Goal: Task Accomplishment & Management: Manage account settings

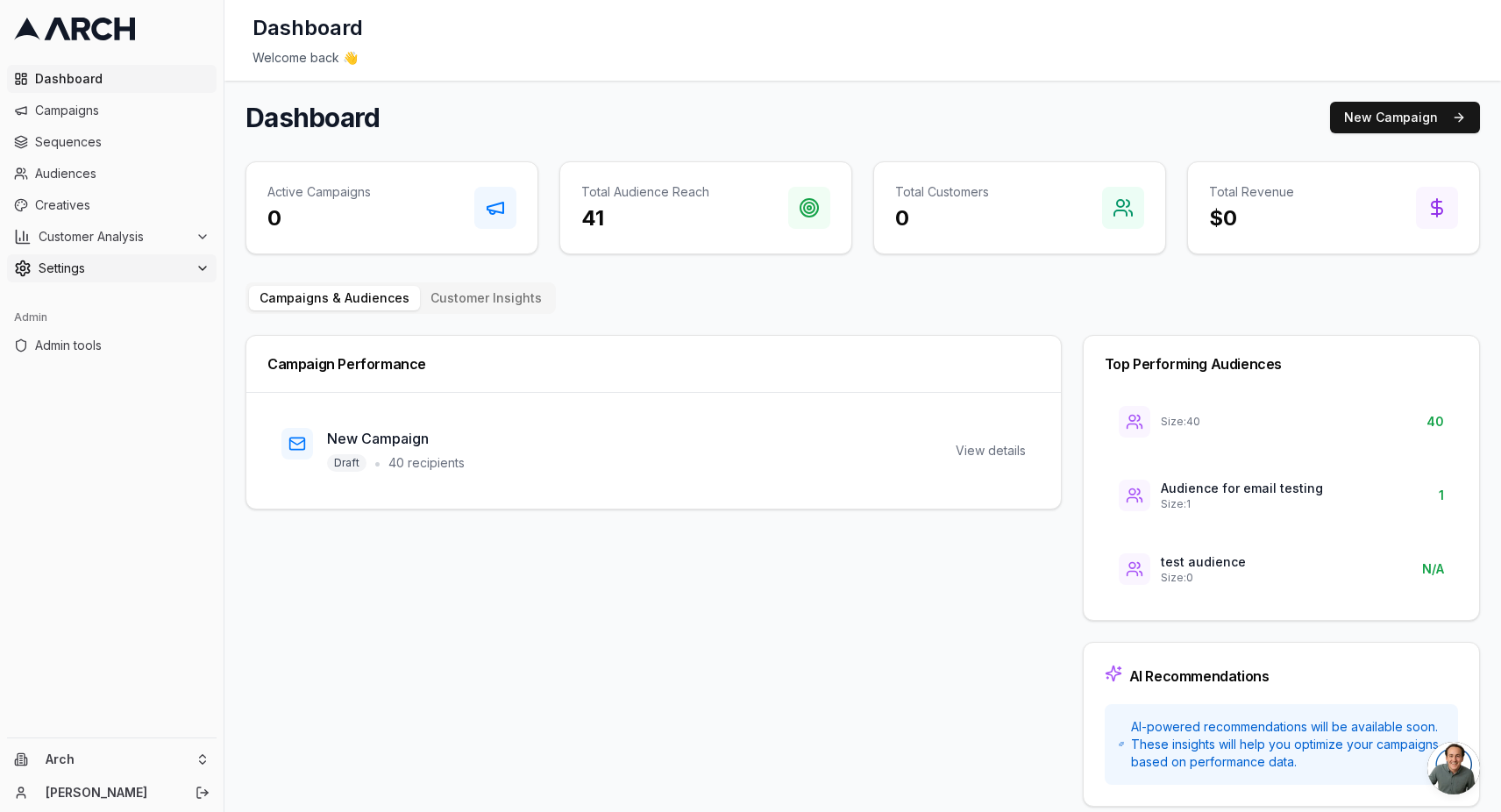
click at [140, 268] on span "Settings" at bounding box center [113, 268] width 150 height 18
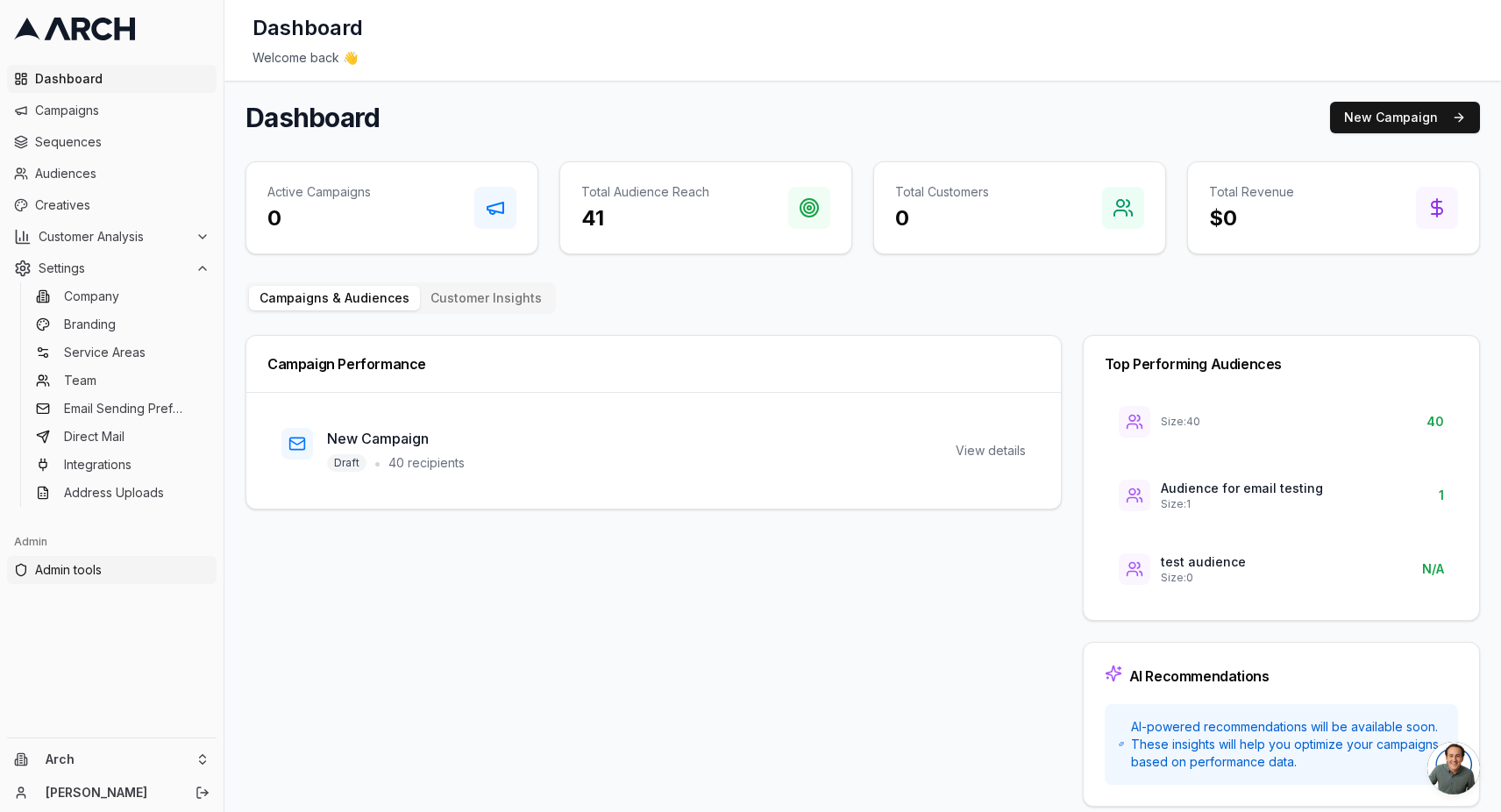
click at [100, 558] on link "Admin tools" at bounding box center [111, 570] width 210 height 28
click at [177, 276] on span "Settings" at bounding box center [113, 268] width 150 height 18
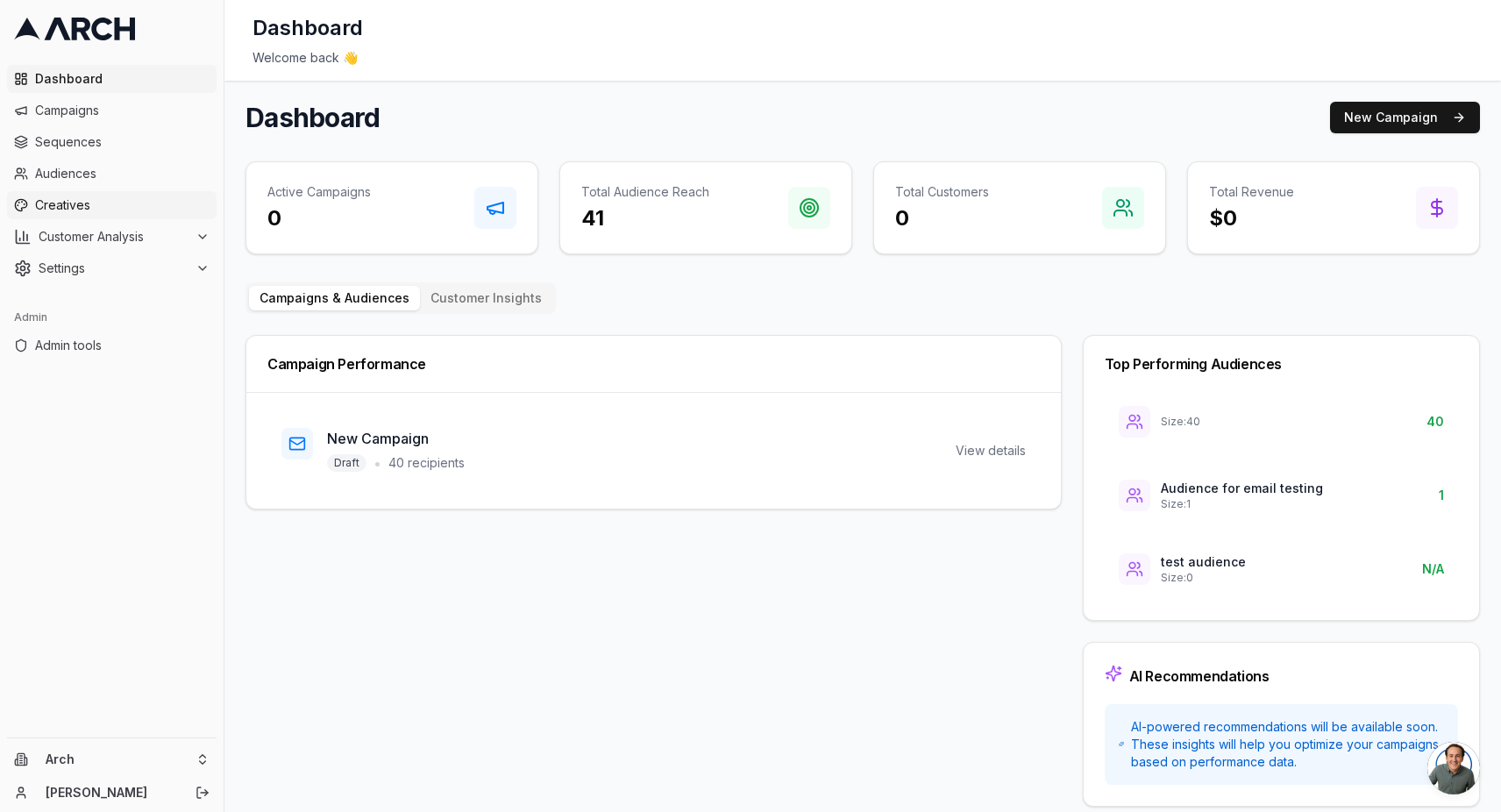
click at [173, 218] on link "Creatives" at bounding box center [111, 205] width 210 height 28
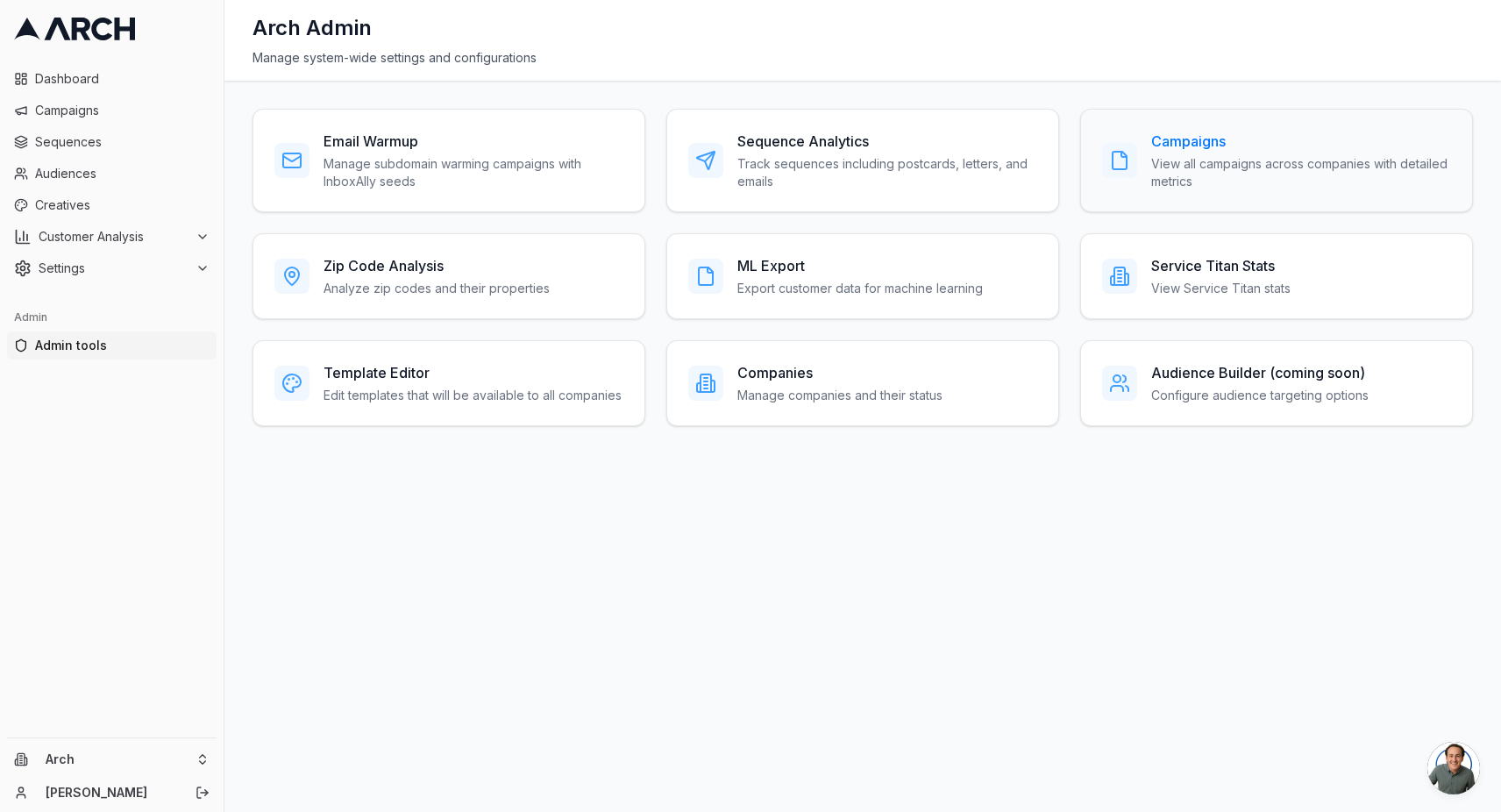
click at [1195, 176] on p "View all campaigns across companies with detailed metrics" at bounding box center [1301, 172] width 300 height 35
click at [810, 356] on div "Companies Manage companies and their status" at bounding box center [862, 382] width 392 height 86
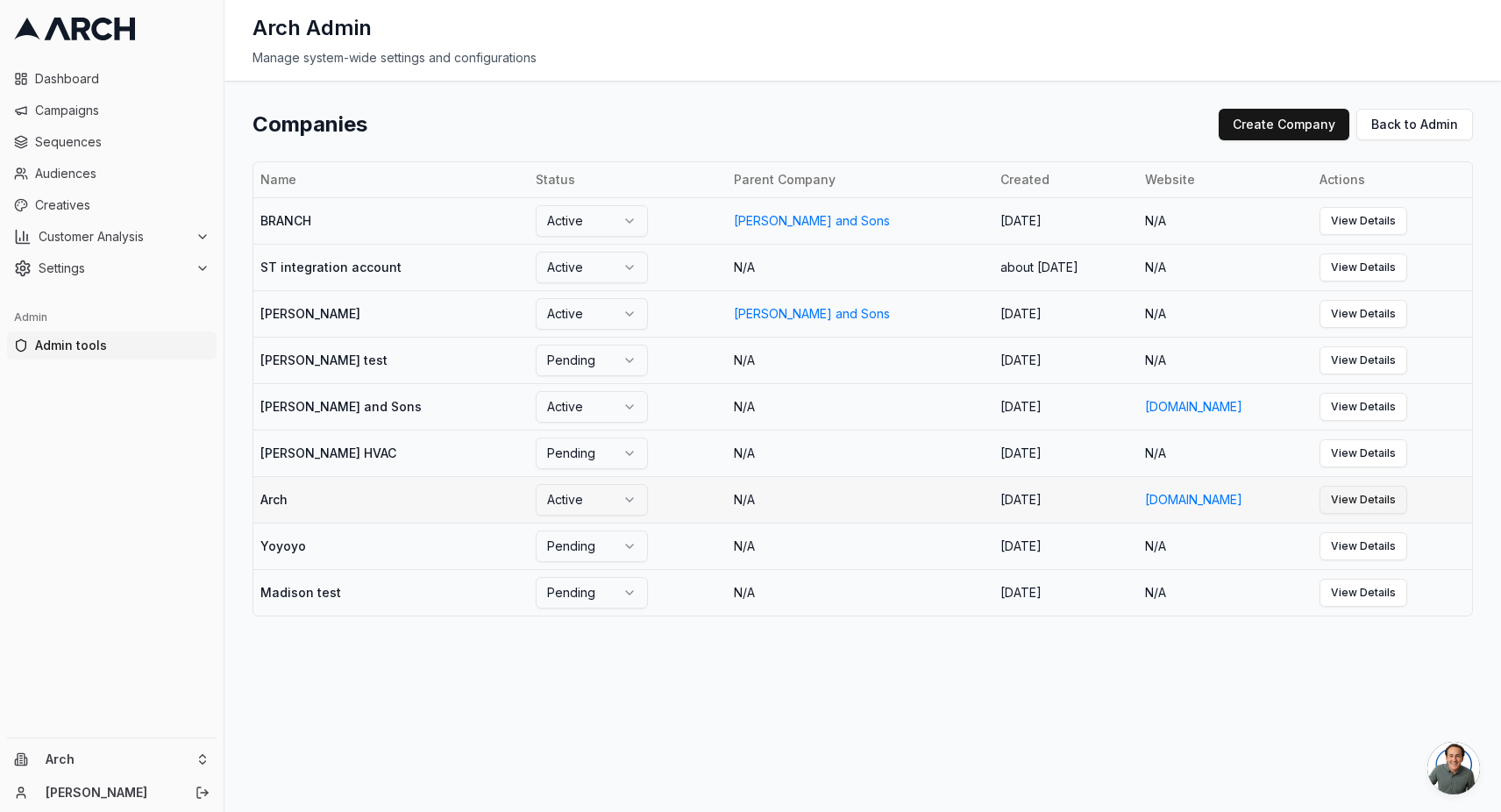
click at [1340, 493] on link "View Details" at bounding box center [1363, 500] width 88 height 28
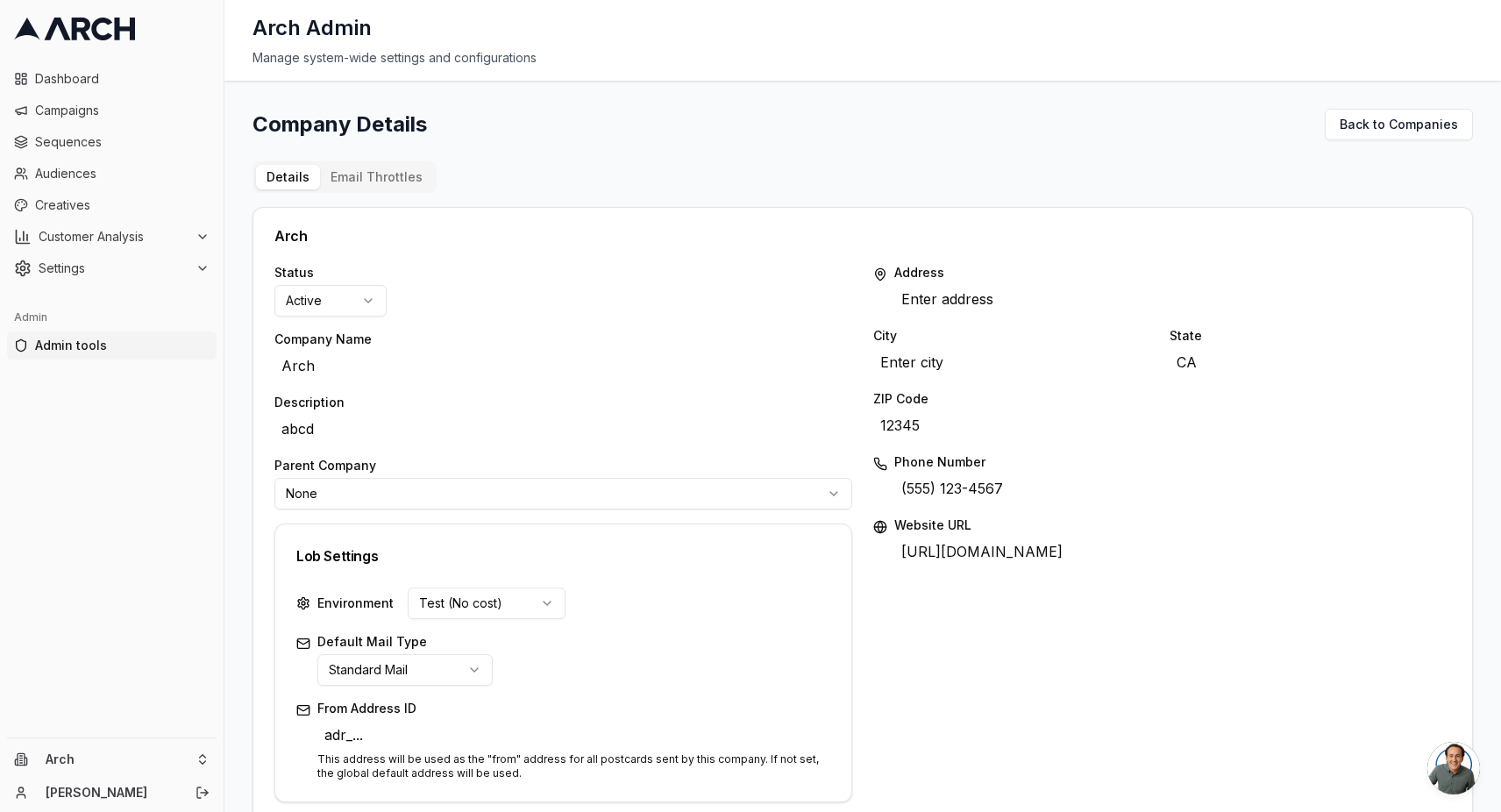
click at [877, 160] on div "Company Details Back to Companies Details Email Throttles Arch Status Active Co…" at bounding box center [862, 741] width 1221 height 1266
click at [89, 276] on span "Settings" at bounding box center [113, 268] width 150 height 18
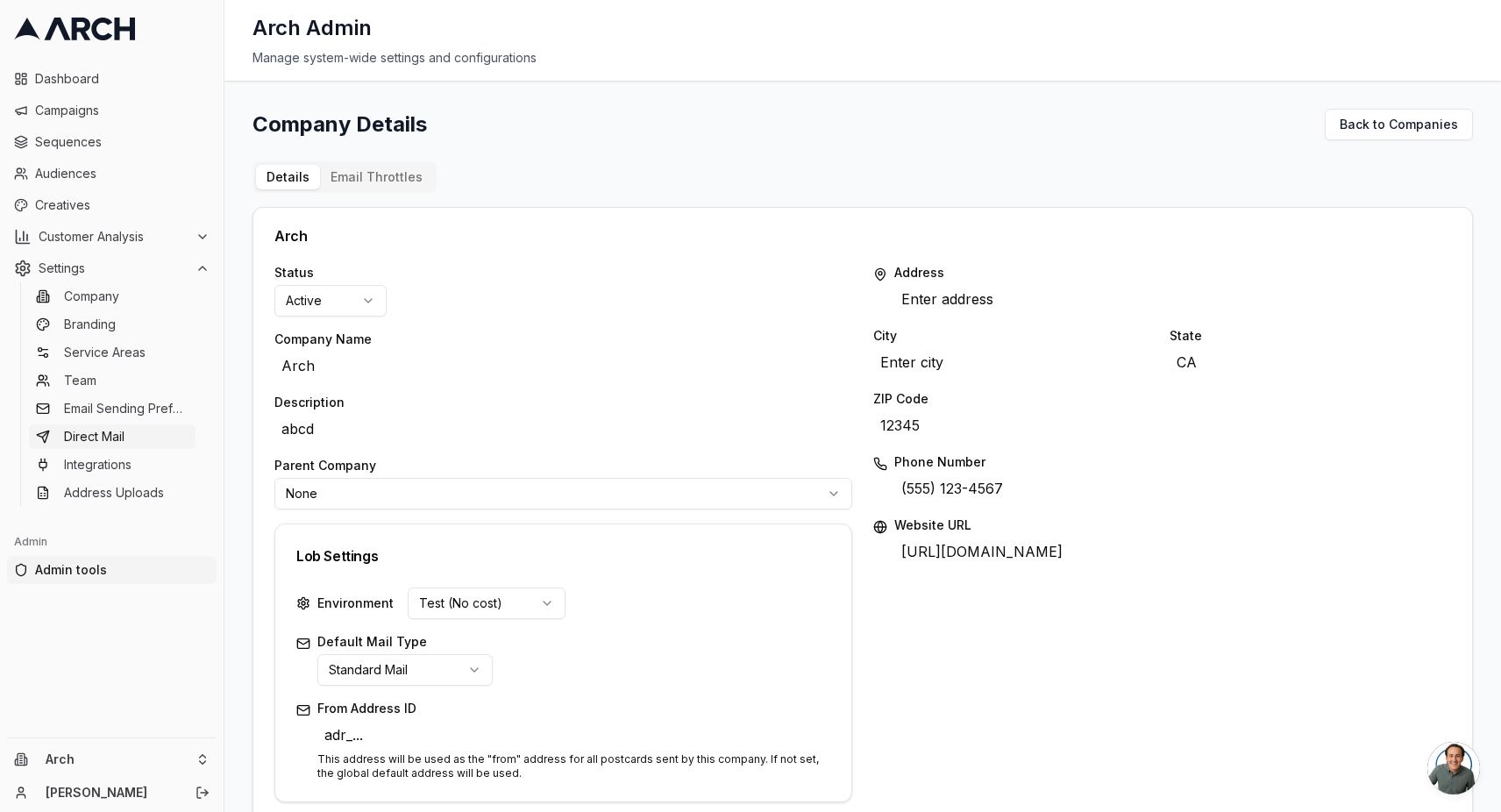
click at [82, 431] on span "Direct Mail" at bounding box center [94, 437] width 60 height 18
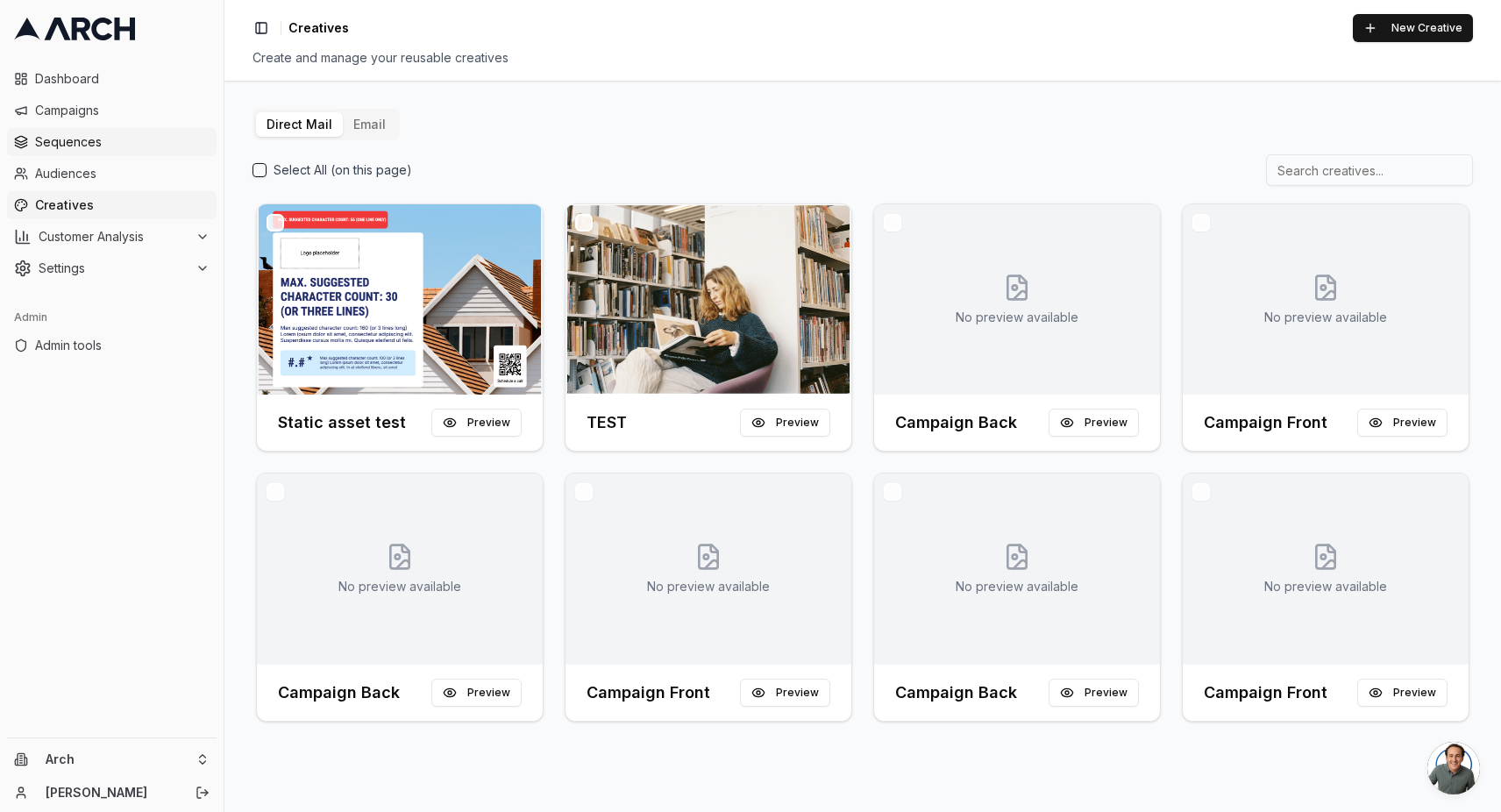
click at [96, 148] on span "Sequences" at bounding box center [121, 142] width 174 height 18
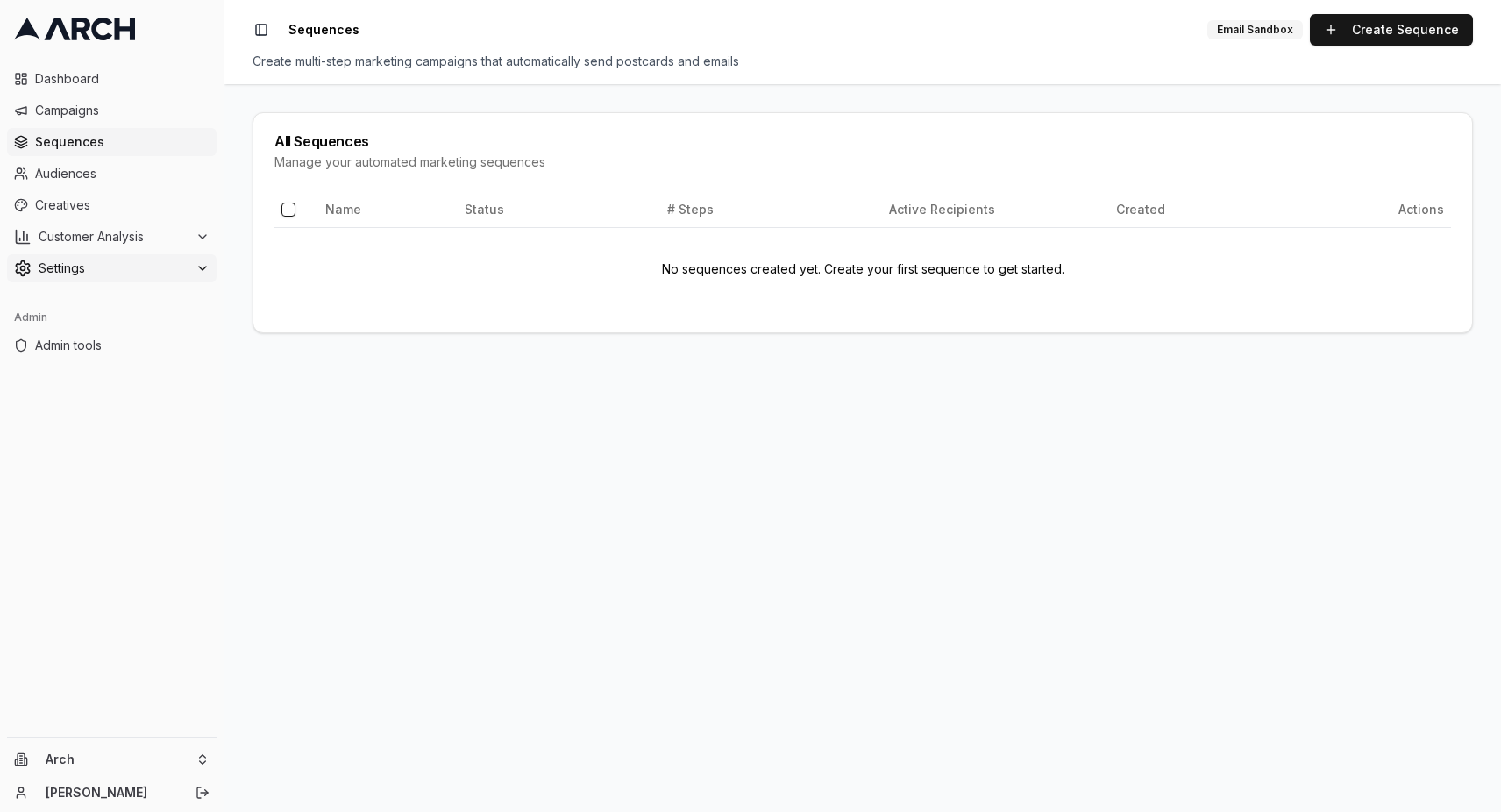
click at [73, 271] on span "Settings" at bounding box center [113, 268] width 150 height 18
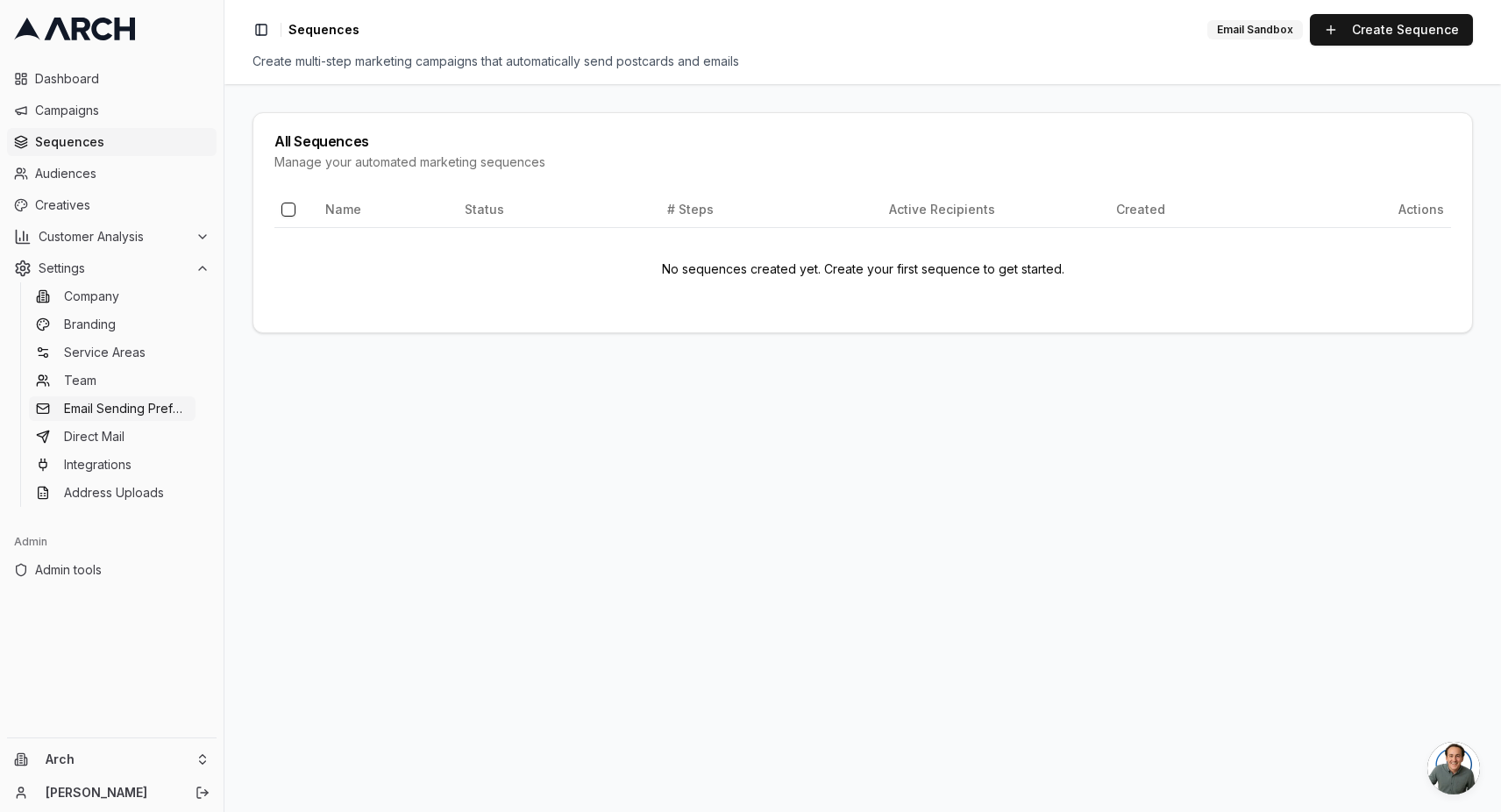
click at [135, 408] on span "Email Sending Preferences" at bounding box center [126, 408] width 124 height 18
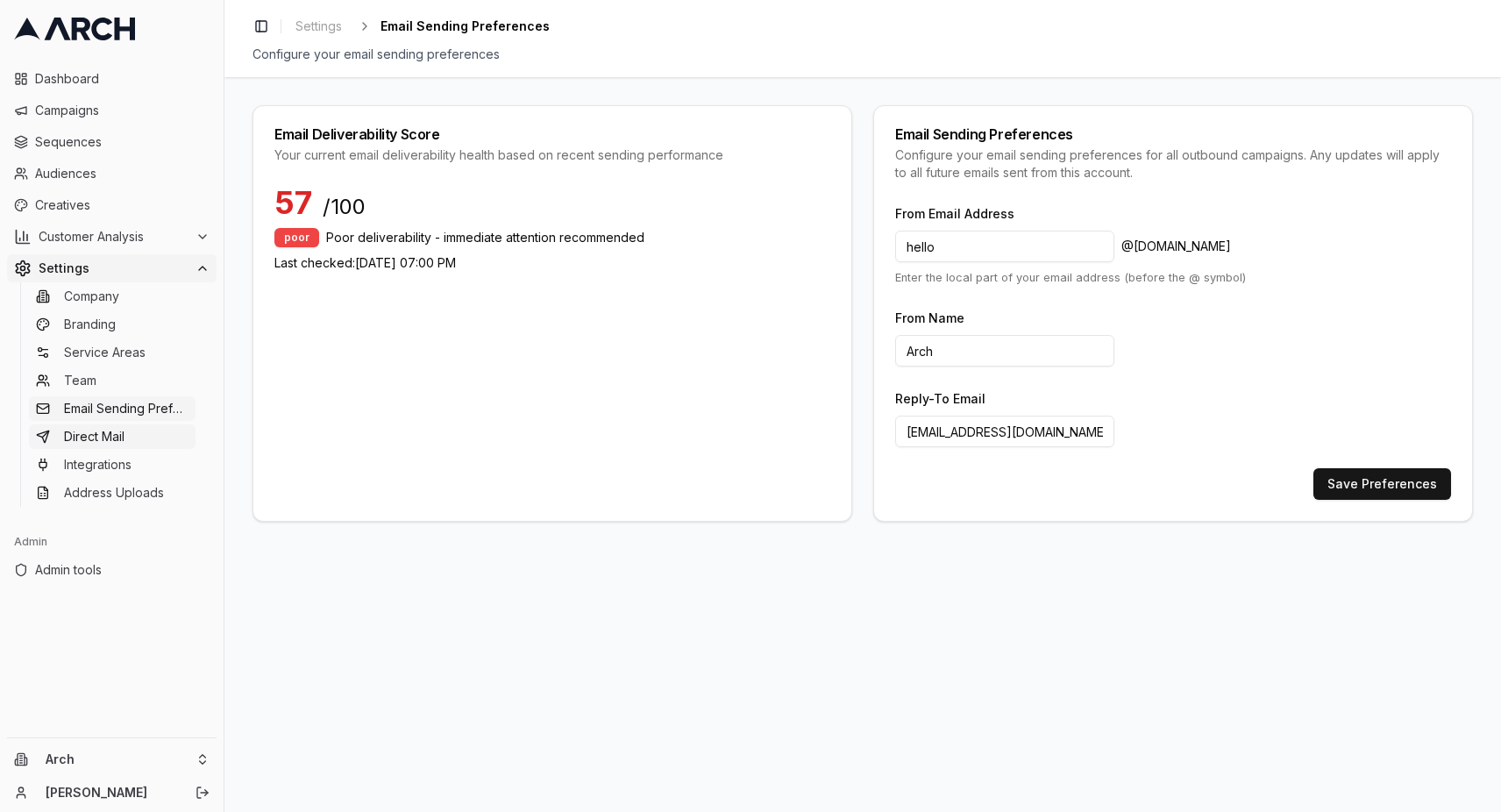
click at [127, 433] on link "Direct Mail" at bounding box center [112, 437] width 167 height 24
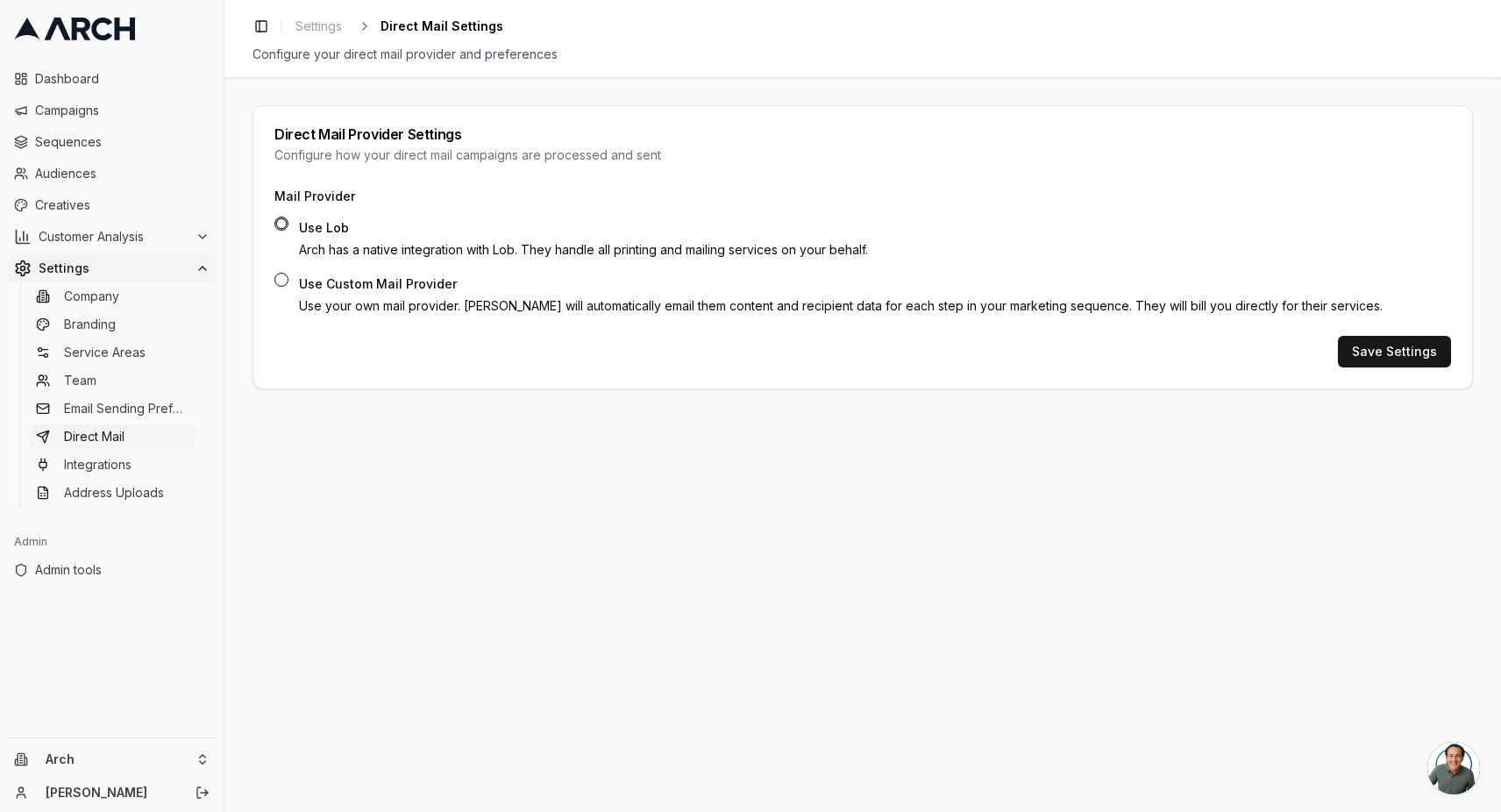
click at [285, 221] on icon "button" at bounding box center [281, 223] width 12 height 12
click at [1397, 348] on button "Save Settings" at bounding box center [1395, 352] width 113 height 32
click at [94, 141] on span "Sequences" at bounding box center [121, 142] width 174 height 18
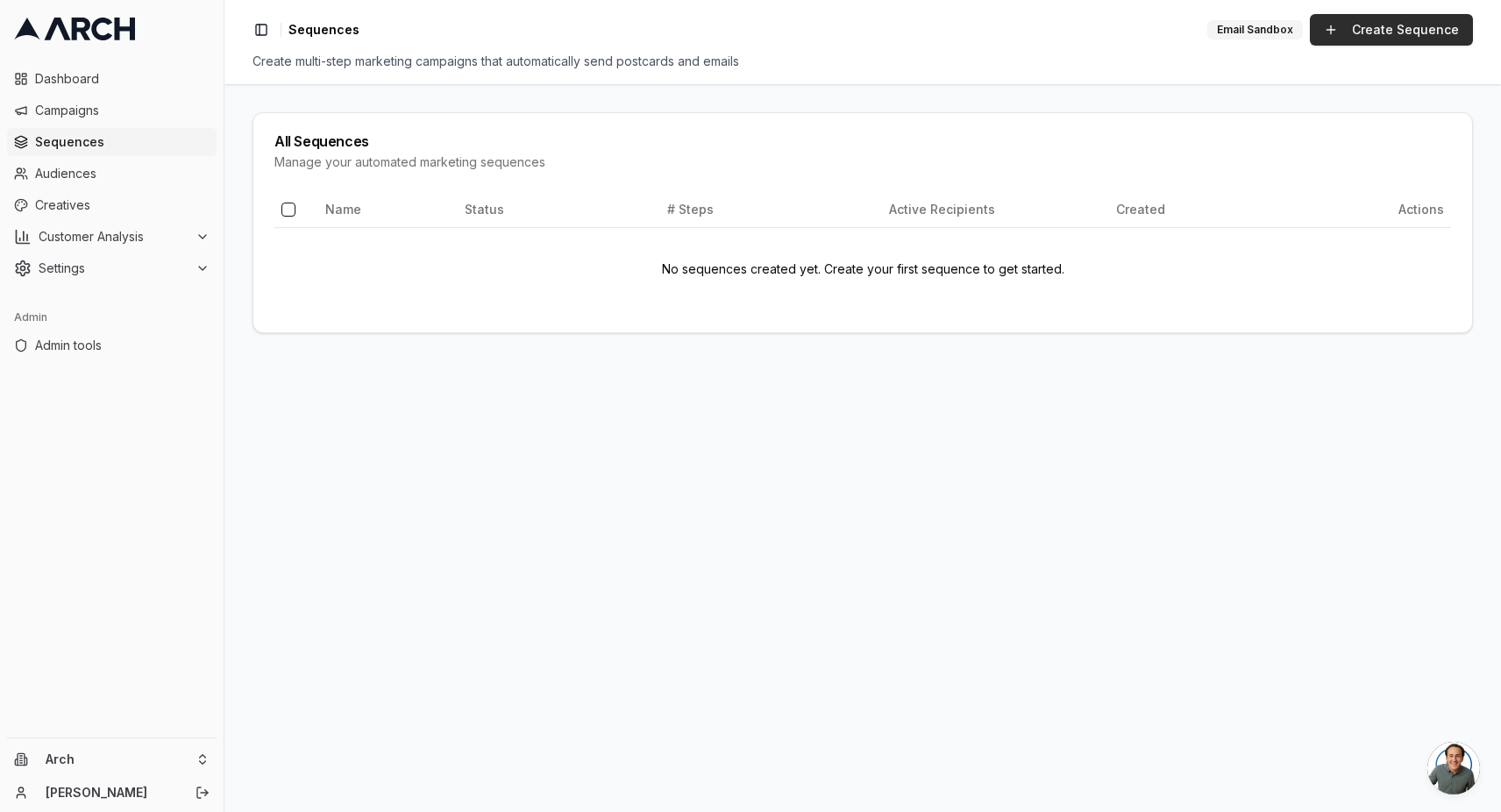
click at [1401, 32] on link "Create Sequence" at bounding box center [1391, 30] width 163 height 32
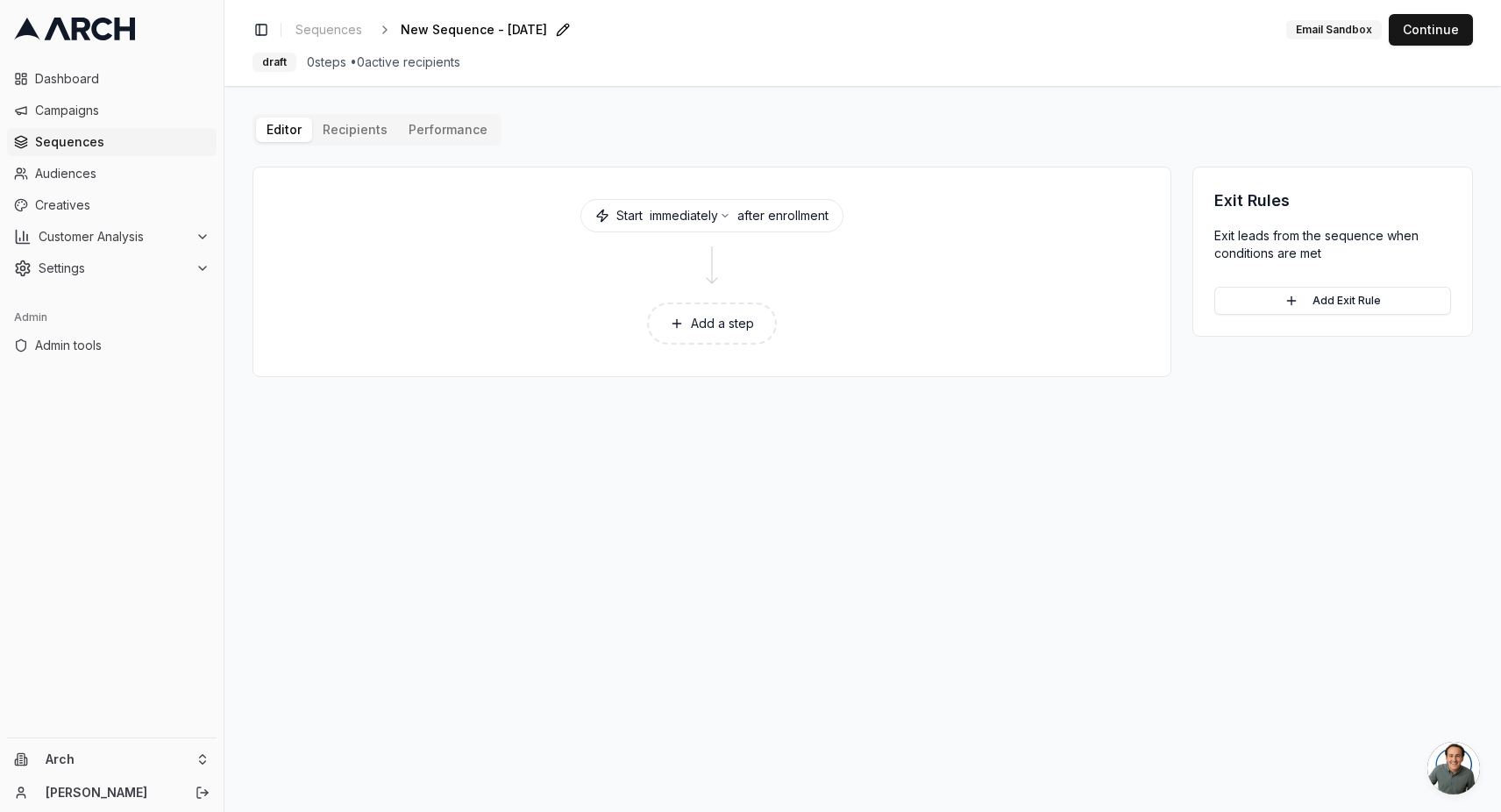
click at [433, 28] on span "New Sequence - Oct 2, 2025" at bounding box center [474, 29] width 147 height 18
type input "Lob postcard test"
click at [611, 35] on div "Save Cancel" at bounding box center [637, 30] width 53 height 24
click at [713, 322] on button "Add a step" at bounding box center [712, 323] width 130 height 42
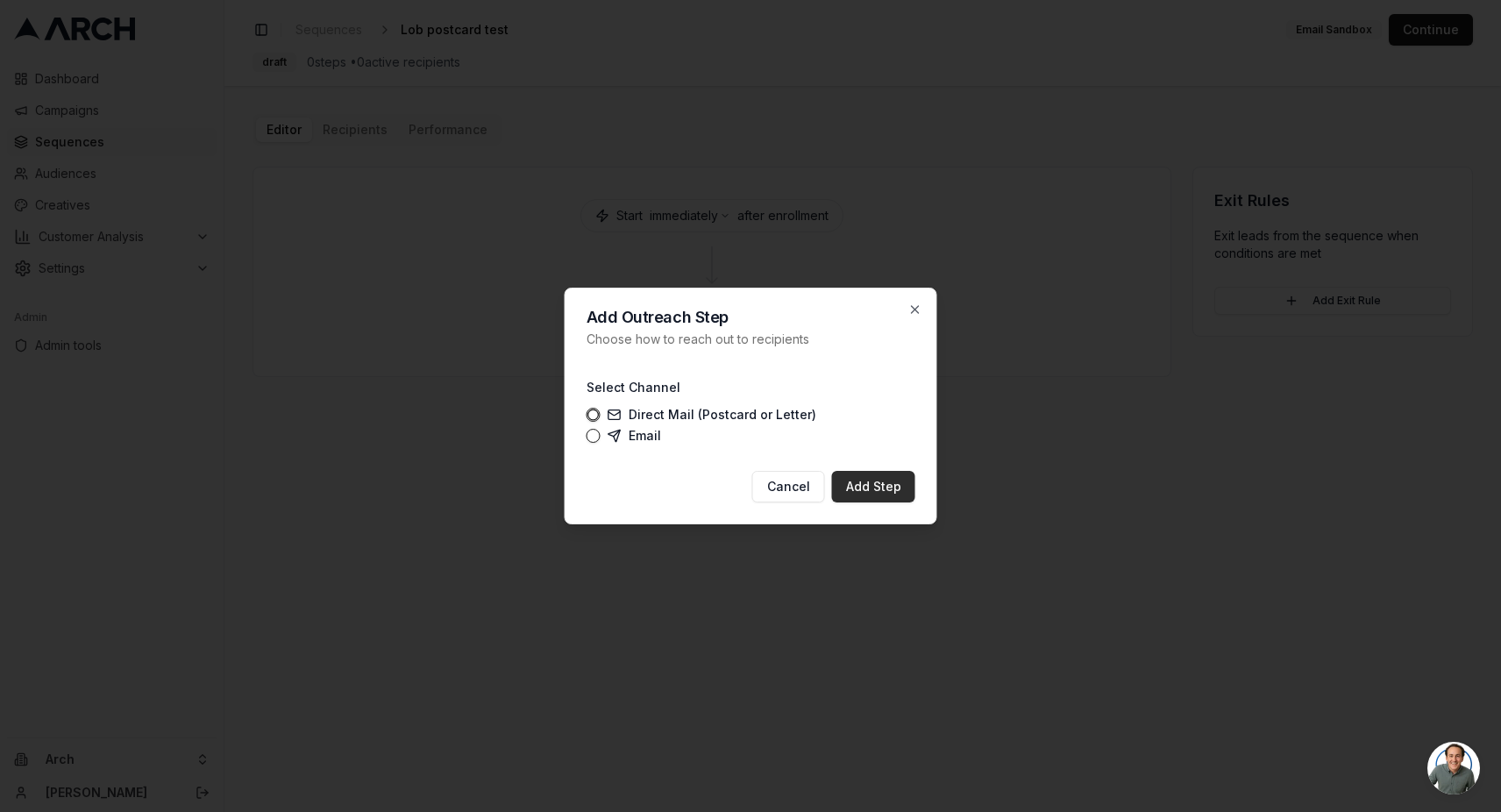
click at [866, 480] on button "Add Step" at bounding box center [873, 486] width 84 height 32
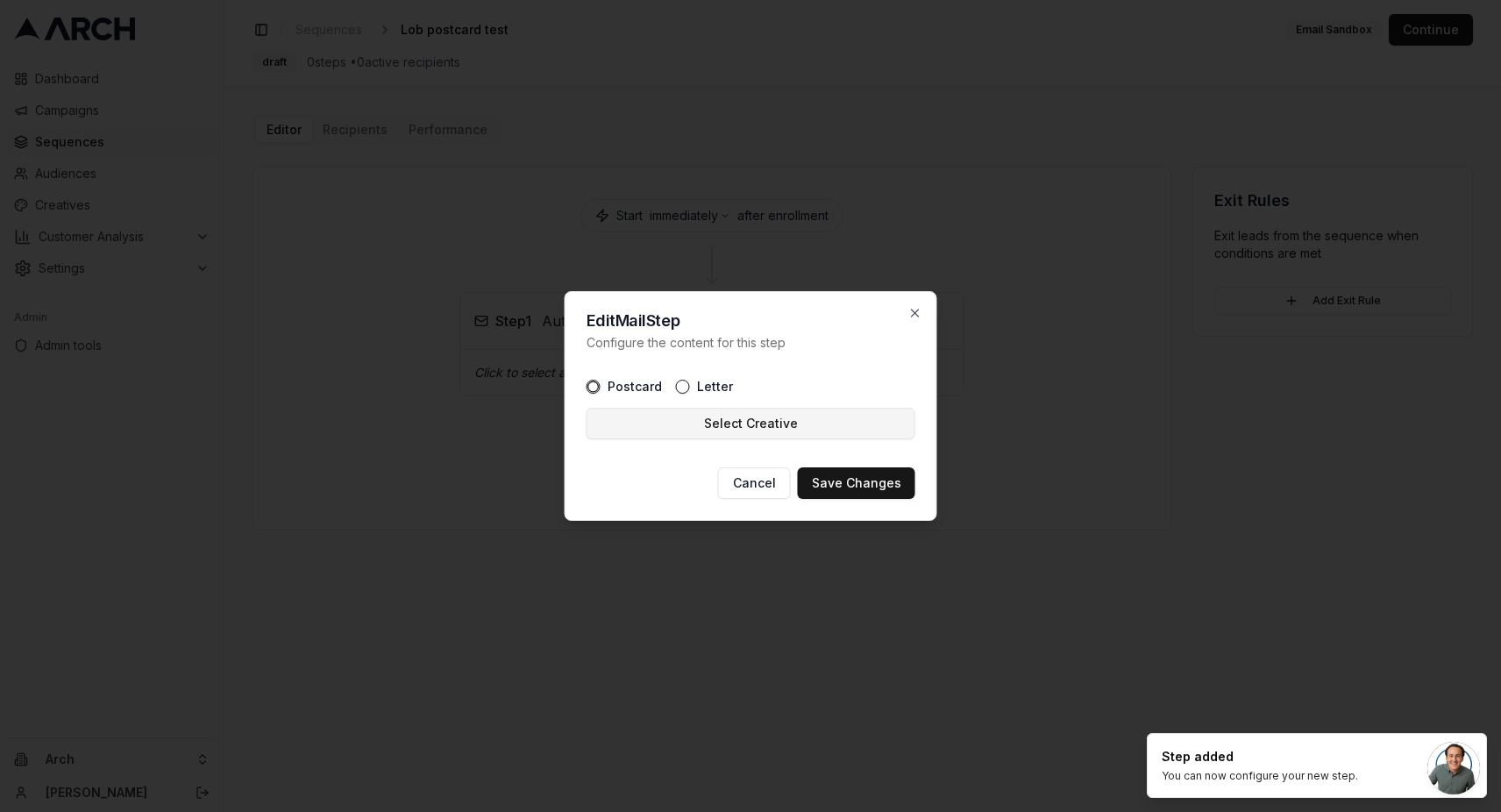
click at [703, 417] on button "Select Creative" at bounding box center [750, 423] width 328 height 32
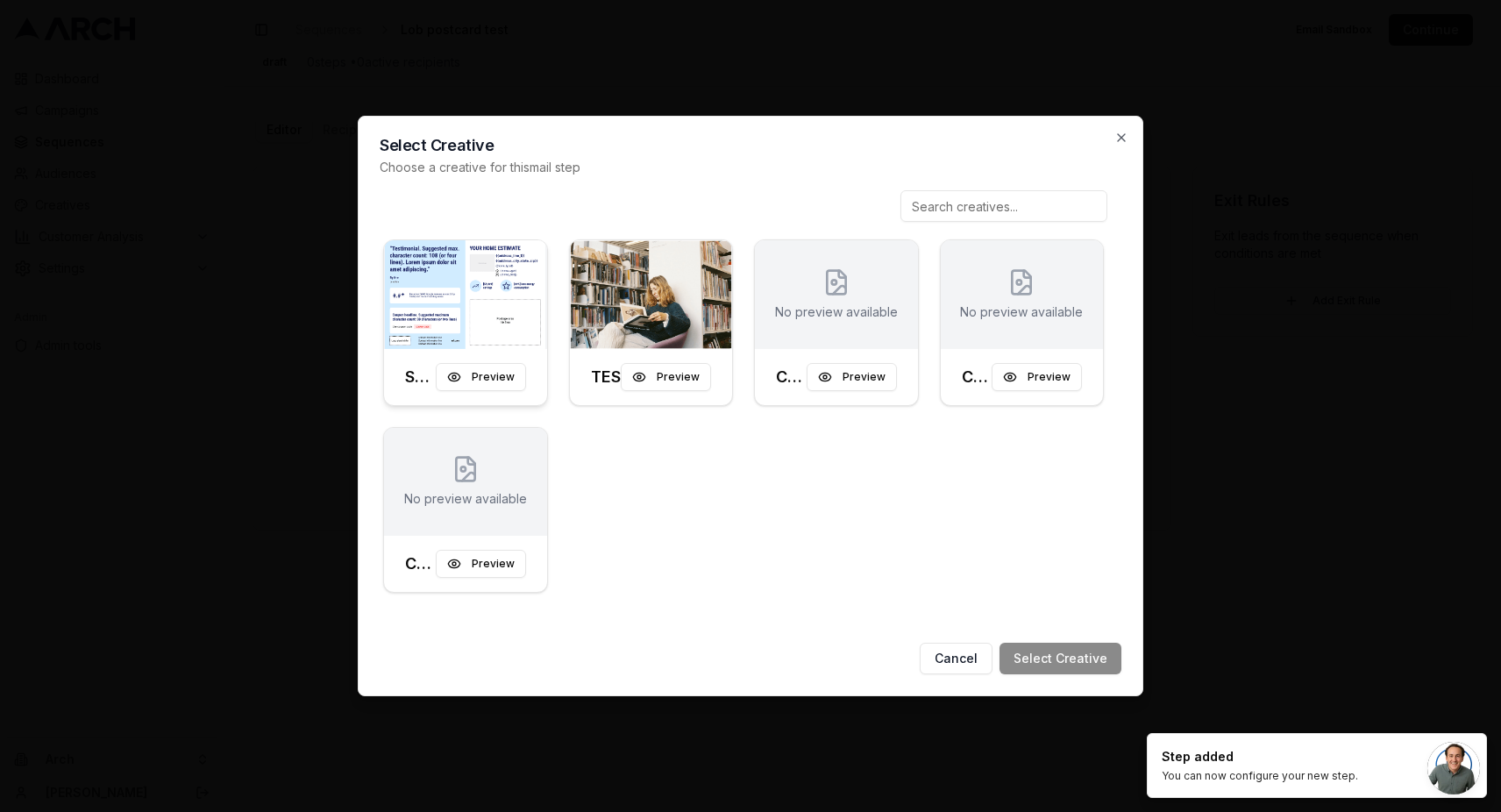
click at [520, 322] on img at bounding box center [465, 295] width 163 height 109
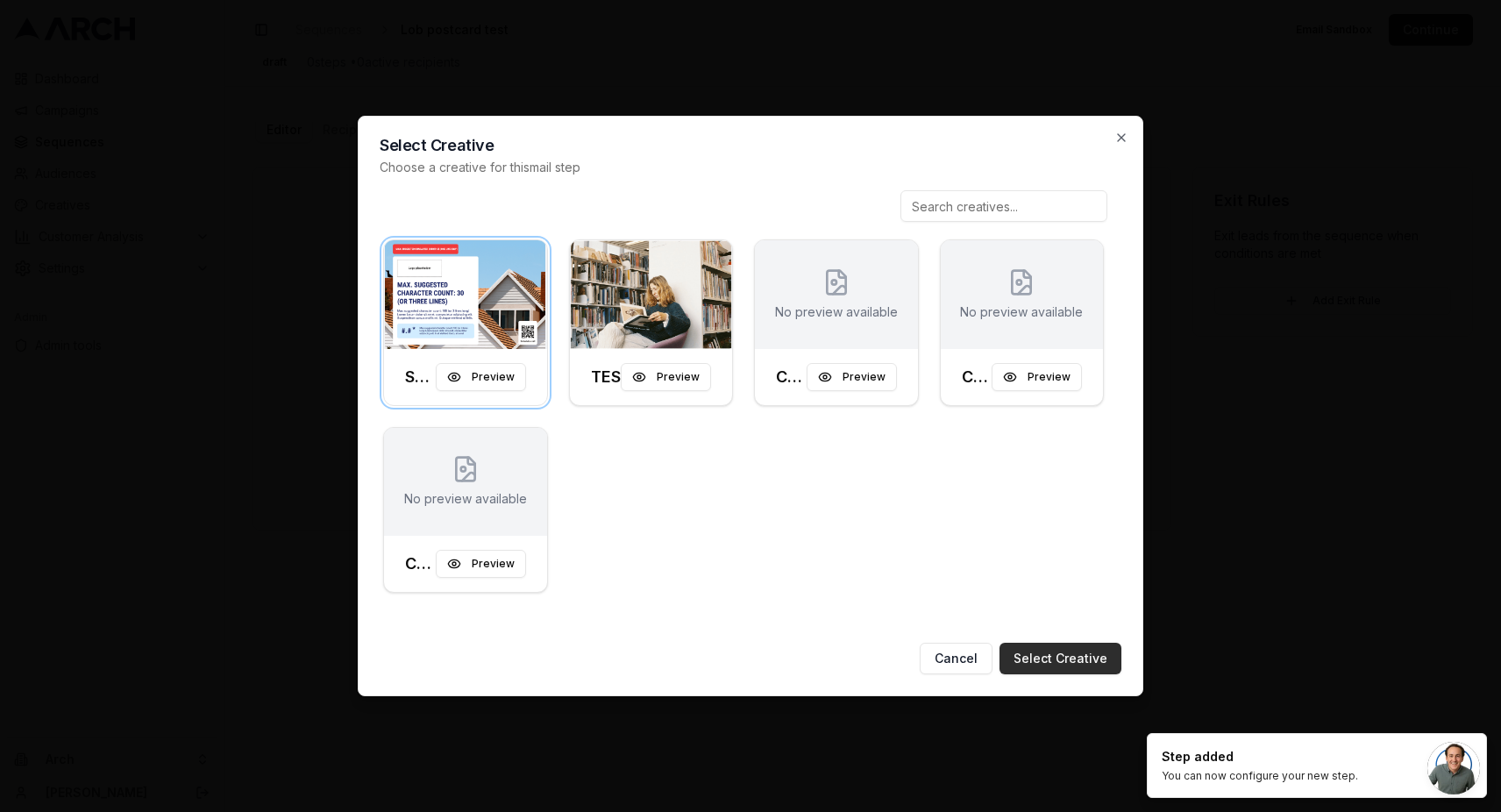
click at [1070, 660] on button "Select Creative" at bounding box center [1060, 659] width 121 height 32
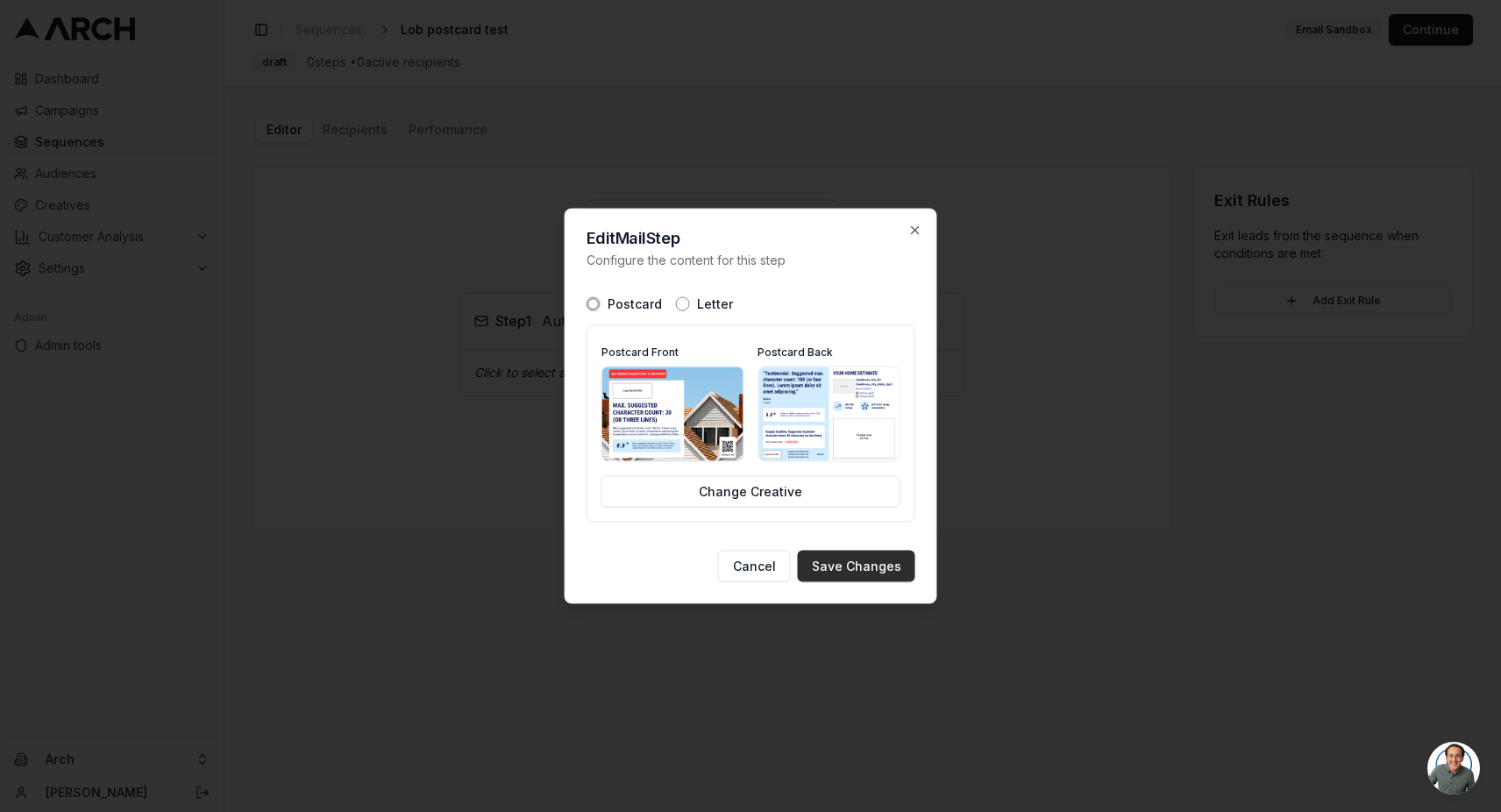
click at [859, 569] on button "Save Changes" at bounding box center [856, 566] width 118 height 32
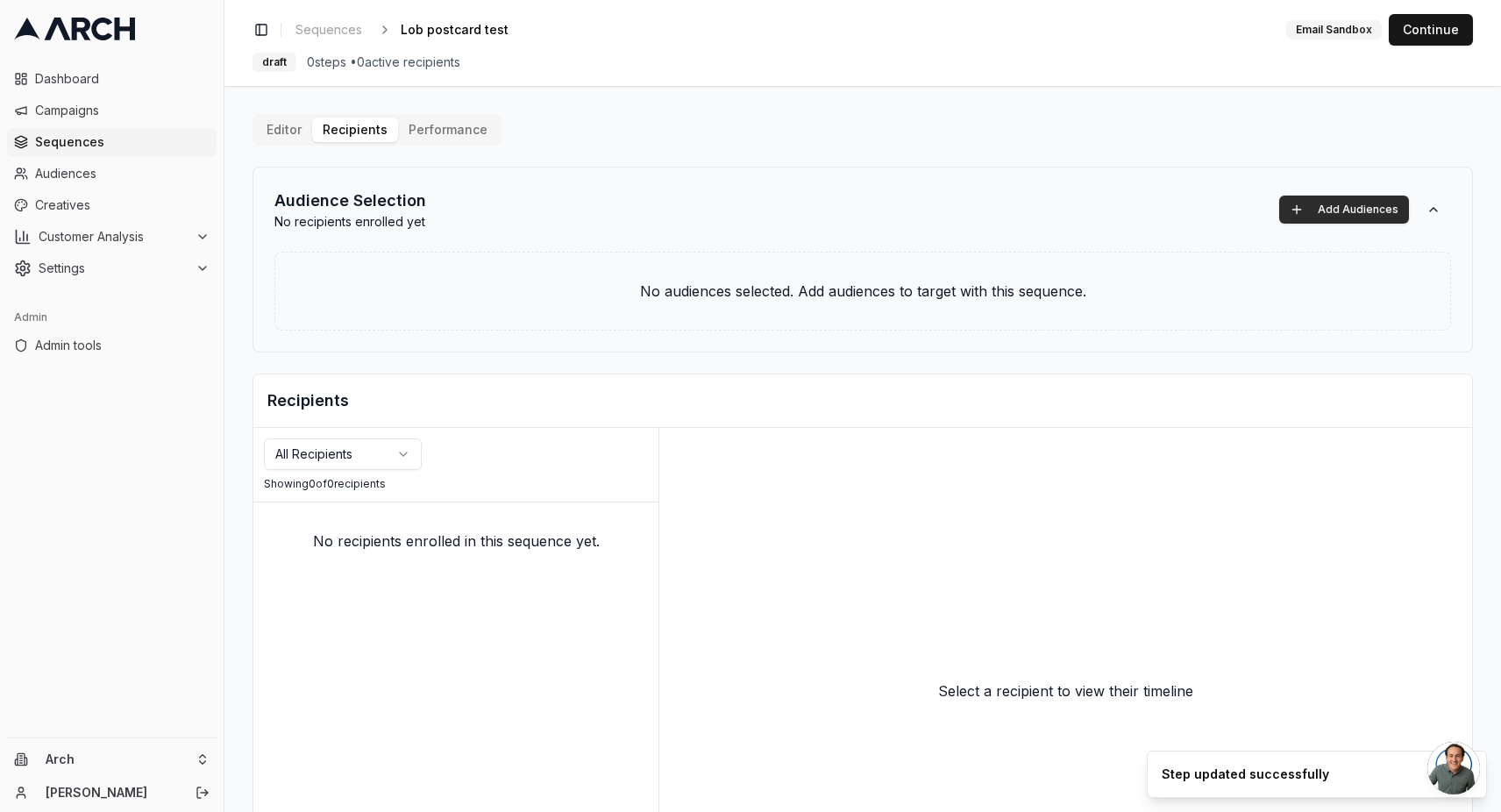
click at [1333, 207] on button "Add Audiences" at bounding box center [1344, 210] width 130 height 28
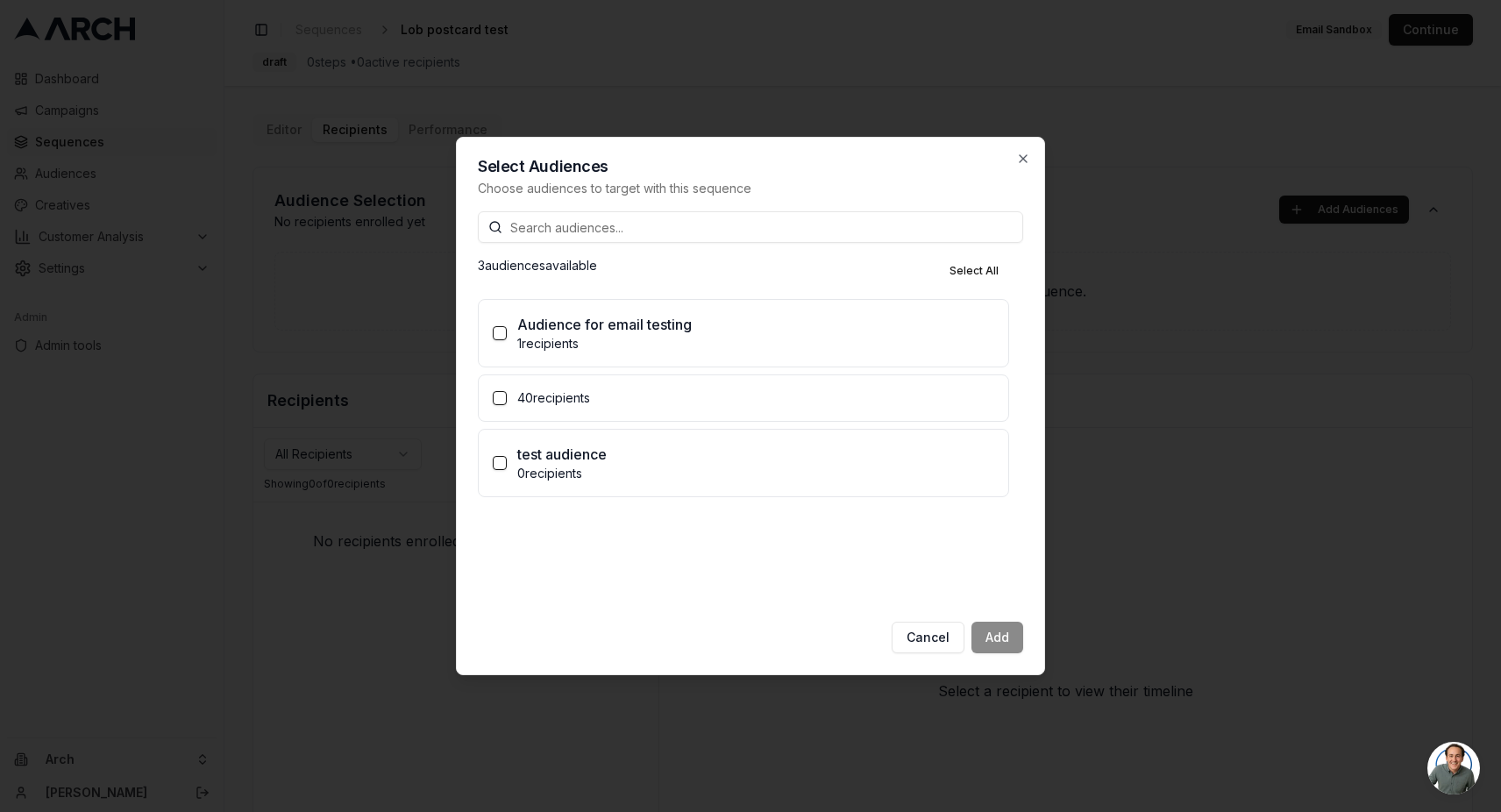
click at [503, 399] on button "40 recipients" at bounding box center [500, 398] width 14 height 14
click at [991, 639] on button "Add (1)" at bounding box center [990, 638] width 66 height 32
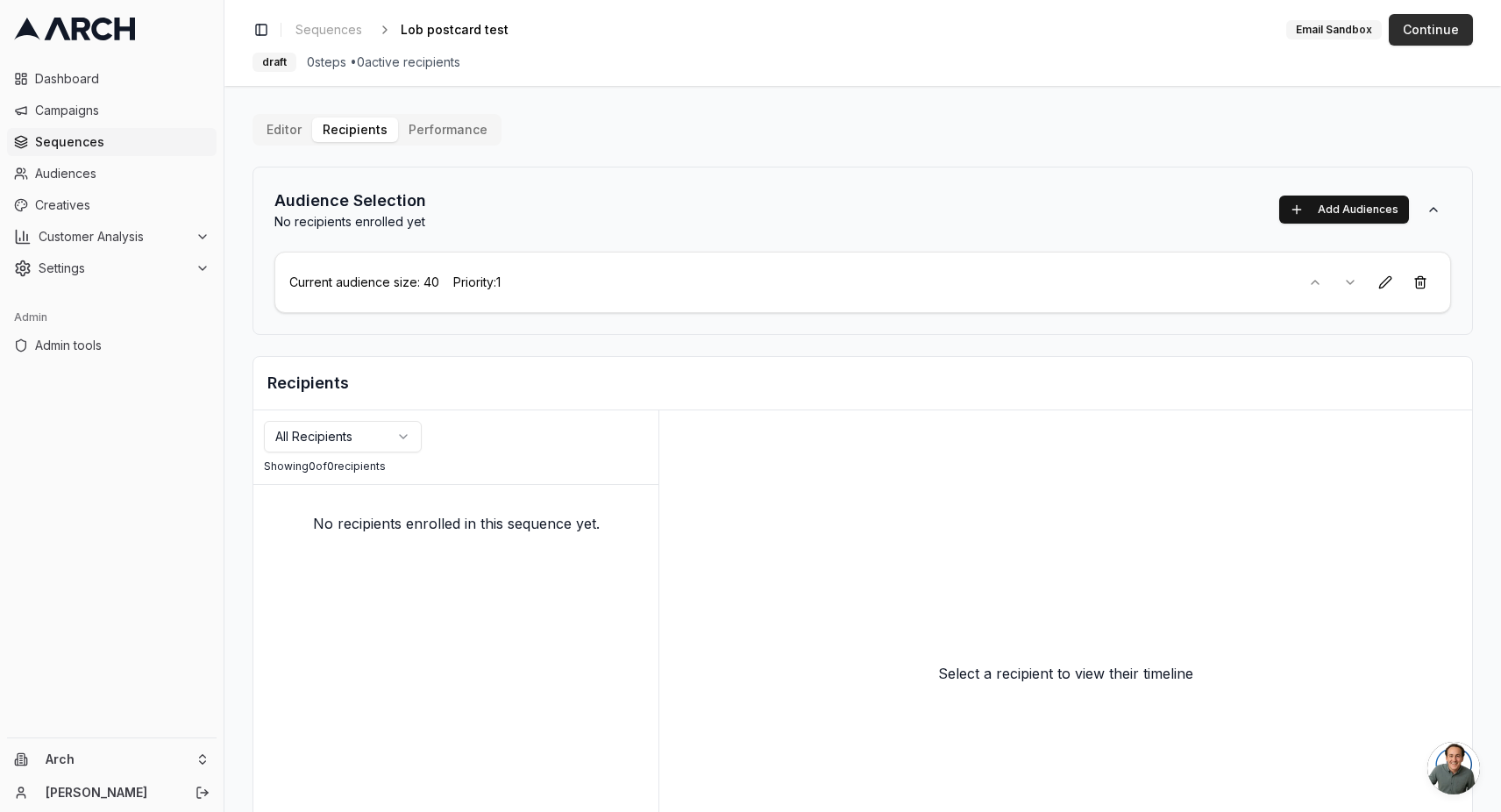
click at [1428, 35] on button "Continue" at bounding box center [1430, 30] width 84 height 32
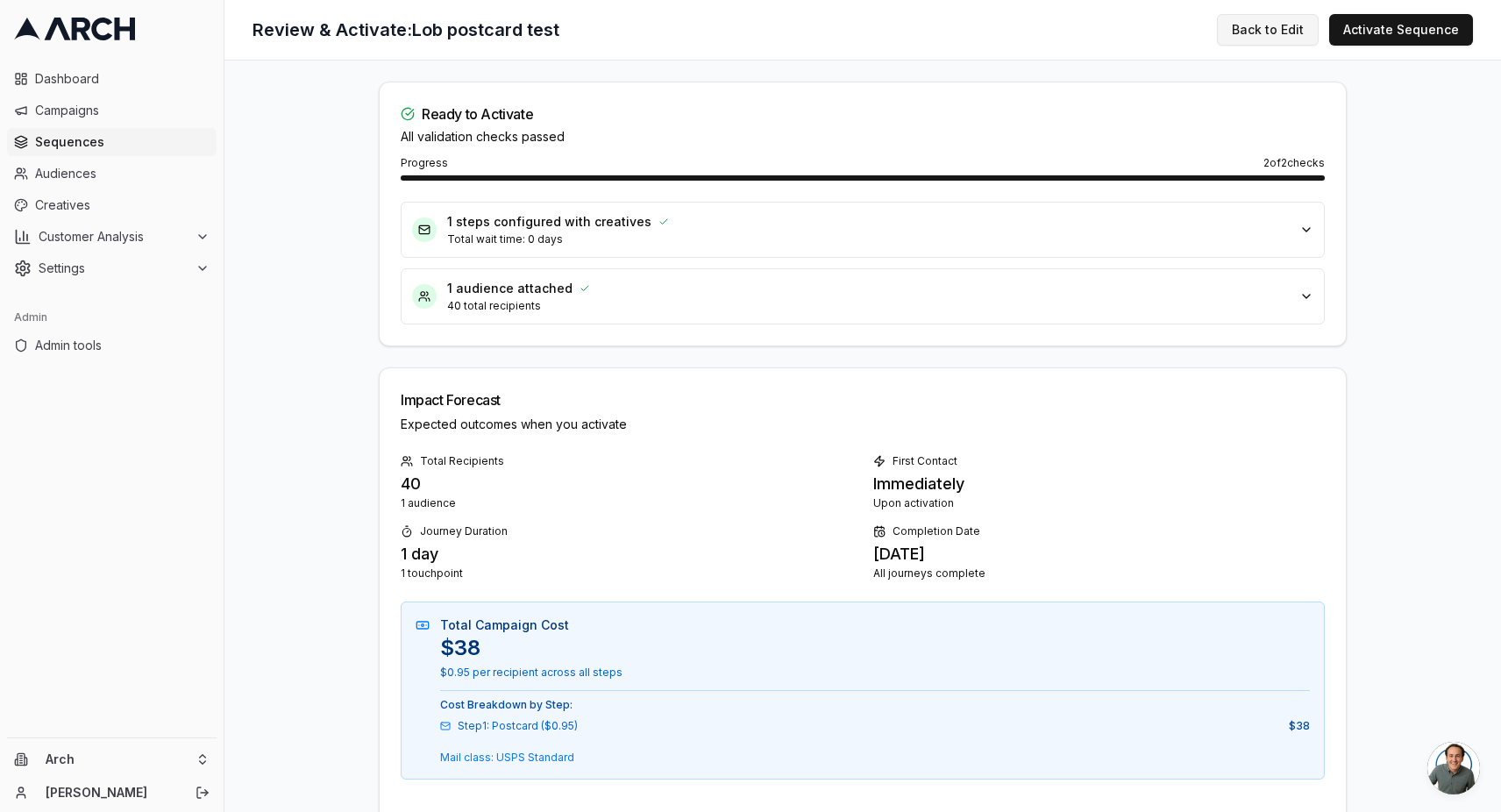
click at [1278, 40] on button "Back to Edit" at bounding box center [1268, 30] width 102 height 32
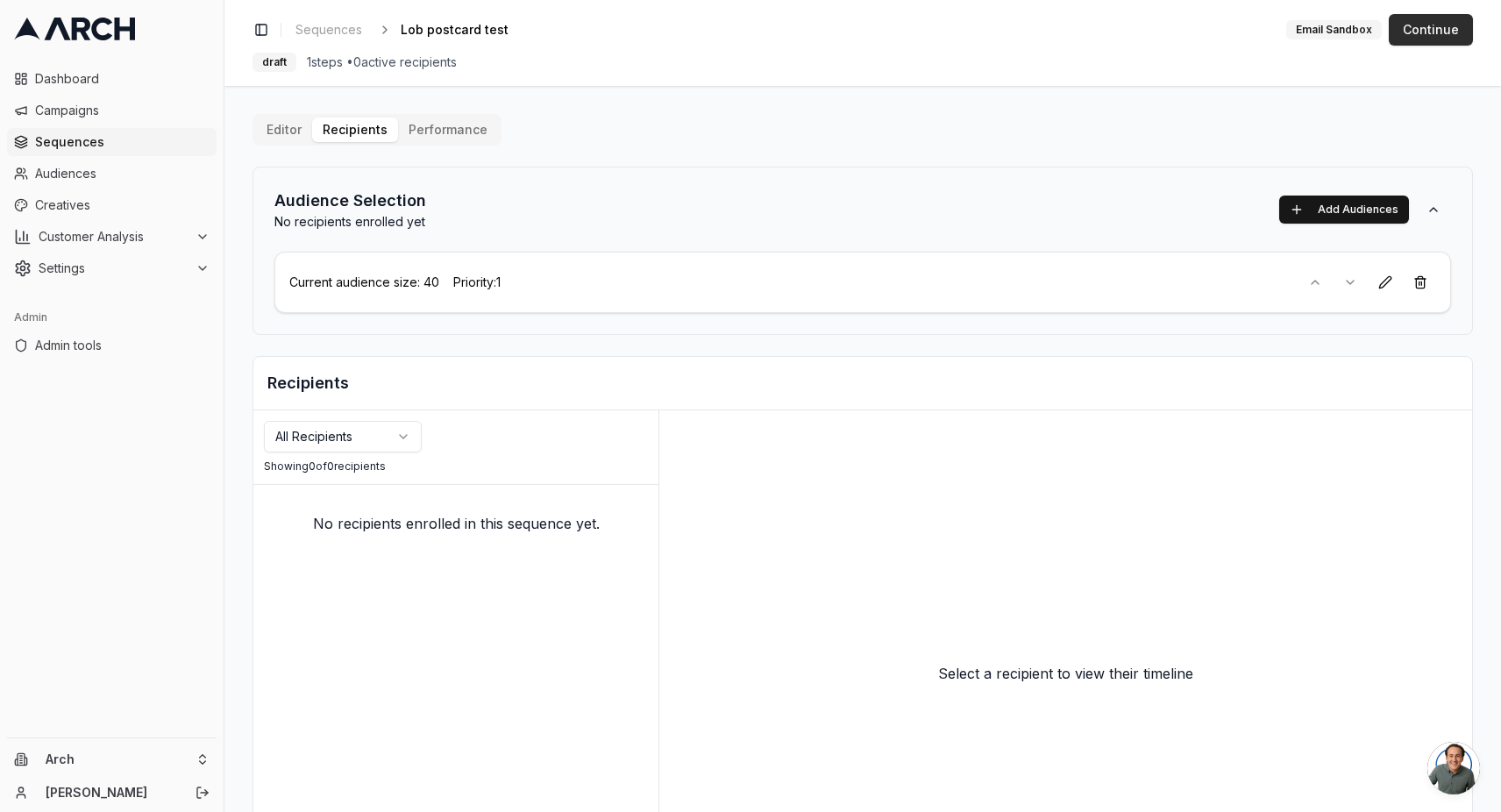
click at [1441, 33] on button "Continue" at bounding box center [1430, 30] width 84 height 32
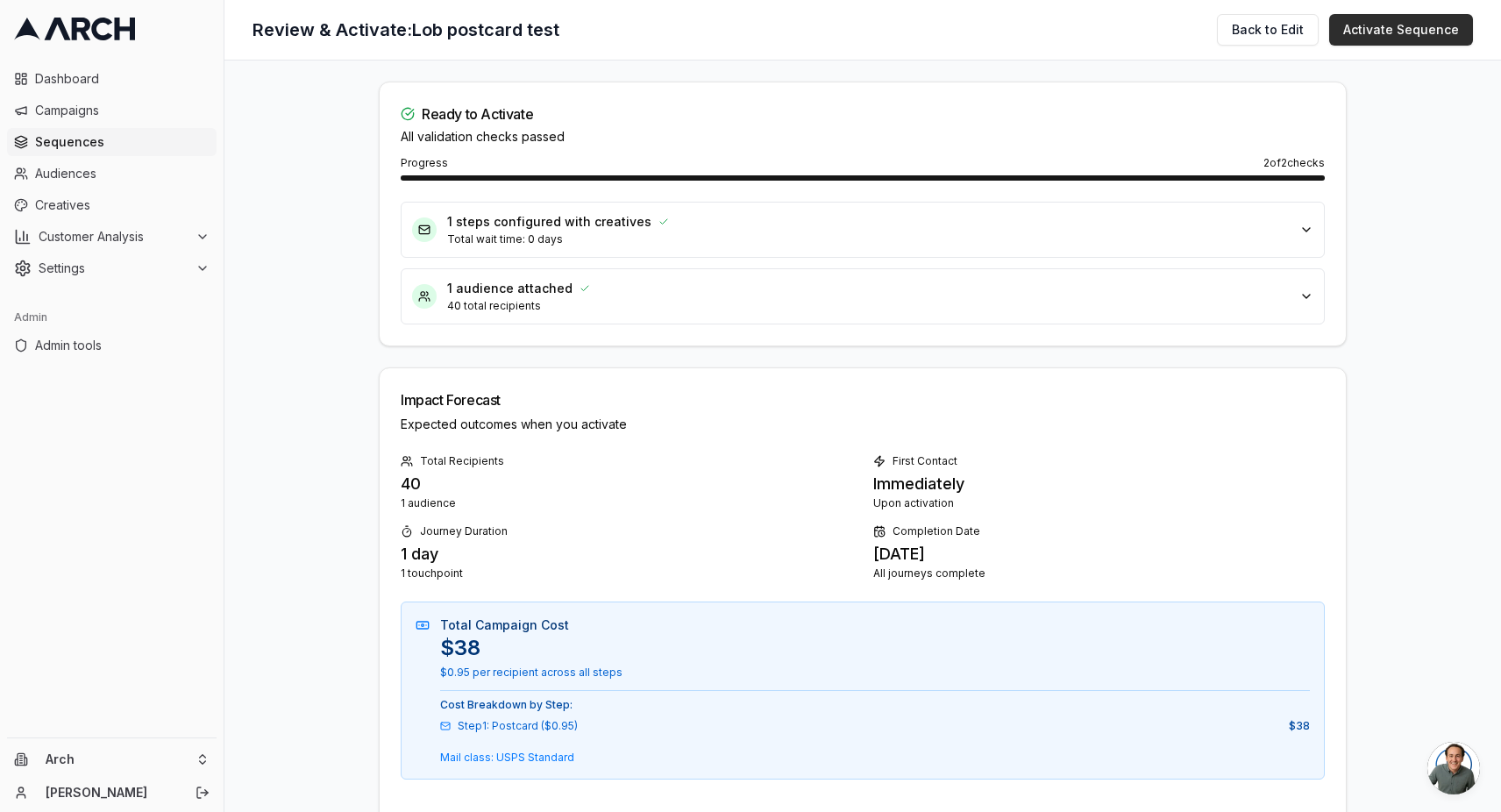
click at [1400, 24] on button "Activate Sequence" at bounding box center [1400, 30] width 144 height 32
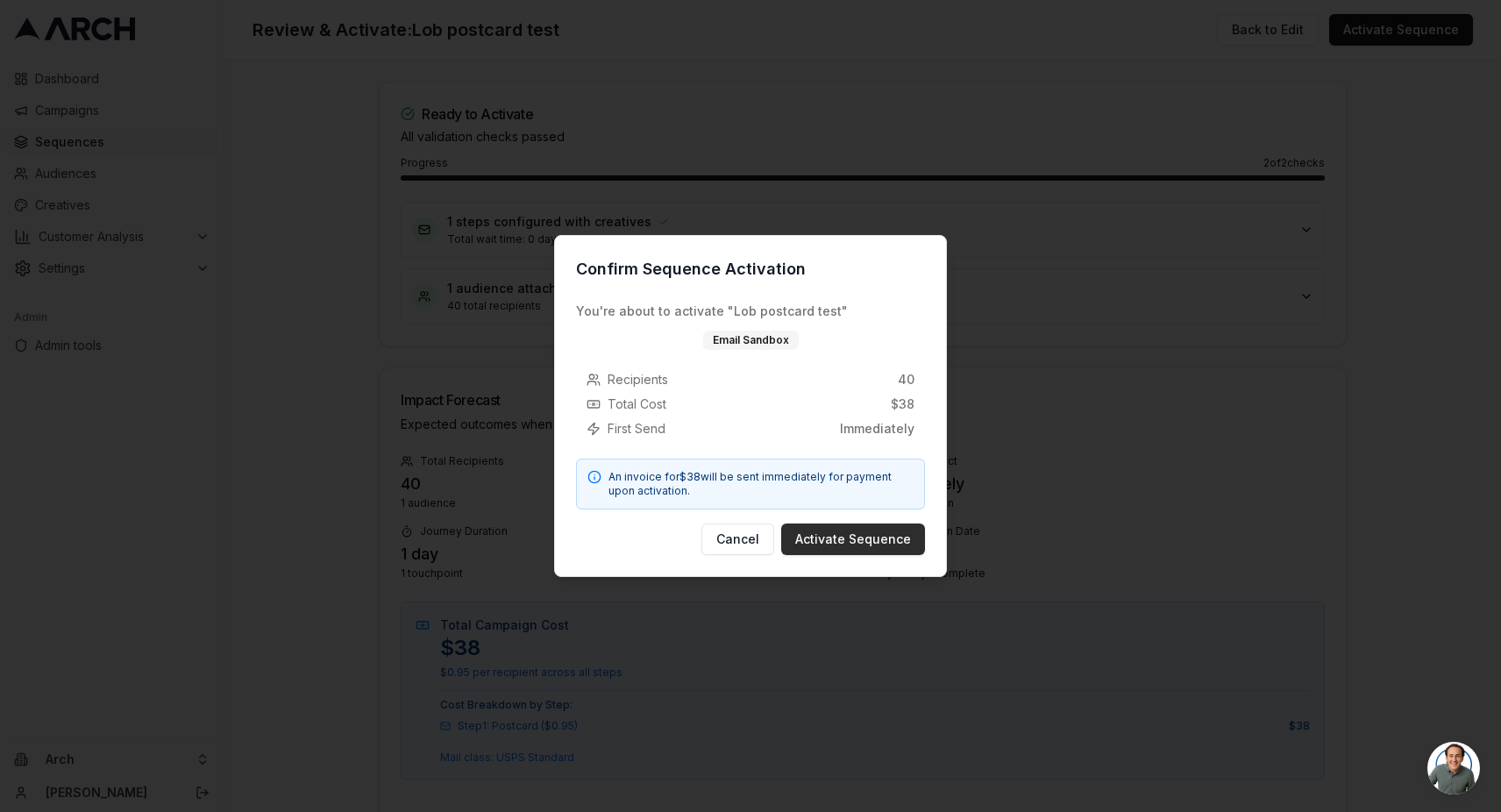
click at [876, 533] on button "Activate Sequence" at bounding box center [853, 539] width 144 height 32
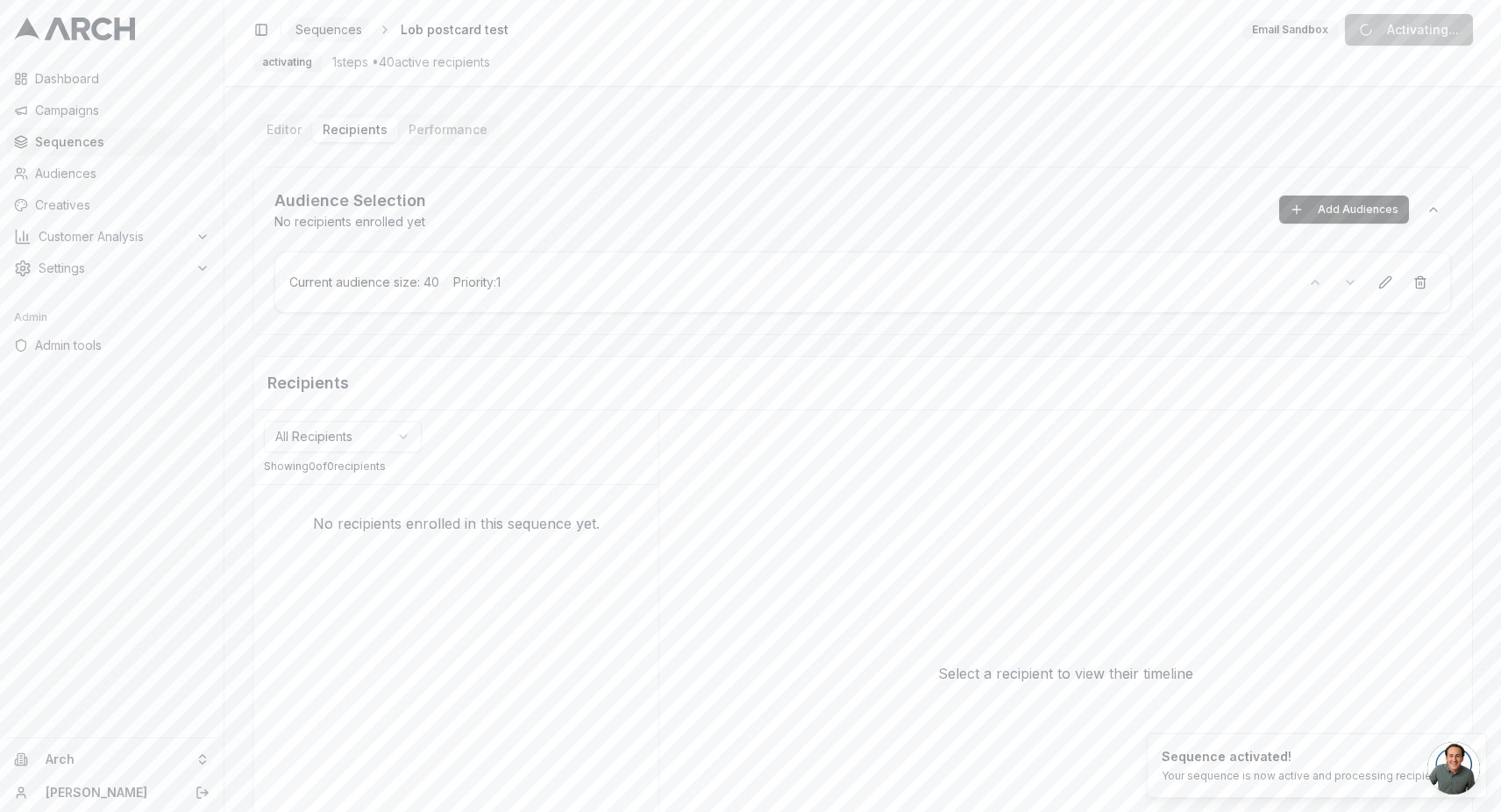
click at [349, 34] on span "Sequences" at bounding box center [328, 29] width 67 height 18
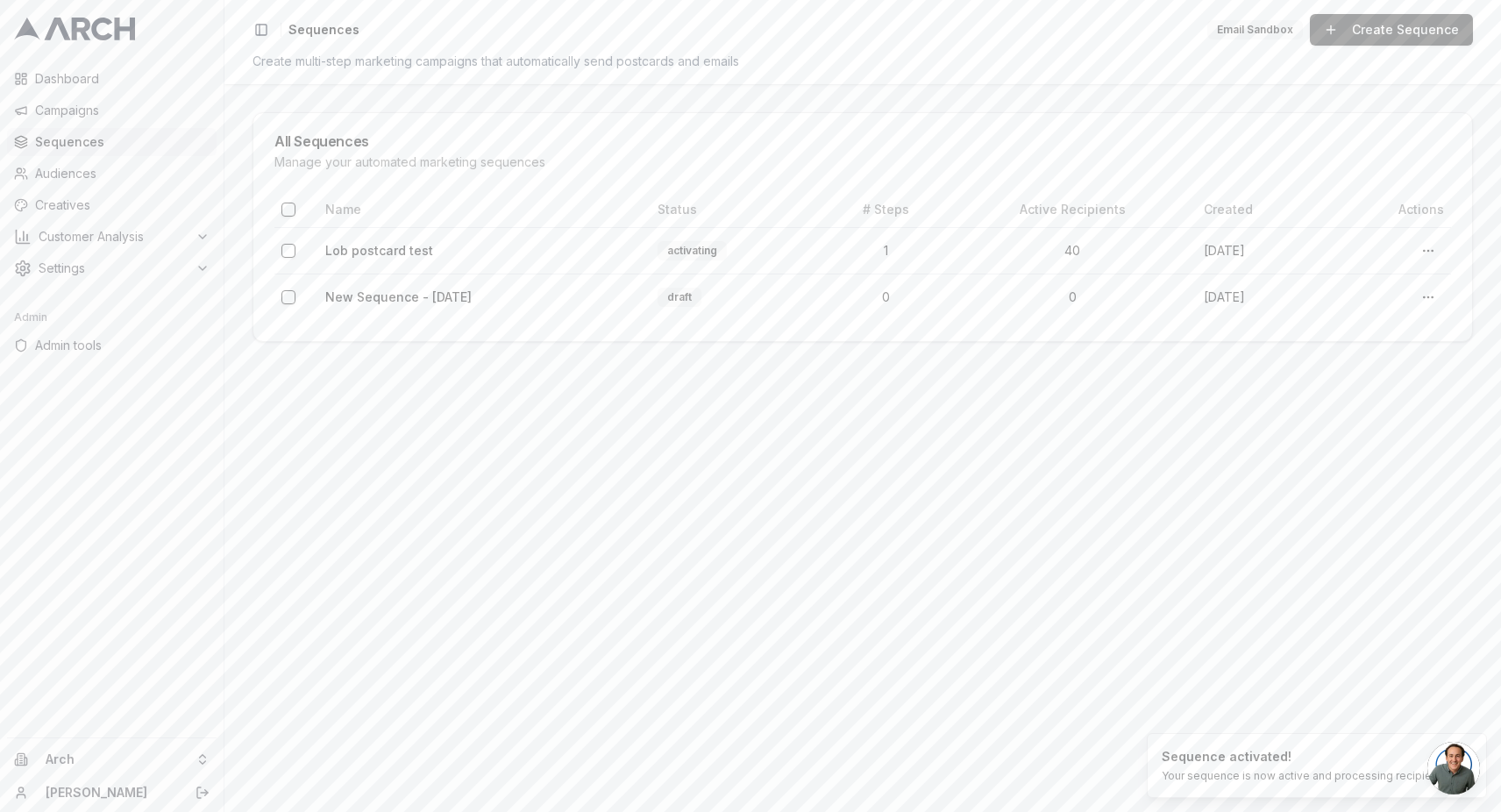
click at [1387, 32] on link "Create Sequence" at bounding box center [1391, 30] width 163 height 32
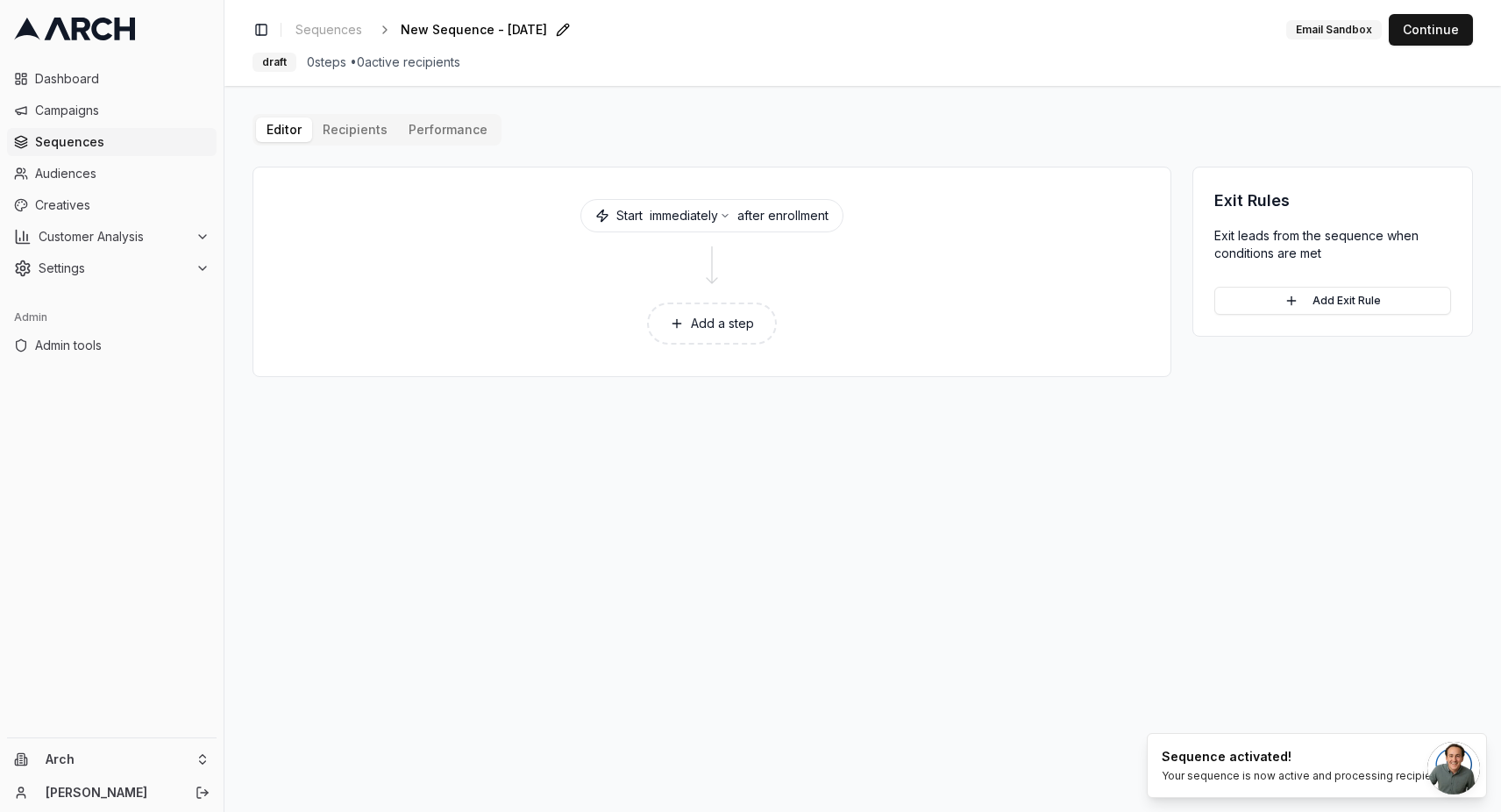
click at [504, 30] on span "New Sequence - Oct 2, 2025" at bounding box center [474, 29] width 147 height 18
type input "Lob letter test"
click at [708, 343] on button "Add a step" at bounding box center [712, 323] width 130 height 42
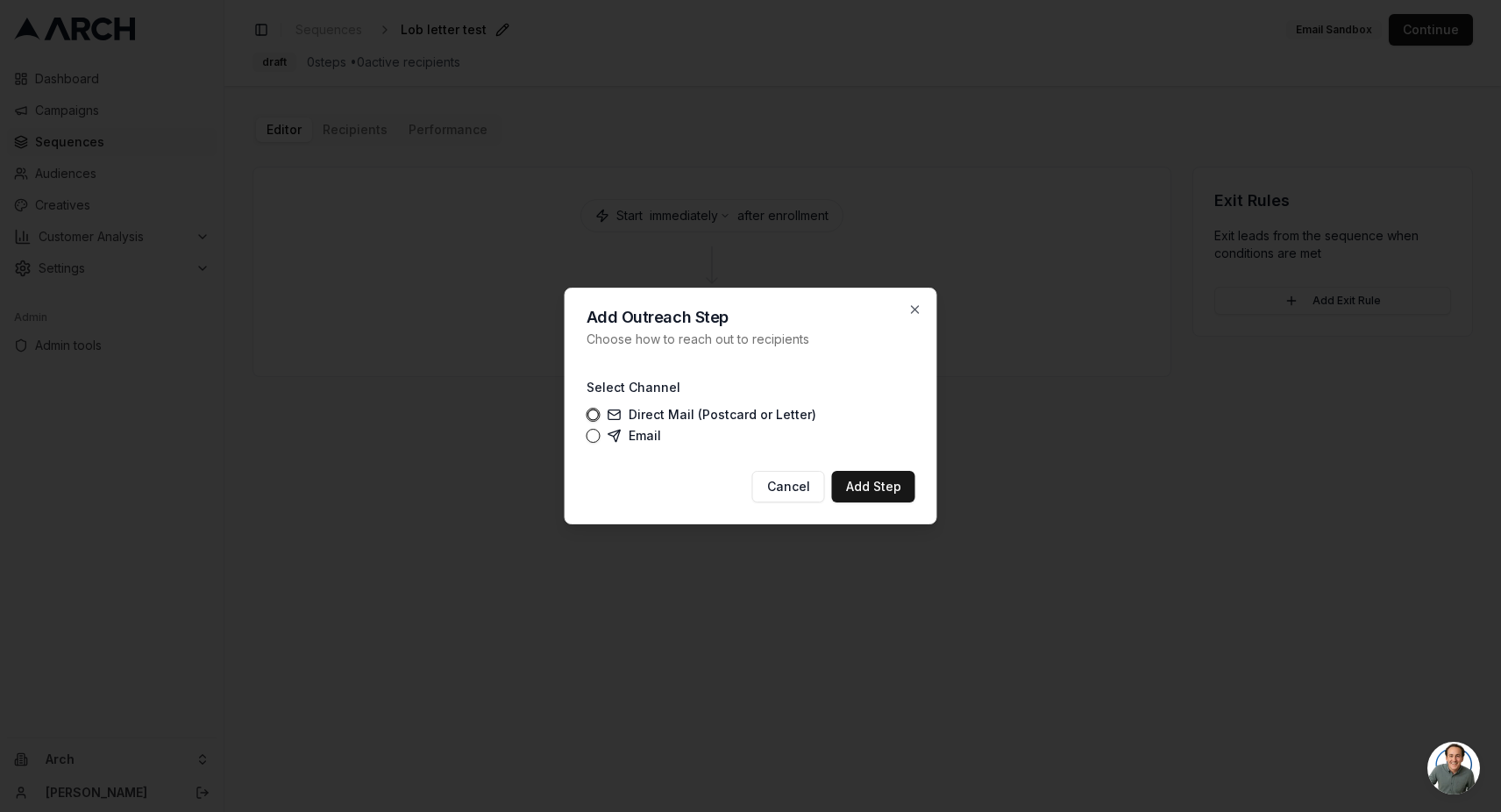
click at [657, 409] on label "Direct Mail (Postcard or Letter)" at bounding box center [712, 414] width 209 height 14
click at [600, 409] on button "Direct Mail (Postcard or Letter)" at bounding box center [593, 414] width 14 height 14
click at [885, 479] on button "Add Step" at bounding box center [873, 486] width 84 height 32
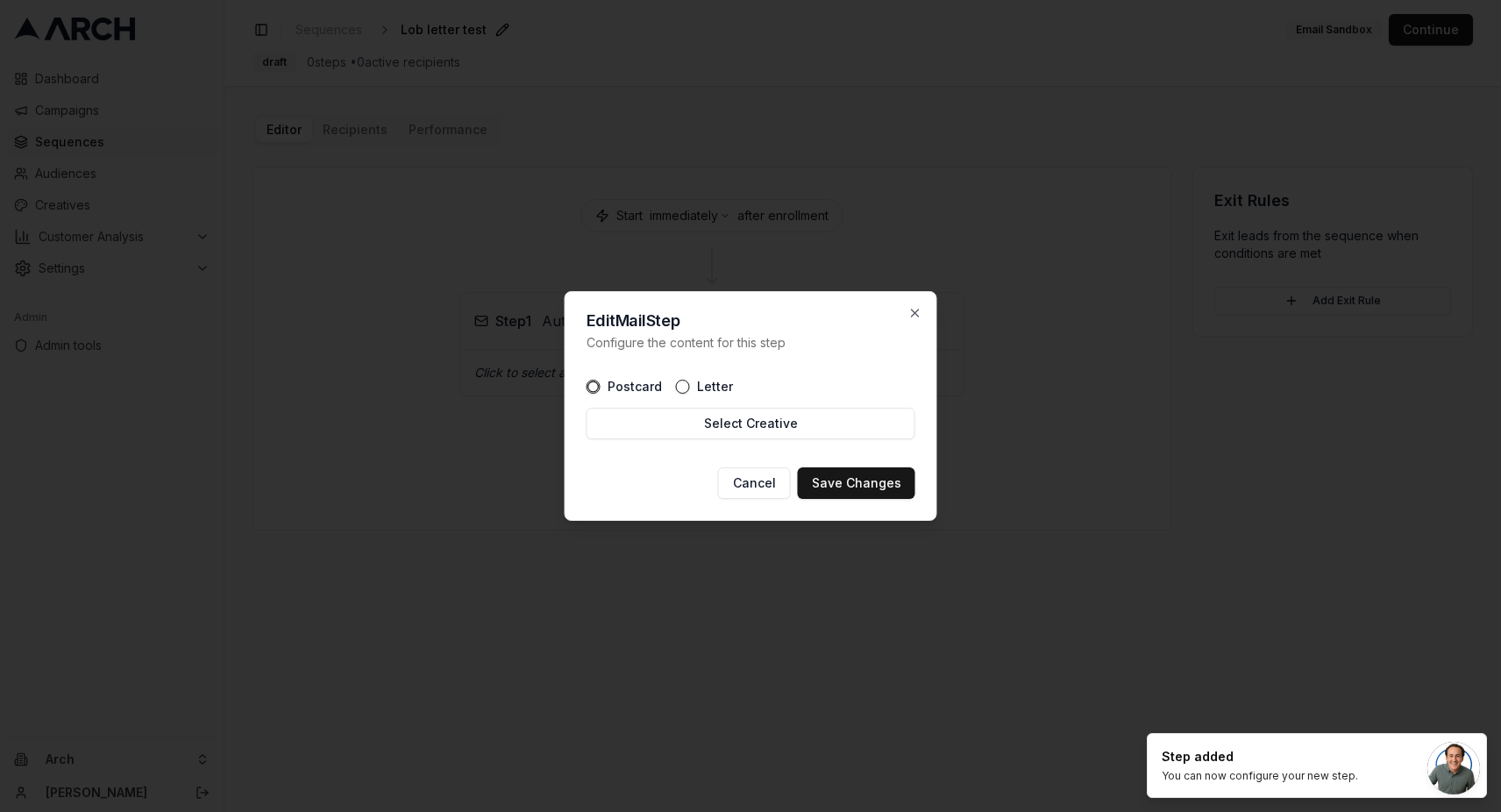
click at [708, 387] on label "Letter" at bounding box center [715, 386] width 36 height 12
click at [690, 387] on button "Letter" at bounding box center [682, 386] width 14 height 14
click at [716, 426] on button "Select Creative" at bounding box center [750, 423] width 328 height 32
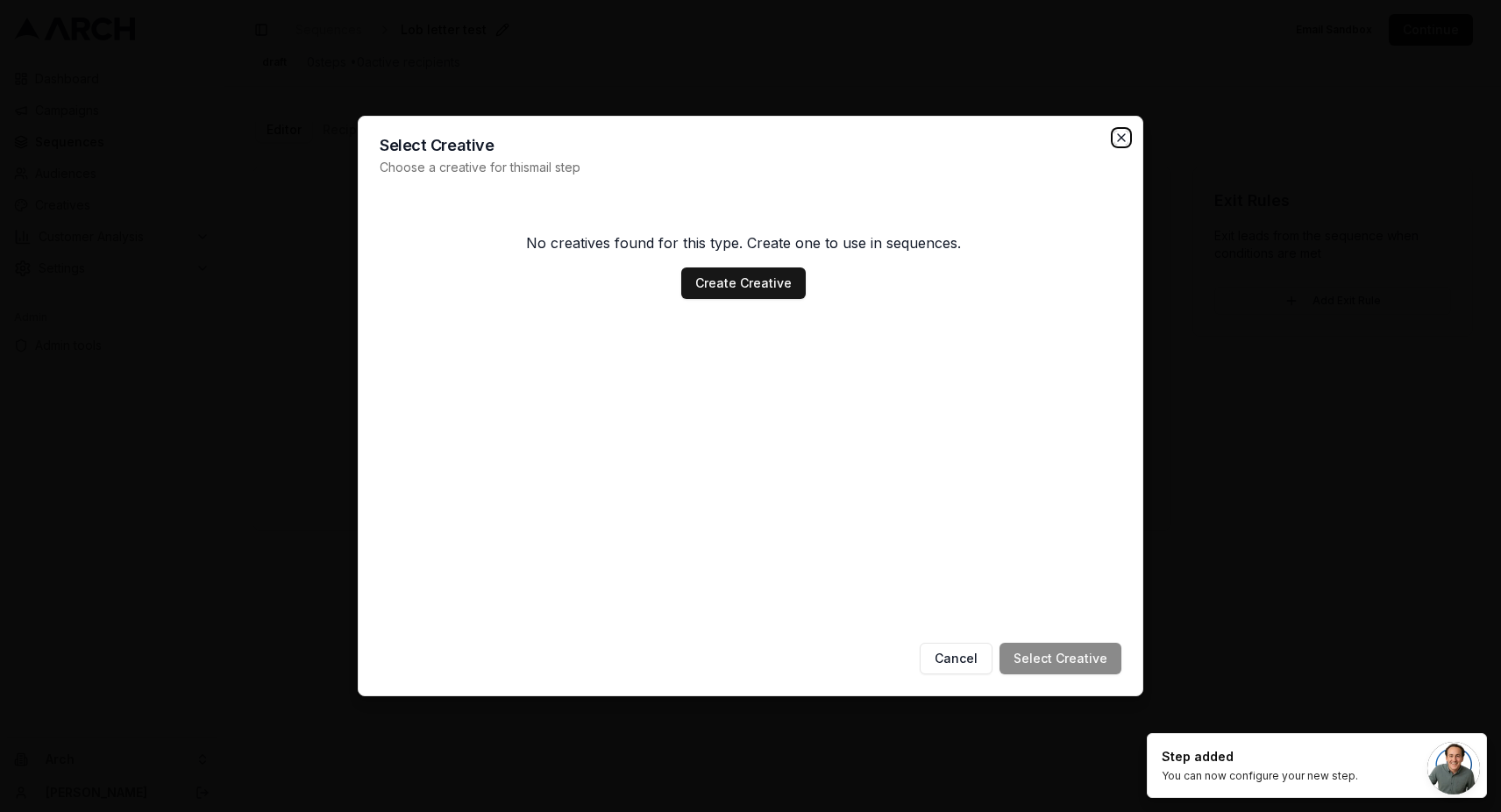
click at [1122, 135] on icon "button" at bounding box center [1121, 137] width 14 height 14
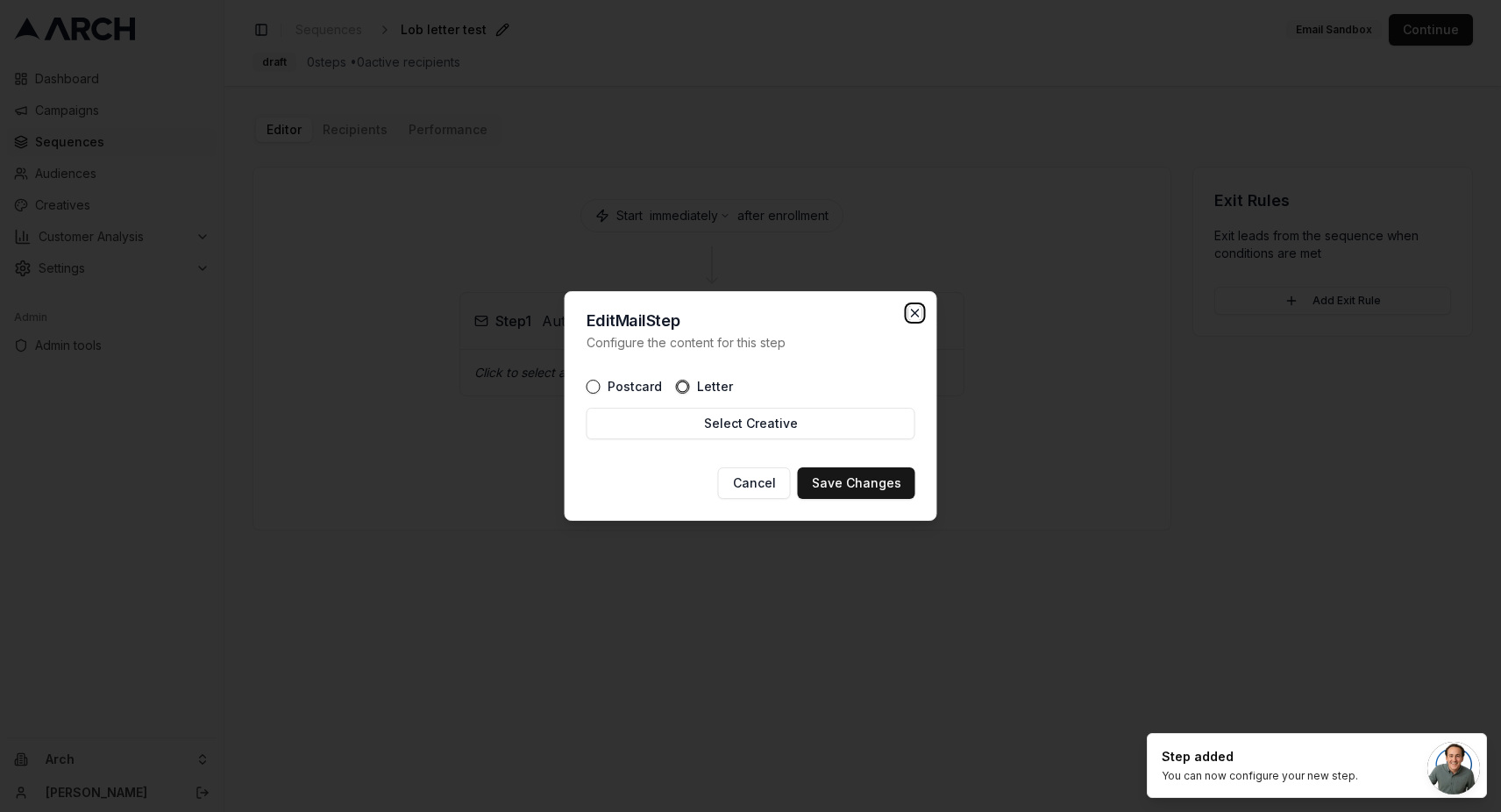
click at [914, 311] on icon "button" at bounding box center [915, 312] width 7 height 7
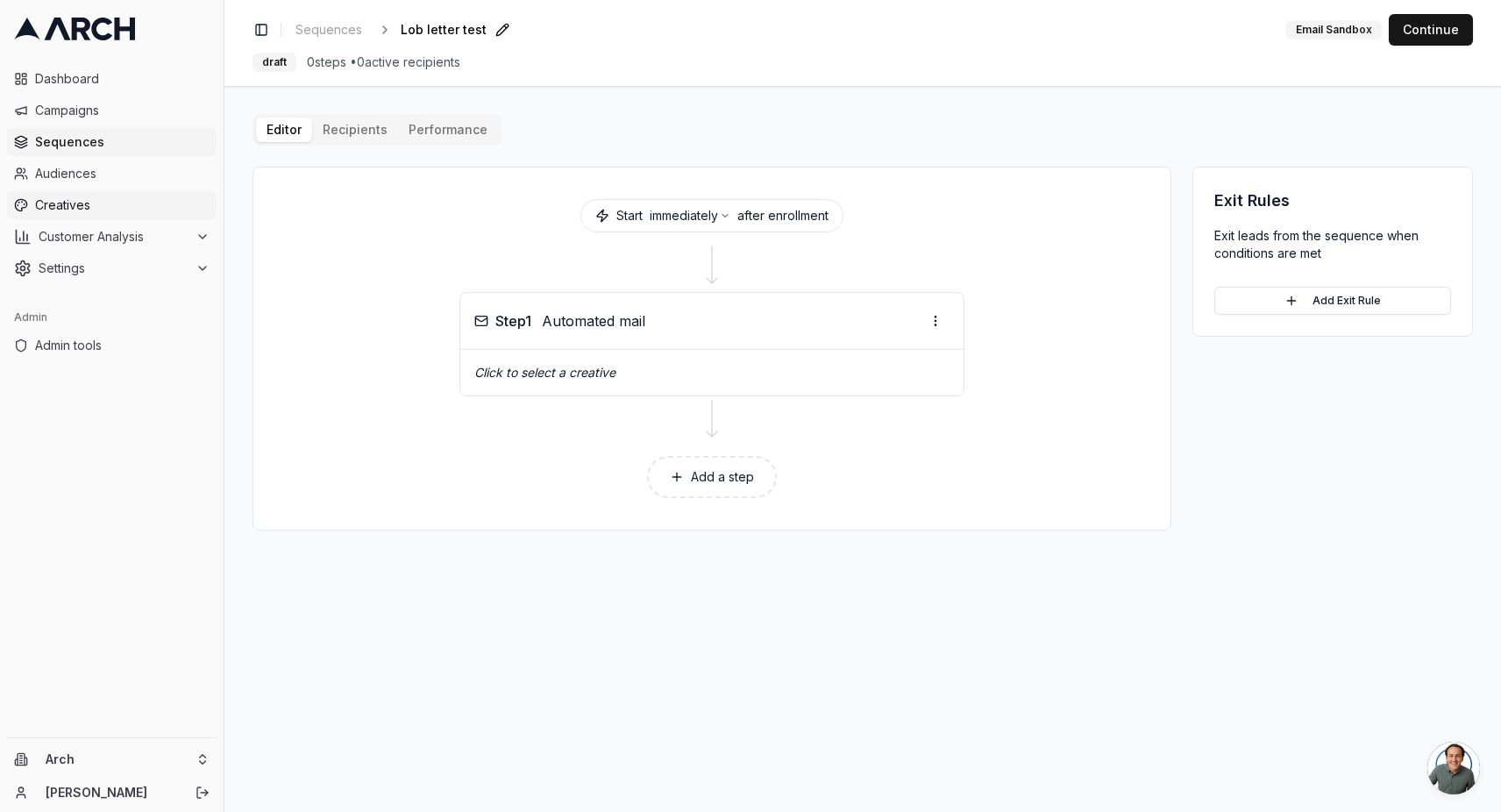
click at [102, 204] on span "Creatives" at bounding box center [121, 205] width 174 height 18
click at [703, 467] on button "Add a step" at bounding box center [712, 476] width 130 height 42
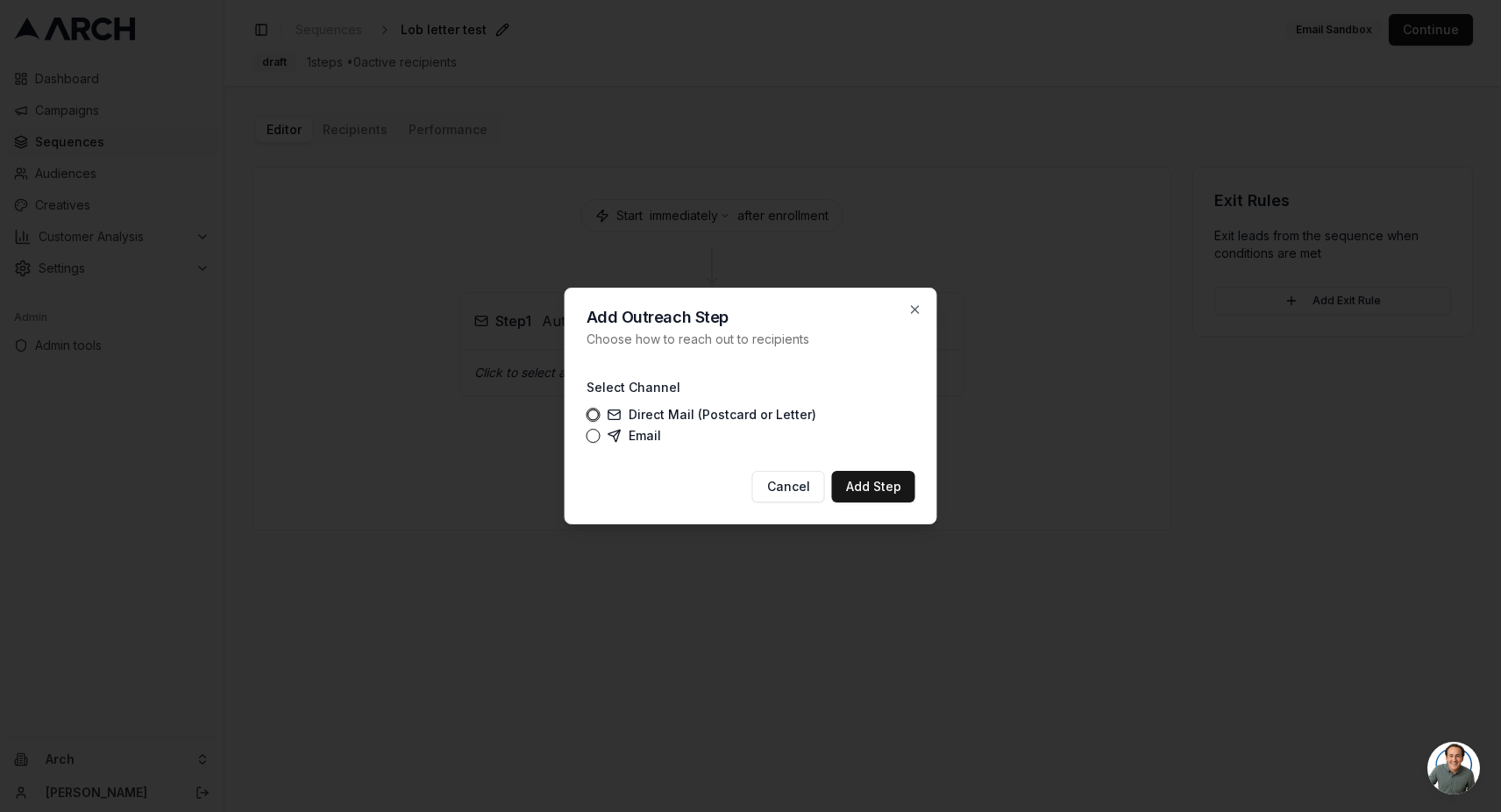
click at [638, 412] on label "Direct Mail (Postcard or Letter)" at bounding box center [712, 414] width 209 height 14
click at [600, 412] on button "Direct Mail (Postcard or Letter)" at bounding box center [593, 414] width 14 height 14
click at [867, 494] on button "Add Step" at bounding box center [873, 486] width 84 height 32
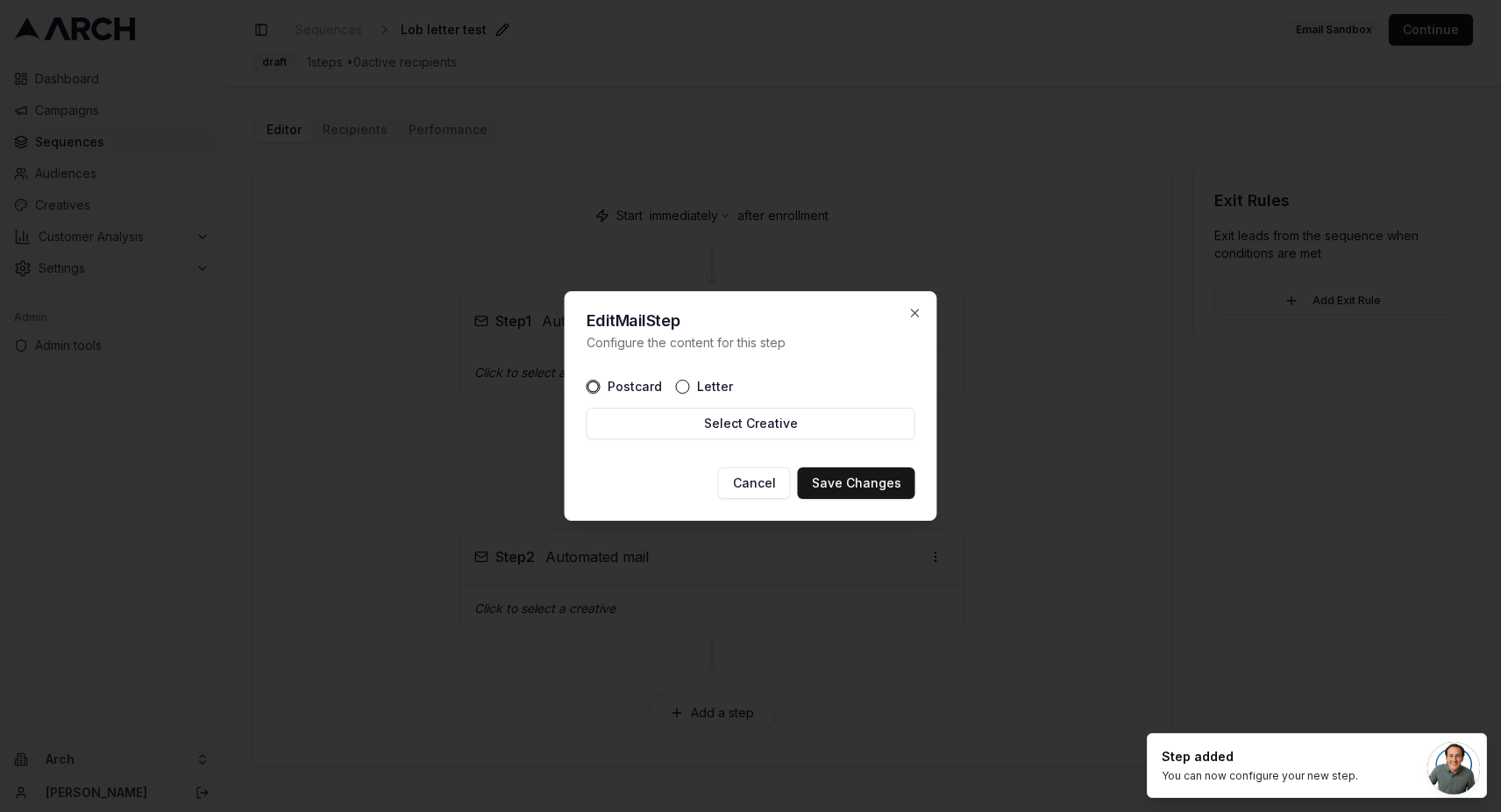
click at [687, 387] on div "Letter" at bounding box center [704, 386] width 57 height 14
click at [680, 387] on button "Letter" at bounding box center [682, 386] width 14 height 14
click at [736, 434] on button "Select Creative" at bounding box center [750, 423] width 328 height 32
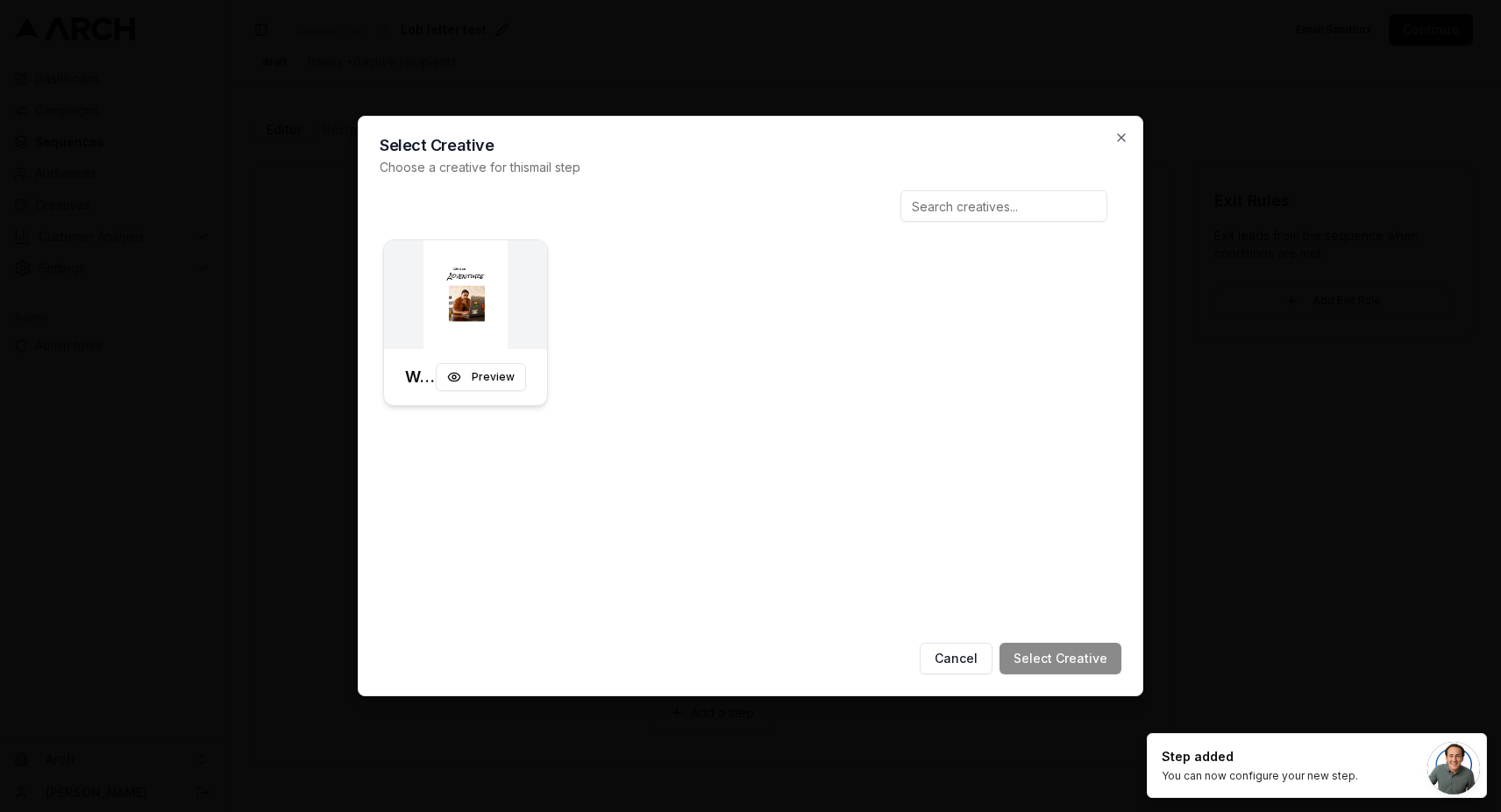
click at [514, 336] on img at bounding box center [465, 295] width 163 height 109
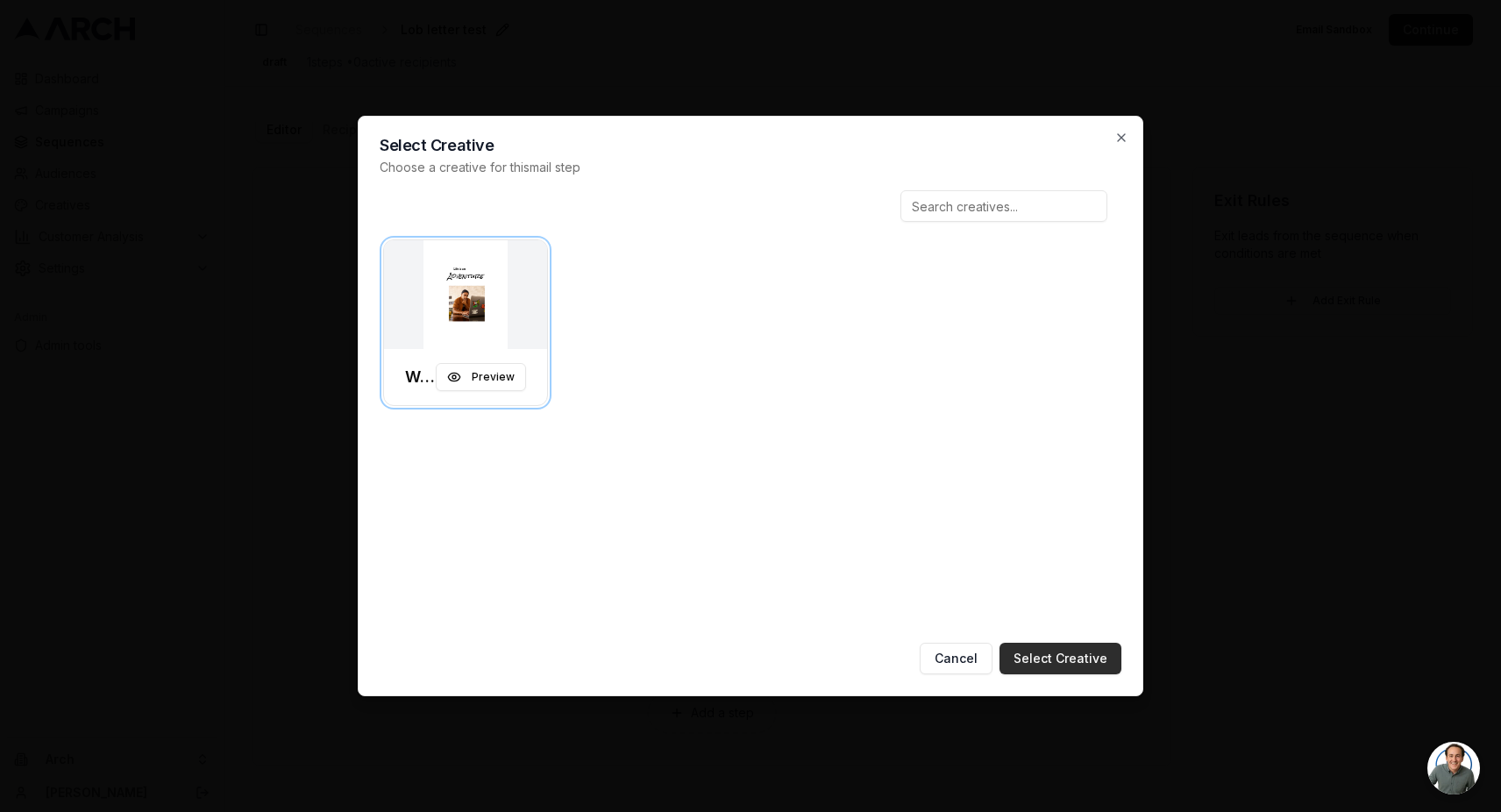
click at [1066, 661] on button "Select Creative" at bounding box center [1060, 659] width 121 height 32
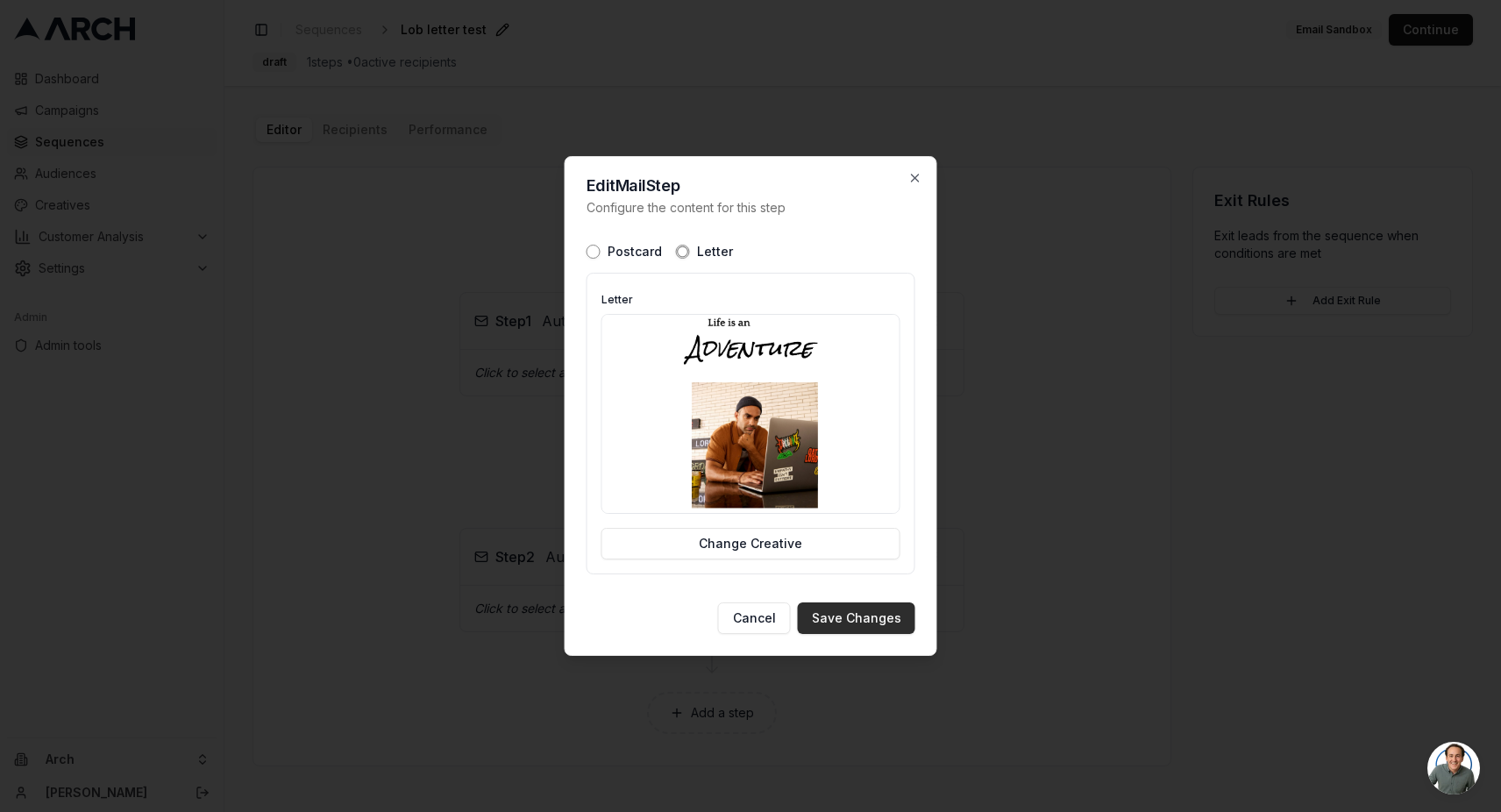
click at [858, 611] on button "Save Changes" at bounding box center [856, 618] width 118 height 32
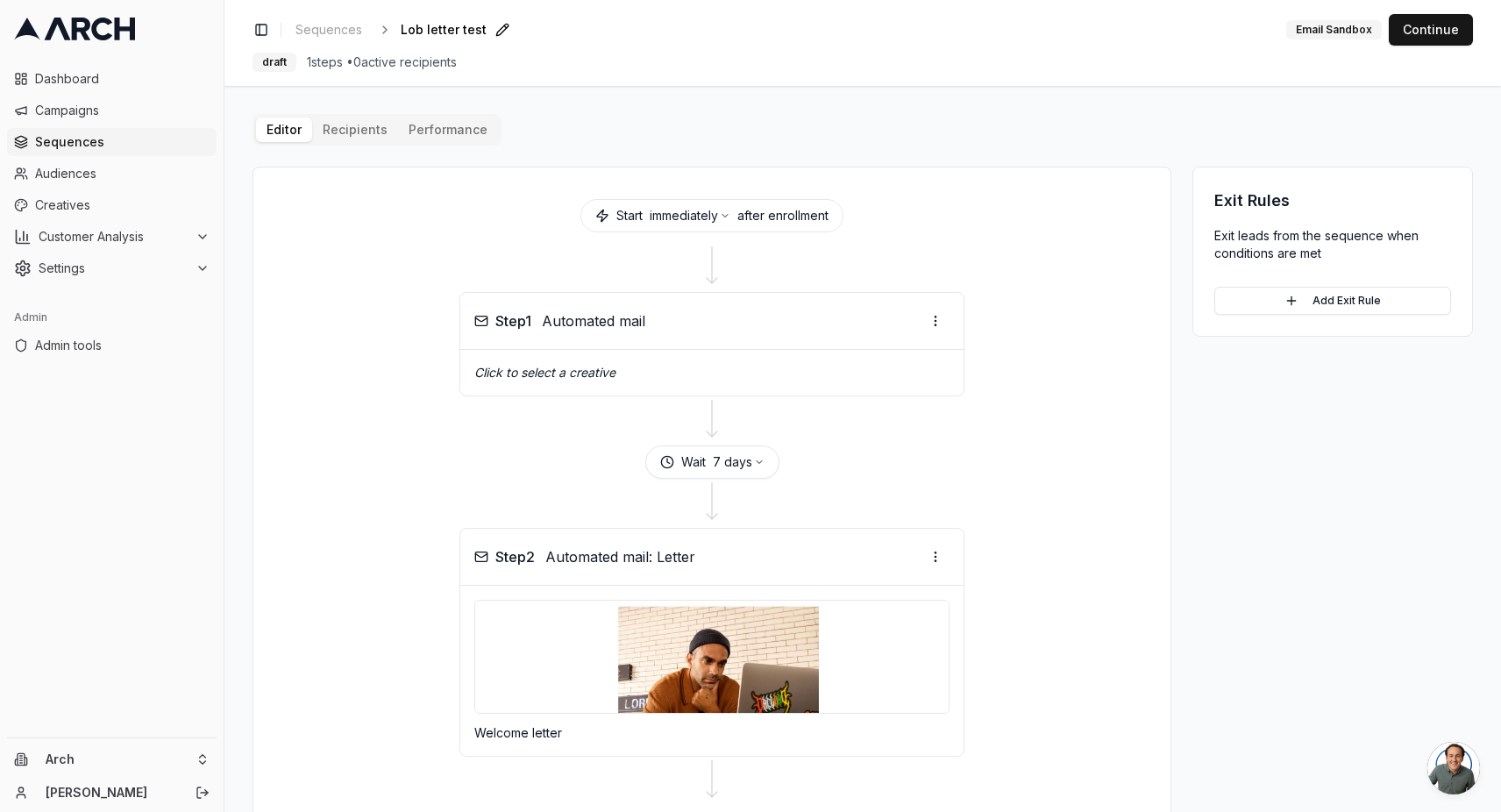
click at [354, 116] on div "Editor Recipients Performance" at bounding box center [376, 130] width 249 height 32
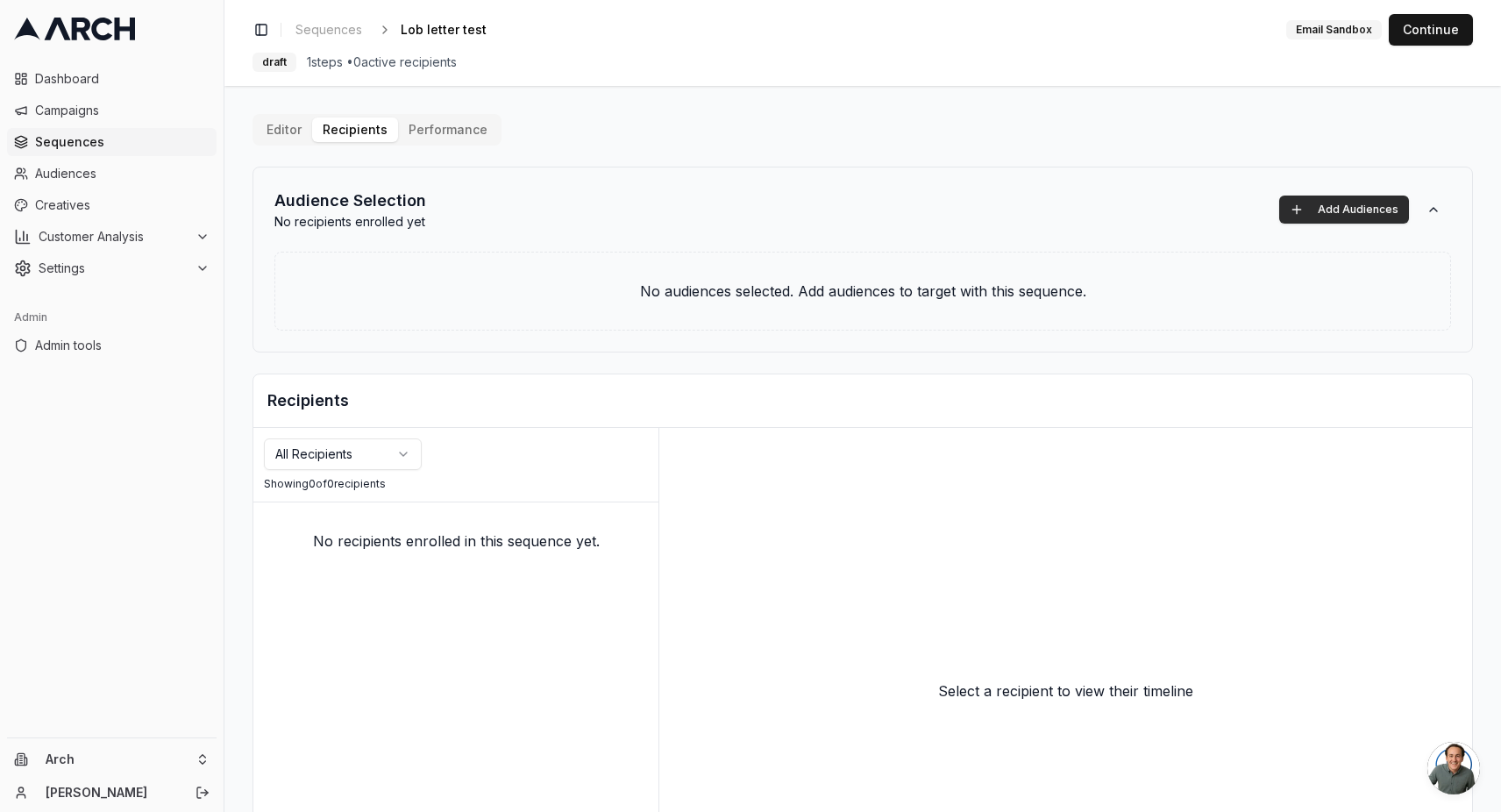
click at [1322, 211] on button "Add Audiences" at bounding box center [1344, 210] width 130 height 28
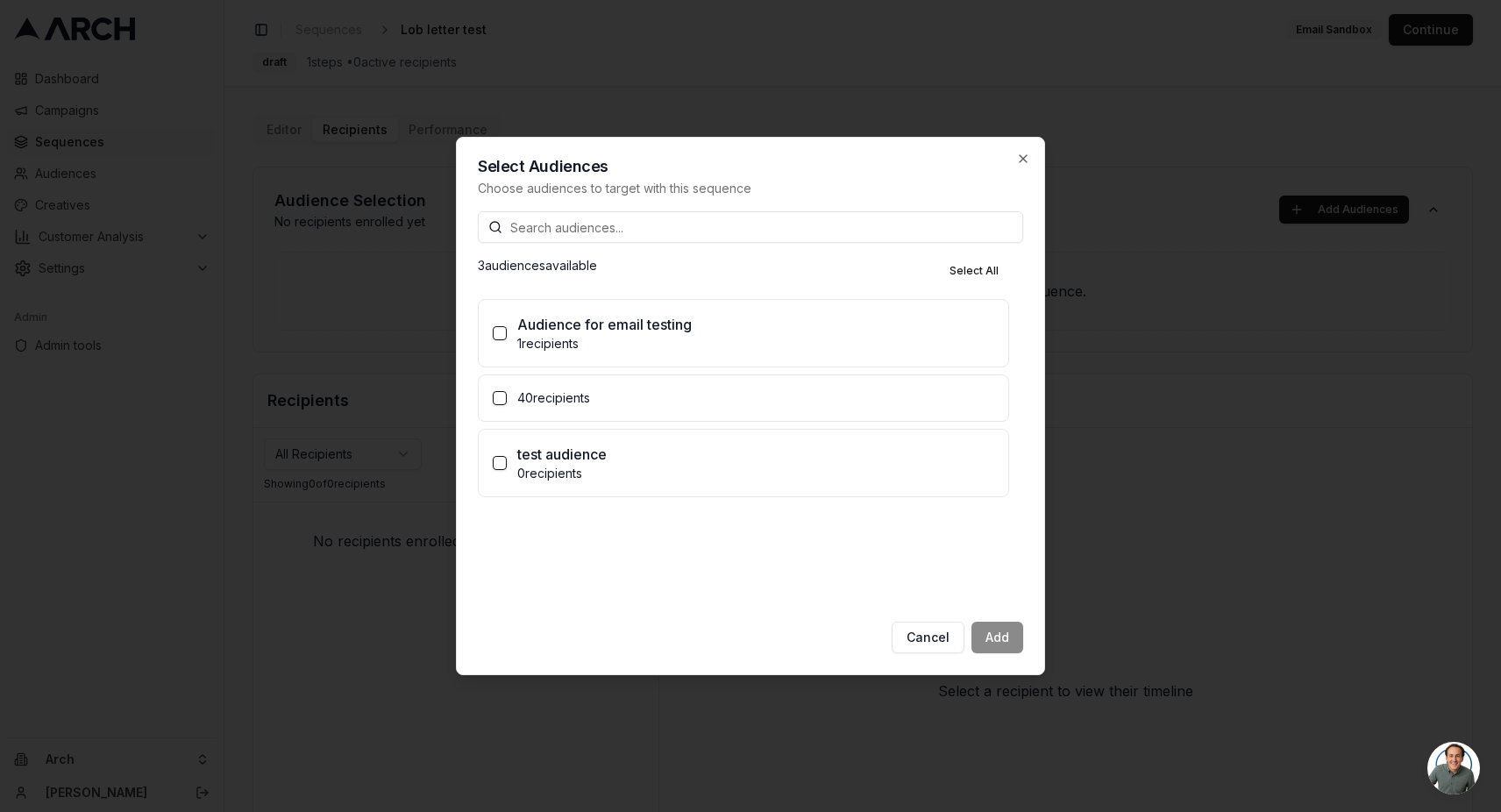
click at [497, 398] on button "40 recipients" at bounding box center [500, 398] width 14 height 14
click at [982, 630] on button "Add (1)" at bounding box center [990, 638] width 66 height 32
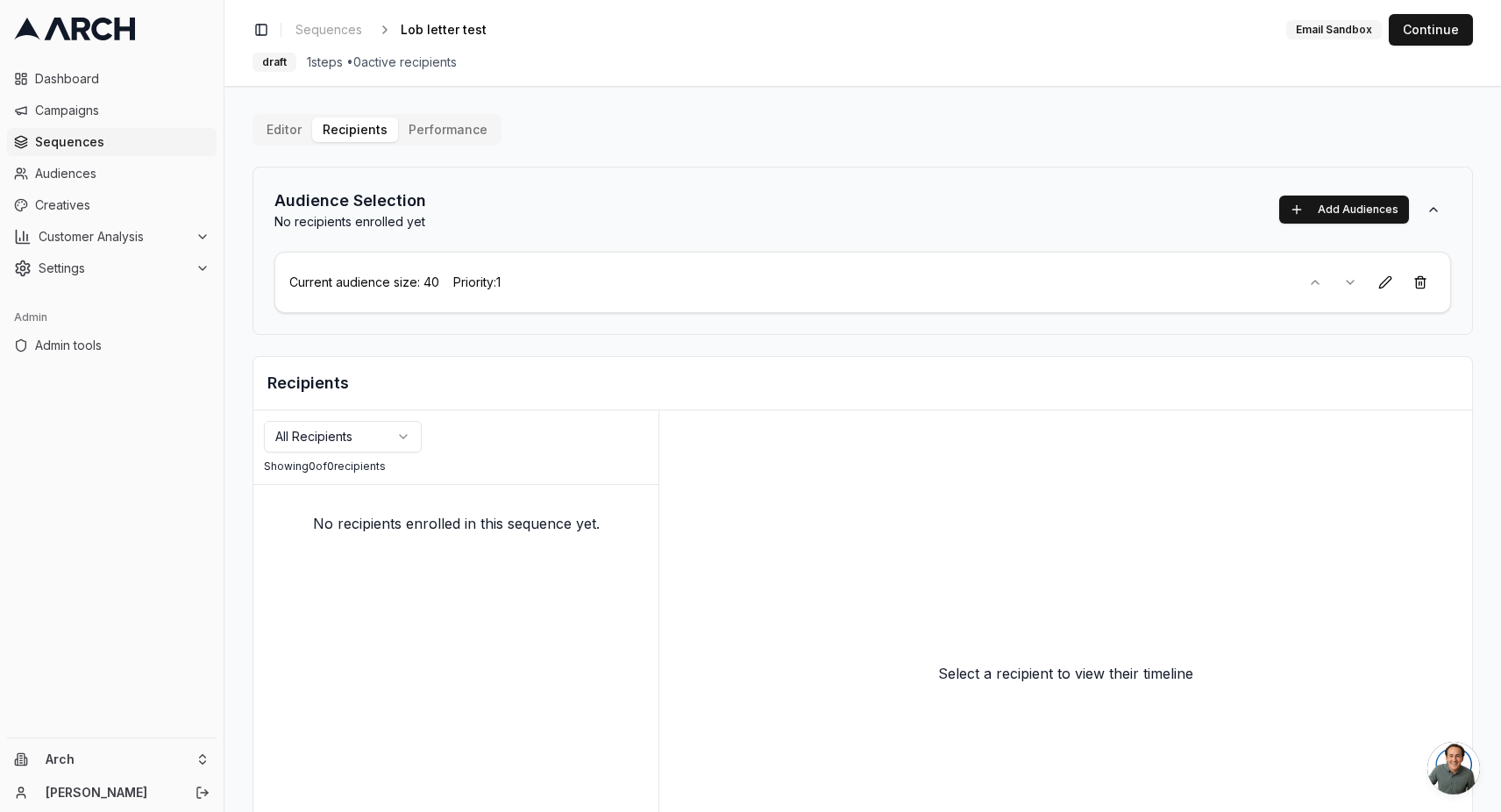
click at [982, 630] on div "Select a recipient to view their timeline" at bounding box center [1066, 673] width 813 height 526
click at [1462, 28] on button "Continue" at bounding box center [1430, 30] width 84 height 32
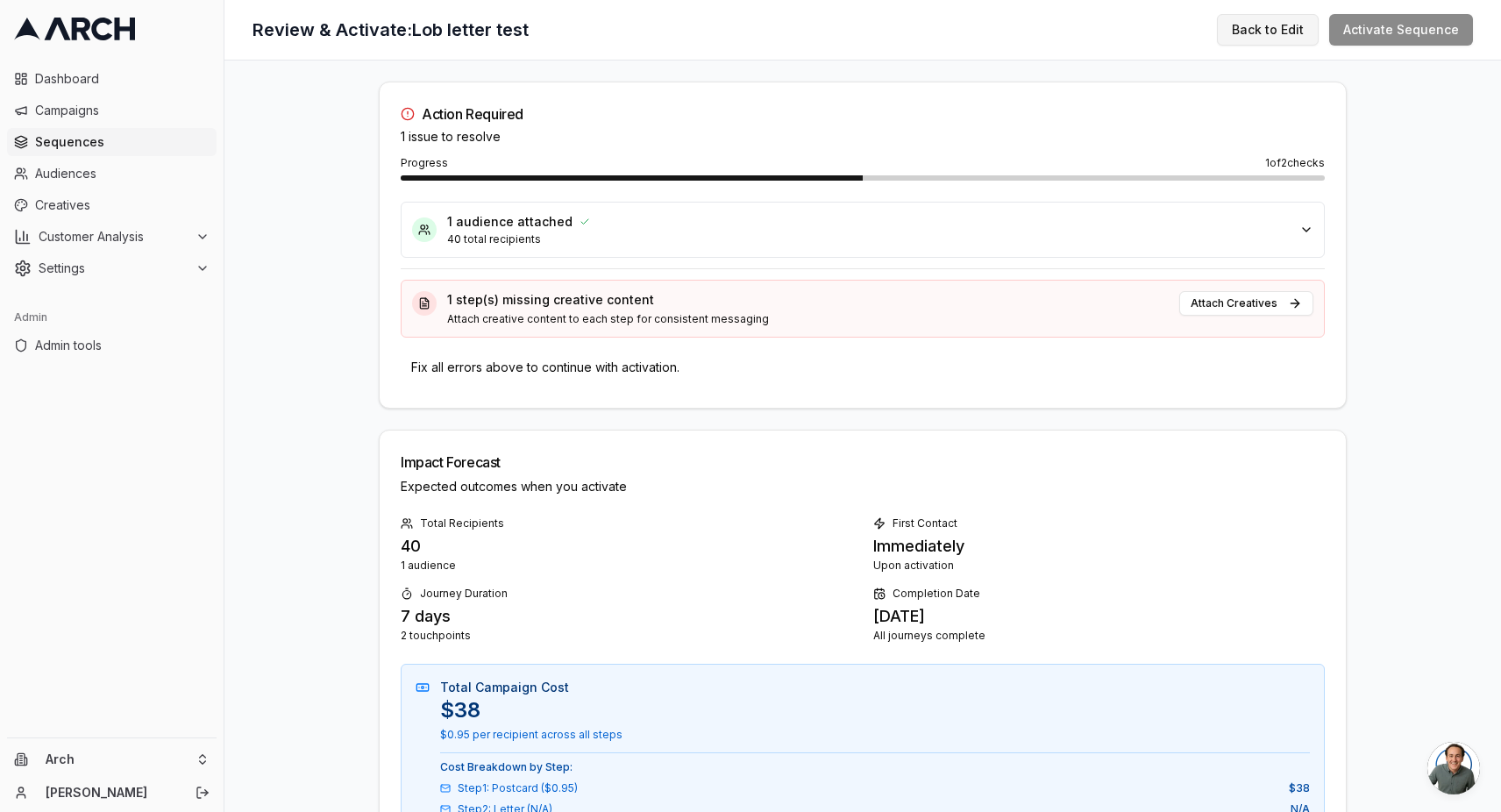
click at [1269, 38] on button "Back to Edit" at bounding box center [1268, 30] width 102 height 32
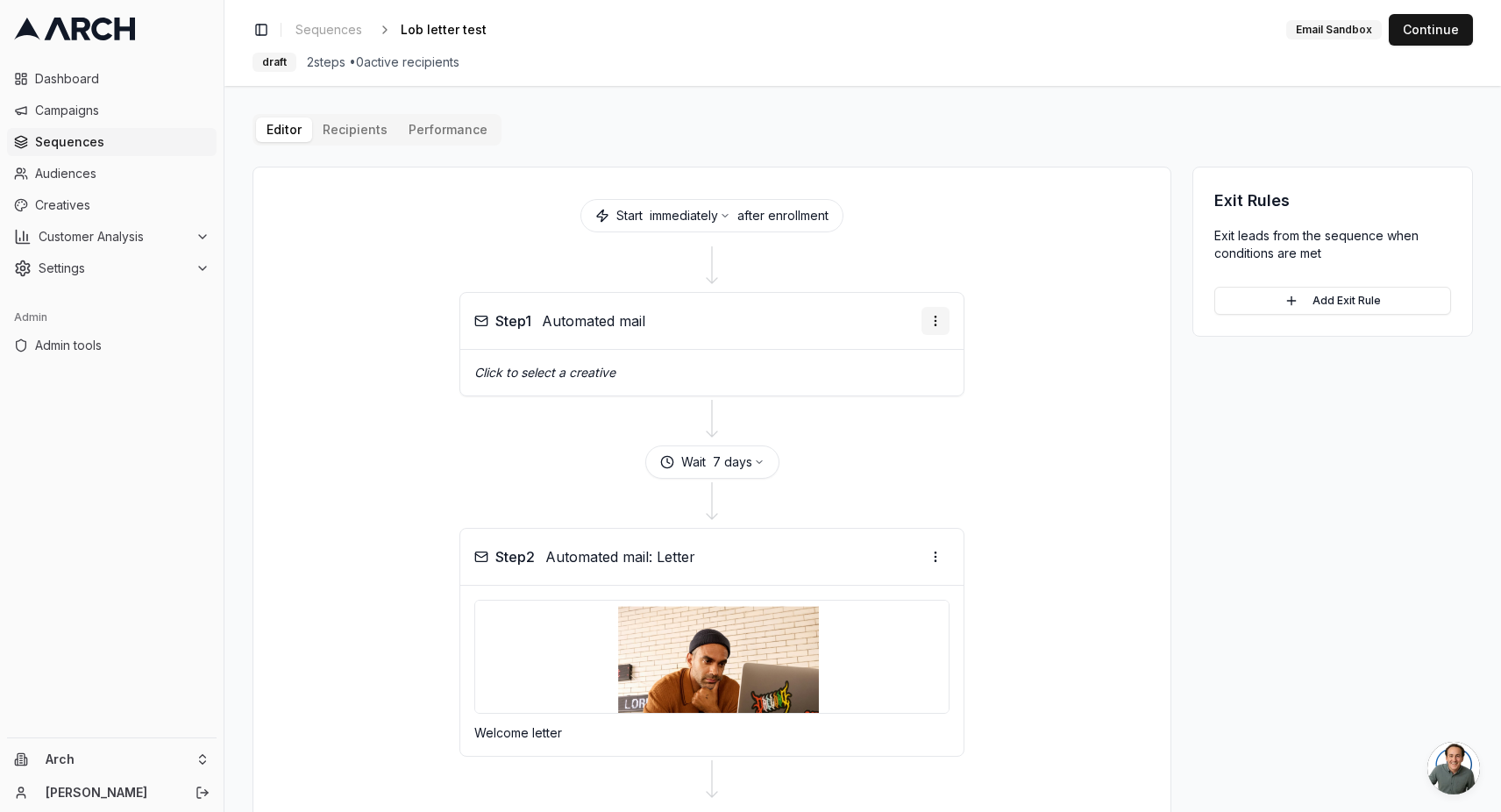
click at [942, 317] on html "Dashboard Campaigns Sequences Audiences Creatives Customer Analysis Settings Ad…" at bounding box center [750, 406] width 1501 height 812
click at [894, 454] on div "Delete step" at bounding box center [890, 456] width 104 height 28
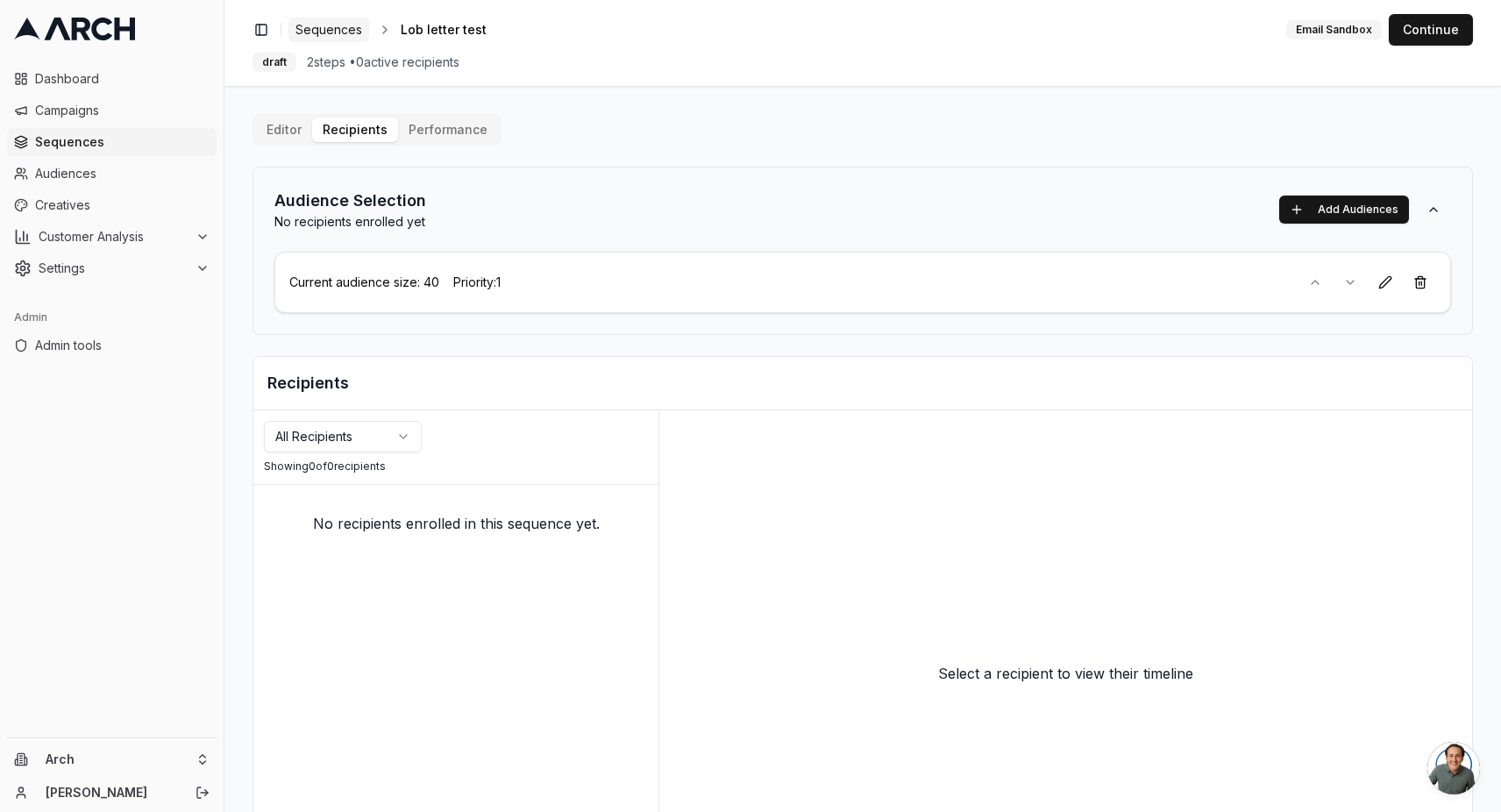
click at [342, 30] on span "Sequences" at bounding box center [328, 29] width 67 height 18
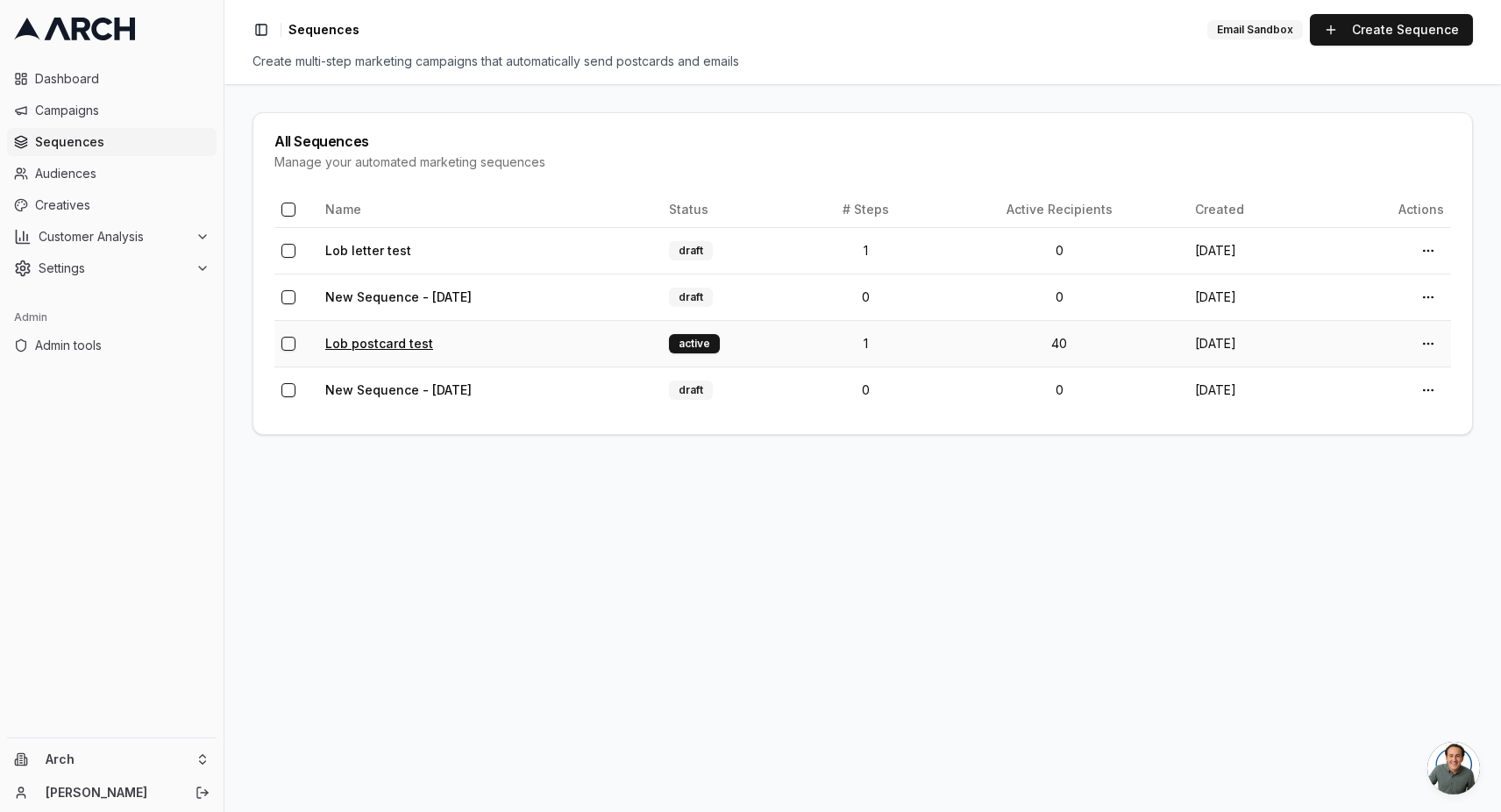
click at [388, 342] on link "Lob postcard test" at bounding box center [379, 343] width 108 height 15
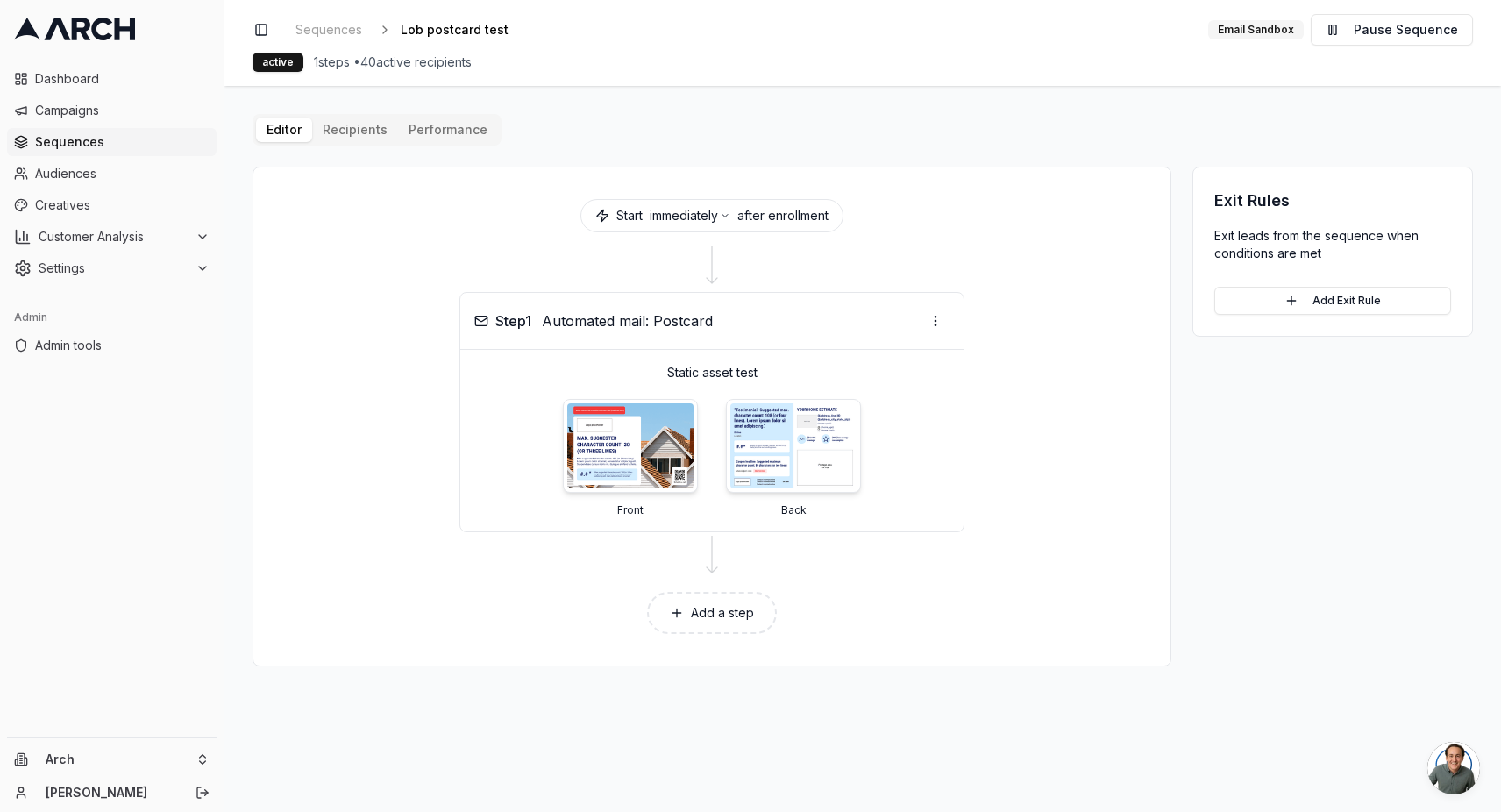
click at [341, 45] on div "Toggle Sidebar Sequences Lob postcard test Edit Email Sandbox Pause Sequence" at bounding box center [862, 30] width 1221 height 32
click at [340, 32] on span "Sequences" at bounding box center [328, 29] width 67 height 18
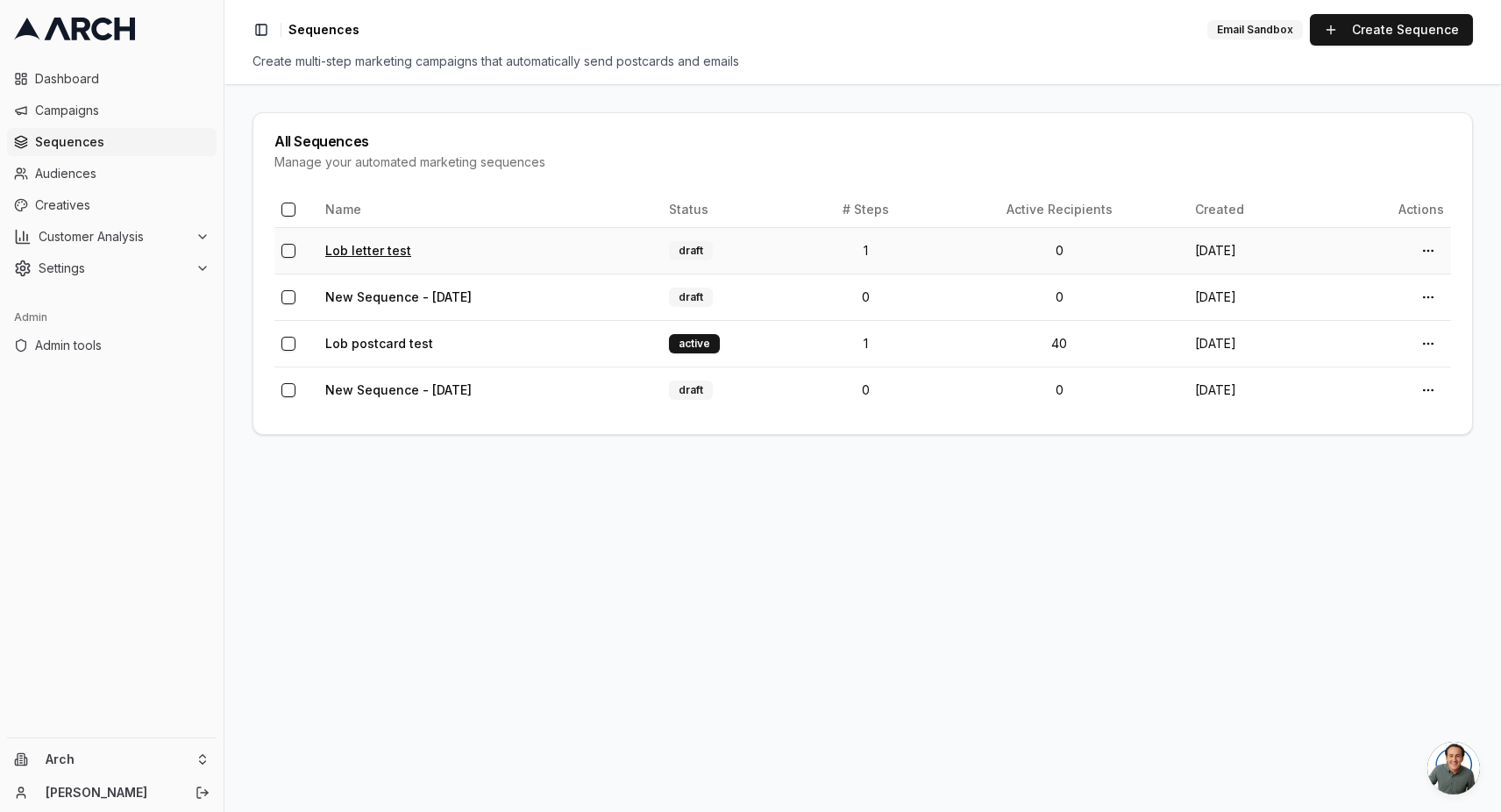
click at [358, 245] on link "Lob letter test" at bounding box center [368, 250] width 86 height 15
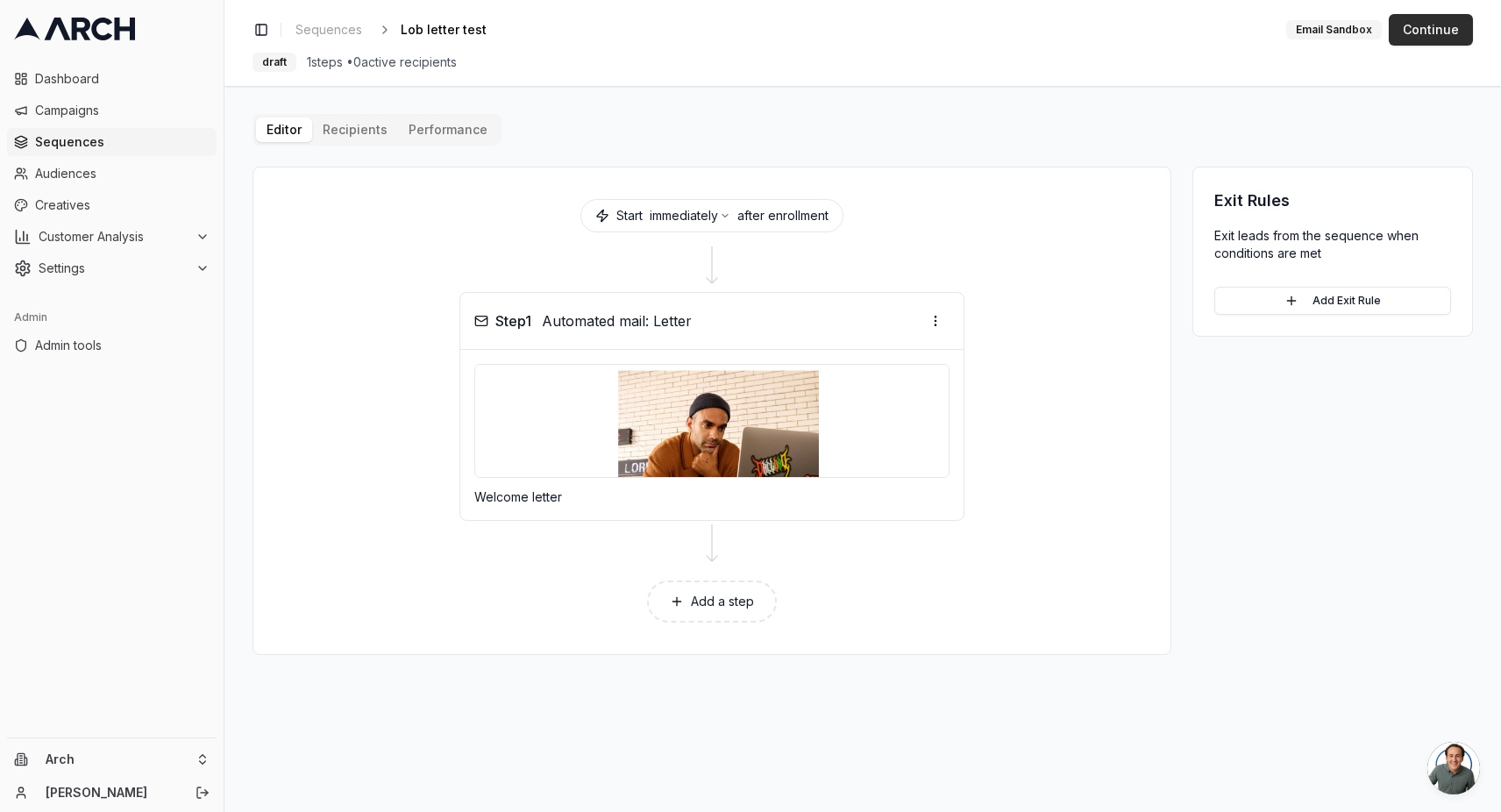
click at [1445, 28] on button "Continue" at bounding box center [1430, 30] width 84 height 32
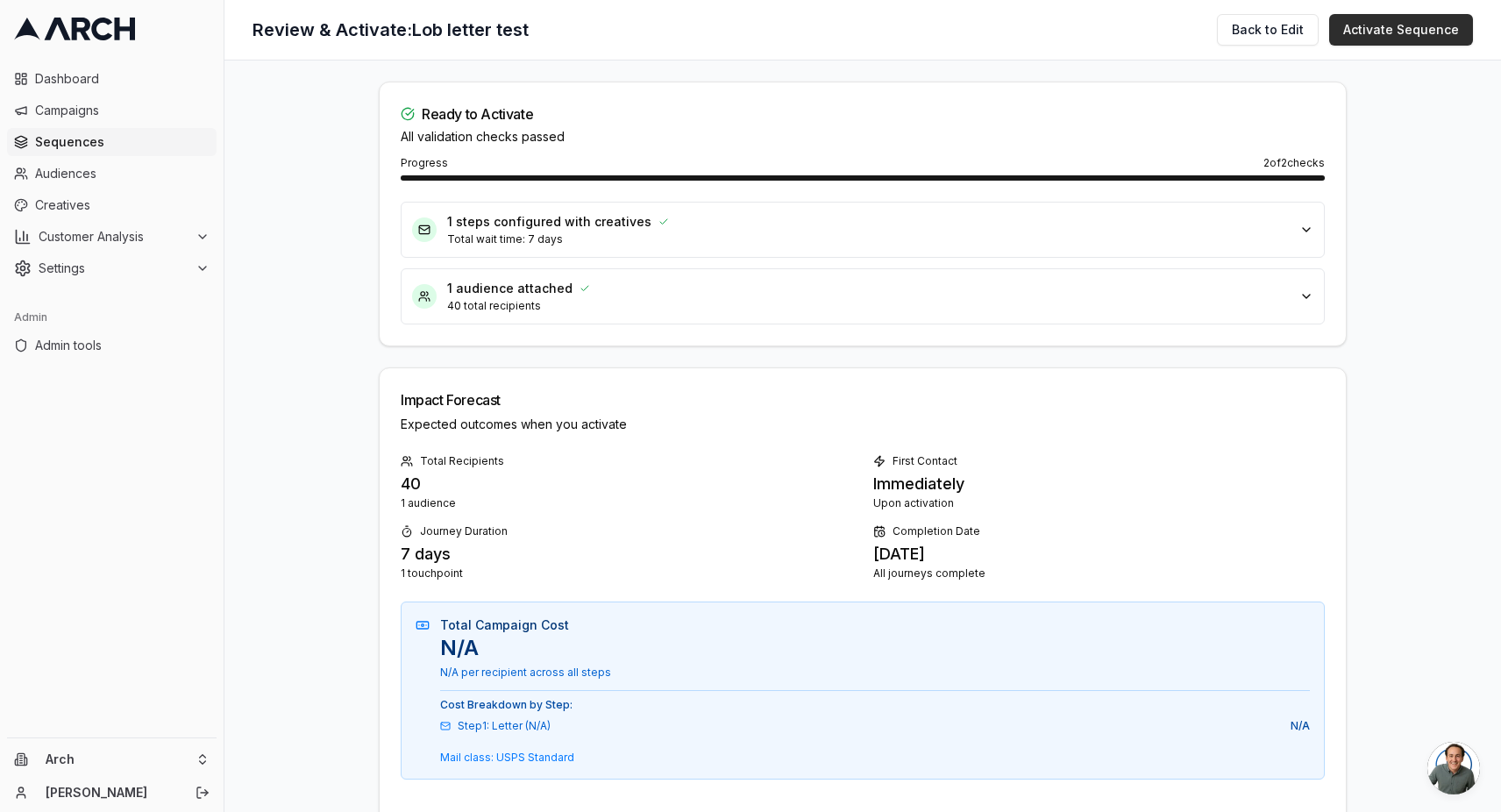
click at [1398, 25] on button "Activate Sequence" at bounding box center [1400, 30] width 144 height 32
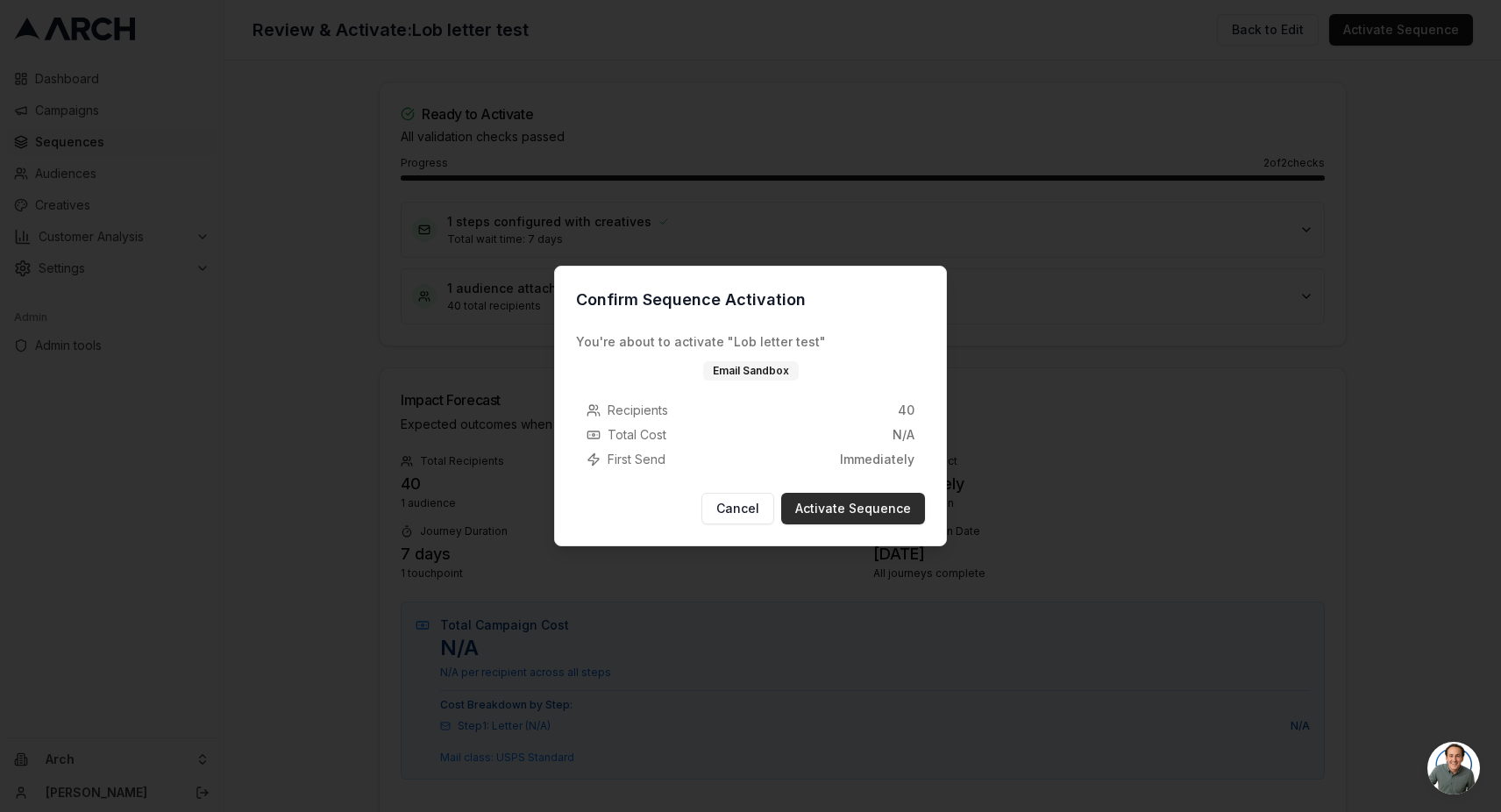
click at [838, 504] on button "Activate Sequence" at bounding box center [853, 509] width 144 height 32
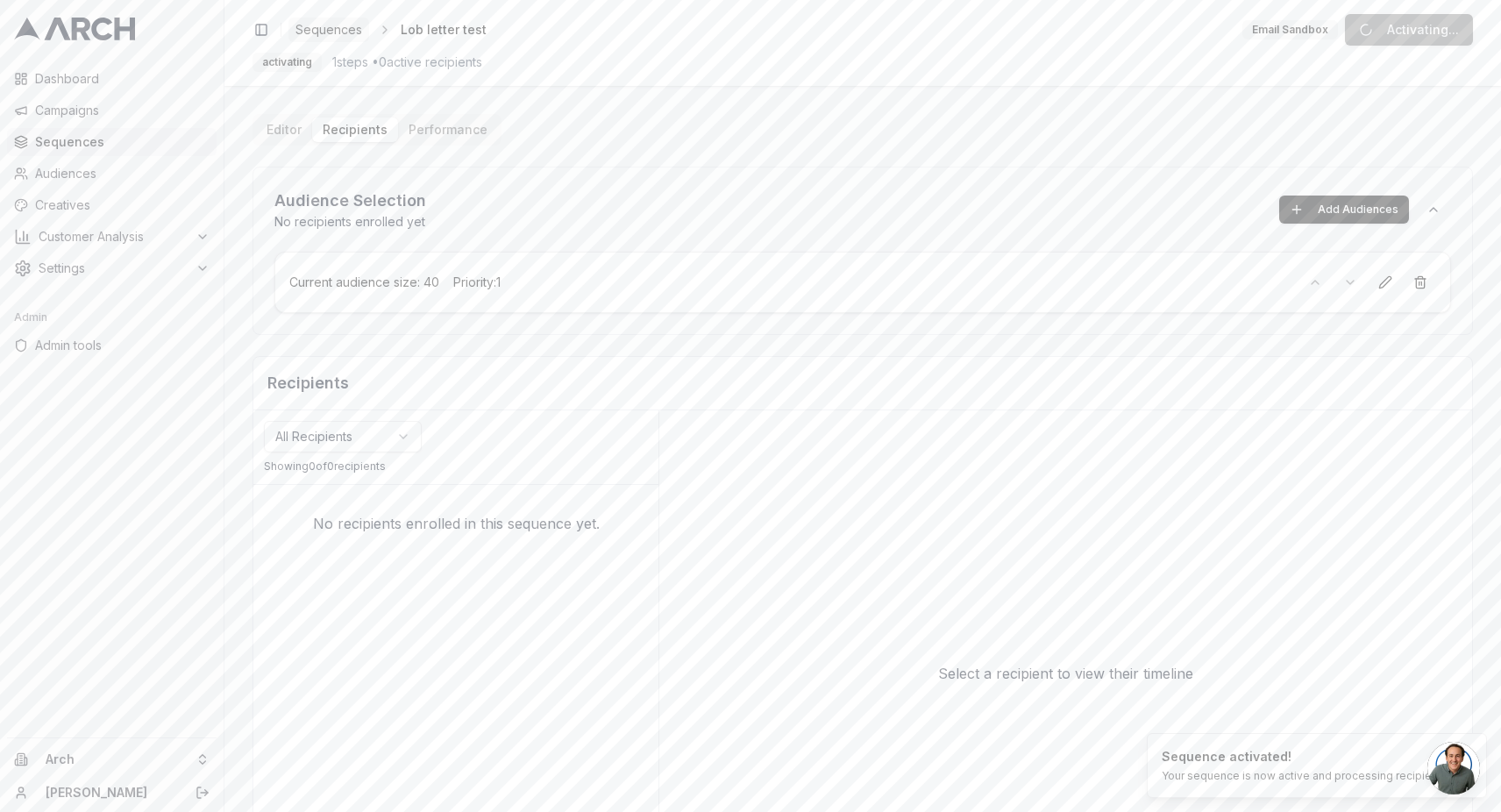
click at [334, 30] on span "Sequences" at bounding box center [328, 29] width 67 height 18
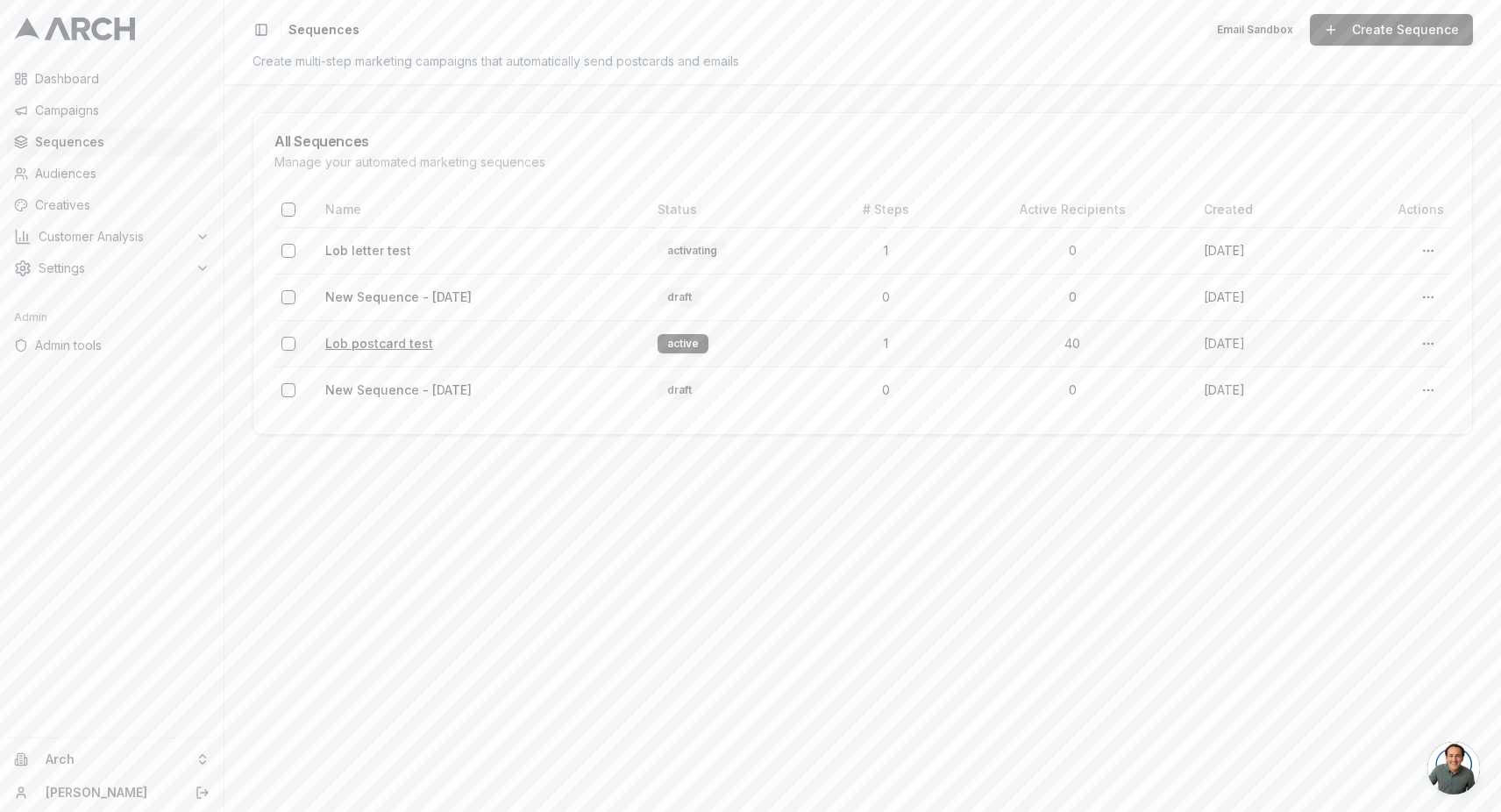
click at [392, 346] on link "Lob postcard test" at bounding box center [379, 343] width 108 height 15
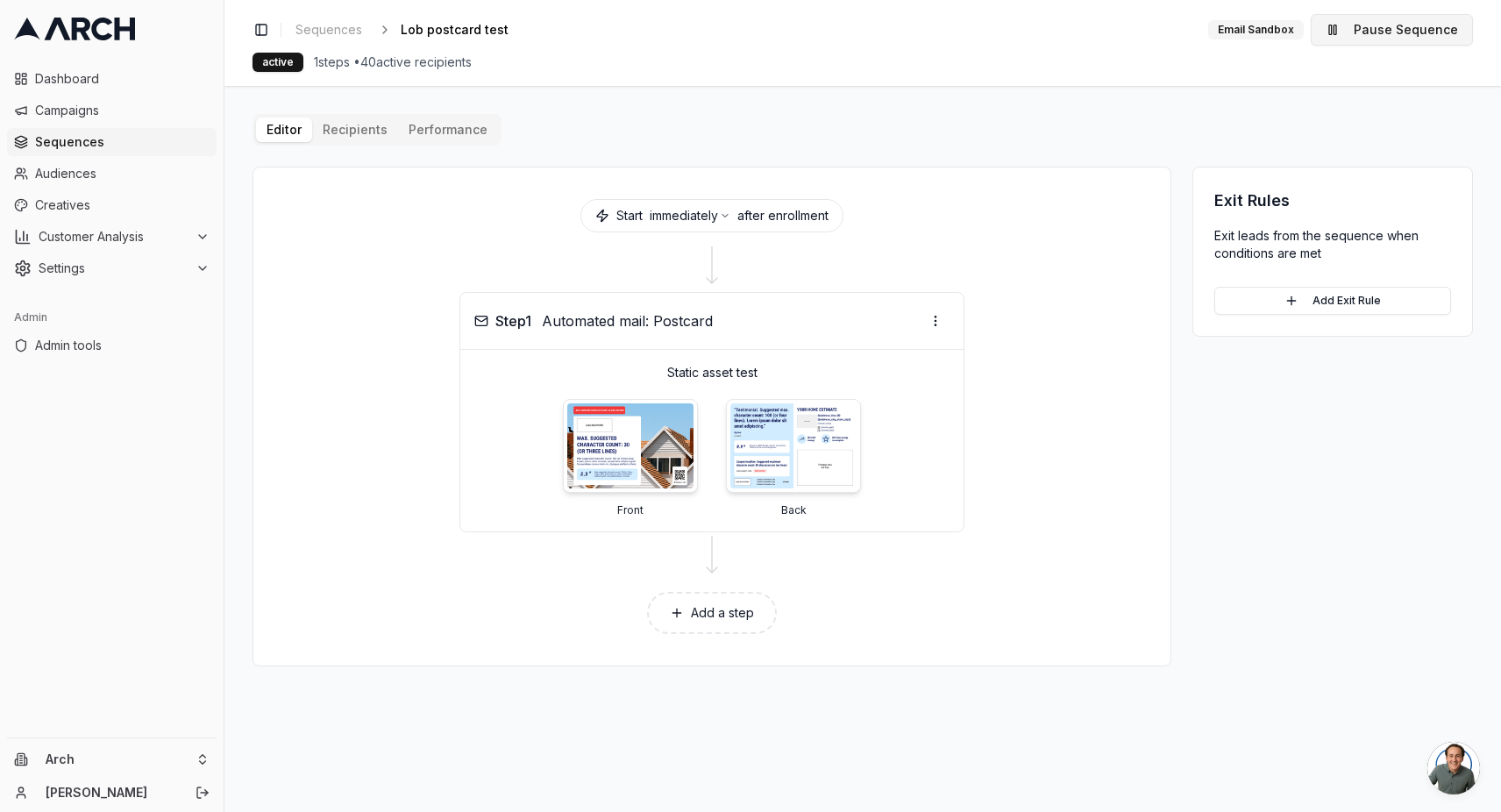
click at [1387, 25] on button "Pause Sequence" at bounding box center [1392, 30] width 162 height 32
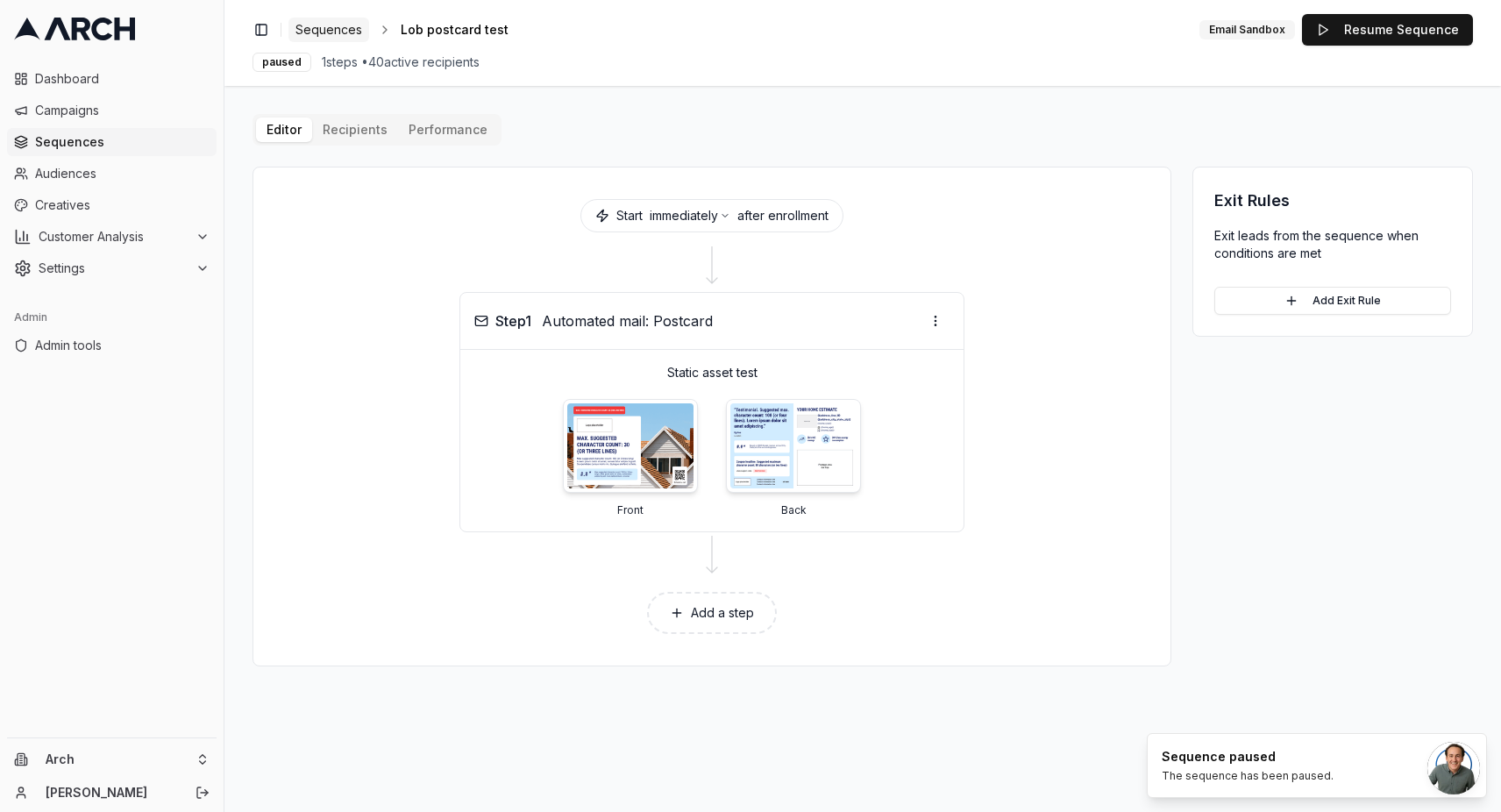
click at [312, 27] on span "Sequences" at bounding box center [328, 29] width 67 height 18
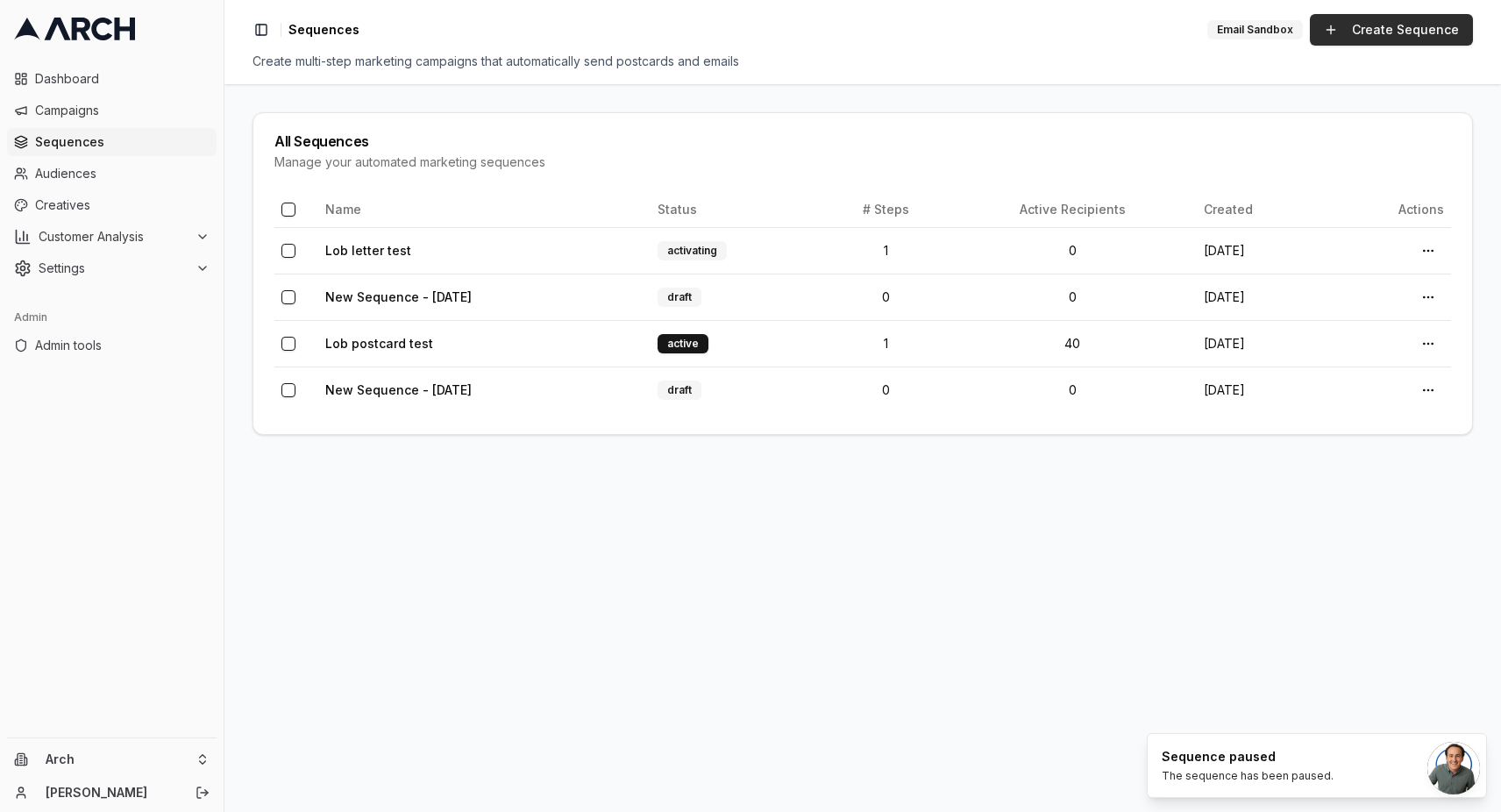
click at [1352, 38] on link "Create Sequence" at bounding box center [1391, 30] width 163 height 32
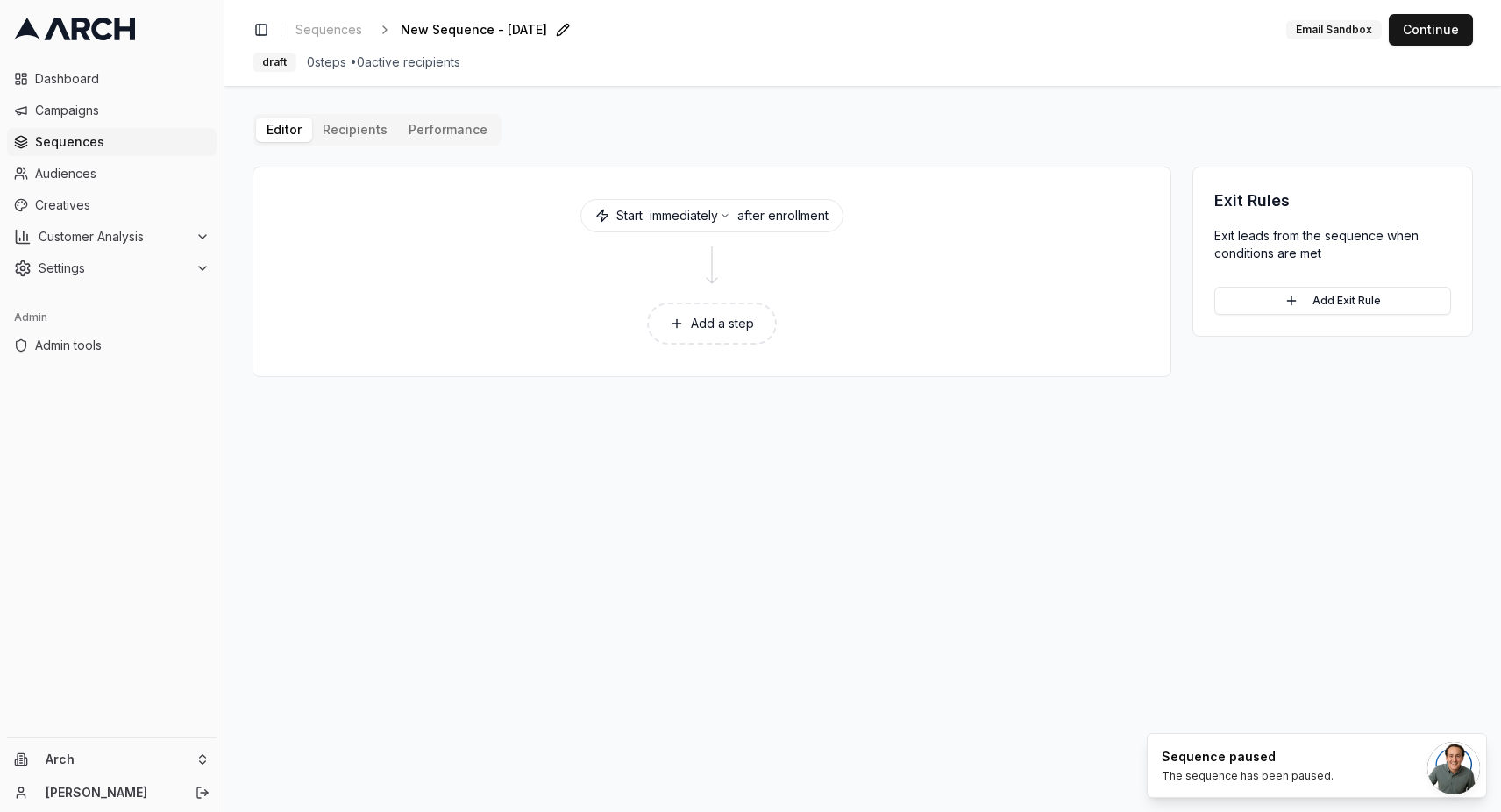
click at [547, 32] on span "New Sequence - Oct 2, 2025" at bounding box center [474, 29] width 147 height 18
type input "Lob postcard test with valid creative"
click at [738, 318] on button "Add a step" at bounding box center [712, 323] width 130 height 42
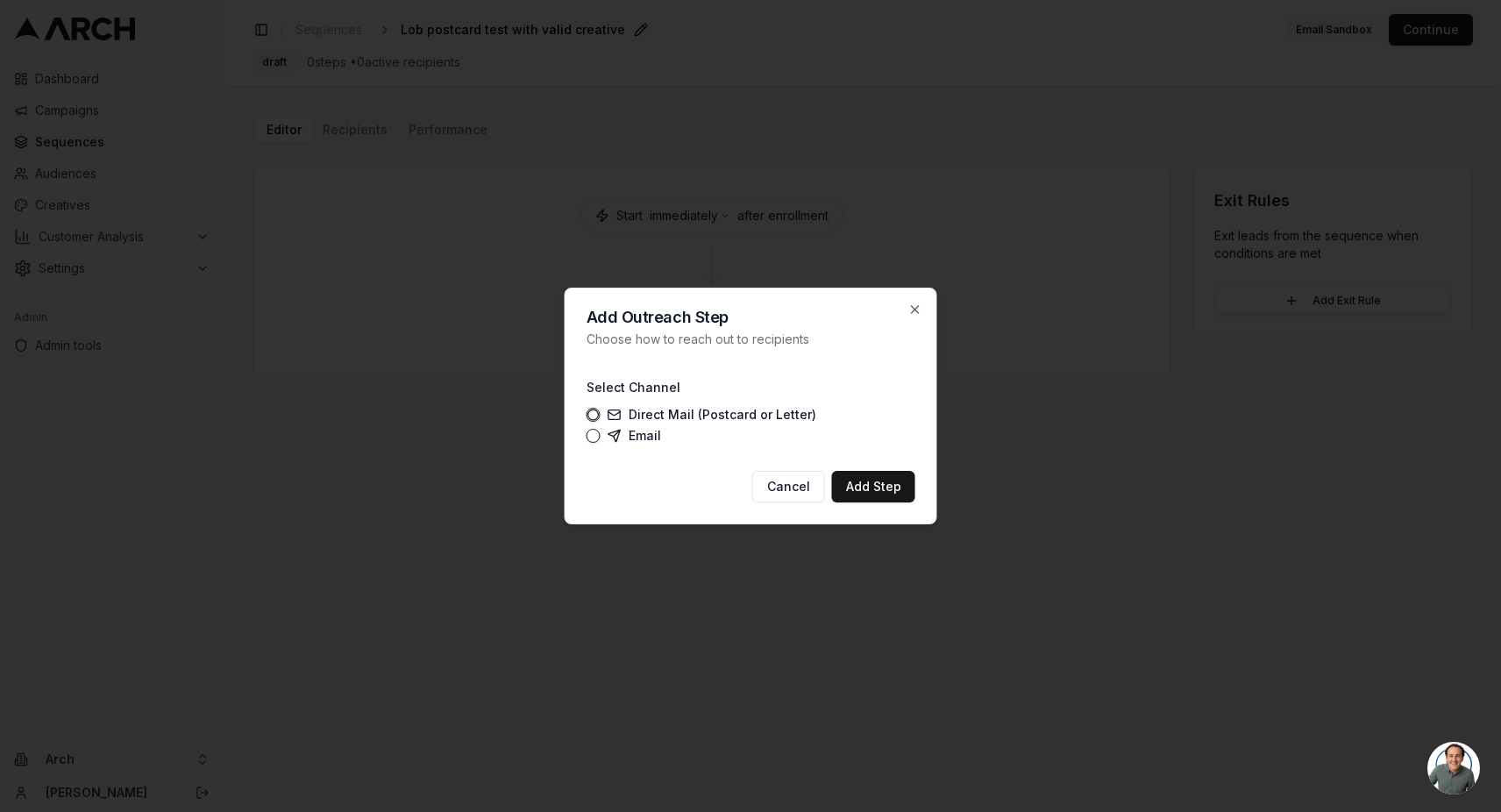
click at [591, 165] on div at bounding box center [750, 406] width 1501 height 812
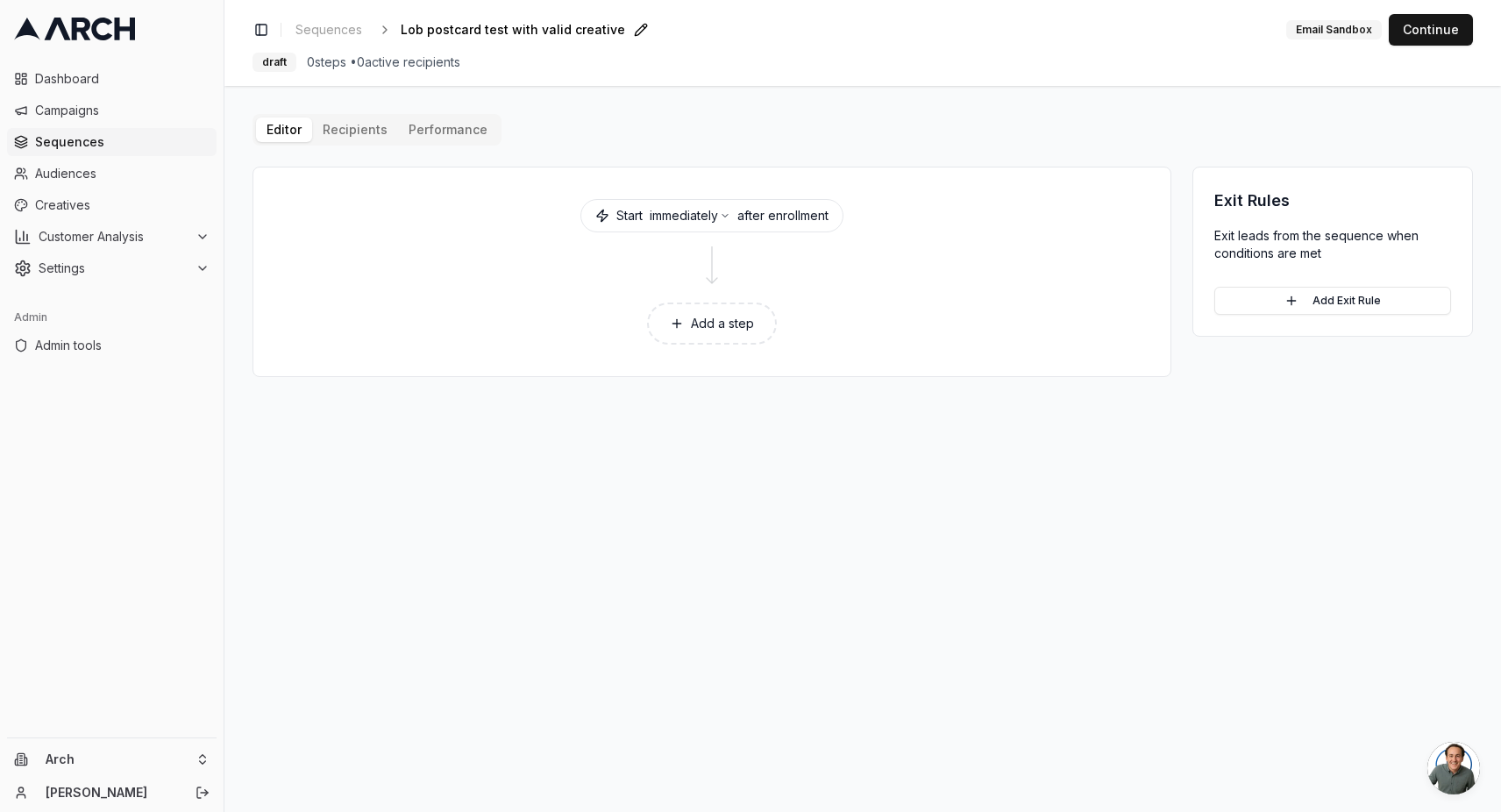
click at [724, 326] on button "Add a step" at bounding box center [712, 323] width 130 height 42
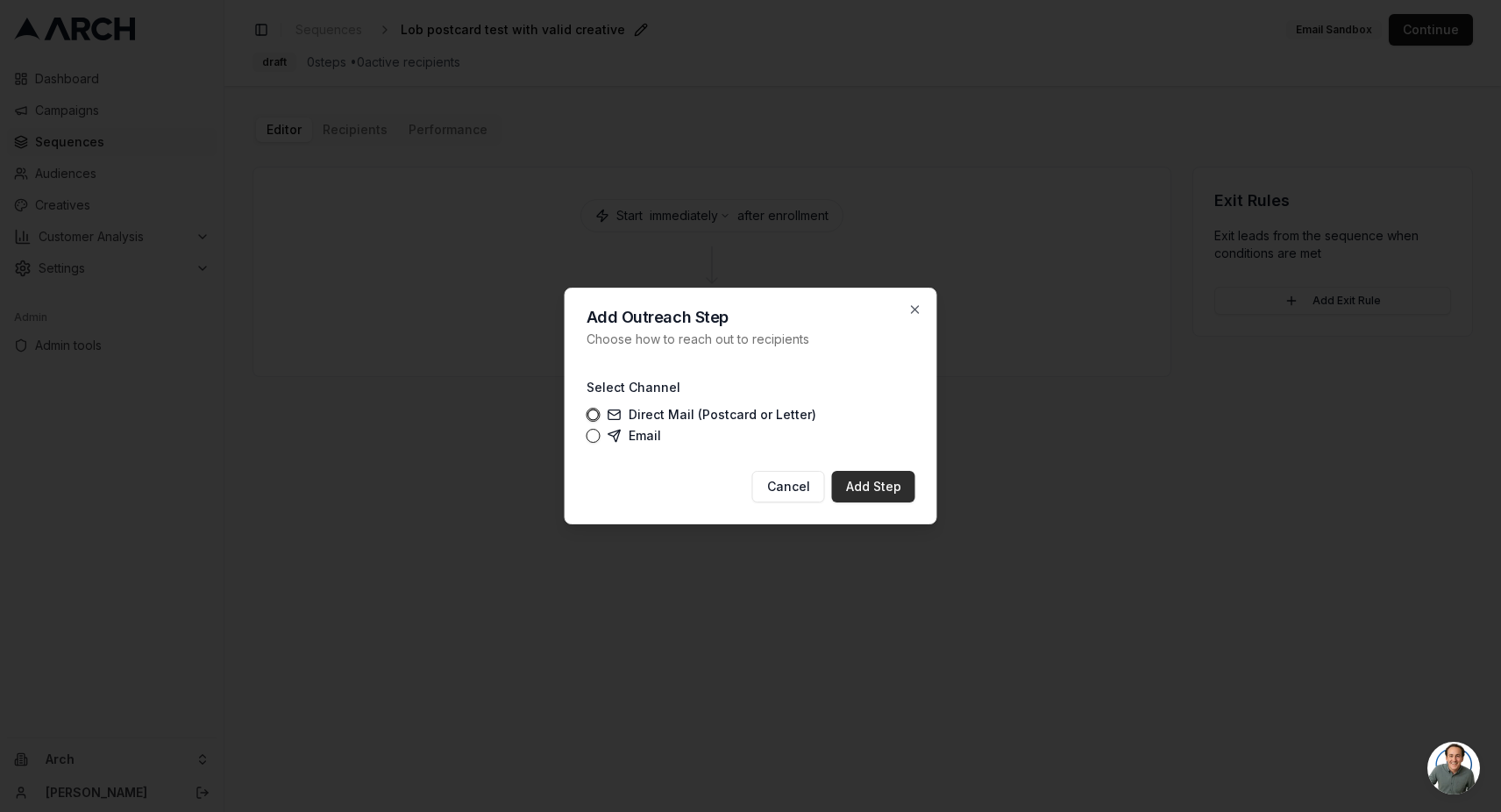
click at [875, 481] on button "Add Step" at bounding box center [873, 486] width 84 height 32
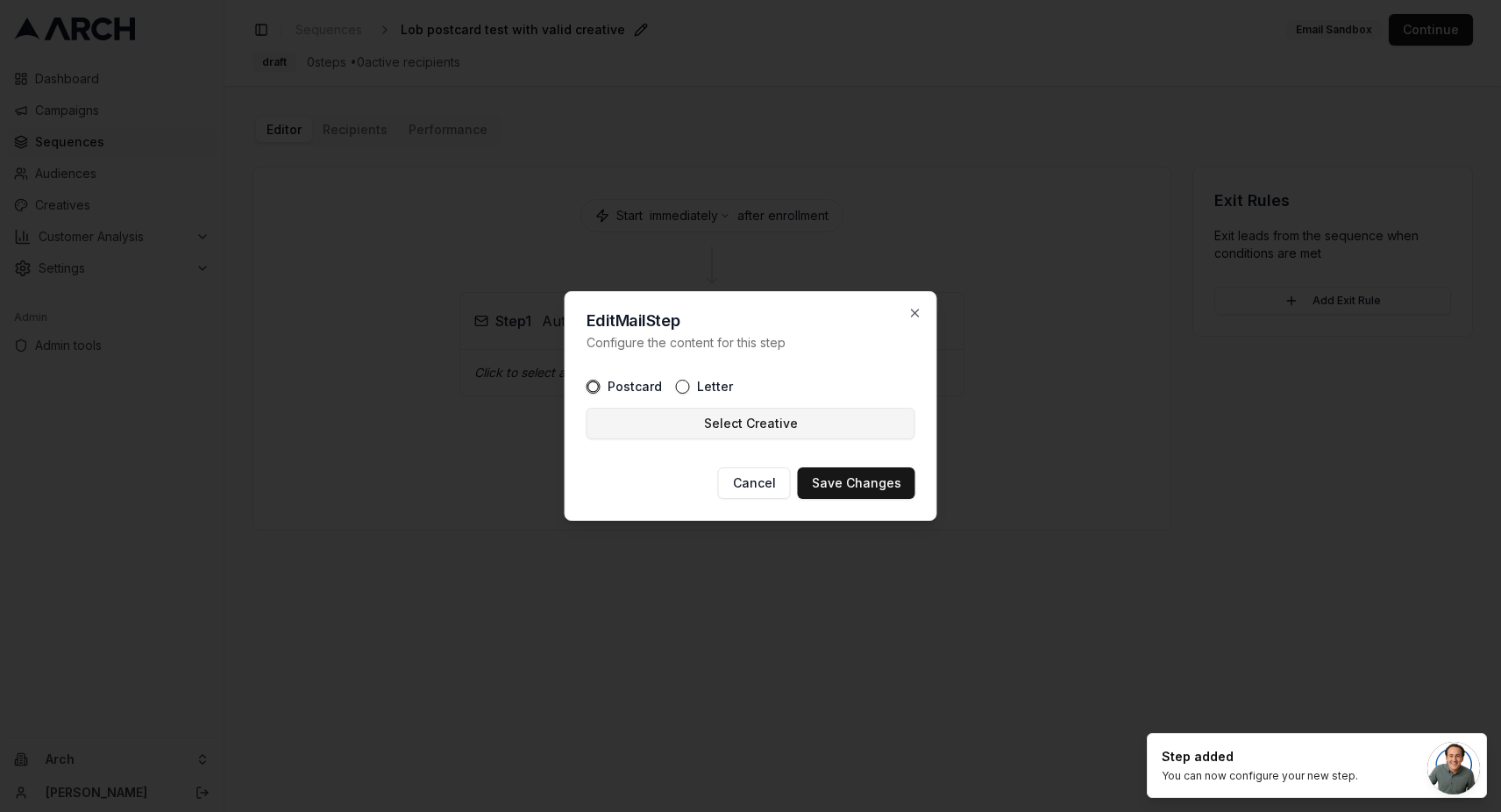
click at [723, 414] on button "Select Creative" at bounding box center [750, 423] width 328 height 32
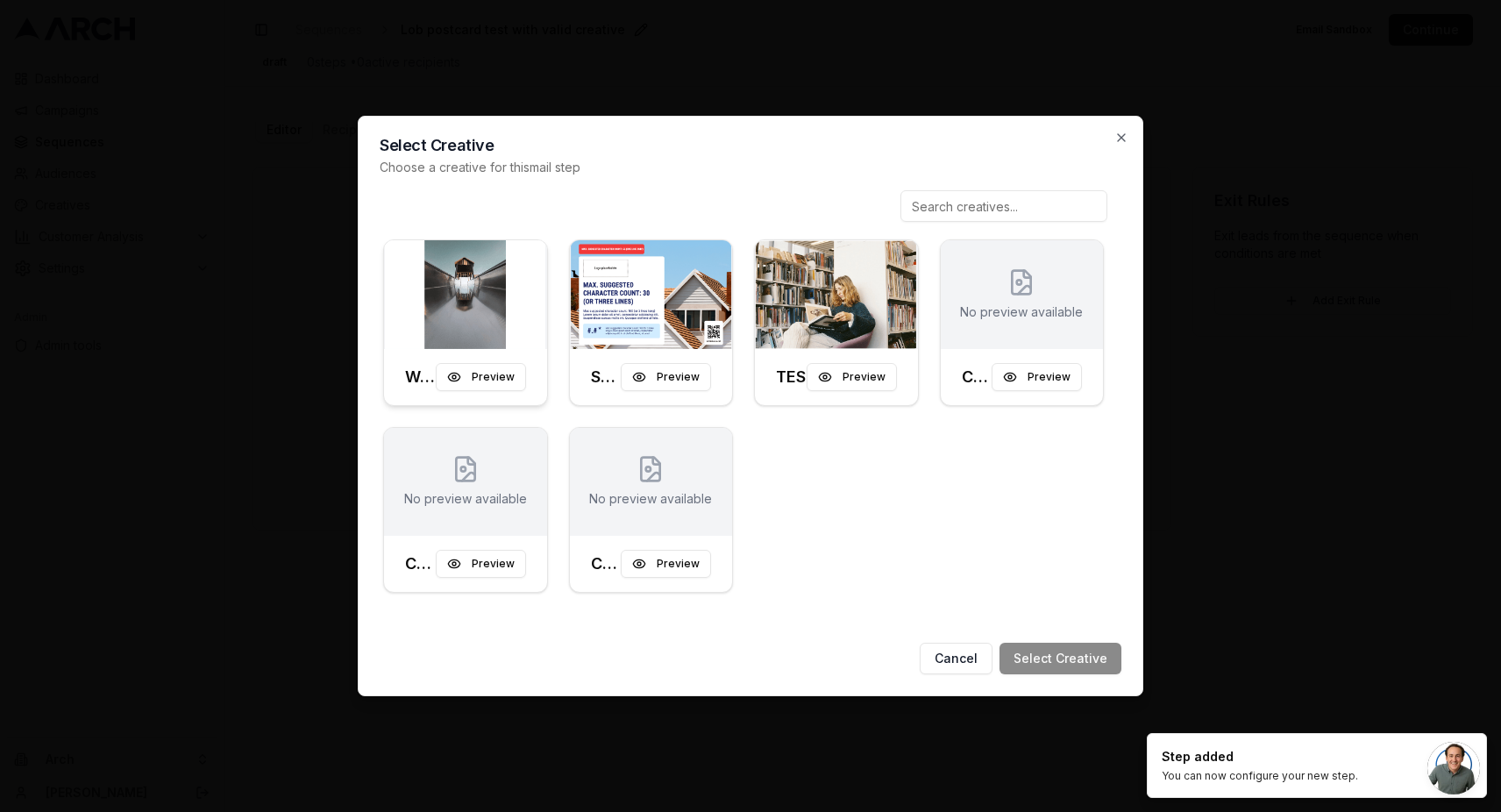
click at [495, 314] on div at bounding box center [465, 295] width 163 height 109
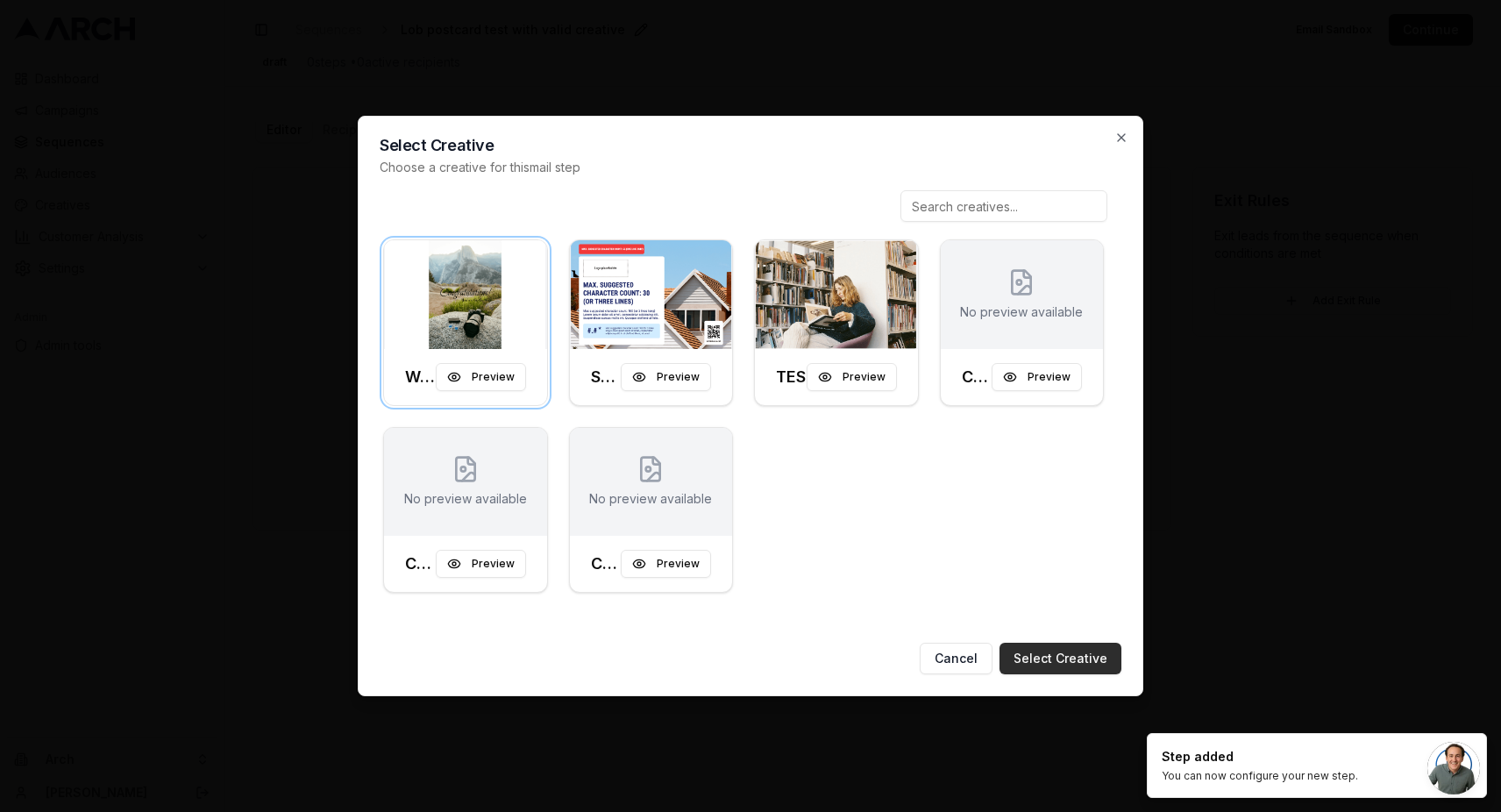
click at [1074, 655] on button "Select Creative" at bounding box center [1060, 659] width 121 height 32
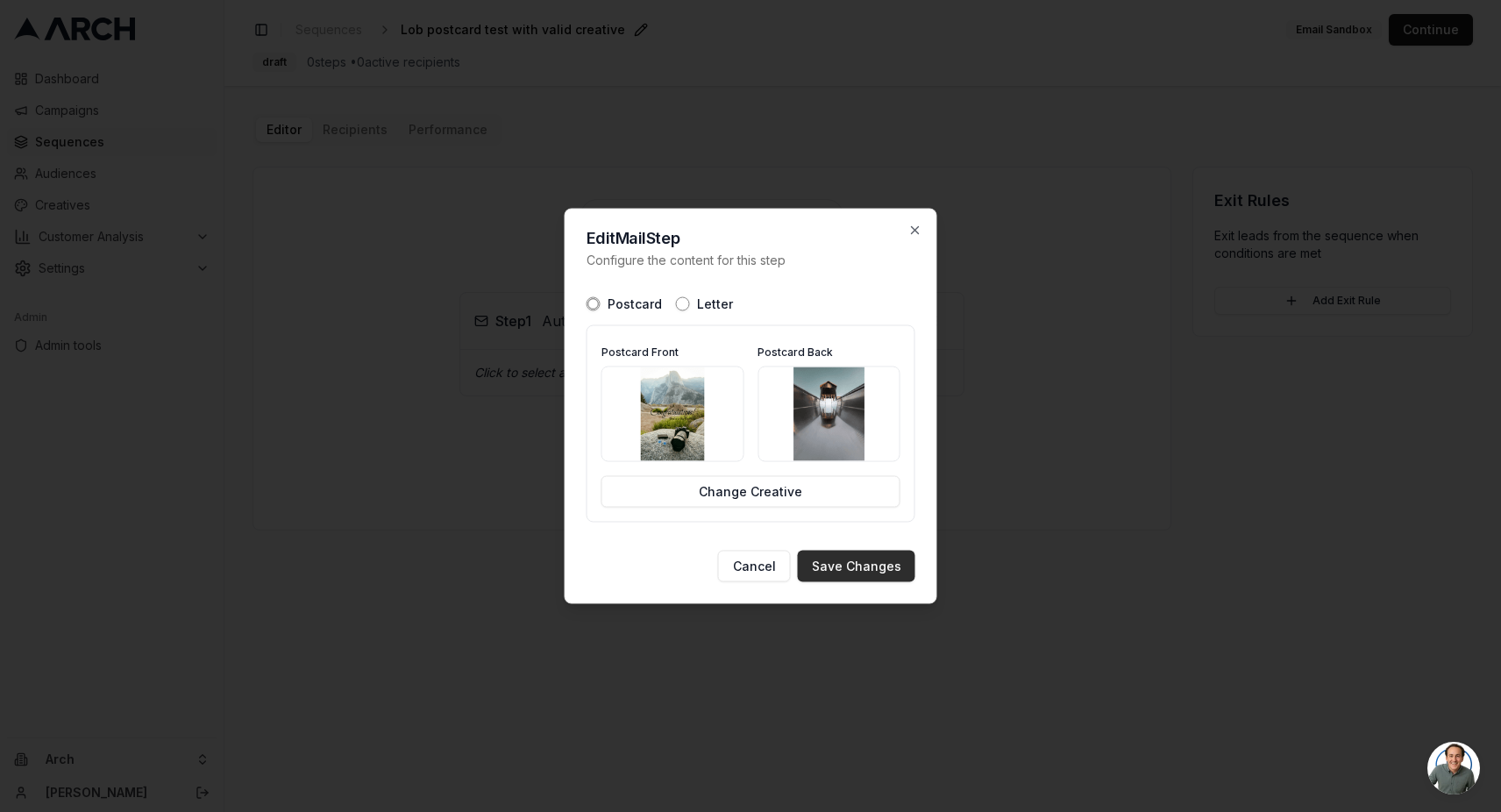
click at [892, 572] on button "Save Changes" at bounding box center [856, 566] width 118 height 32
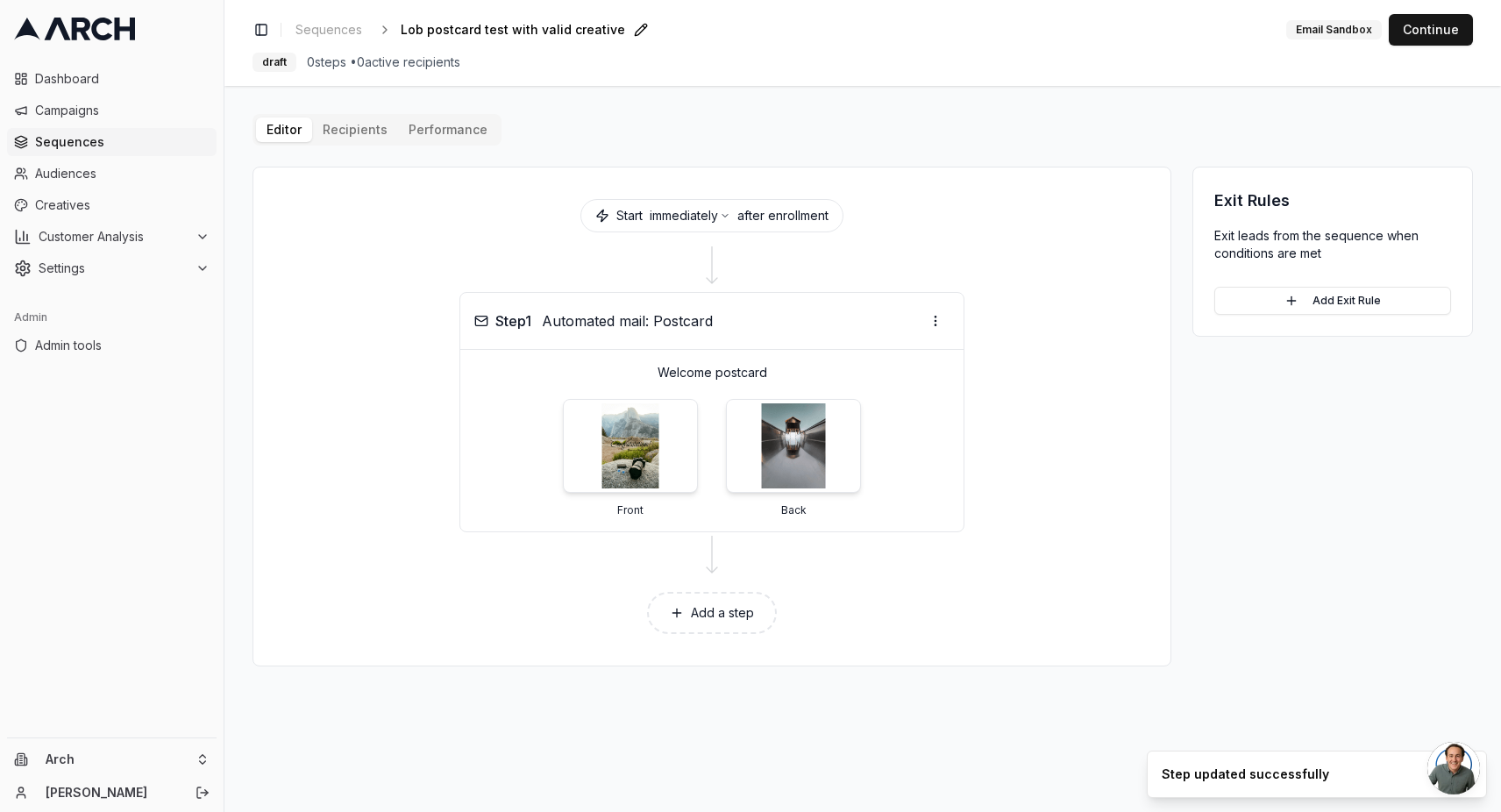
click at [356, 114] on div "Editor Recipients Performance" at bounding box center [376, 130] width 249 height 32
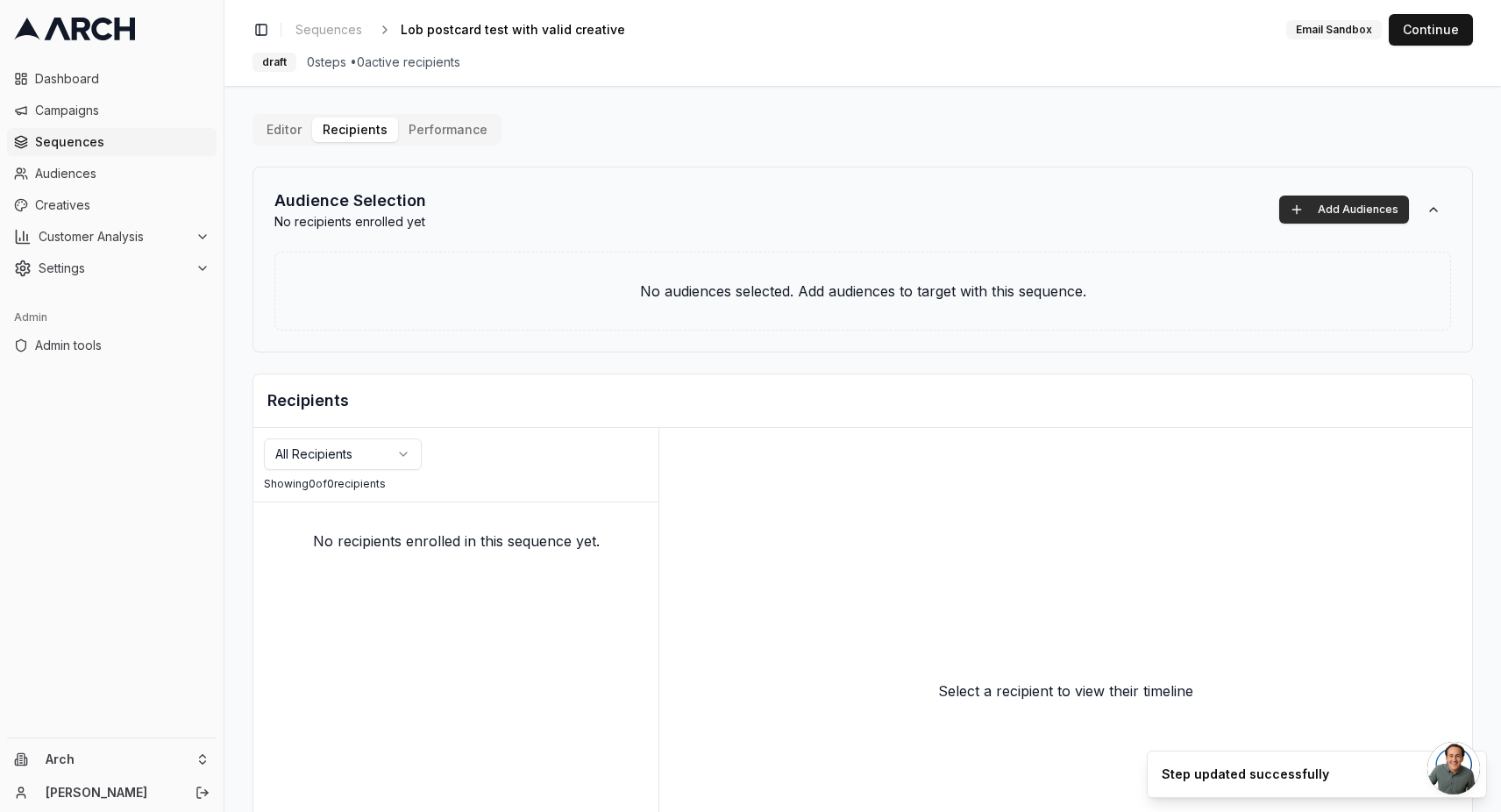
click at [1360, 220] on button "Add Audiences" at bounding box center [1344, 210] width 130 height 28
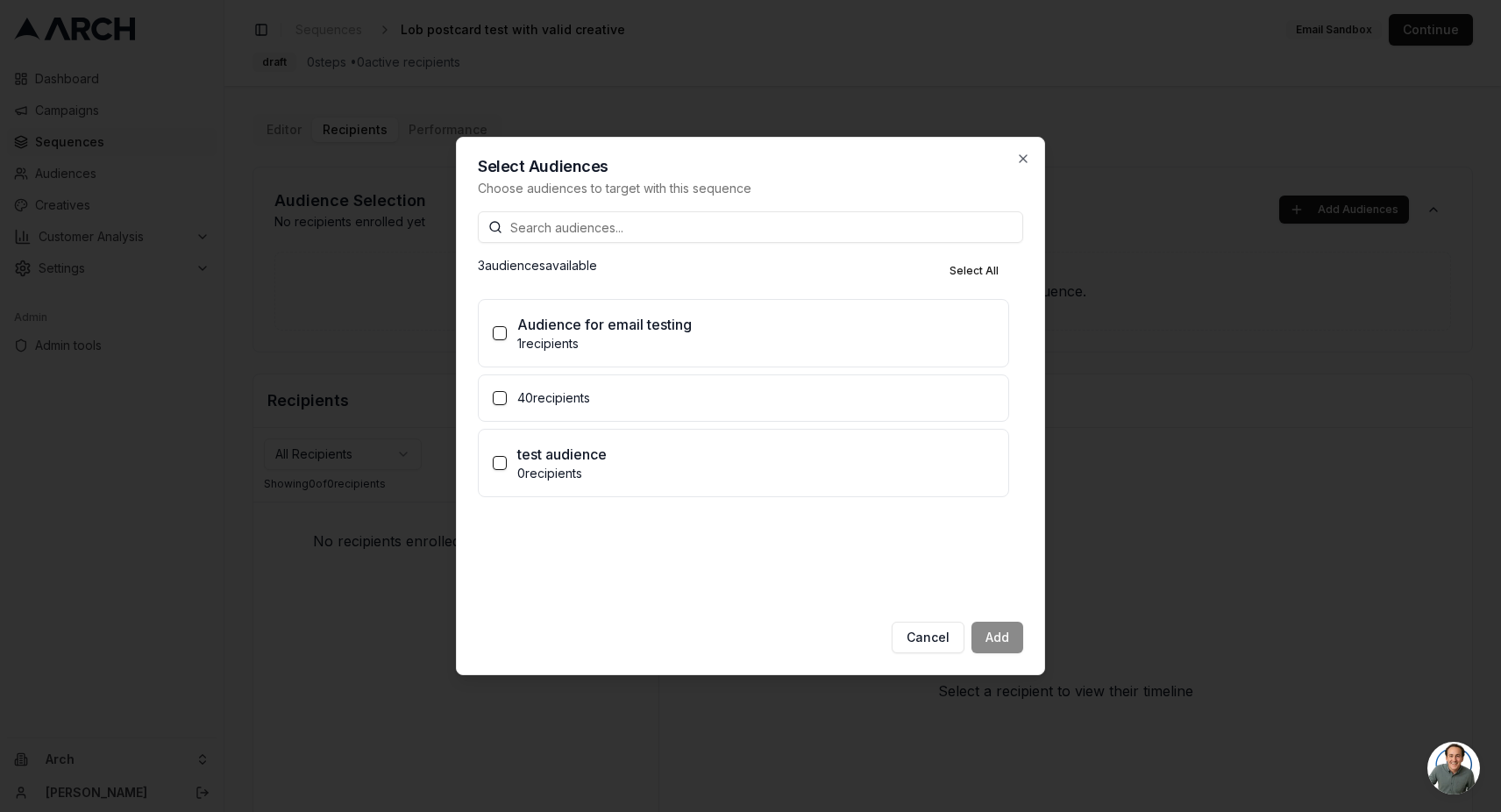
click at [582, 396] on p "40 recipients" at bounding box center [756, 398] width 477 height 18
click at [506, 396] on button "40 recipients" at bounding box center [500, 398] width 14 height 14
click at [532, 443] on button "Set enrollment limit" at bounding box center [527, 439] width 14 height 14
drag, startPoint x: 609, startPoint y: 483, endPoint x: 556, endPoint y: 481, distance: 53.0
click at [556, 481] on div "Max 100" at bounding box center [603, 475] width 117 height 32
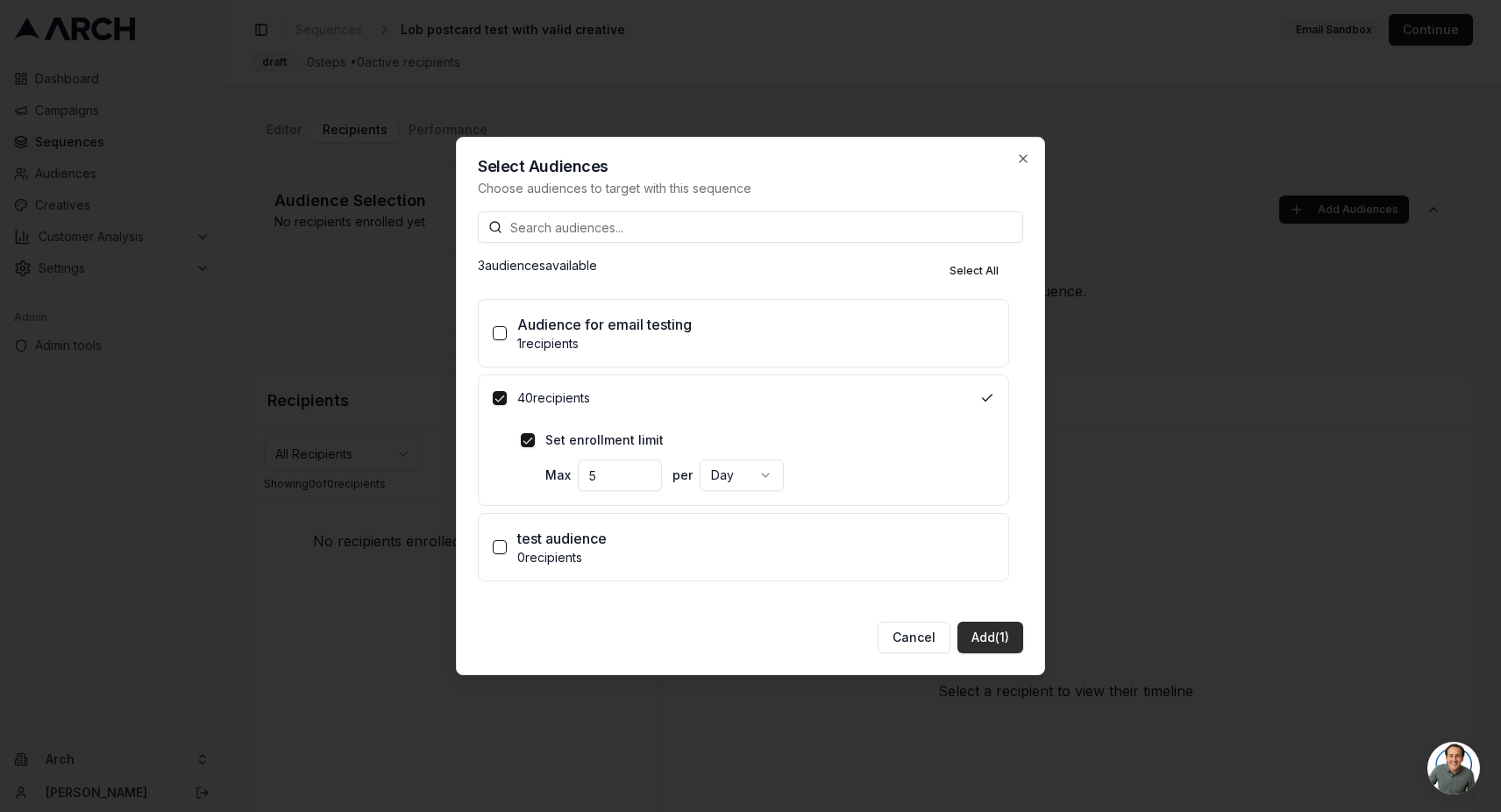
type input "5"
click at [996, 639] on button "Add (1)" at bounding box center [990, 638] width 66 height 32
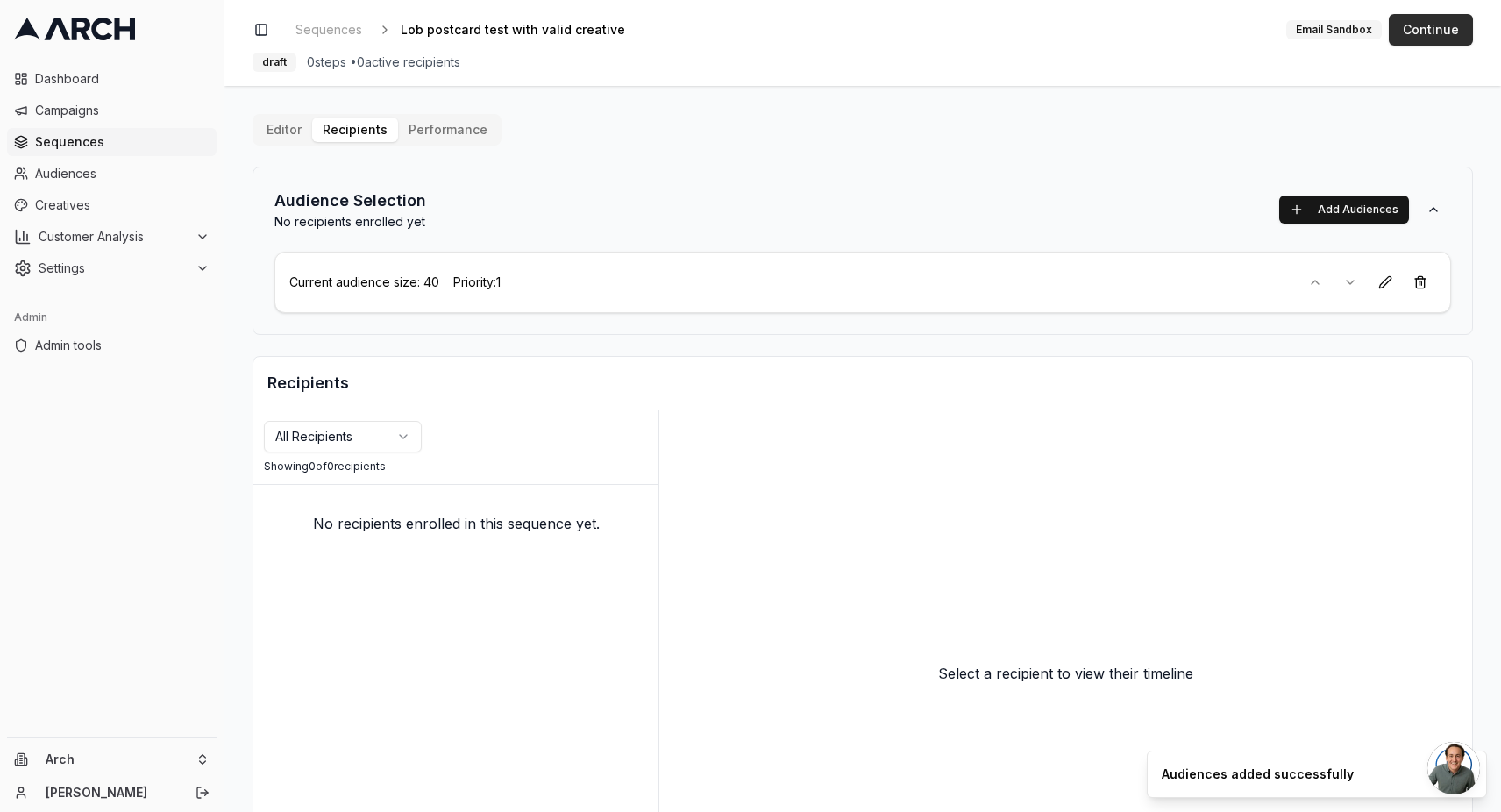
click at [1452, 36] on button "Continue" at bounding box center [1430, 30] width 84 height 32
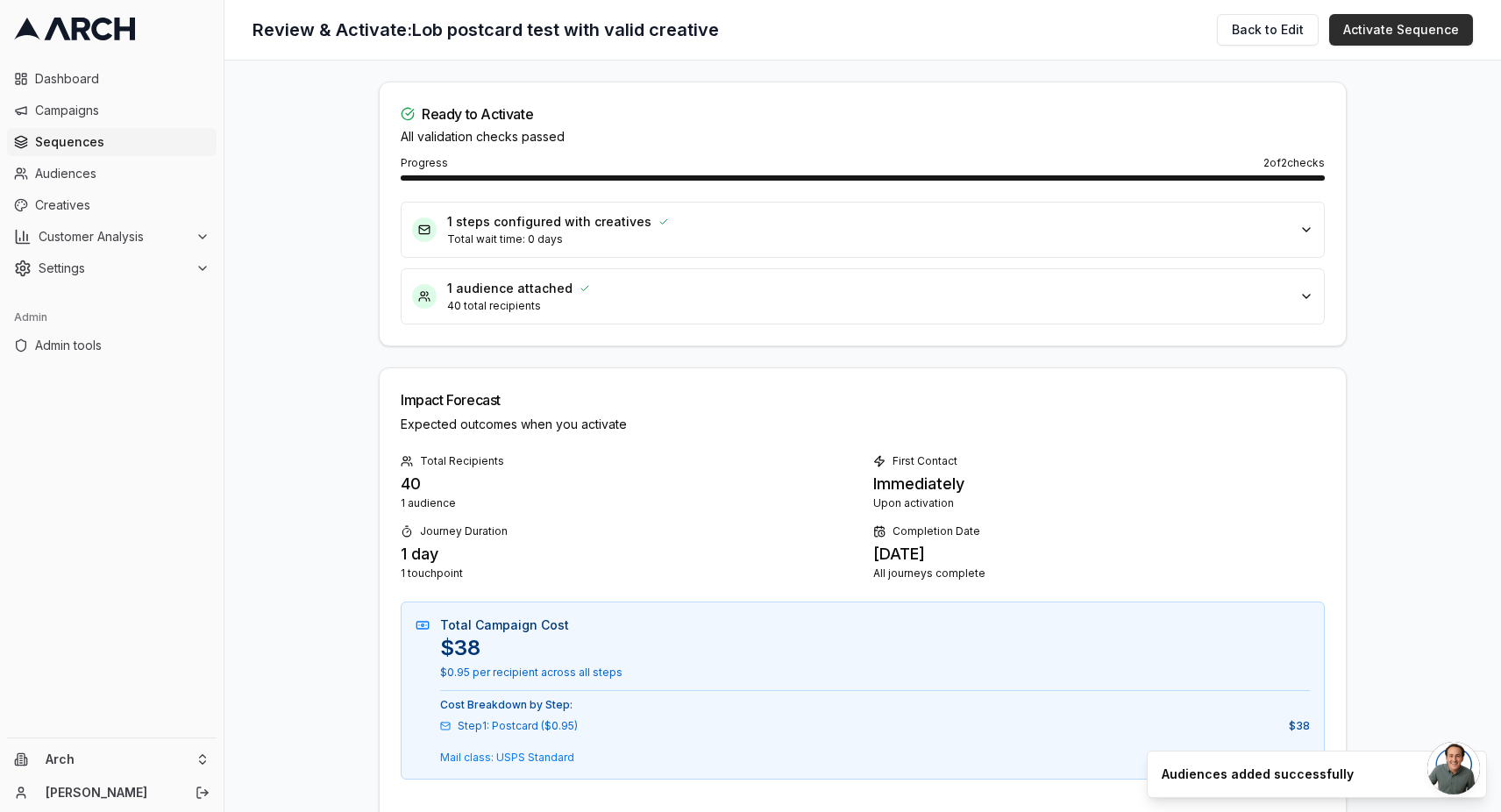
click at [1378, 26] on button "Activate Sequence" at bounding box center [1400, 30] width 144 height 32
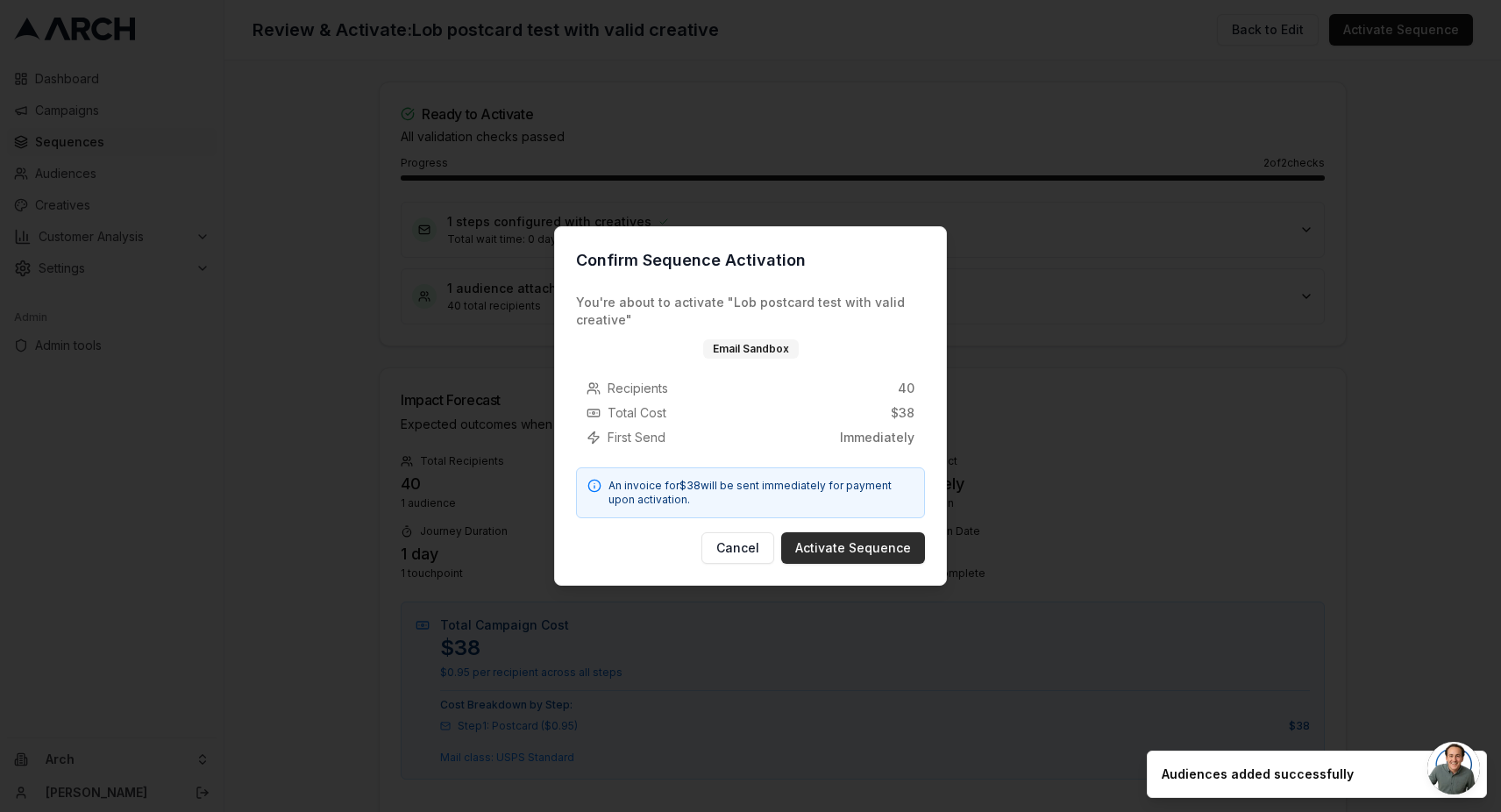
click at [857, 556] on button "Activate Sequence" at bounding box center [853, 548] width 144 height 32
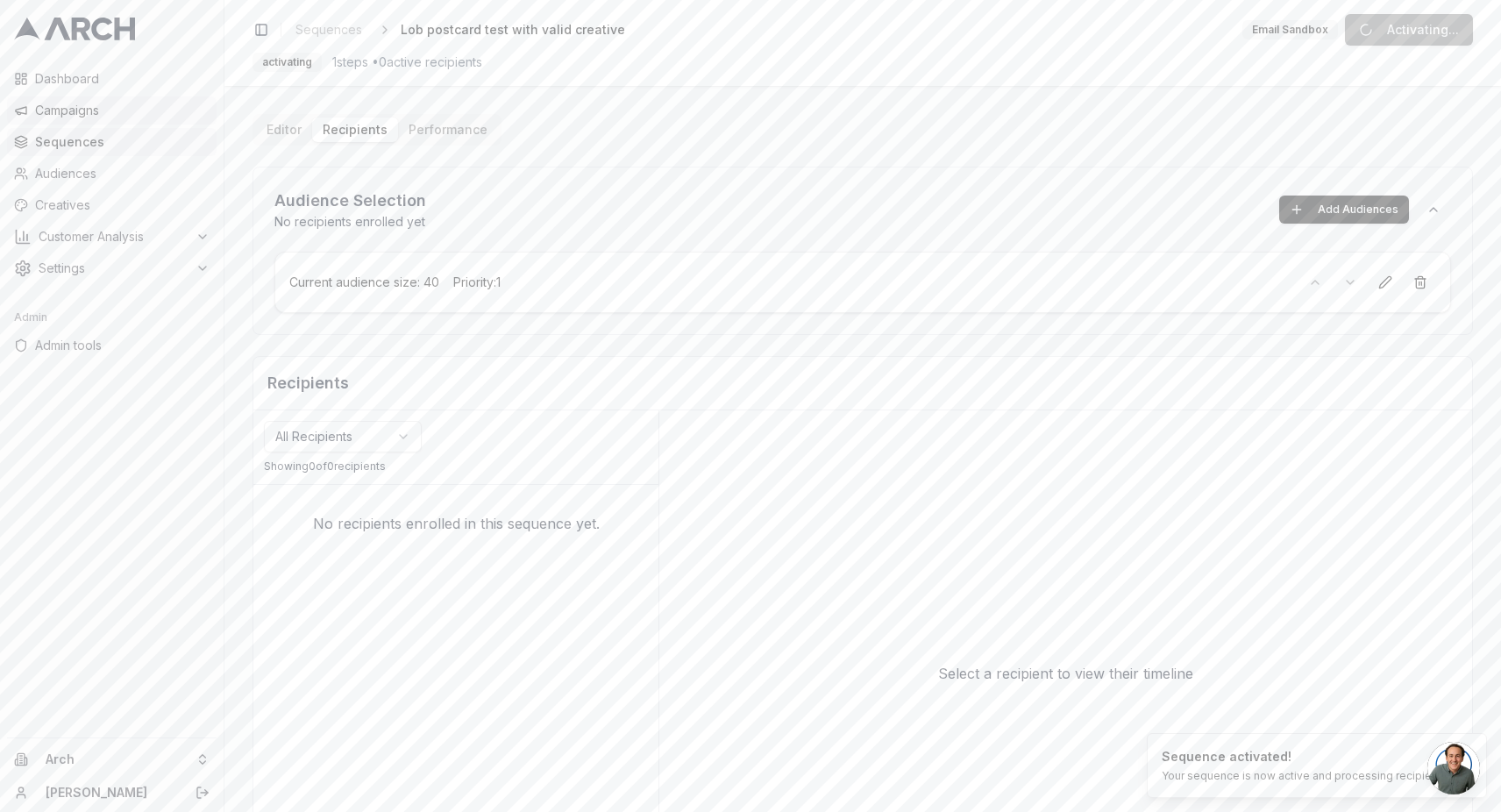
click at [125, 105] on span "Campaigns" at bounding box center [121, 110] width 174 height 18
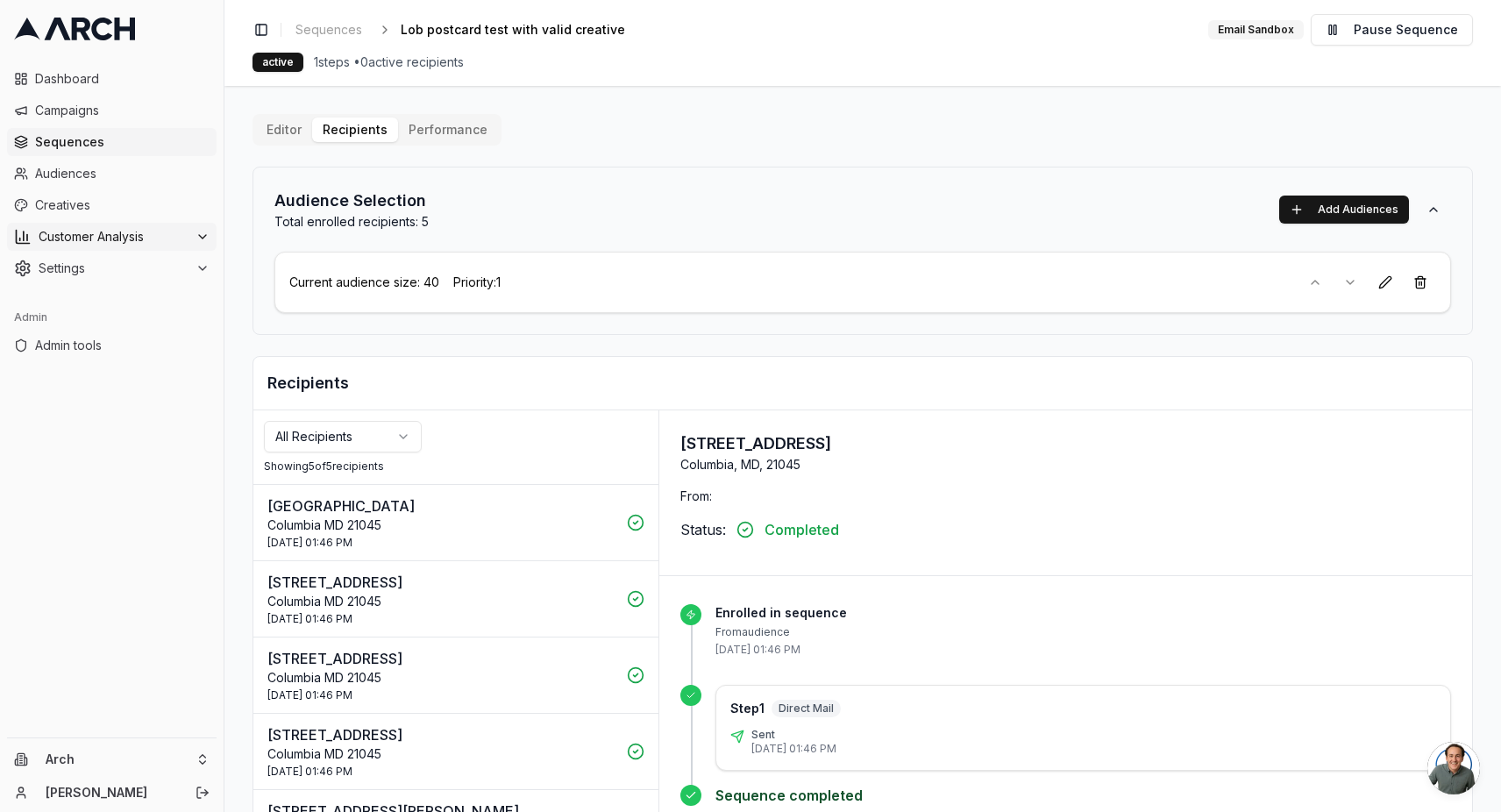
click at [82, 243] on span "Customer Analysis" at bounding box center [113, 236] width 150 height 18
click at [62, 319] on span "Settings" at bounding box center [113, 324] width 150 height 18
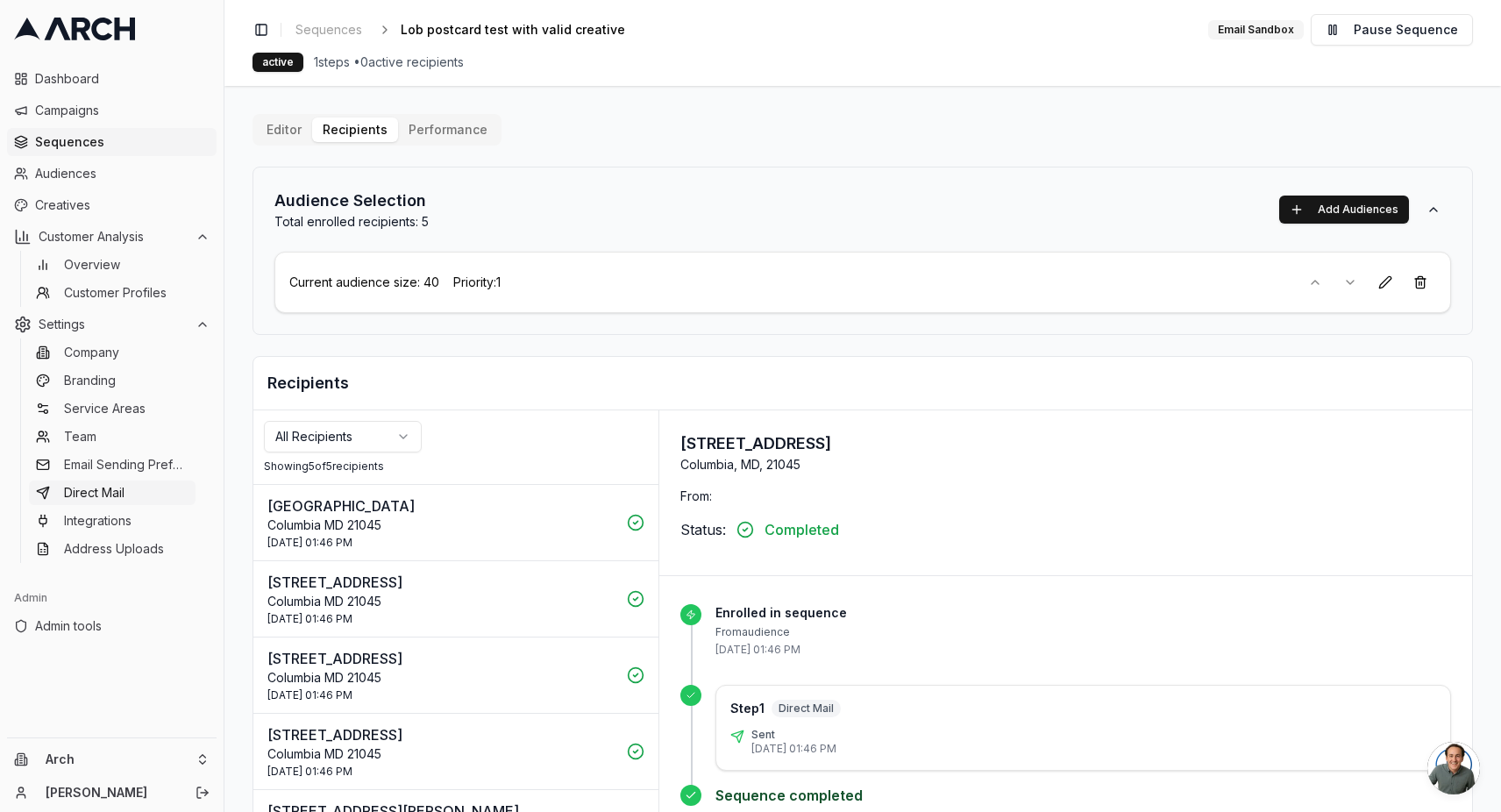
click at [110, 498] on span "Direct Mail" at bounding box center [94, 492] width 60 height 18
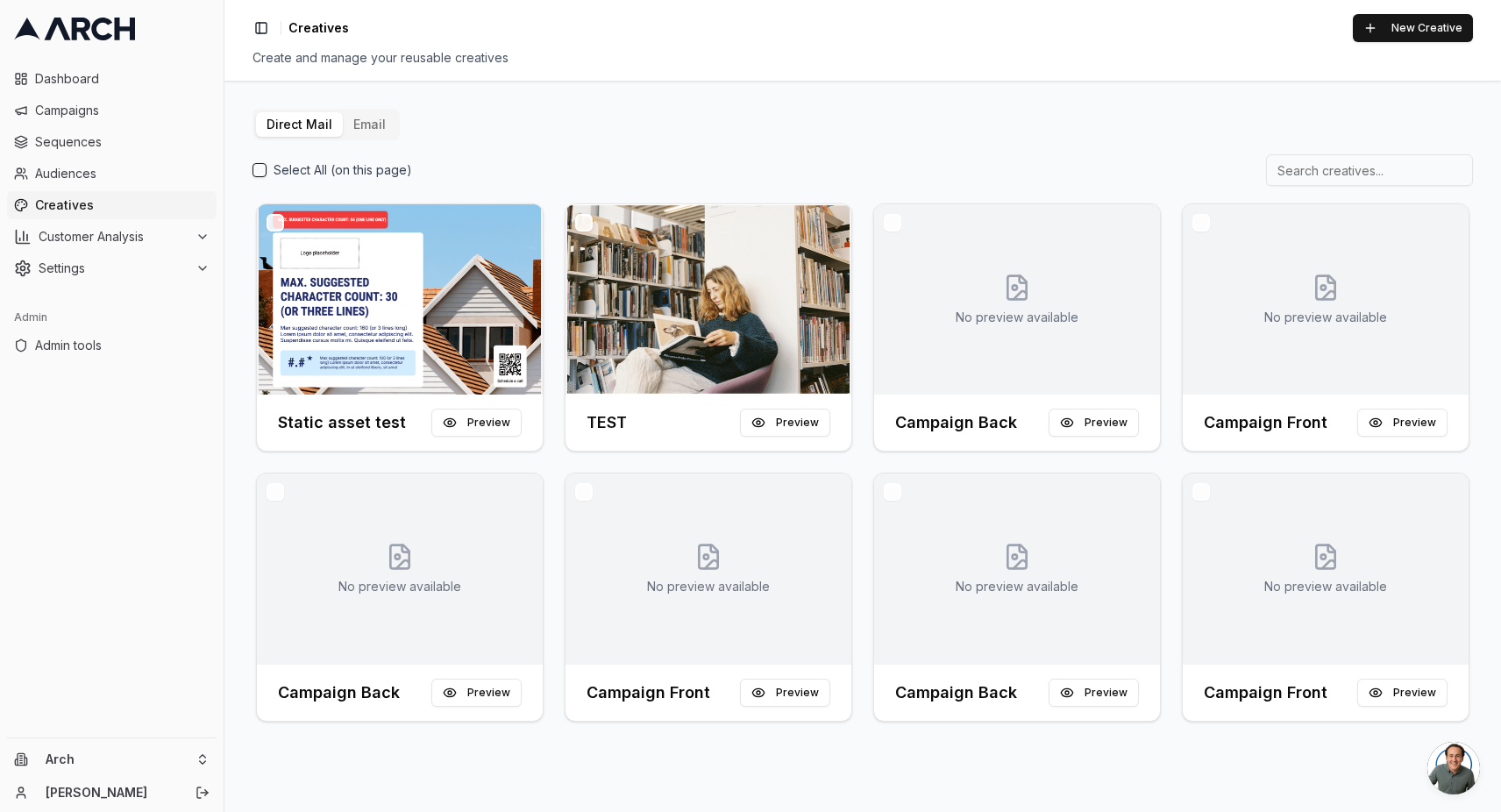
click at [1401, 44] on div "Toggle Sidebar Creatives New Creative Create and manage your reusable creatives" at bounding box center [862, 40] width 1276 height 81
click at [1403, 36] on button "New Creative" at bounding box center [1413, 28] width 120 height 28
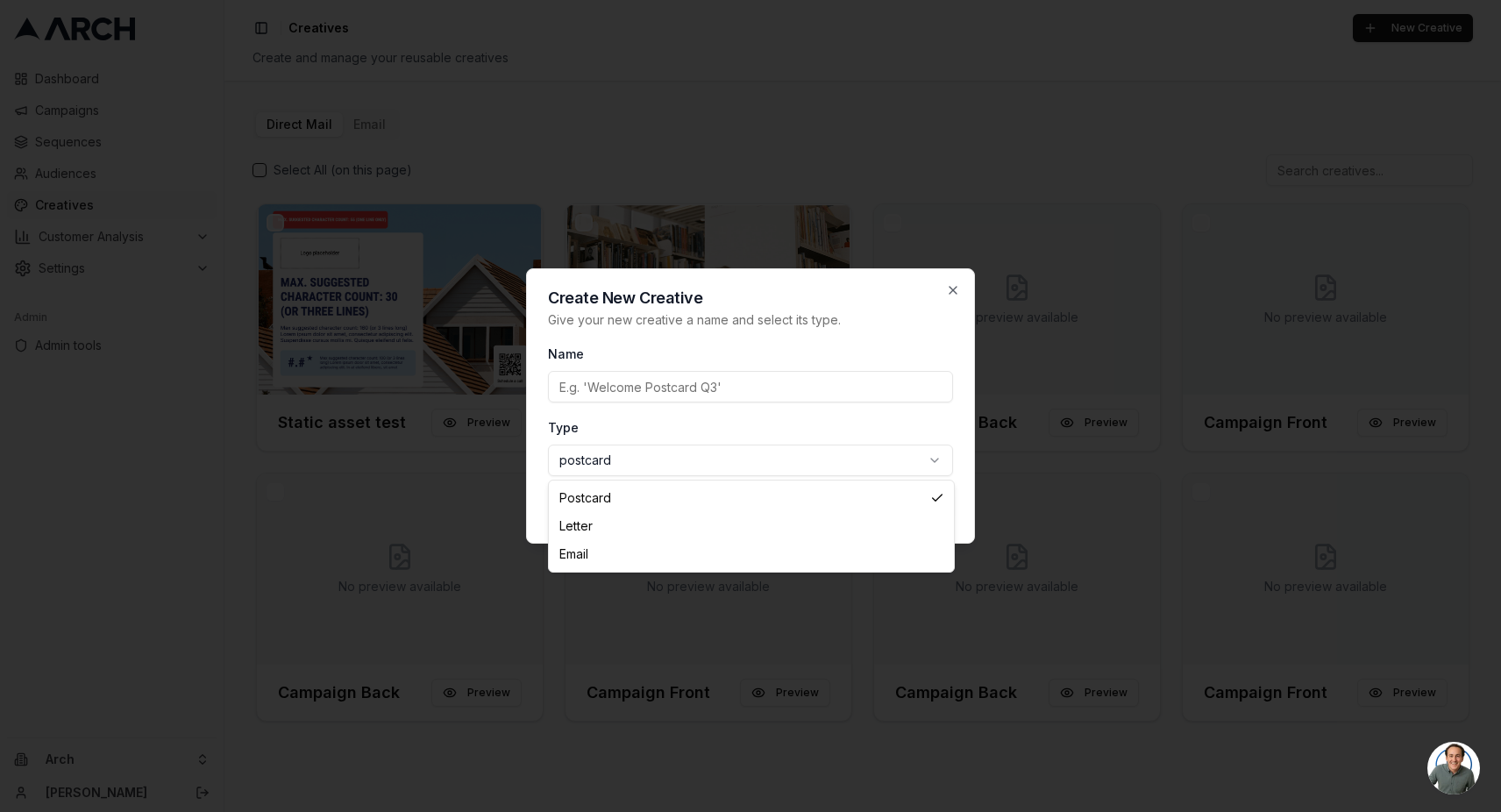
click at [747, 457] on body "Dashboard Campaigns Sequences Audiences Creatives Customer Analysis Settings Ad…" at bounding box center [750, 406] width 1501 height 812
select select "letter"
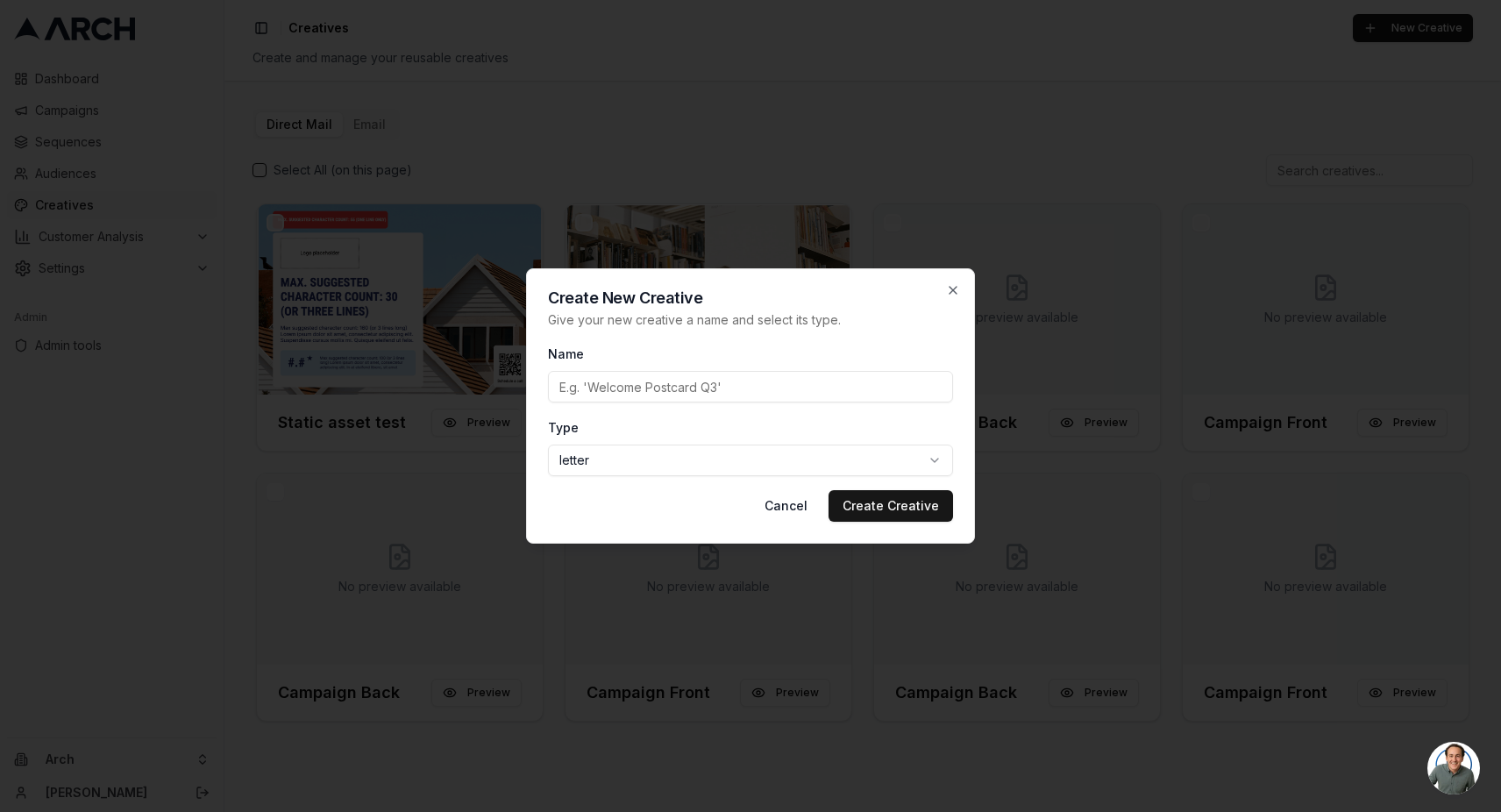
click at [672, 372] on input "Name" at bounding box center [750, 387] width 405 height 32
type input "Welcome letter"
click at [892, 514] on button "Create Creative" at bounding box center [890, 506] width 124 height 32
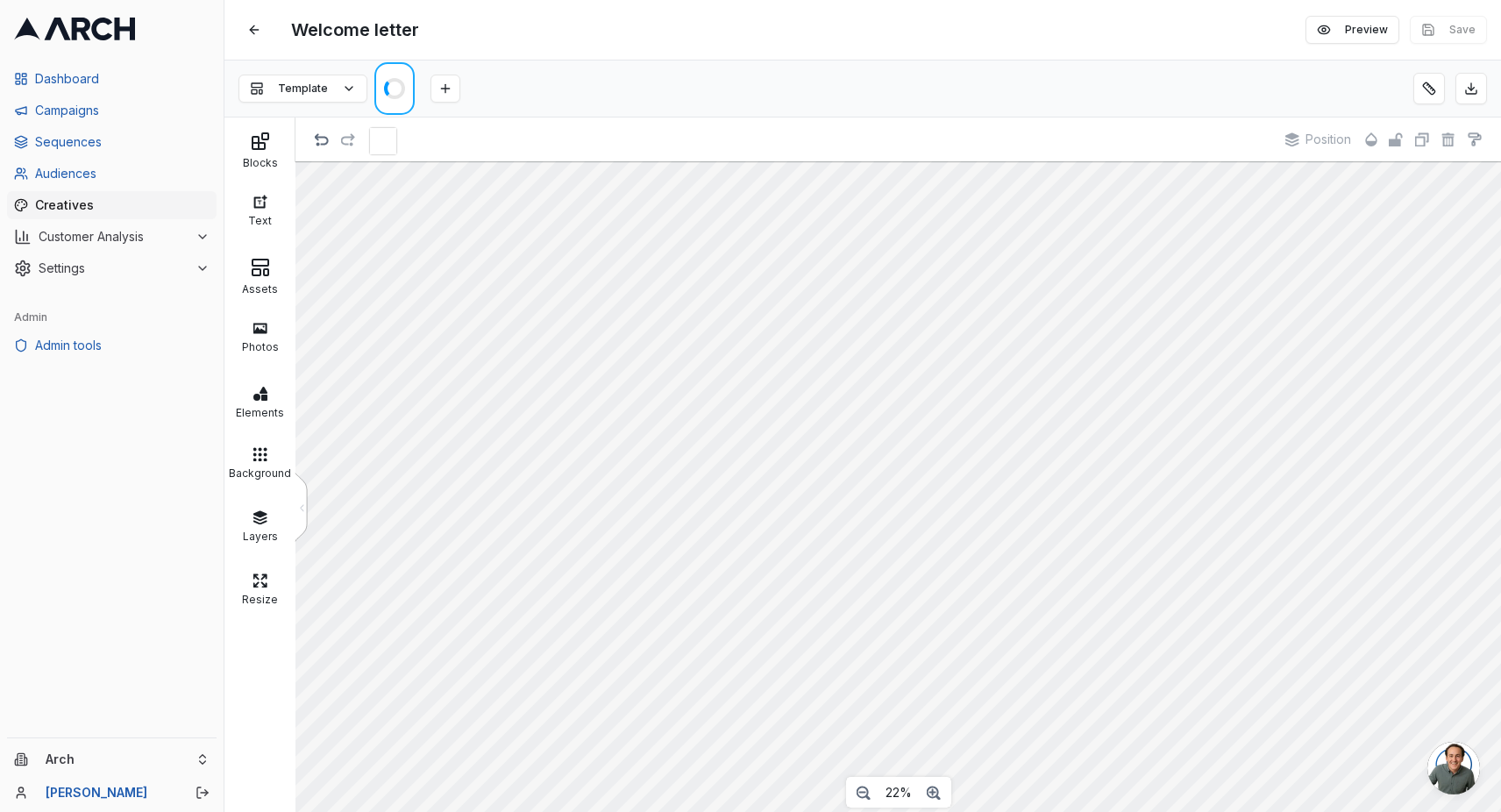
scroll to position [41, 0]
click at [393, 102] on div at bounding box center [394, 88] width 40 height 53
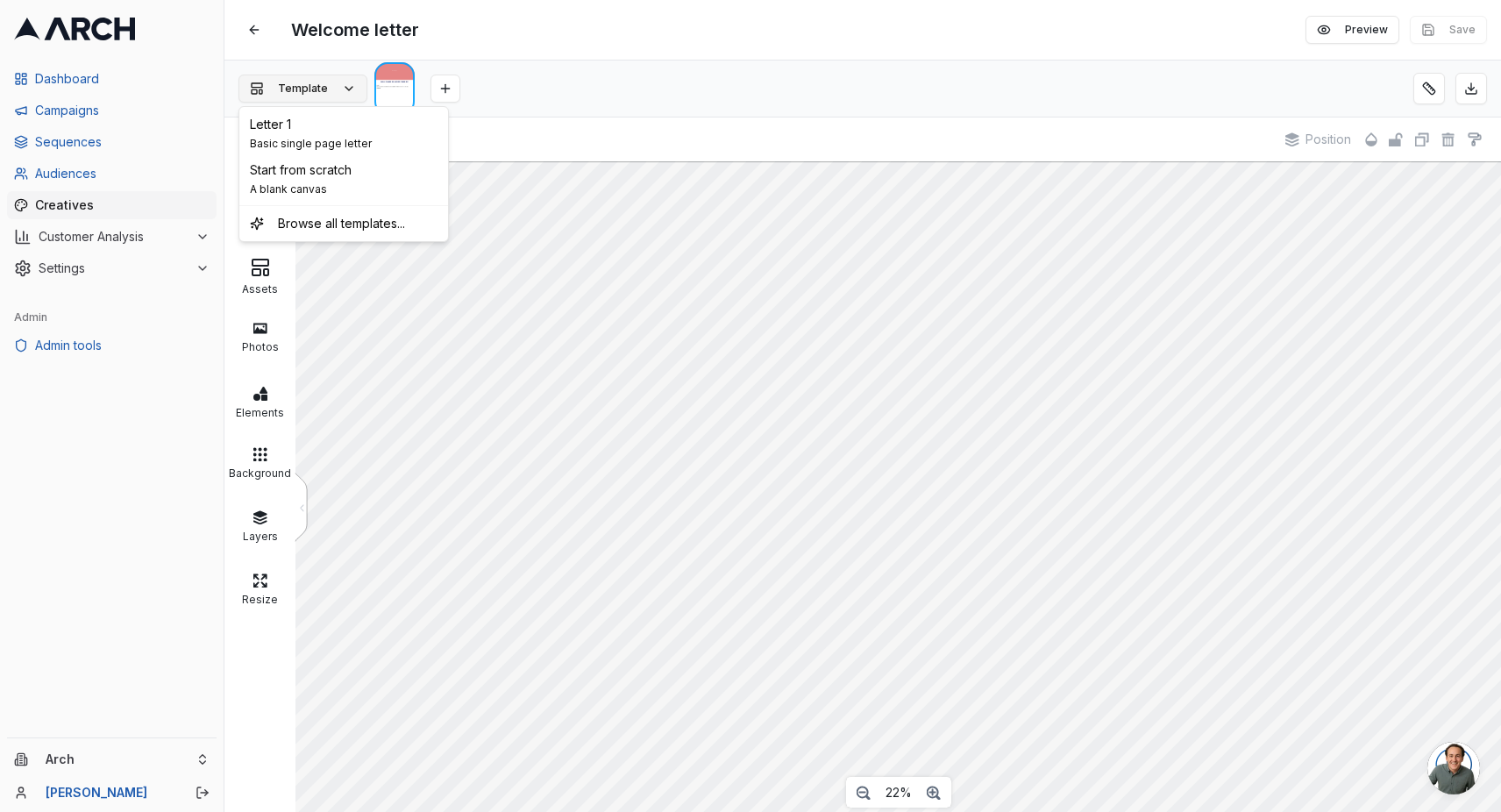
click at [360, 86] on button "Template" at bounding box center [302, 88] width 129 height 28
click at [352, 184] on span "A blank canvas" at bounding box center [301, 189] width 102 height 14
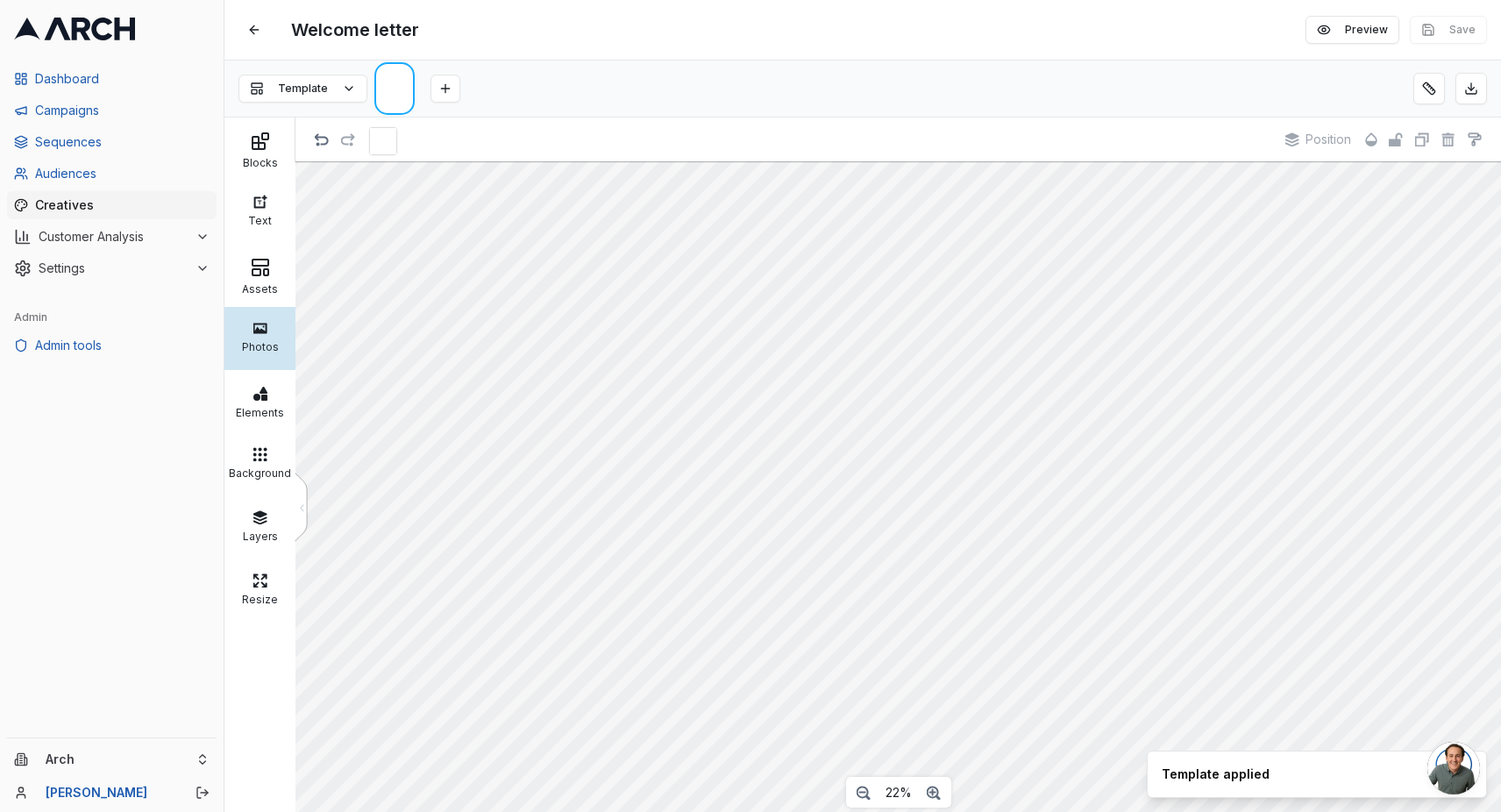
click at [281, 344] on div "Photos" at bounding box center [260, 344] width 62 height 18
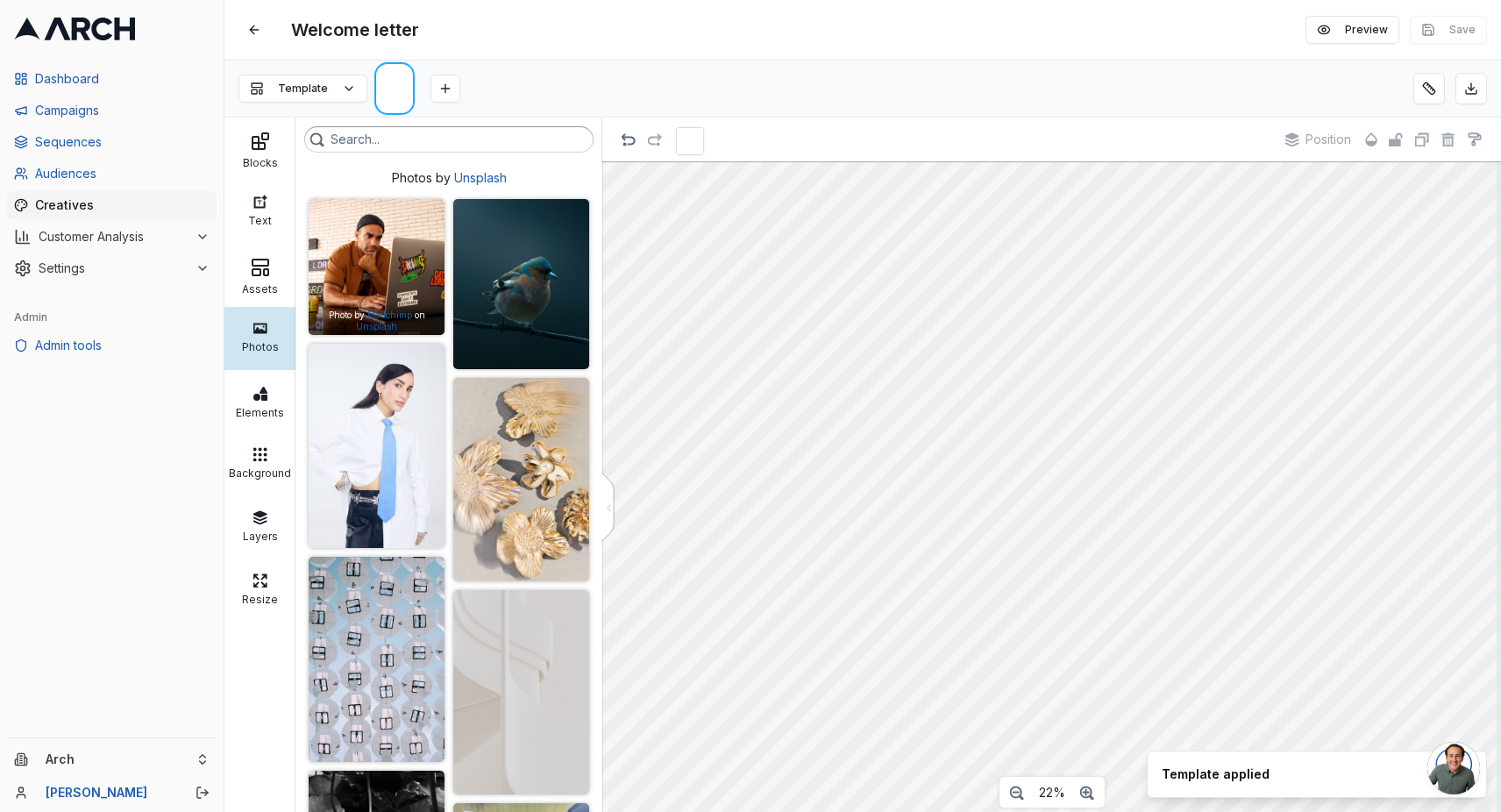
click at [389, 290] on img at bounding box center [376, 266] width 136 height 135
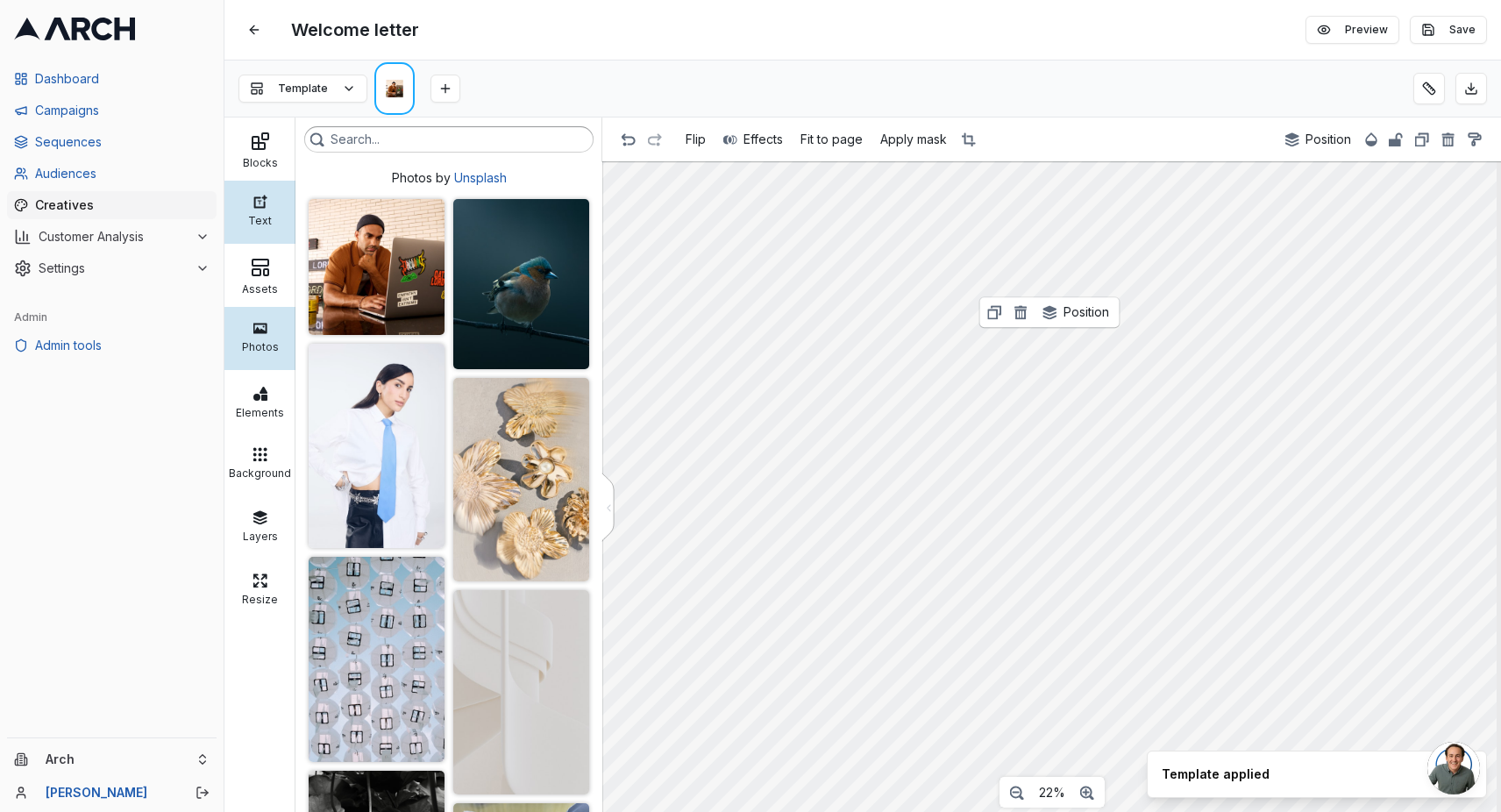
click at [260, 217] on div "Text" at bounding box center [260, 218] width 62 height 18
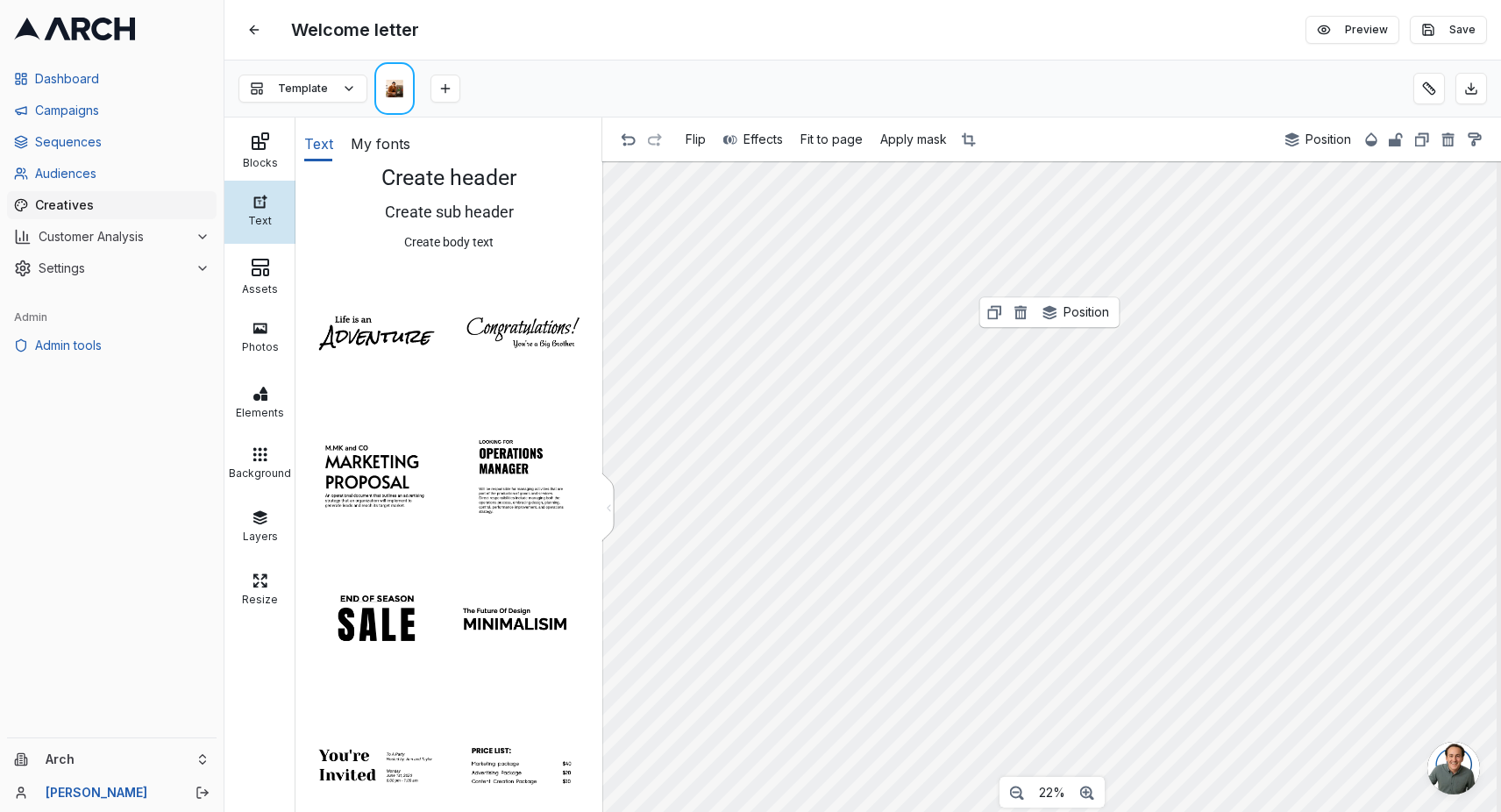
click at [377, 339] on img at bounding box center [376, 331] width 136 height 135
click at [1056, 507] on button "Position" at bounding box center [1087, 500] width 84 height 26
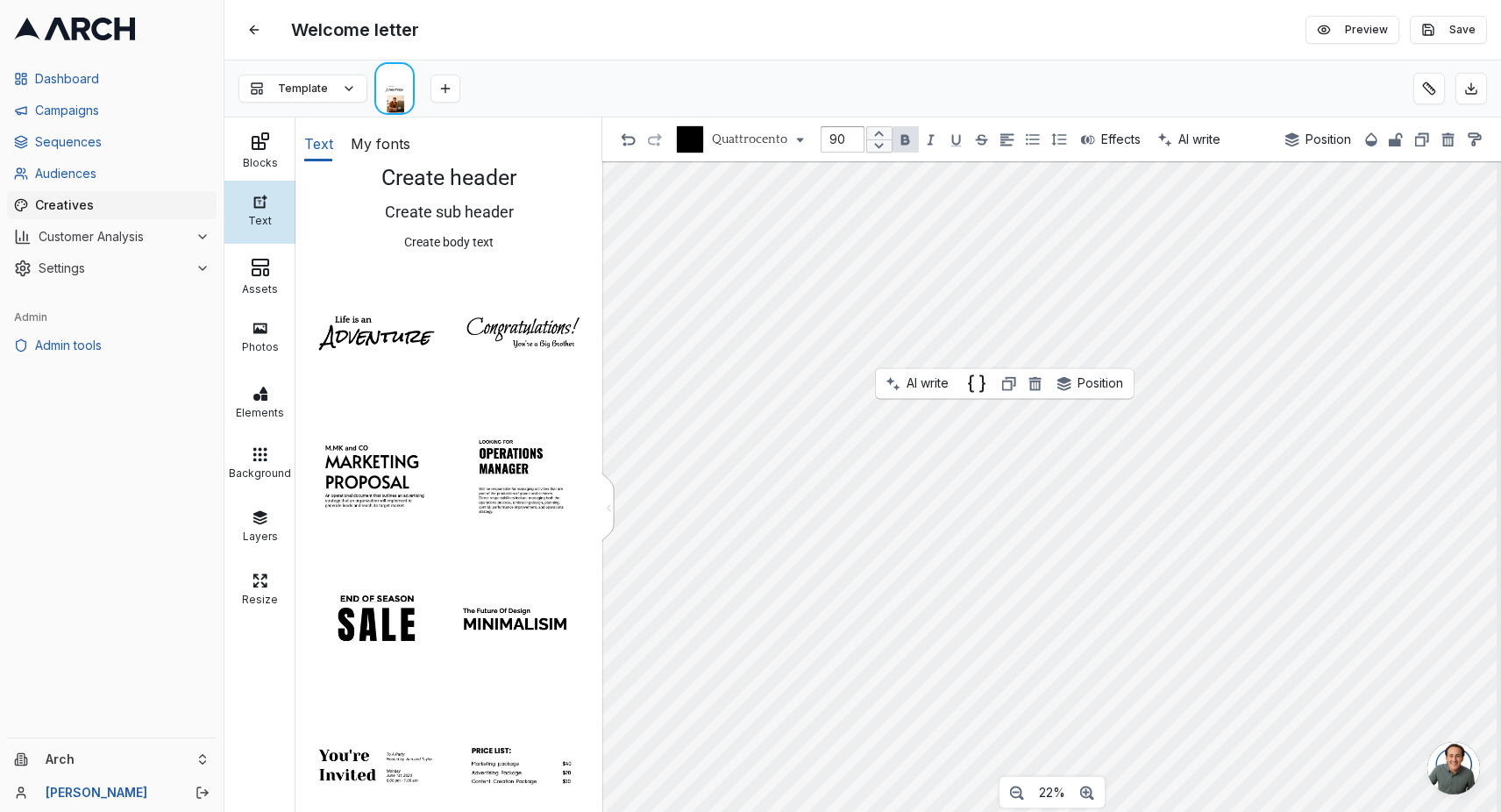
type input "177"
type input "90"
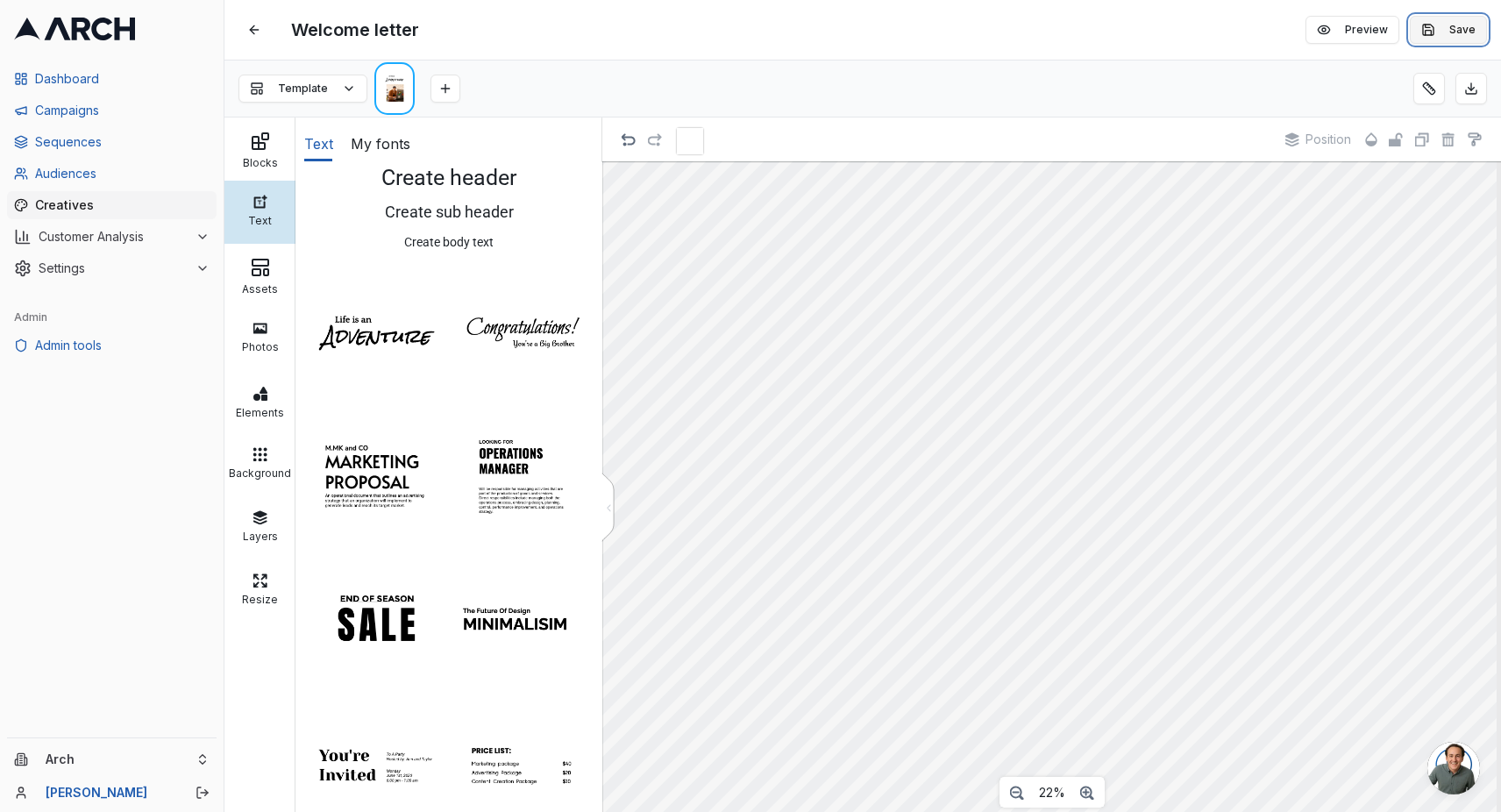
click at [1461, 30] on button "Save" at bounding box center [1448, 30] width 77 height 28
click at [262, 26] on button at bounding box center [254, 30] width 32 height 32
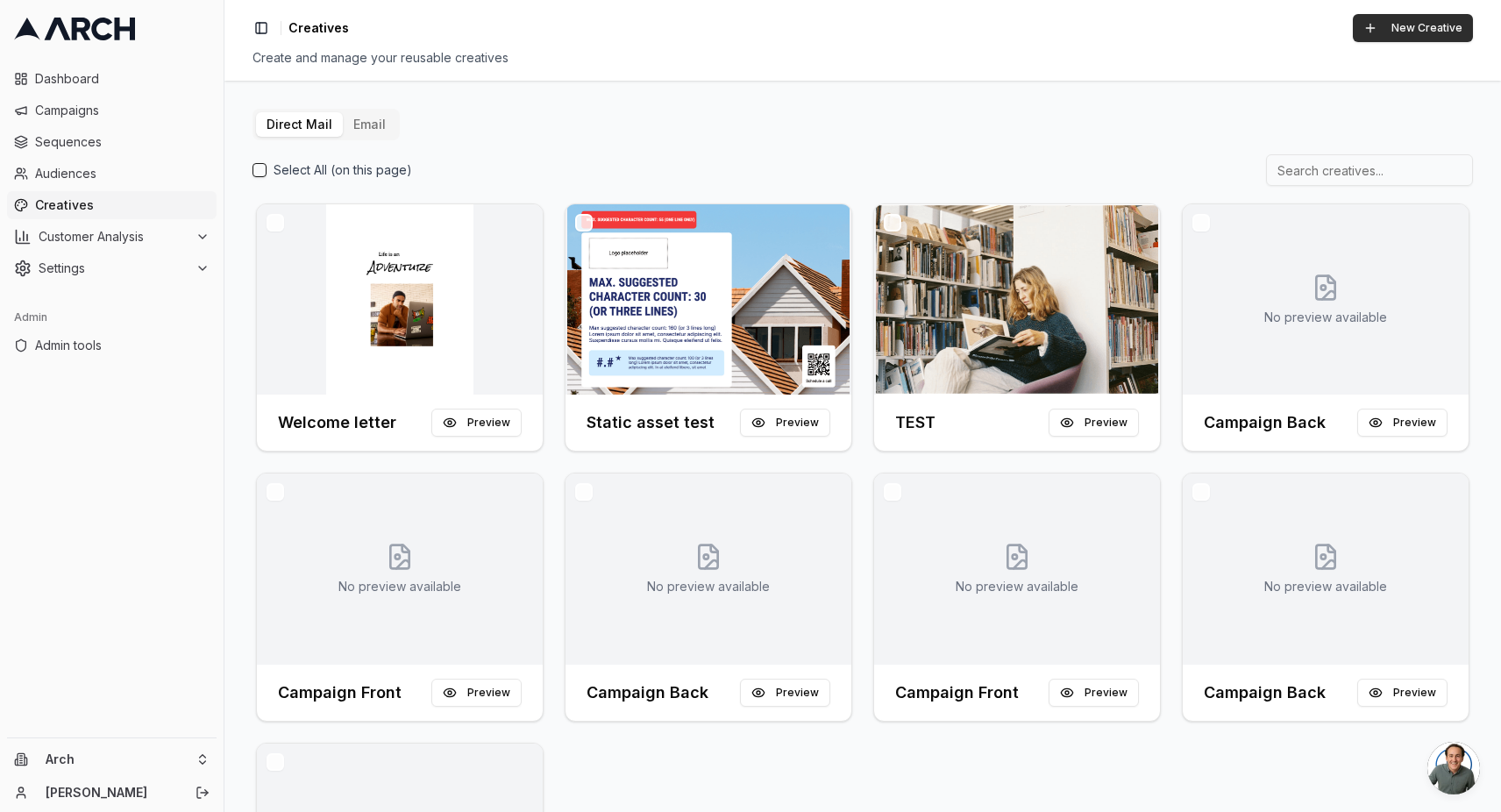
click at [1432, 25] on button "New Creative" at bounding box center [1413, 28] width 120 height 28
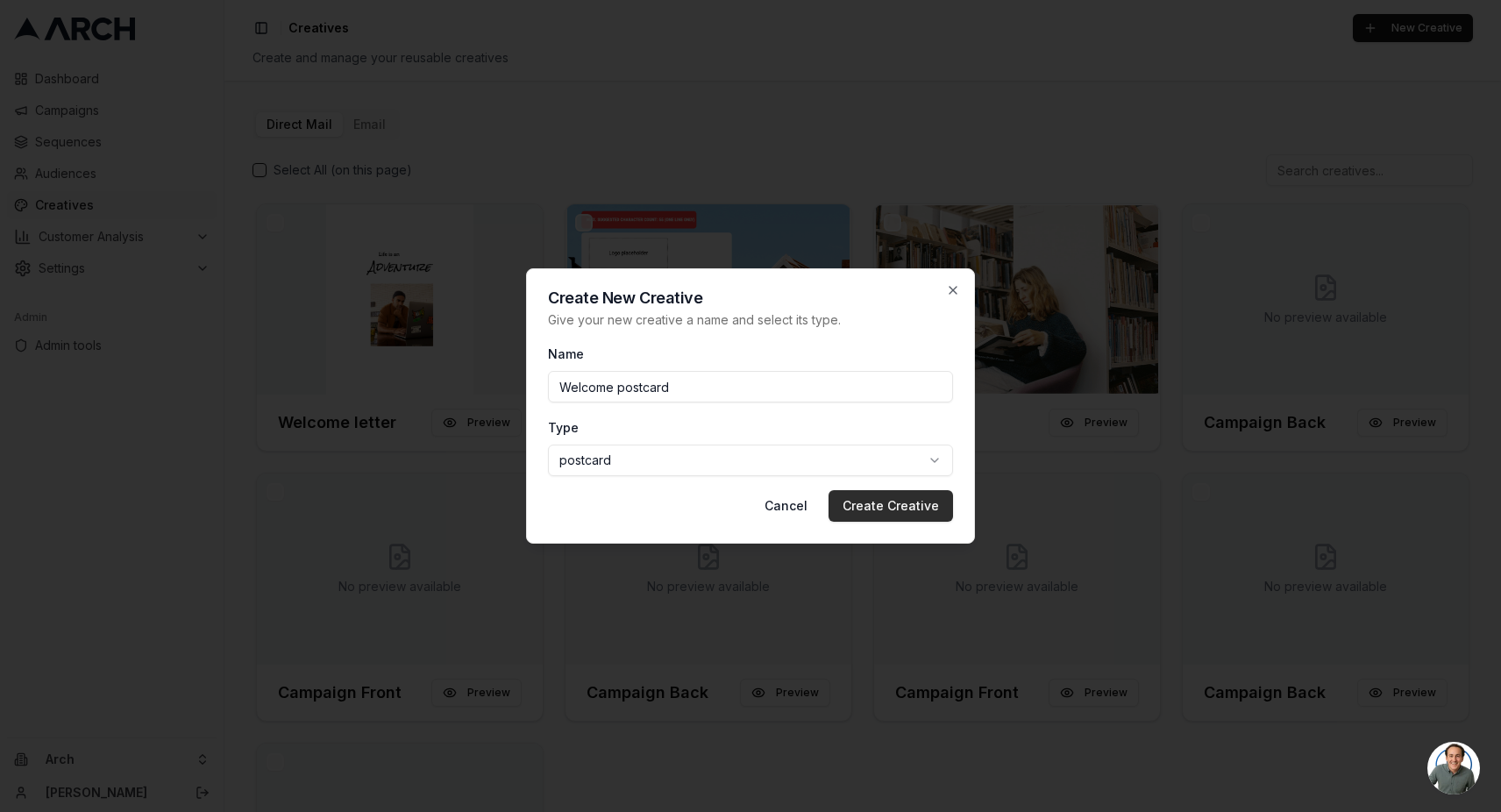
type input "Welcome postcard"
click at [870, 502] on button "Create Creative" at bounding box center [890, 506] width 124 height 32
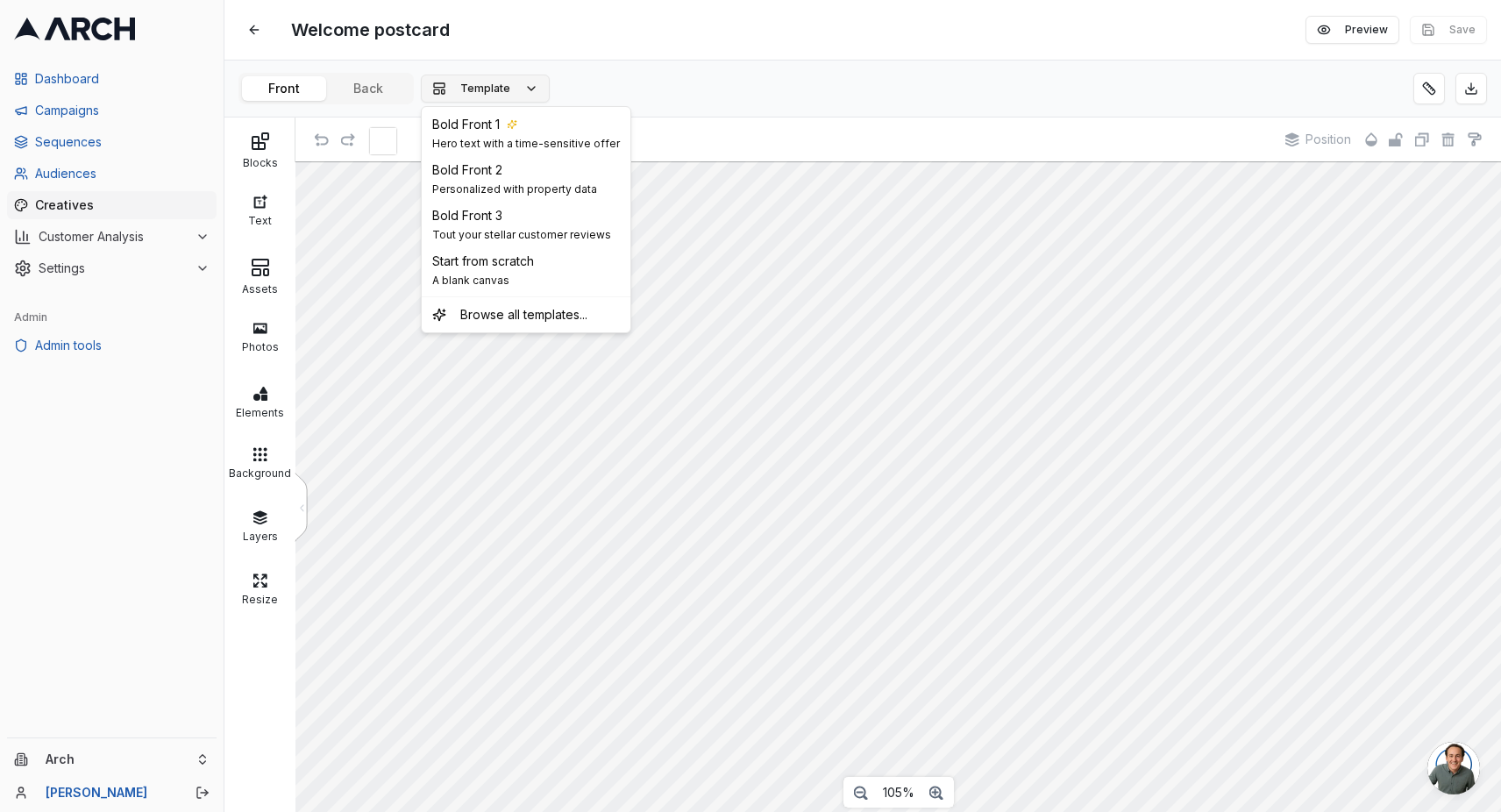
click at [491, 95] on span "Template" at bounding box center [485, 88] width 50 height 14
click at [507, 286] on span "A blank canvas" at bounding box center [483, 280] width 102 height 14
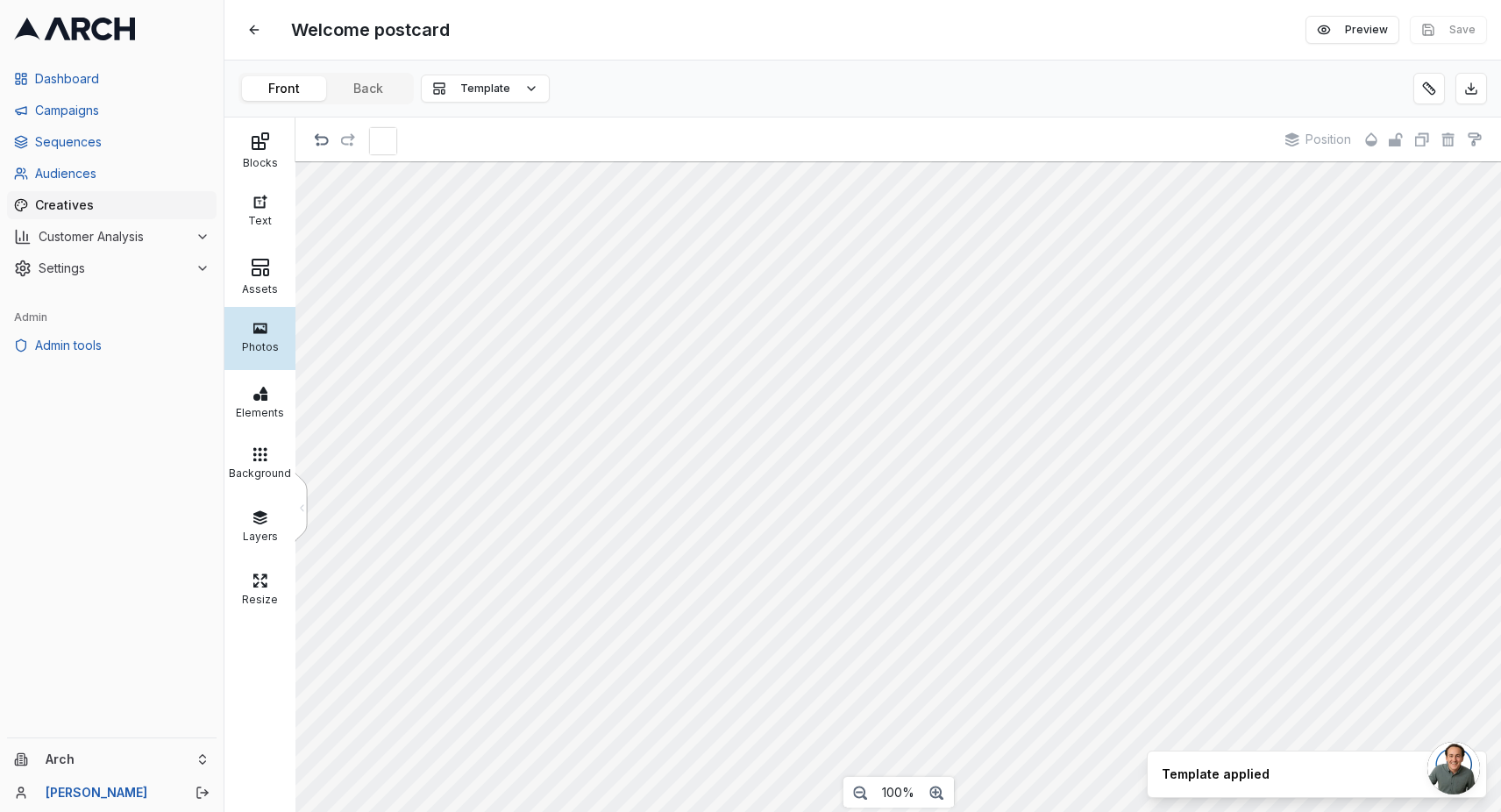
click at [248, 352] on div "Photos" at bounding box center [260, 344] width 62 height 18
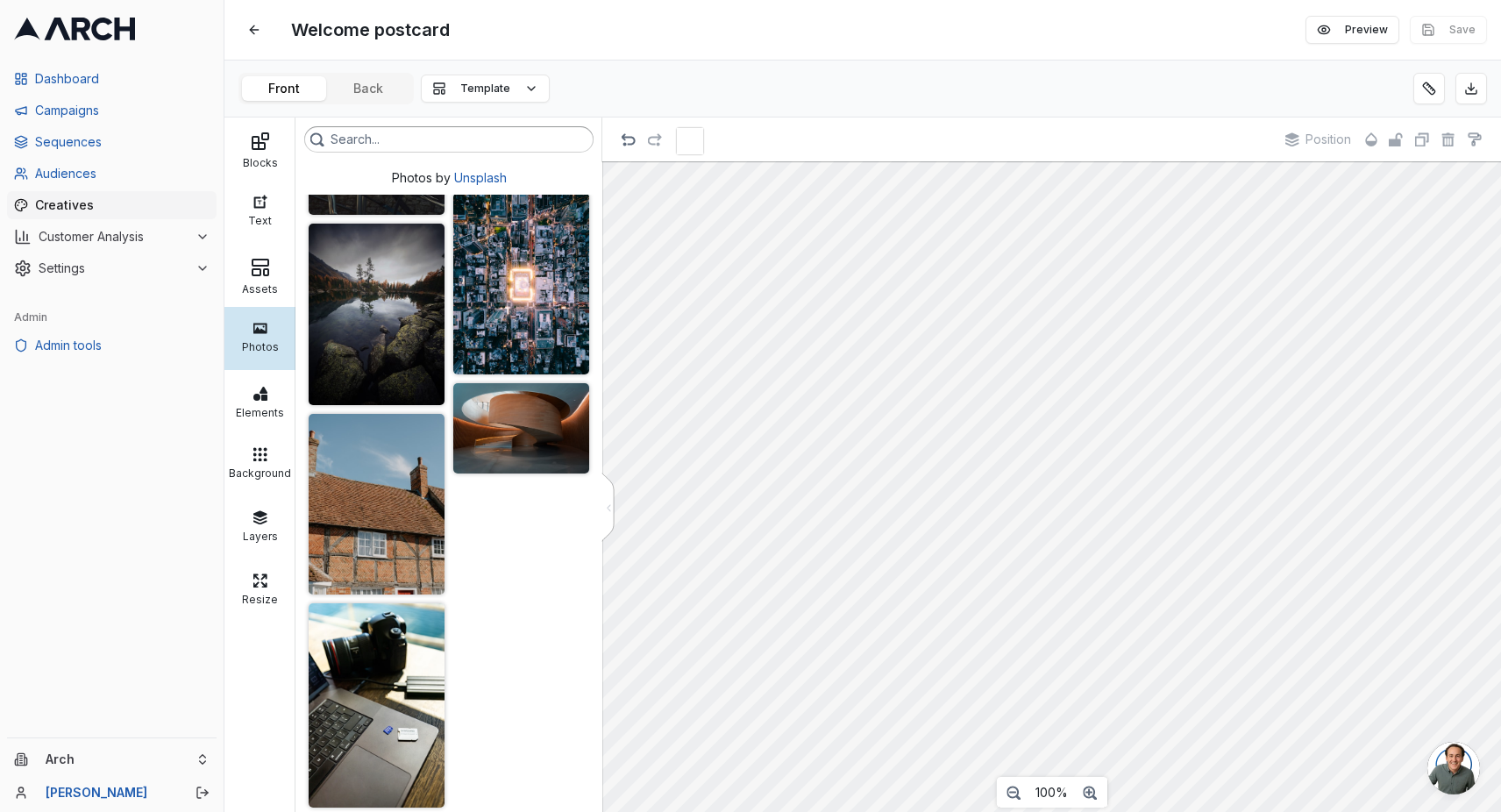
scroll to position [6786, 0]
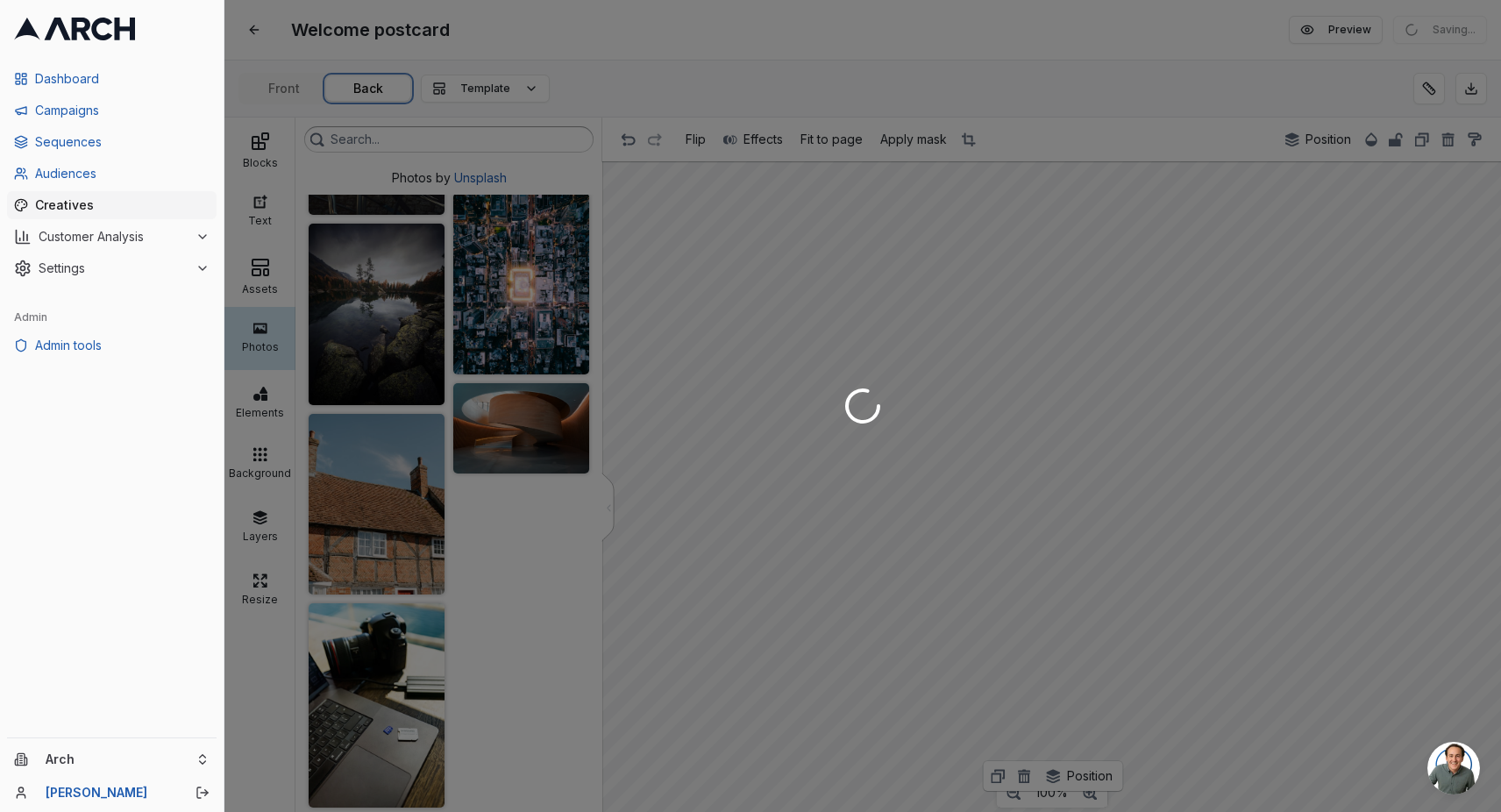
click at [356, 81] on div "Welcome postcard Edit Preview Saving... Front Back Template Blocks Text Assets …" at bounding box center [862, 406] width 1276 height 812
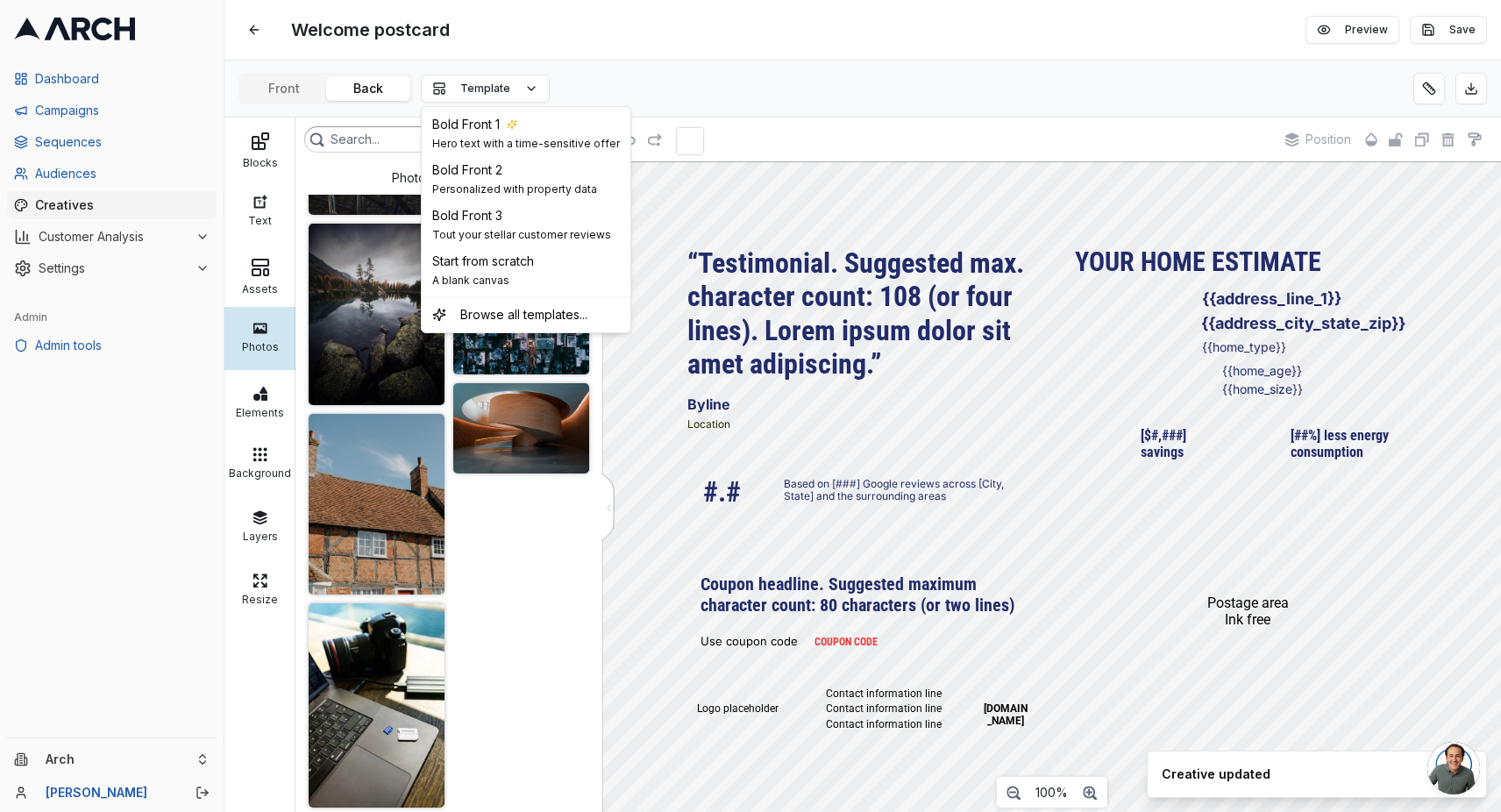
click at [471, 85] on span "Template" at bounding box center [485, 88] width 50 height 14
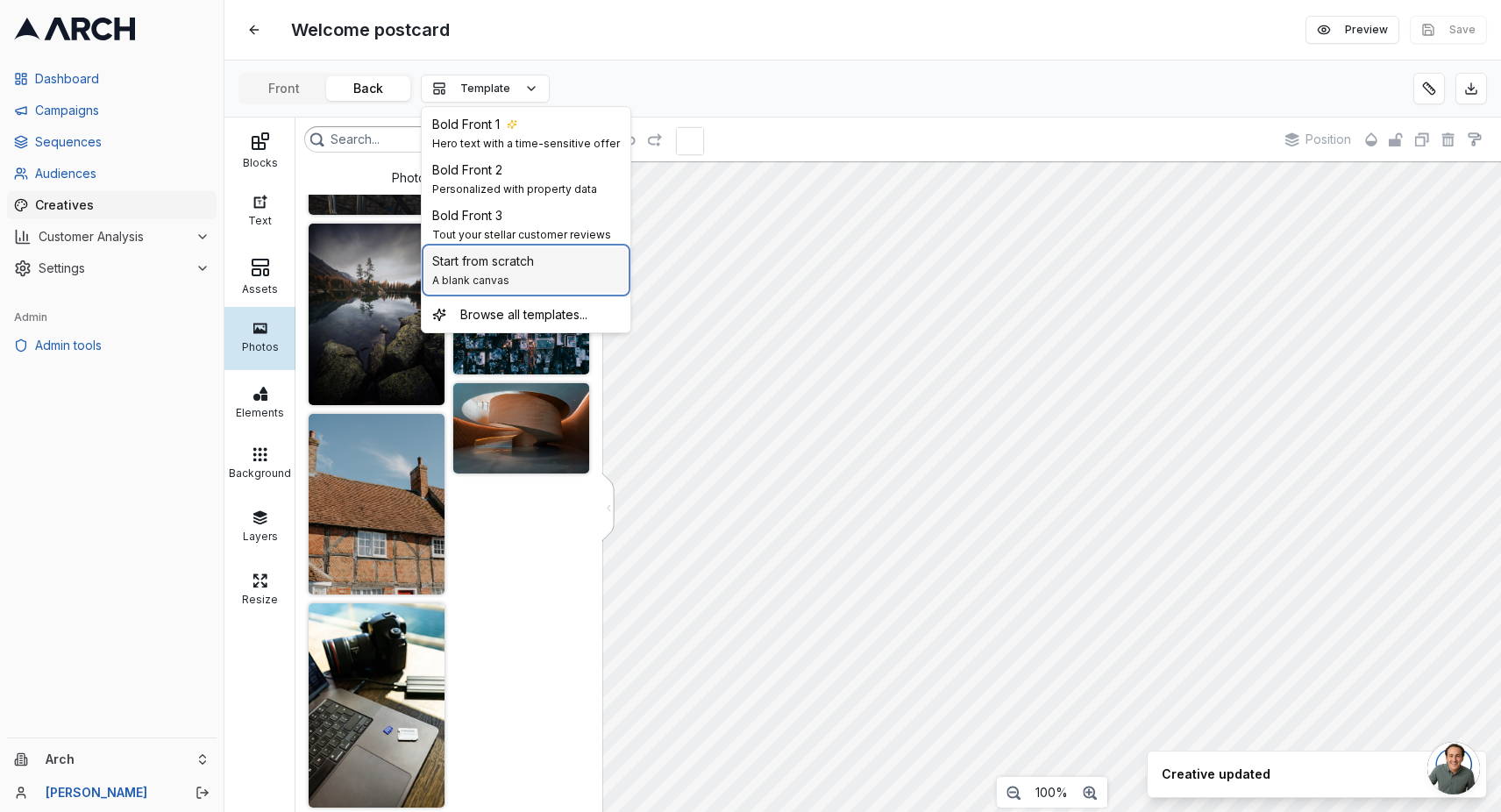
click at [506, 269] on span "Start from scratch" at bounding box center [483, 261] width 102 height 18
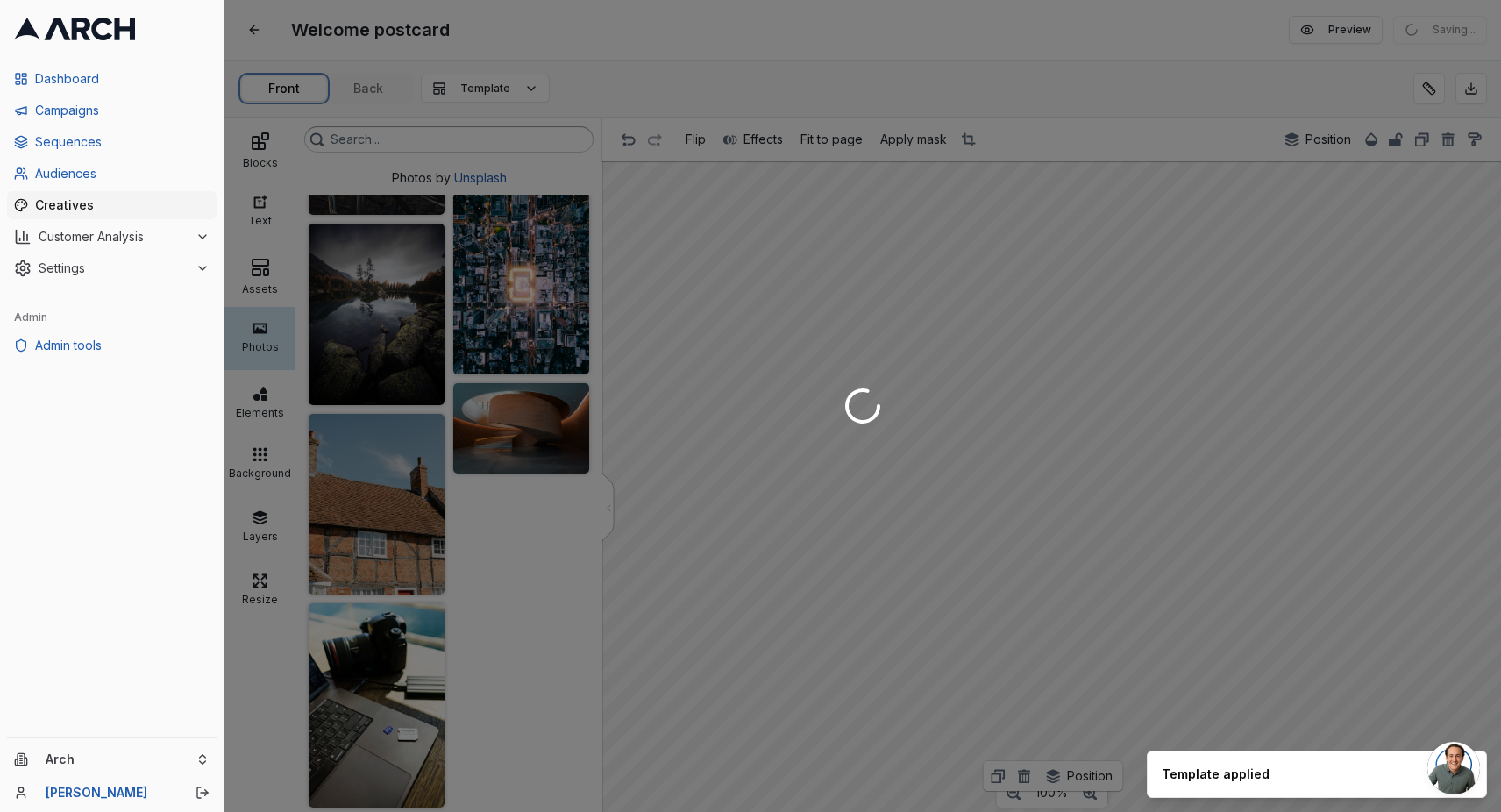
click at [290, 88] on div "Welcome postcard Edit Preview Saving... Front Back Template Blocks Text Assets …" at bounding box center [862, 406] width 1276 height 812
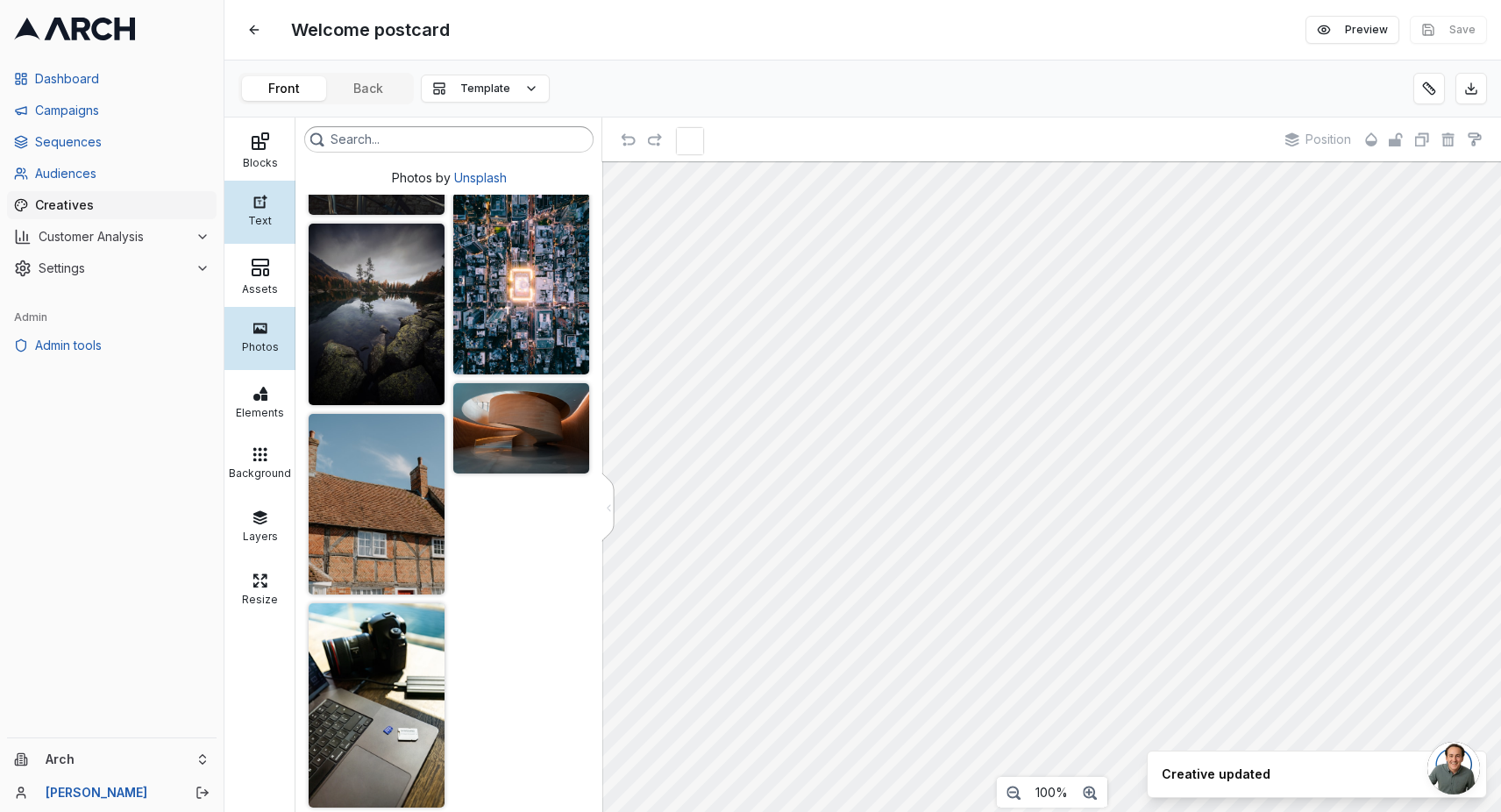
click at [262, 213] on div "Text" at bounding box center [260, 218] width 62 height 18
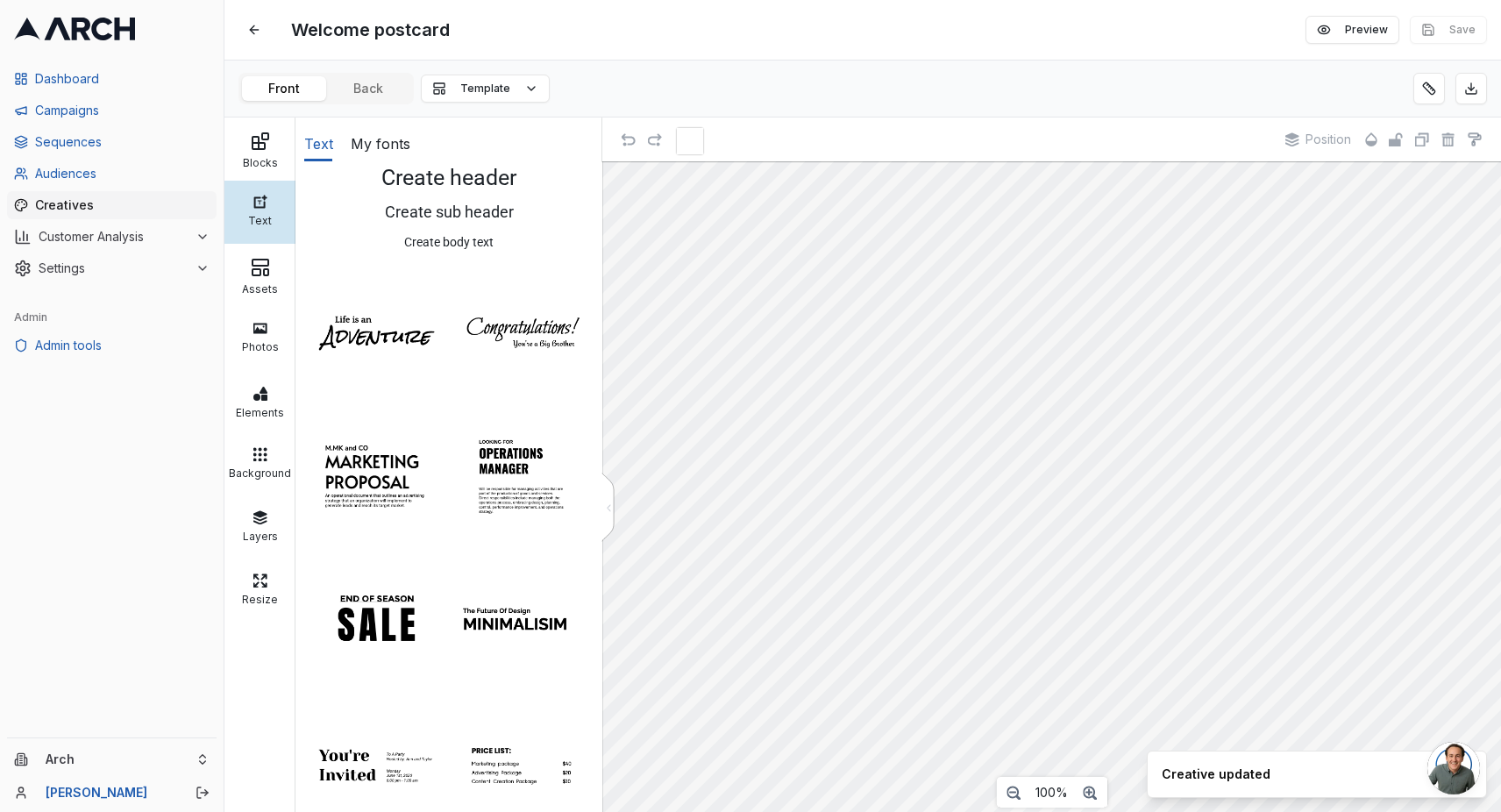
click at [526, 340] on img at bounding box center [521, 331] width 136 height 135
click at [1459, 36] on button "Save" at bounding box center [1448, 30] width 77 height 28
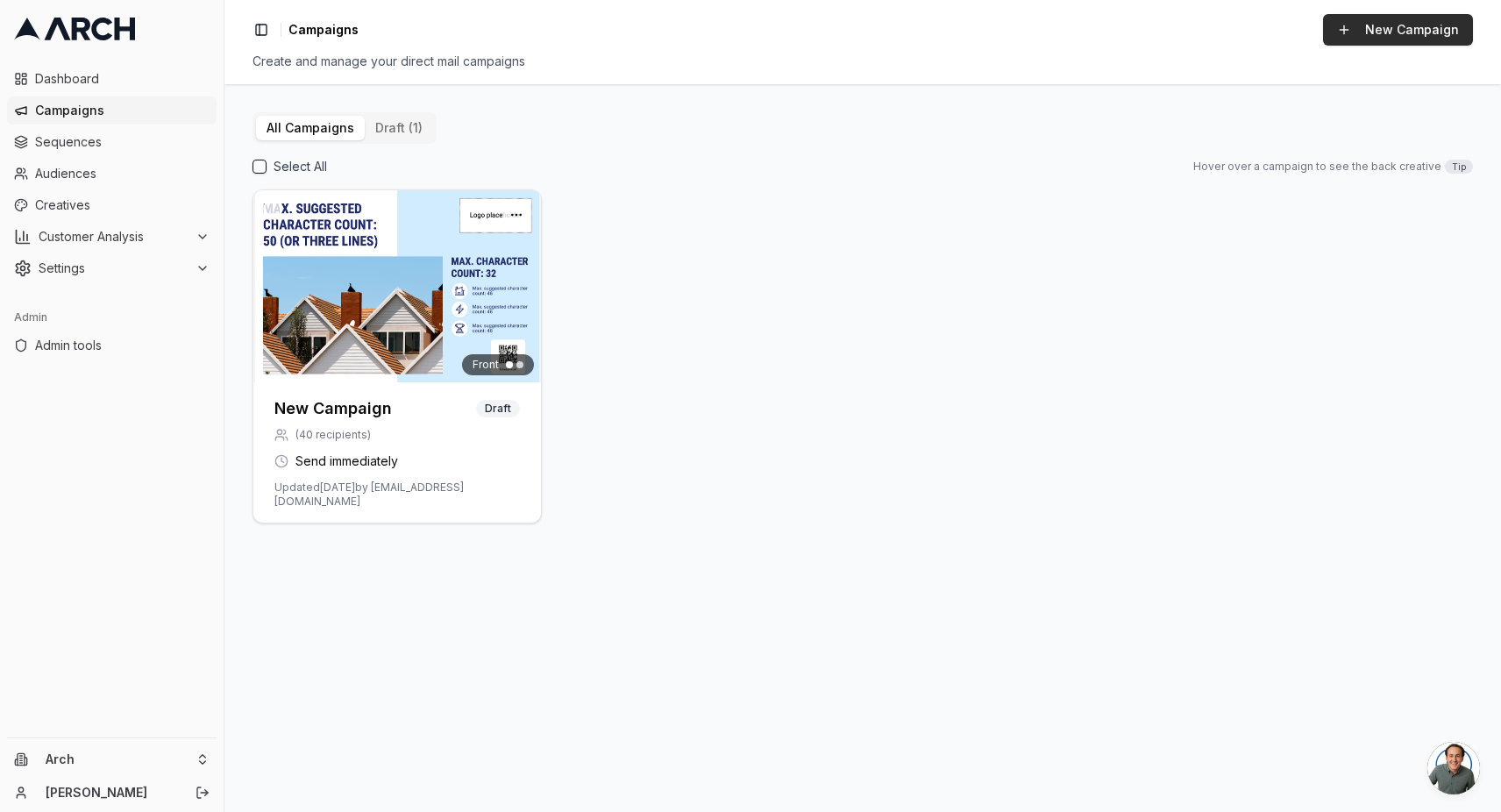
click at [1377, 28] on button "New Campaign" at bounding box center [1397, 30] width 150 height 32
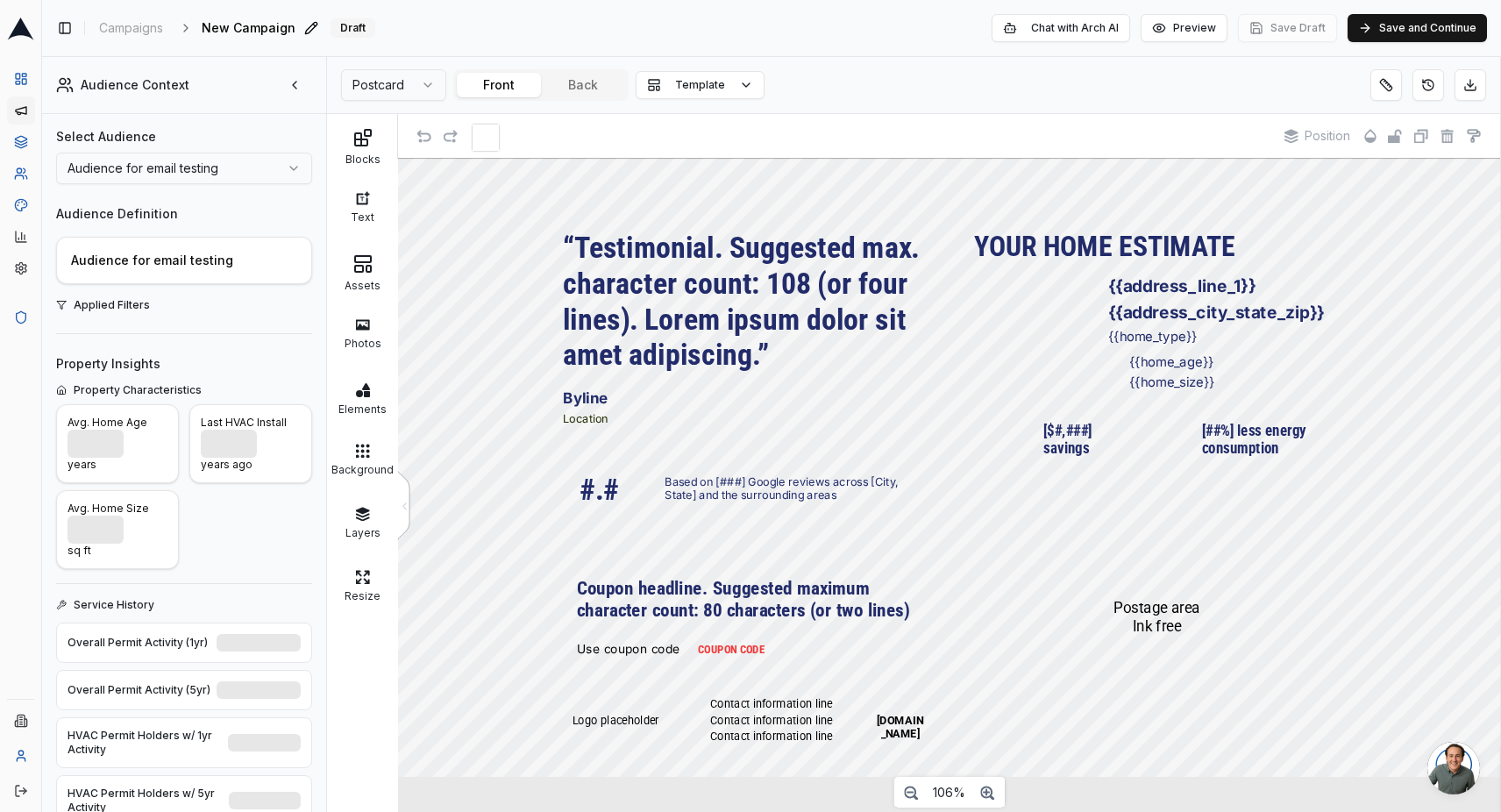
click at [258, 35] on span "New Campaign" at bounding box center [248, 27] width 94 height 18
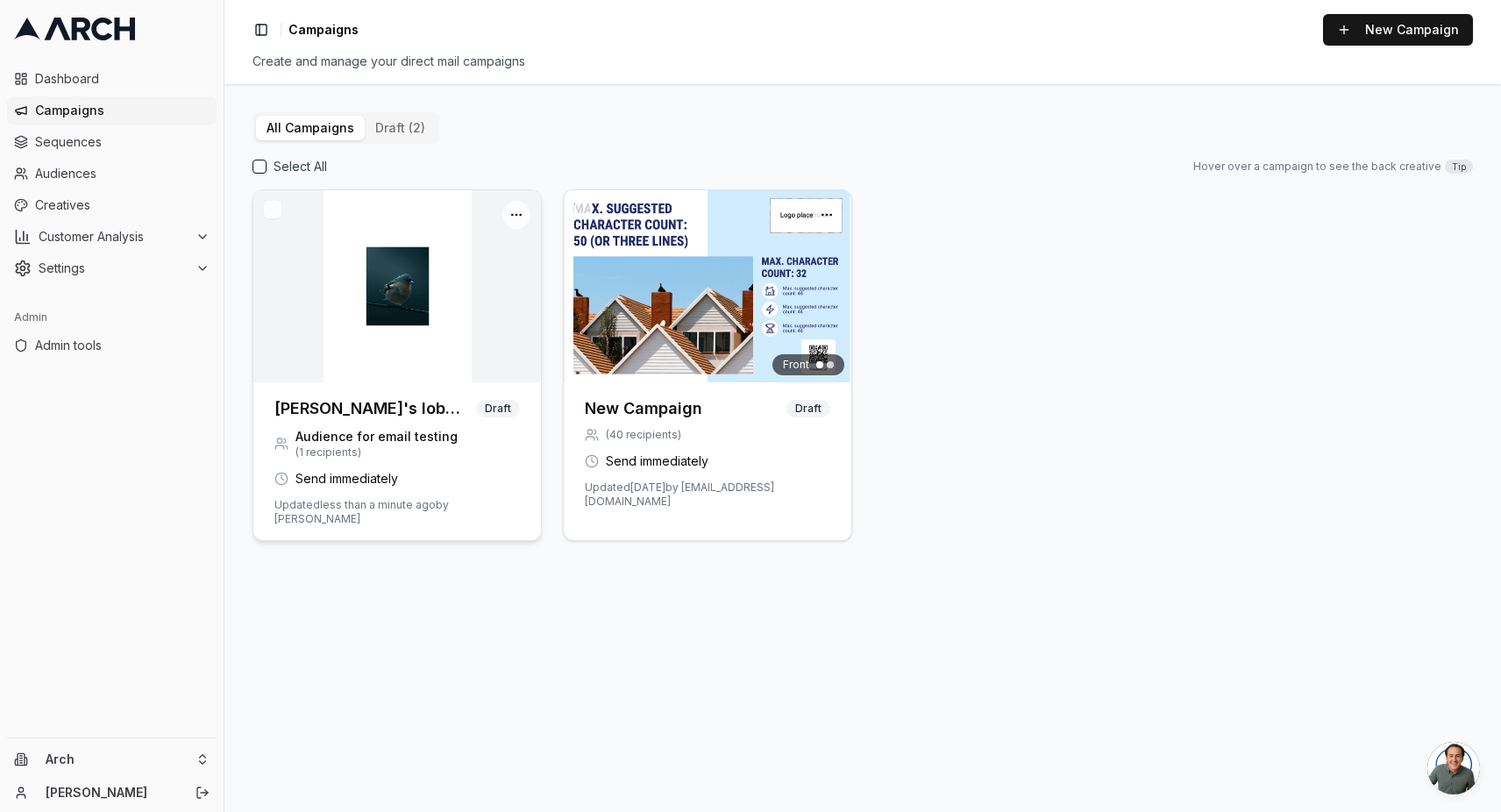
click at [500, 326] on img at bounding box center [397, 286] width 288 height 192
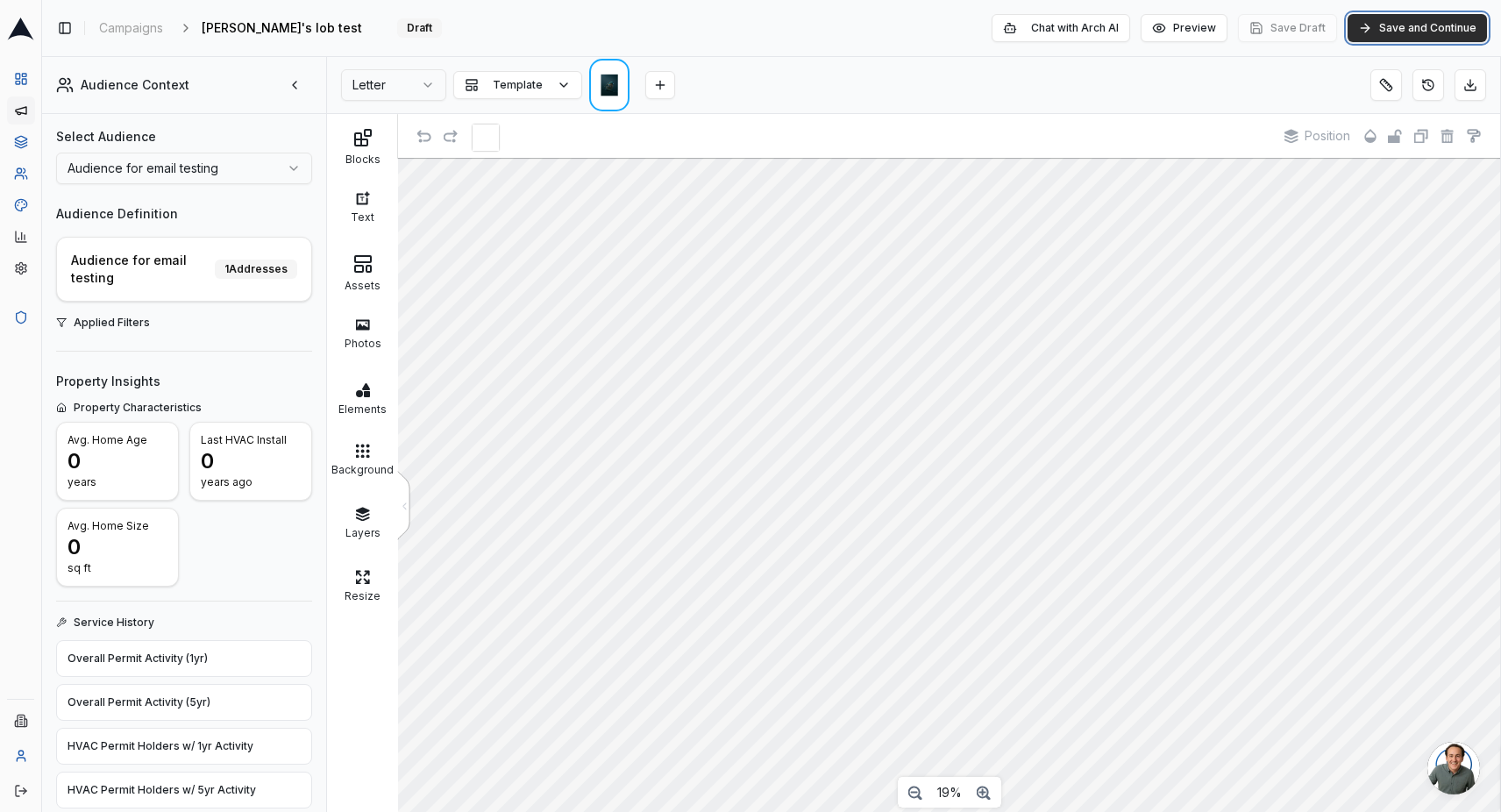
click at [1380, 34] on button "Save and Continue" at bounding box center [1417, 28] width 139 height 28
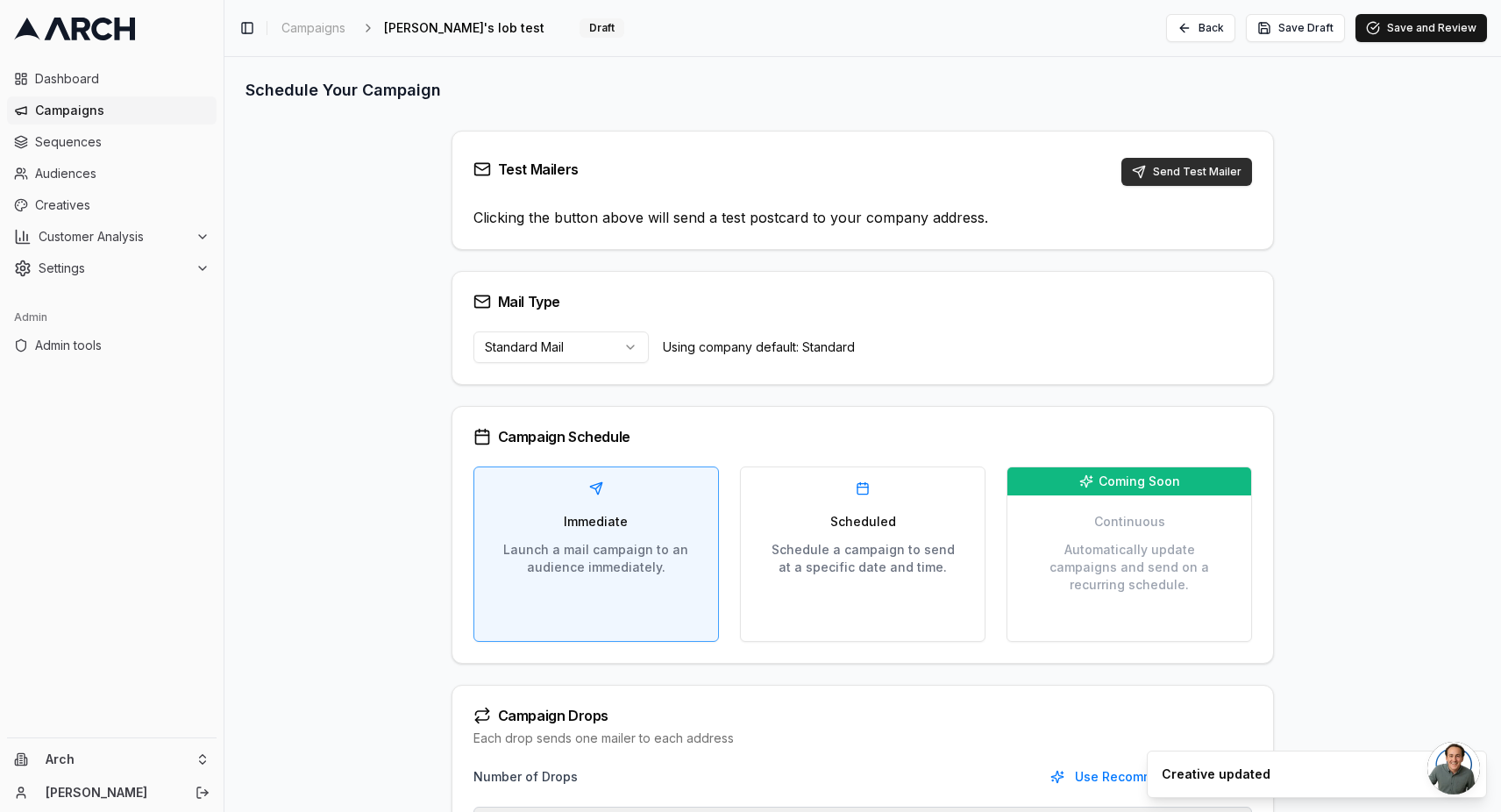
click at [1149, 170] on button "Send Test Mailer" at bounding box center [1187, 172] width 131 height 28
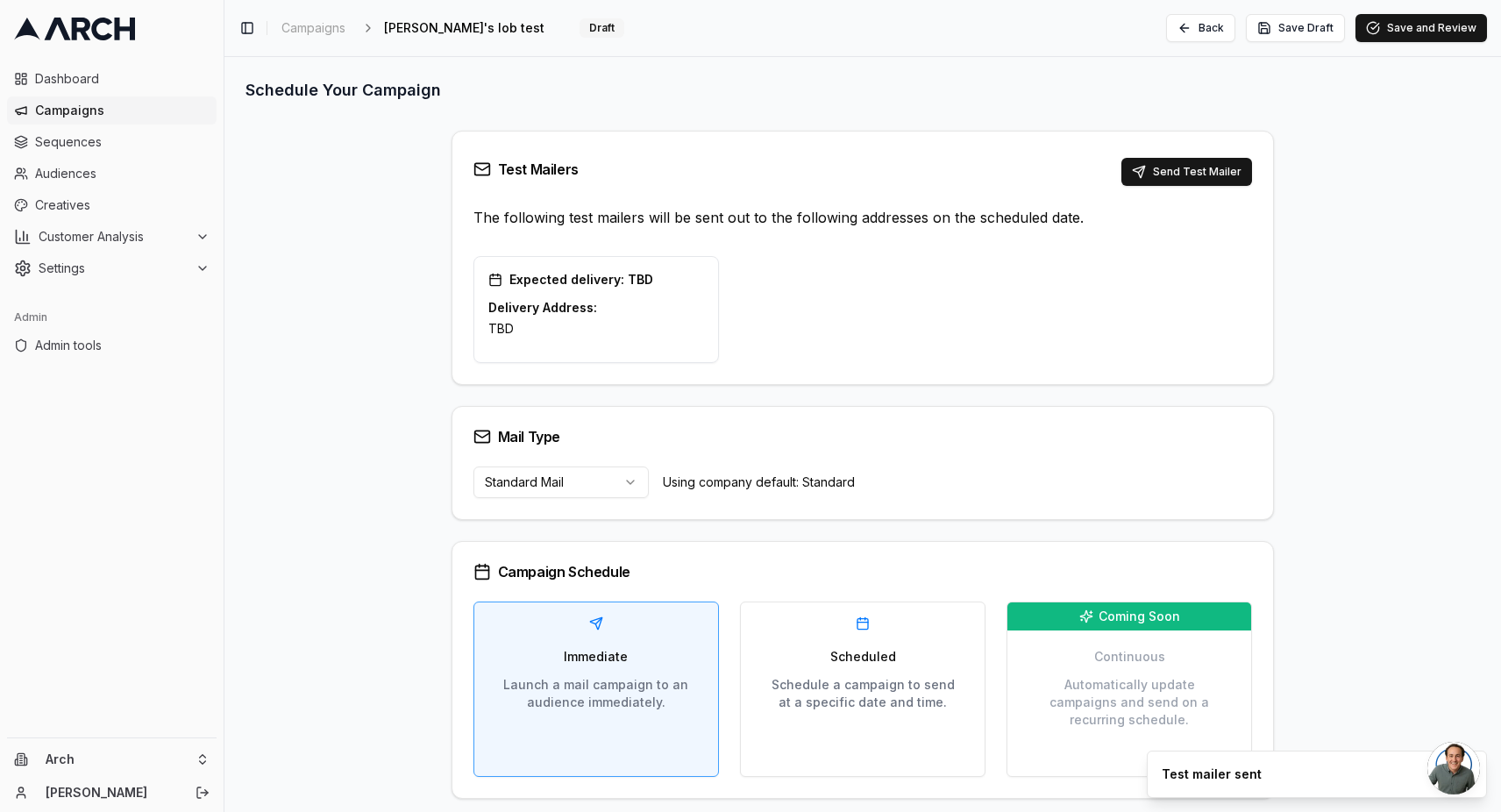
scroll to position [294, 0]
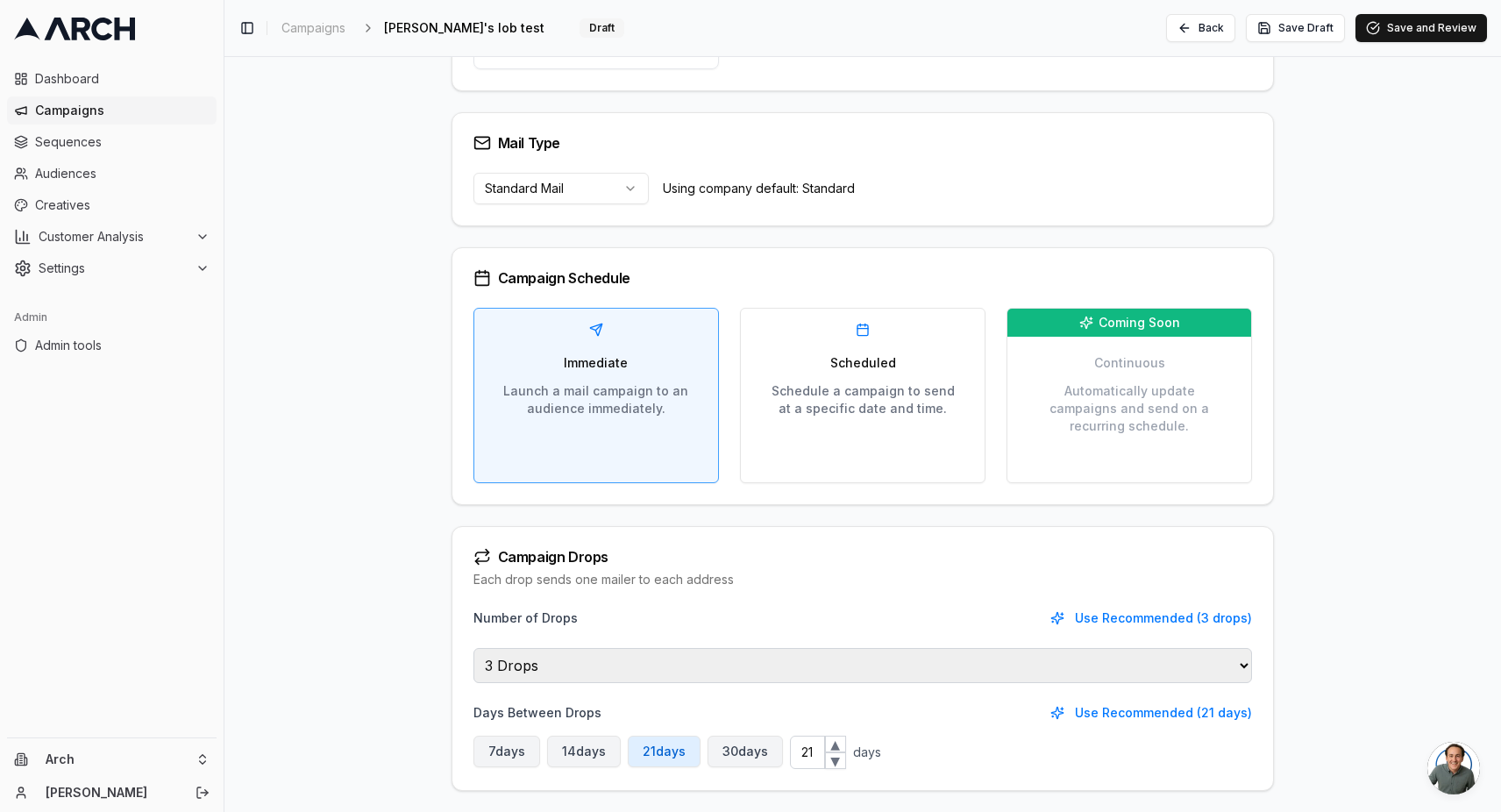
click at [627, 670] on select "1 Drop 2 Drops 3 Drops 4 Drops 5 Drops Infinite Drops" at bounding box center [863, 664] width 779 height 35
select select "1"
click at [473, 683] on select "1 Drop 2 Drops 3 Drops 4 Drops 5 Drops Infinite Drops" at bounding box center [863, 664] width 779 height 35
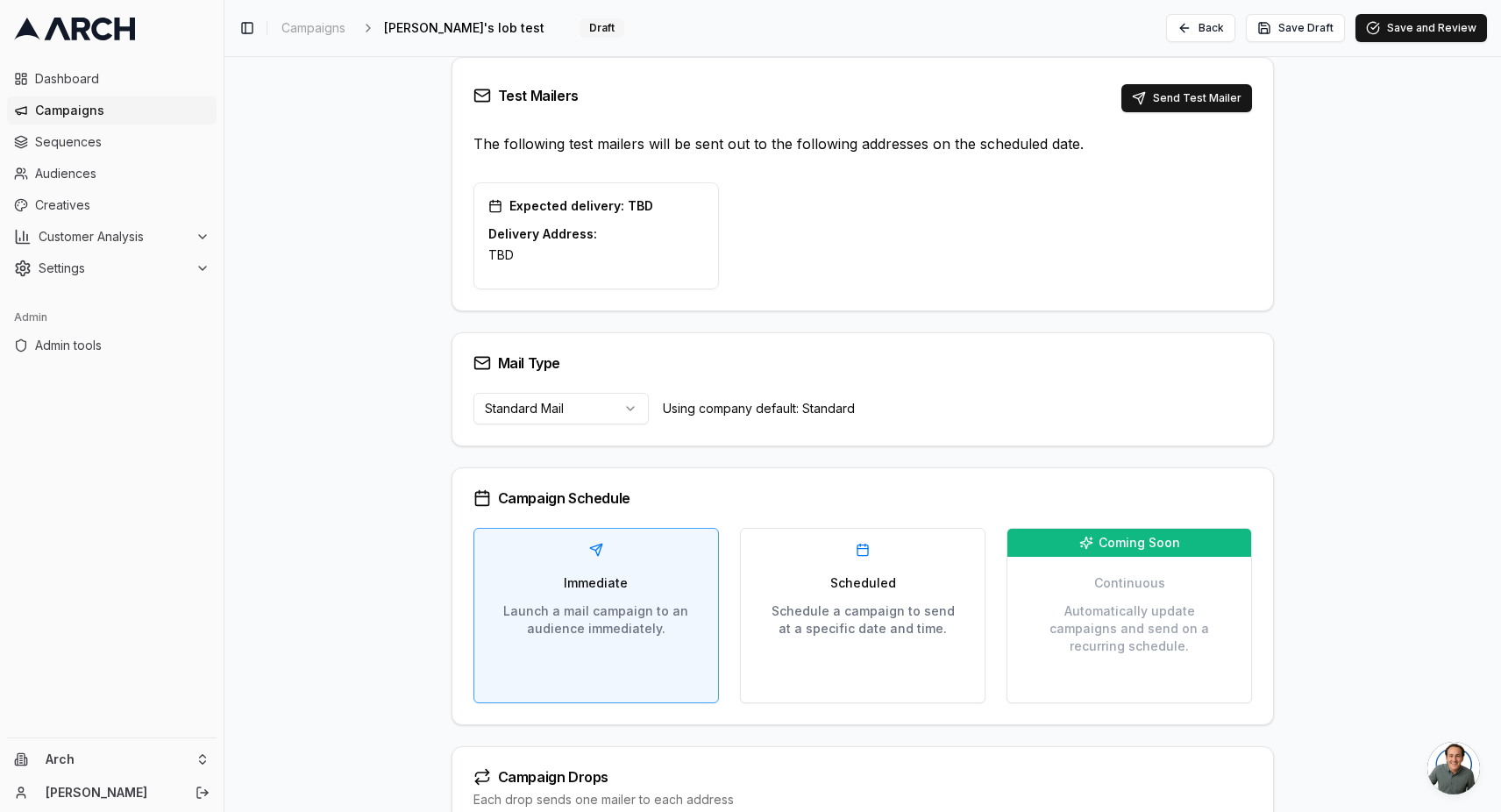
scroll to position [0, 0]
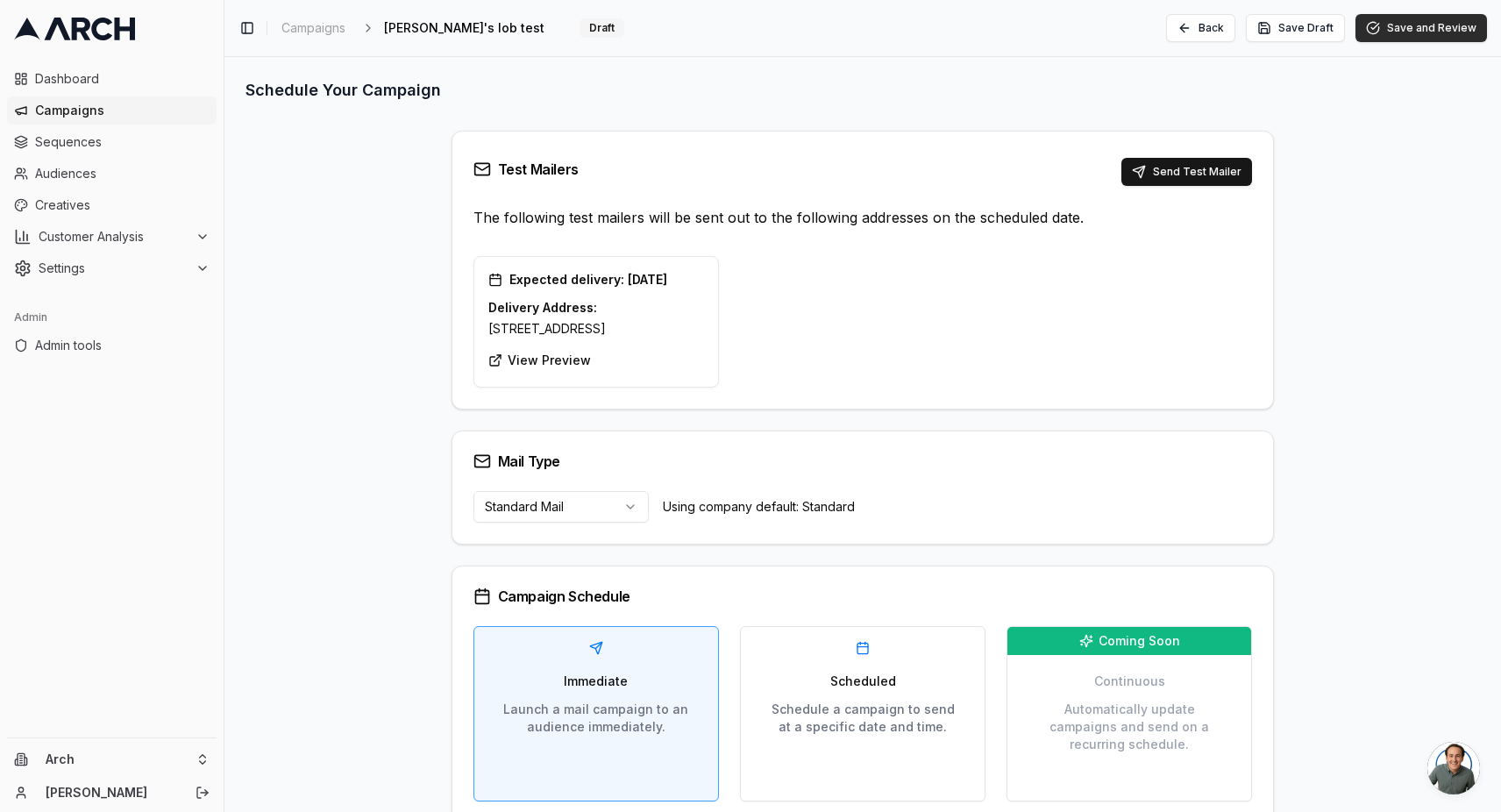
click at [1425, 34] on button "Save and Review" at bounding box center [1421, 28] width 132 height 28
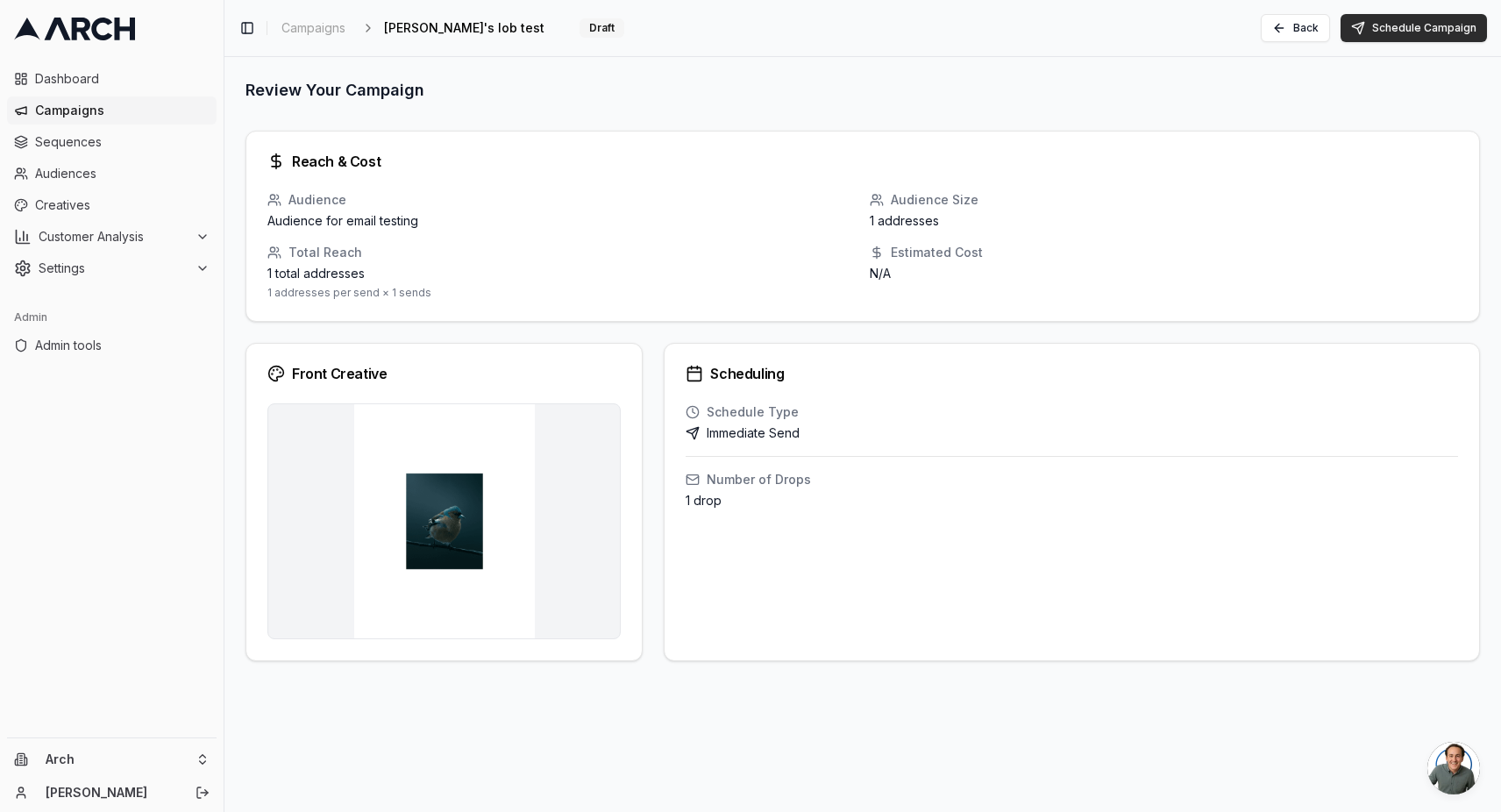
click at [1430, 29] on button "Schedule Campaign" at bounding box center [1413, 28] width 147 height 28
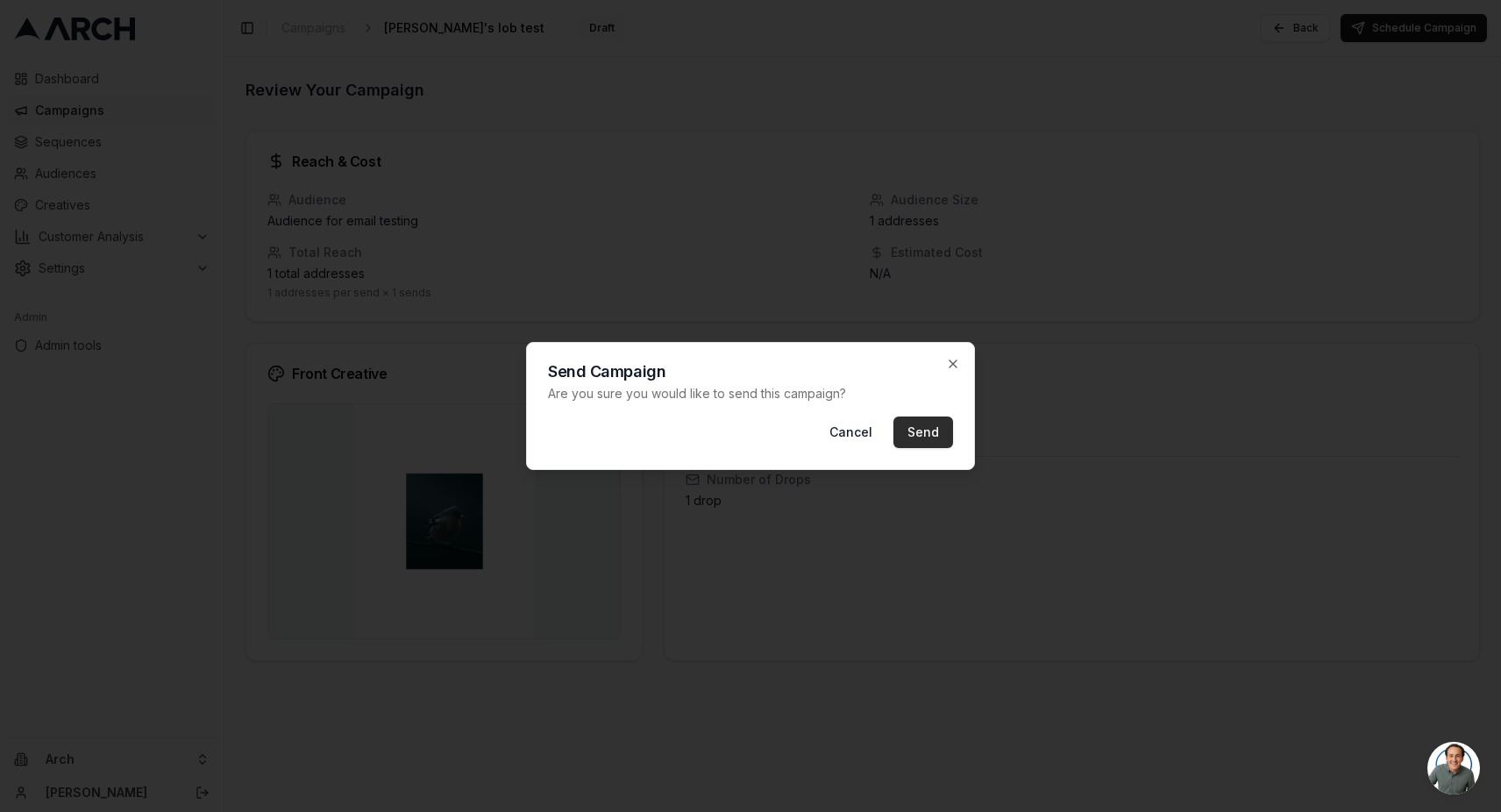
click at [932, 437] on button "Send" at bounding box center [922, 433] width 59 height 32
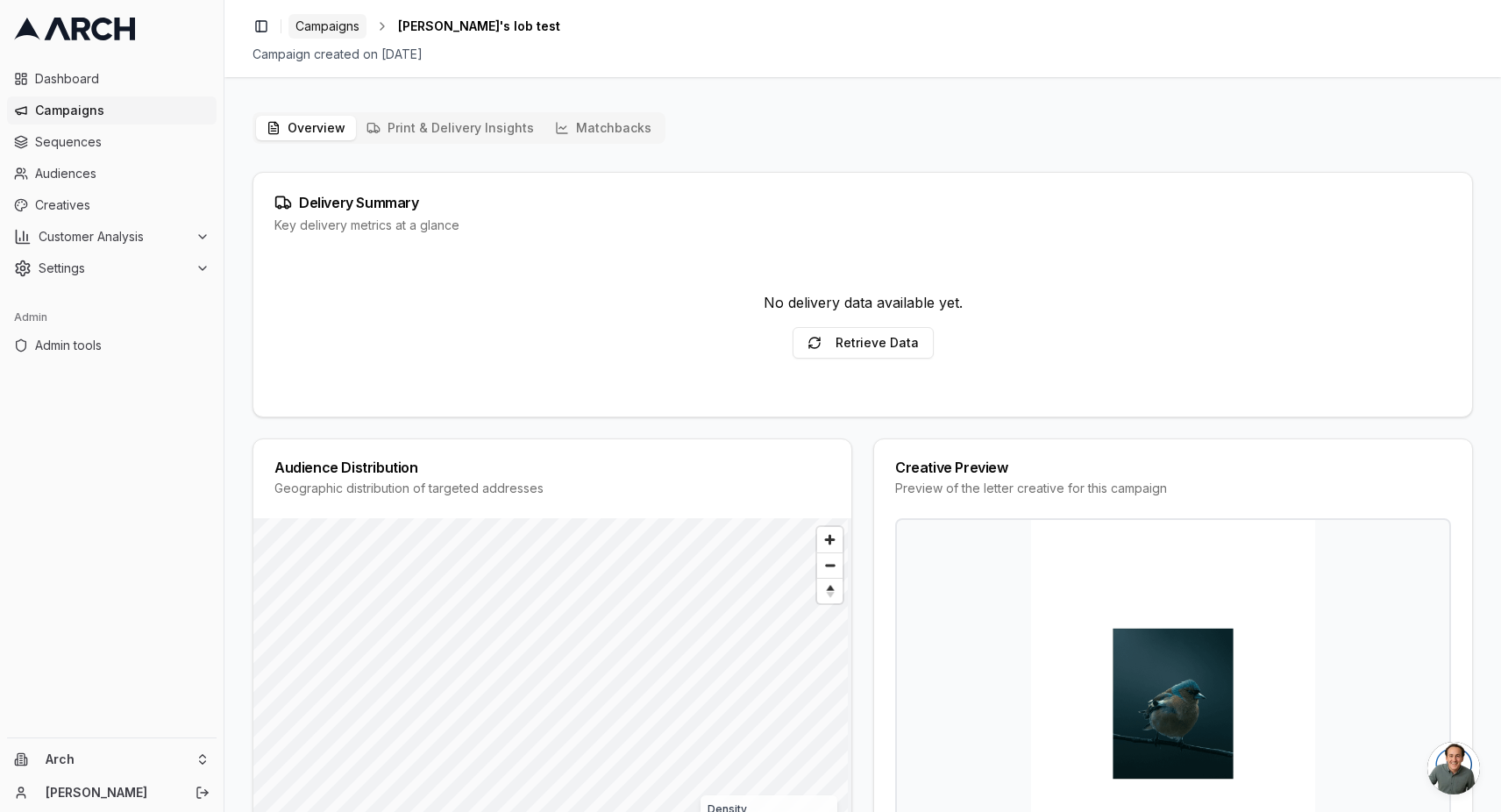
click at [330, 37] on link "Campaigns" at bounding box center [327, 26] width 78 height 24
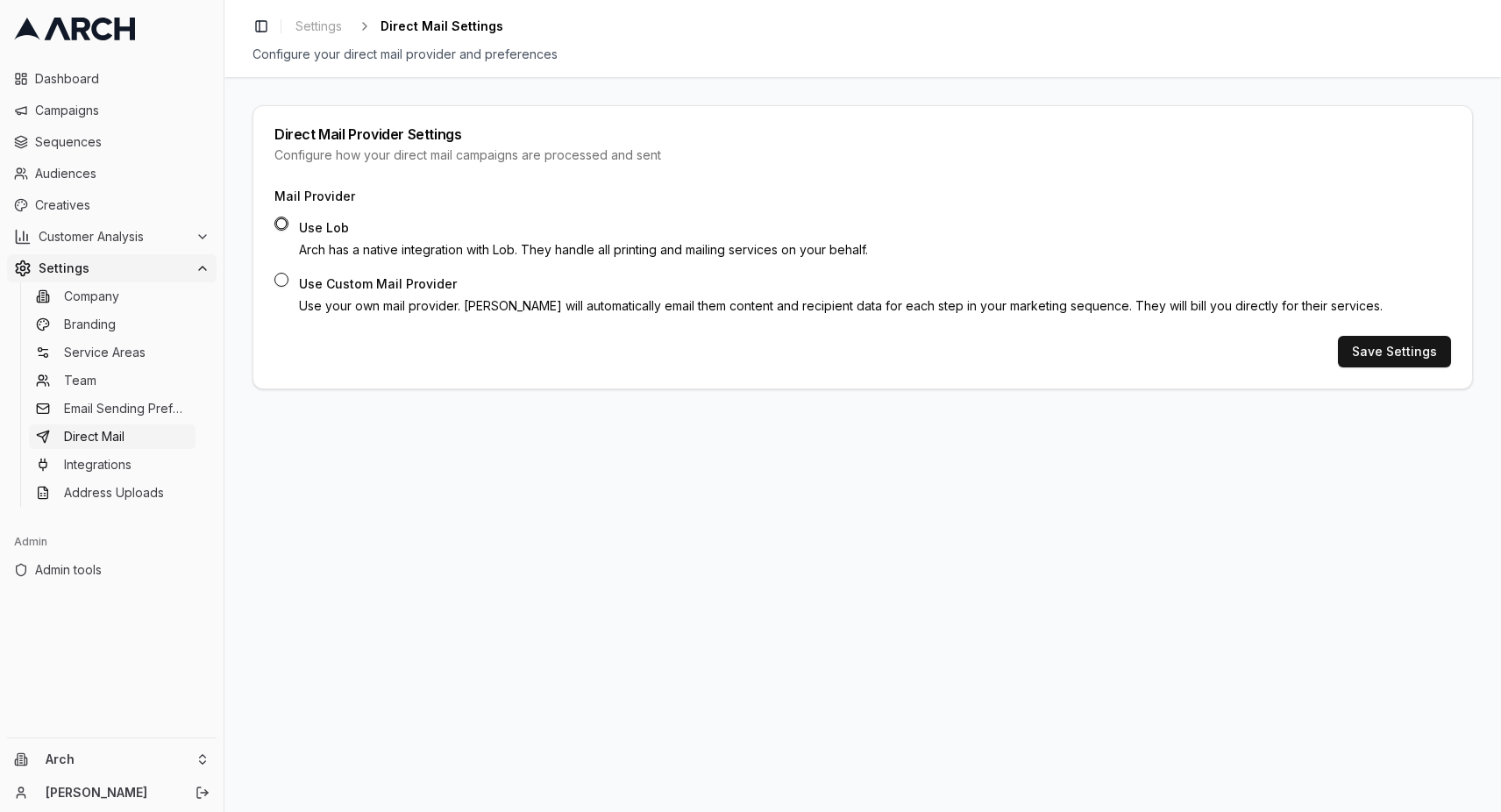
click at [280, 281] on button "Use Custom Mail Provider" at bounding box center [281, 279] width 14 height 14
radio input "false"
radio input "true"
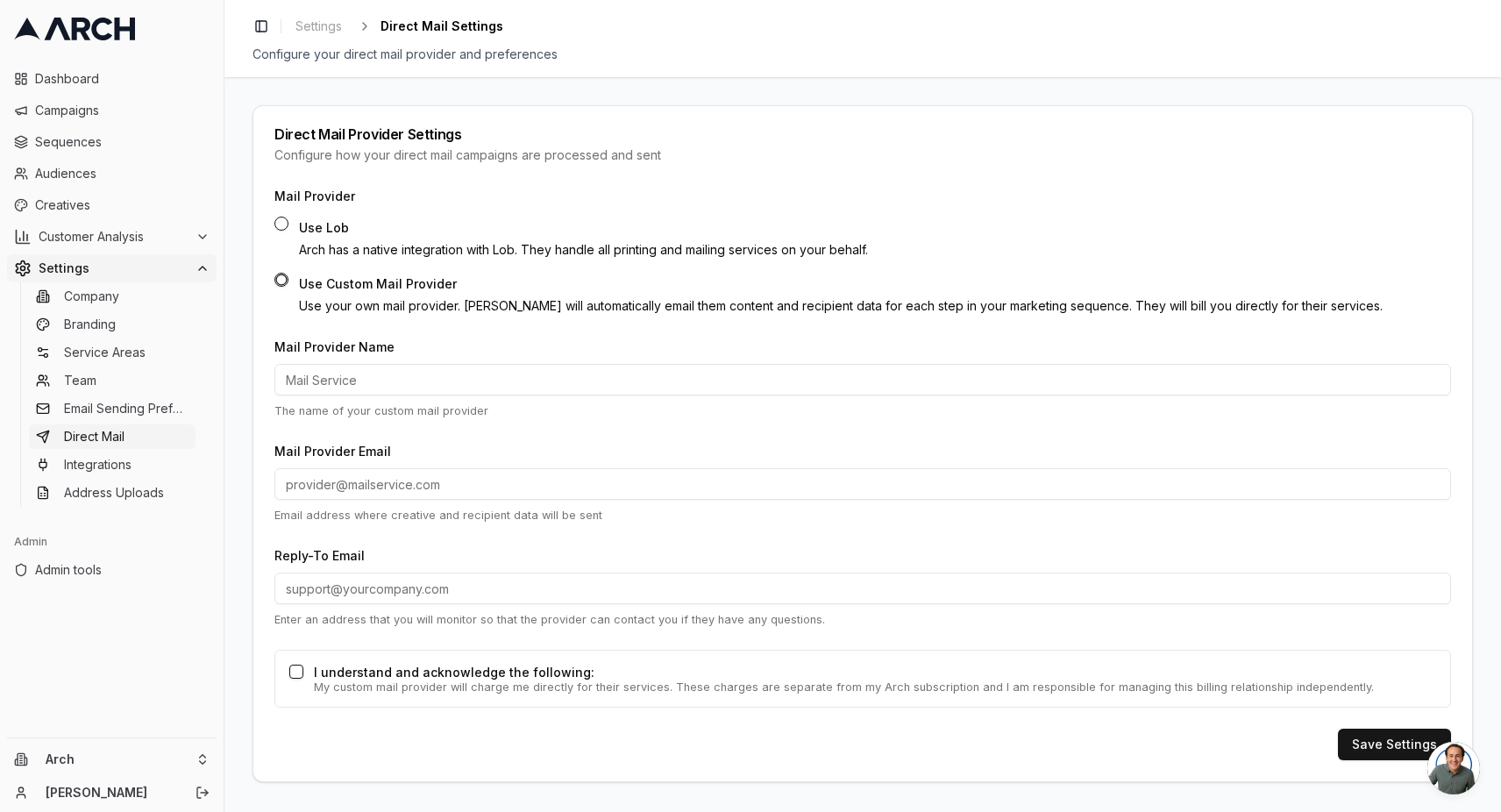
click at [349, 378] on input "Mail Provider Name" at bounding box center [863, 380] width 1176 height 32
type input "[PERSON_NAME]'s mailer"
click at [375, 498] on input "Mail Provider Email" at bounding box center [863, 484] width 1176 height 32
type input "[PERSON_NAME][EMAIL_ADDRESS][DOMAIN_NAME]"
click at [385, 589] on input "Reply-To Email" at bounding box center [863, 588] width 1176 height 32
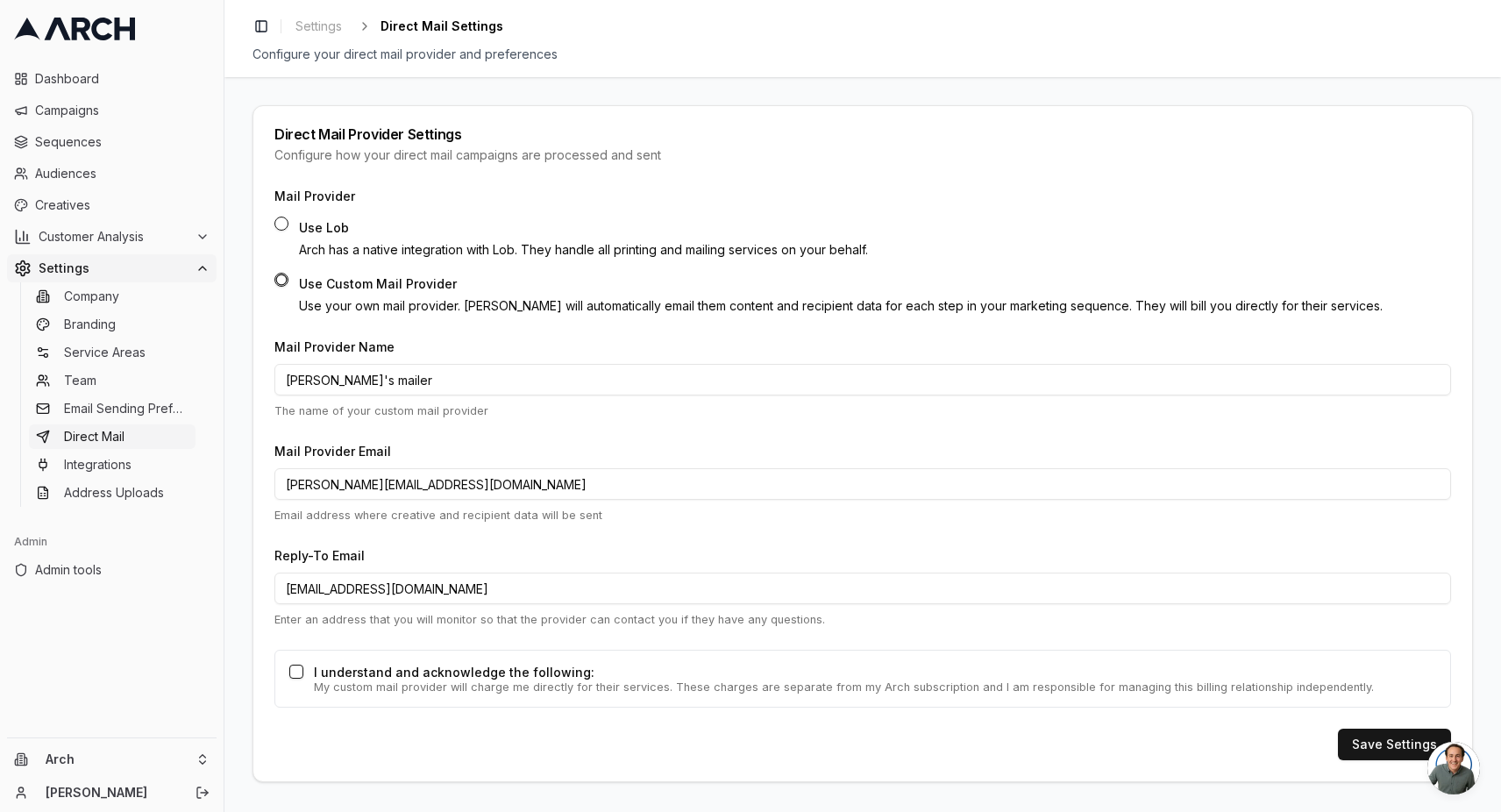
type input "sacha@getarch.com"
click at [293, 675] on button "I understand and acknowledge the following:" at bounding box center [295, 671] width 14 height 14
checkbox input "true"
click at [1383, 744] on button "Save Settings" at bounding box center [1395, 744] width 113 height 32
click at [106, 142] on span "Sequences" at bounding box center [121, 142] width 174 height 18
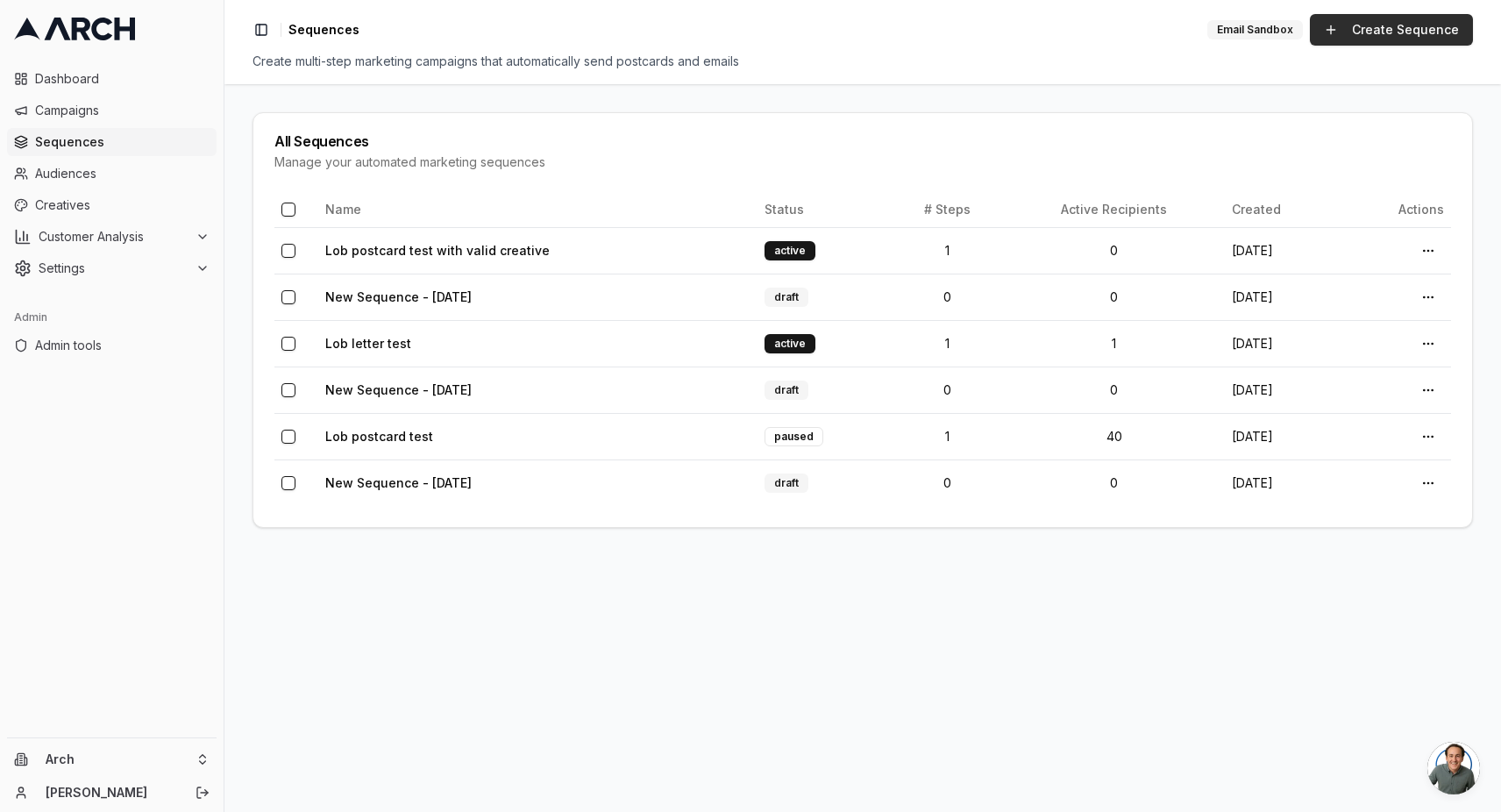
click at [1368, 39] on link "Create Sequence" at bounding box center [1391, 30] width 163 height 32
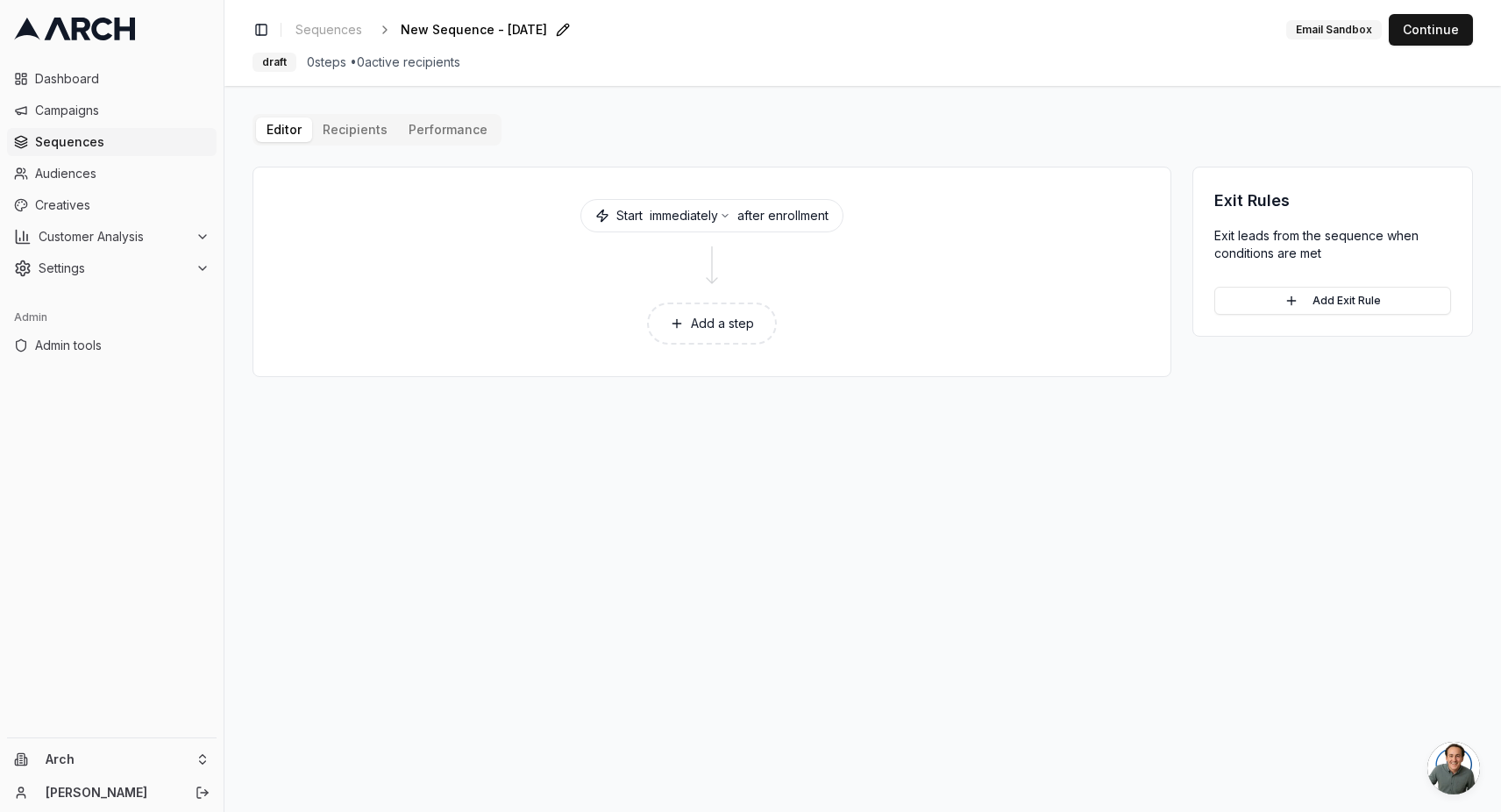
click at [514, 35] on span "New Sequence - [DATE]" at bounding box center [474, 29] width 147 height 18
type input "Custom mailer letter"
click at [699, 309] on button "Add a step" at bounding box center [712, 323] width 130 height 42
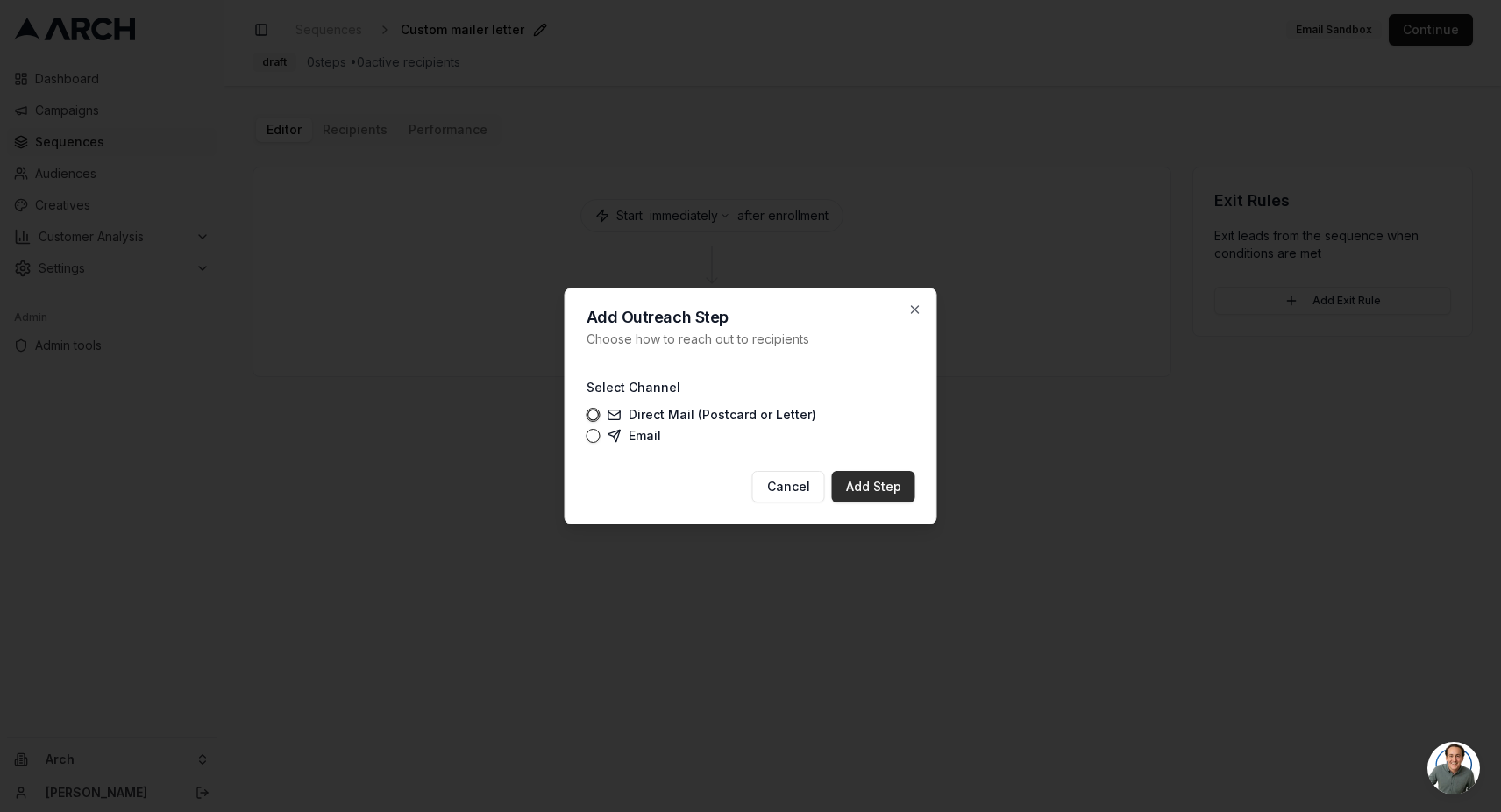
click at [885, 495] on button "Add Step" at bounding box center [873, 486] width 84 height 32
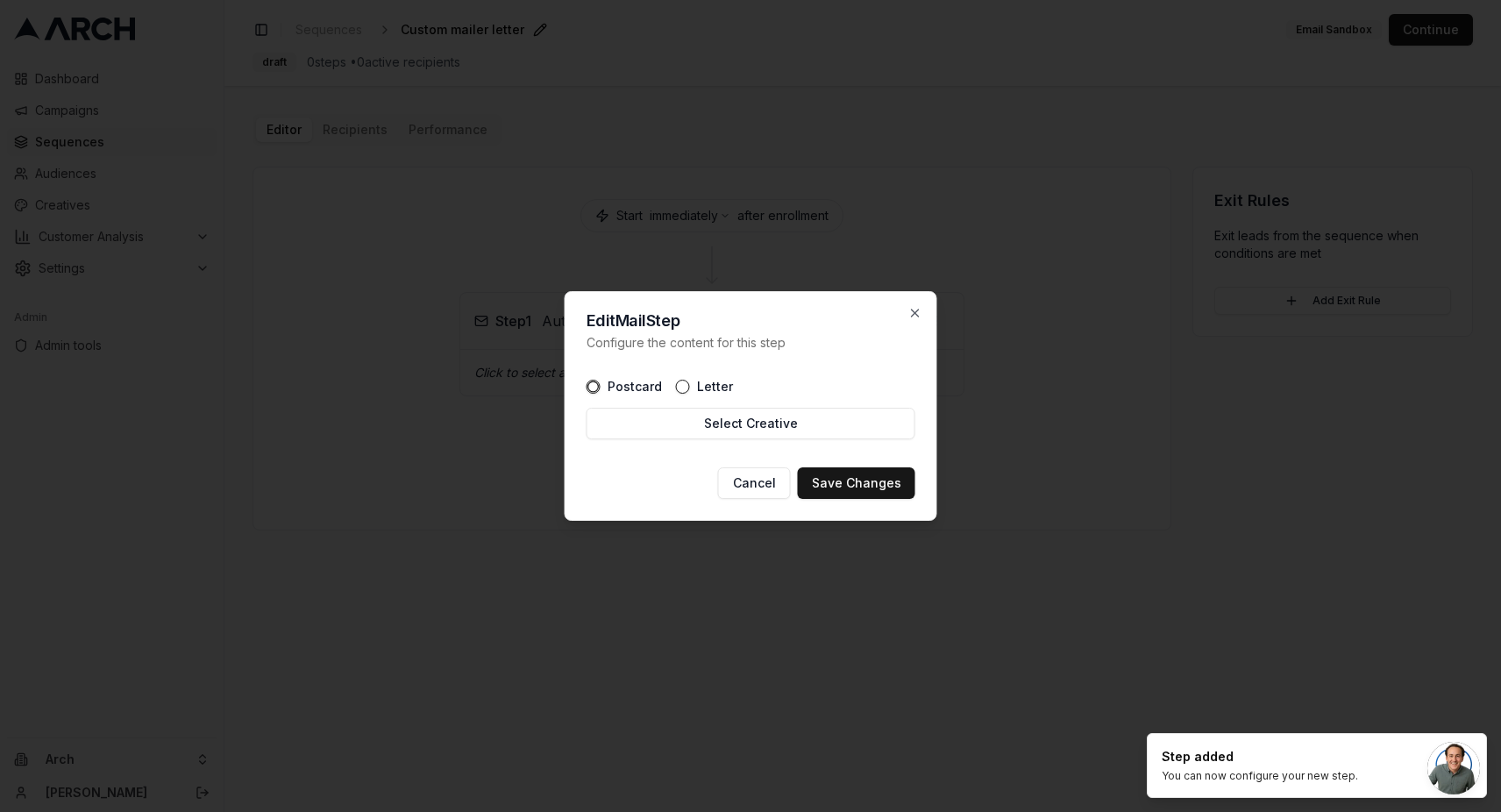
click at [681, 388] on button "Letter" at bounding box center [682, 386] width 14 height 14
click at [691, 417] on button "Select Creative" at bounding box center [750, 423] width 328 height 32
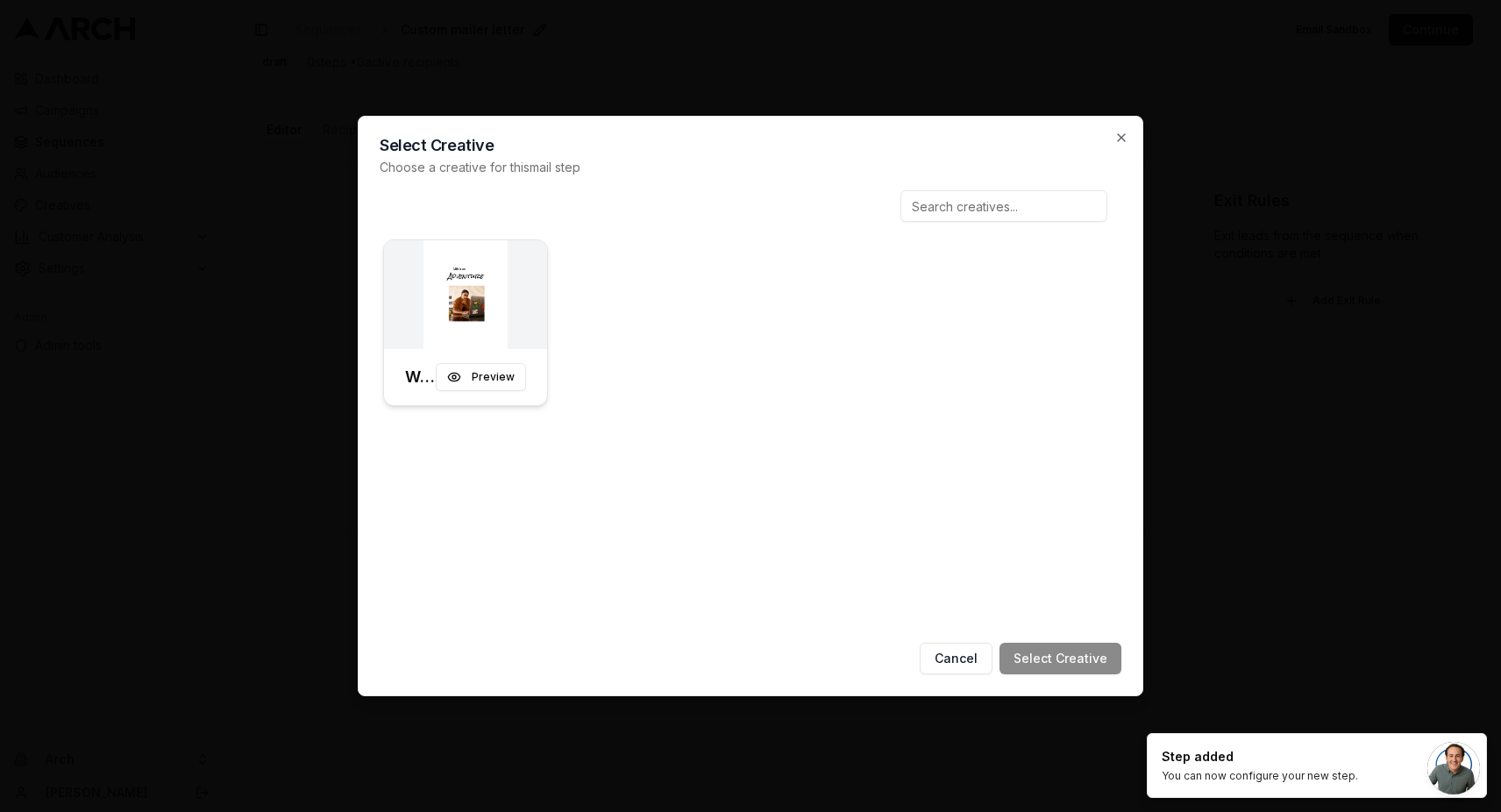
click at [514, 309] on img at bounding box center [465, 295] width 163 height 109
click at [1030, 653] on button "Select Creative" at bounding box center [1060, 659] width 121 height 32
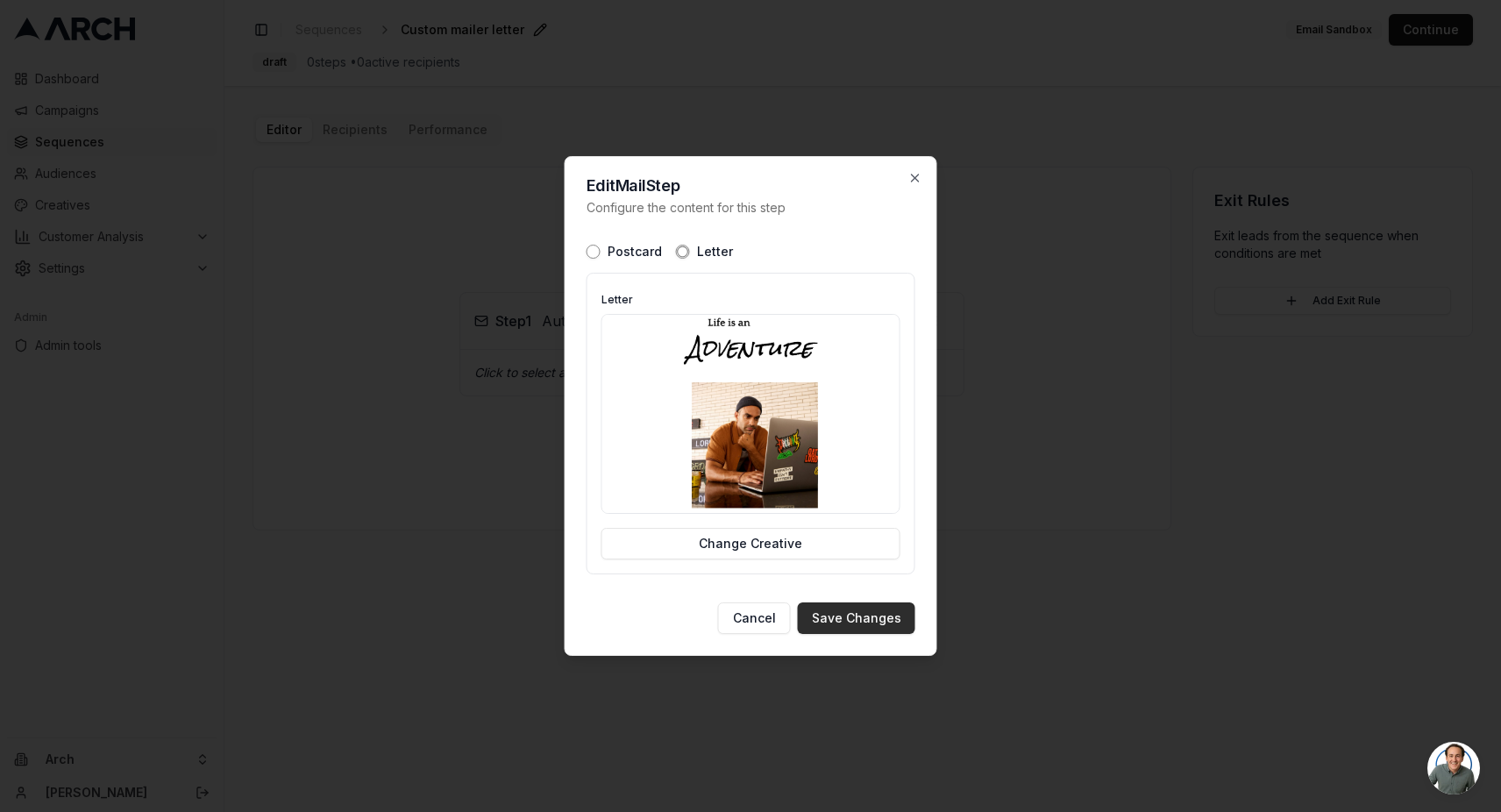
click at [844, 615] on button "Save Changes" at bounding box center [856, 618] width 118 height 32
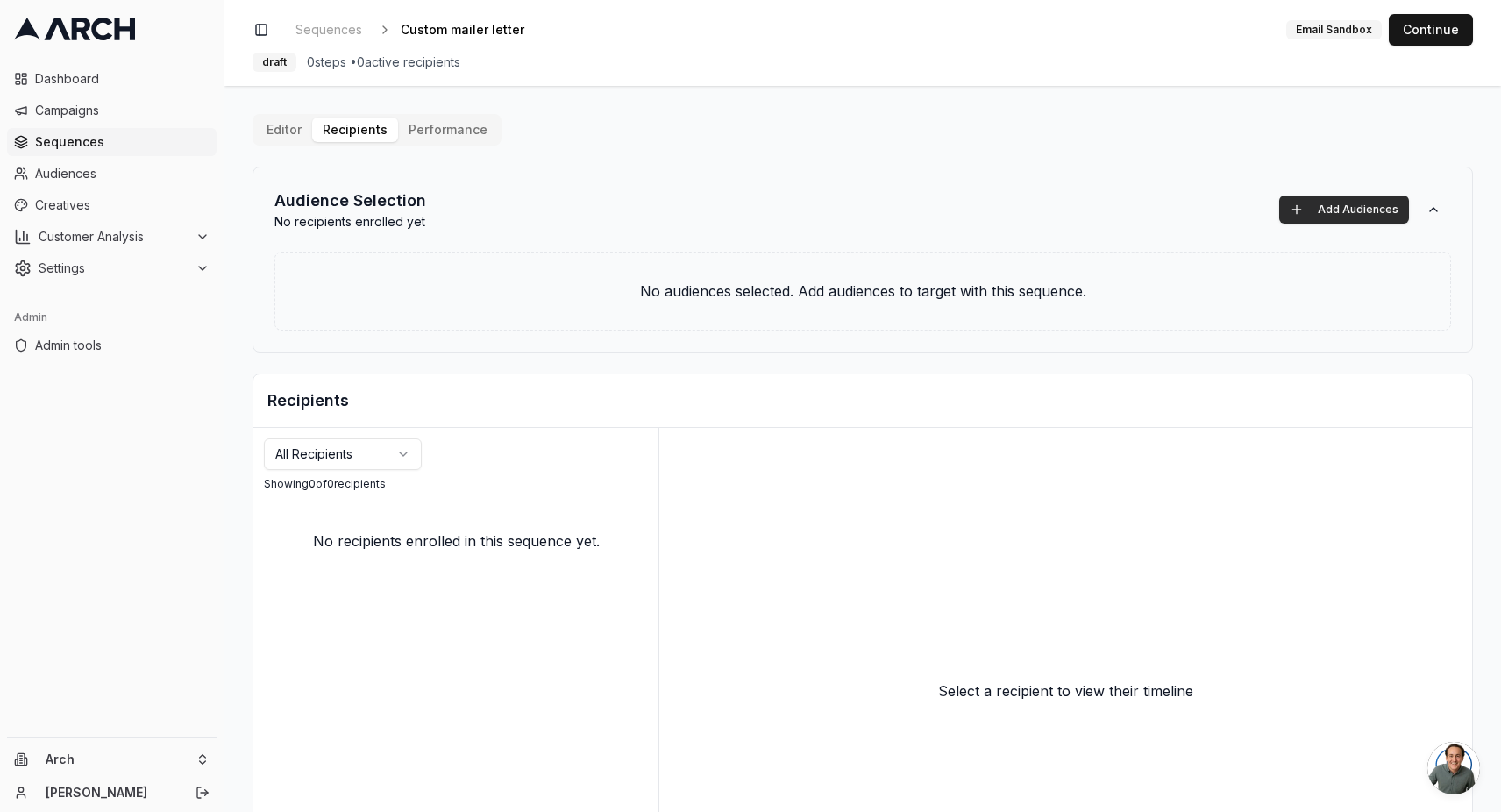
click at [1324, 211] on button "Add Audiences" at bounding box center [1344, 210] width 130 height 28
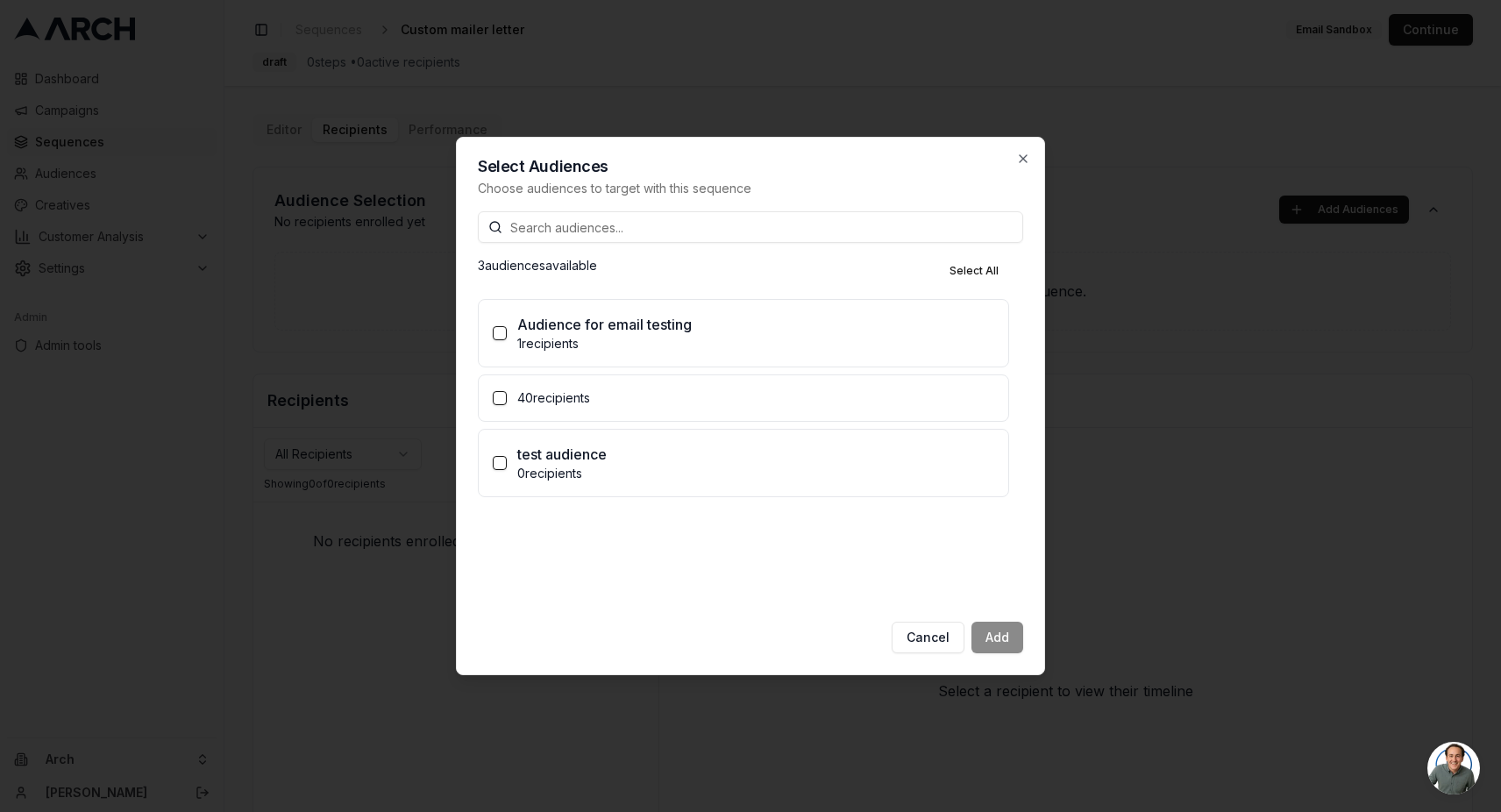
click at [540, 410] on label "40 recipients" at bounding box center [743, 398] width 530 height 45
click at [506, 405] on button "40 recipients" at bounding box center [500, 398] width 14 height 14
click at [996, 632] on button "Add (1)" at bounding box center [990, 638] width 66 height 32
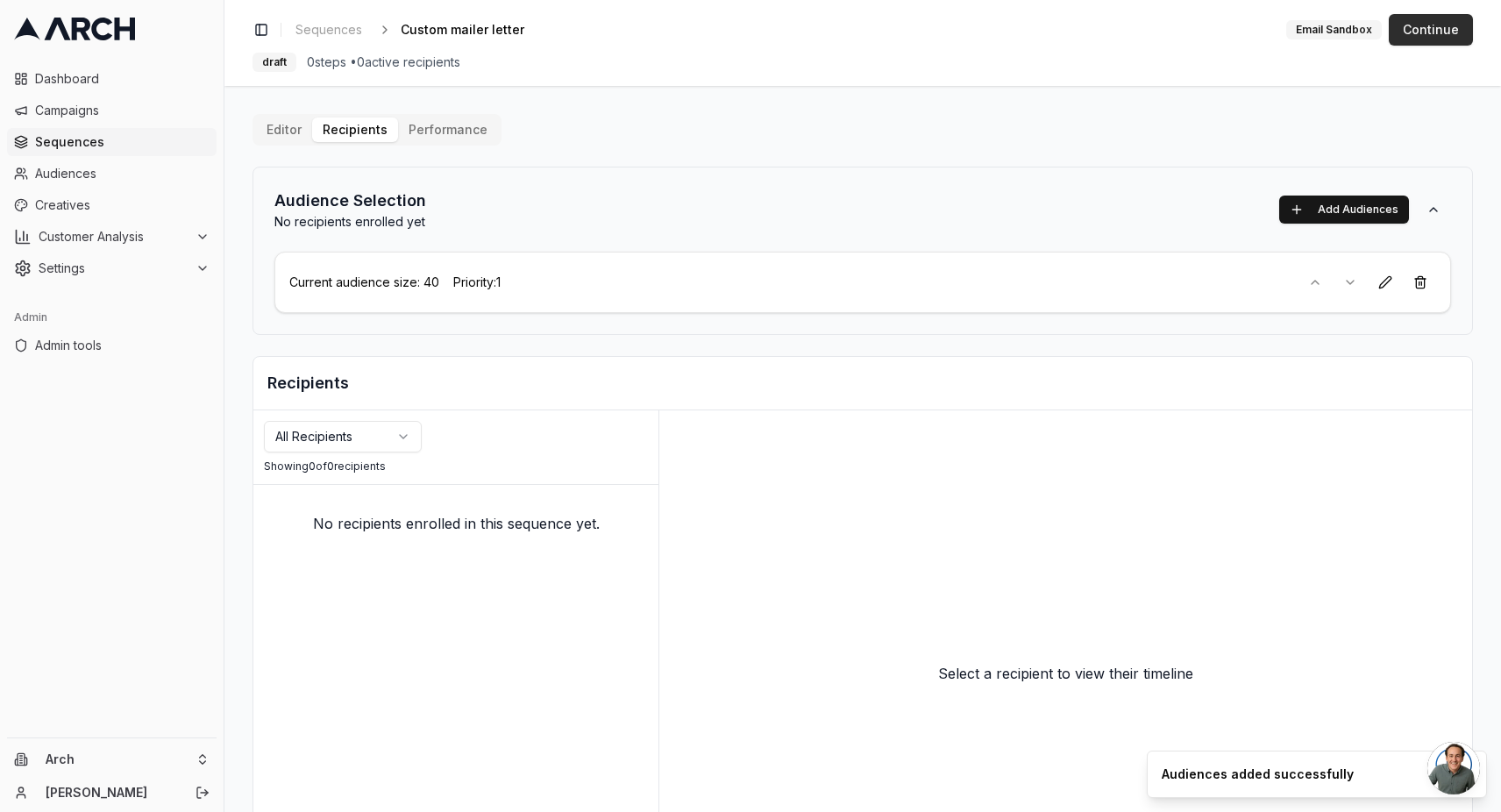
click at [1423, 26] on button "Continue" at bounding box center [1430, 30] width 84 height 32
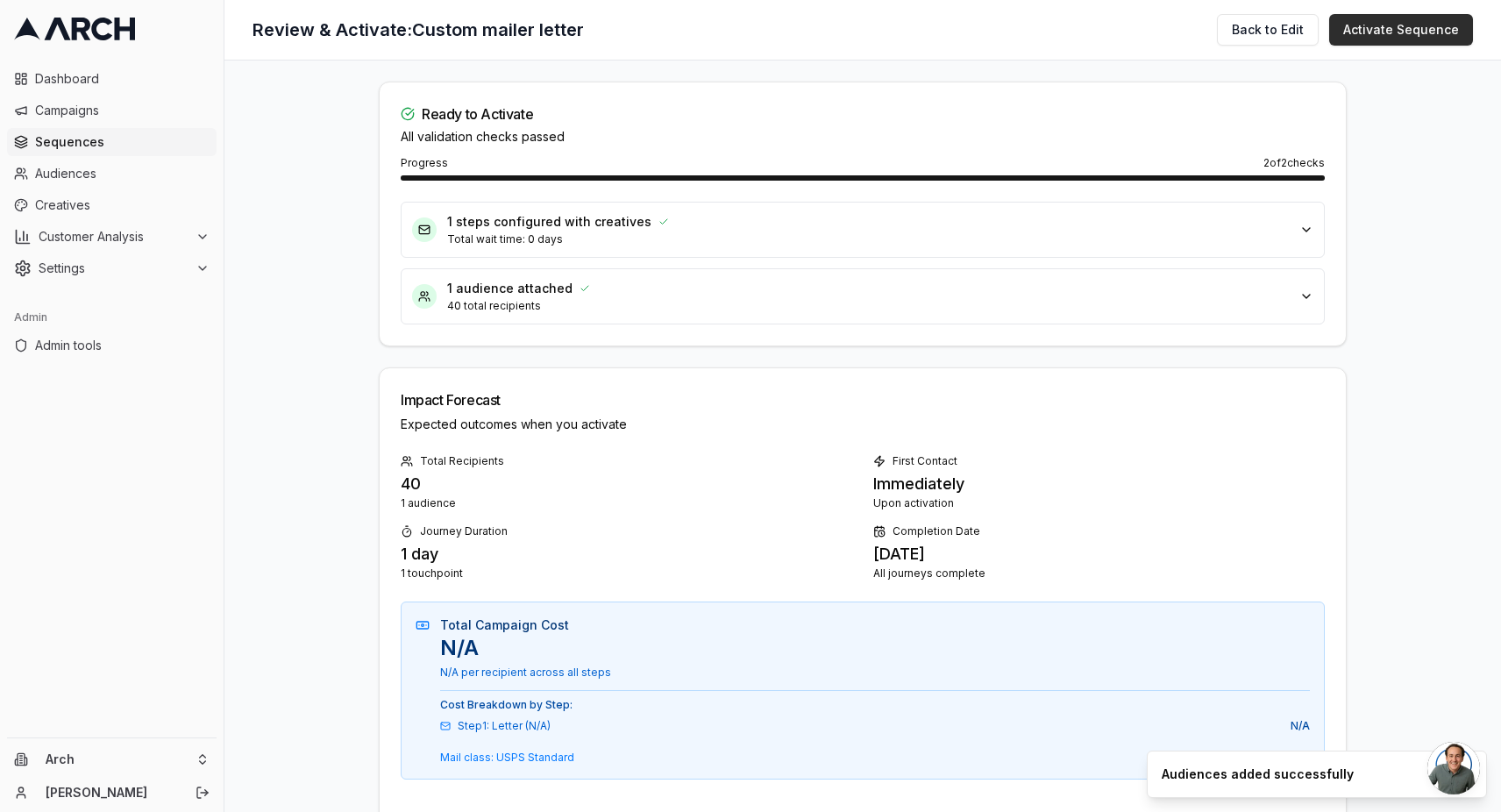
click at [1413, 35] on button "Activate Sequence" at bounding box center [1400, 30] width 144 height 32
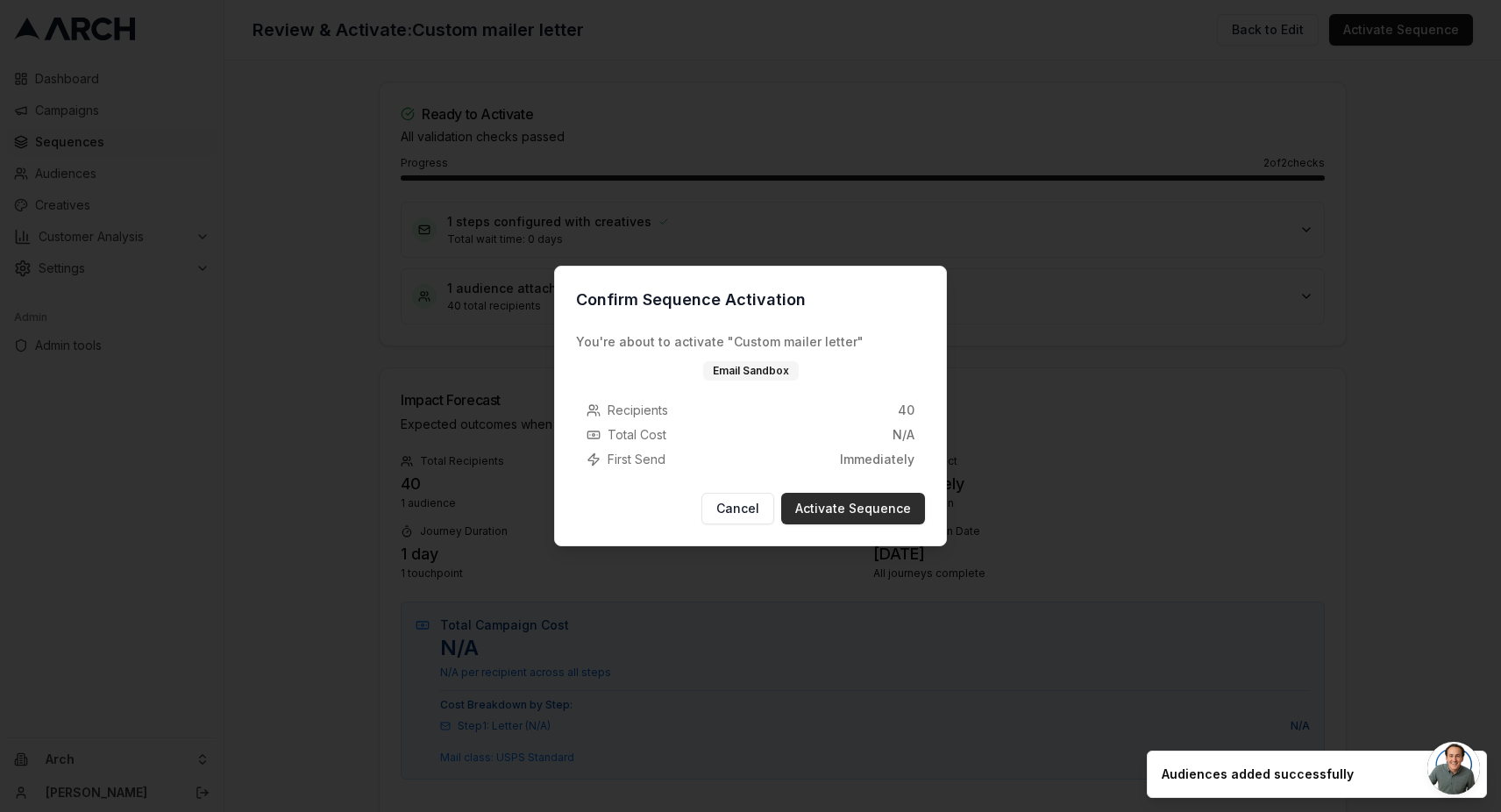
click at [878, 506] on button "Activate Sequence" at bounding box center [853, 509] width 144 height 32
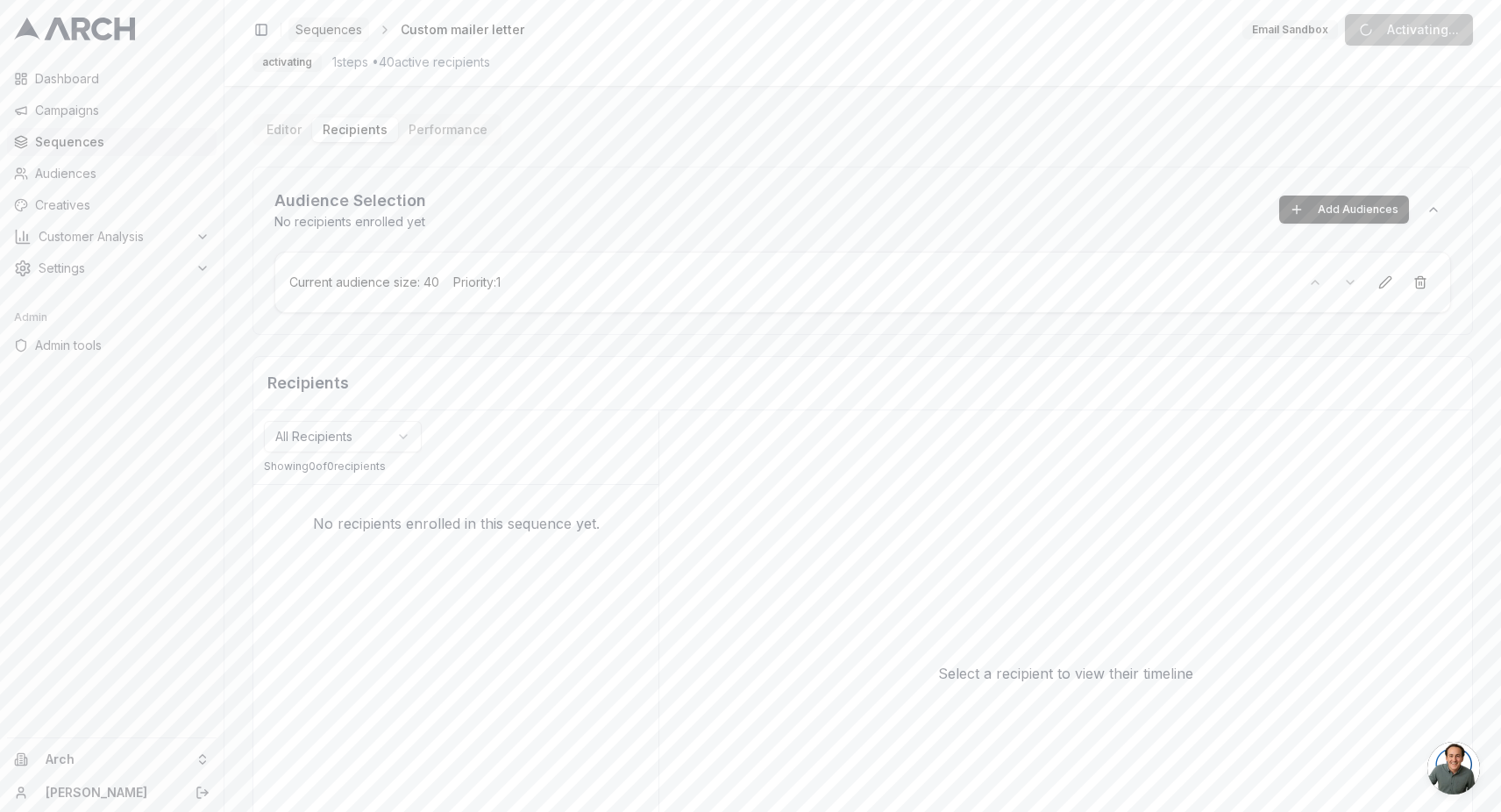
click at [336, 27] on span "Sequences" at bounding box center [328, 29] width 67 height 18
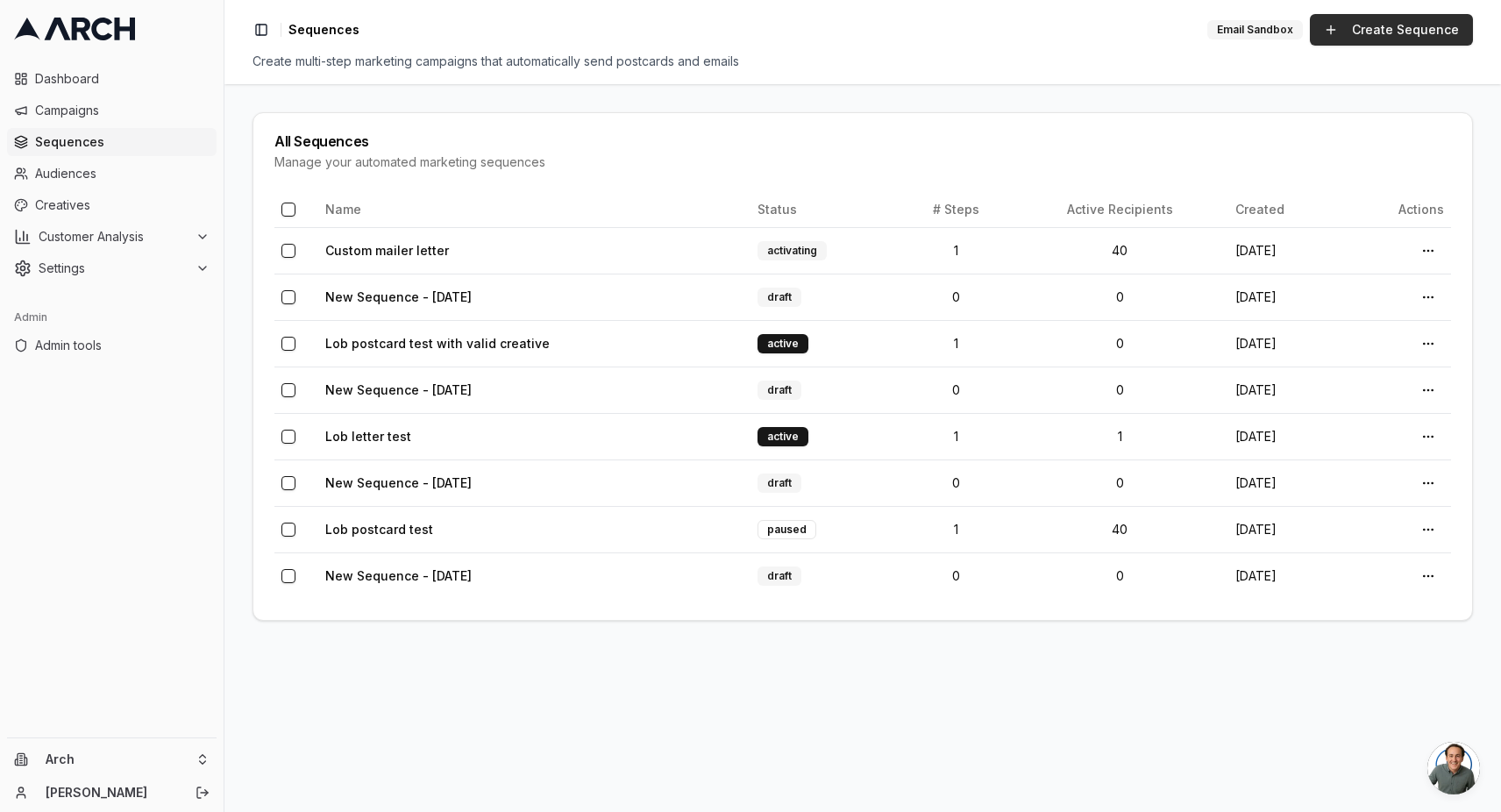
click at [1381, 40] on link "Create Sequence" at bounding box center [1391, 30] width 163 height 32
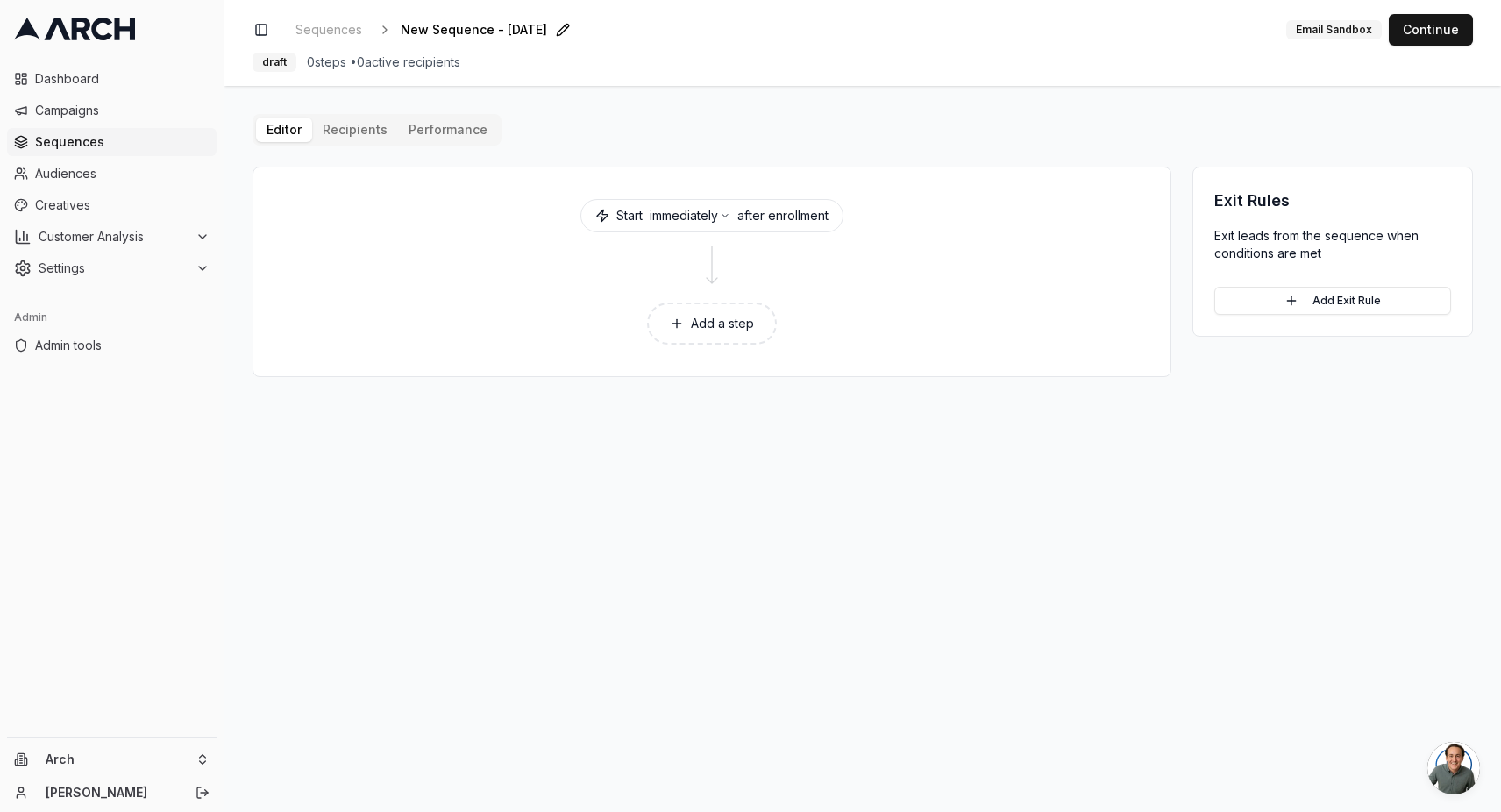
click at [468, 40] on div "New Sequence - Oct 2, 2025 Edit" at bounding box center [487, 30] width 174 height 24
click at [468, 32] on span "New Sequence - Oct 2, 2025" at bounding box center [474, 29] width 147 height 18
type input "Custom mailer postcard"
click at [709, 331] on button "Add a step" at bounding box center [712, 323] width 130 height 42
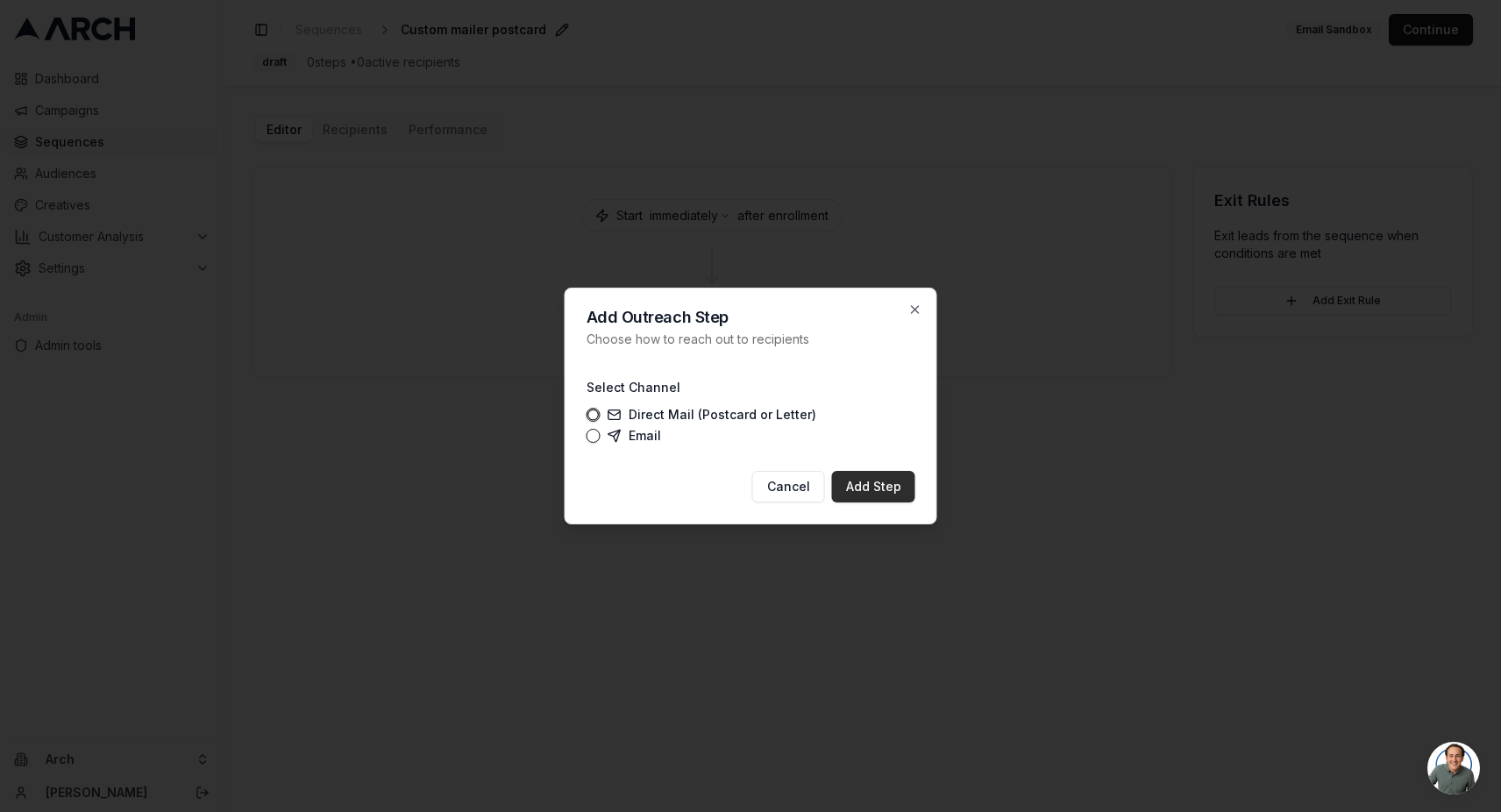
click at [867, 492] on button "Add Step" at bounding box center [873, 486] width 84 height 32
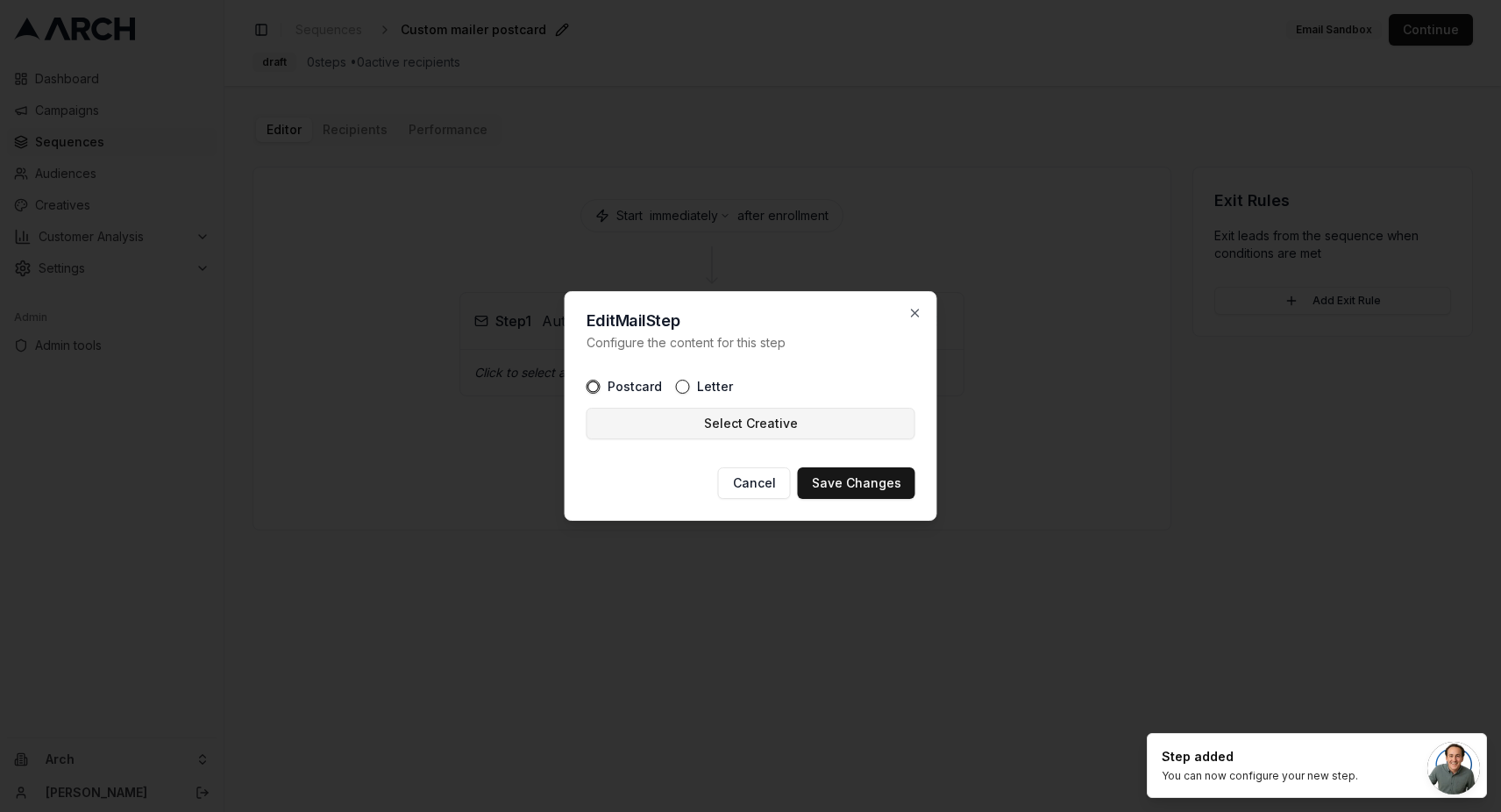
click at [665, 425] on button "Select Creative" at bounding box center [750, 423] width 328 height 32
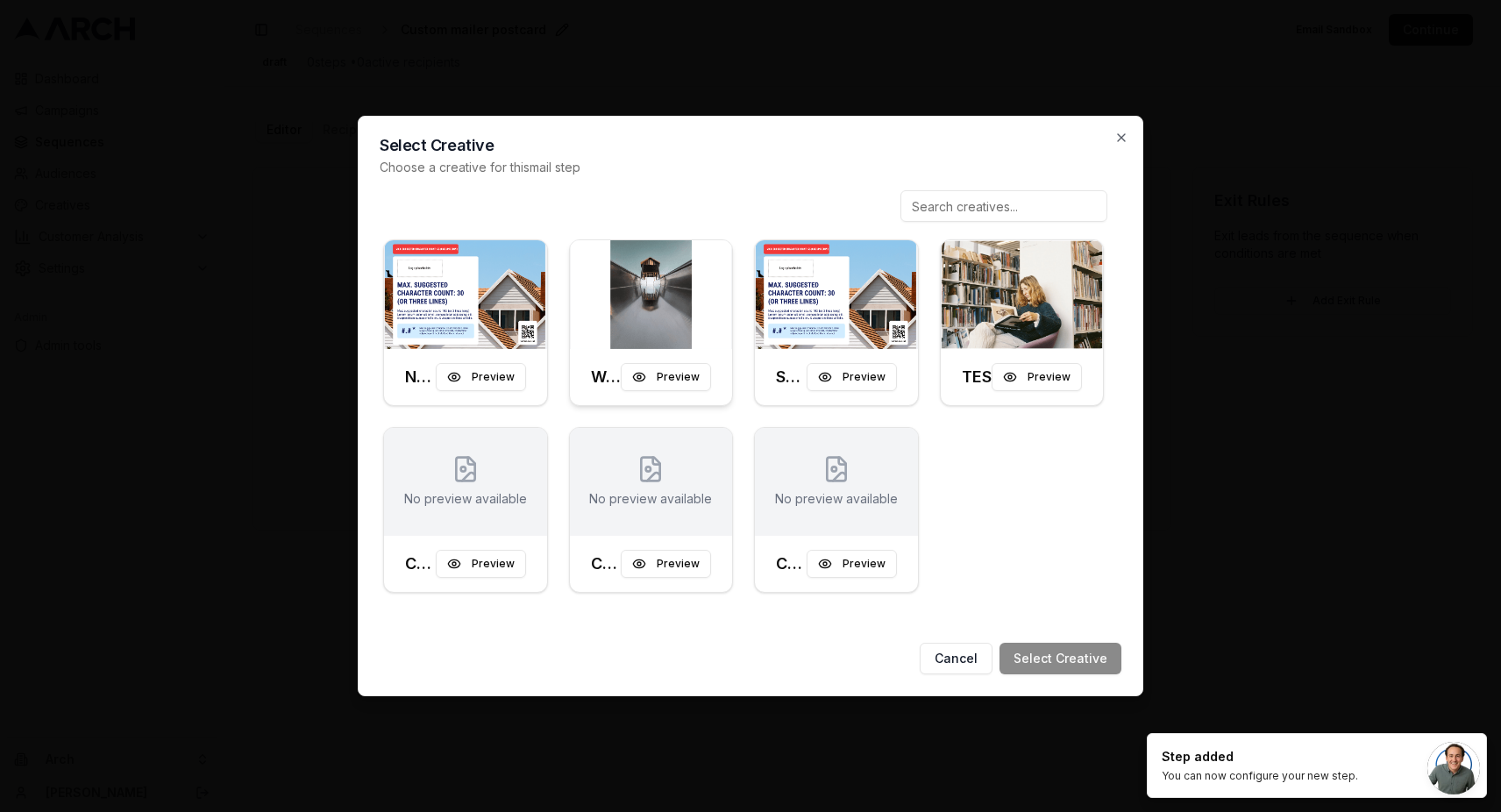
click at [705, 310] on img at bounding box center [651, 295] width 163 height 109
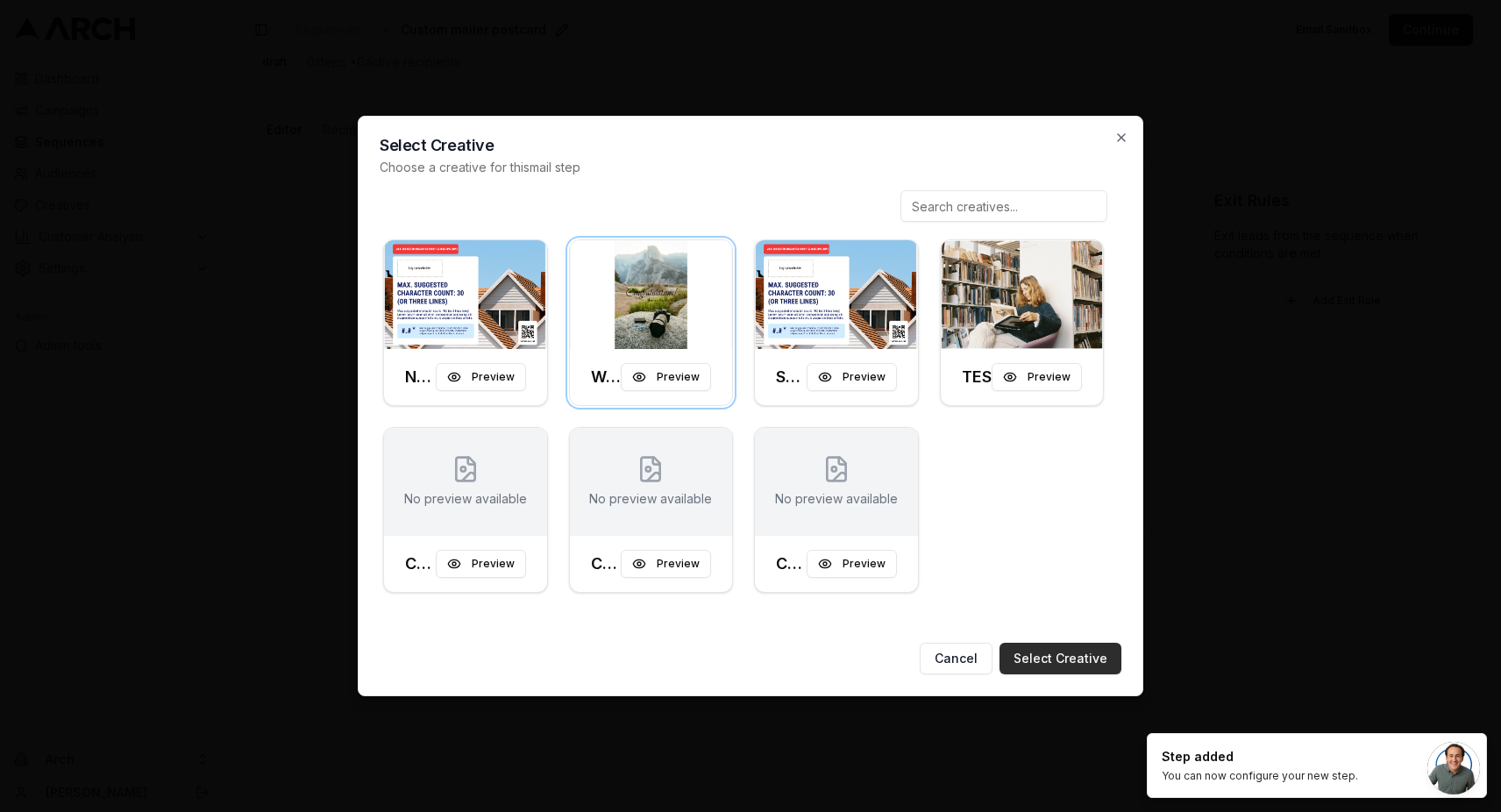
click at [1032, 647] on button "Select Creative" at bounding box center [1060, 659] width 121 height 32
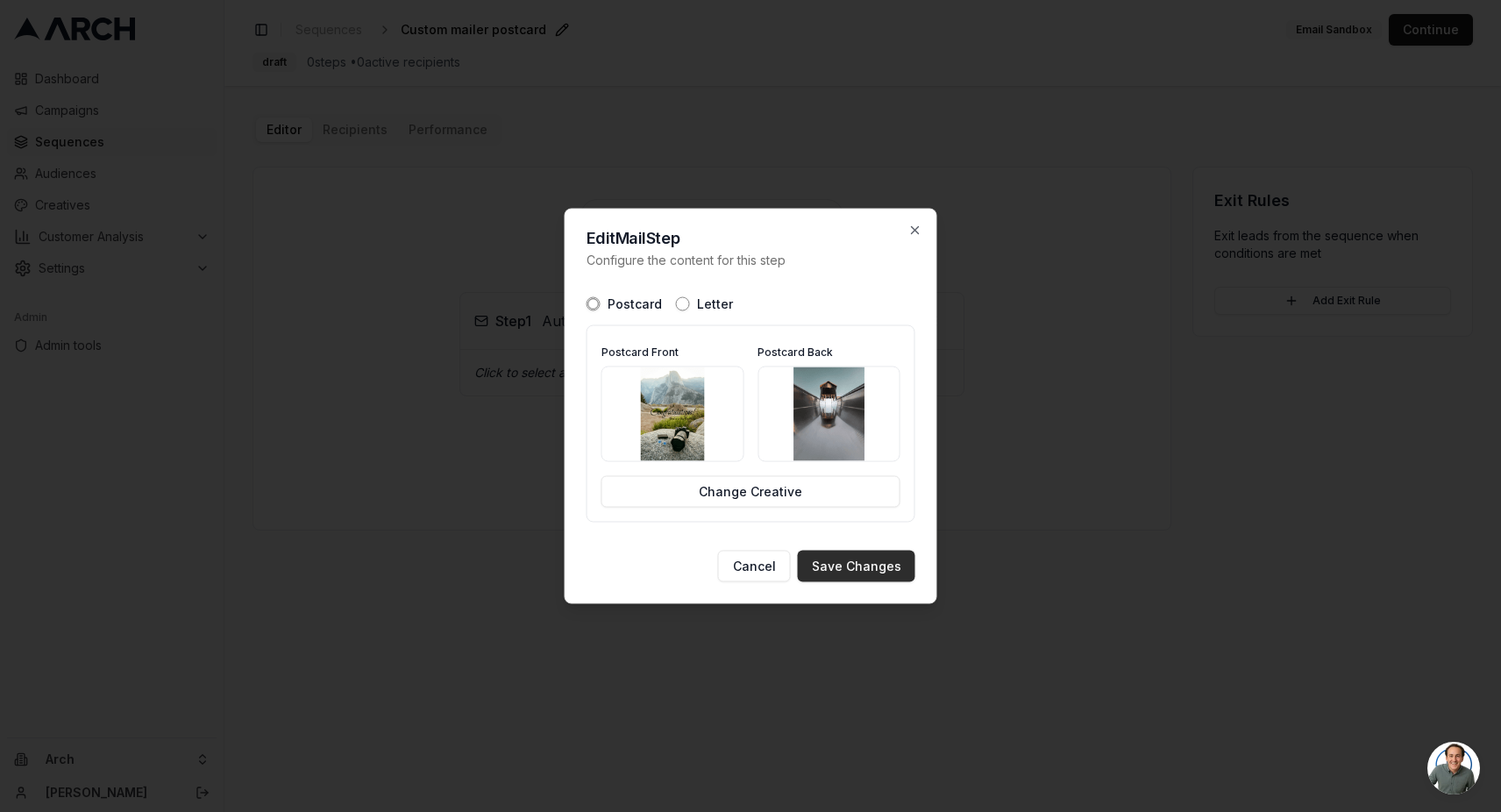
click at [861, 562] on button "Save Changes" at bounding box center [856, 566] width 118 height 32
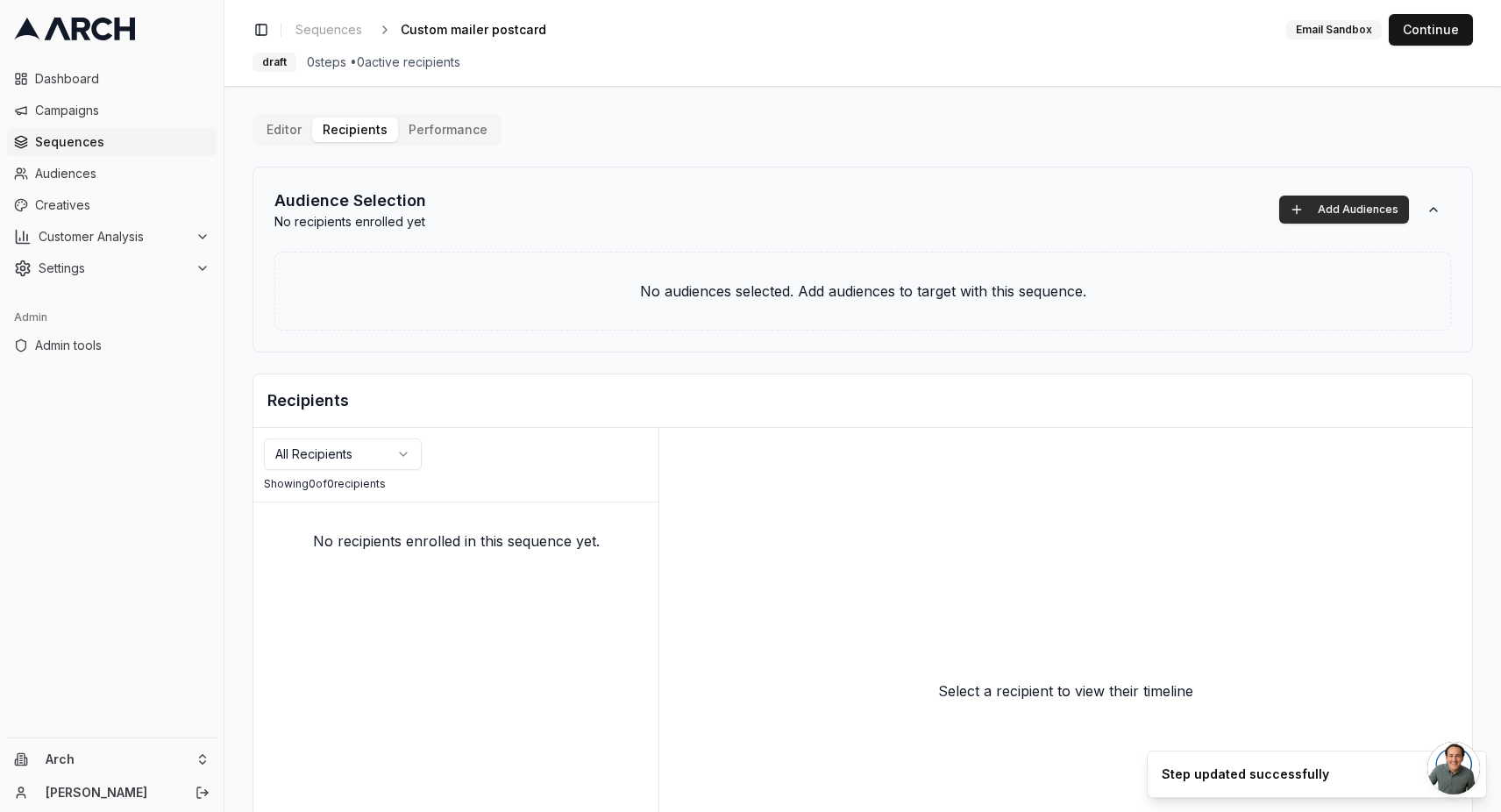
click at [1308, 212] on button "Add Audiences" at bounding box center [1344, 210] width 130 height 28
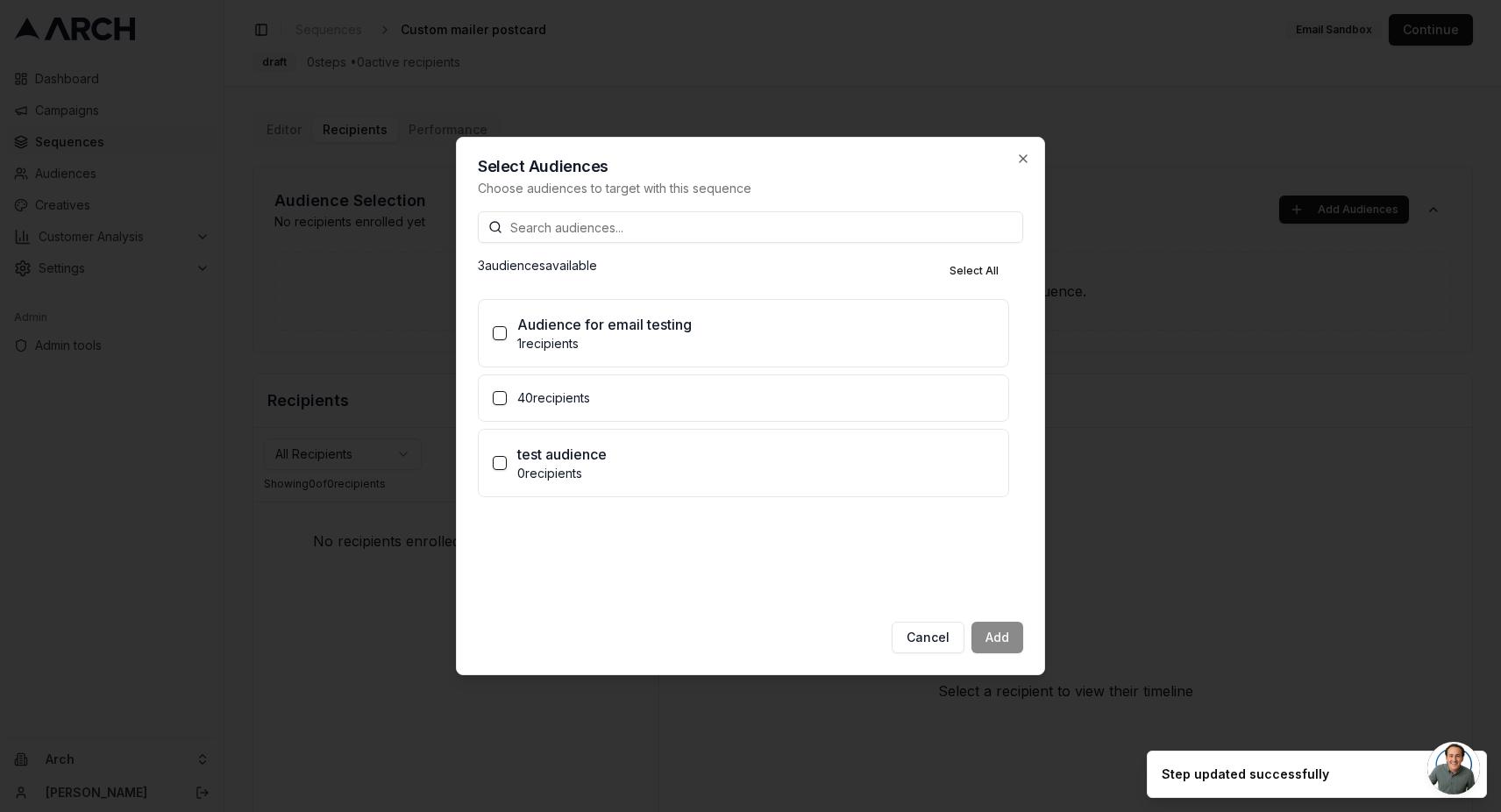
click at [564, 405] on p "40 recipients" at bounding box center [756, 398] width 477 height 18
click at [506, 405] on button "40 recipients" at bounding box center [500, 398] width 14 height 14
click at [992, 636] on button "Add (1)" at bounding box center [990, 638] width 66 height 32
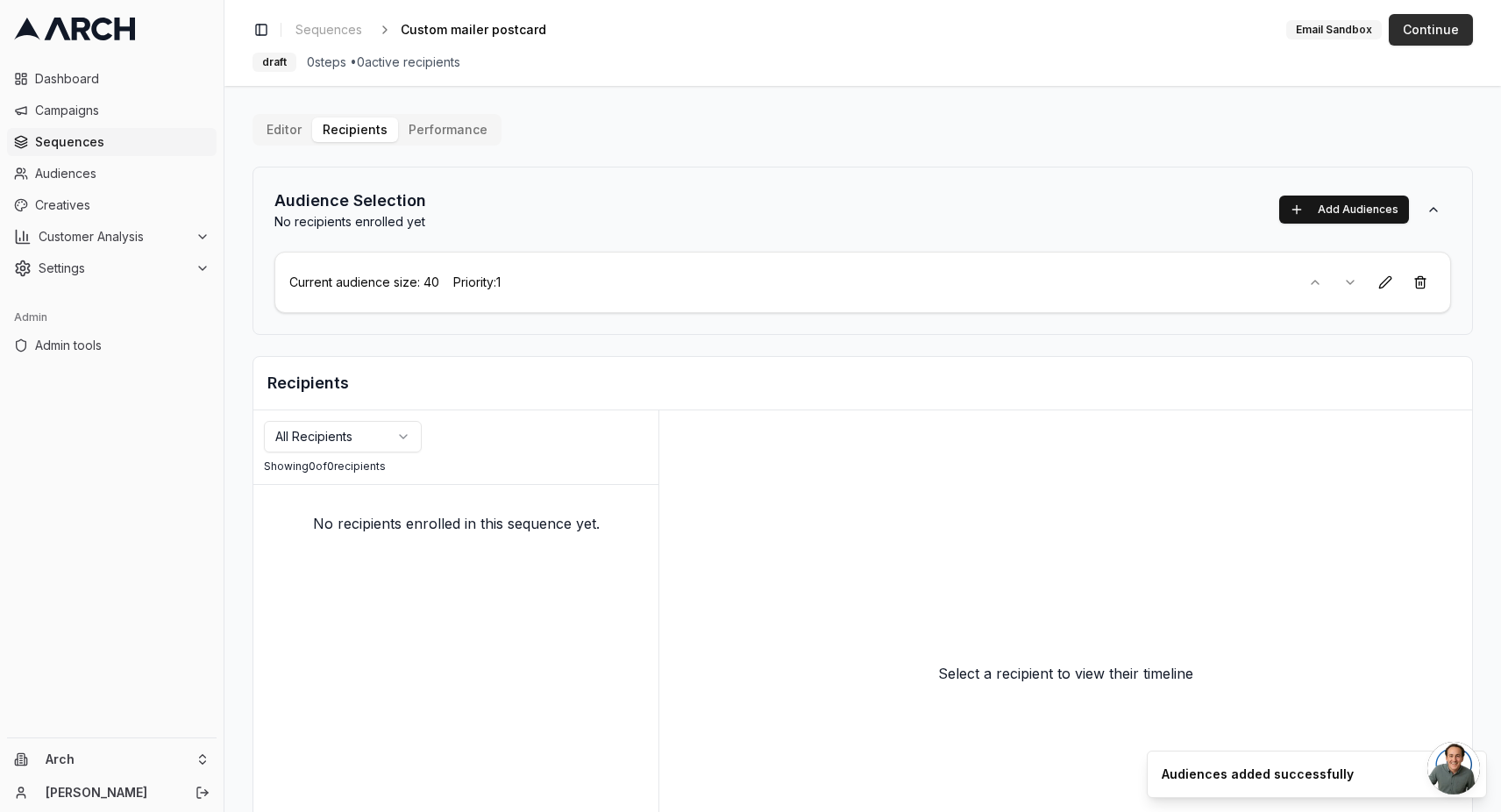
click at [1432, 35] on button "Continue" at bounding box center [1430, 30] width 84 height 32
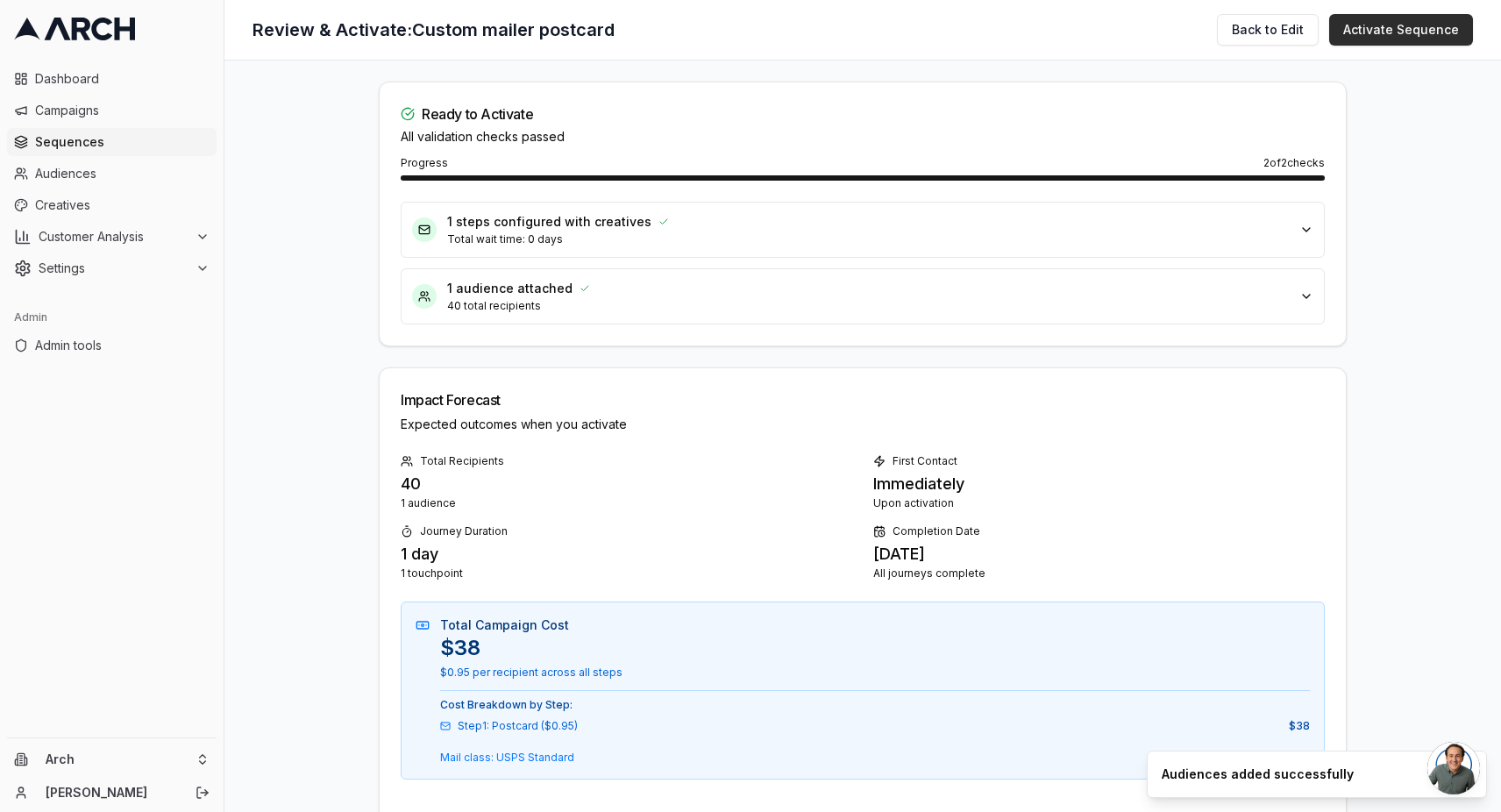
click at [1372, 20] on button "Activate Sequence" at bounding box center [1400, 30] width 144 height 32
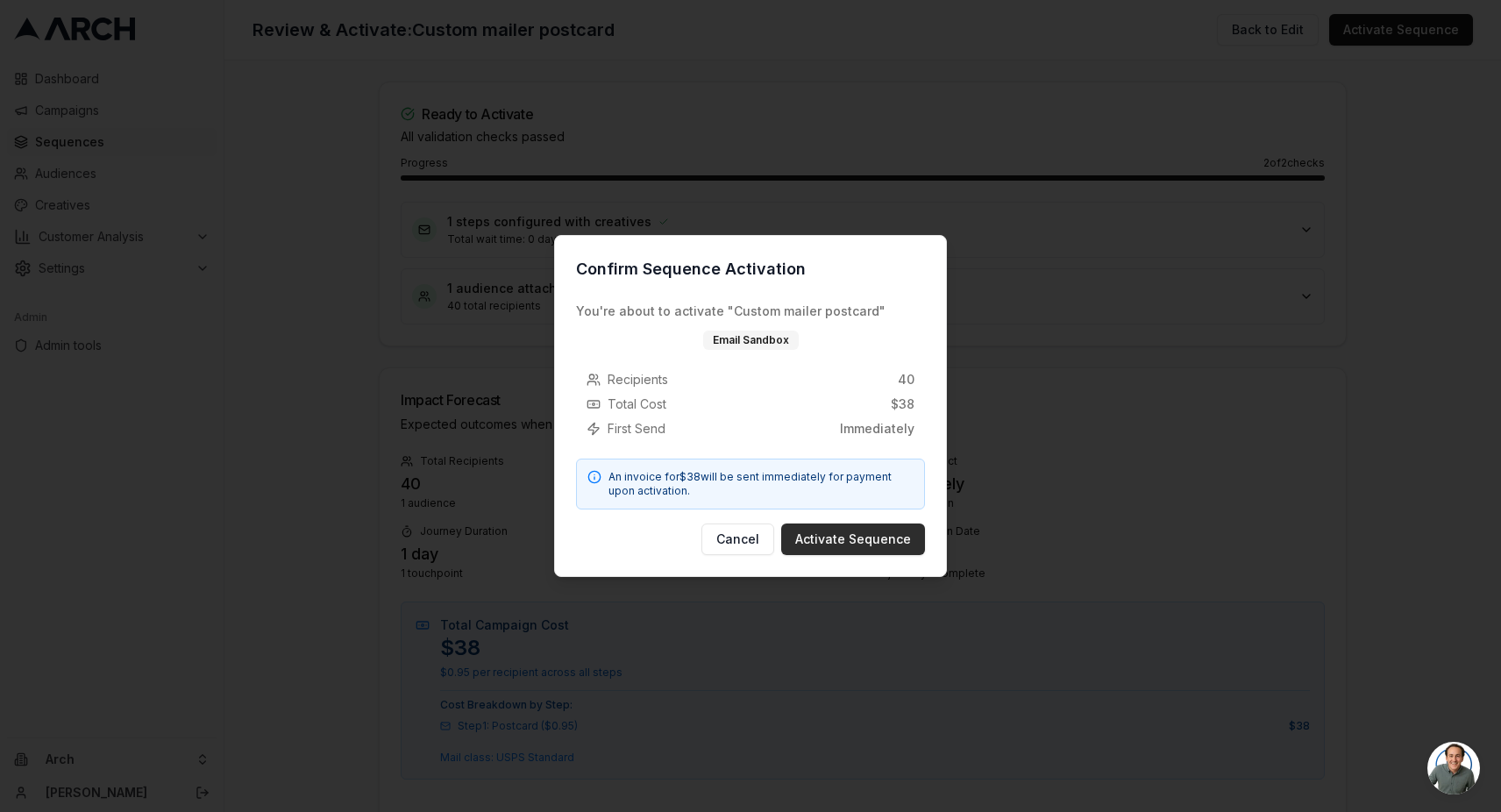
click at [854, 535] on button "Activate Sequence" at bounding box center [853, 539] width 144 height 32
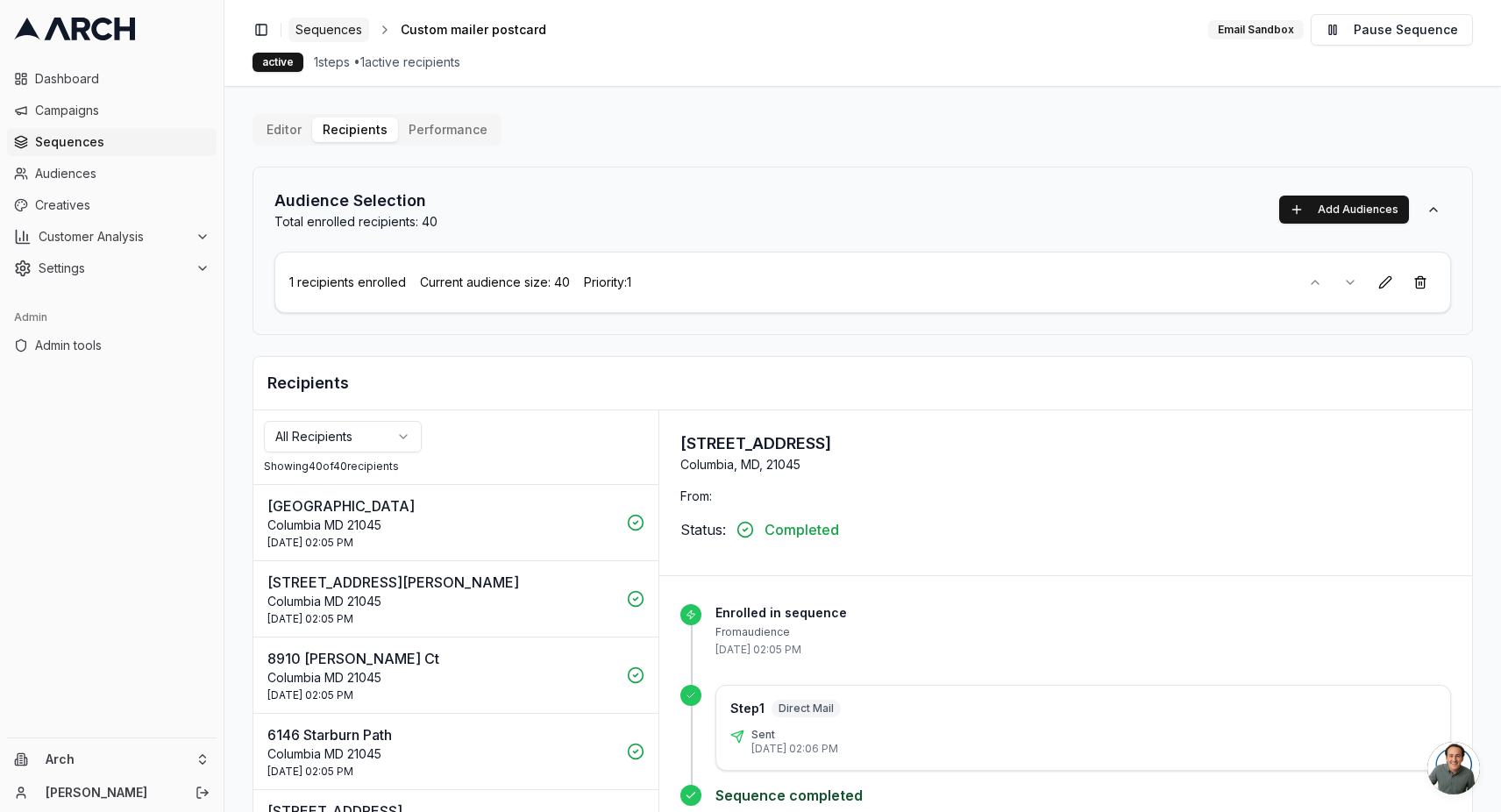
click at [334, 31] on span "Sequences" at bounding box center [328, 29] width 67 height 18
click at [360, 21] on link "Sequences" at bounding box center [329, 30] width 81 height 24
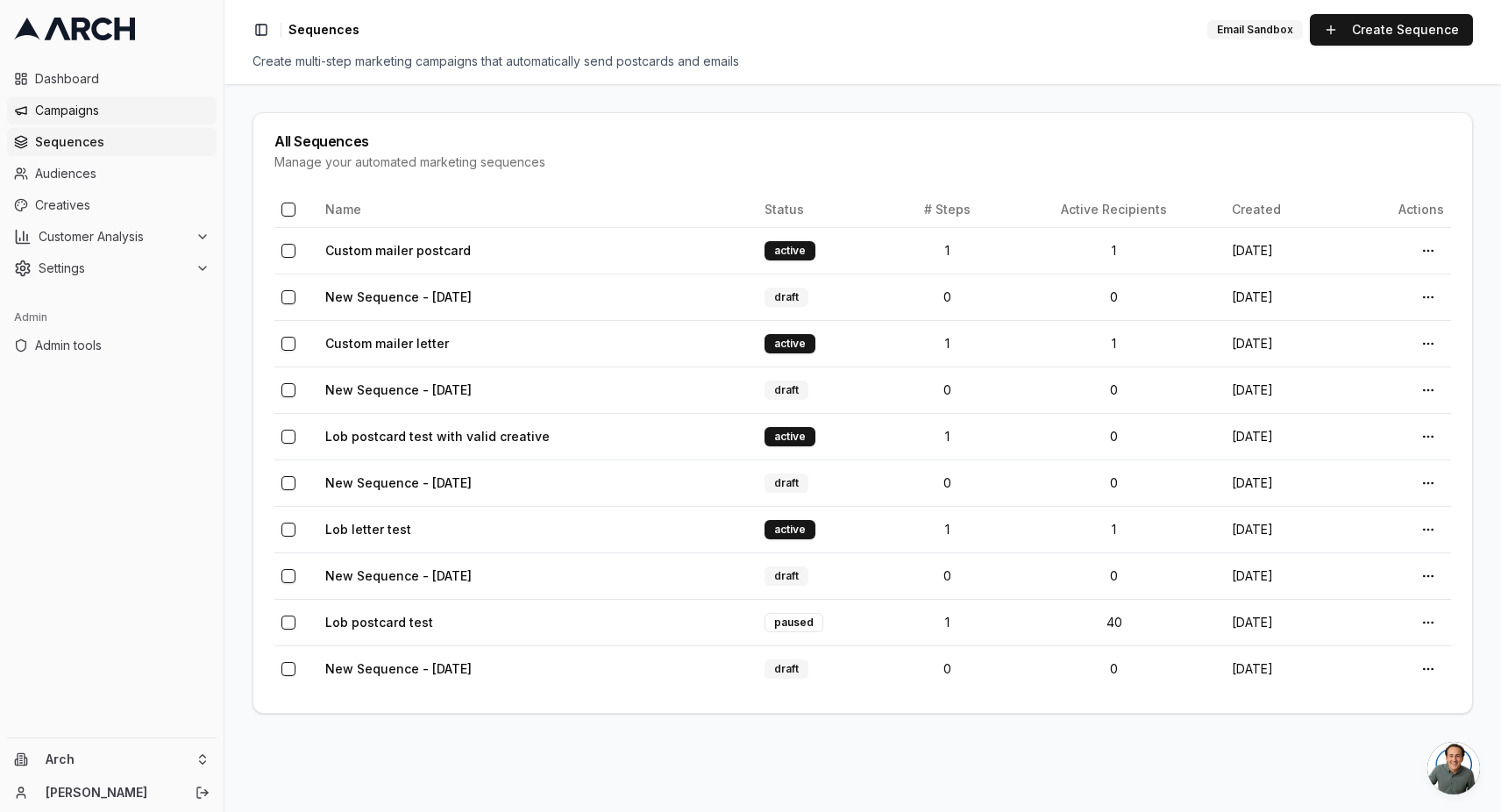
click at [84, 110] on span "Campaigns" at bounding box center [121, 110] width 174 height 18
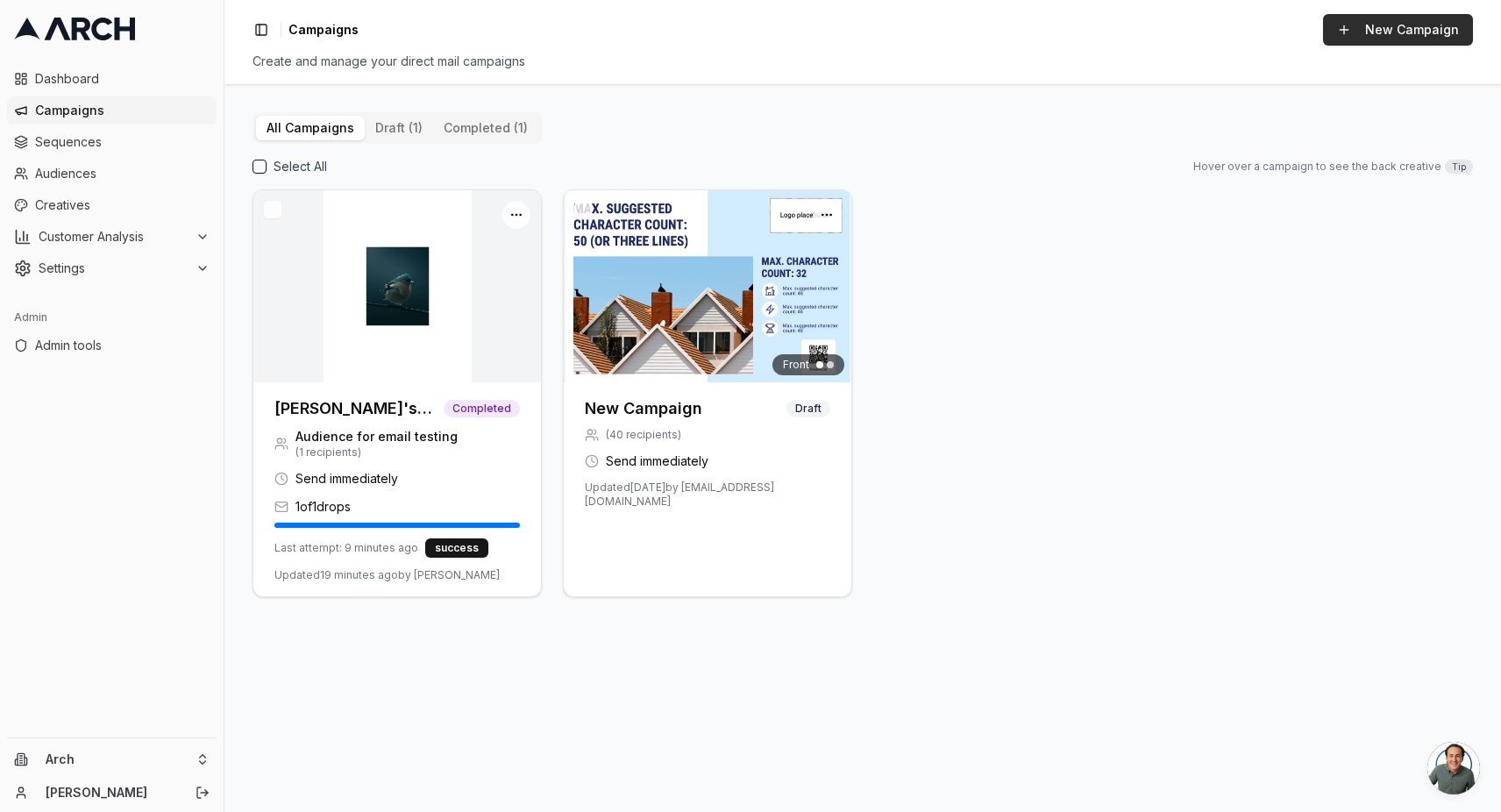
click at [1402, 27] on button "New Campaign" at bounding box center [1397, 30] width 150 height 32
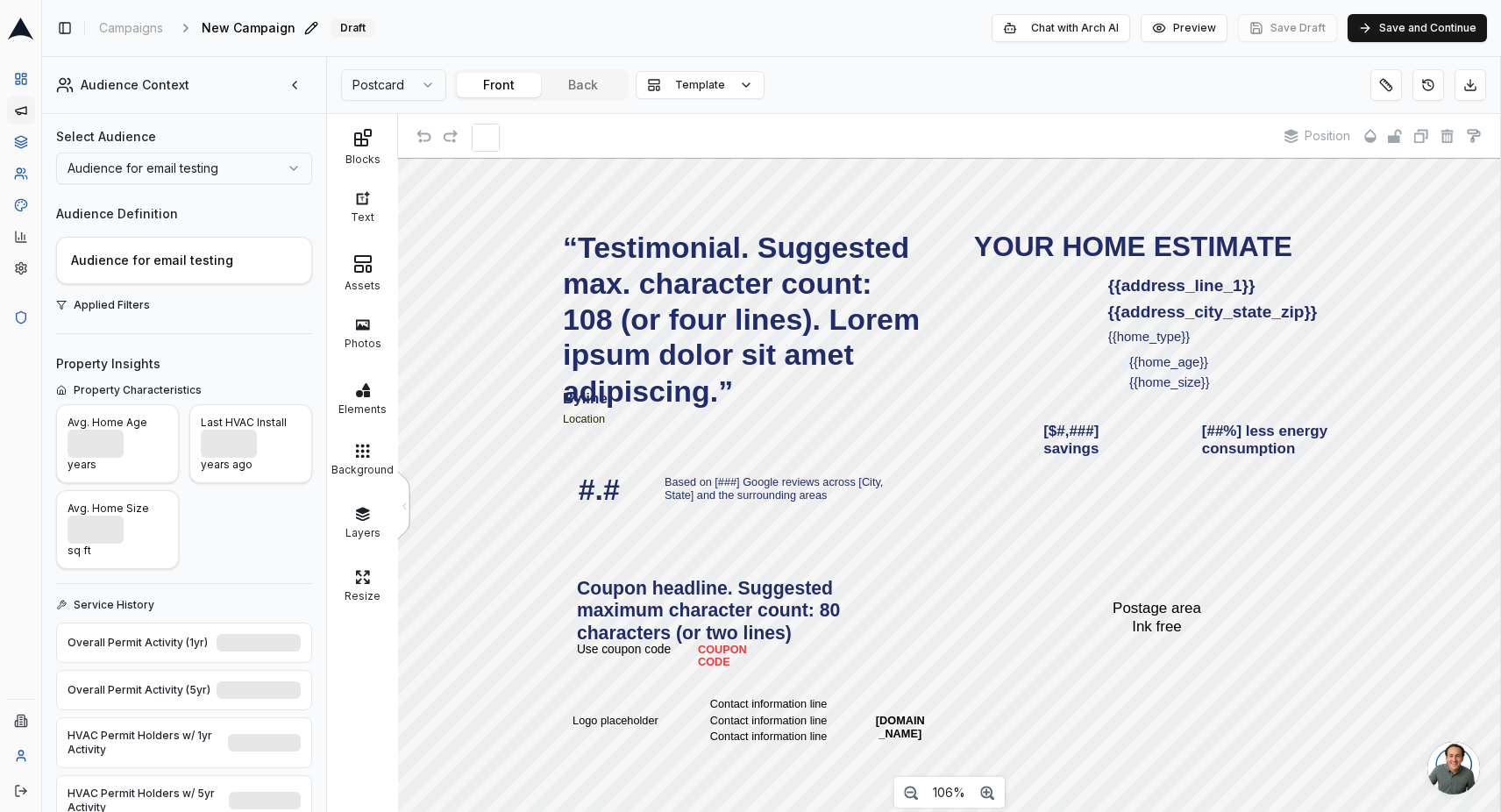
click at [248, 24] on span "New Campaign" at bounding box center [248, 27] width 94 height 18
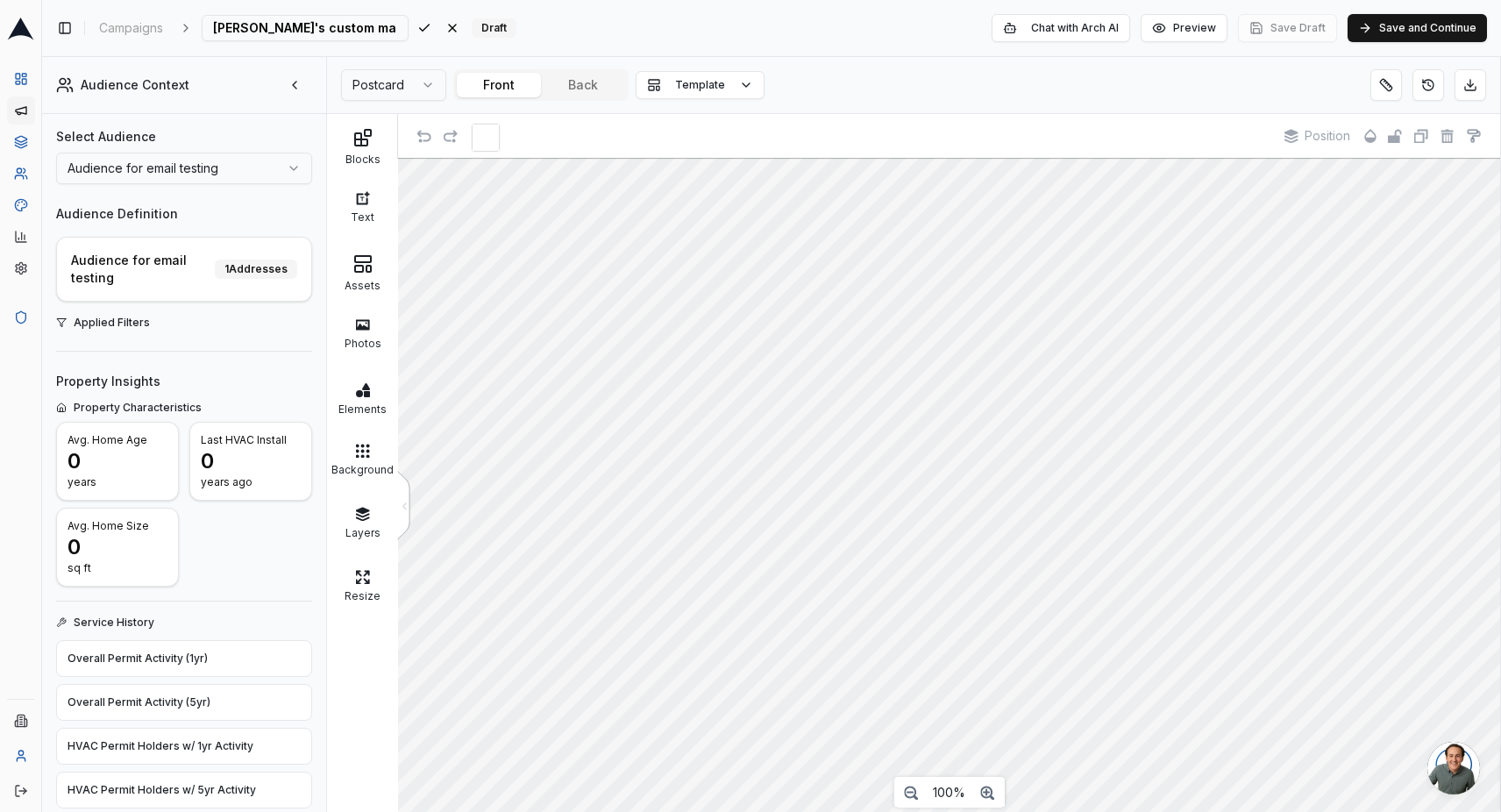
scroll to position [0, 5]
type input "[PERSON_NAME]'s custom mailer test"
click at [418, 83] on html "Dashboard Campaigns Sequences Audiences Creatives Customer Analysis Settings Ad…" at bounding box center [750, 406] width 1501 height 812
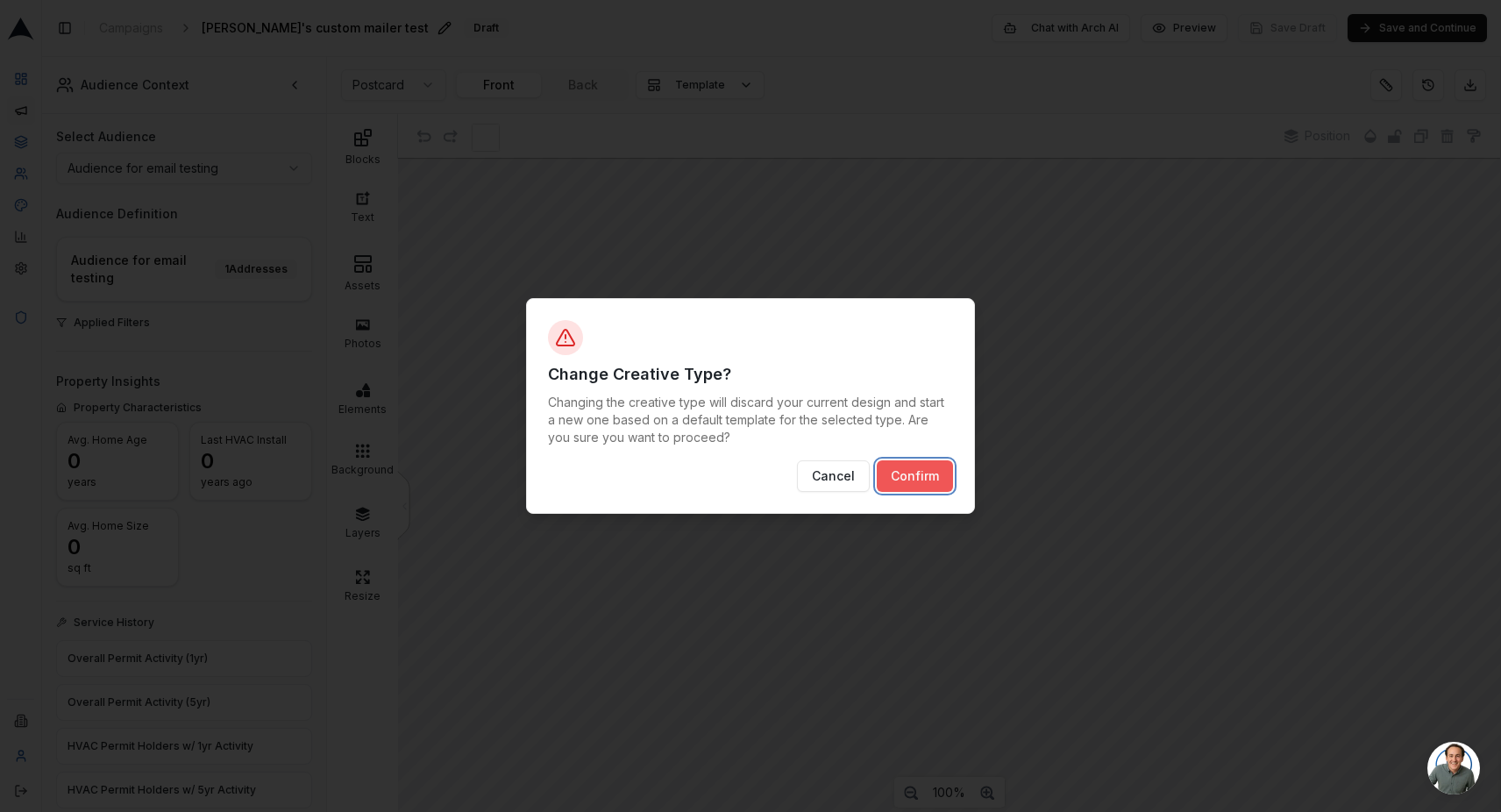
click at [902, 469] on button "Confirm" at bounding box center [915, 476] width 76 height 32
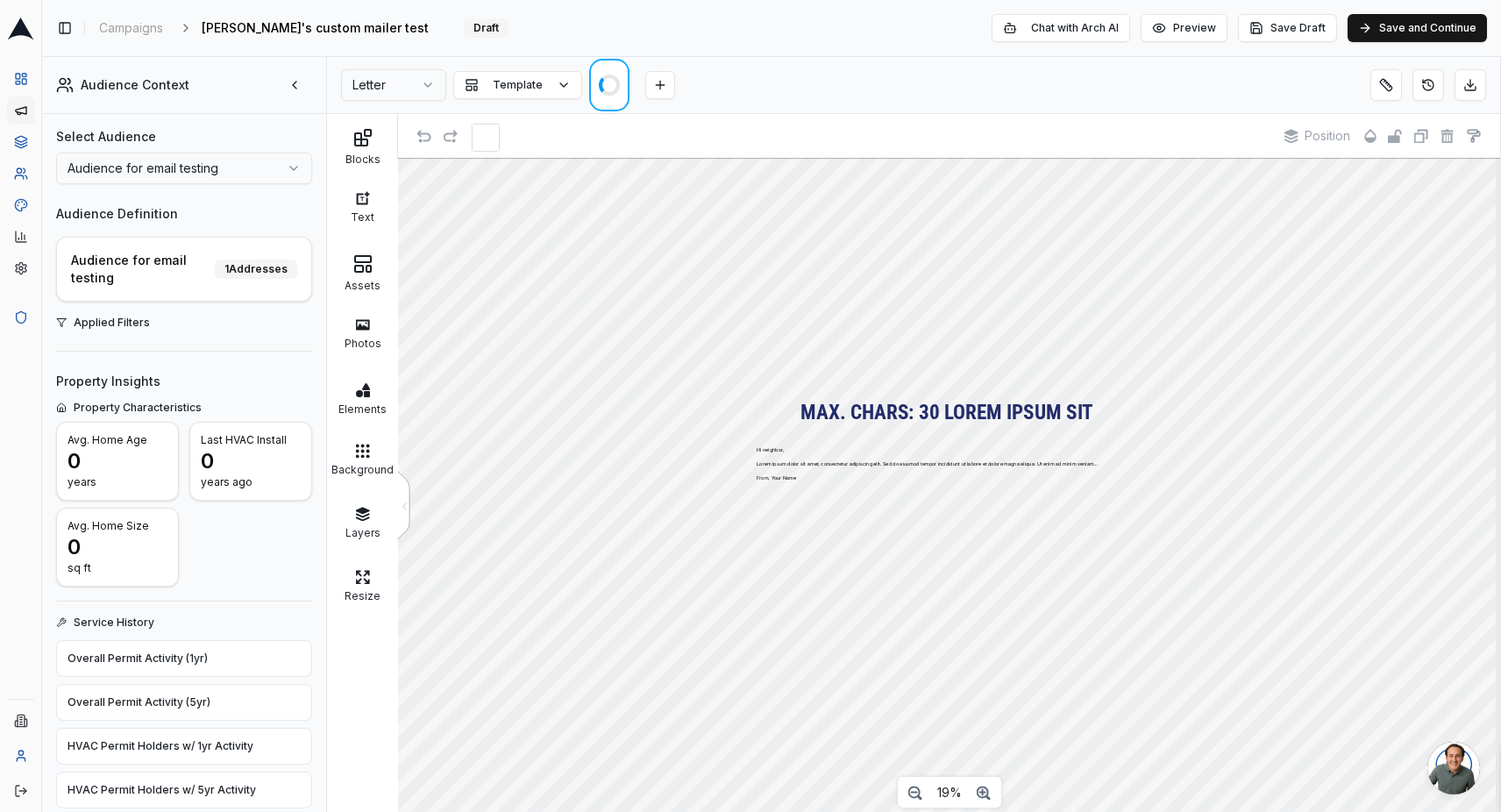
scroll to position [40, 0]
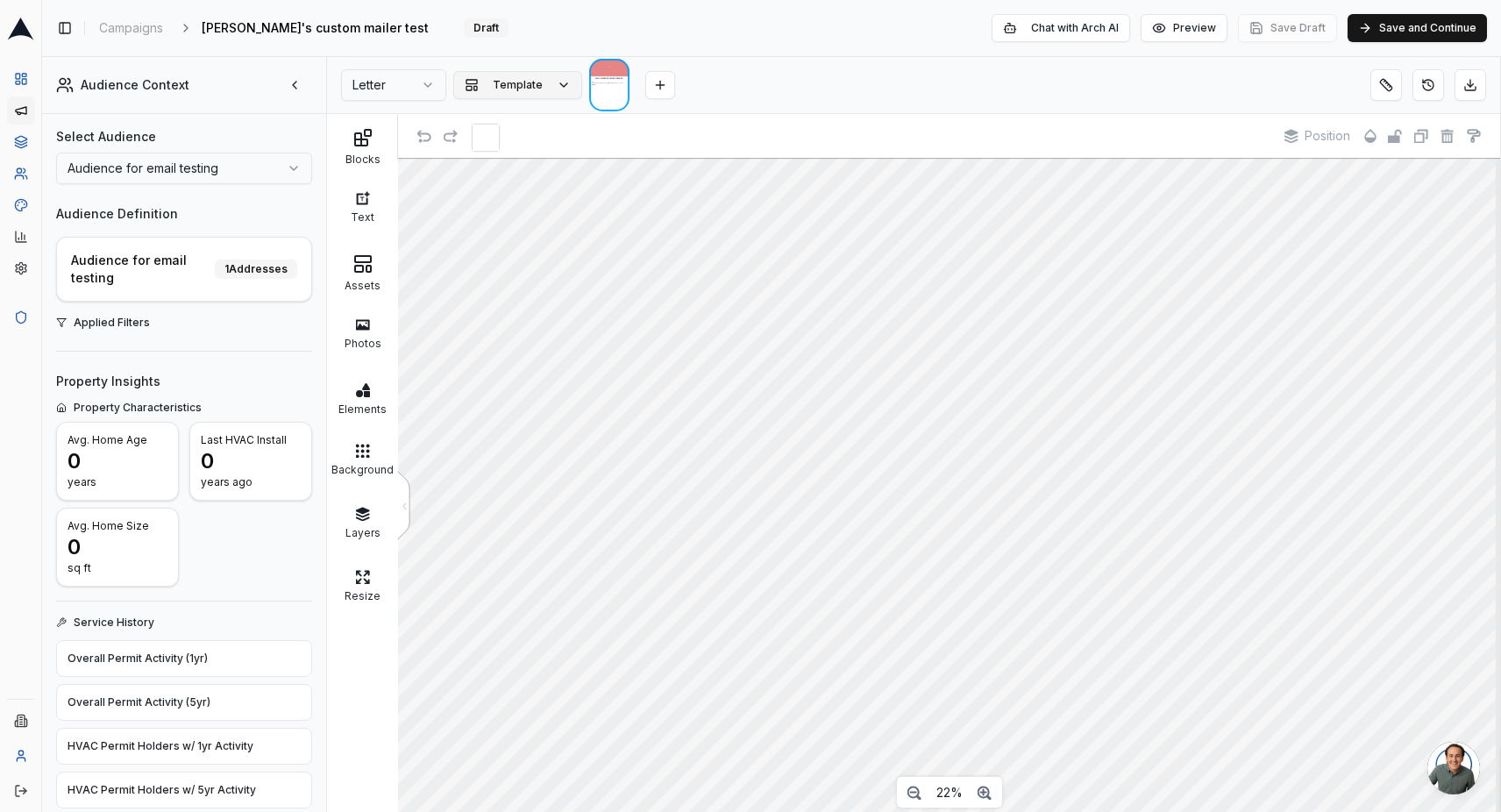
click at [545, 84] on button "Template" at bounding box center [518, 85] width 129 height 28
click at [554, 183] on span "A blank canvas" at bounding box center [516, 185] width 102 height 14
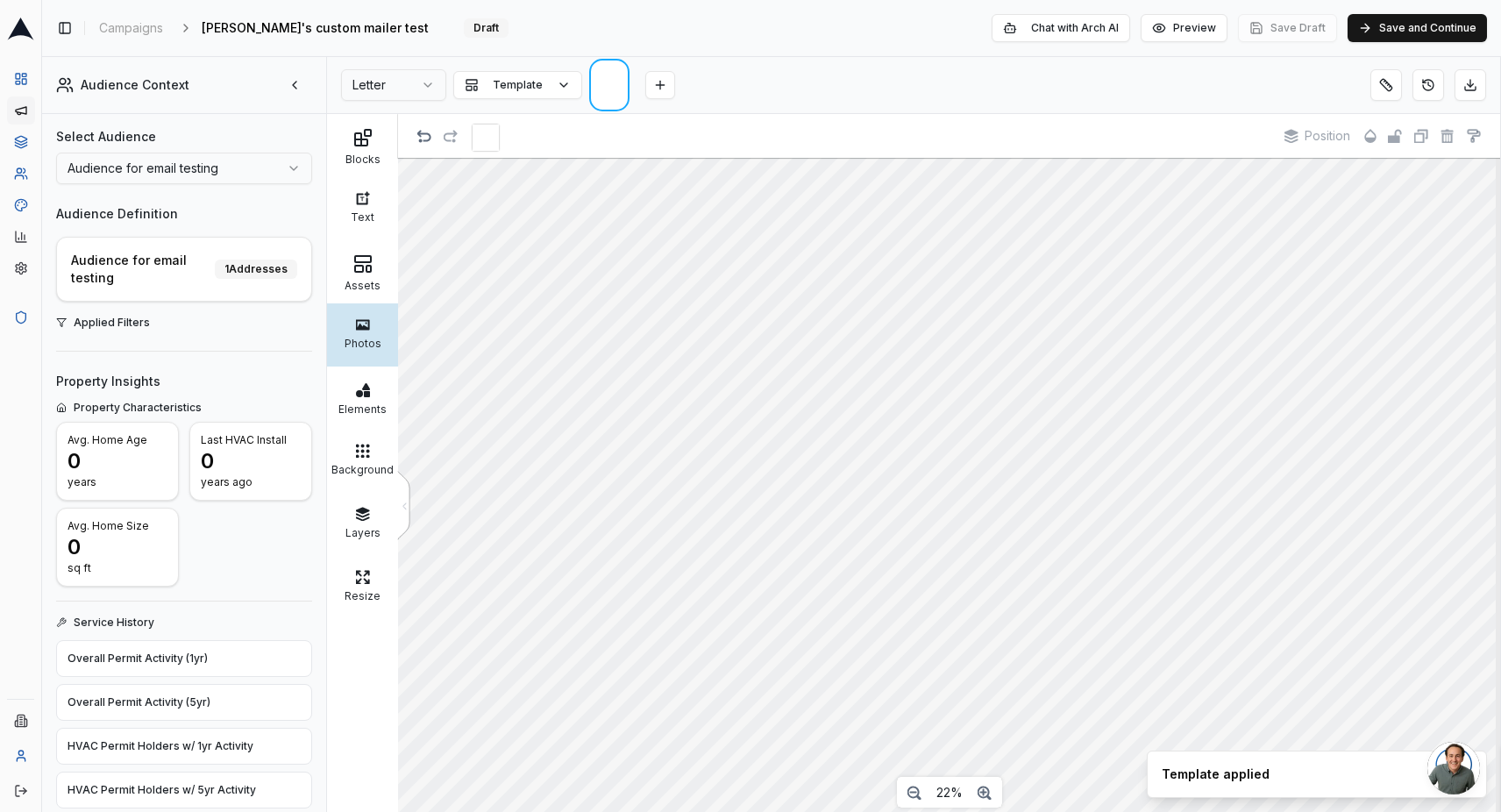
click at [370, 344] on div "Photos" at bounding box center [362, 341] width 62 height 18
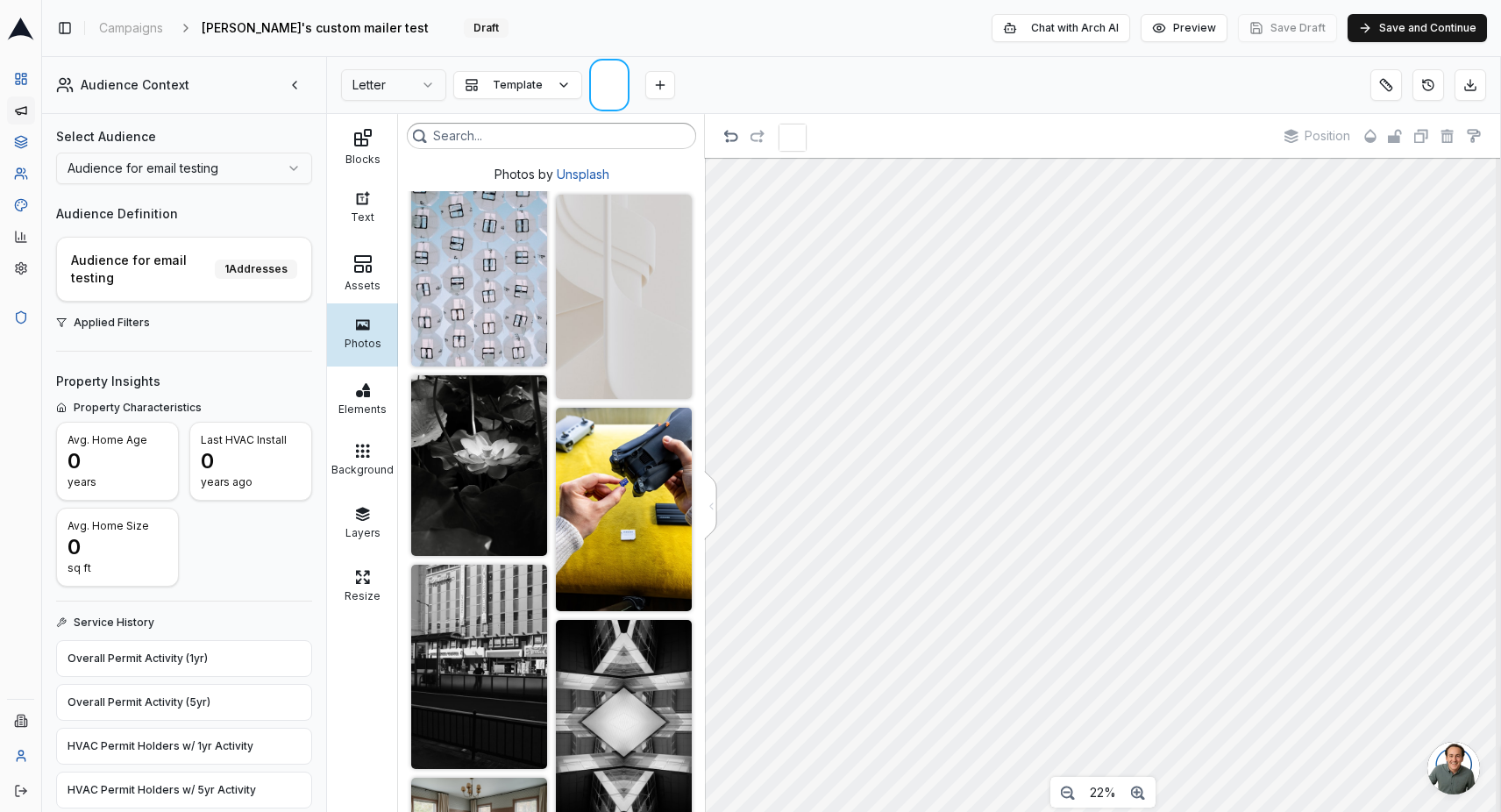
scroll to position [614, 0]
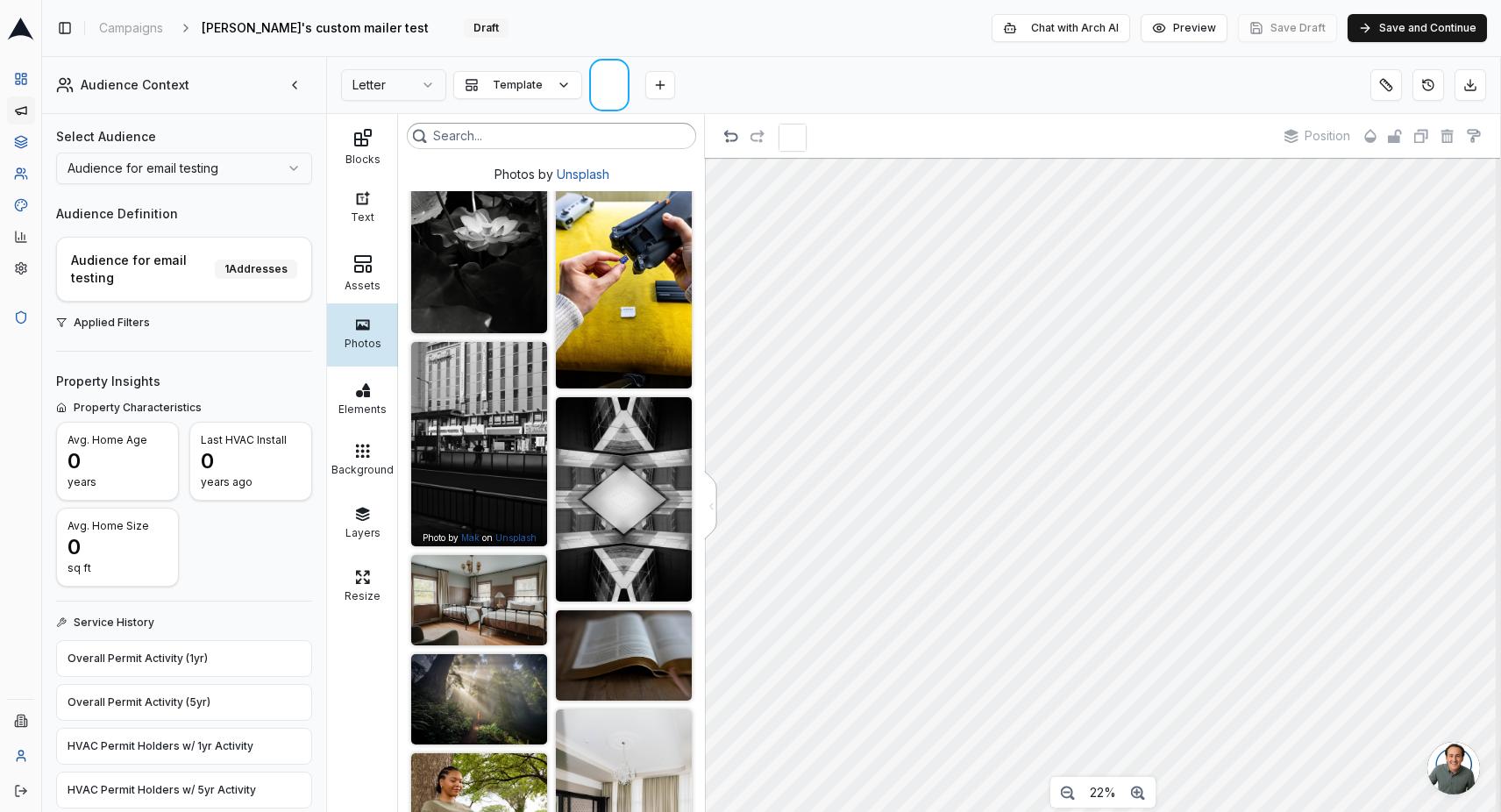
click at [482, 477] on img at bounding box center [479, 443] width 136 height 204
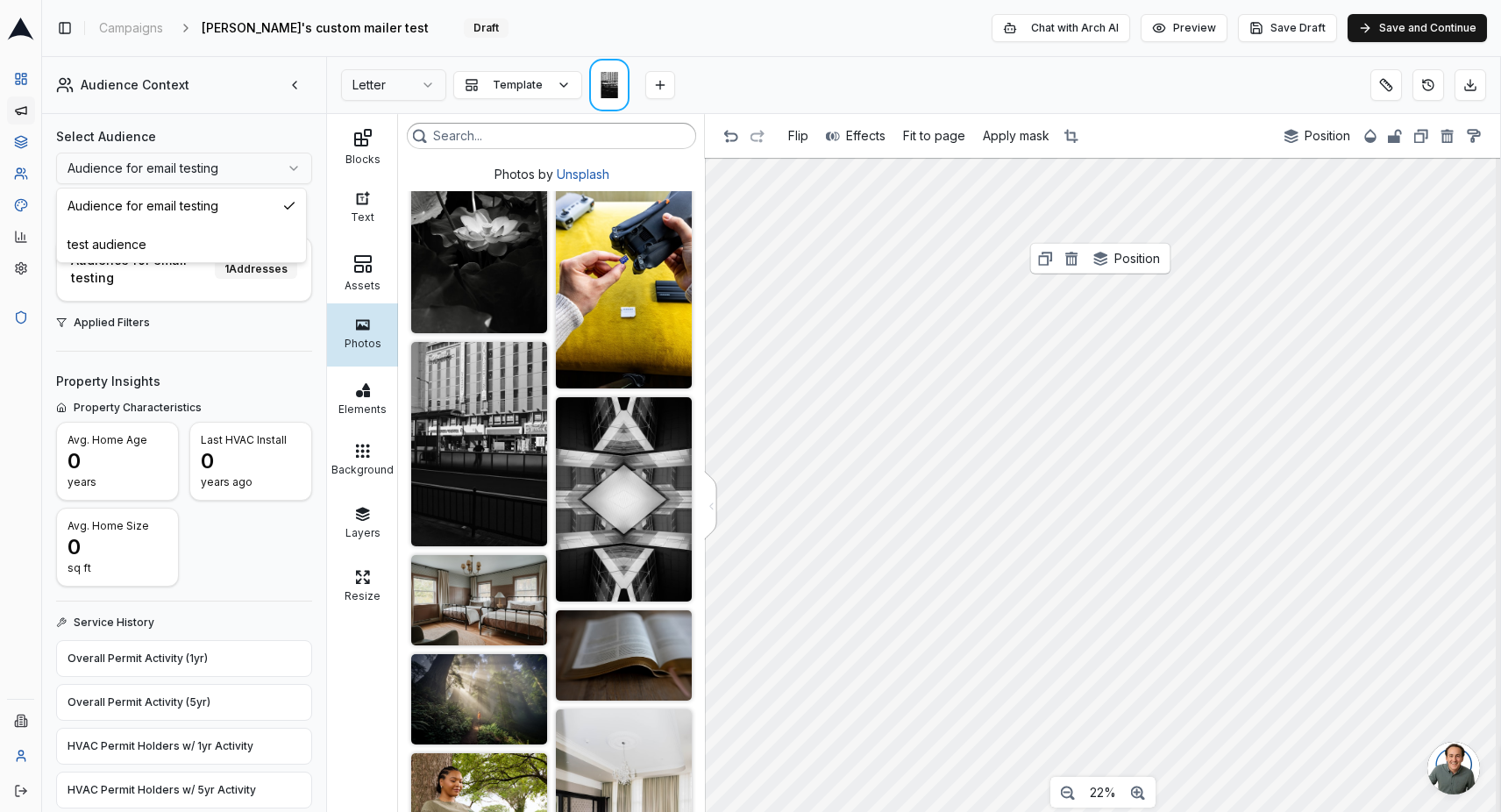
click at [293, 169] on html "Dashboard Campaigns Sequences Audiences Creatives Customer Analysis Settings Ad…" at bounding box center [750, 406] width 1501 height 812
click at [1425, 27] on button "Save and Continue" at bounding box center [1417, 28] width 139 height 28
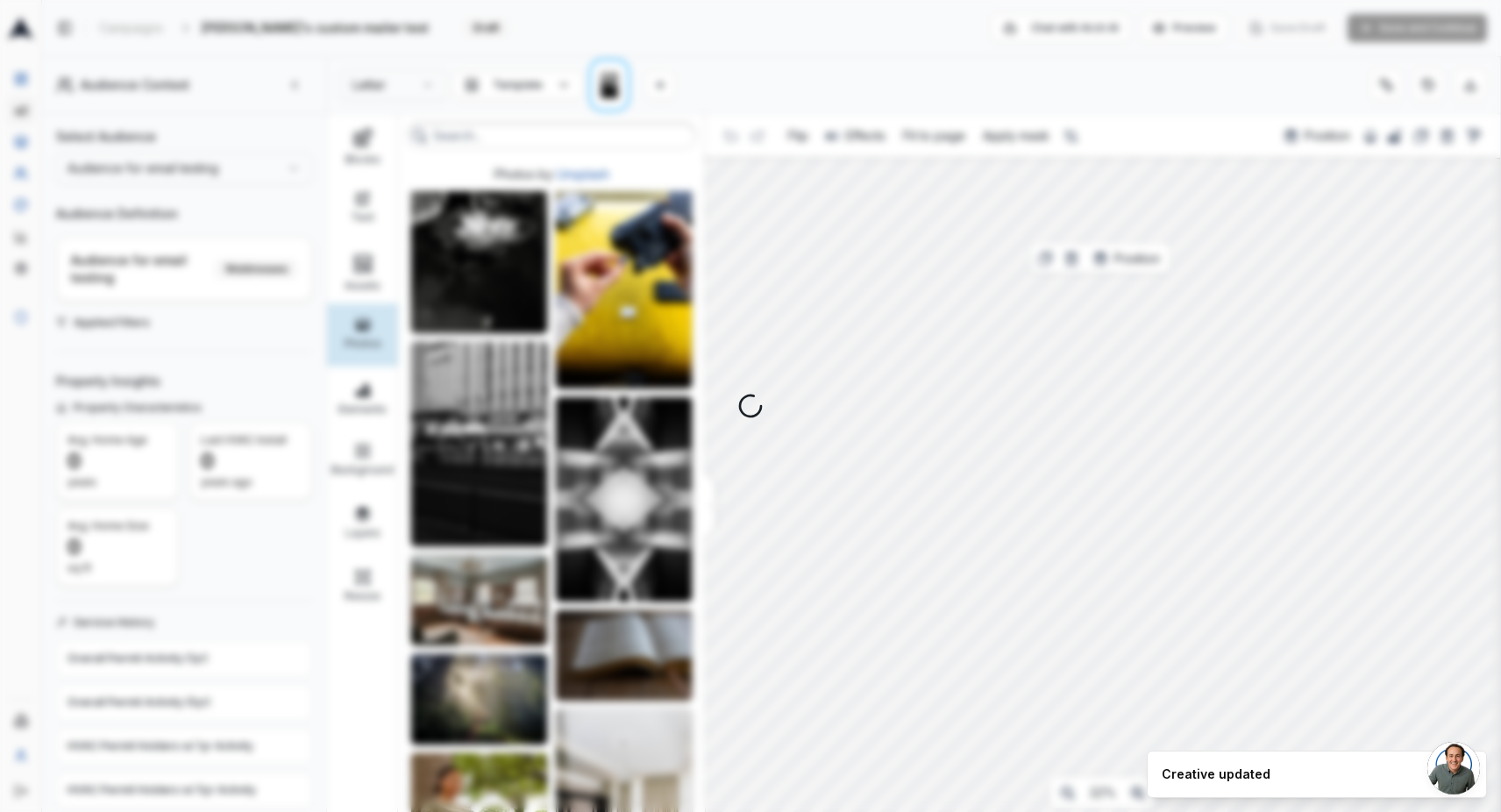
select select "3"
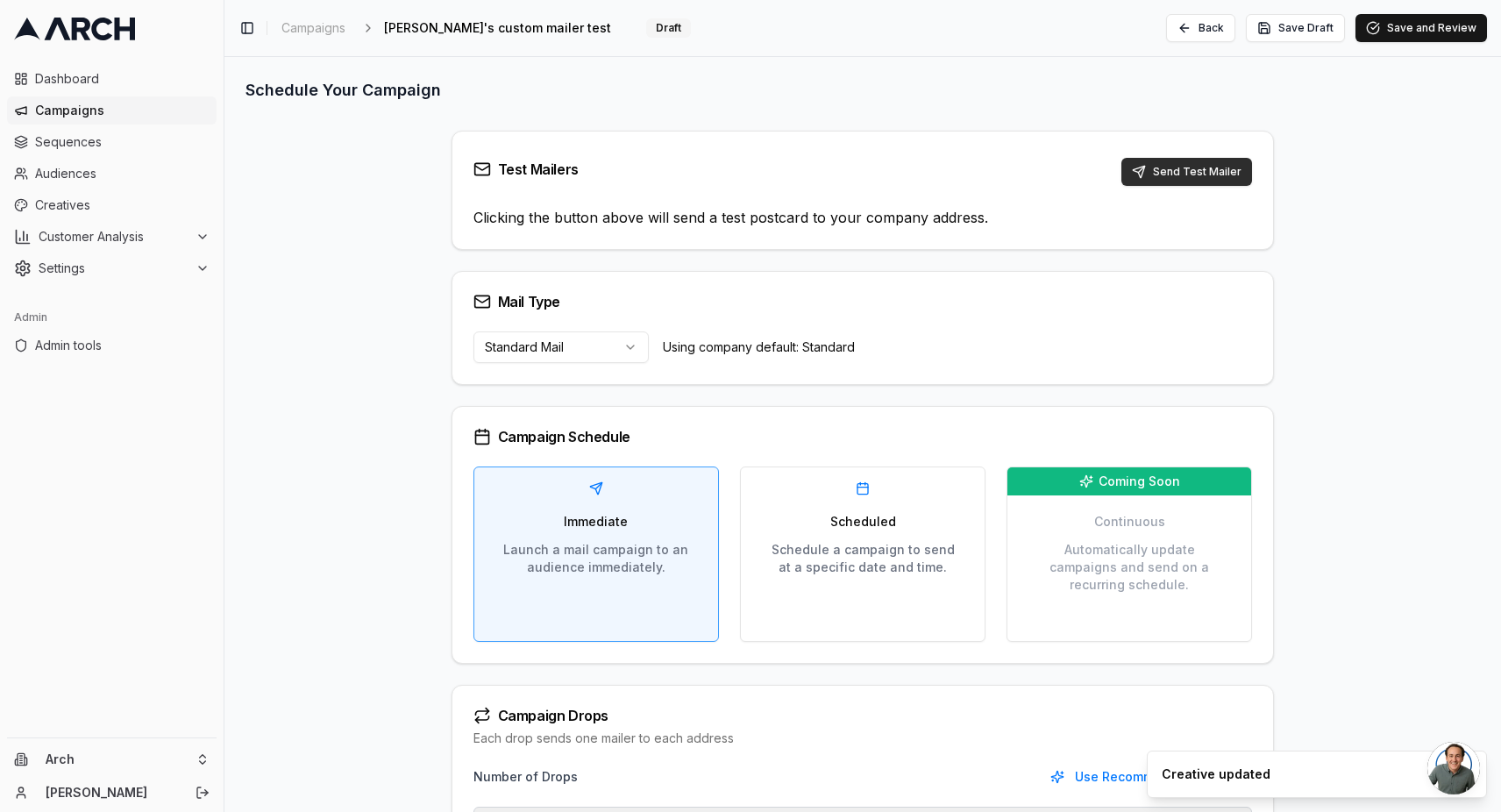
click at [1161, 170] on button "Send Test Mailer" at bounding box center [1187, 172] width 131 height 28
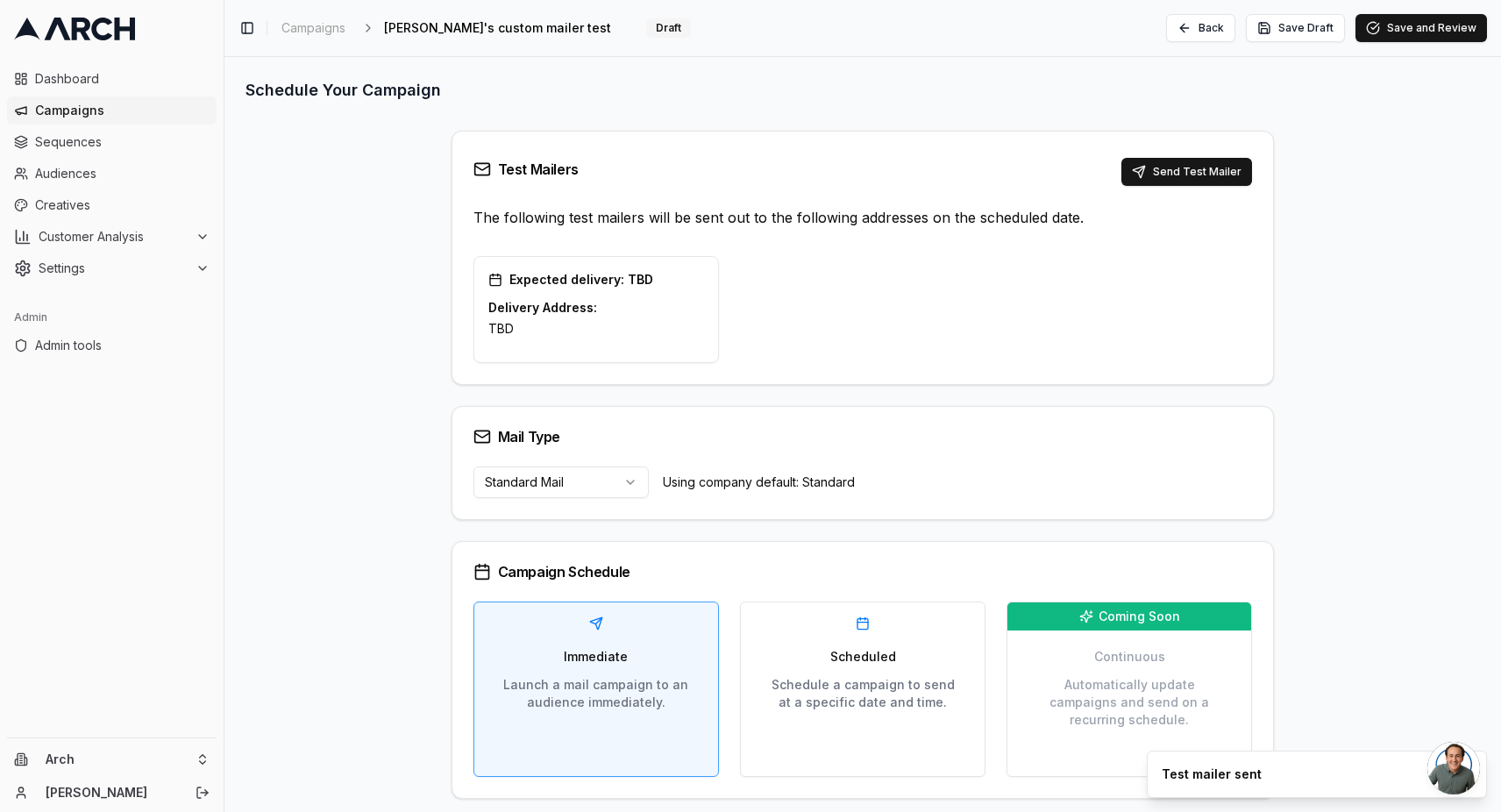
select select "3"
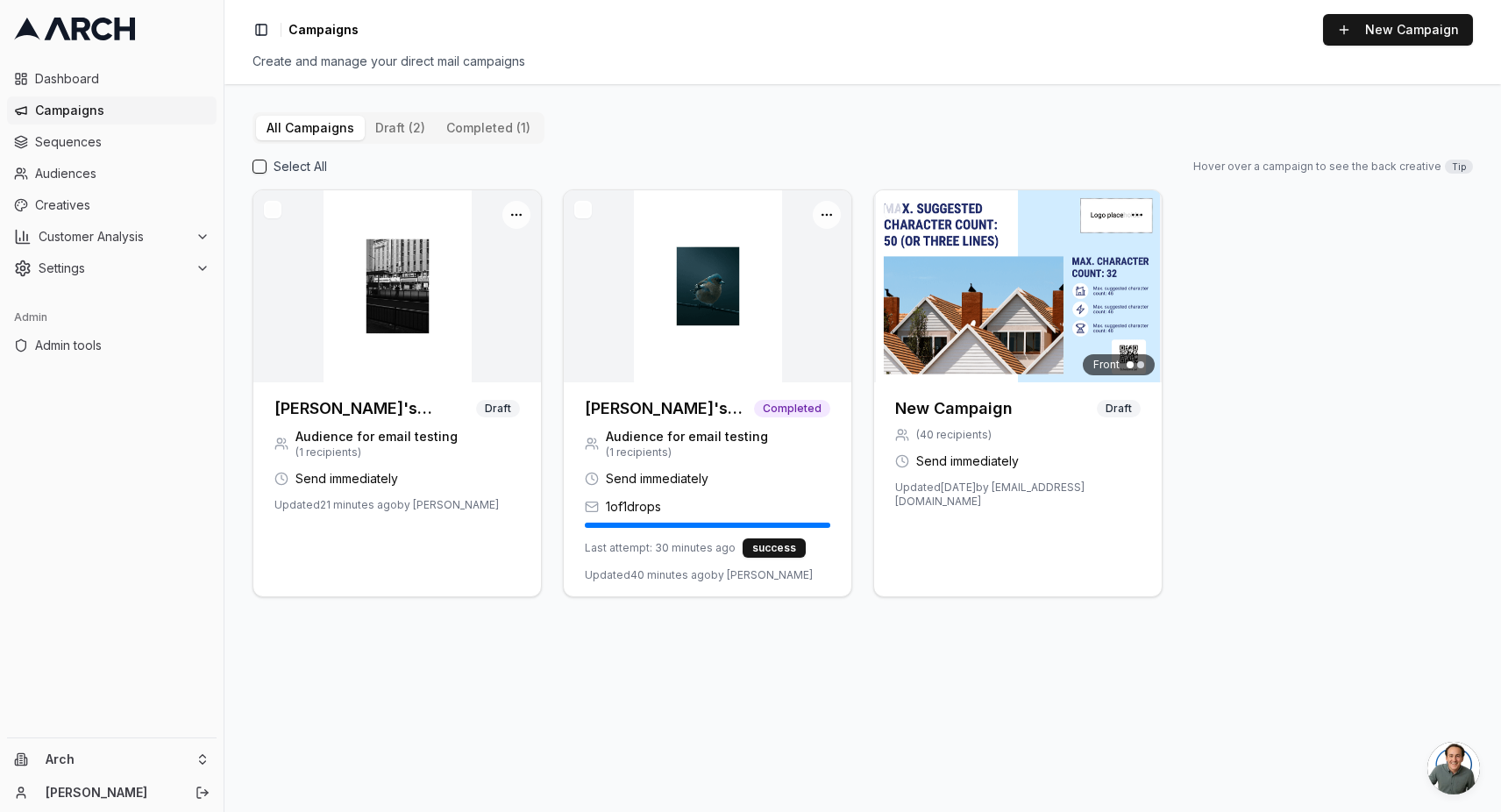
click at [309, 29] on span "Campaigns" at bounding box center [324, 29] width 71 height 18
click at [1410, 37] on button "New Campaign" at bounding box center [1397, 30] width 150 height 32
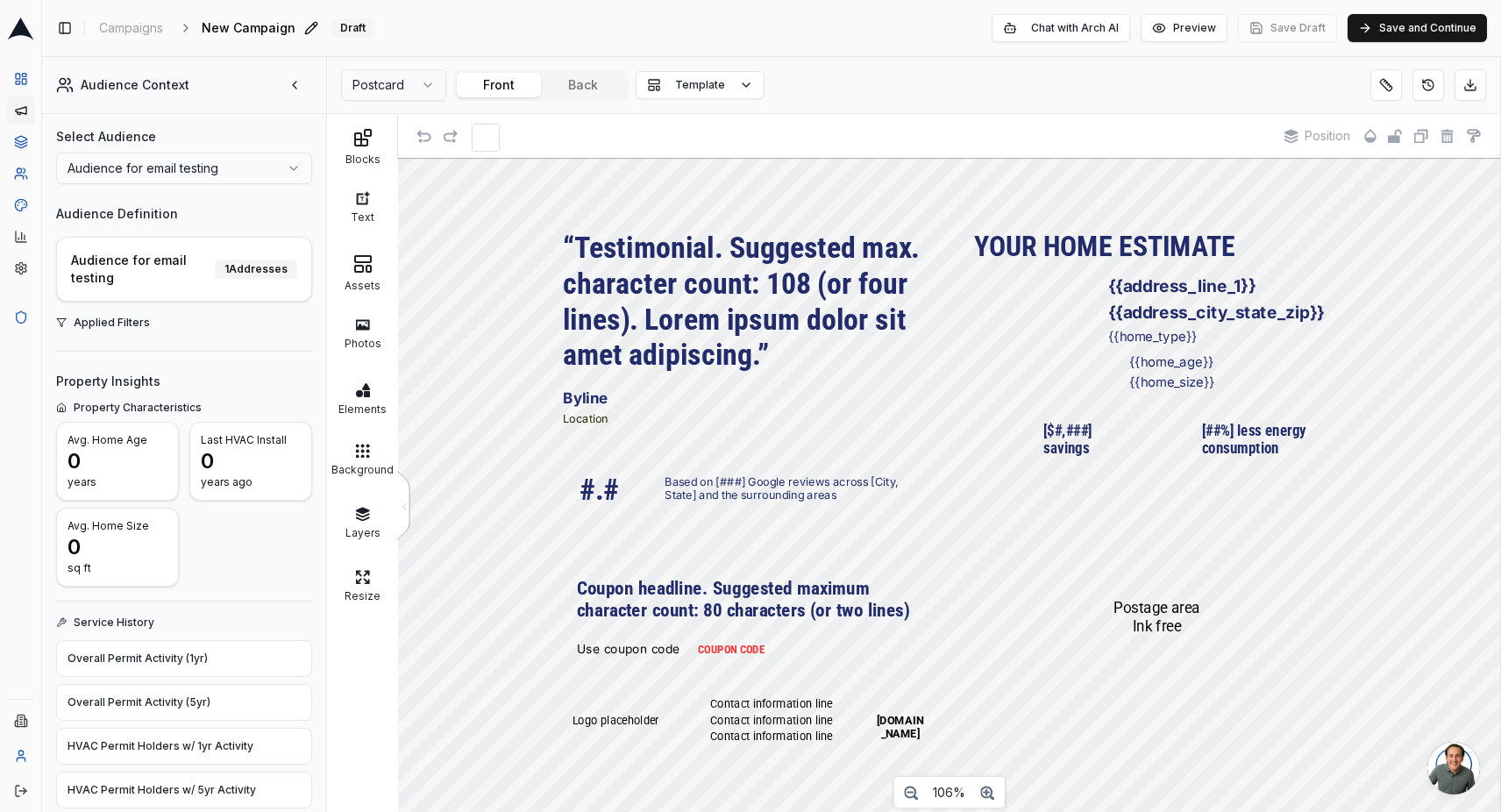
click at [276, 32] on span "New Campaign" at bounding box center [248, 27] width 94 height 18
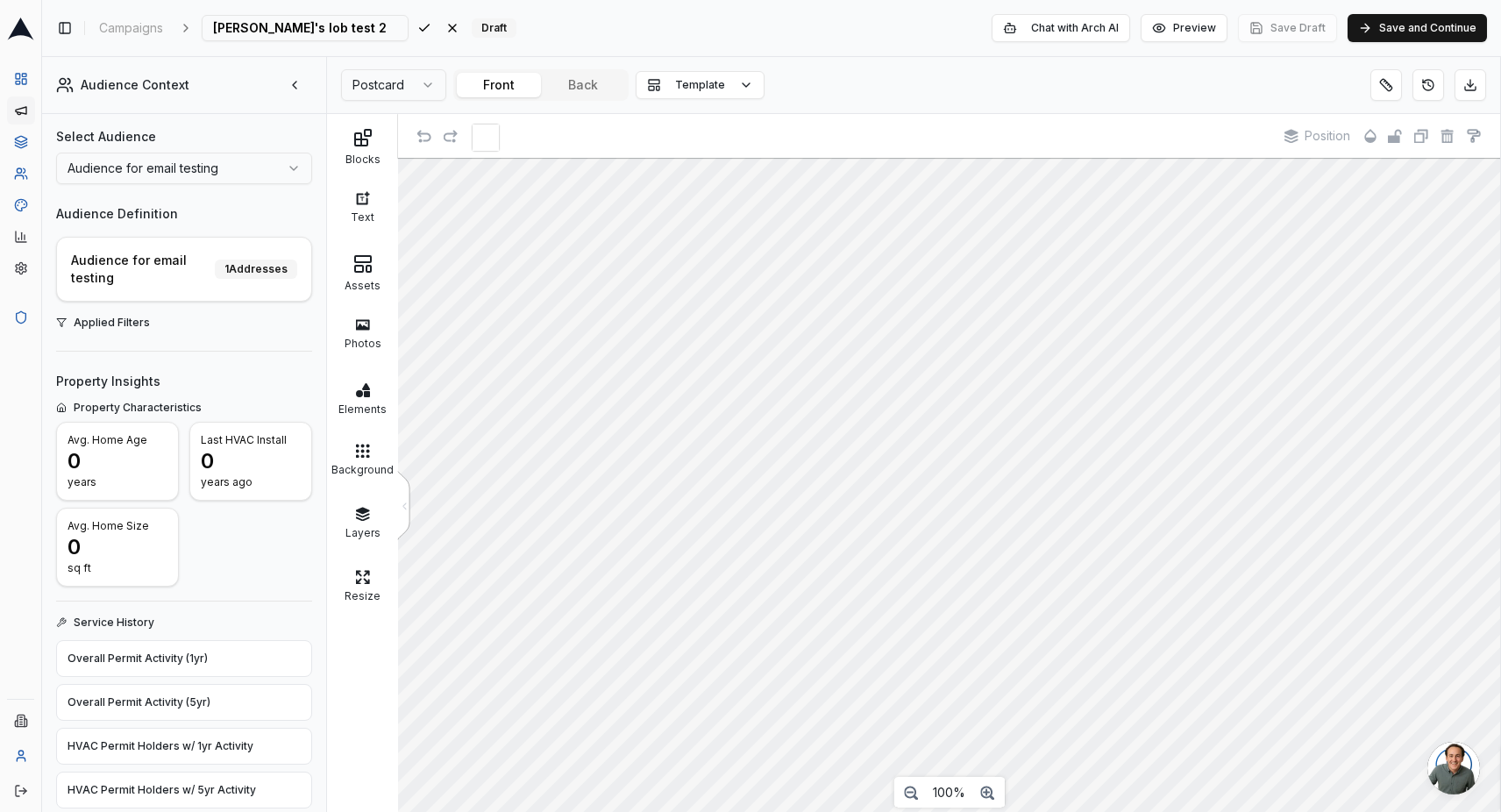
type input "[PERSON_NAME]'s lob test 2"
click at [409, 88] on html "Dashboard Campaigns Sequences Audiences Creatives Customer Analysis Settings Ad…" at bounding box center [750, 406] width 1501 height 812
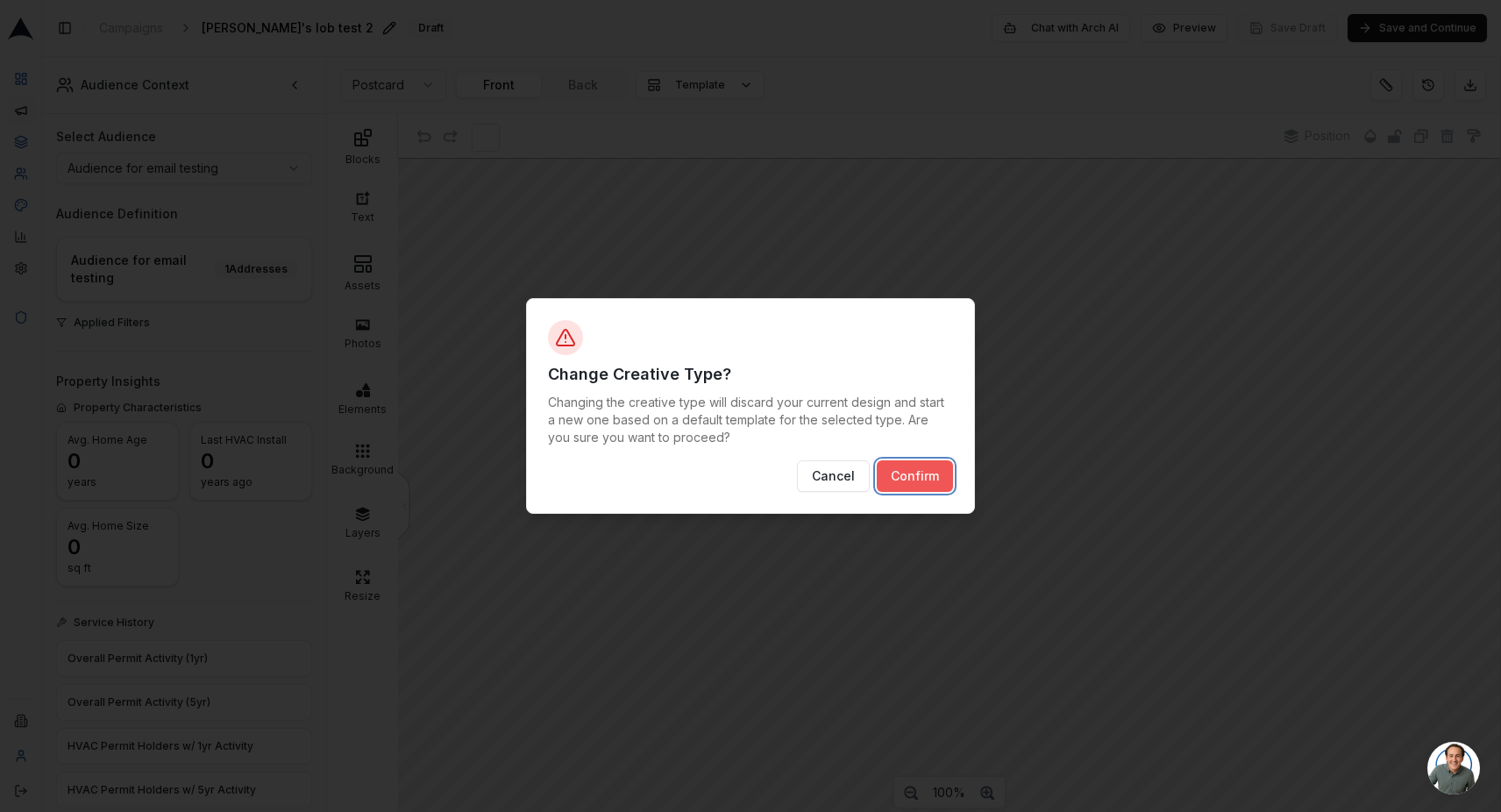
click at [905, 470] on button "Confirm" at bounding box center [915, 476] width 76 height 32
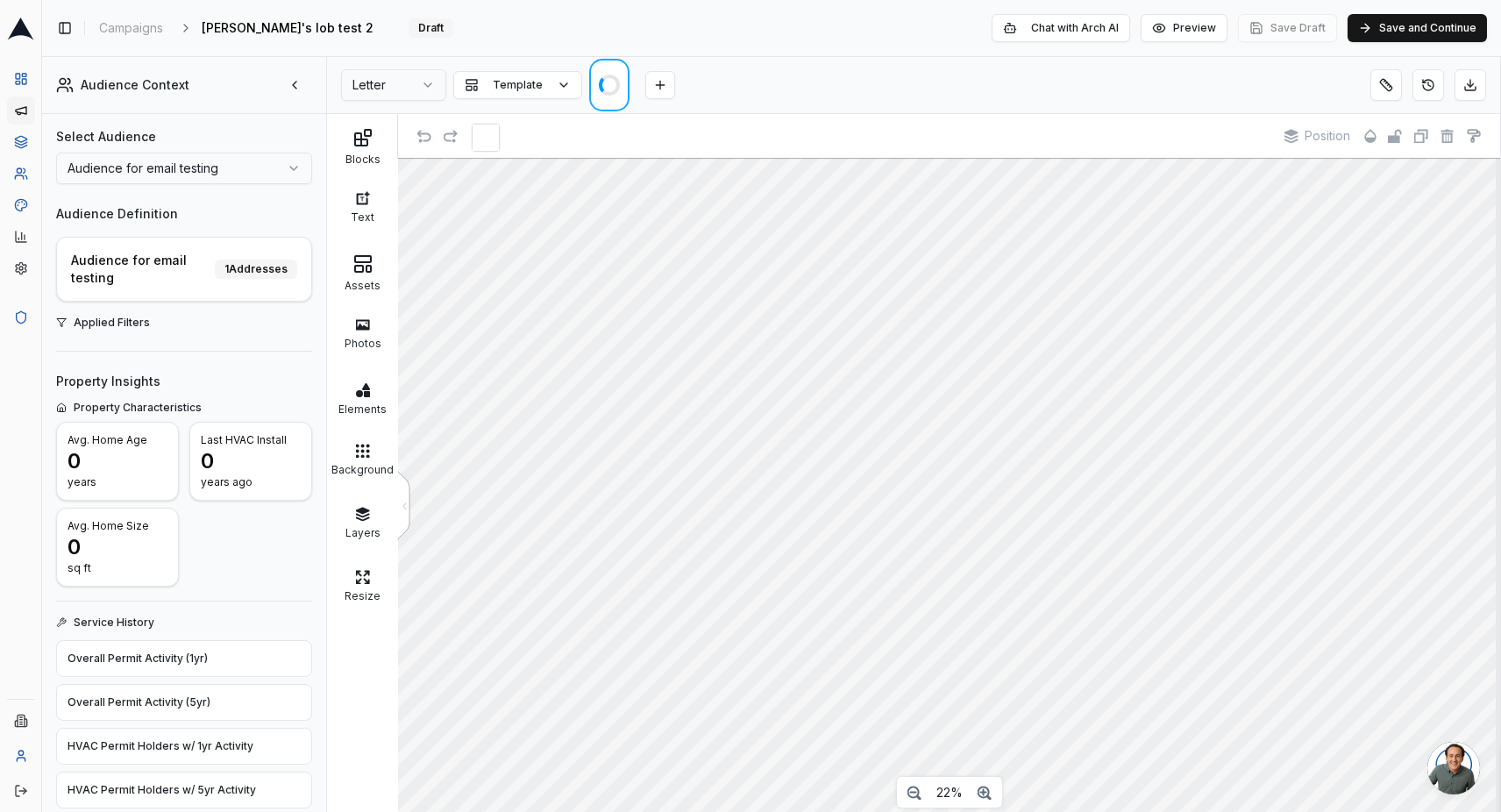
scroll to position [40, 0]
click at [525, 88] on span "Template" at bounding box center [518, 85] width 50 height 14
click at [523, 173] on span "Start from scratch" at bounding box center [516, 167] width 102 height 18
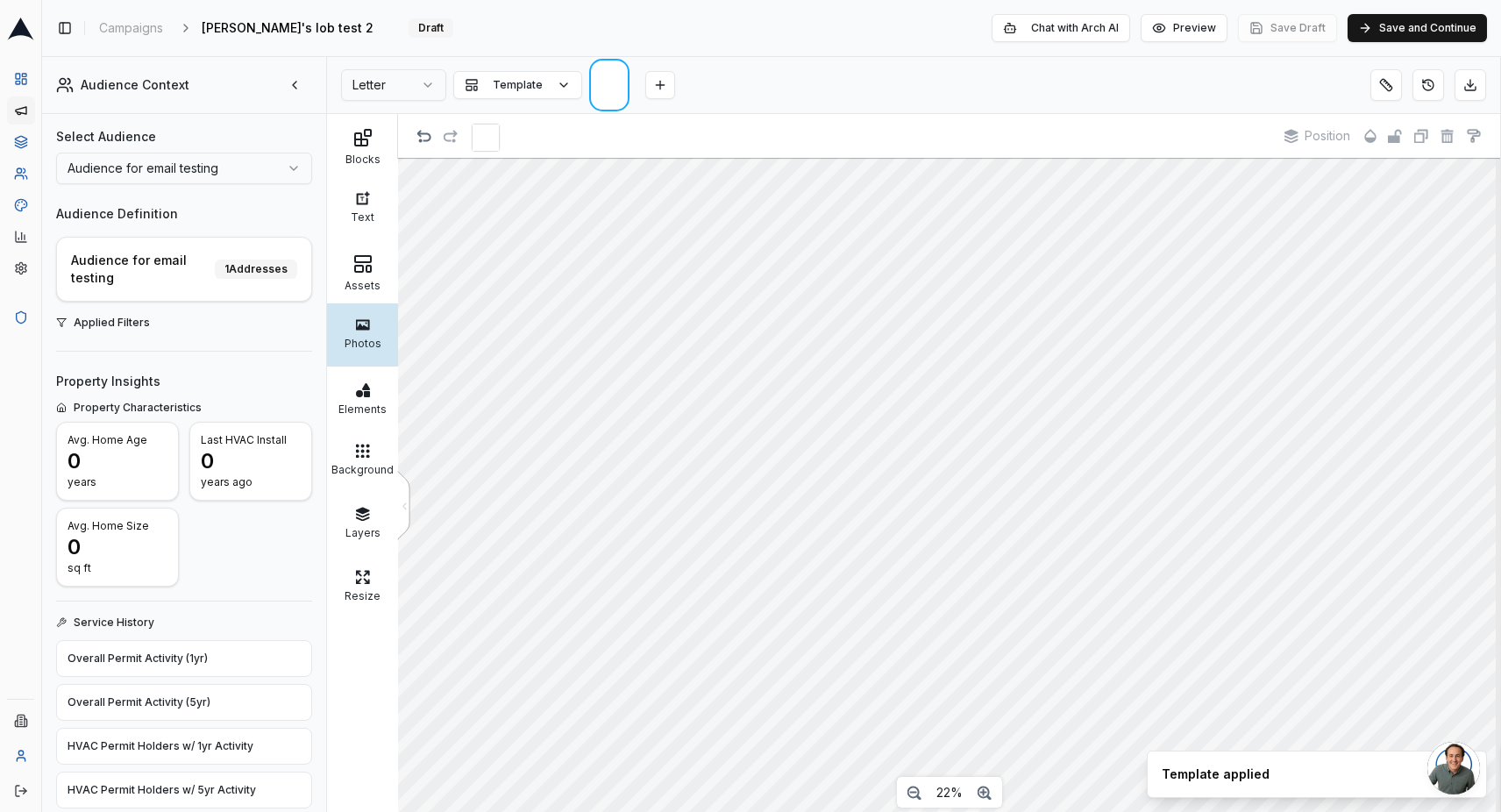
click at [364, 319] on icon at bounding box center [361, 324] width 14 height 10
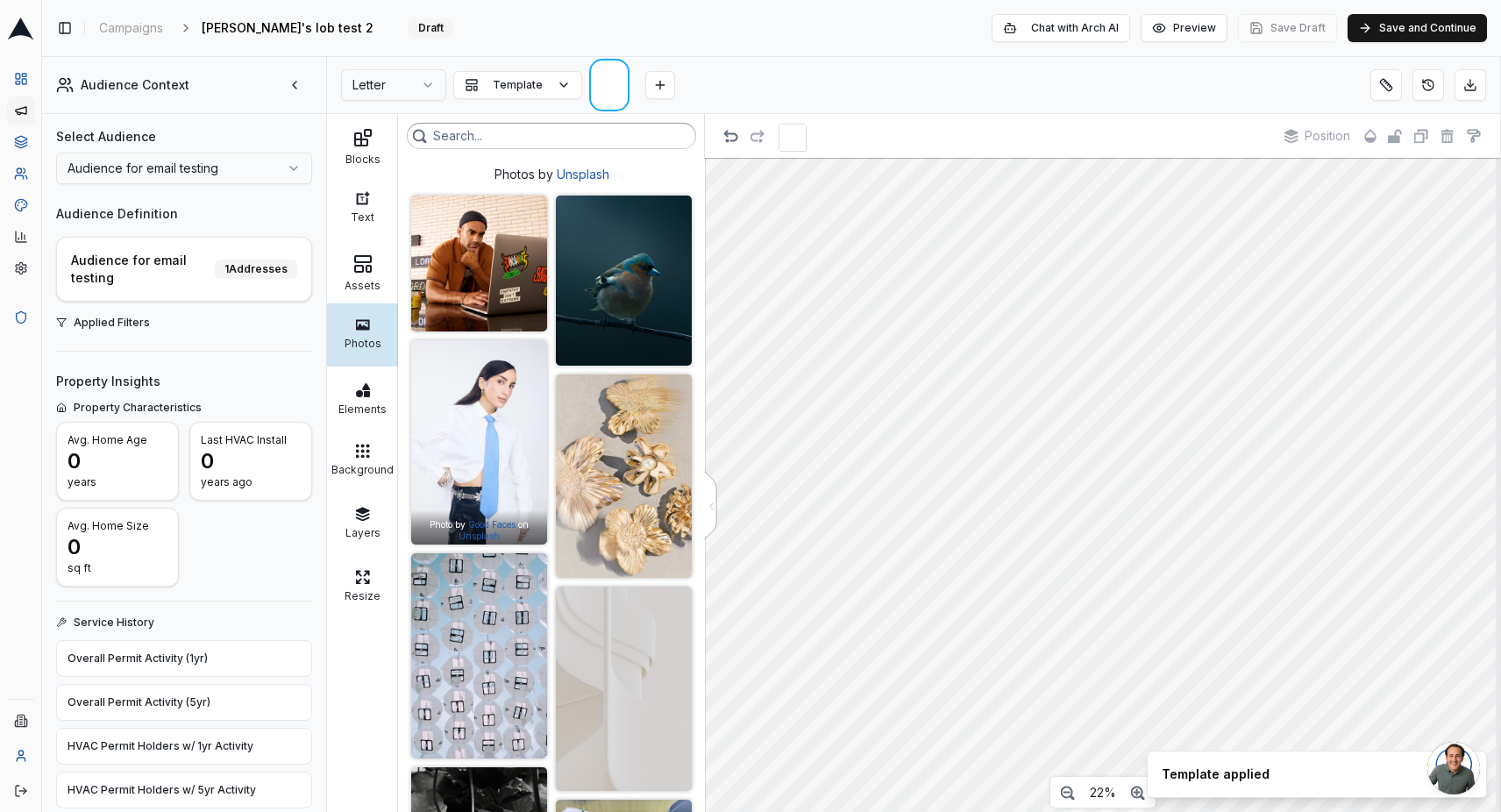
click at [519, 456] on img at bounding box center [479, 441] width 136 height 204
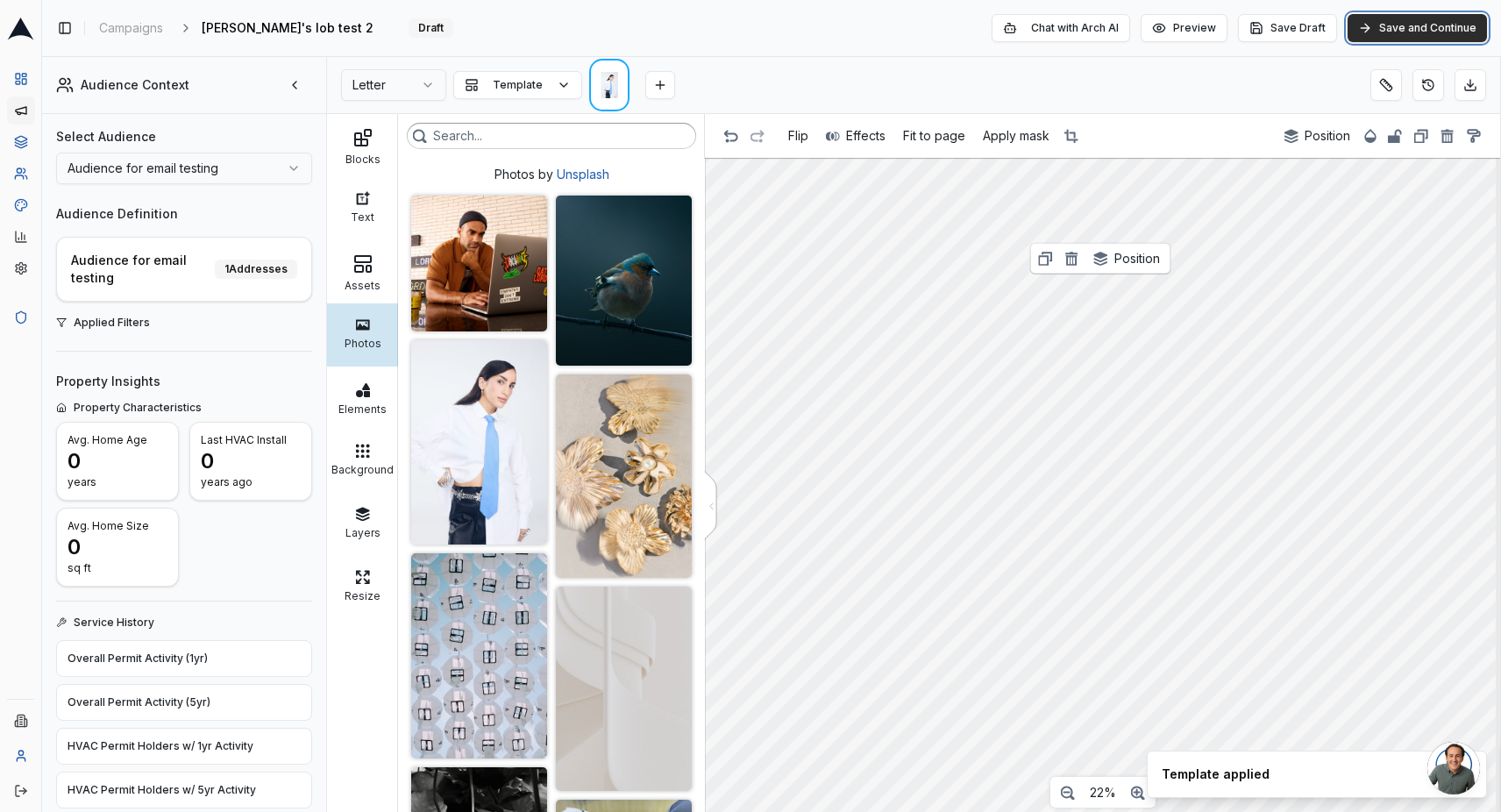
click at [1398, 23] on button "Save and Continue" at bounding box center [1417, 28] width 139 height 28
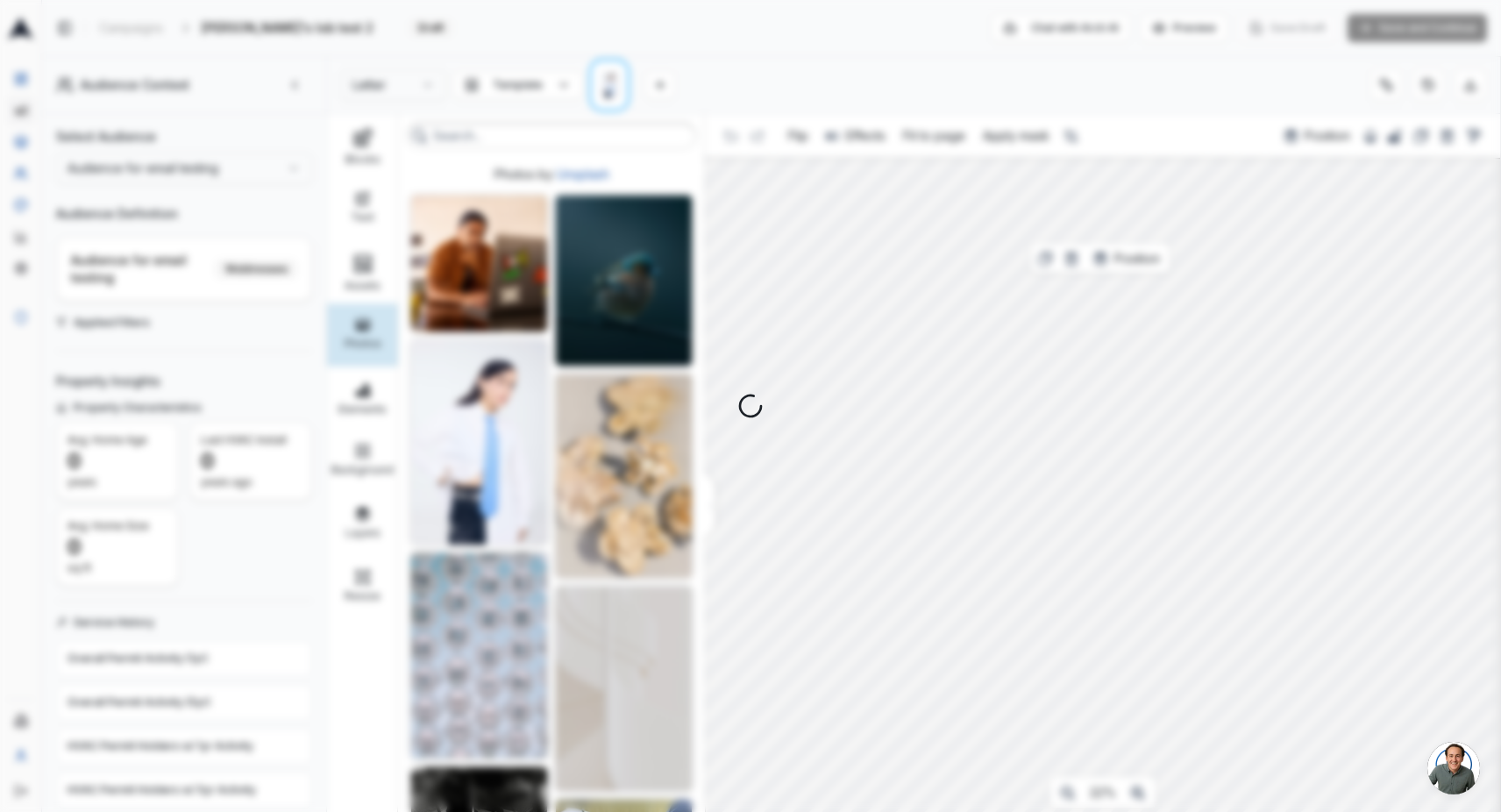
select select "3"
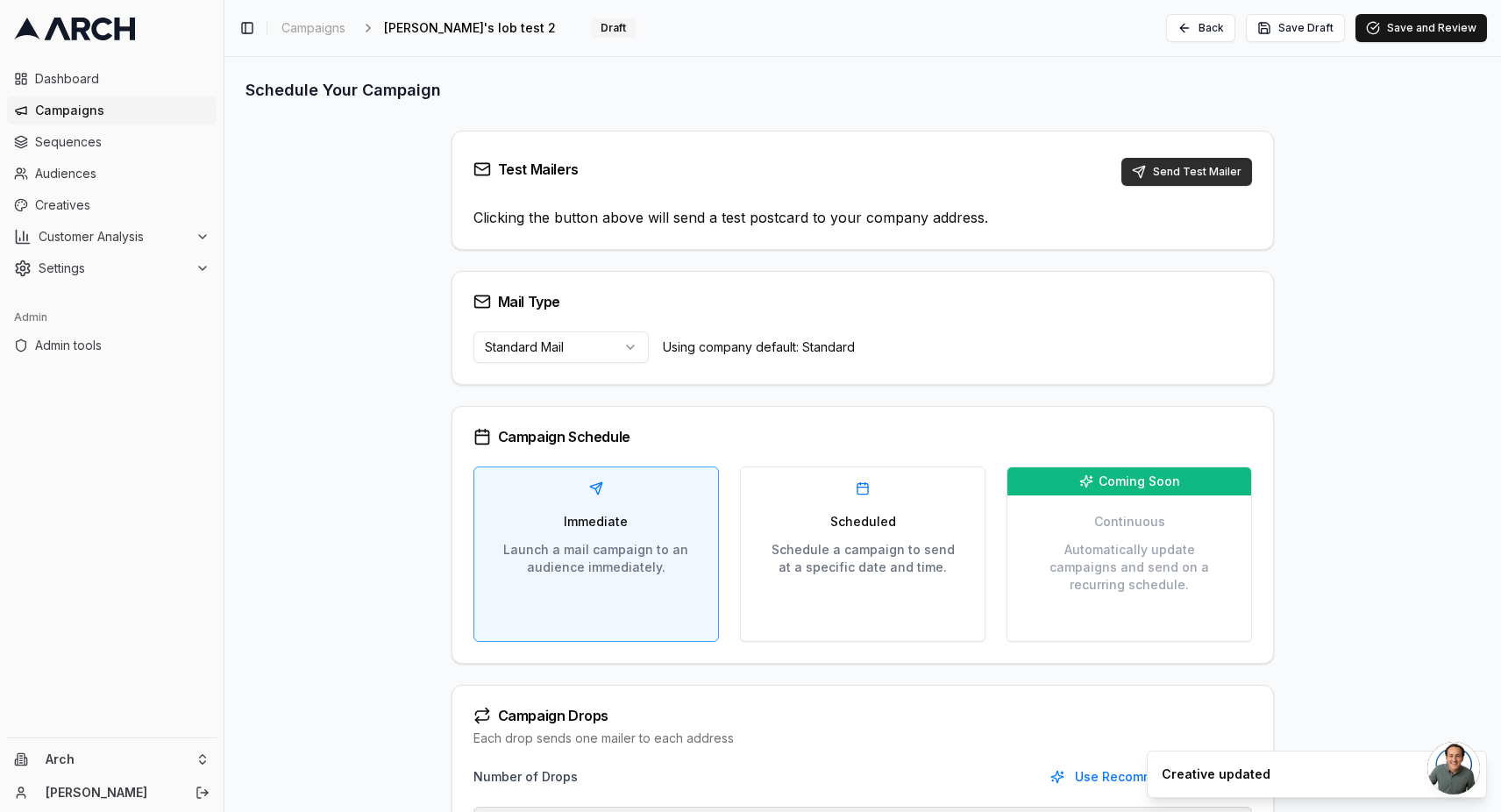
click at [1200, 167] on button "Send Test Mailer" at bounding box center [1187, 172] width 131 height 28
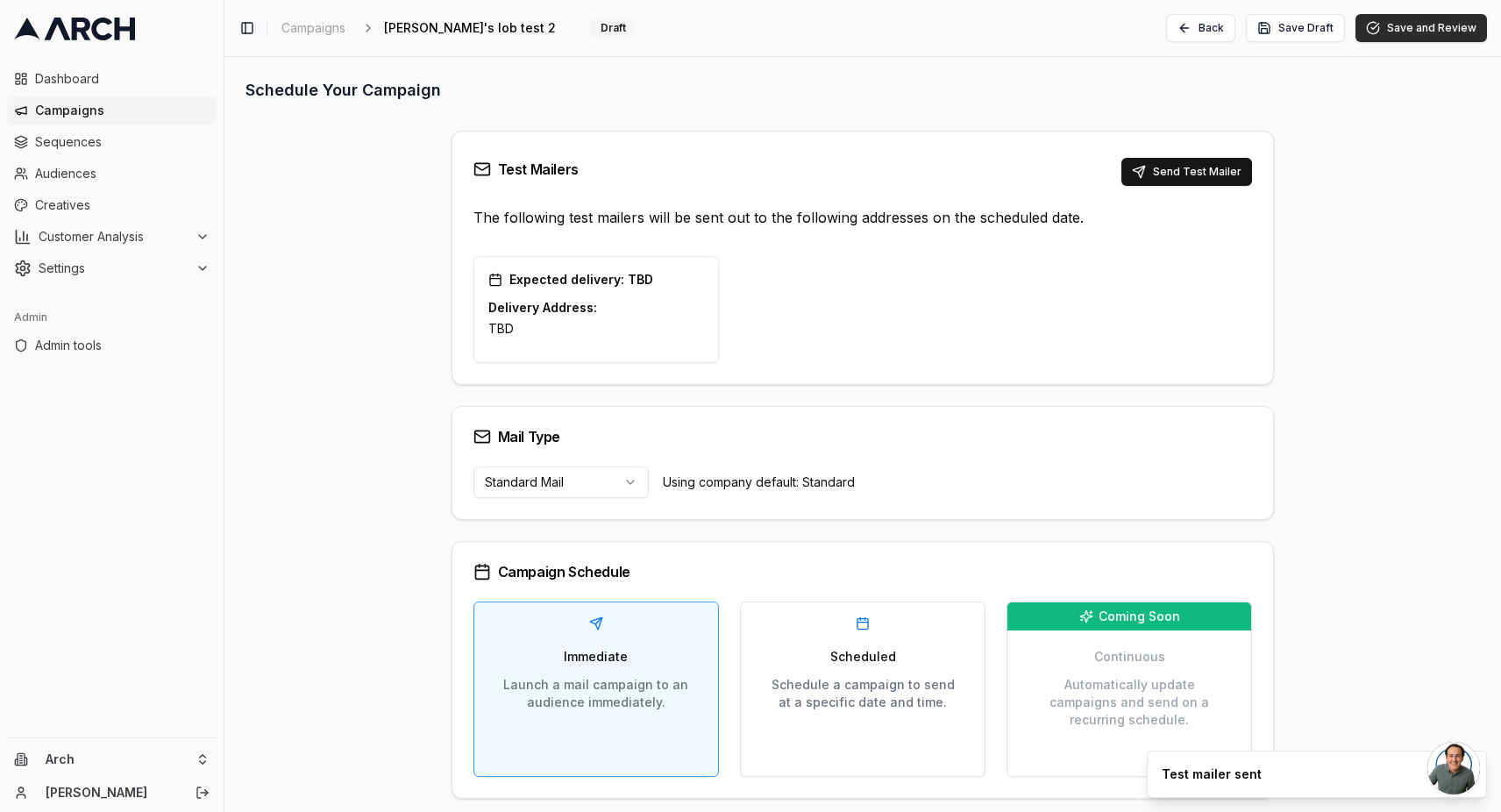
click at [1412, 39] on button "Save and Review" at bounding box center [1421, 28] width 132 height 28
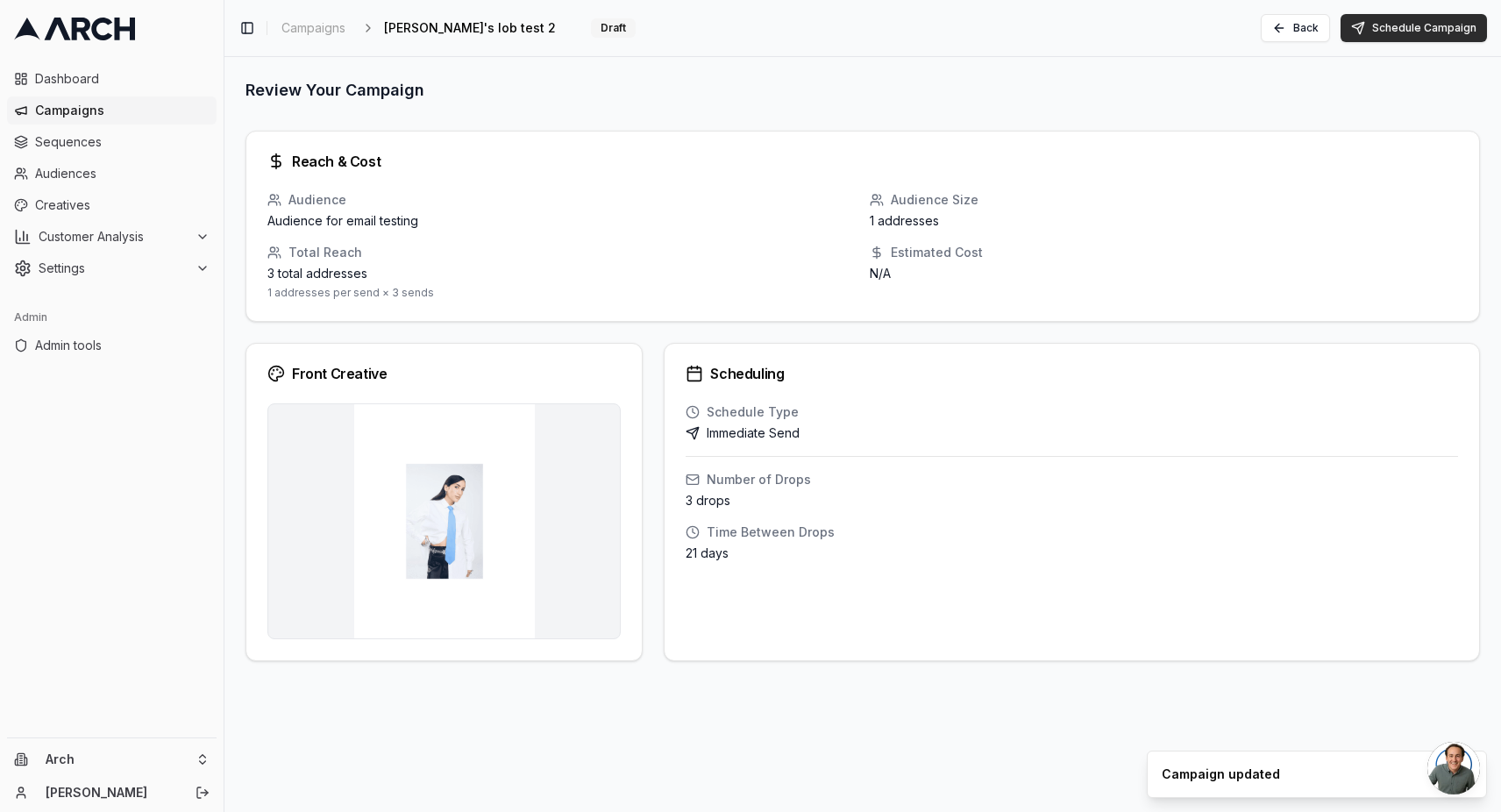
click at [1397, 40] on button "Schedule Campaign" at bounding box center [1413, 28] width 147 height 28
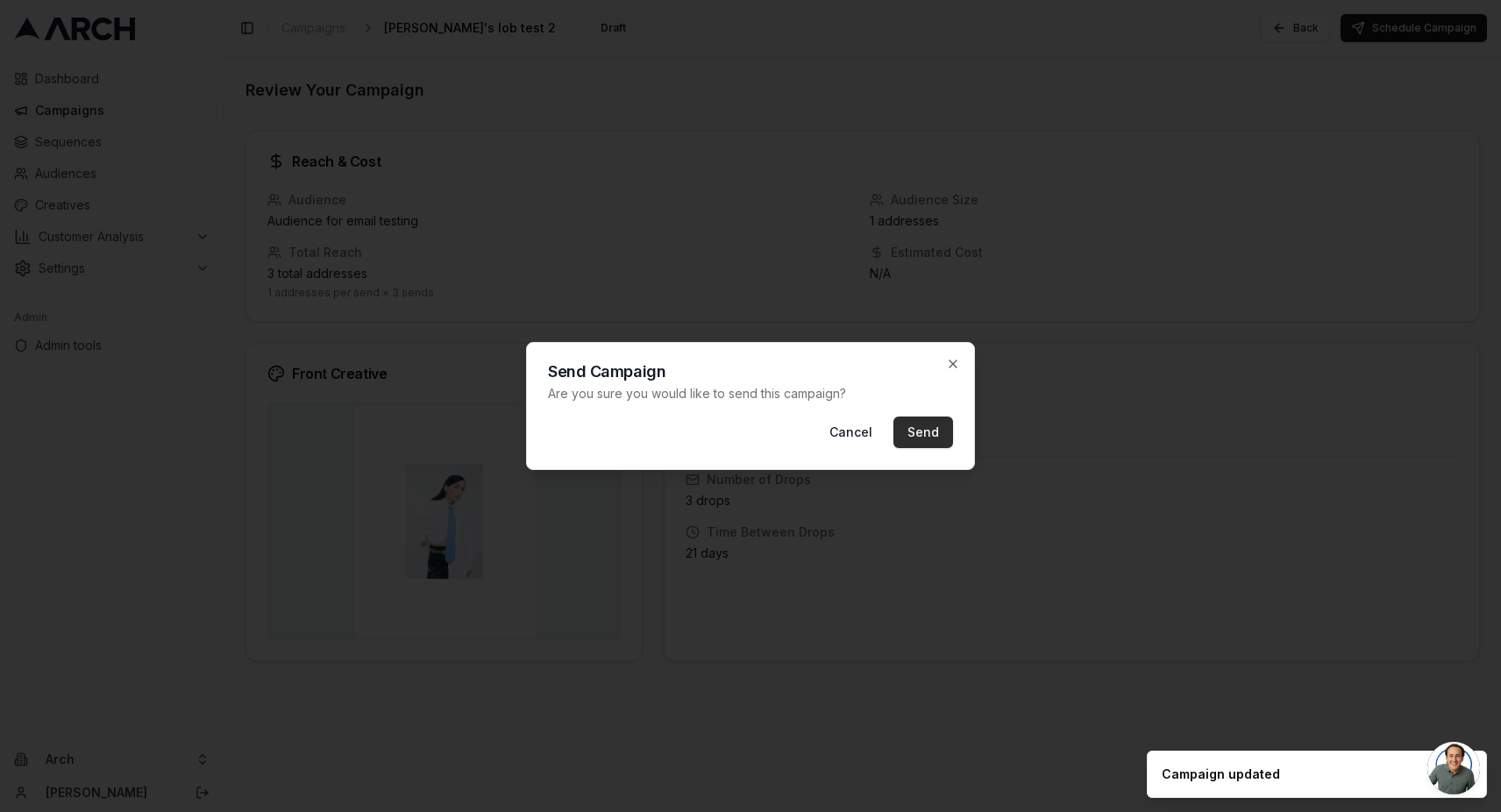
click at [933, 443] on button "Send" at bounding box center [922, 433] width 59 height 32
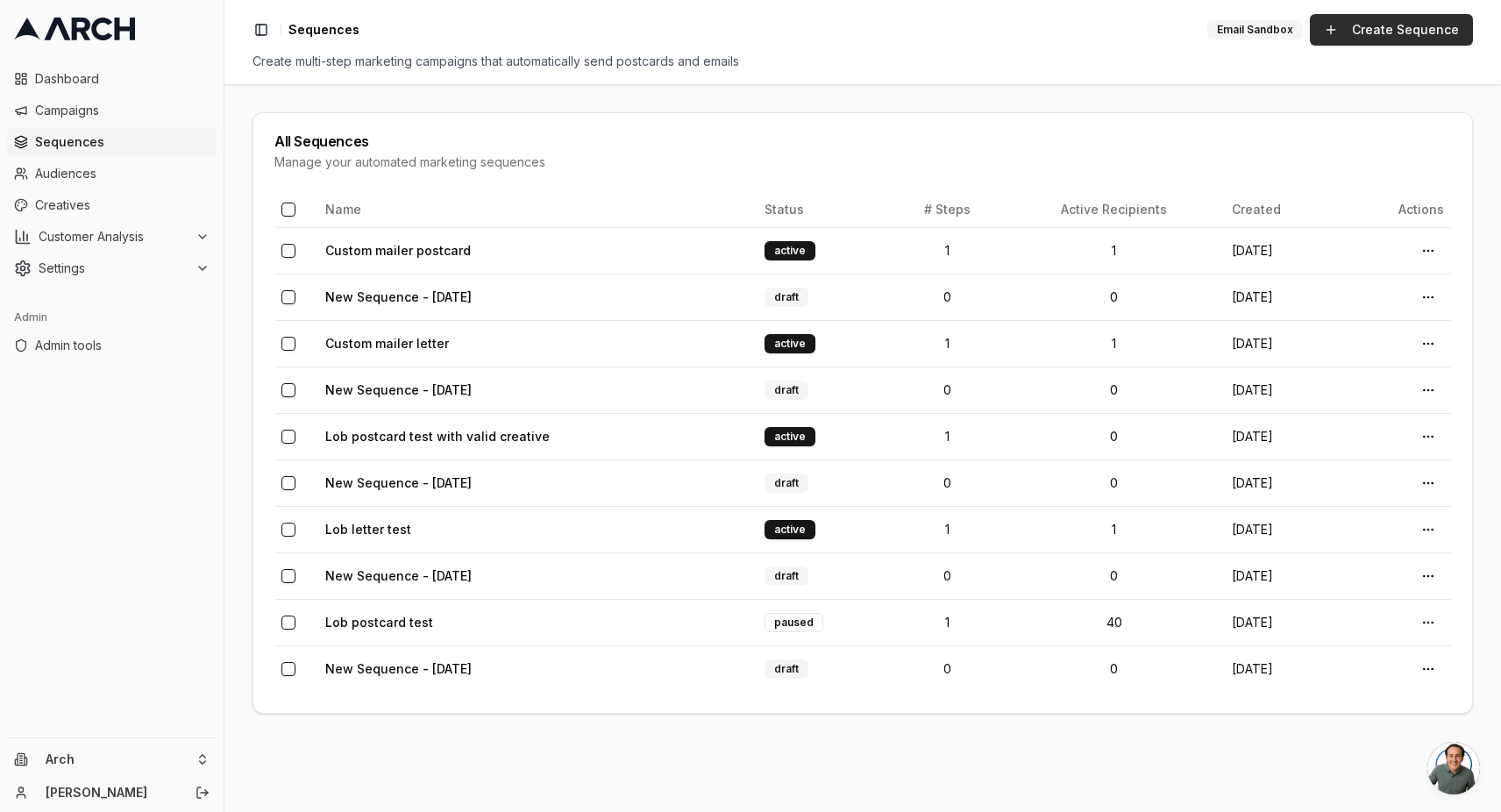
click at [1385, 30] on link "Create Sequence" at bounding box center [1391, 30] width 163 height 32
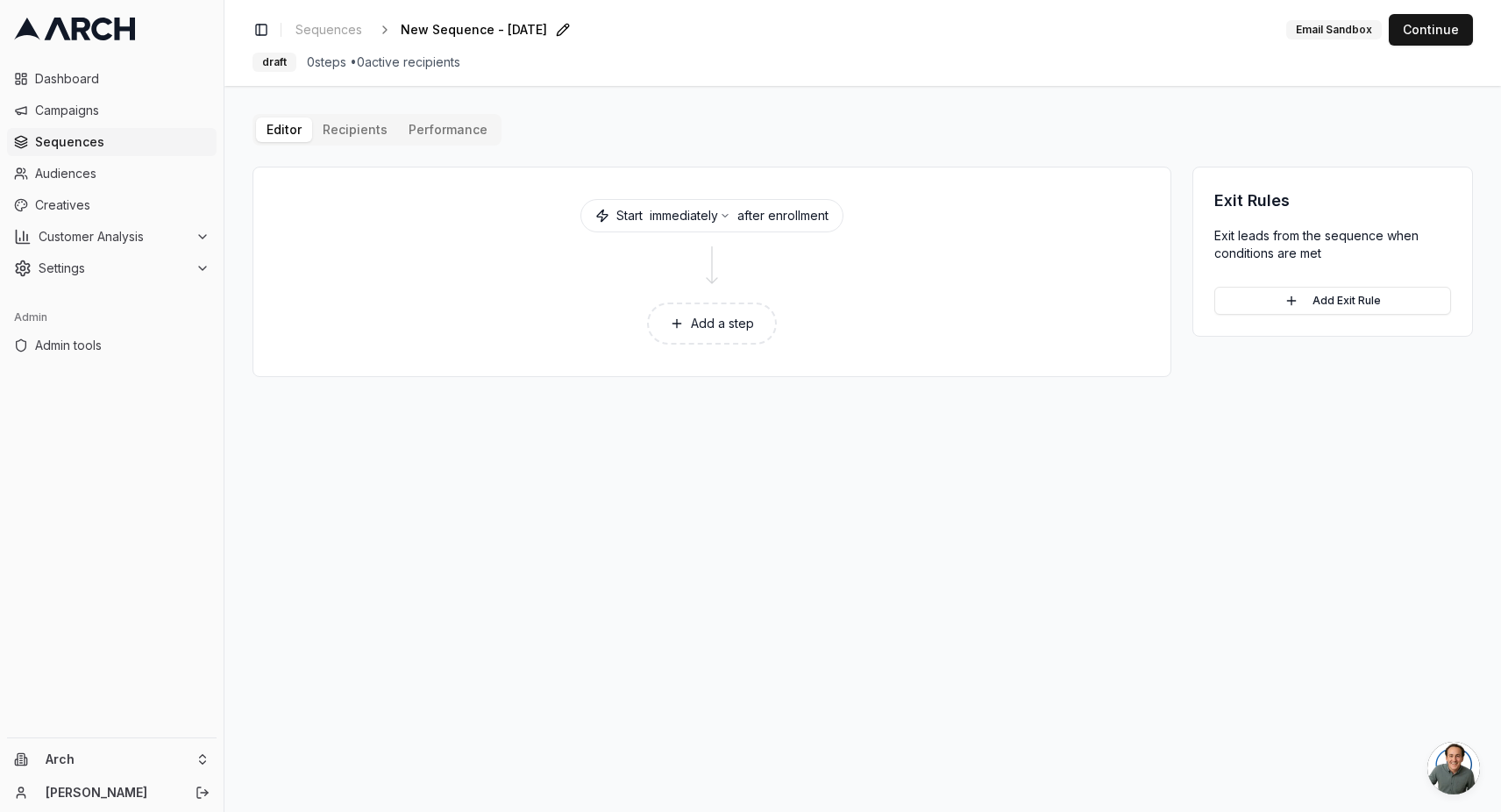
click at [476, 32] on span "New Sequence - [DATE]" at bounding box center [474, 29] width 147 height 18
type input "Lob postcard 2"
click at [590, 46] on div "Toggle Sidebar Sequences Lob postcard 2 Save Cancel Email Sandbox Continue draf…" at bounding box center [862, 42] width 1276 height 86
click at [584, 40] on div "Toggle Sidebar Sequences Lob postcard 2 Edit Email Sandbox Continue" at bounding box center [862, 30] width 1221 height 32
click at [724, 322] on button "Add a step" at bounding box center [712, 323] width 130 height 42
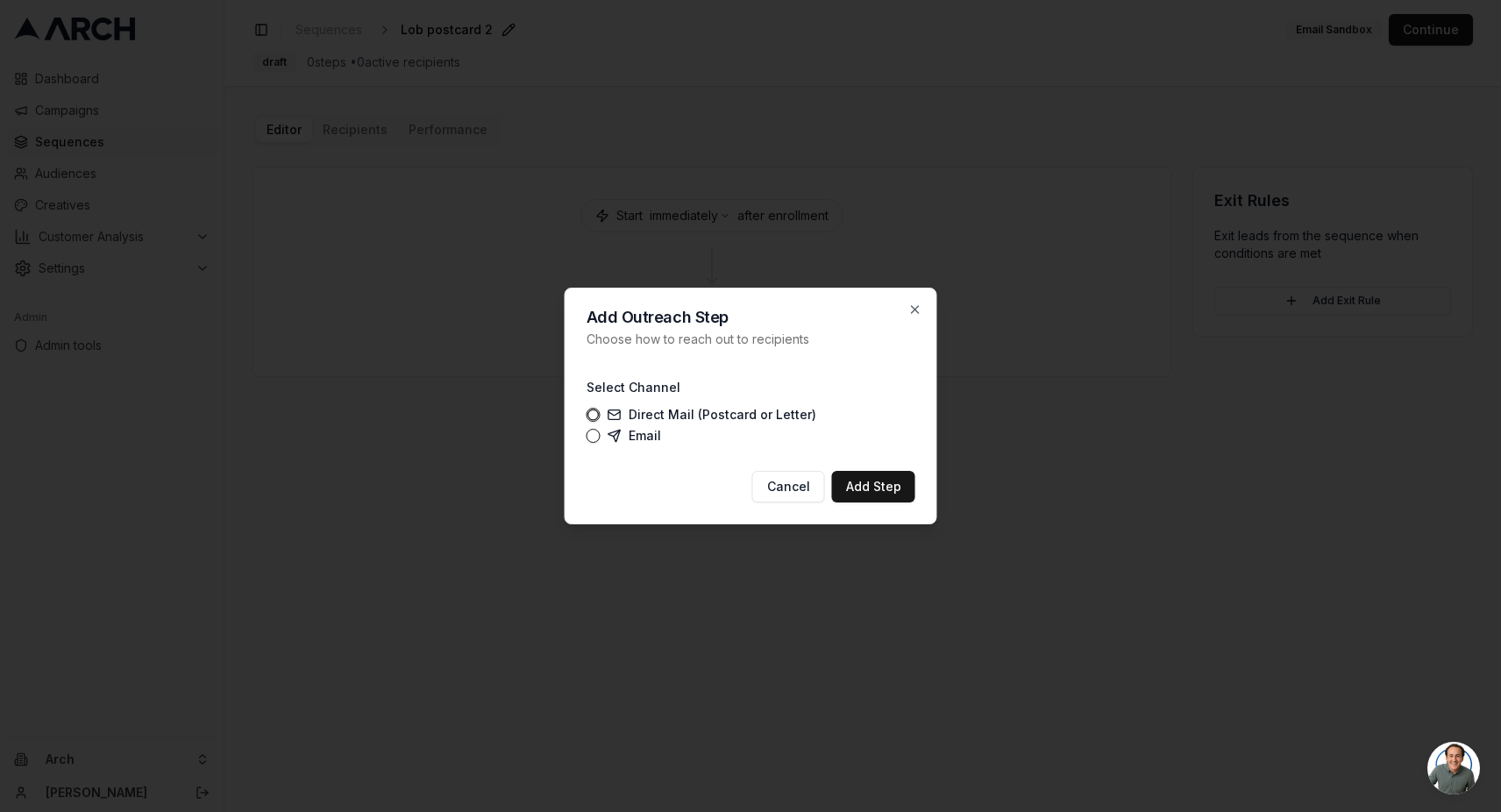
click at [674, 417] on label "Direct Mail (Postcard or Letter)" at bounding box center [712, 414] width 209 height 14
click at [600, 417] on button "Direct Mail (Postcard or Letter)" at bounding box center [593, 414] width 14 height 14
click at [874, 487] on button "Add Step" at bounding box center [873, 486] width 84 height 32
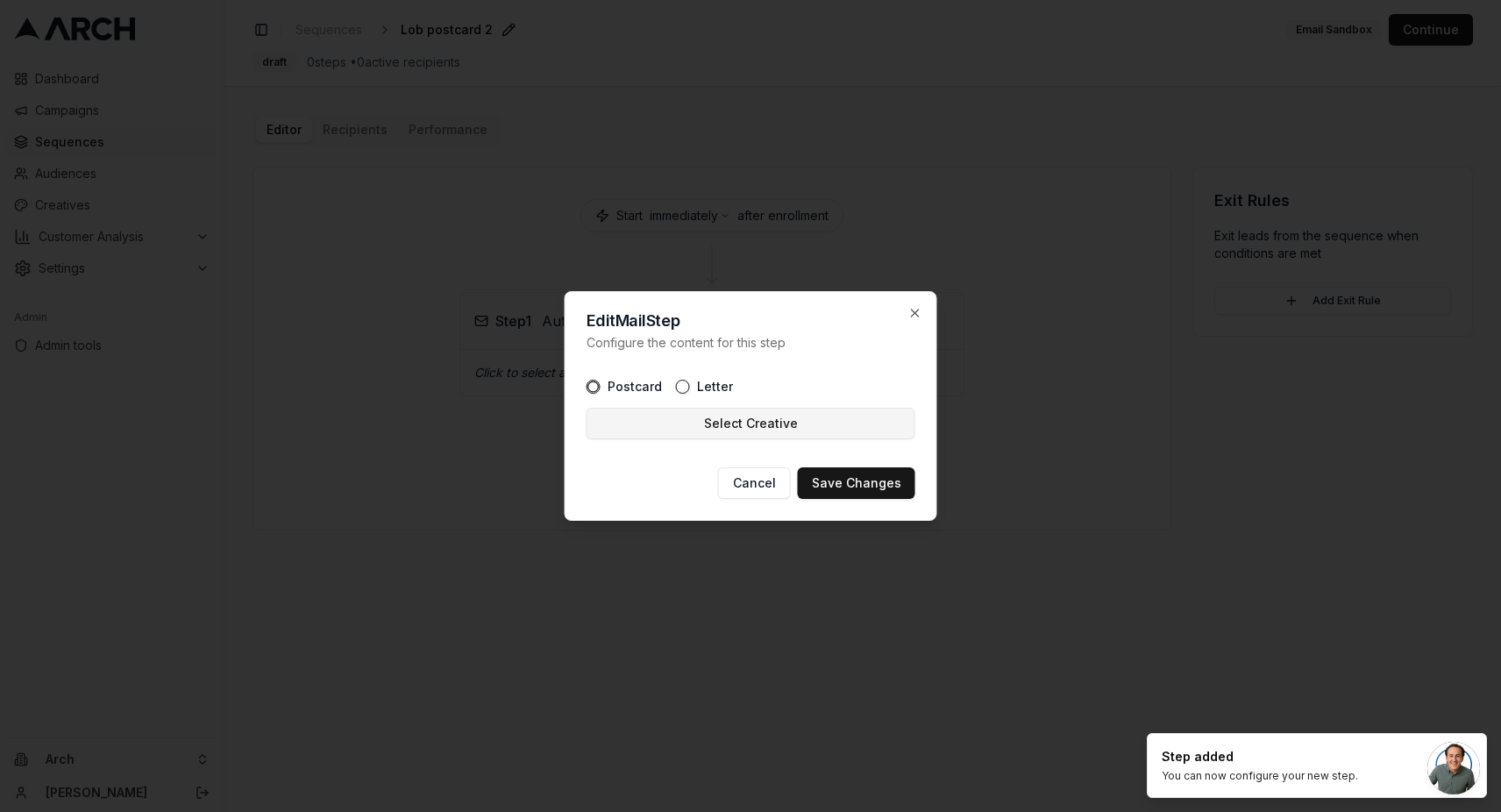
click at [687, 415] on button "Select Creative" at bounding box center [750, 423] width 328 height 32
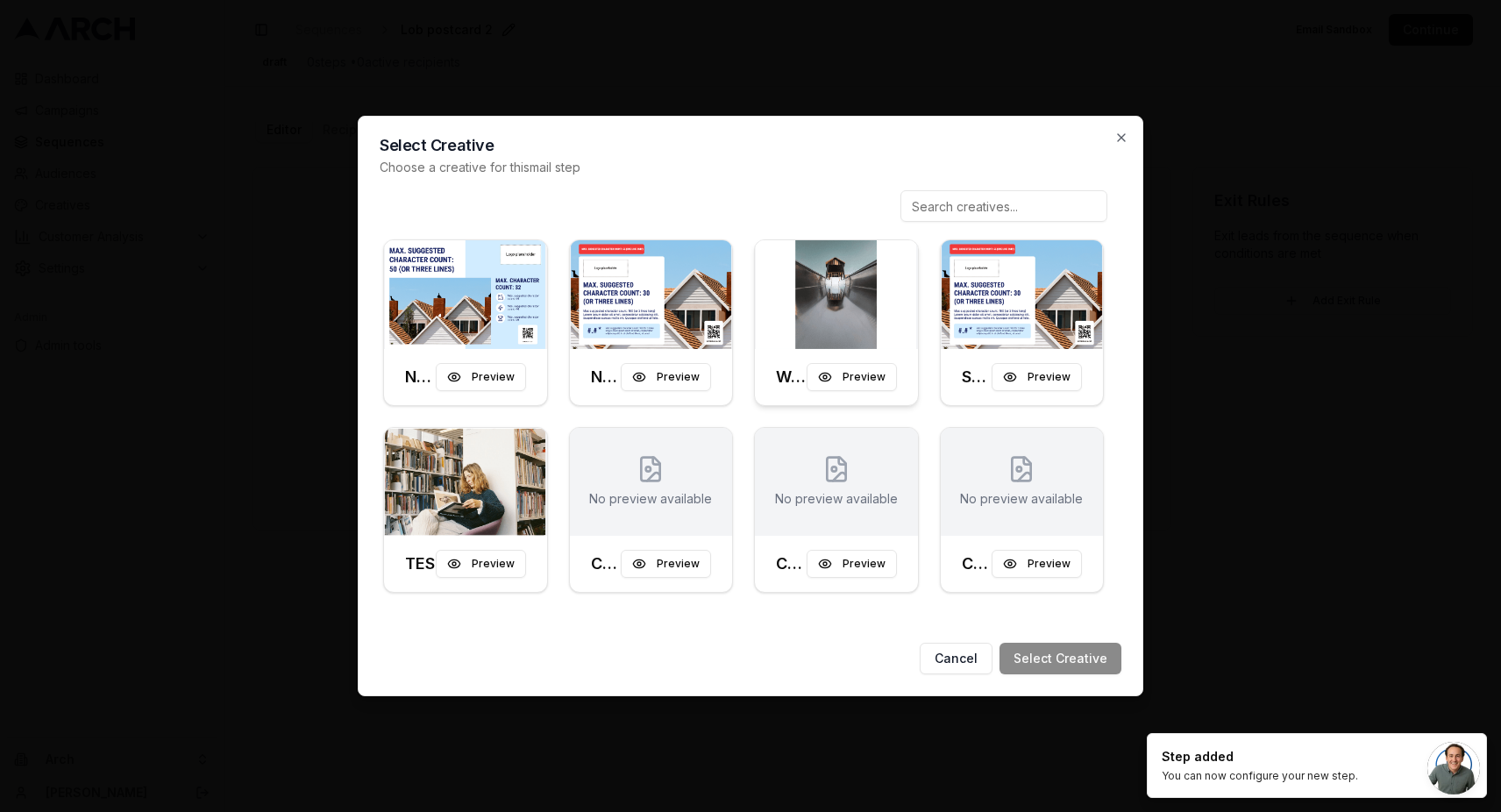
click at [859, 281] on div at bounding box center [836, 295] width 163 height 109
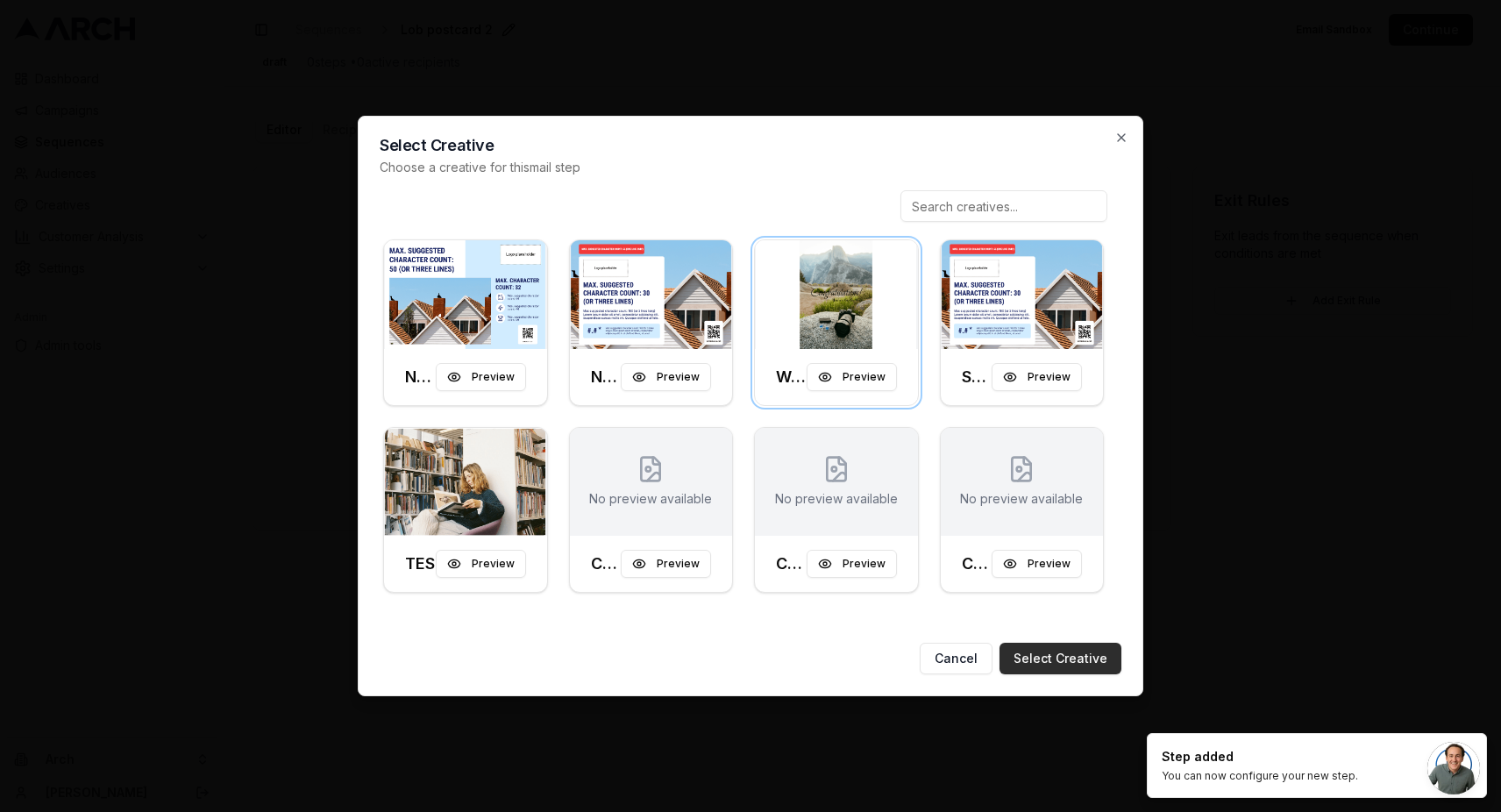
click at [1038, 661] on button "Select Creative" at bounding box center [1060, 659] width 121 height 32
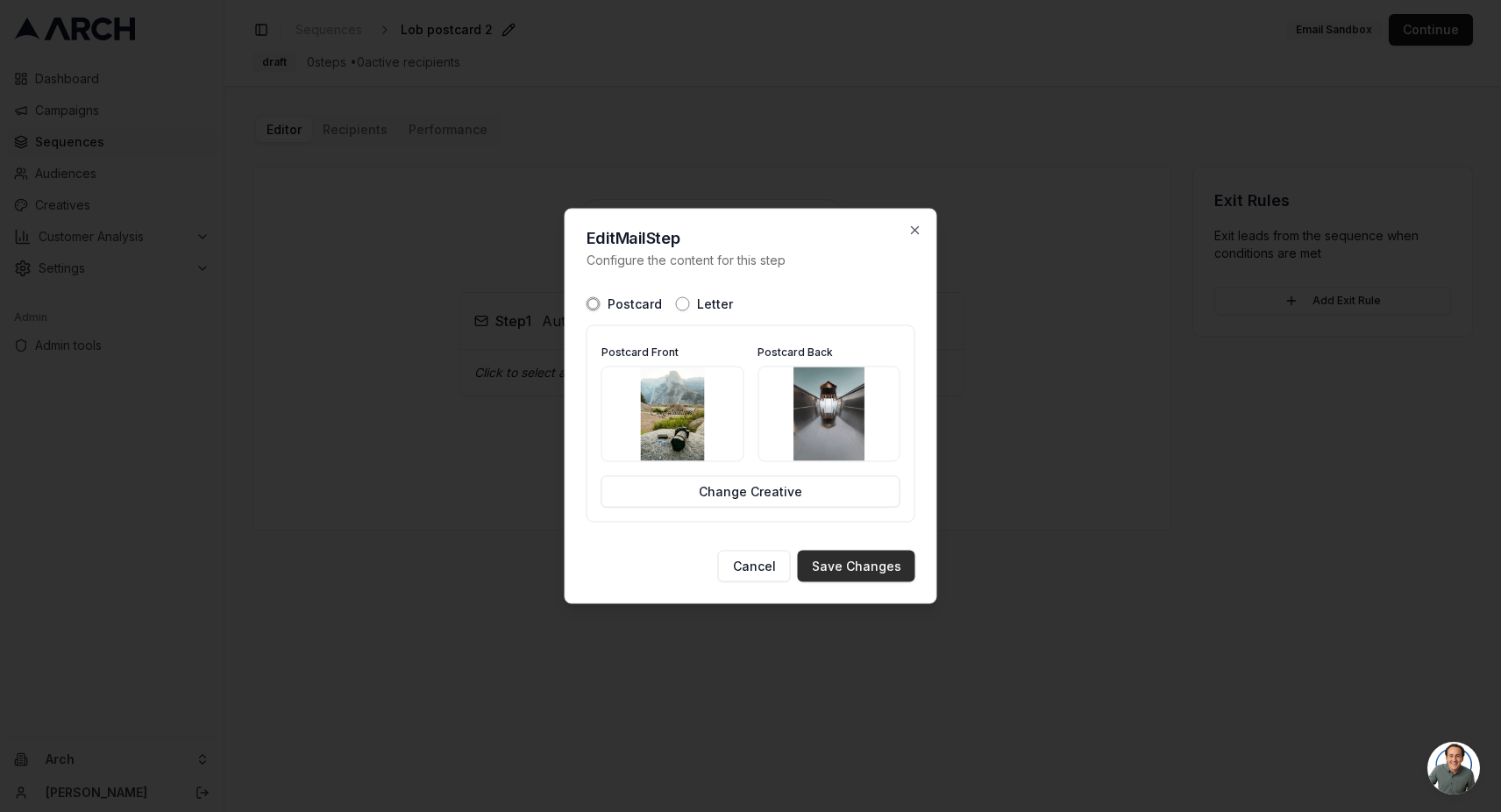
click at [838, 573] on button "Save Changes" at bounding box center [856, 566] width 118 height 32
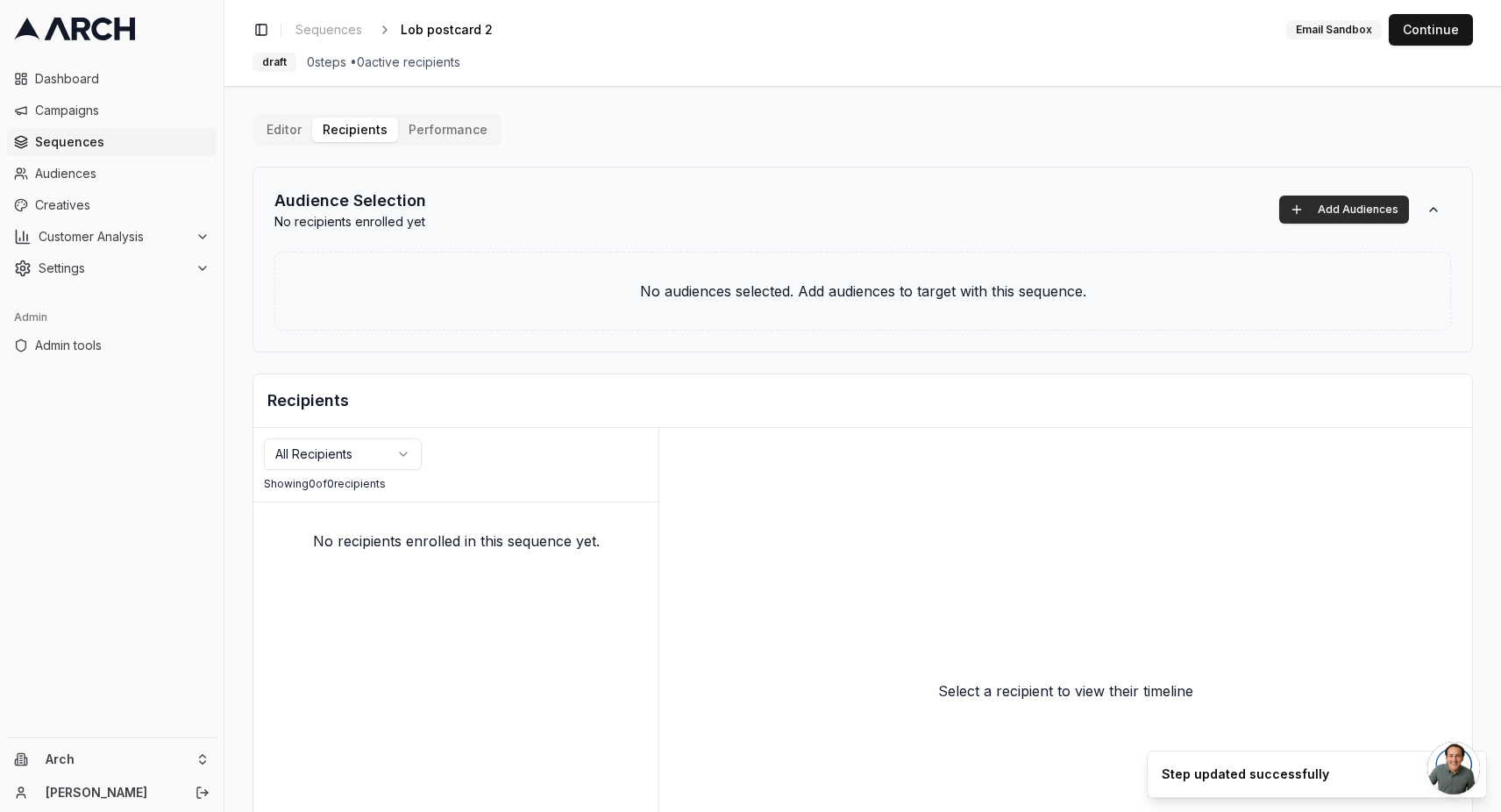
click at [1301, 210] on button "Add Audiences" at bounding box center [1344, 210] width 130 height 28
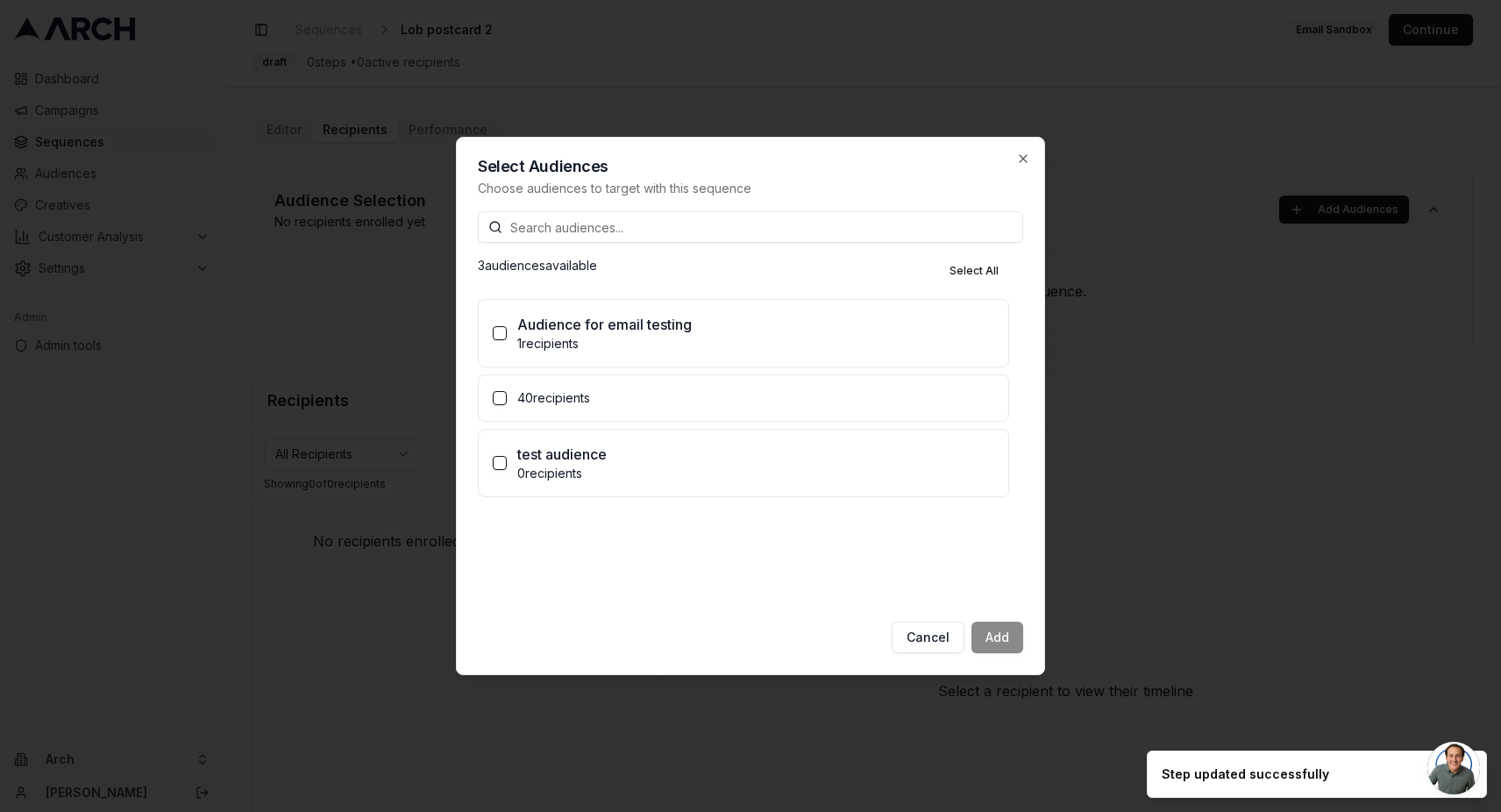
click at [583, 379] on label "40 recipients" at bounding box center [743, 398] width 530 height 45
click at [506, 391] on button "40 recipients" at bounding box center [500, 398] width 14 height 14
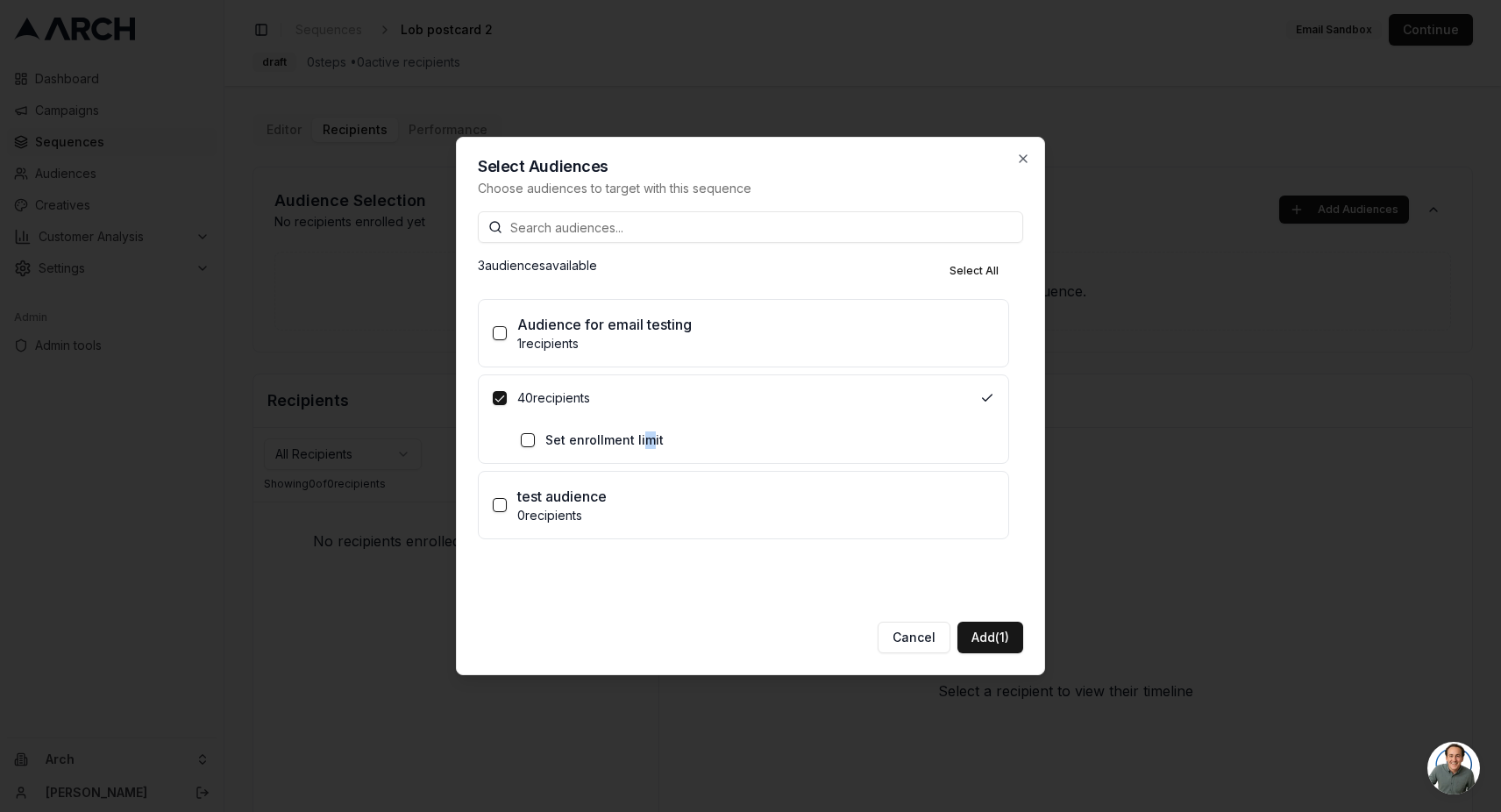
click at [645, 438] on label "Set enrollment limit" at bounding box center [604, 439] width 119 height 18
click at [610, 444] on label "Set enrollment limit" at bounding box center [604, 439] width 119 height 18
click at [535, 444] on button "Set enrollment limit" at bounding box center [527, 439] width 14 height 14
drag, startPoint x: 631, startPoint y: 480, endPoint x: 587, endPoint y: 476, distance: 44.2
click at [587, 476] on input "100" at bounding box center [619, 475] width 84 height 32
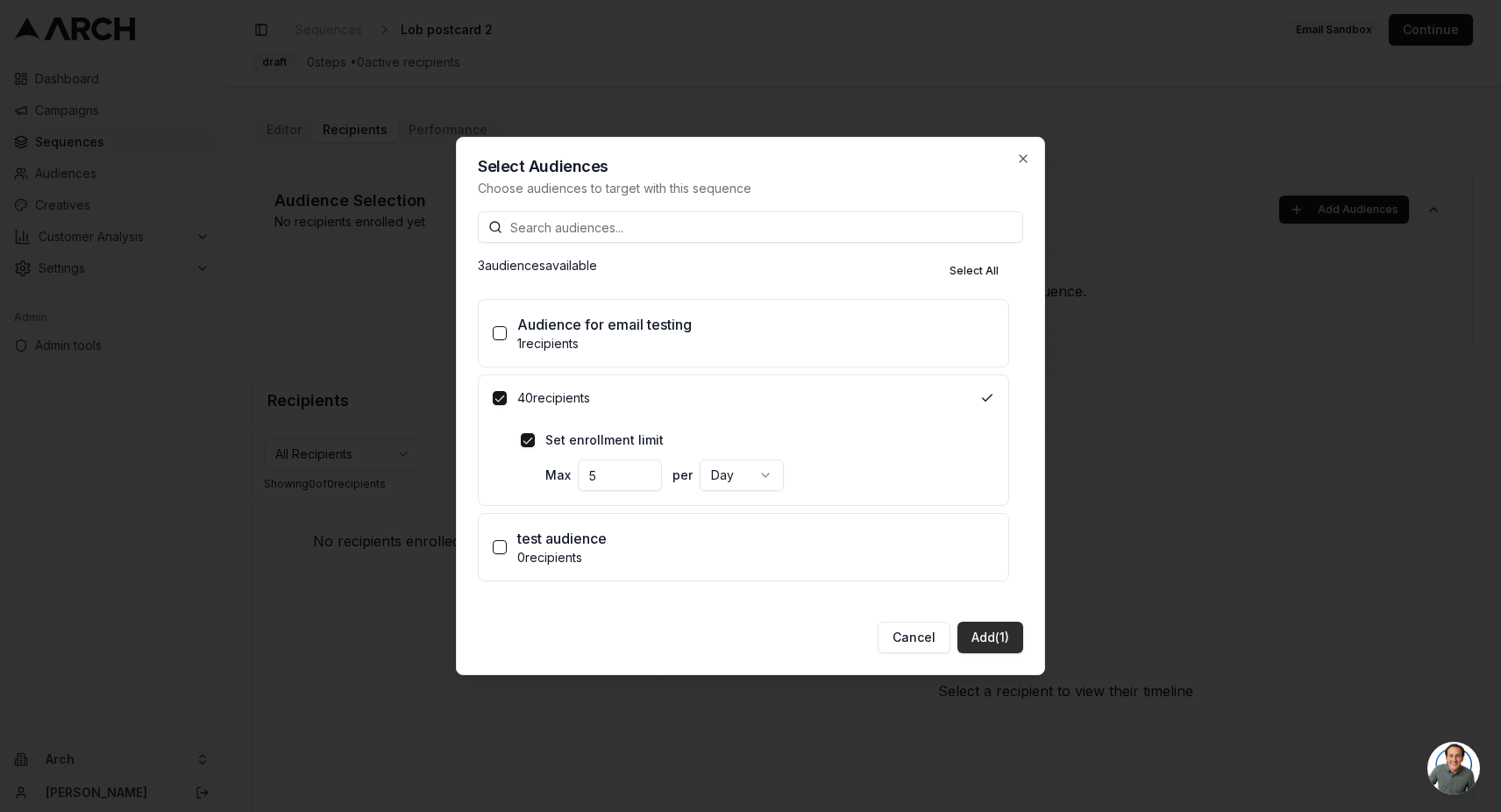
type input "5"
click at [981, 636] on button "Add (1)" at bounding box center [990, 638] width 66 height 32
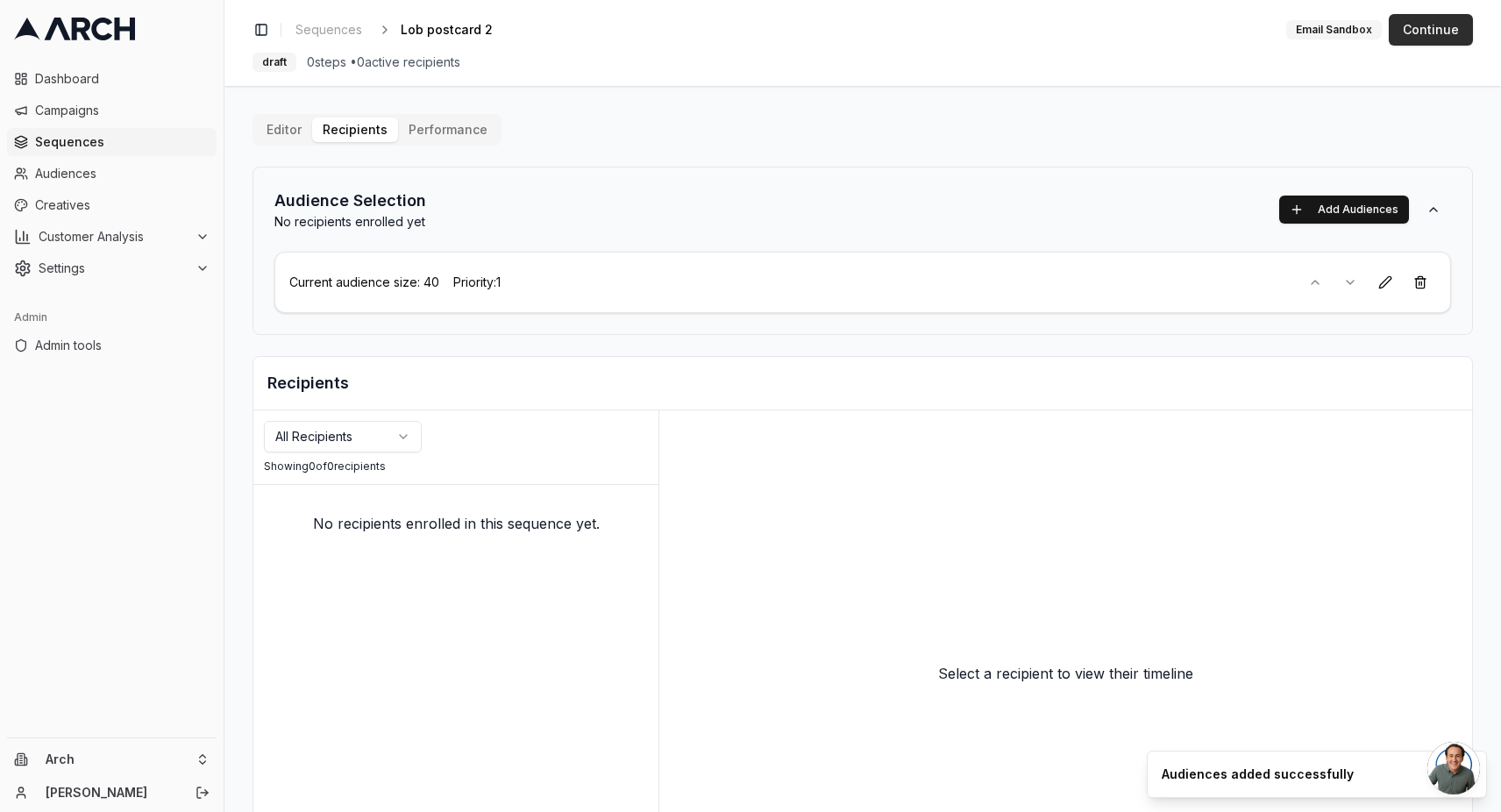
click at [1432, 25] on button "Continue" at bounding box center [1430, 30] width 84 height 32
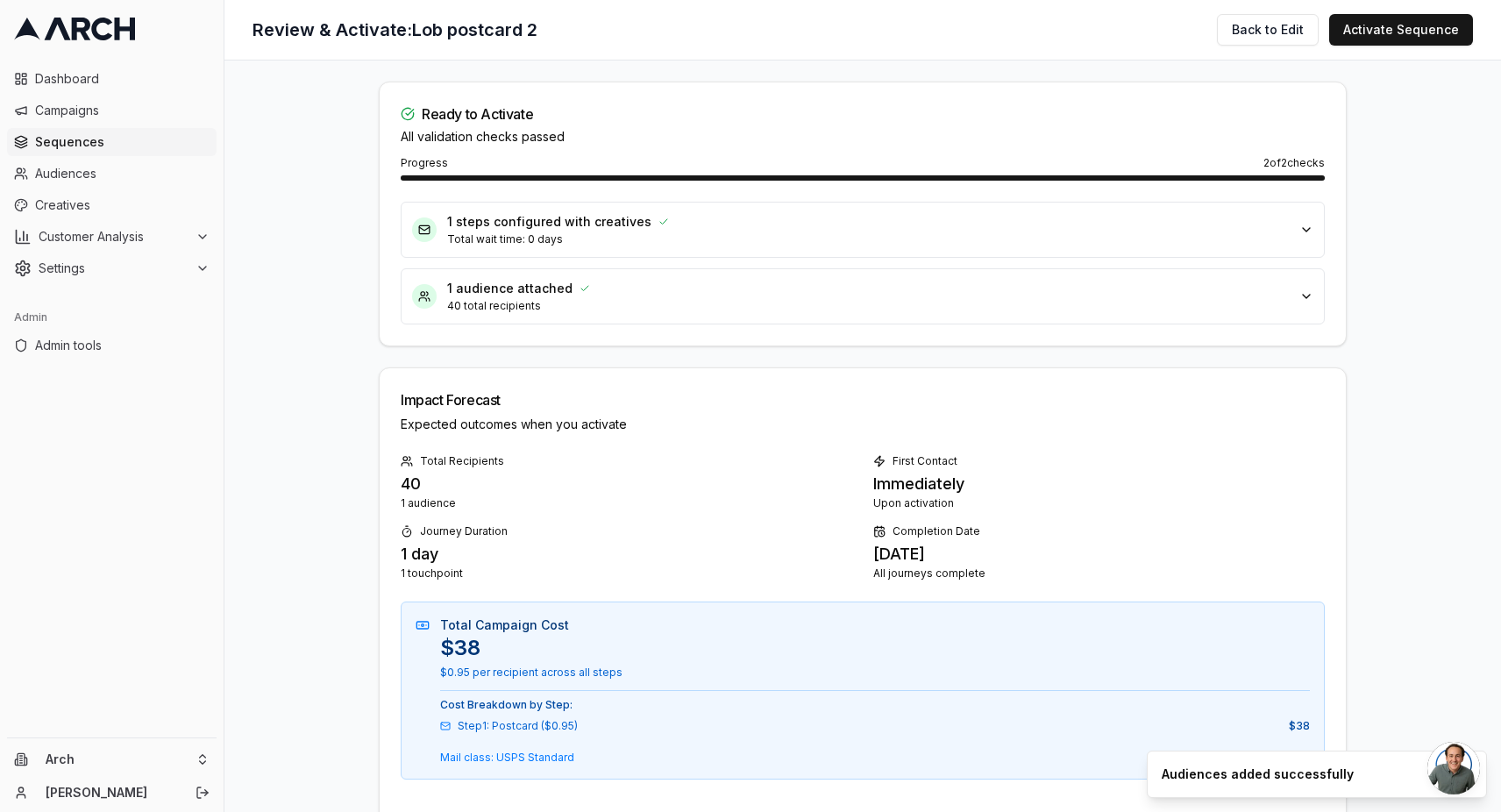
click at [1429, 25] on button "Activate Sequence" at bounding box center [1400, 30] width 144 height 32
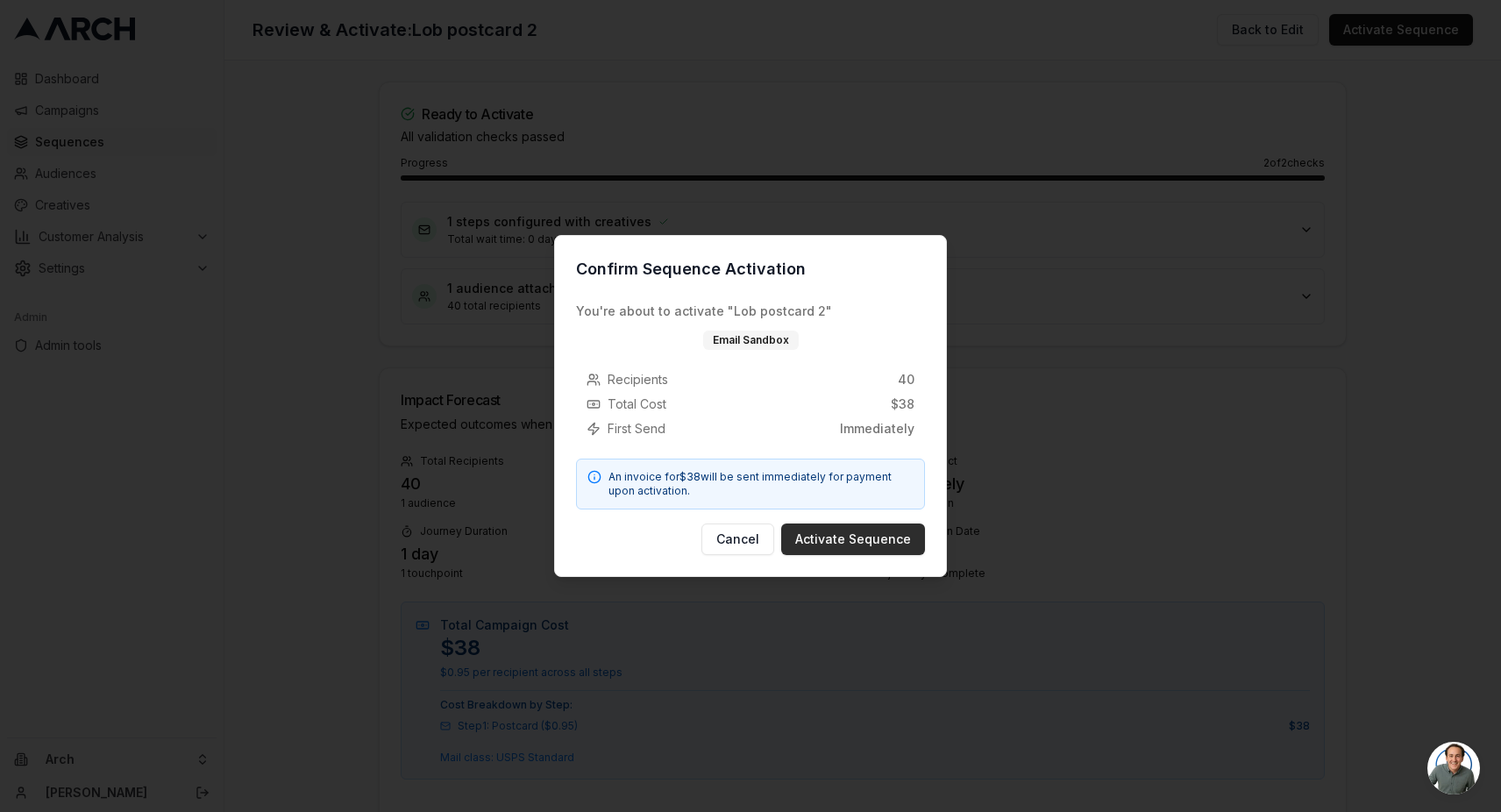
click at [837, 537] on button "Activate Sequence" at bounding box center [853, 539] width 144 height 32
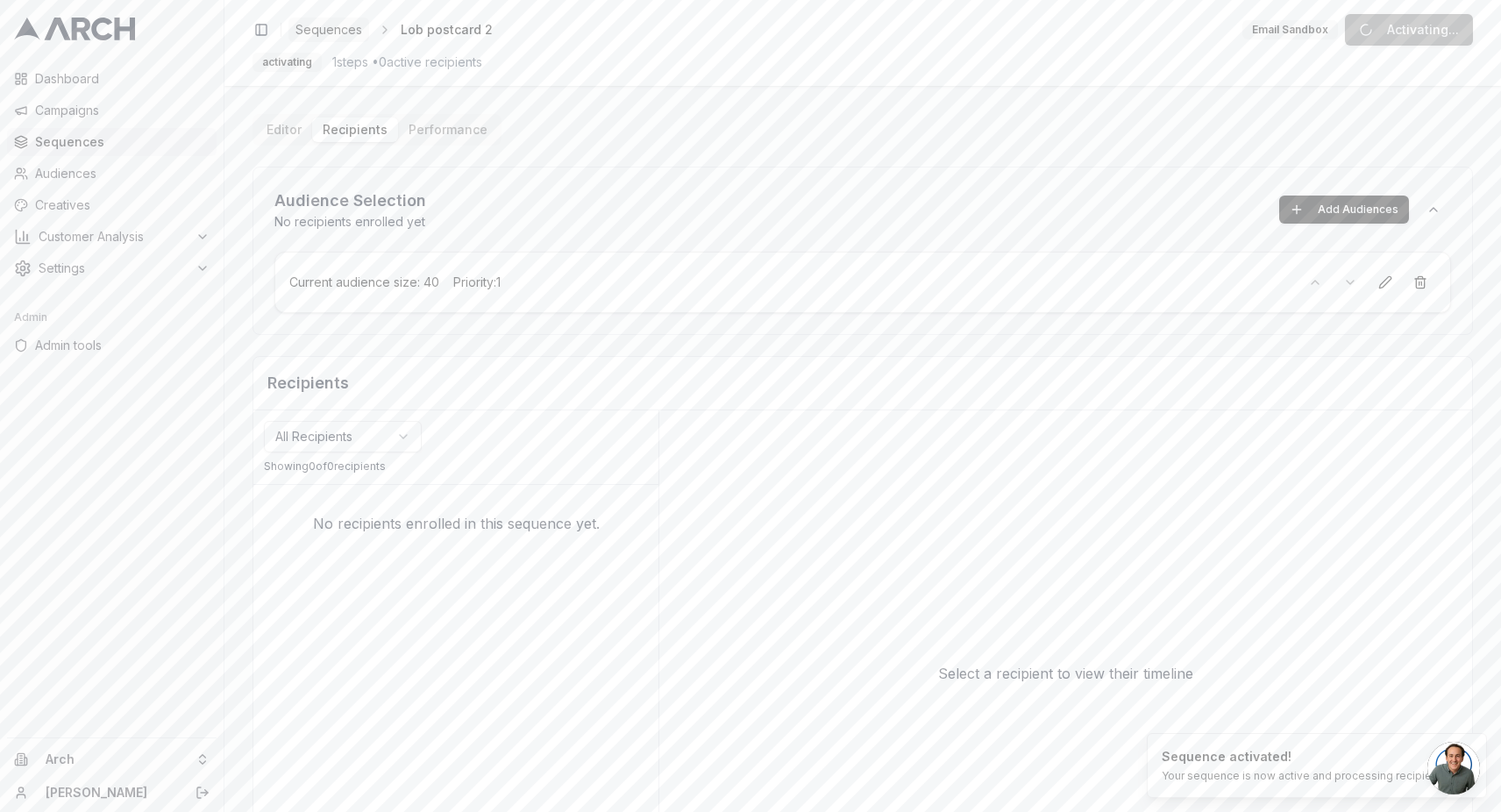
click at [311, 32] on span "Sequences" at bounding box center [328, 29] width 67 height 18
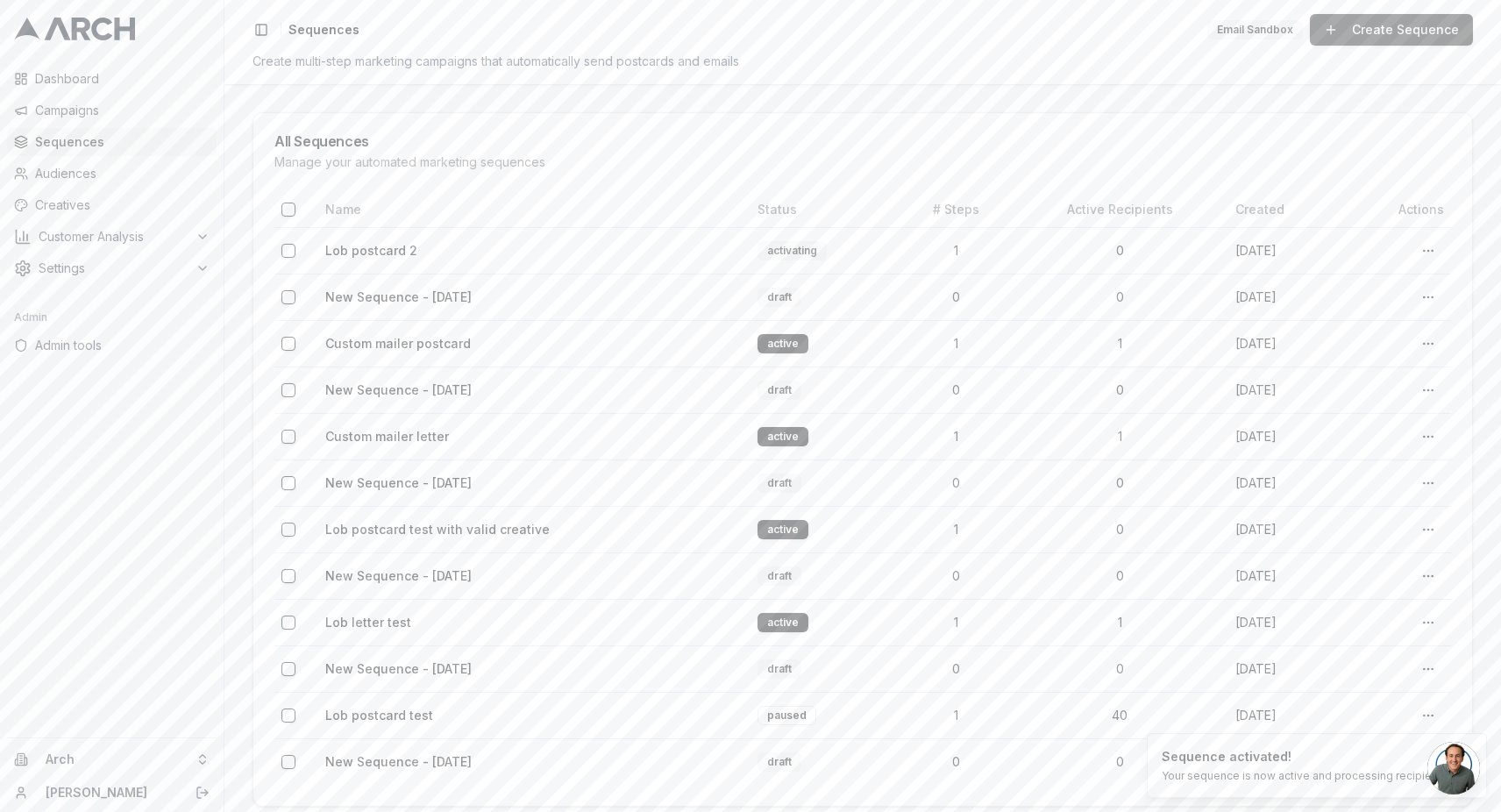
click at [1355, 21] on link "Create Sequence" at bounding box center [1391, 30] width 163 height 32
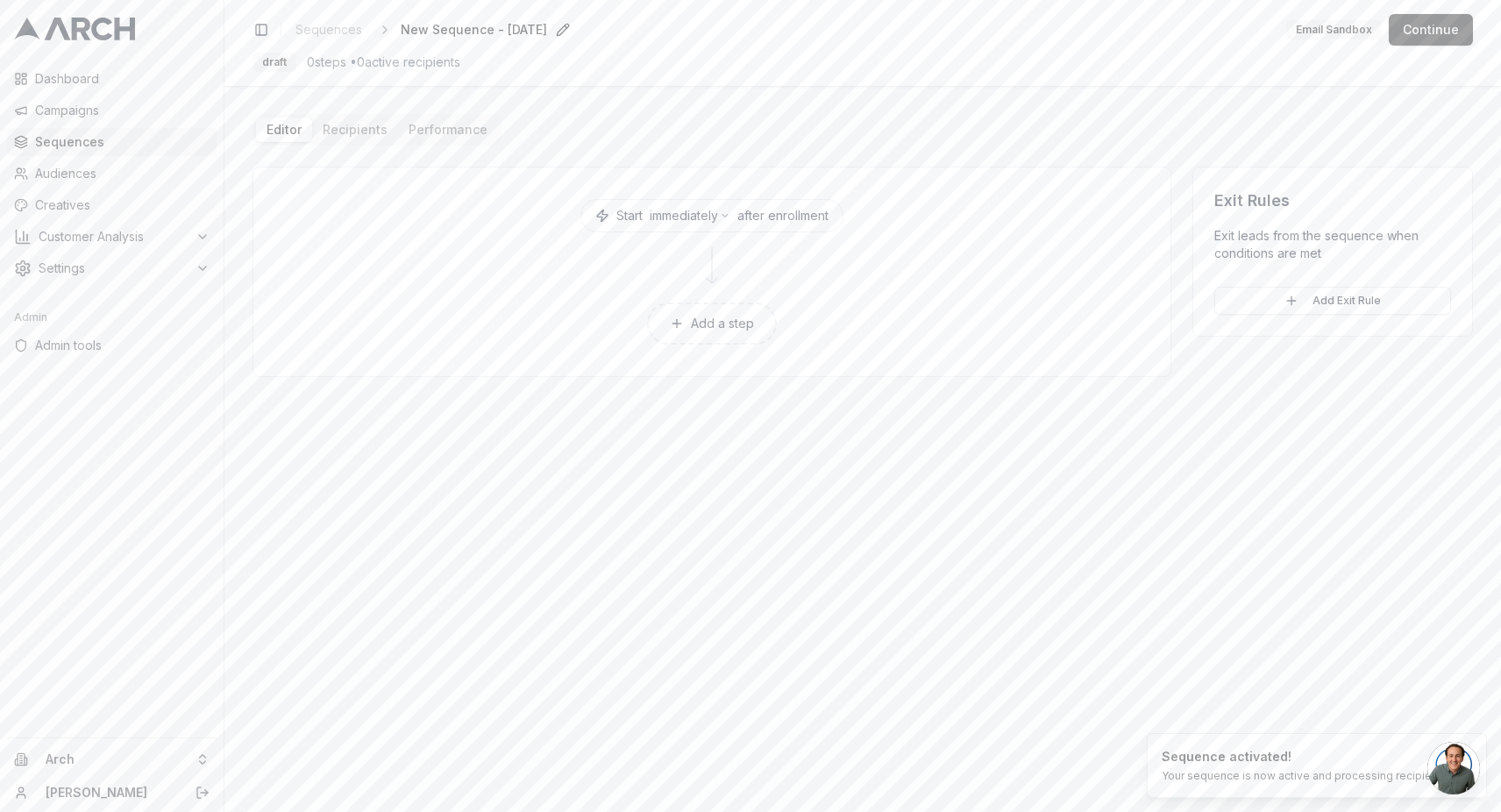
click at [475, 19] on div "New Sequence - Oct 2, 2025 Edit" at bounding box center [487, 30] width 174 height 24
click at [473, 25] on span "New Sequence - Oct 2, 2025" at bounding box center [474, 29] width 147 height 18
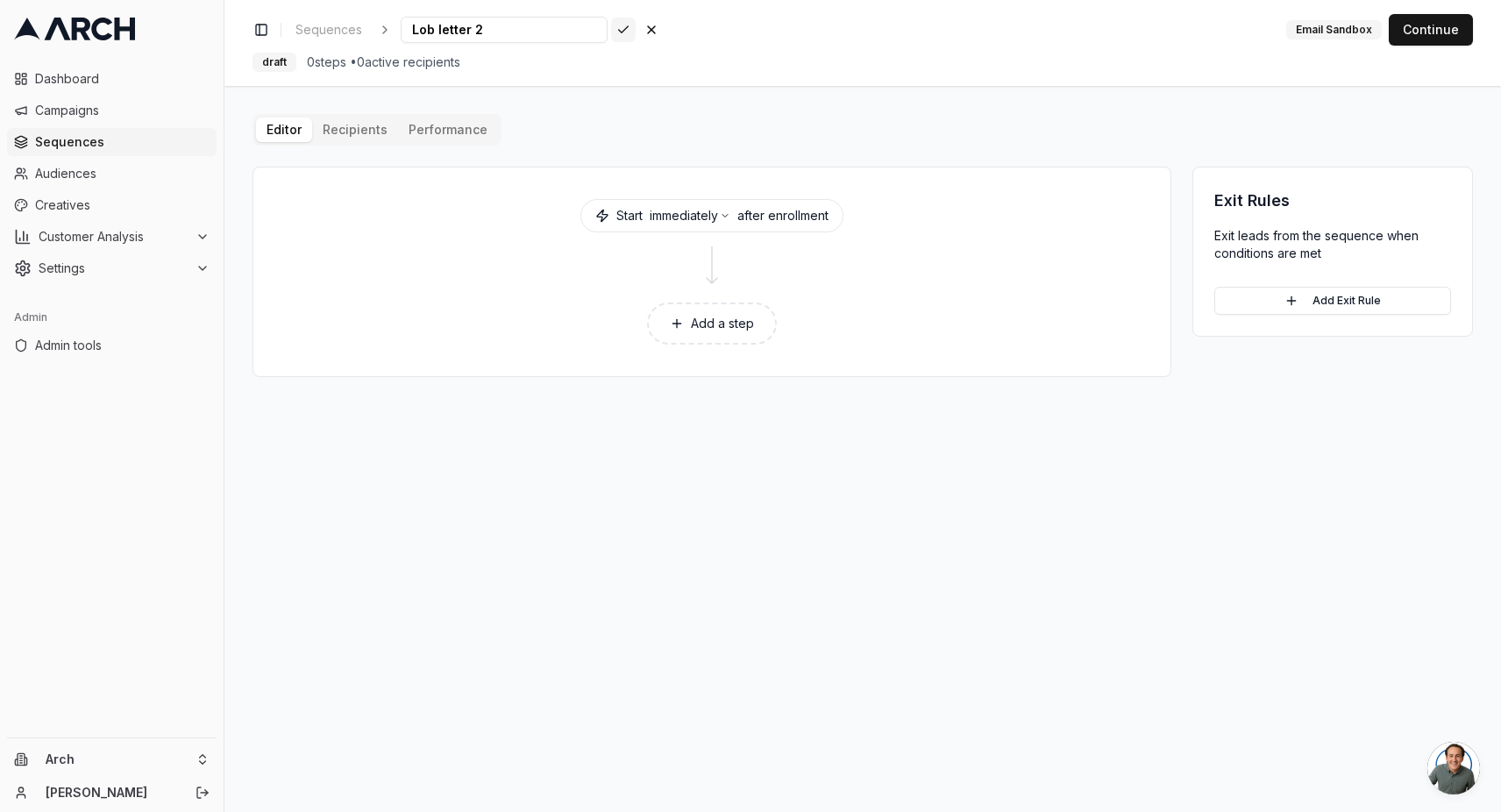
type input "Lob letter 2"
click at [580, 24] on div "Toggle Sidebar Sequences Lob letter 2 Save Cancel Email Sandbox Continue" at bounding box center [862, 30] width 1221 height 32
click at [680, 300] on div "Add a step" at bounding box center [712, 323] width 875 height 63
click at [685, 319] on button "Add a step" at bounding box center [712, 323] width 130 height 42
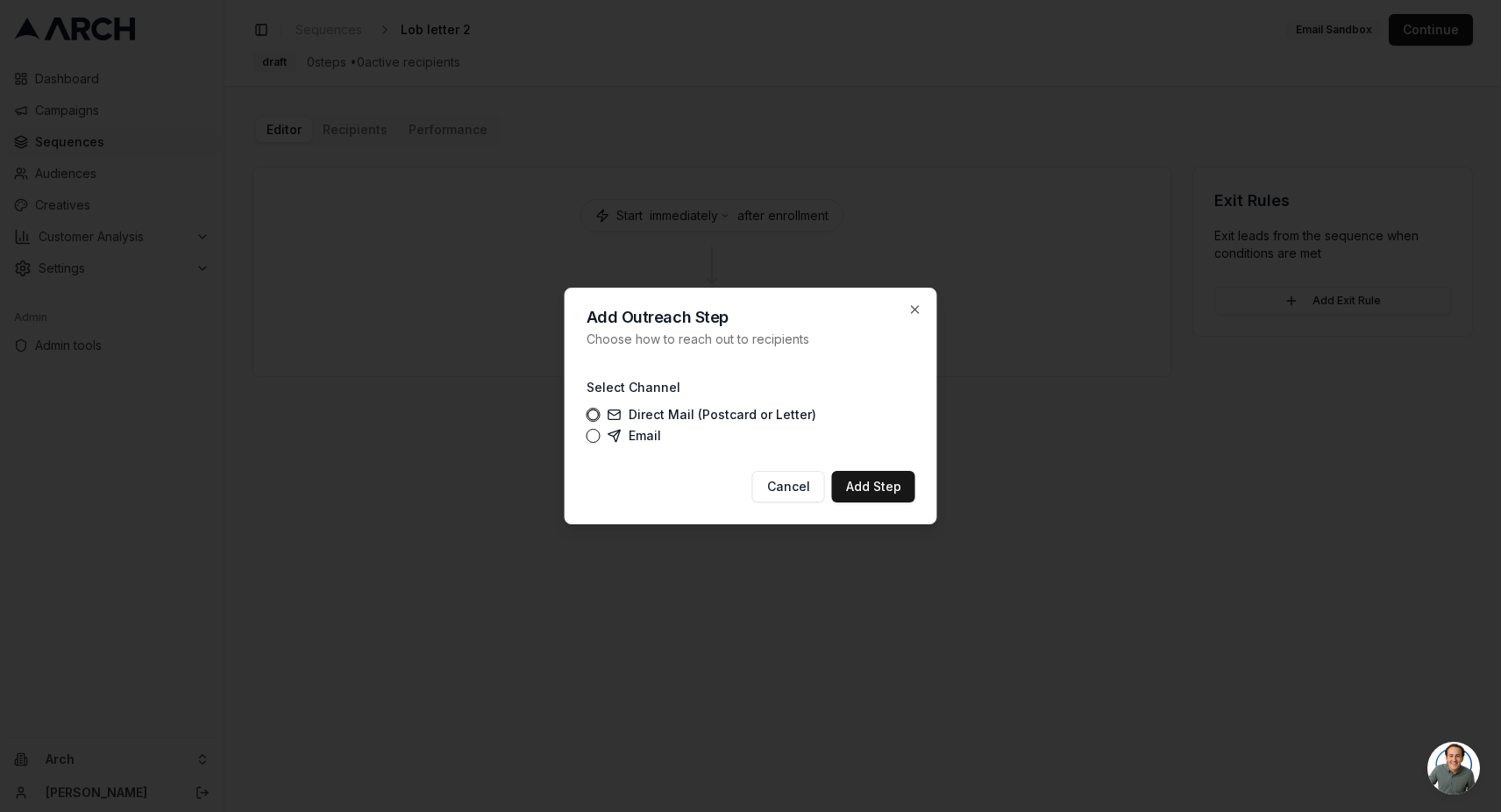
click at [919, 489] on div "Add Outreach Step Choose how to reach out to recipients Select Channel Direct M…" at bounding box center [751, 406] width 373 height 237
click at [892, 493] on button "Add Step" at bounding box center [873, 486] width 84 height 32
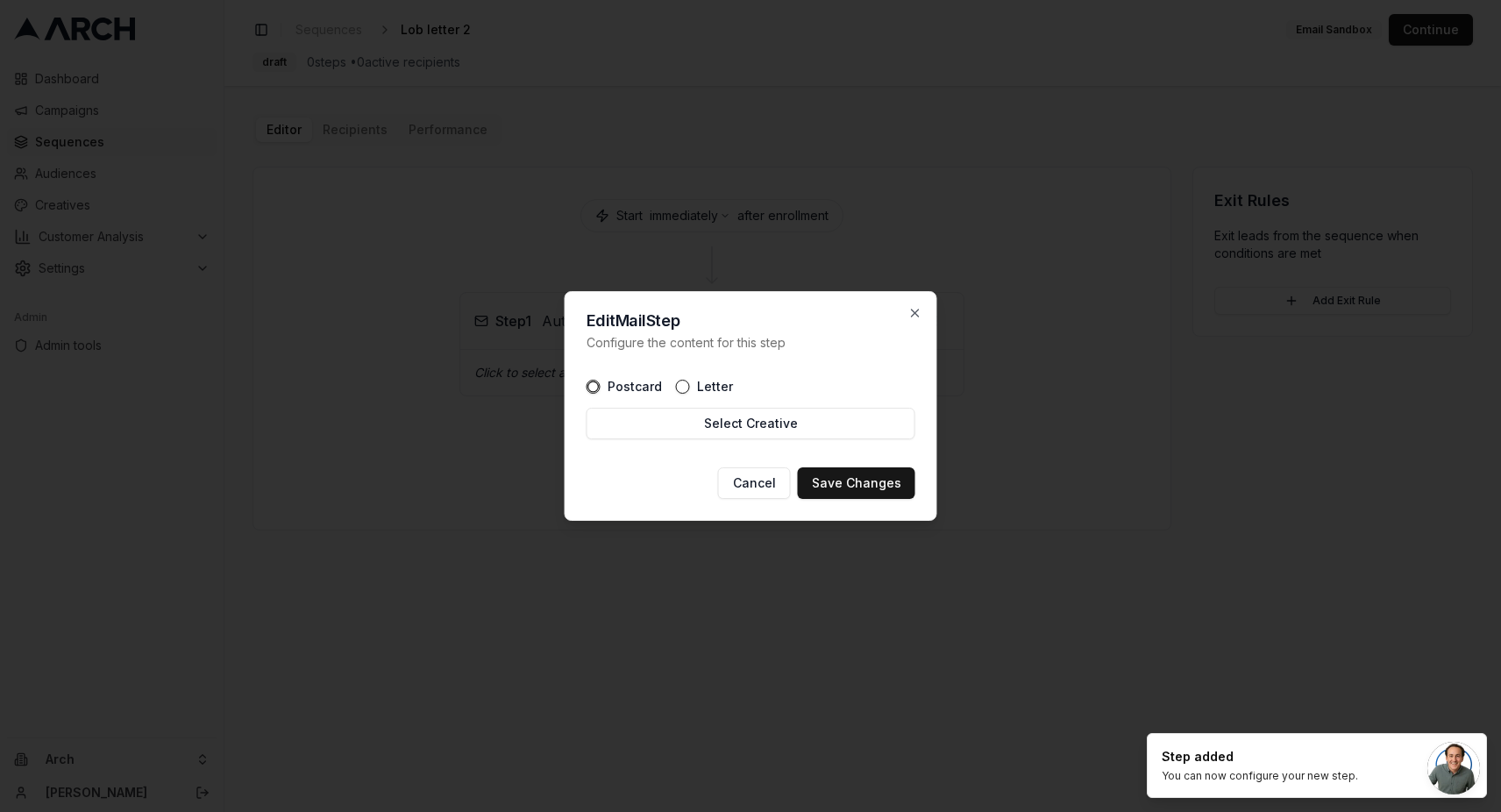
click at [681, 382] on button "Letter" at bounding box center [682, 386] width 14 height 14
click at [694, 426] on button "Select Creative" at bounding box center [750, 423] width 328 height 32
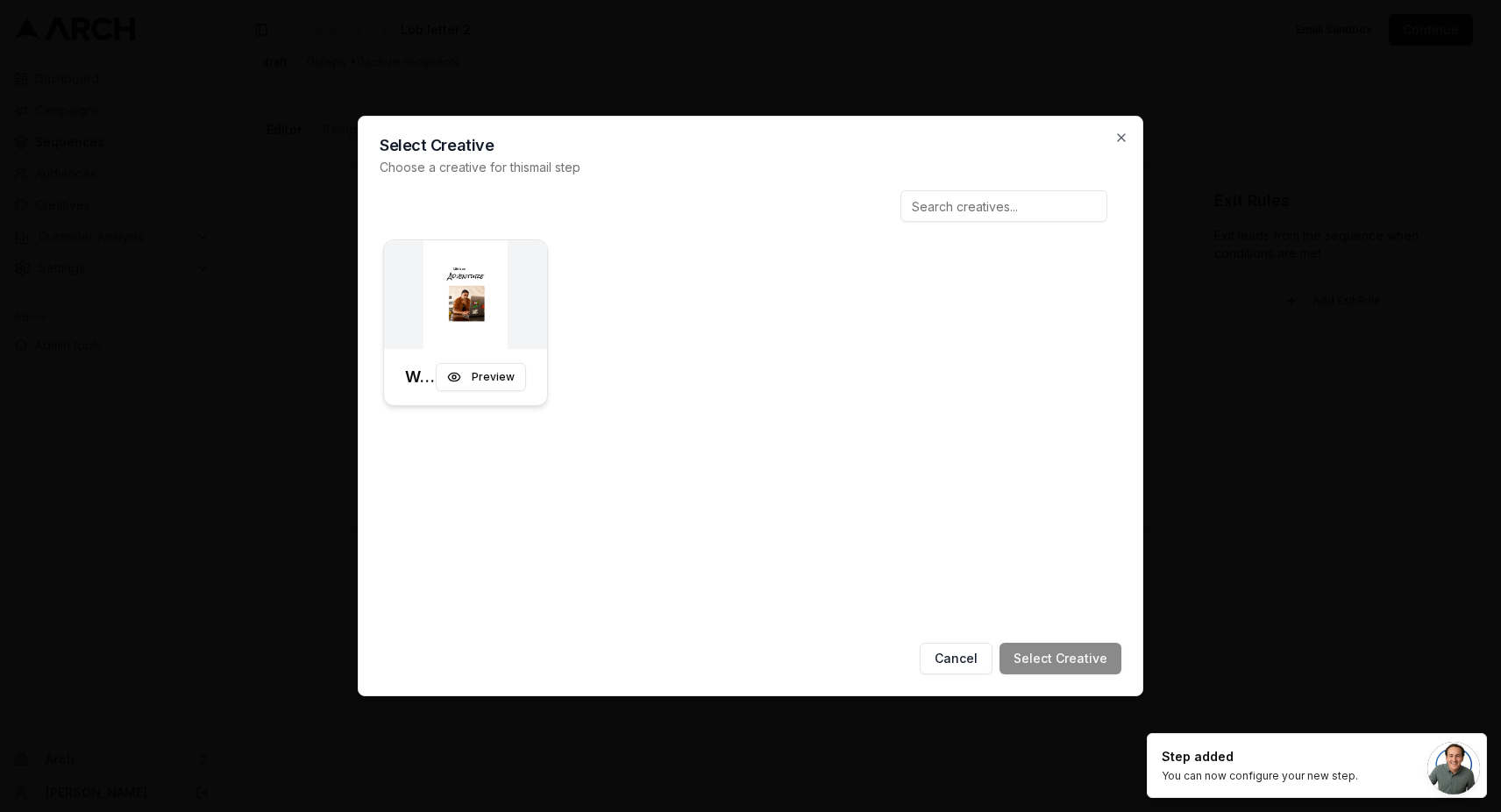
click at [511, 293] on img at bounding box center [465, 295] width 163 height 109
click at [1046, 653] on button "Select Creative" at bounding box center [1060, 659] width 121 height 32
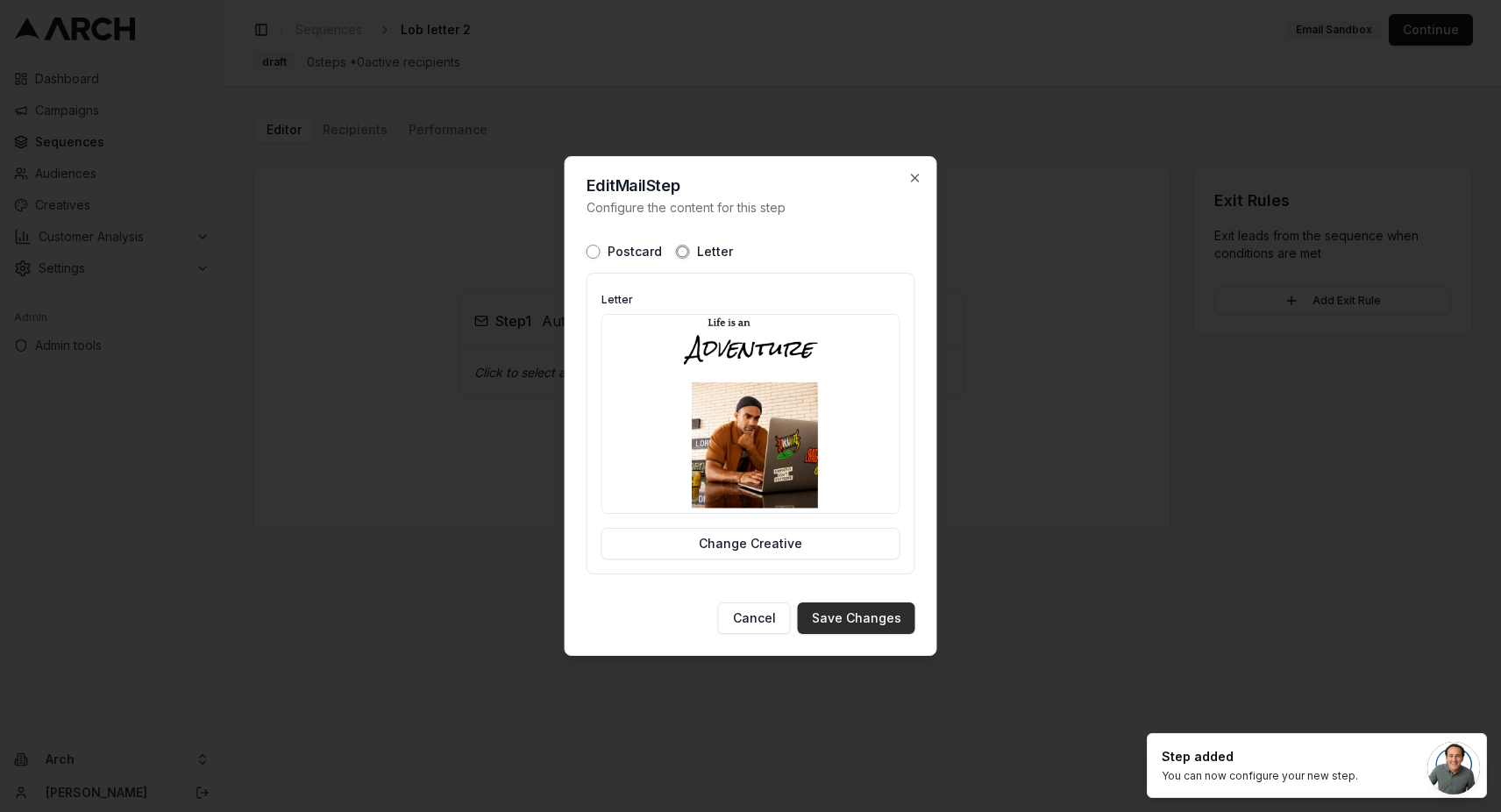
click at [853, 619] on button "Save Changes" at bounding box center [856, 618] width 118 height 32
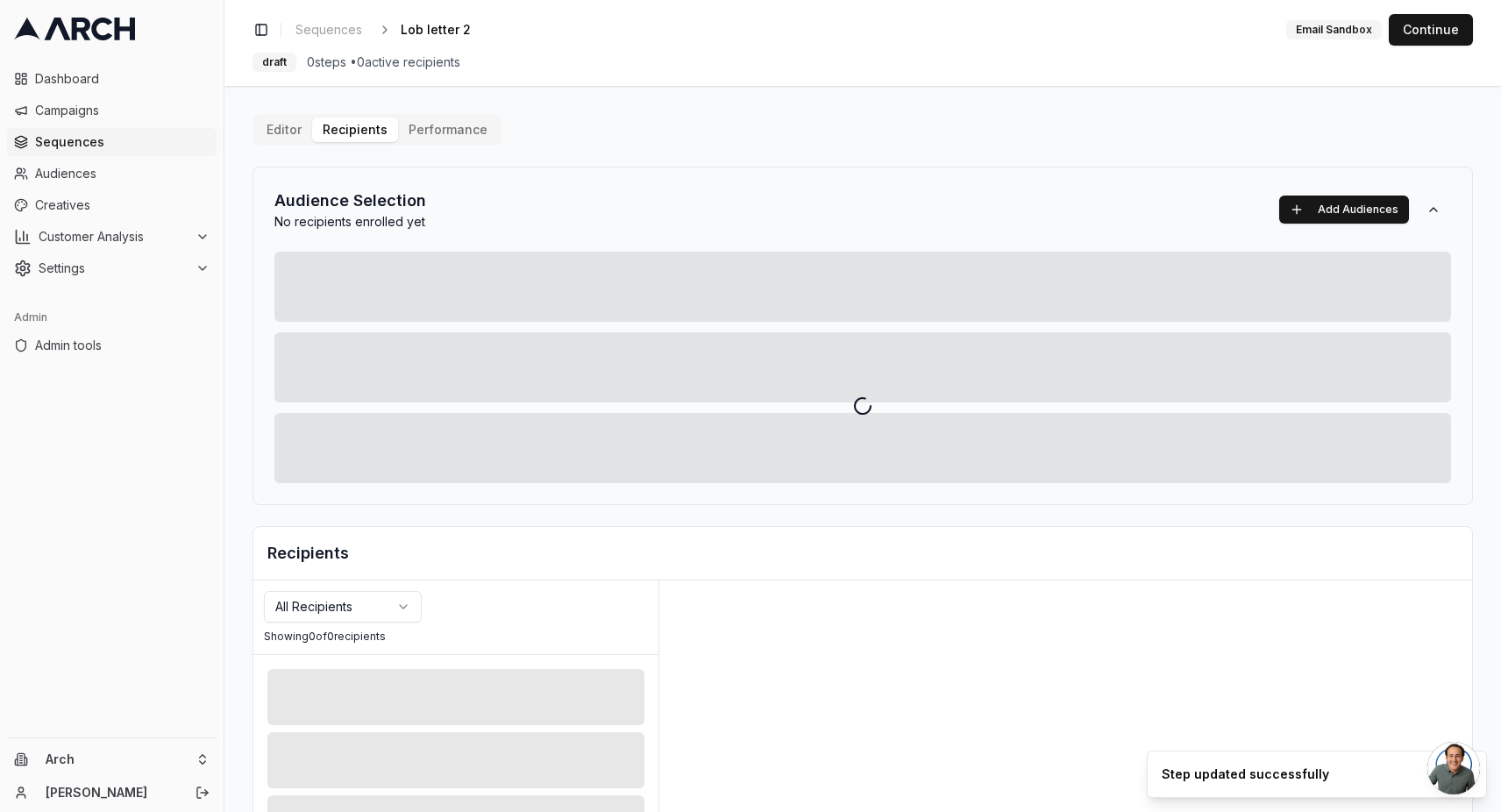
click at [363, 128] on div "Editor Recipients Performance Audience Selection No recipients enrolled yet Add…" at bounding box center [862, 611] width 1221 height 994
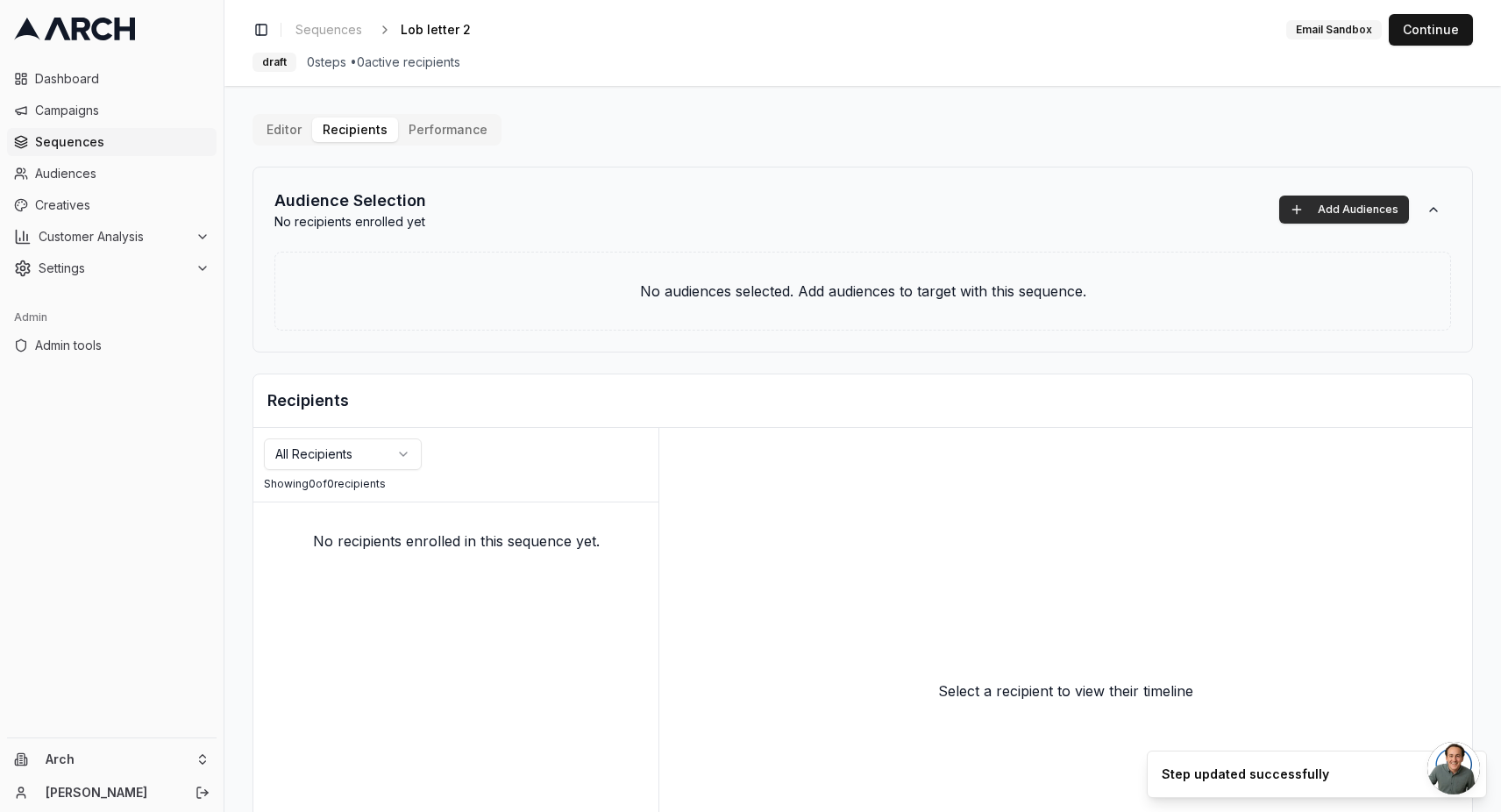
click at [1334, 218] on button "Add Audiences" at bounding box center [1344, 210] width 130 height 28
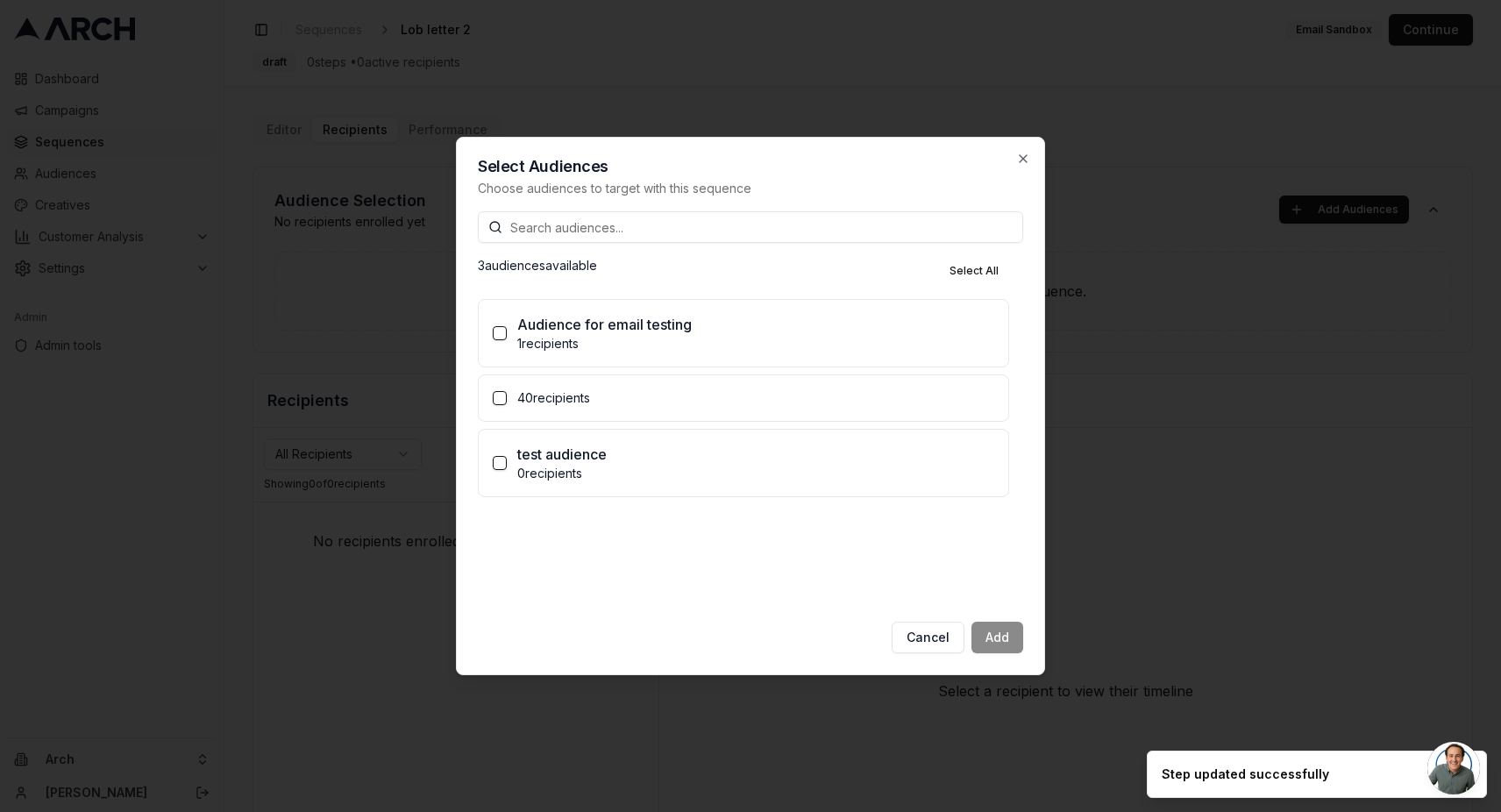
click at [500, 395] on button "40 recipients" at bounding box center [500, 398] width 14 height 14
click at [613, 446] on label "Set enrollment limit" at bounding box center [604, 439] width 119 height 18
click at [535, 446] on button "Set enrollment limit" at bounding box center [527, 439] width 14 height 14
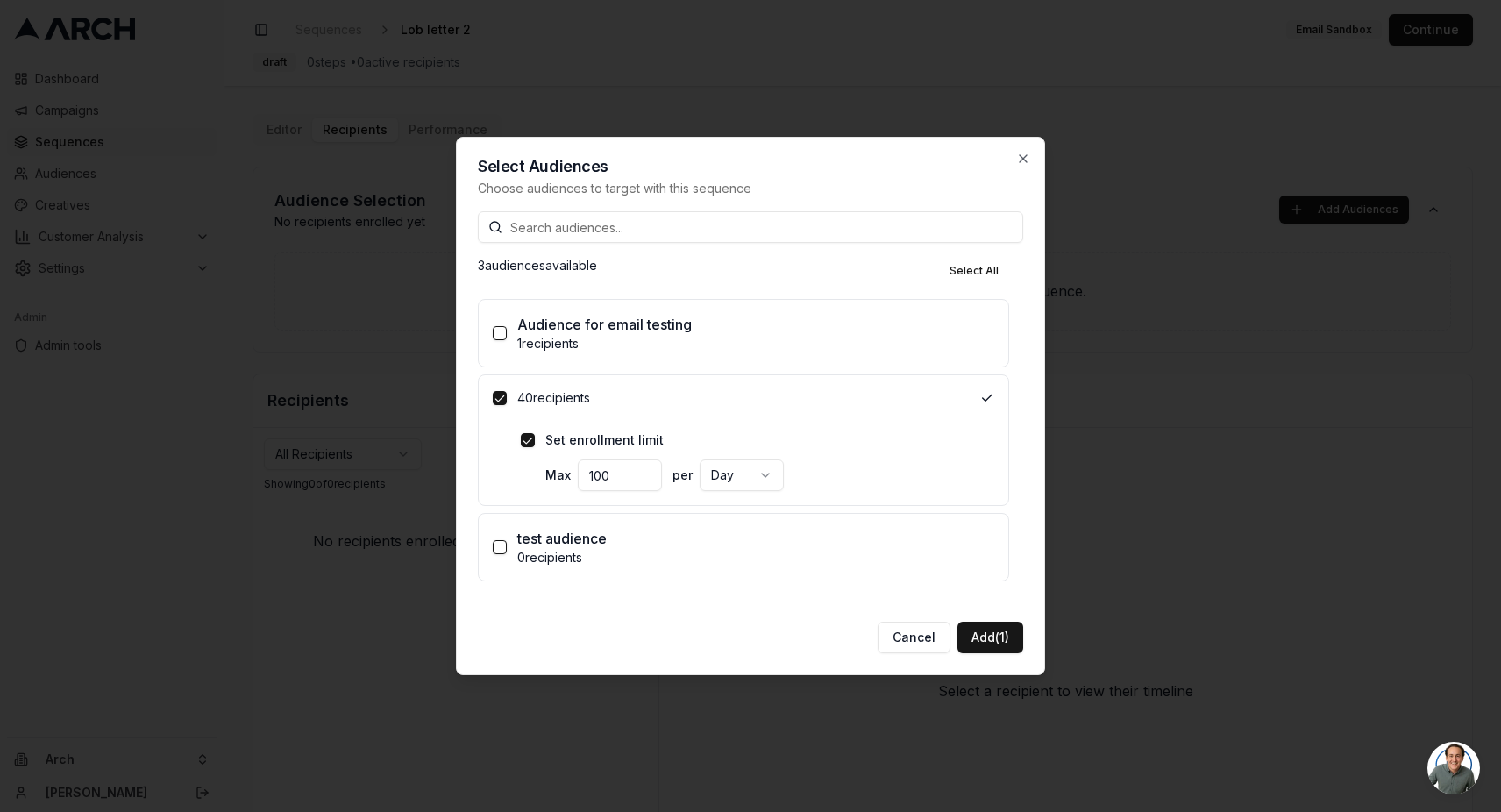
drag, startPoint x: 600, startPoint y: 472, endPoint x: 525, endPoint y: 469, distance: 75.1
click at [526, 470] on div "Set enrollment limit Max 100 per Day" at bounding box center [757, 460] width 473 height 59
type input "5"
click at [937, 504] on div "Set enrollment limit Max 5 per Day" at bounding box center [757, 462] width 502 height 84
click at [984, 634] on button "Add (1)" at bounding box center [990, 638] width 66 height 32
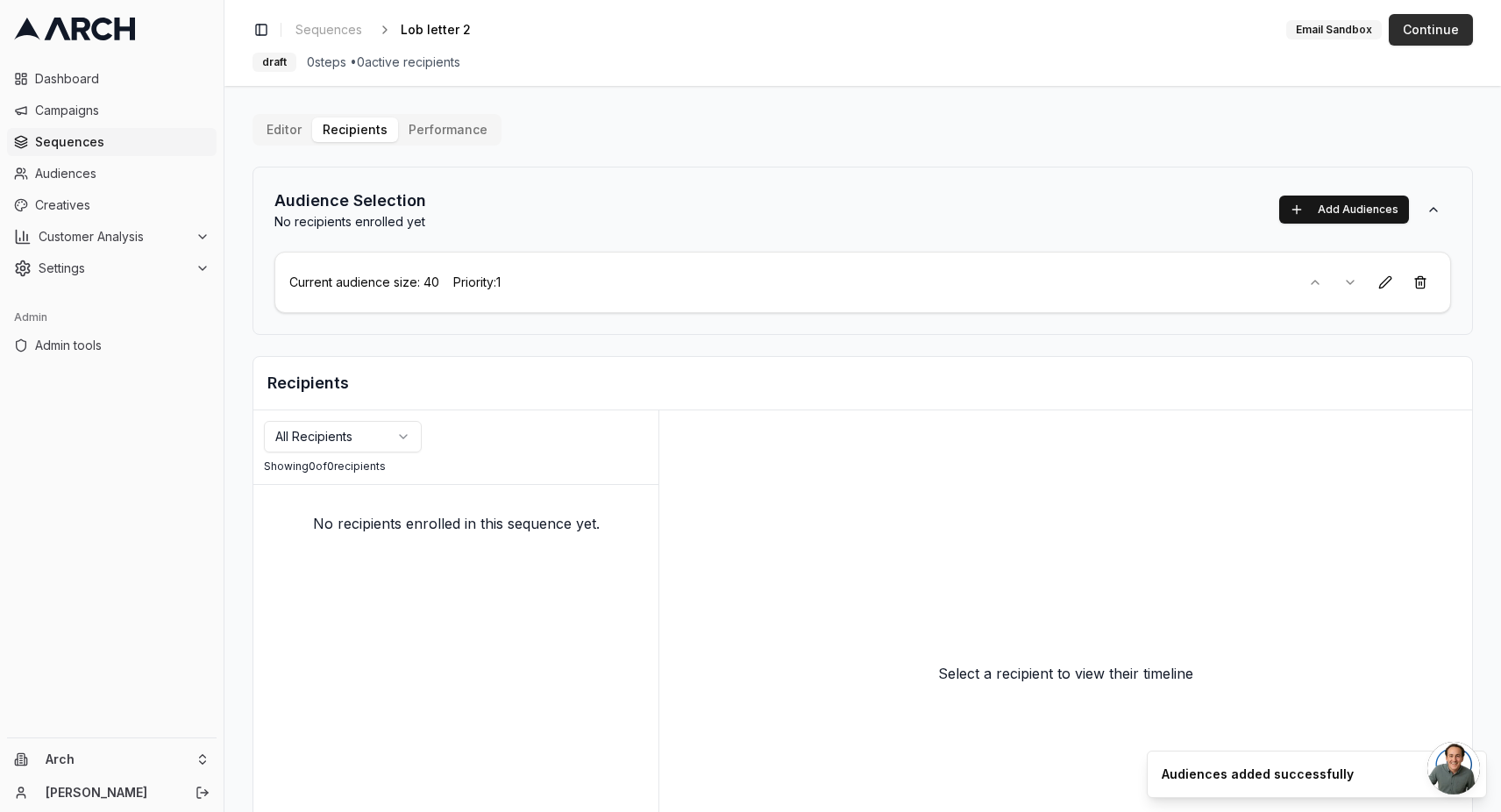
click at [1416, 33] on button "Continue" at bounding box center [1430, 30] width 84 height 32
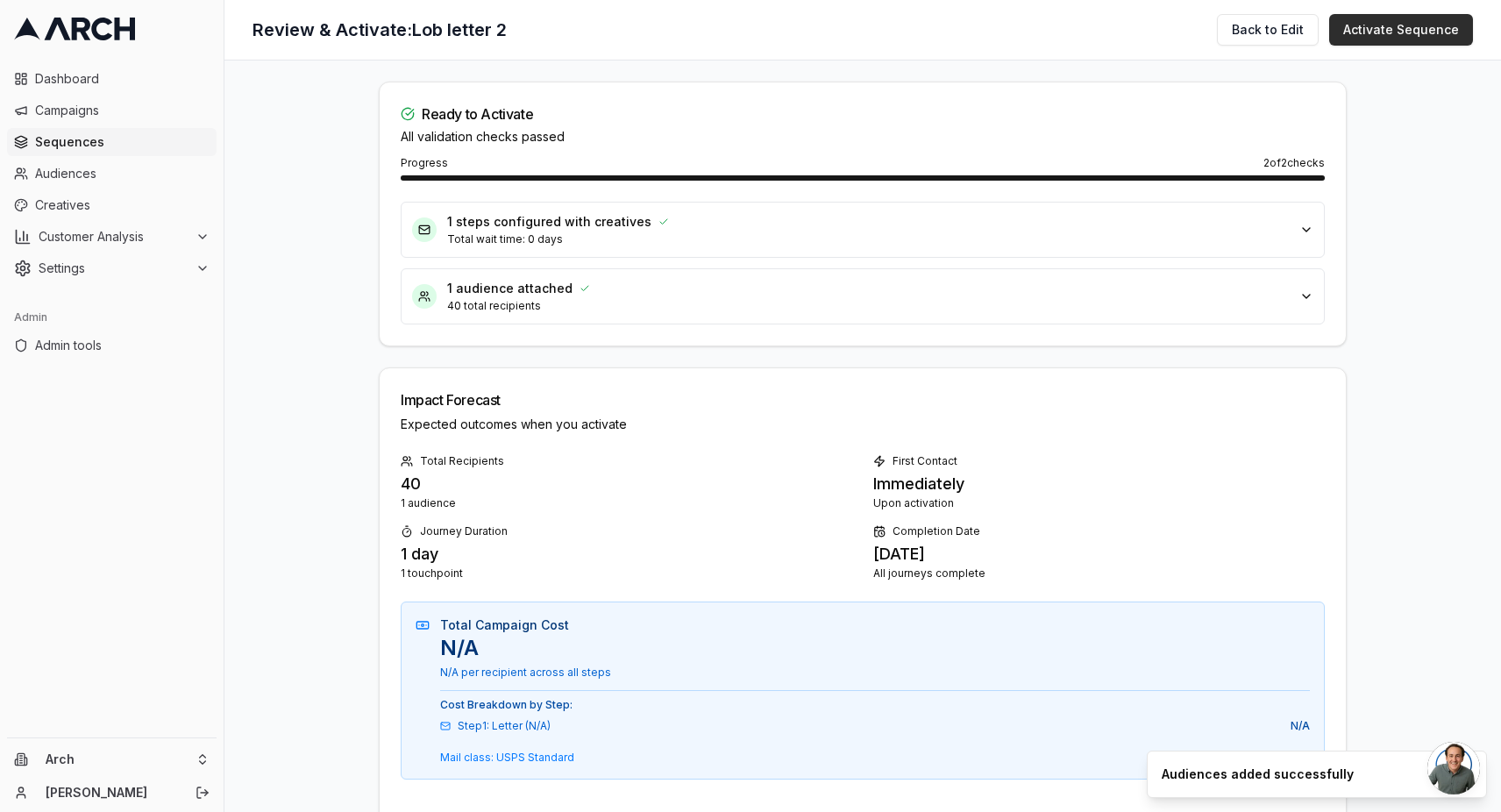
click at [1401, 33] on button "Activate Sequence" at bounding box center [1400, 30] width 144 height 32
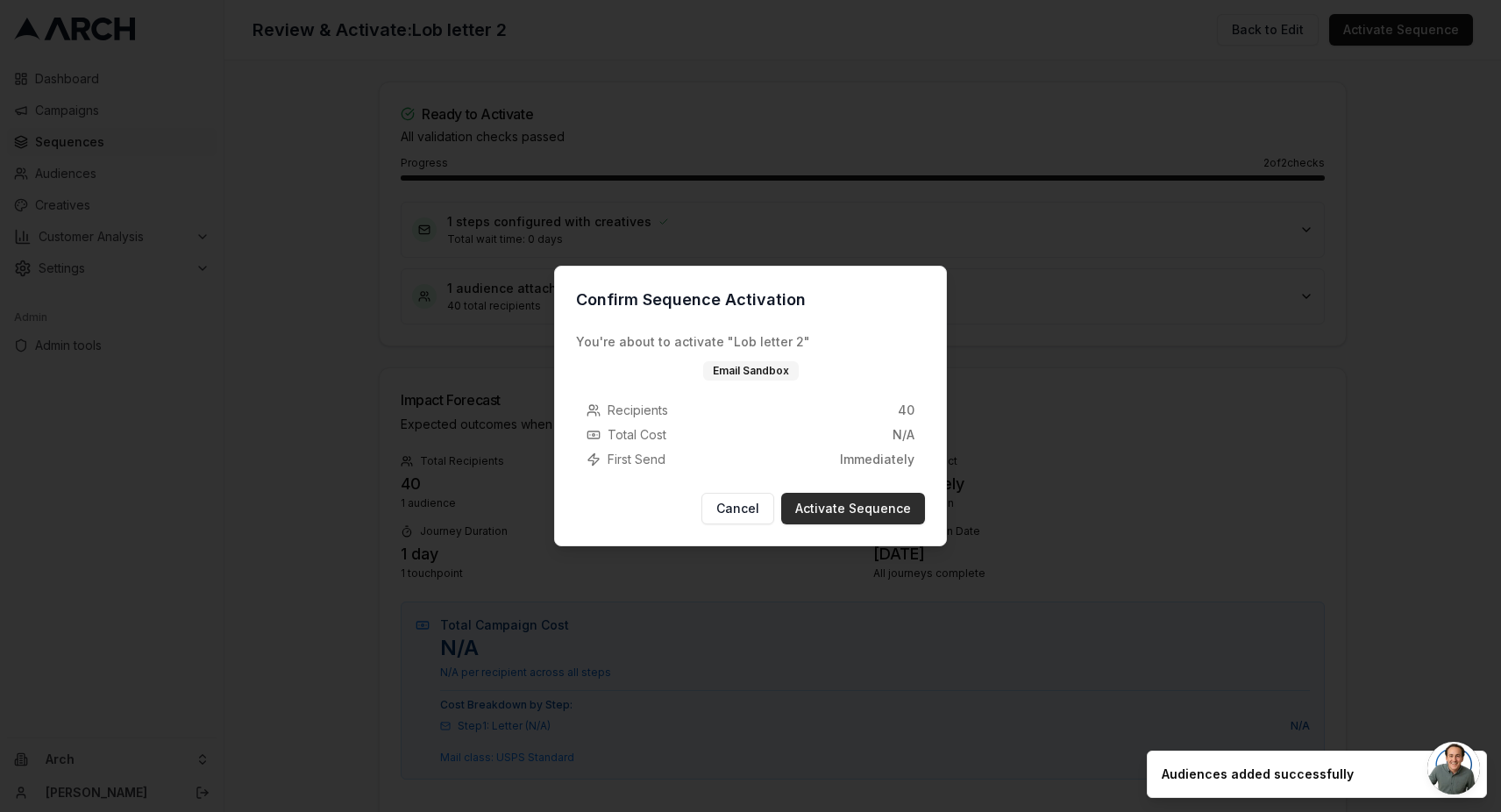
click at [851, 510] on button "Activate Sequence" at bounding box center [853, 509] width 144 height 32
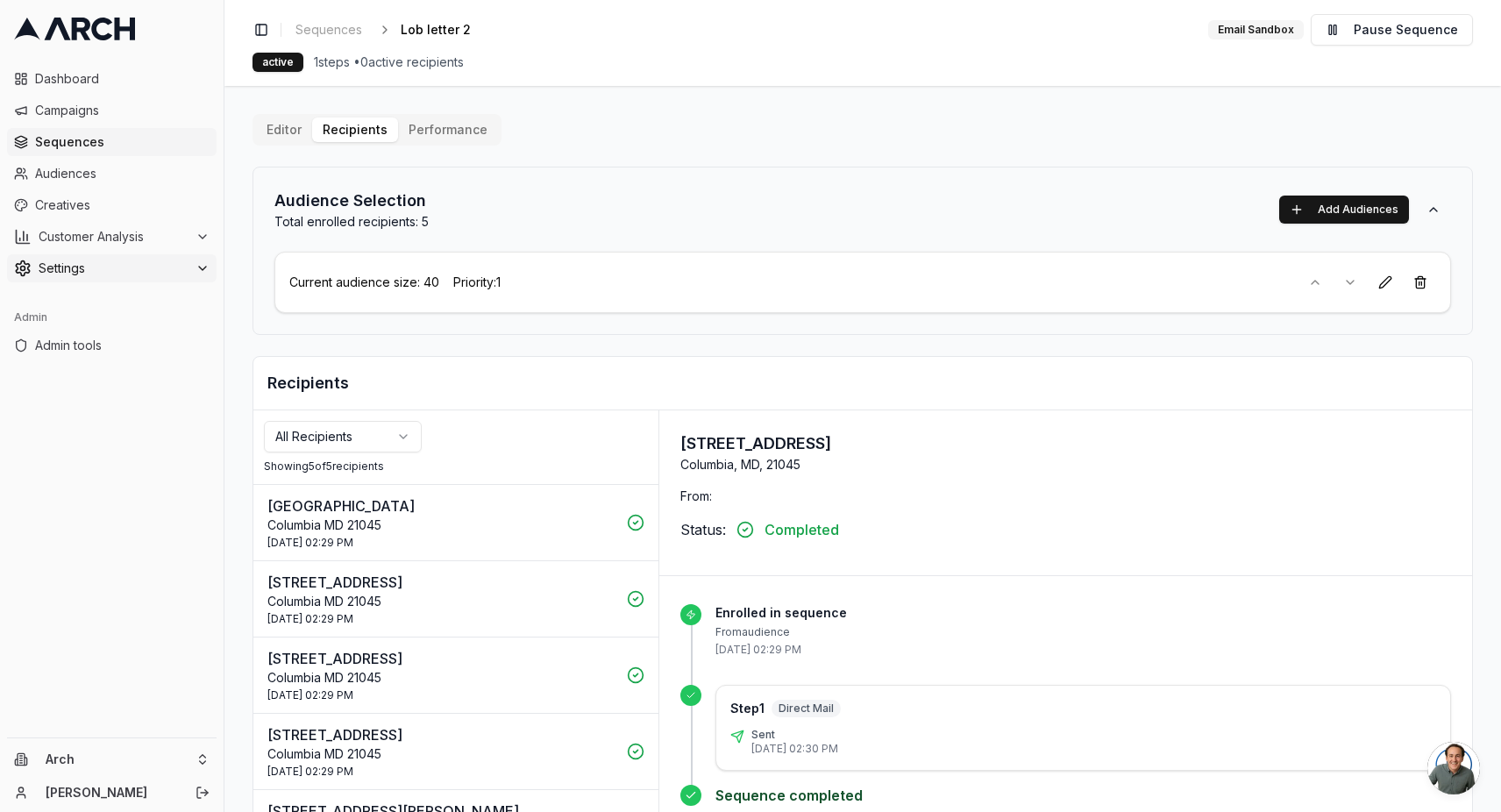
click at [105, 255] on button "Settings" at bounding box center [111, 268] width 210 height 28
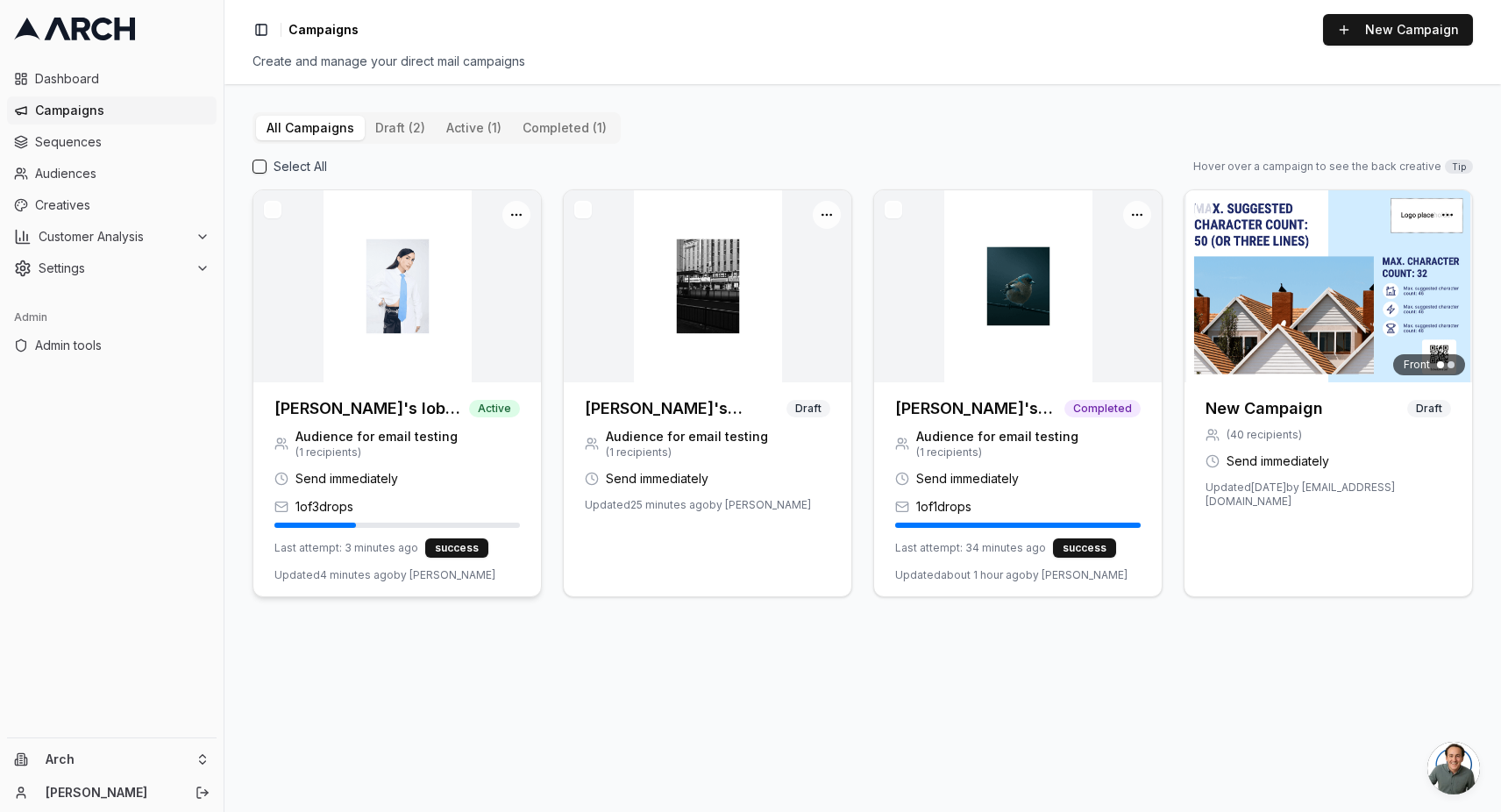
click at [518, 365] on img at bounding box center [397, 286] width 288 height 192
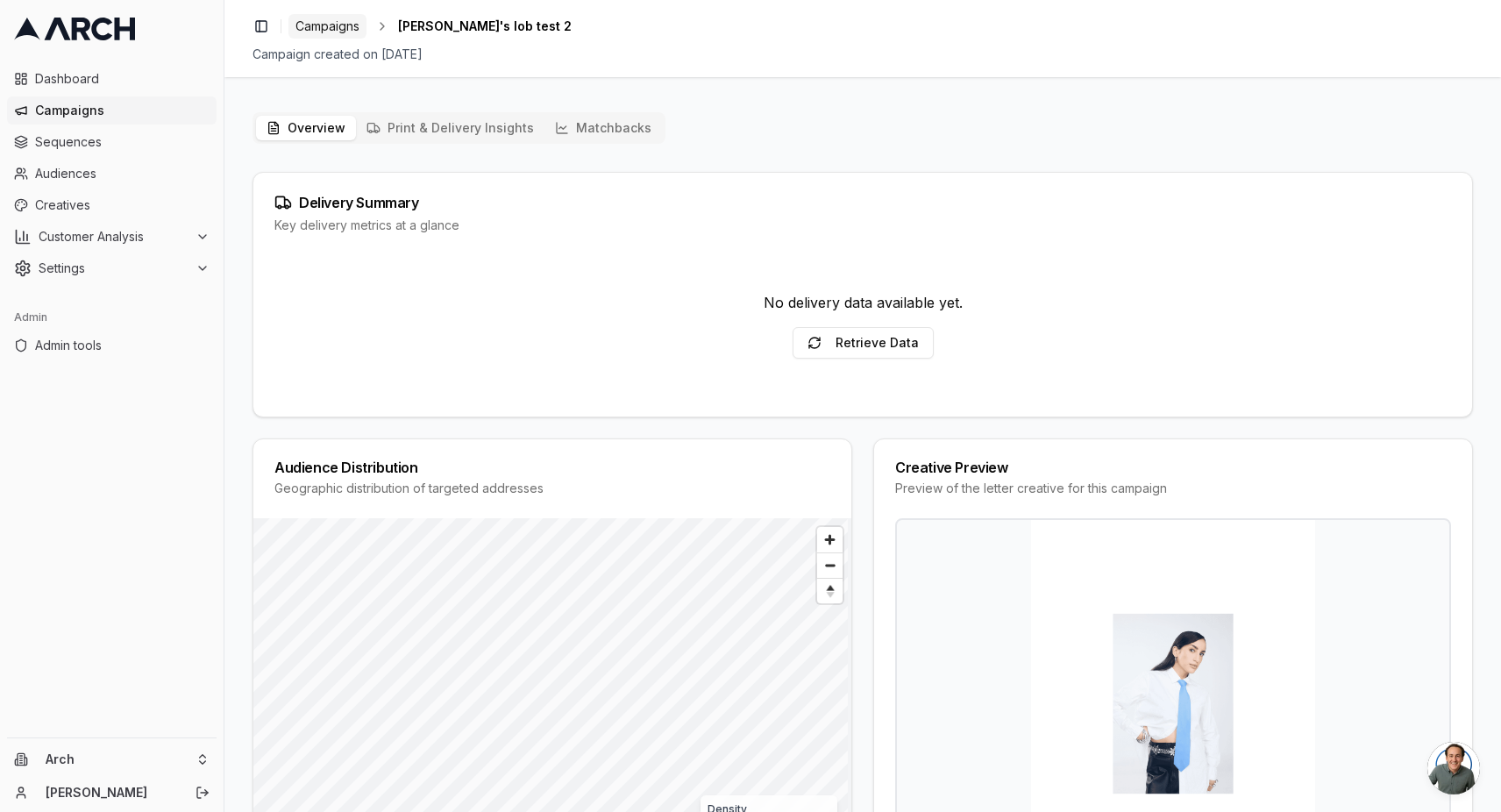
click at [343, 22] on span "Campaigns" at bounding box center [327, 26] width 64 height 18
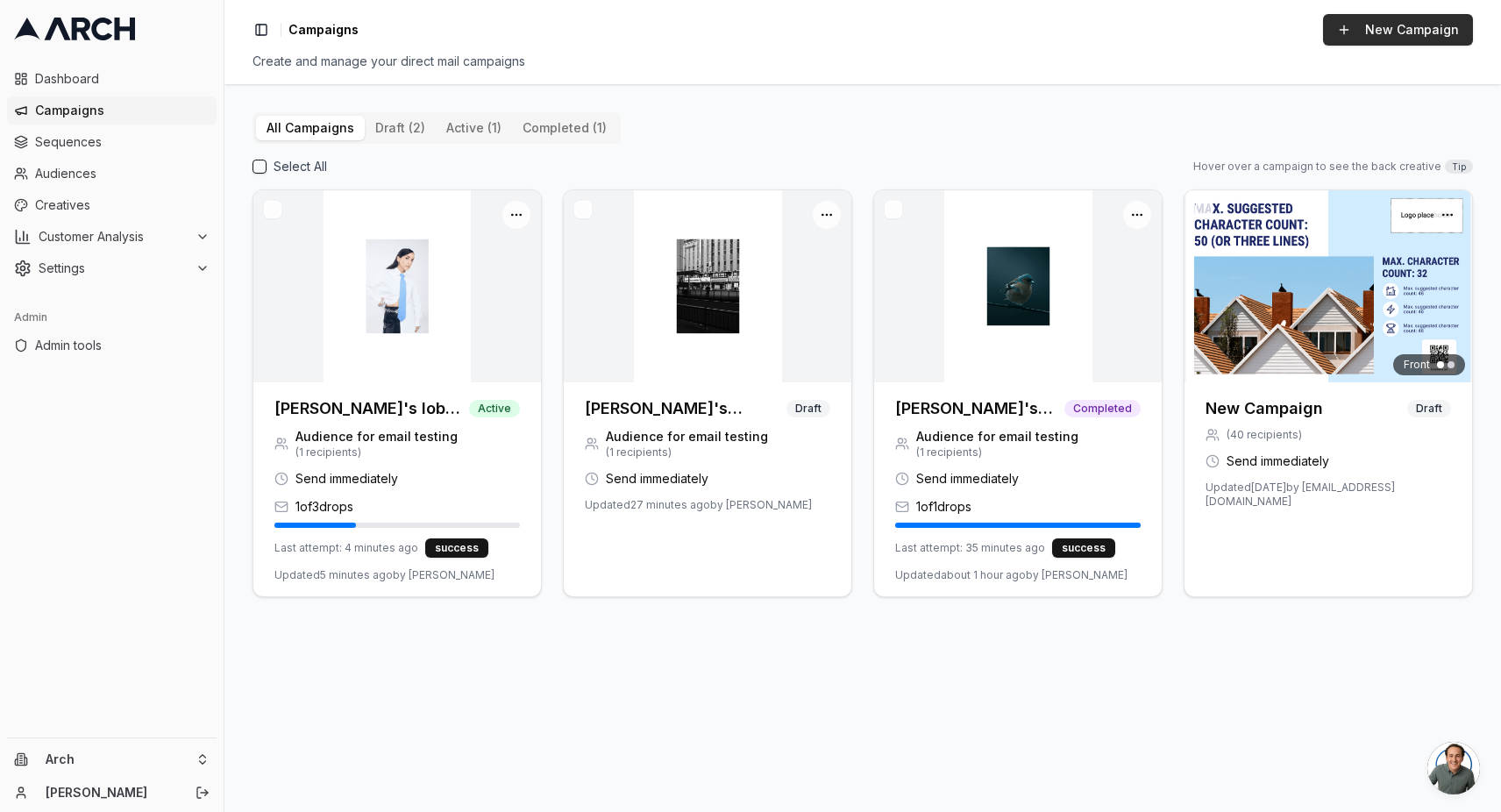
click at [1434, 26] on button "New Campaign" at bounding box center [1397, 30] width 150 height 32
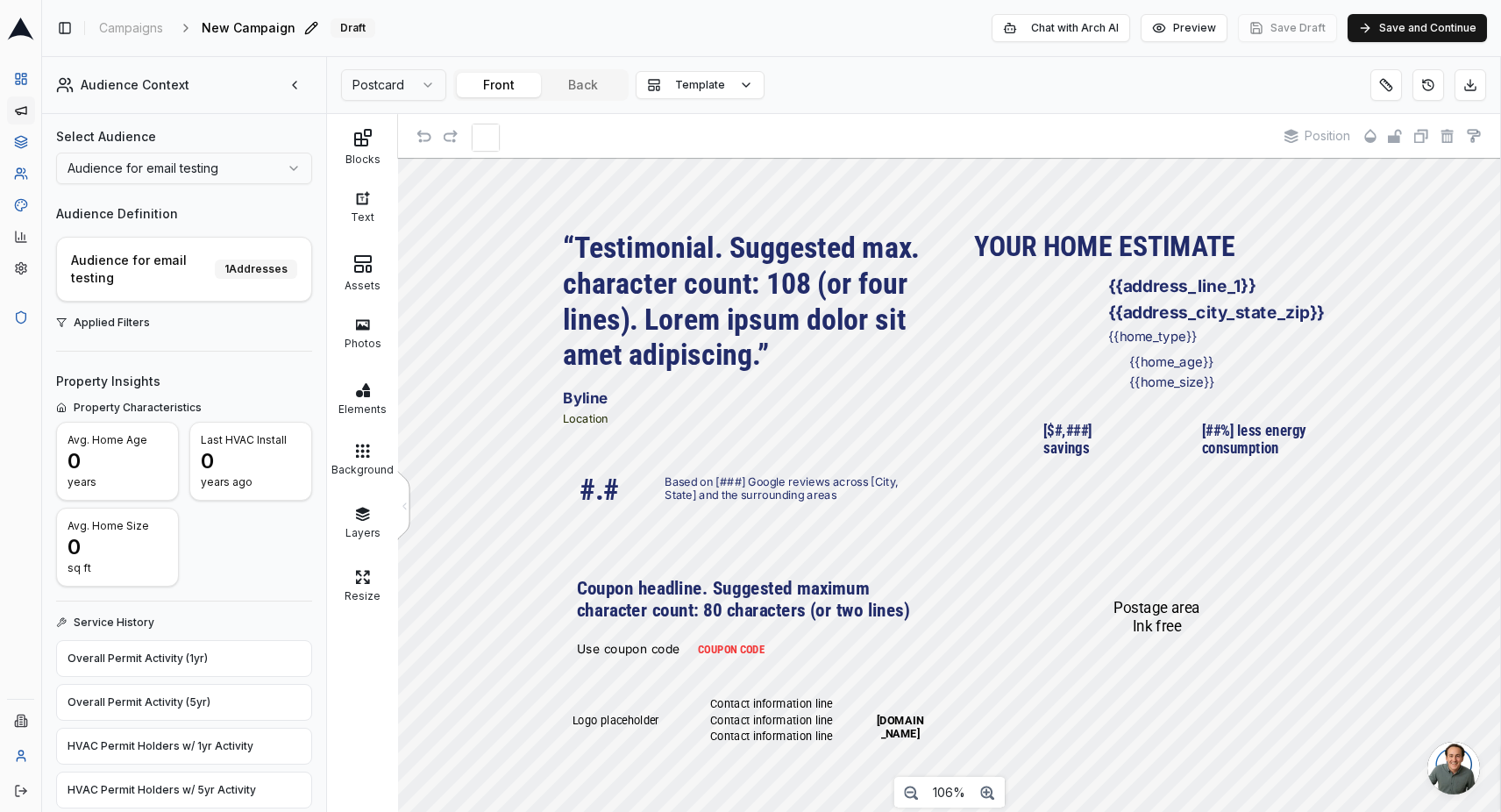
click at [276, 32] on div "New Campaign Edit" at bounding box center [262, 28] width 121 height 24
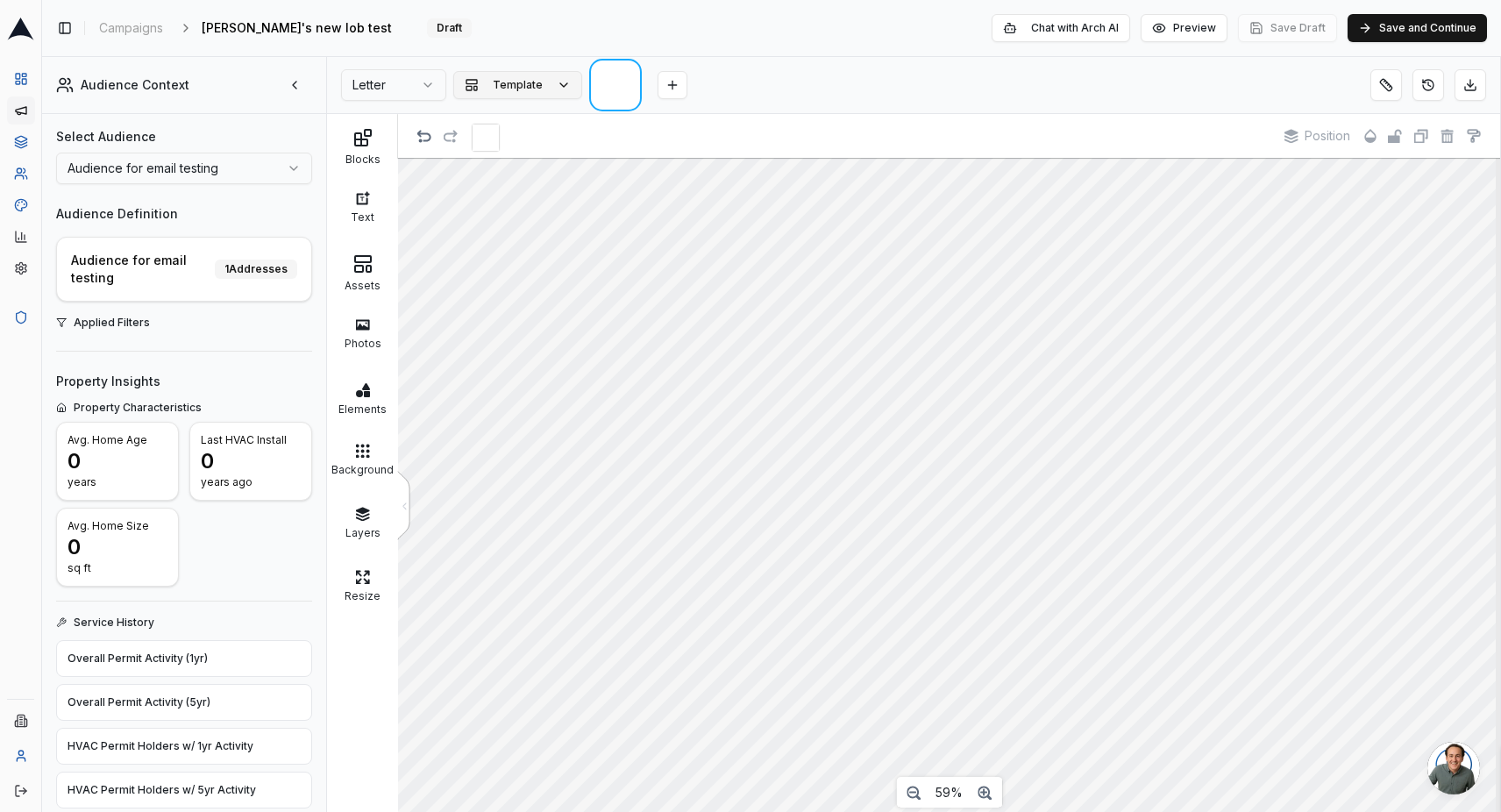
click at [550, 85] on button "Template" at bounding box center [518, 85] width 129 height 28
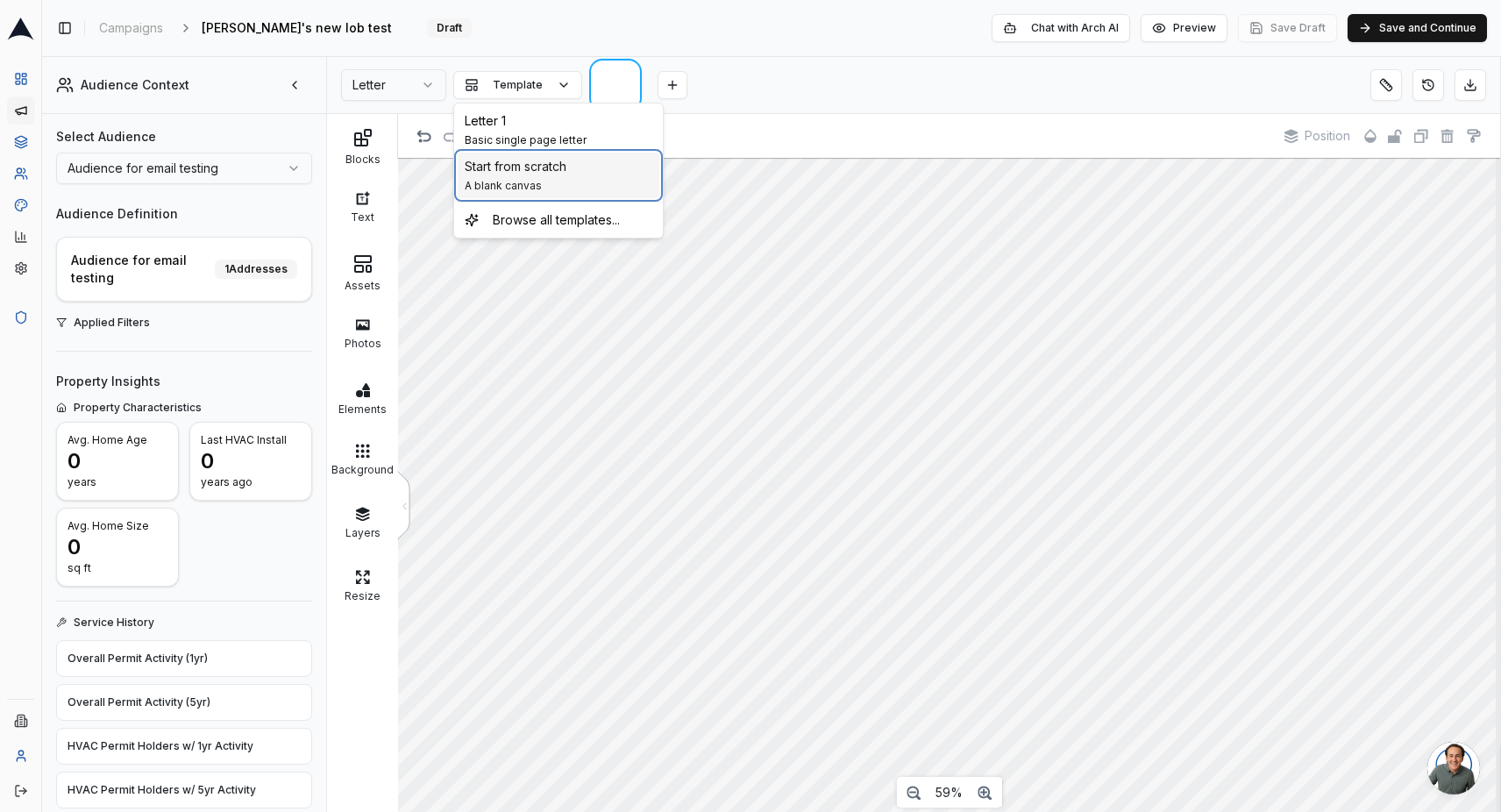
click at [524, 176] on div "Start from scratch A blank canvas" at bounding box center [516, 175] width 102 height 35
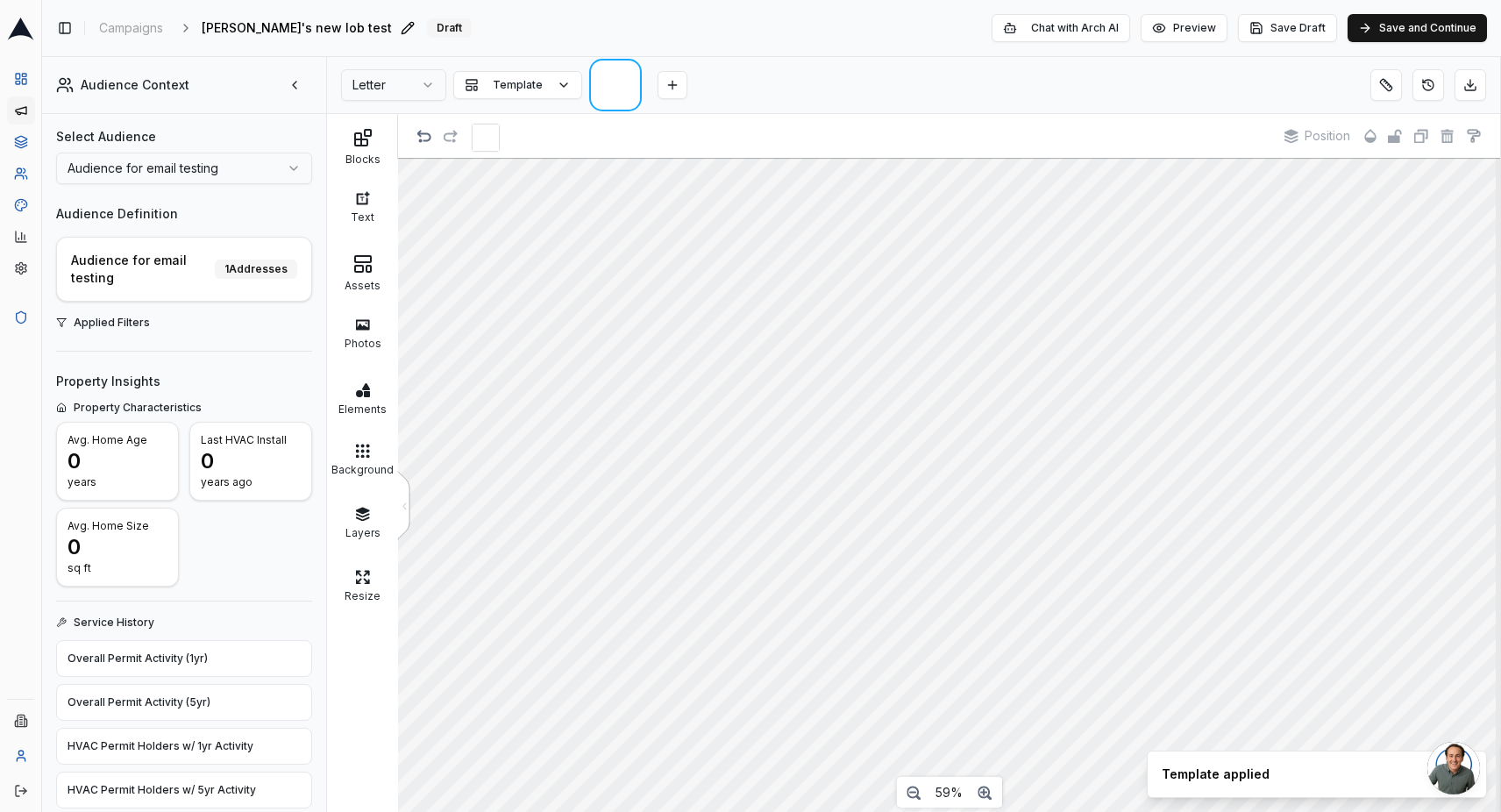
click at [263, 27] on span "Matt's new lob test" at bounding box center [296, 27] width 190 height 18
click at [570, 18] on div "Toggle Sidebar Campaigns Matt's new lob test Edit Draft Chat with Arch AI Previ…" at bounding box center [772, 28] width 1430 height 28
click at [363, 344] on div "Photos" at bounding box center [362, 341] width 62 height 18
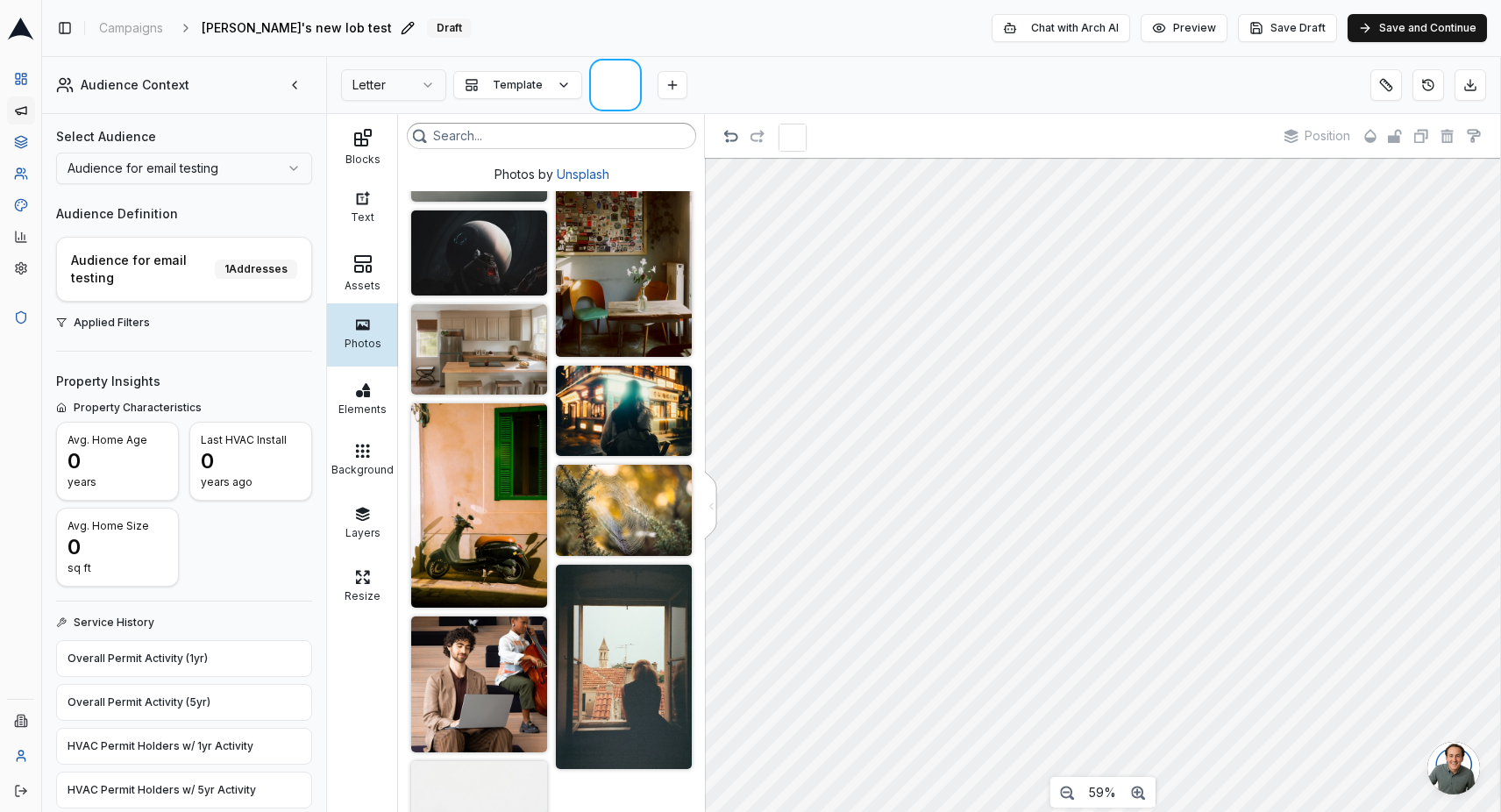
scroll to position [2301, 0]
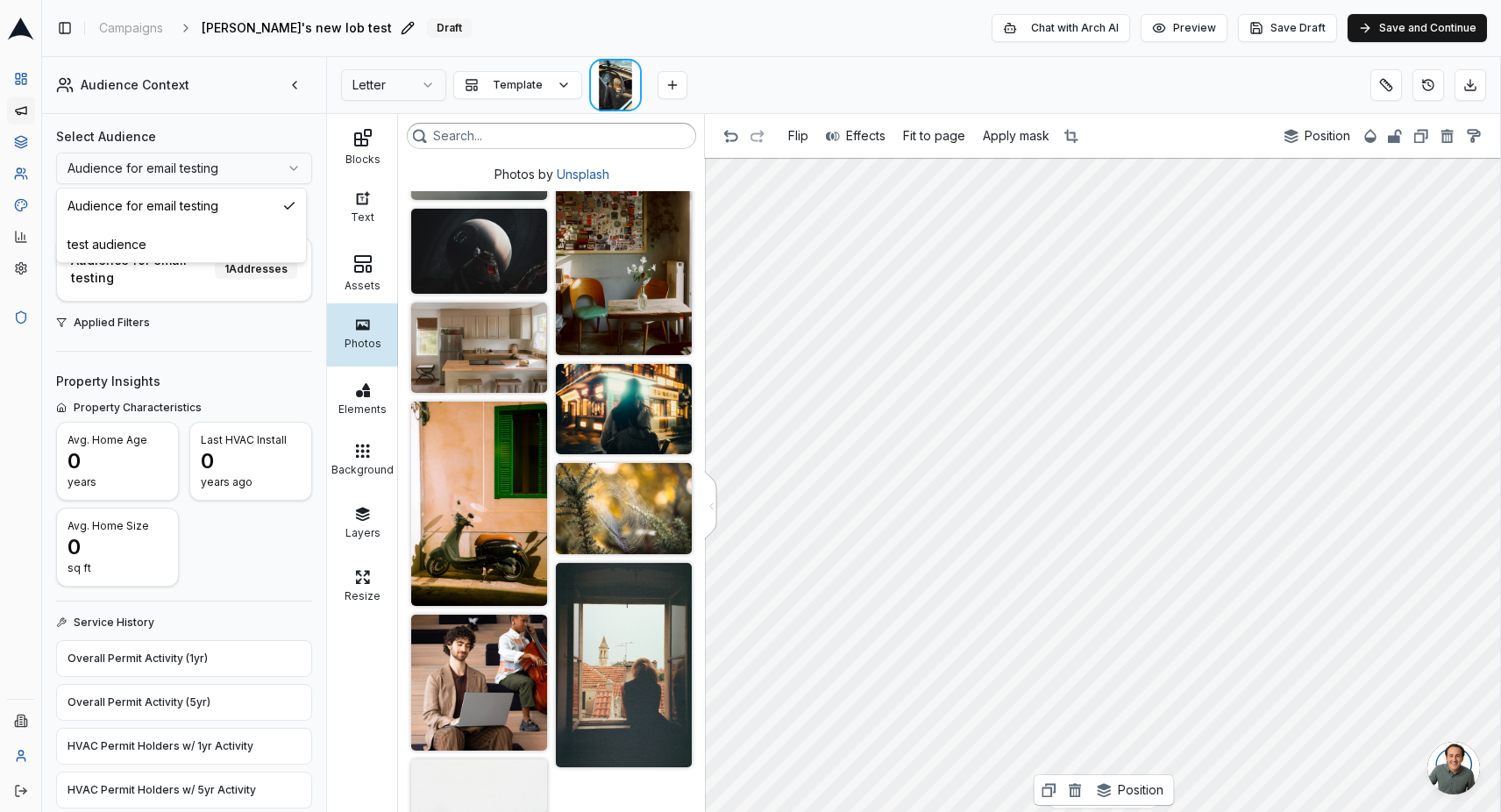
click at [177, 172] on html "Dashboard Campaigns Sequences Audiences Creatives Customer Analysis Settings Ad…" at bounding box center [750, 406] width 1501 height 812
click at [224, 150] on html "Dashboard Campaigns Sequences Audiences Creatives Customer Analysis Settings Ad…" at bounding box center [750, 406] width 1501 height 812
click at [1397, 34] on button "Save and Continue" at bounding box center [1417, 28] width 139 height 28
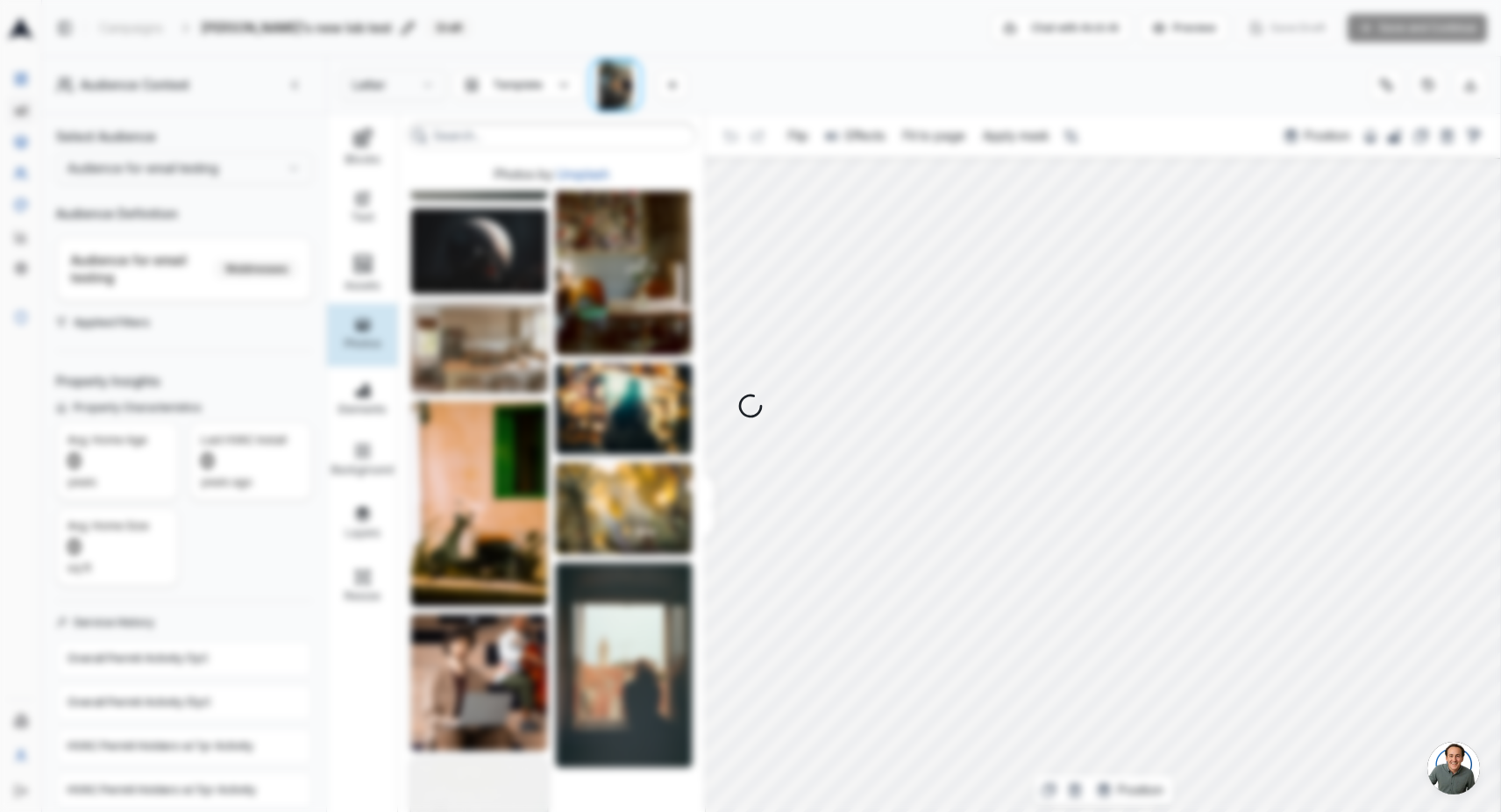
select select "3"
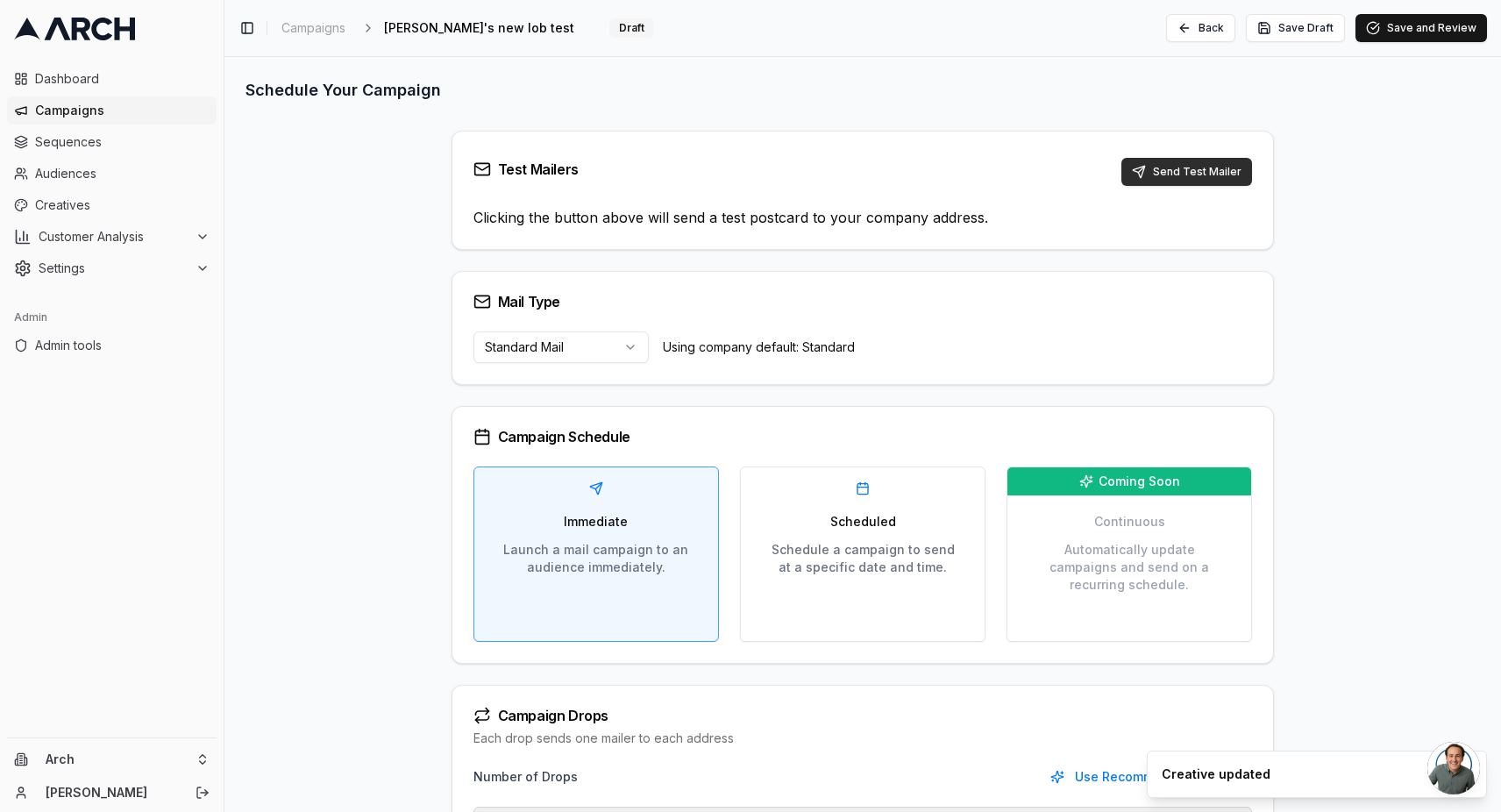
click at [1159, 174] on button "Send Test Mailer" at bounding box center [1187, 172] width 131 height 28
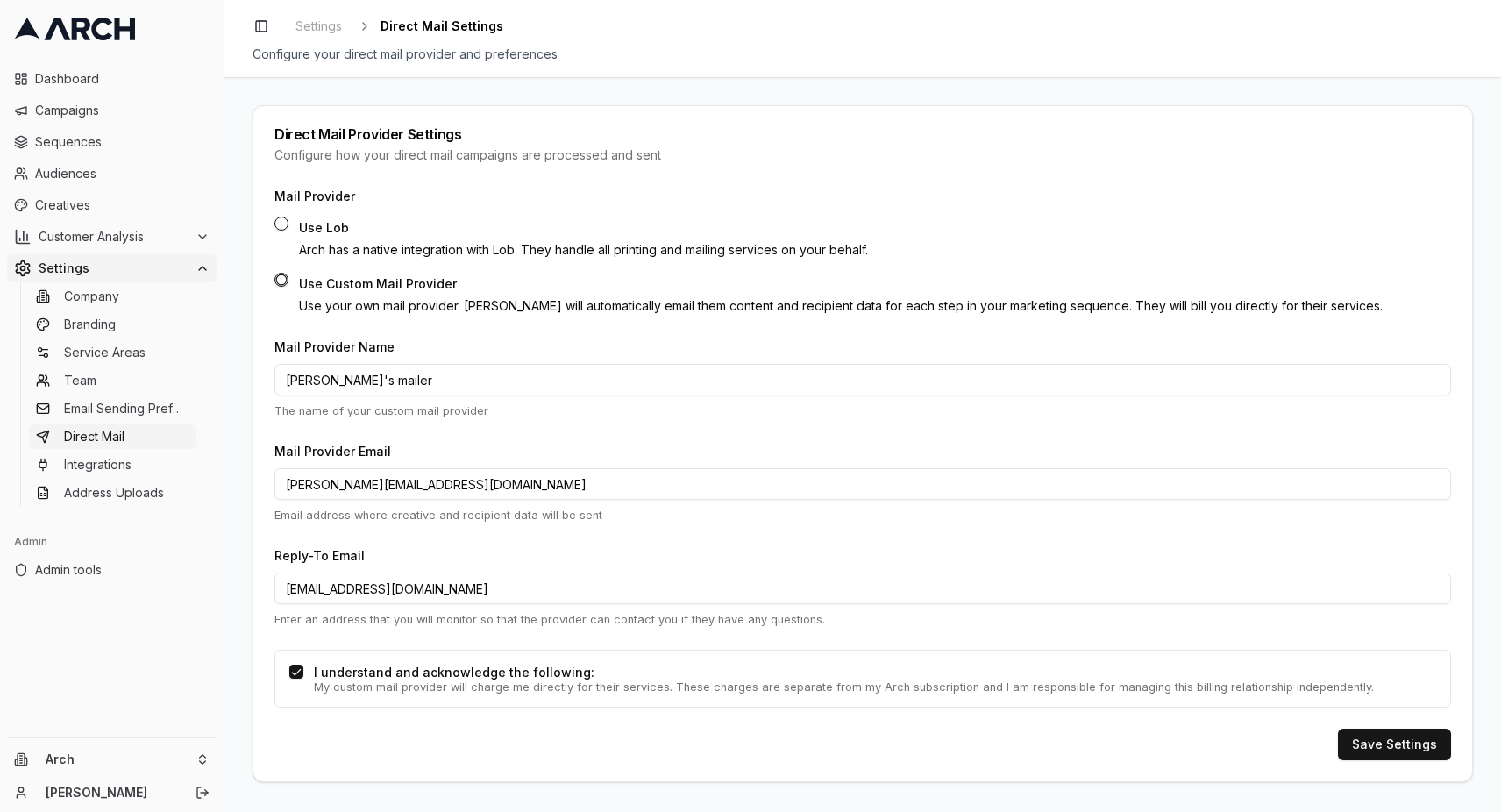
click at [318, 235] on div "Use Lob Arch has a native integration with Lob . They handle all printing and m…" at bounding box center [583, 237] width 569 height 42
click at [281, 224] on button "Use Lob" at bounding box center [281, 223] width 14 height 14
radio input "true"
radio input "false"
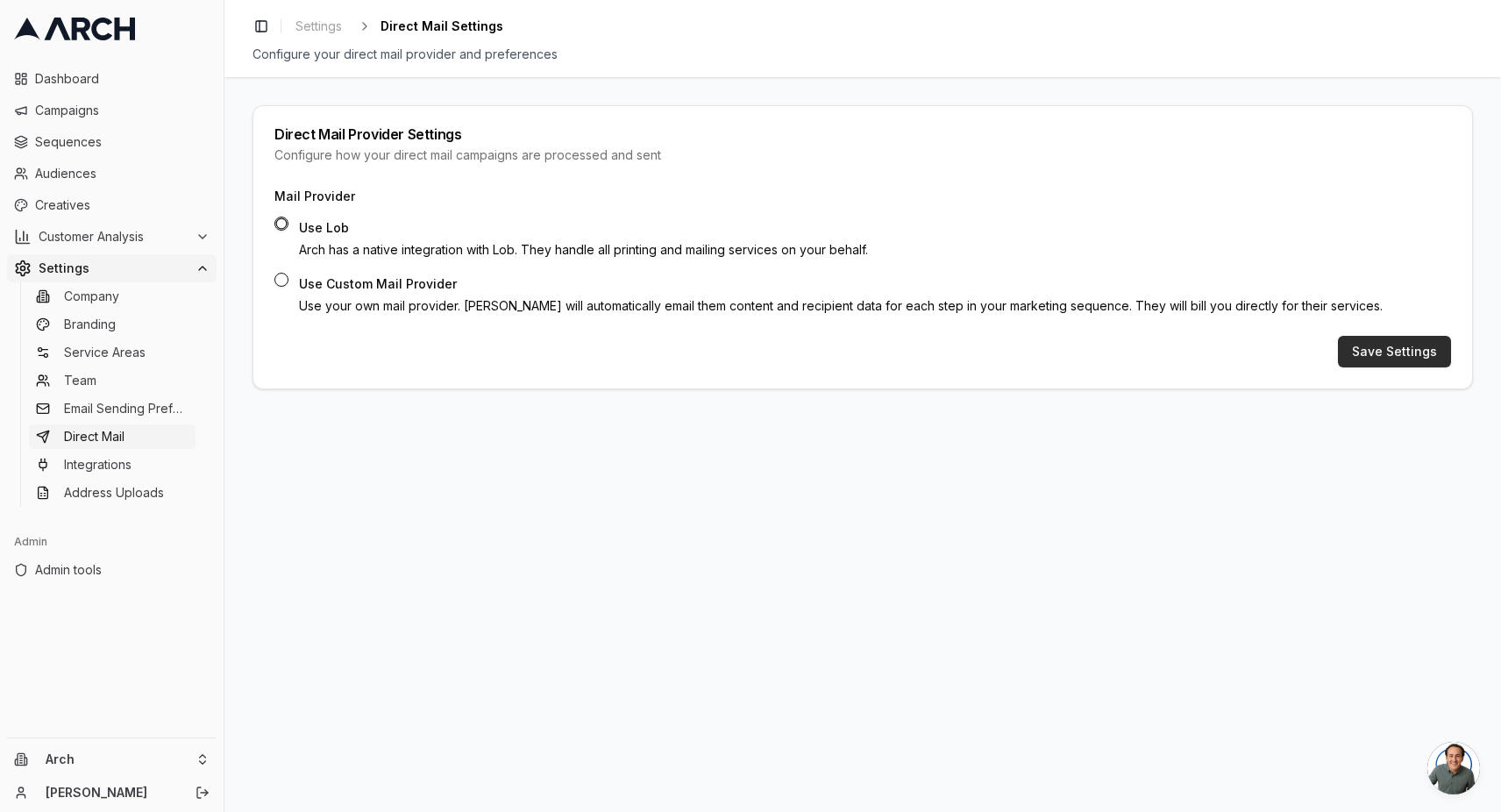
click at [1377, 352] on button "Save Settings" at bounding box center [1395, 352] width 113 height 32
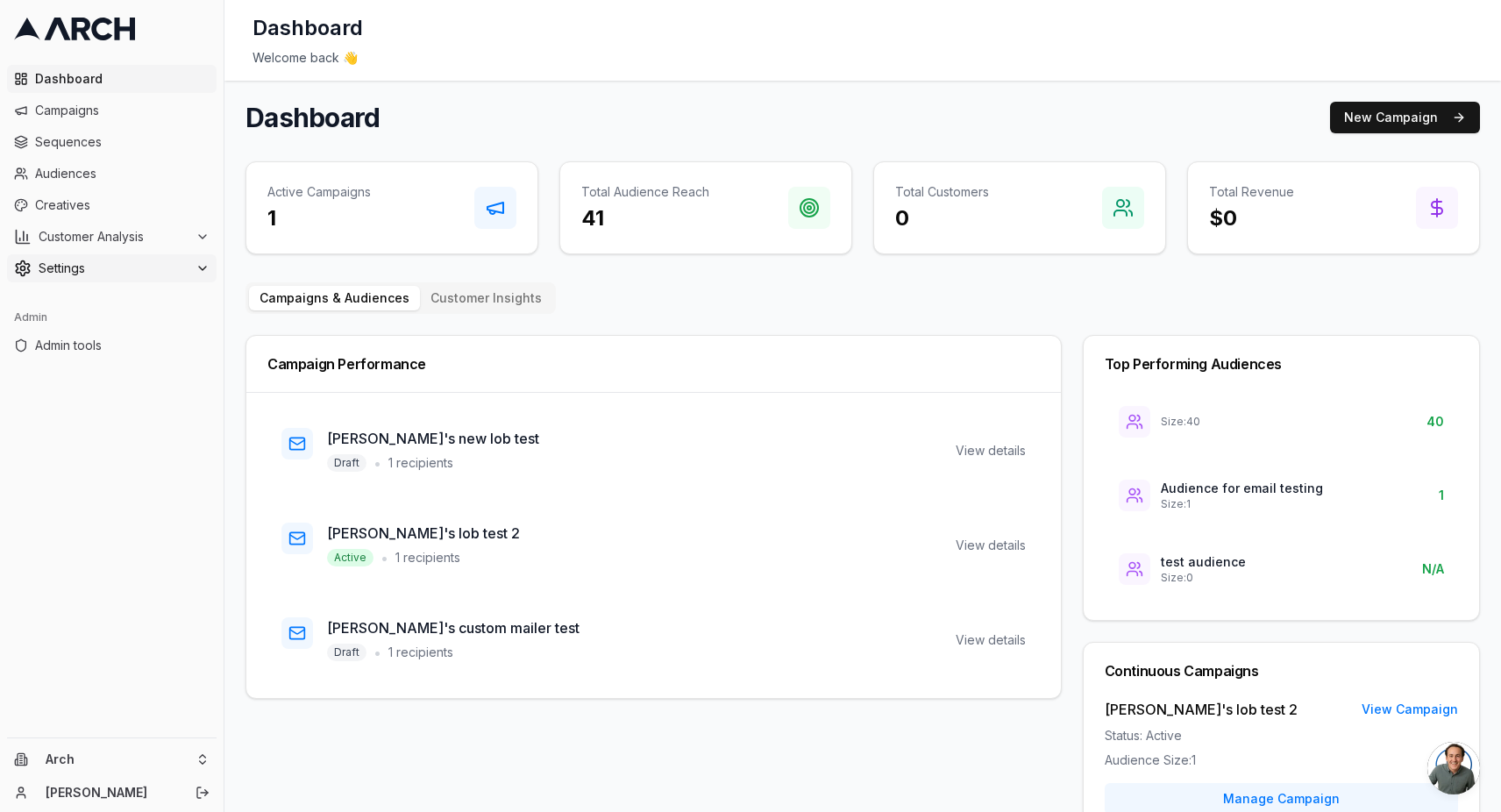
click at [129, 266] on span "Settings" at bounding box center [113, 268] width 150 height 18
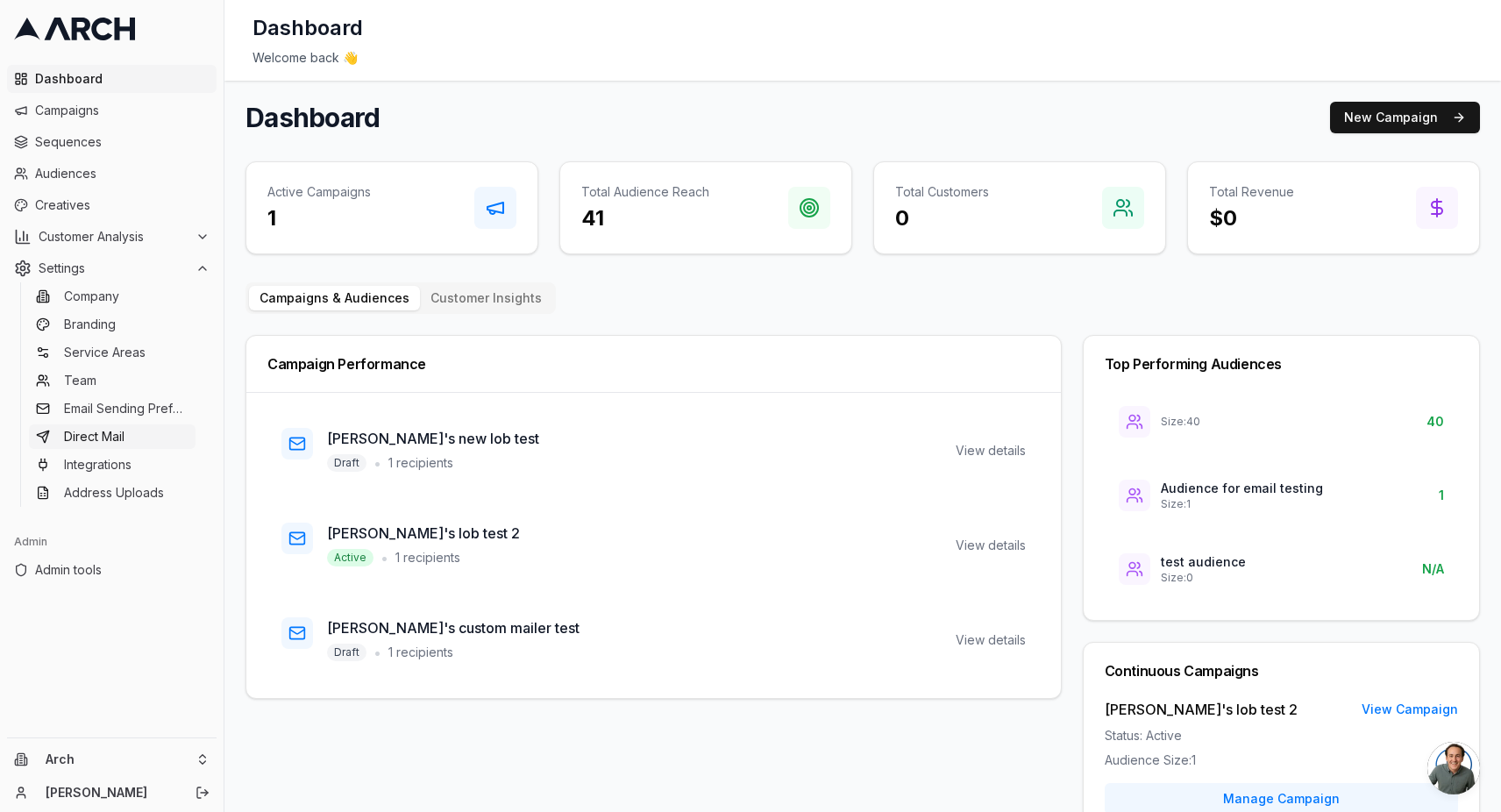
click at [131, 442] on link "Direct Mail" at bounding box center [112, 437] width 167 height 24
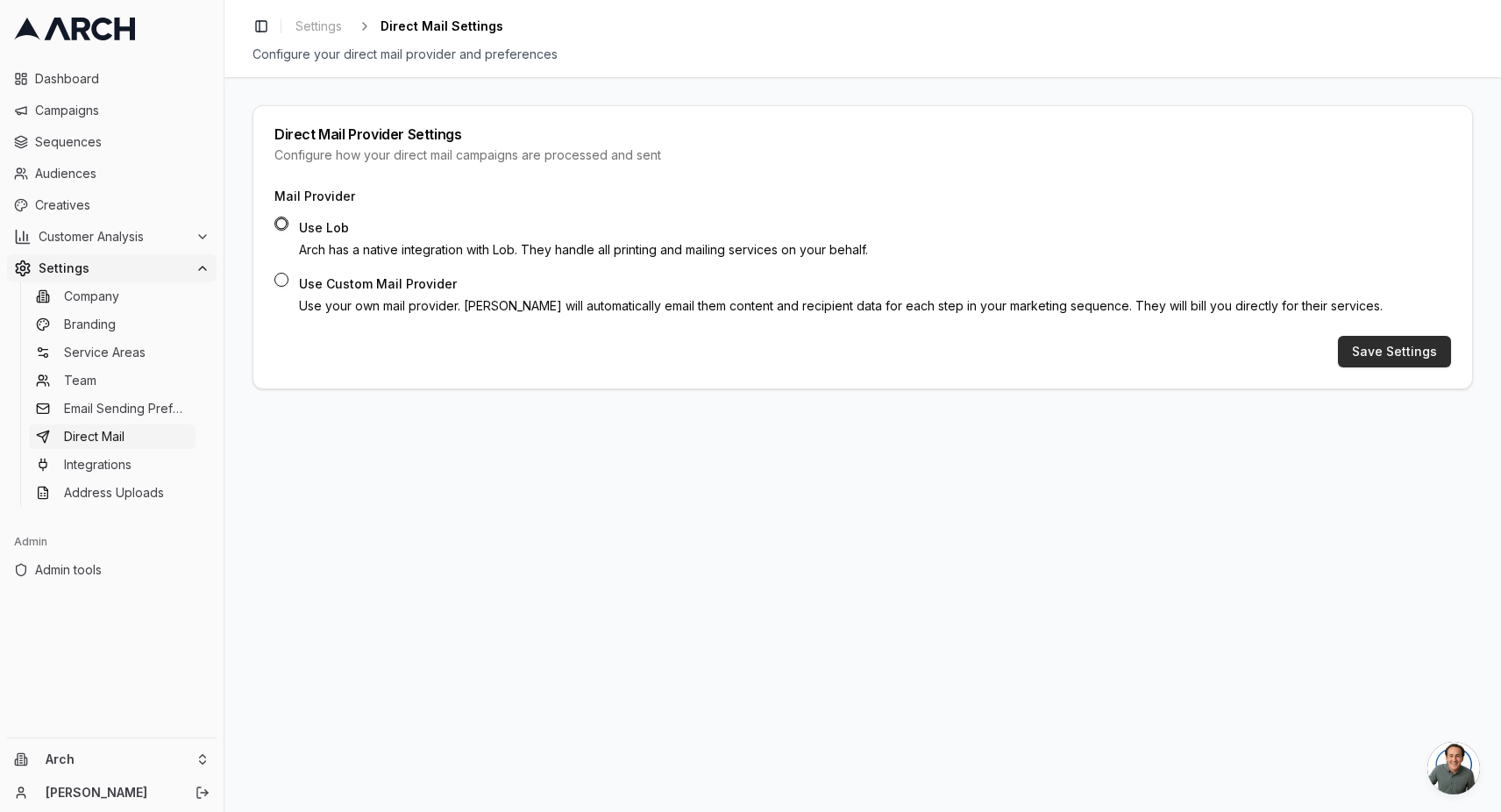
click at [1364, 357] on button "Save Settings" at bounding box center [1395, 352] width 113 height 32
click at [89, 141] on span "Sequences" at bounding box center [121, 142] width 174 height 18
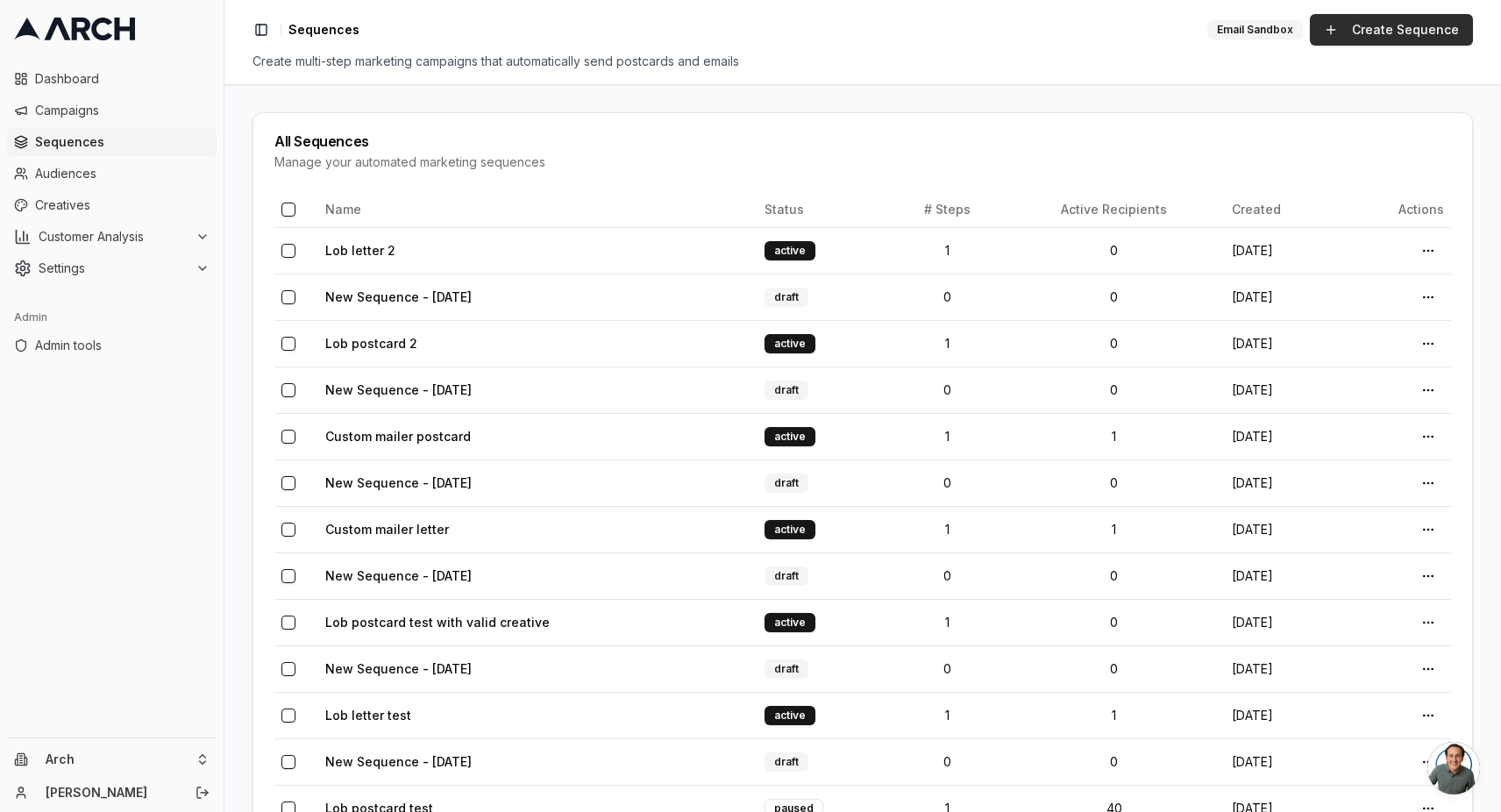
click at [1350, 34] on link "Create Sequence" at bounding box center [1391, 30] width 163 height 32
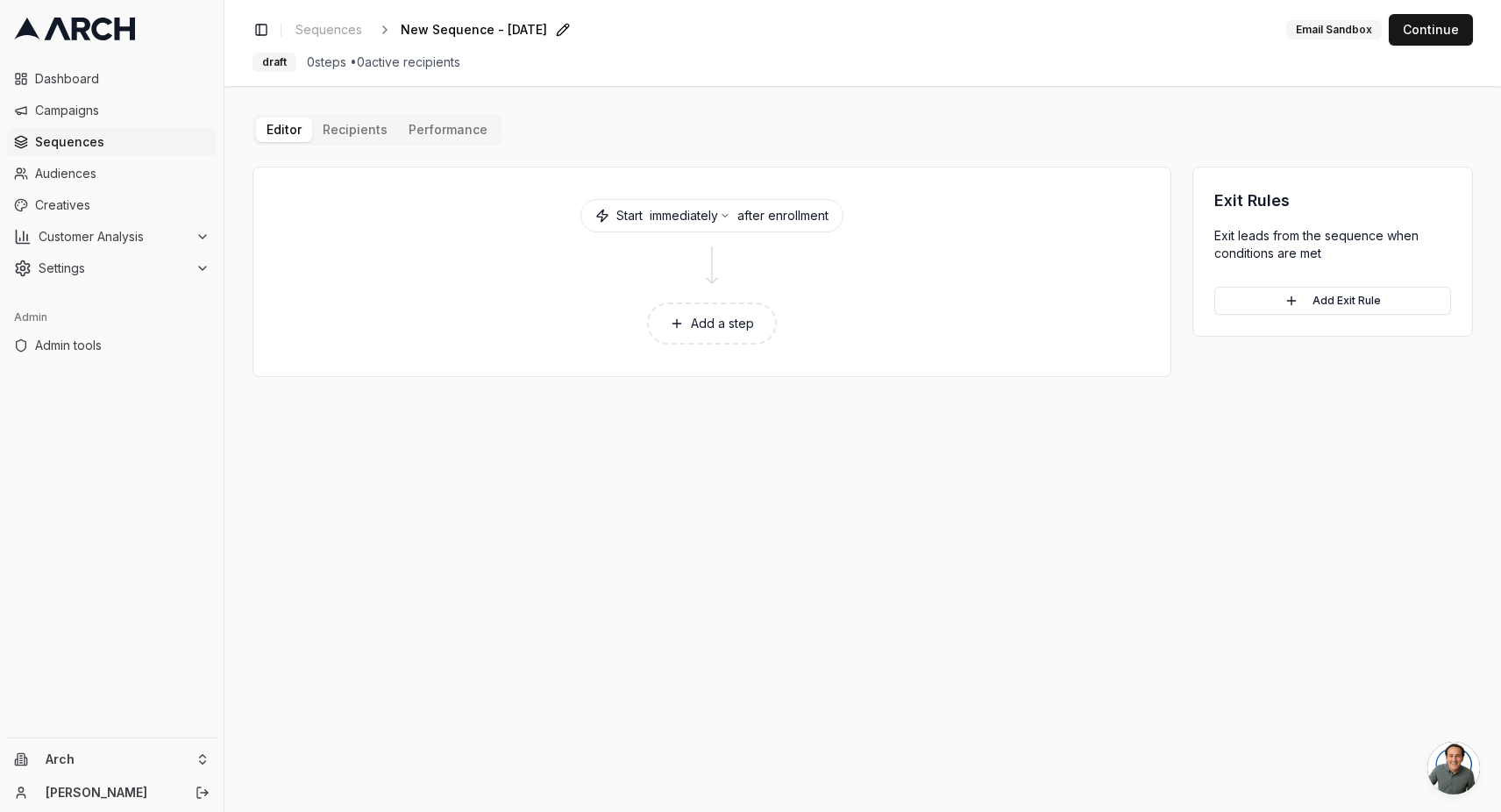
click at [439, 25] on span "New Sequence - [DATE]" at bounding box center [474, 29] width 147 height 18
type input ">"
type input "Lob letter 3"
click at [676, 342] on button "Add a step" at bounding box center [712, 323] width 130 height 42
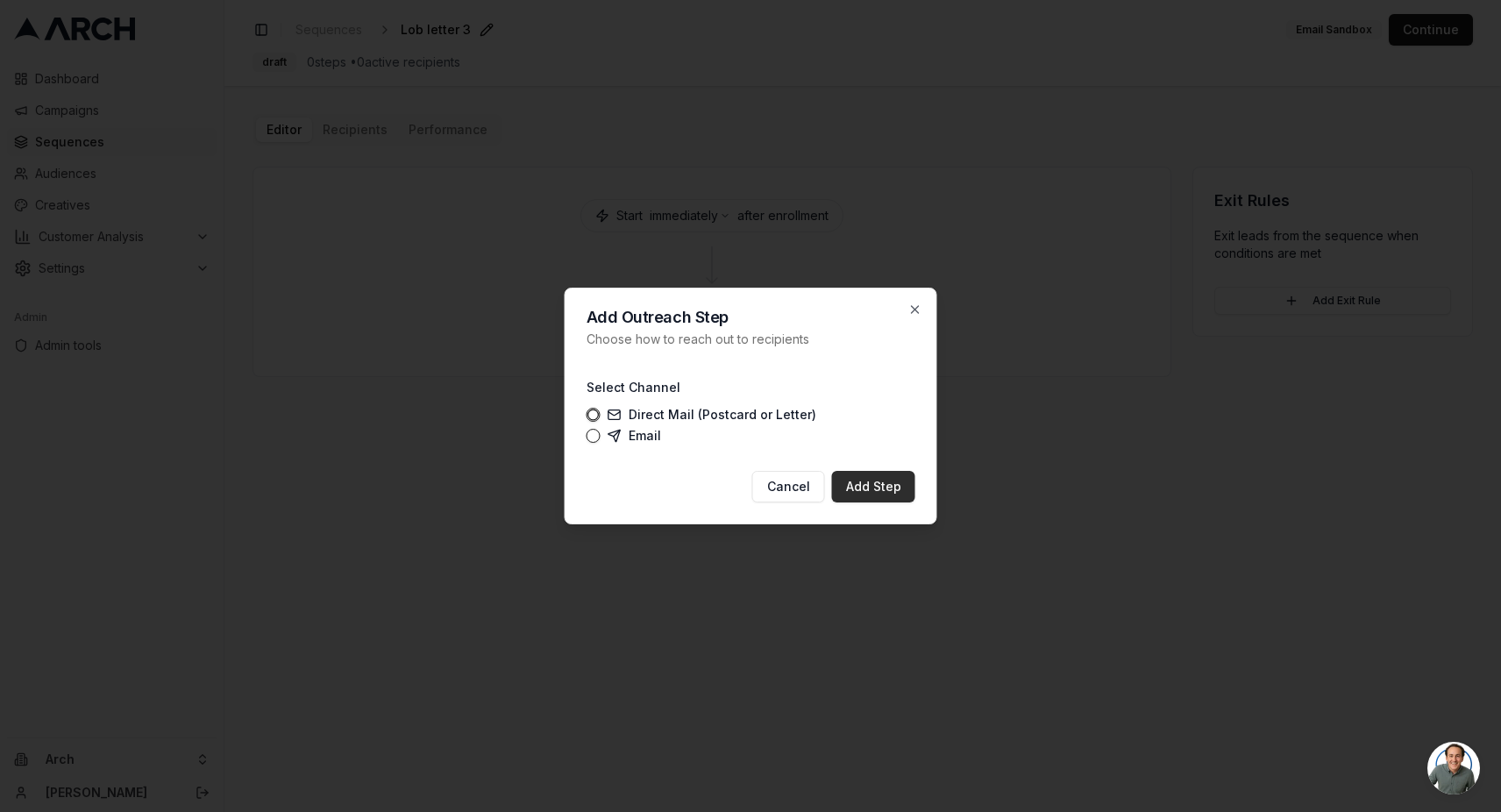
click at [891, 480] on button "Add Step" at bounding box center [873, 486] width 84 height 32
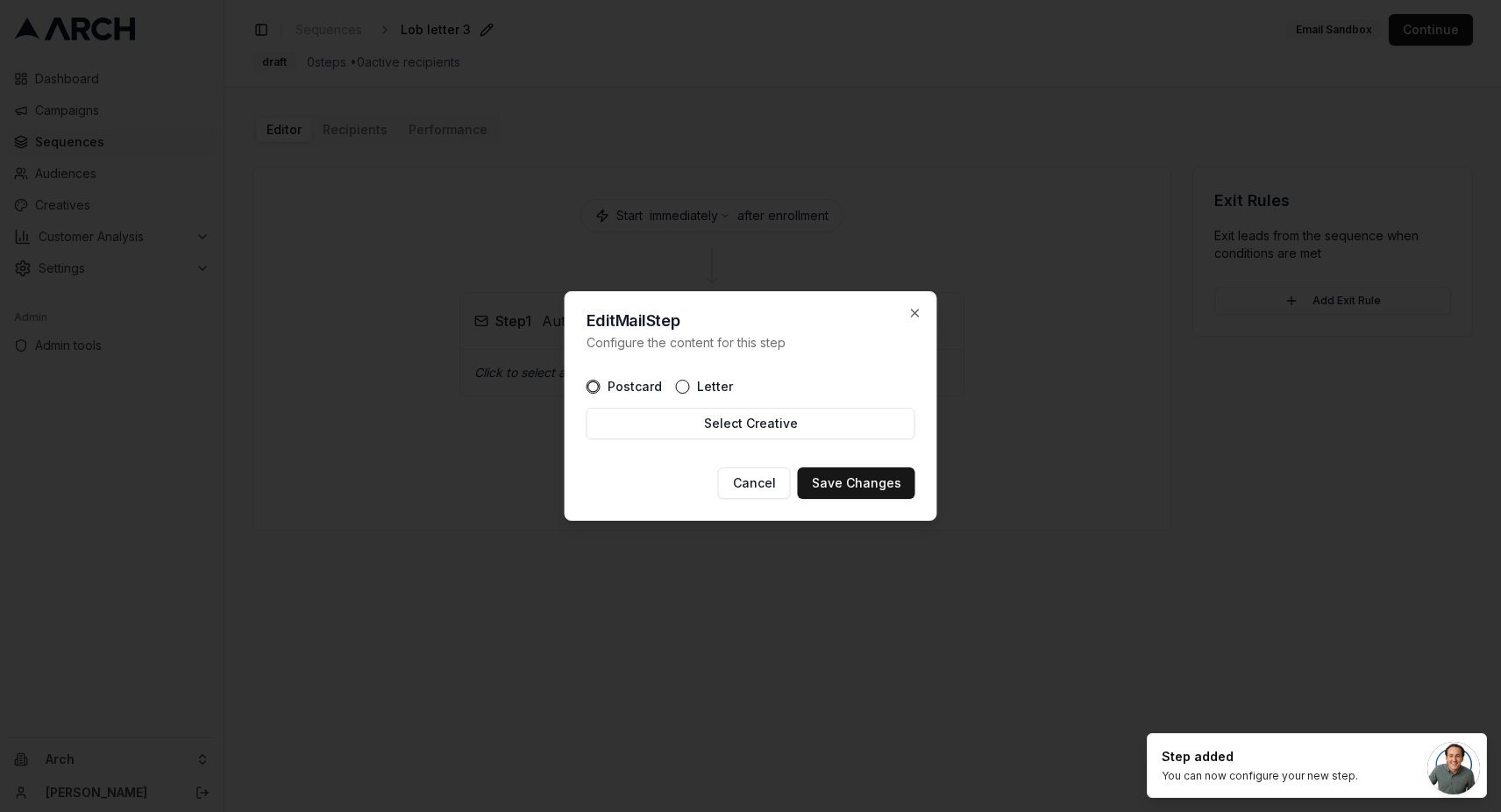
click at [705, 385] on label "Letter" at bounding box center [715, 386] width 36 height 12
click at [690, 385] on button "Letter" at bounding box center [682, 386] width 14 height 14
click at [725, 431] on button "Select Creative" at bounding box center [750, 423] width 328 height 32
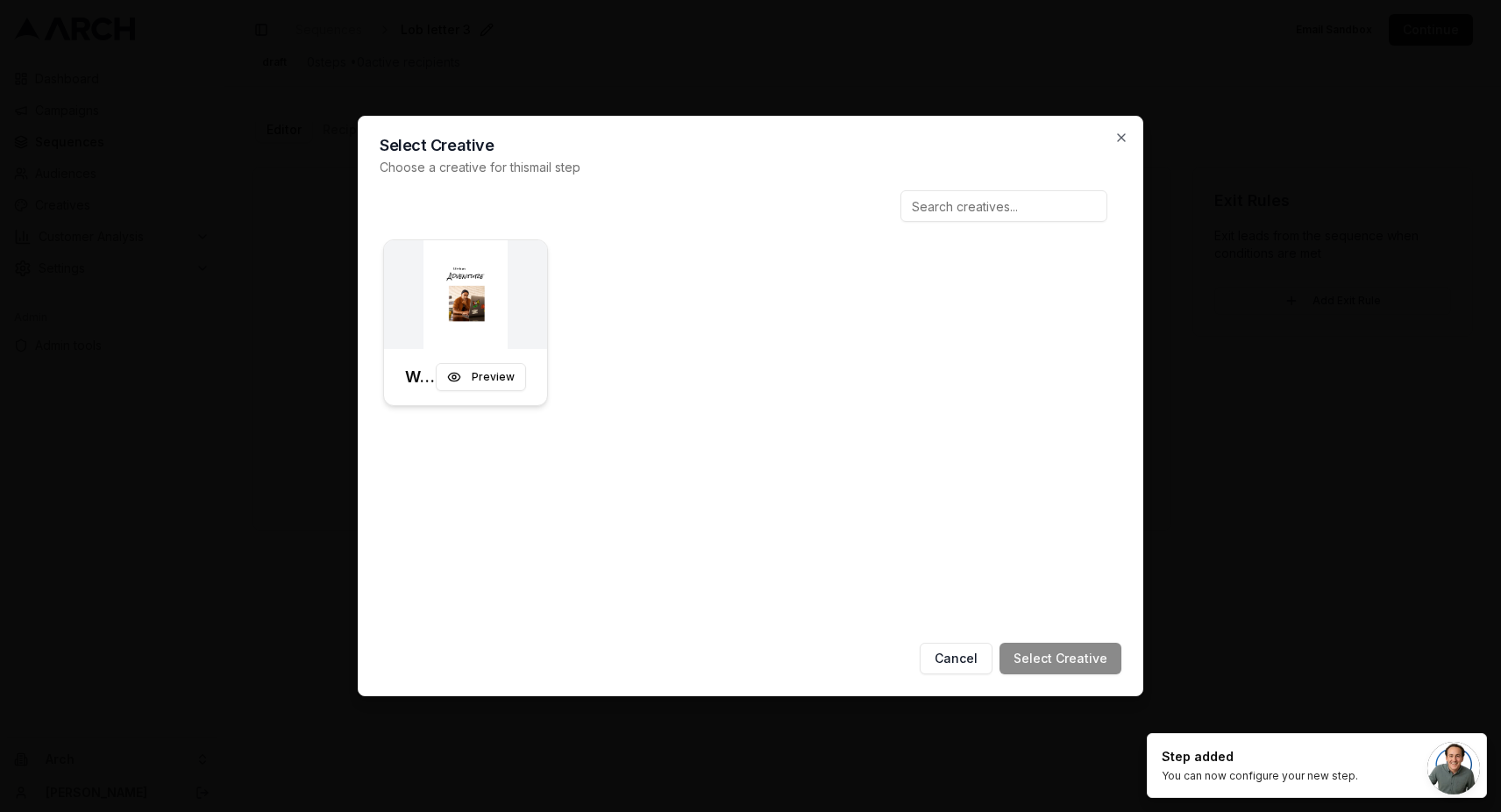
click at [496, 342] on img at bounding box center [465, 295] width 163 height 109
click at [1036, 648] on button "Select Creative" at bounding box center [1060, 659] width 121 height 32
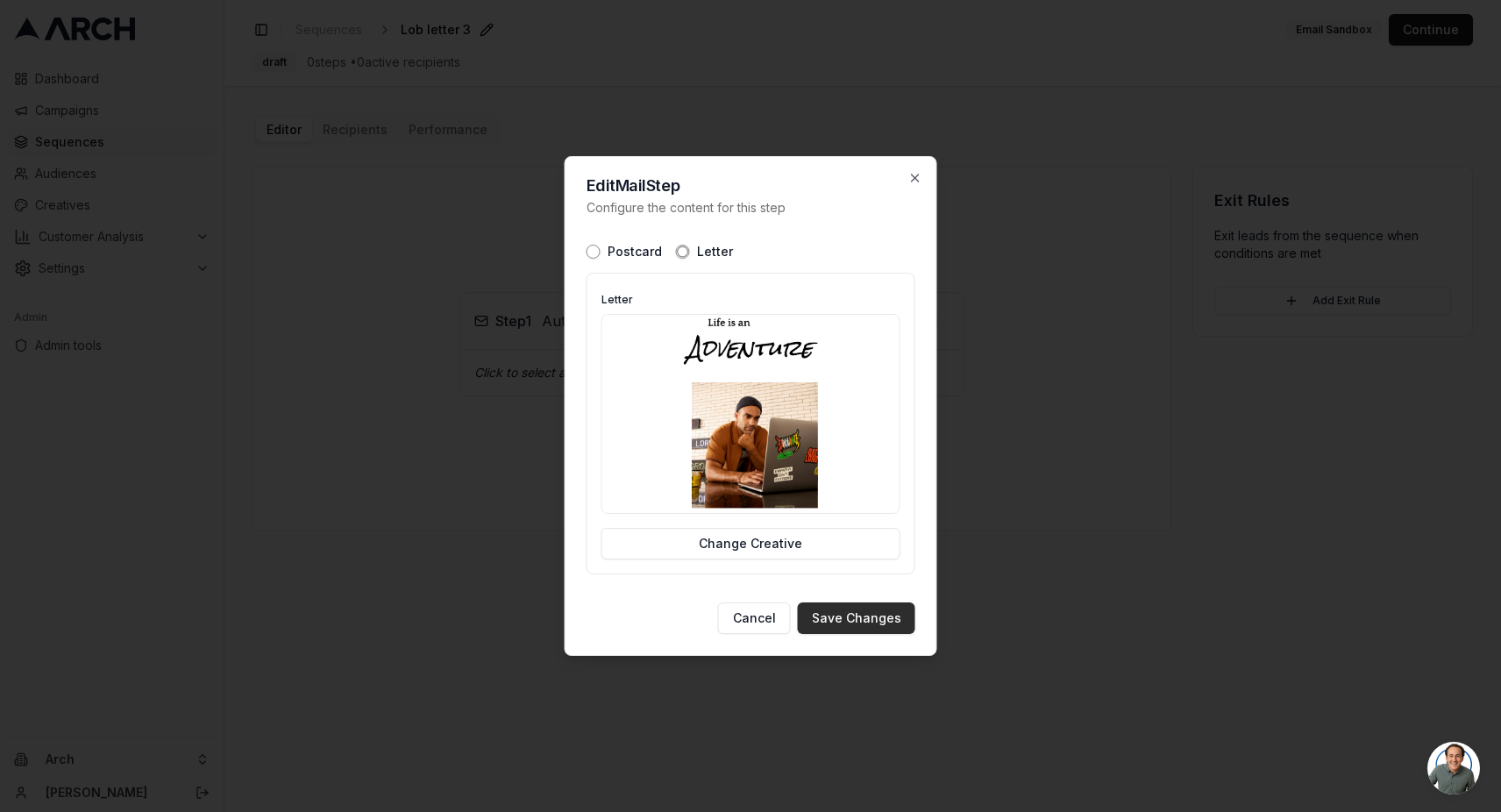
click at [855, 622] on button "Save Changes" at bounding box center [856, 618] width 118 height 32
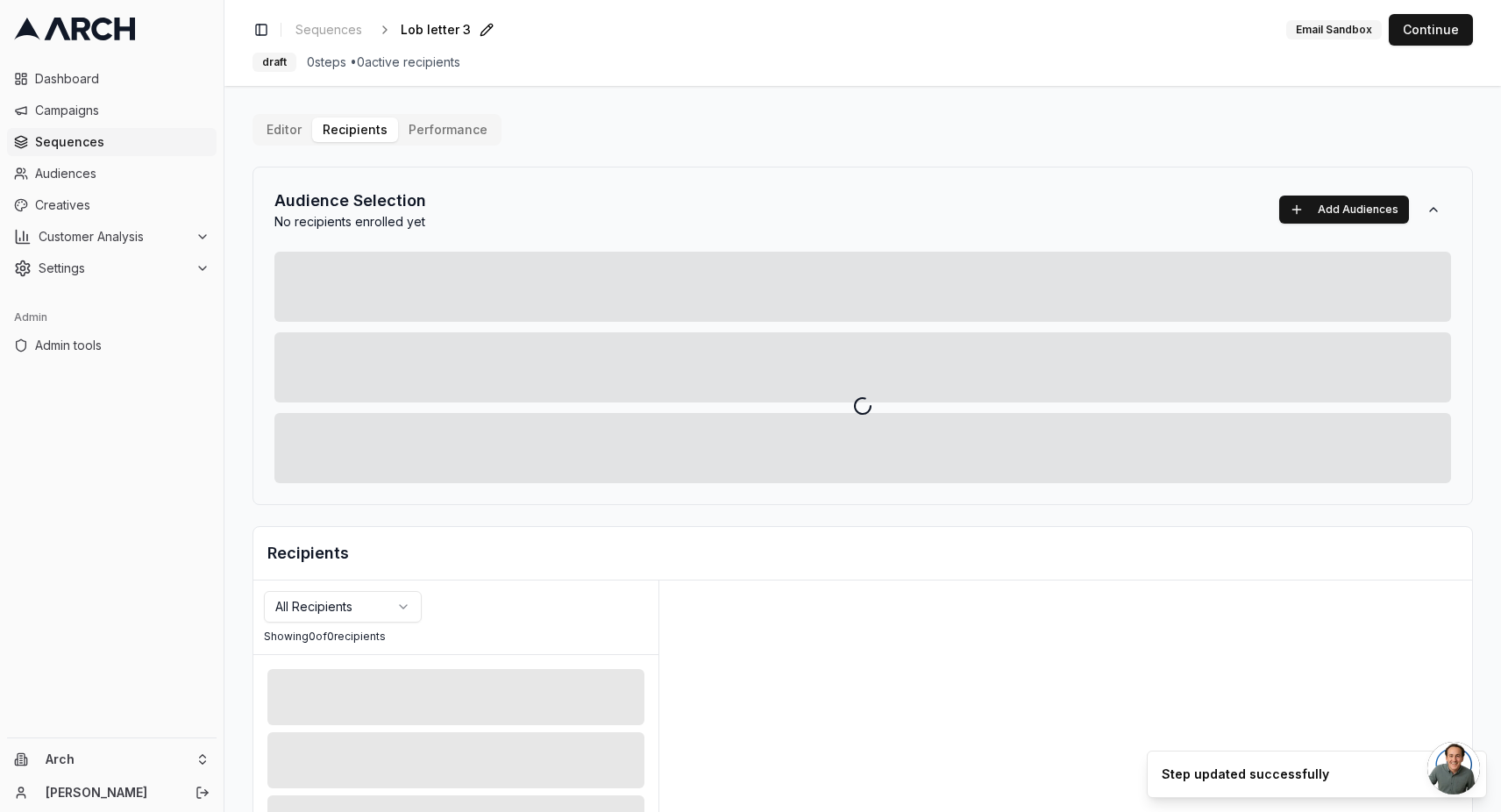
click at [340, 135] on div "Editor Recipients Performance Audience Selection No recipients enrolled yet Add…" at bounding box center [862, 611] width 1221 height 994
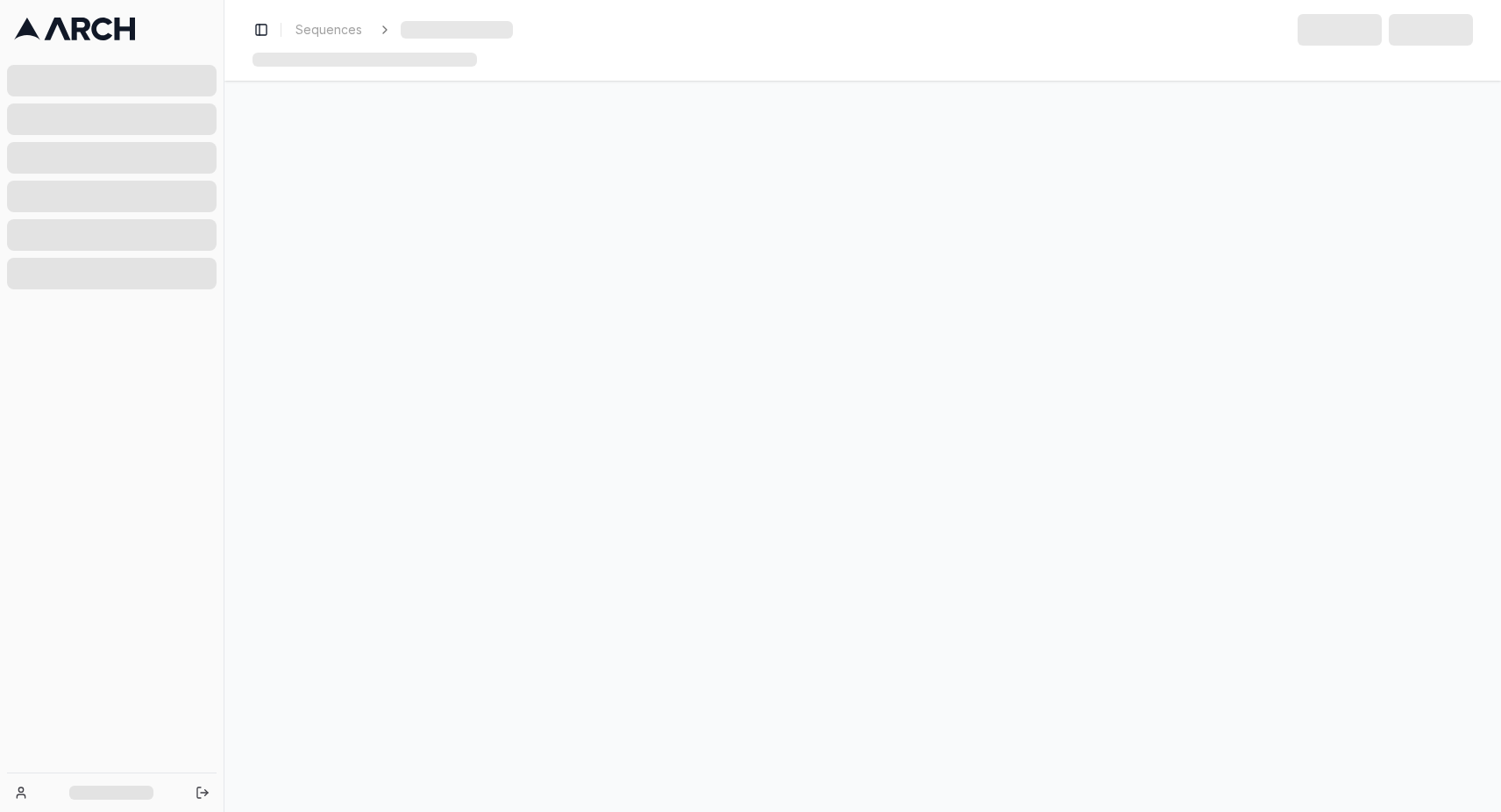
click at [1314, 215] on main at bounding box center [862, 446] width 1276 height 731
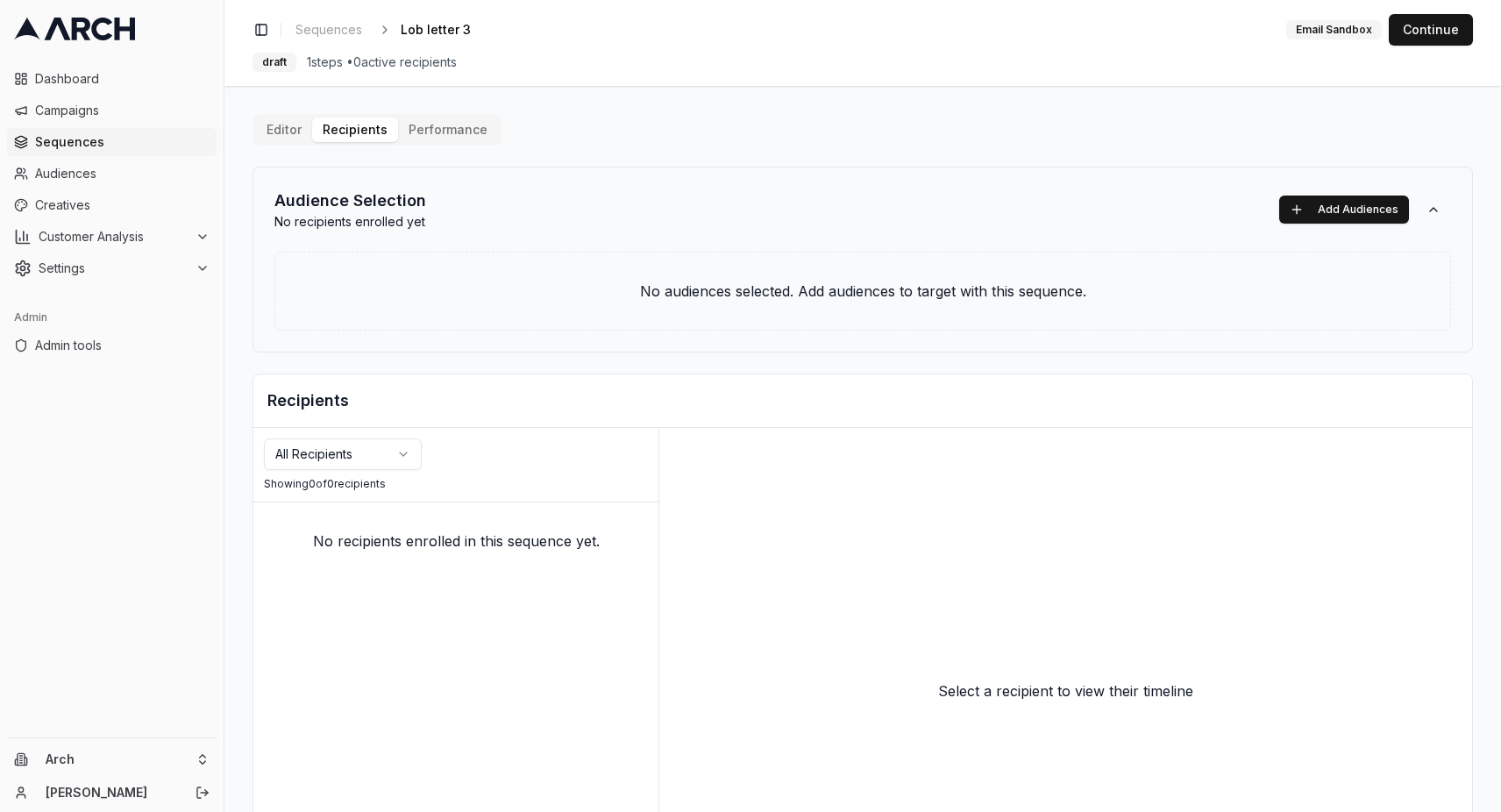
click at [1314, 215] on button "Add Audiences" at bounding box center [1344, 210] width 130 height 28
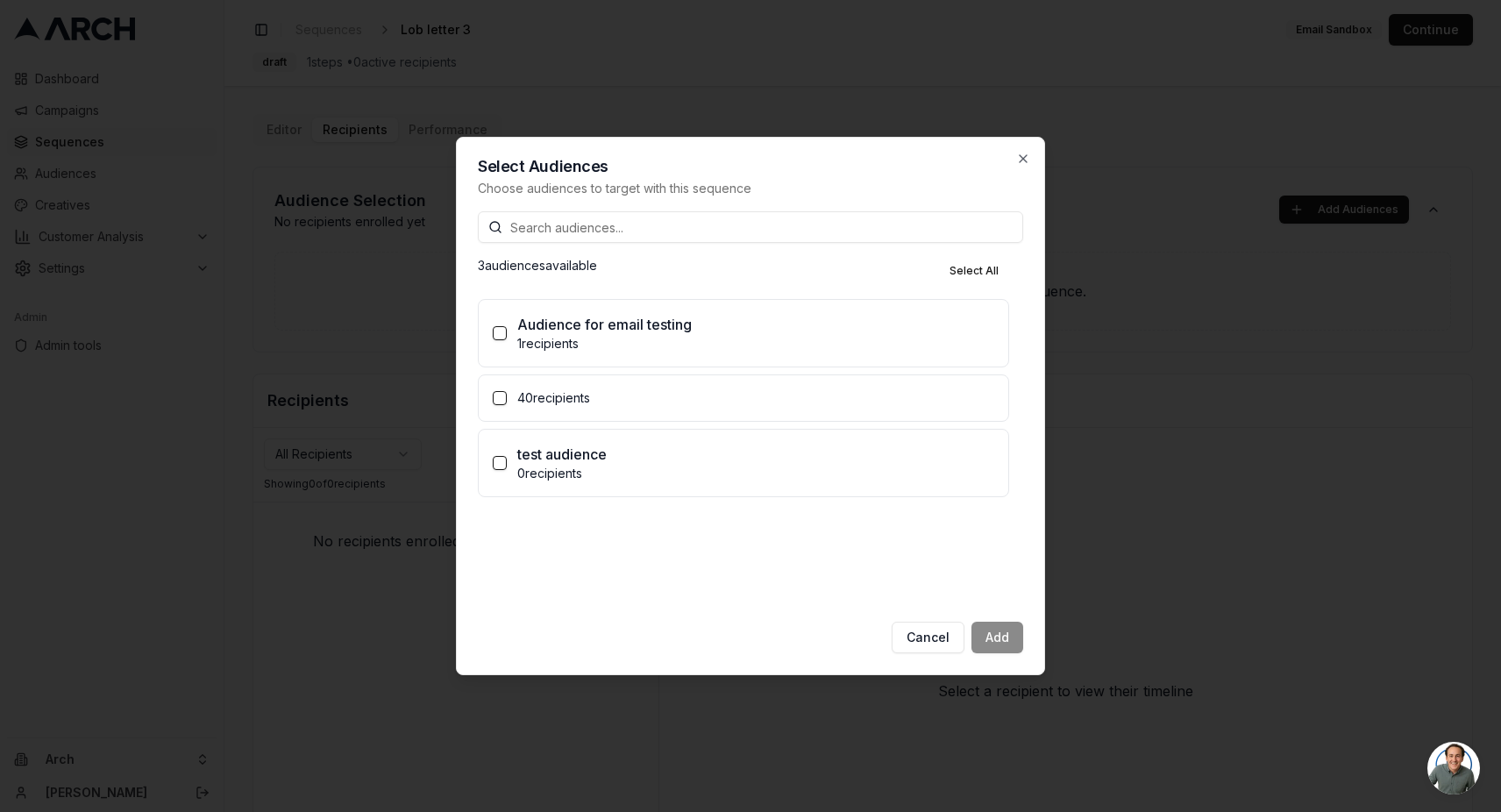
click at [667, 384] on label "40 recipients" at bounding box center [743, 398] width 530 height 45
click at [506, 391] on button "40 recipients" at bounding box center [500, 398] width 14 height 14
click at [532, 439] on button "Set enrollment limit" at bounding box center [527, 439] width 14 height 14
click at [541, 476] on div "Set enrollment limit Max 100 per Day" at bounding box center [757, 460] width 473 height 59
type input "3"
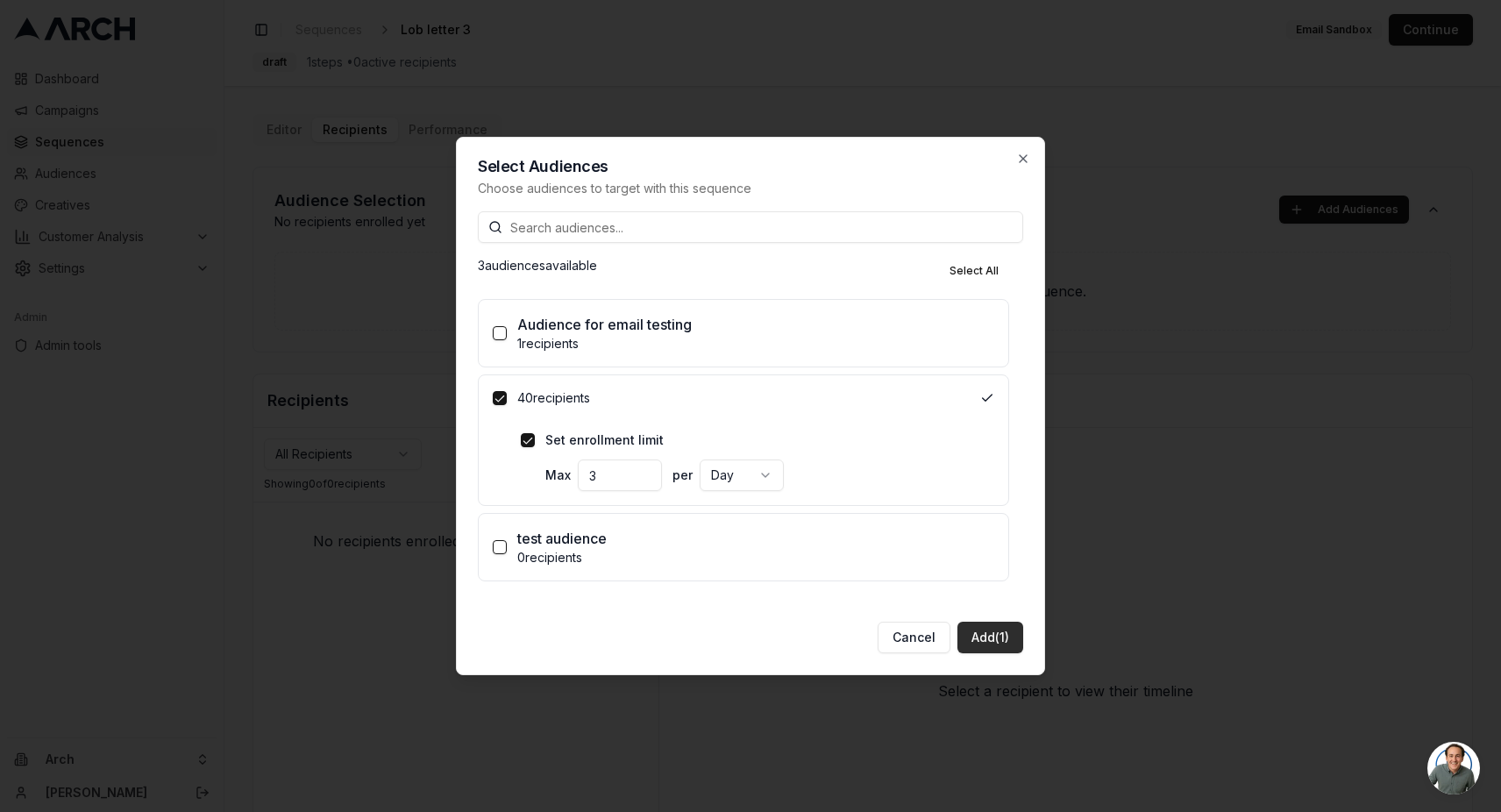
click at [966, 637] on button "Add (1)" at bounding box center [990, 638] width 66 height 32
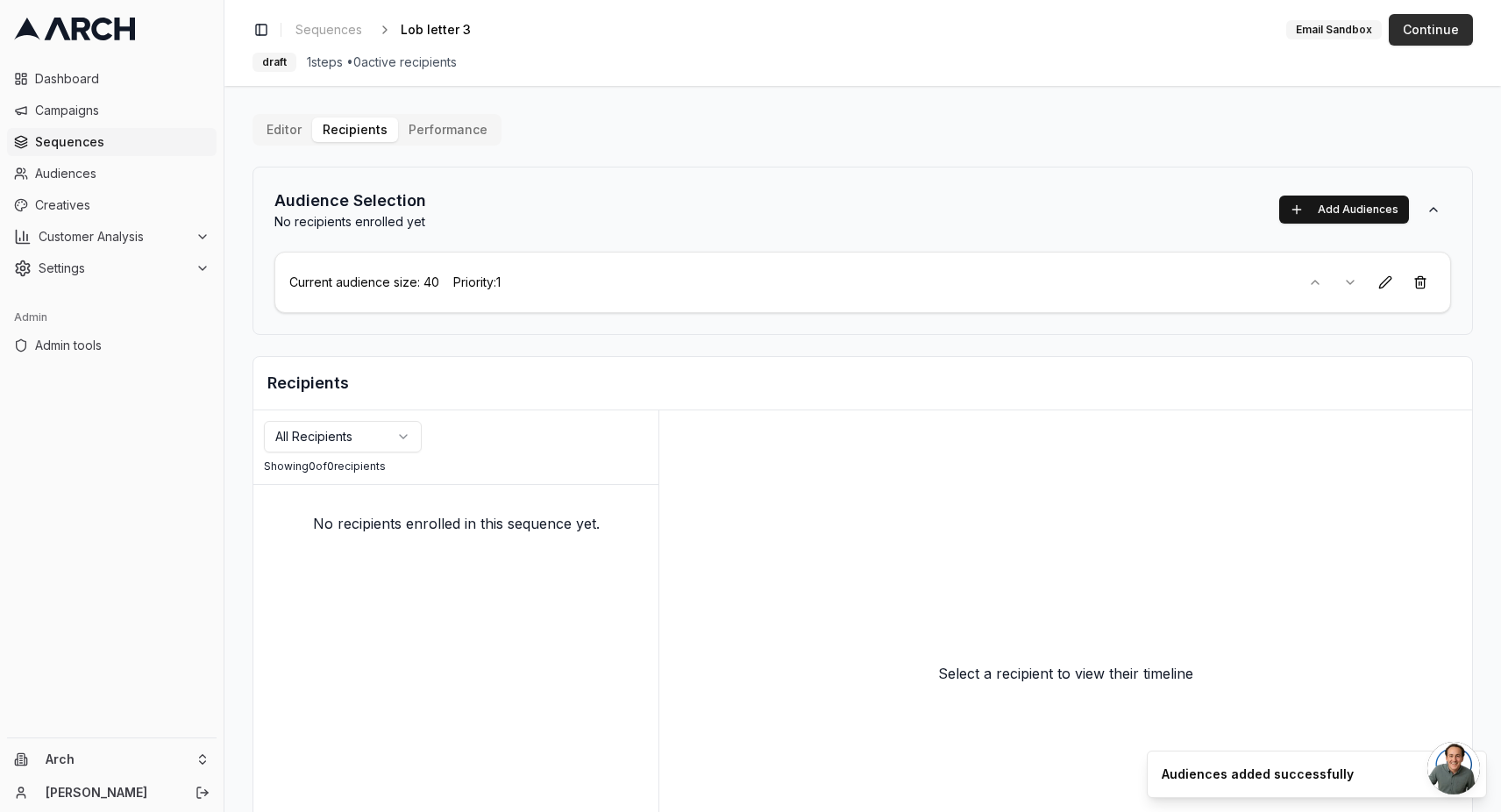
click at [1435, 41] on button "Continue" at bounding box center [1430, 30] width 84 height 32
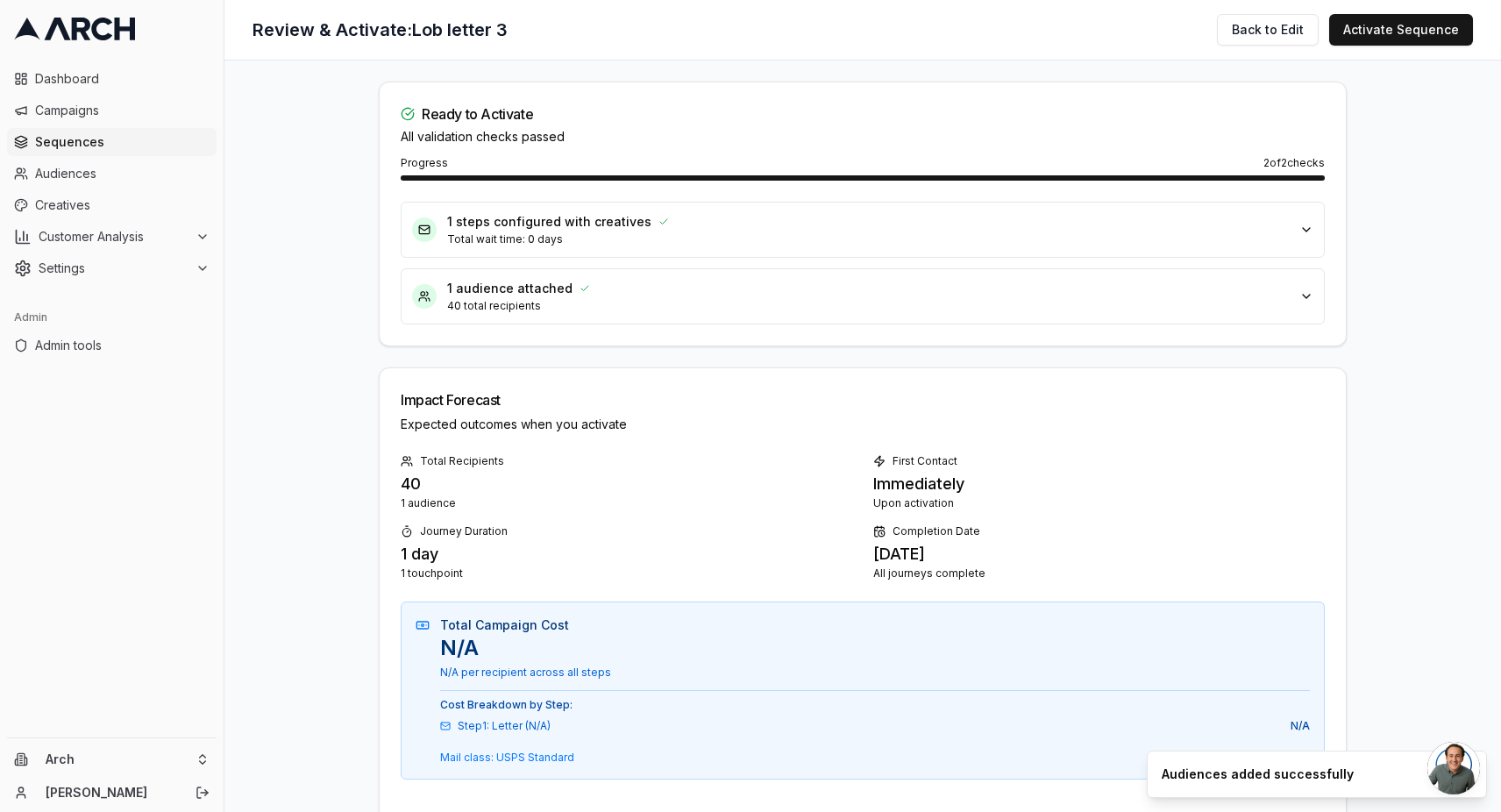
click at [1435, 41] on button "Activate Sequence" at bounding box center [1400, 30] width 144 height 32
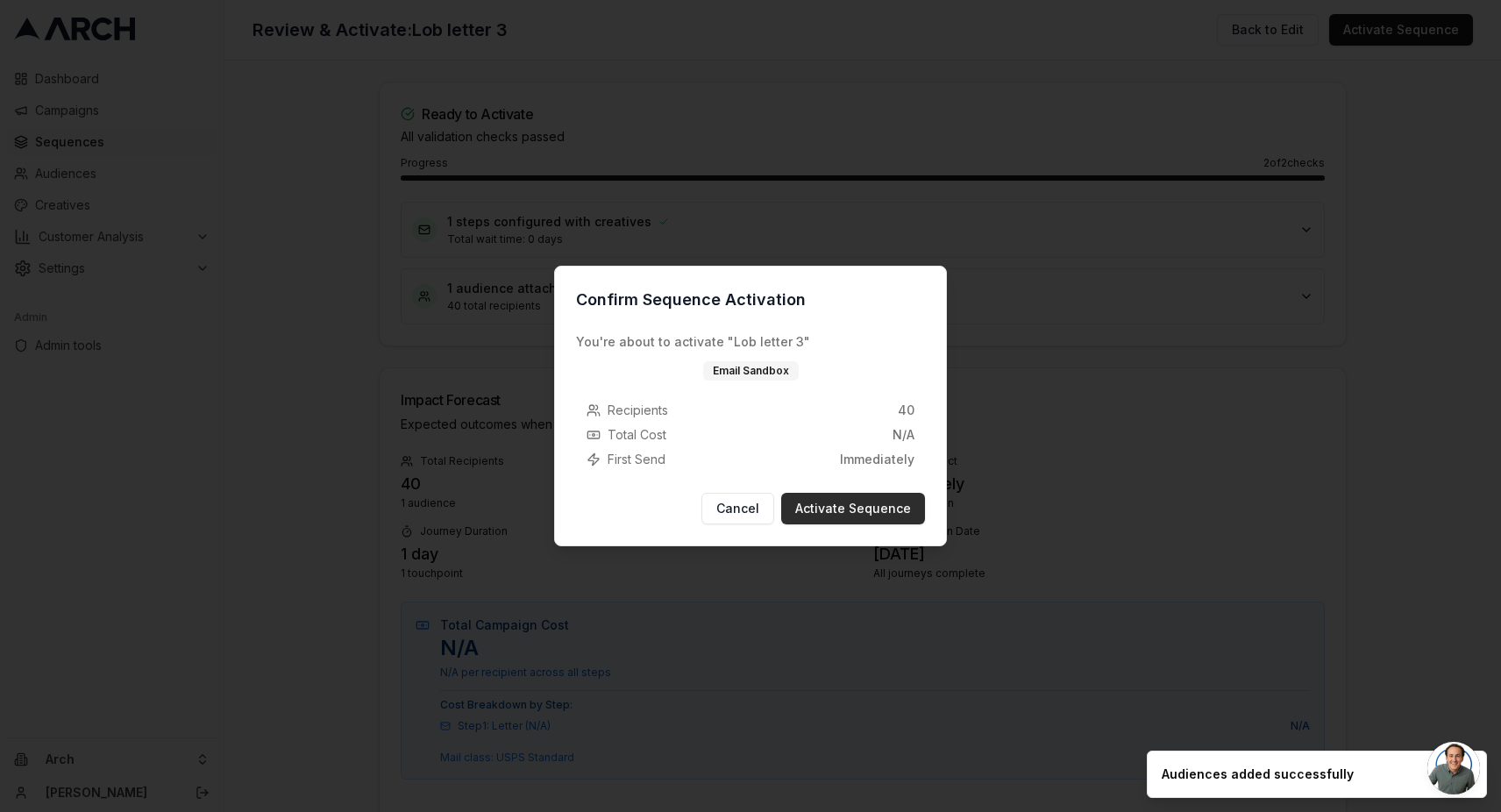
click at [828, 513] on button "Activate Sequence" at bounding box center [853, 509] width 144 height 32
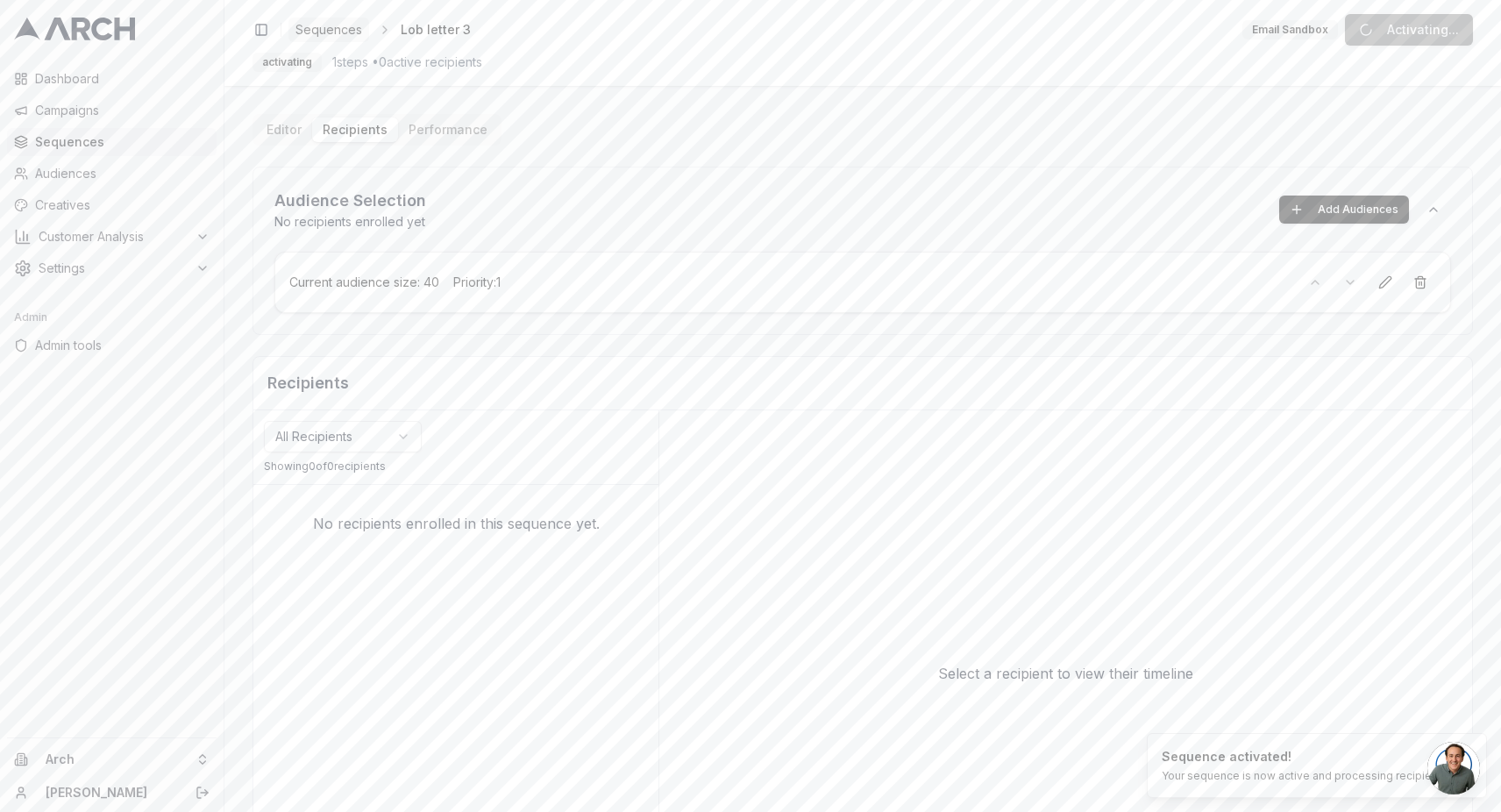
click at [330, 21] on span "Sequences" at bounding box center [328, 29] width 67 height 18
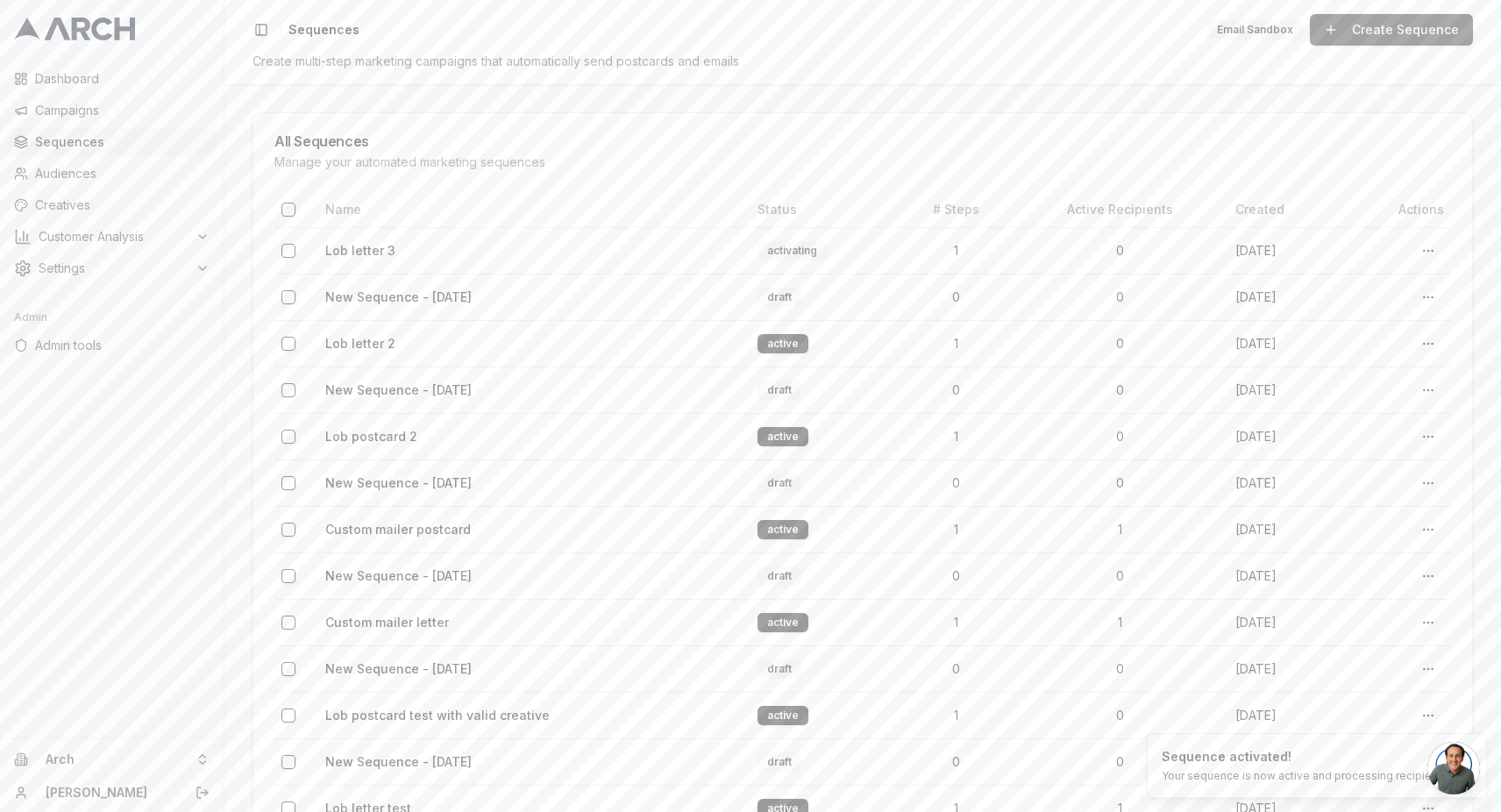
click at [1367, 32] on link "Create Sequence" at bounding box center [1391, 30] width 163 height 32
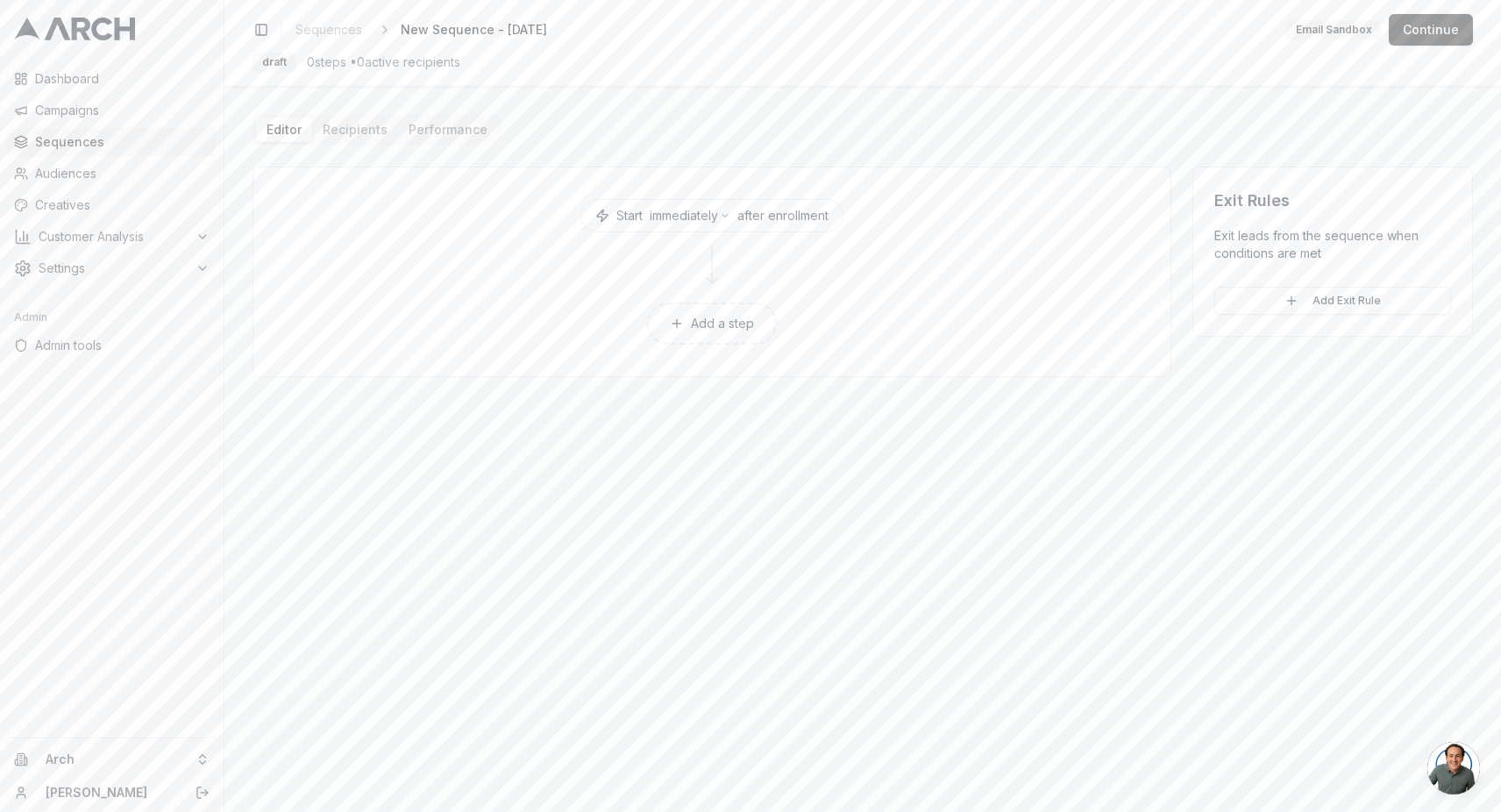
click at [729, 316] on button "Add a step" at bounding box center [712, 323] width 130 height 42
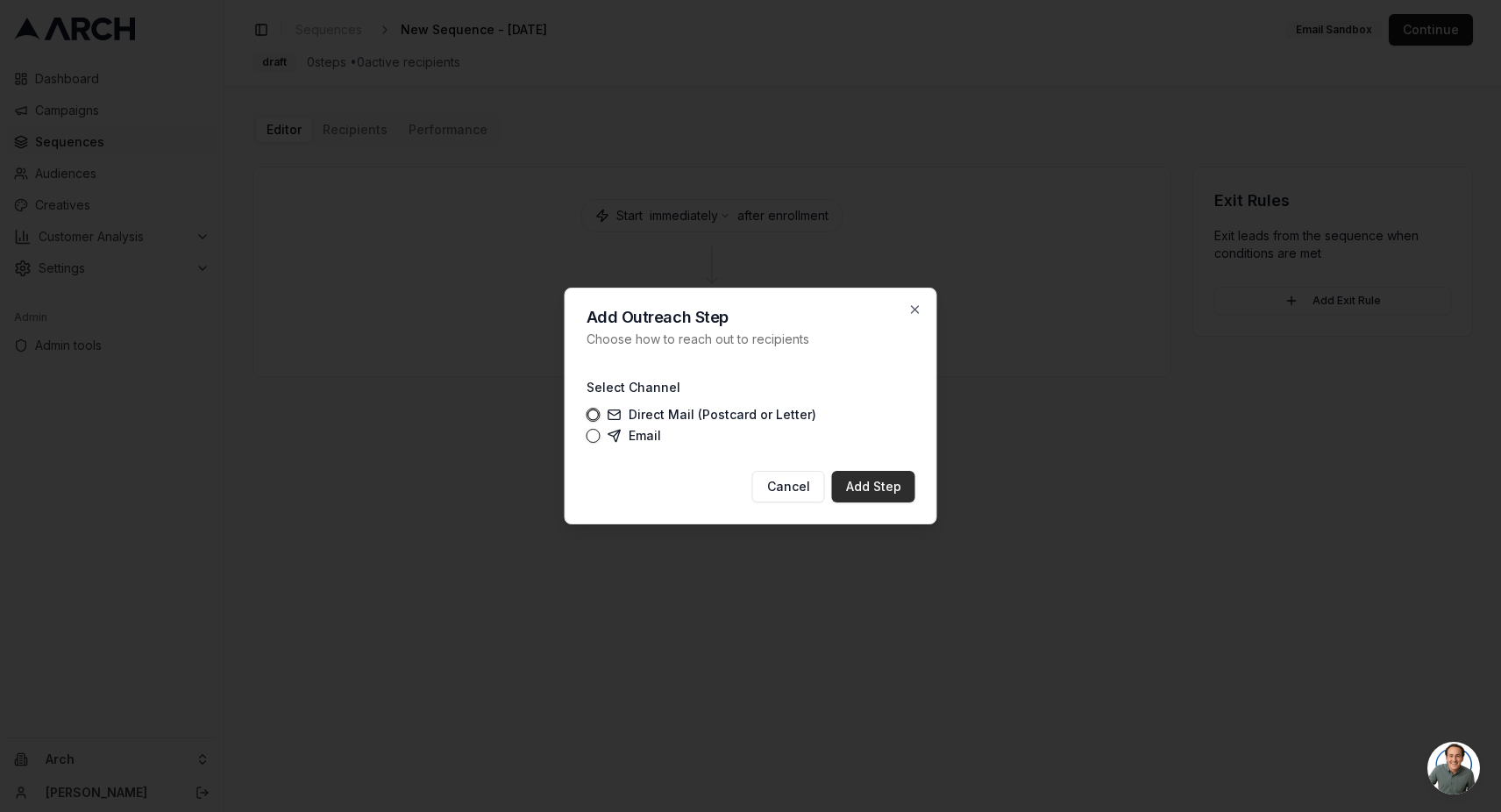
click at [849, 484] on button "Add Step" at bounding box center [873, 486] width 84 height 32
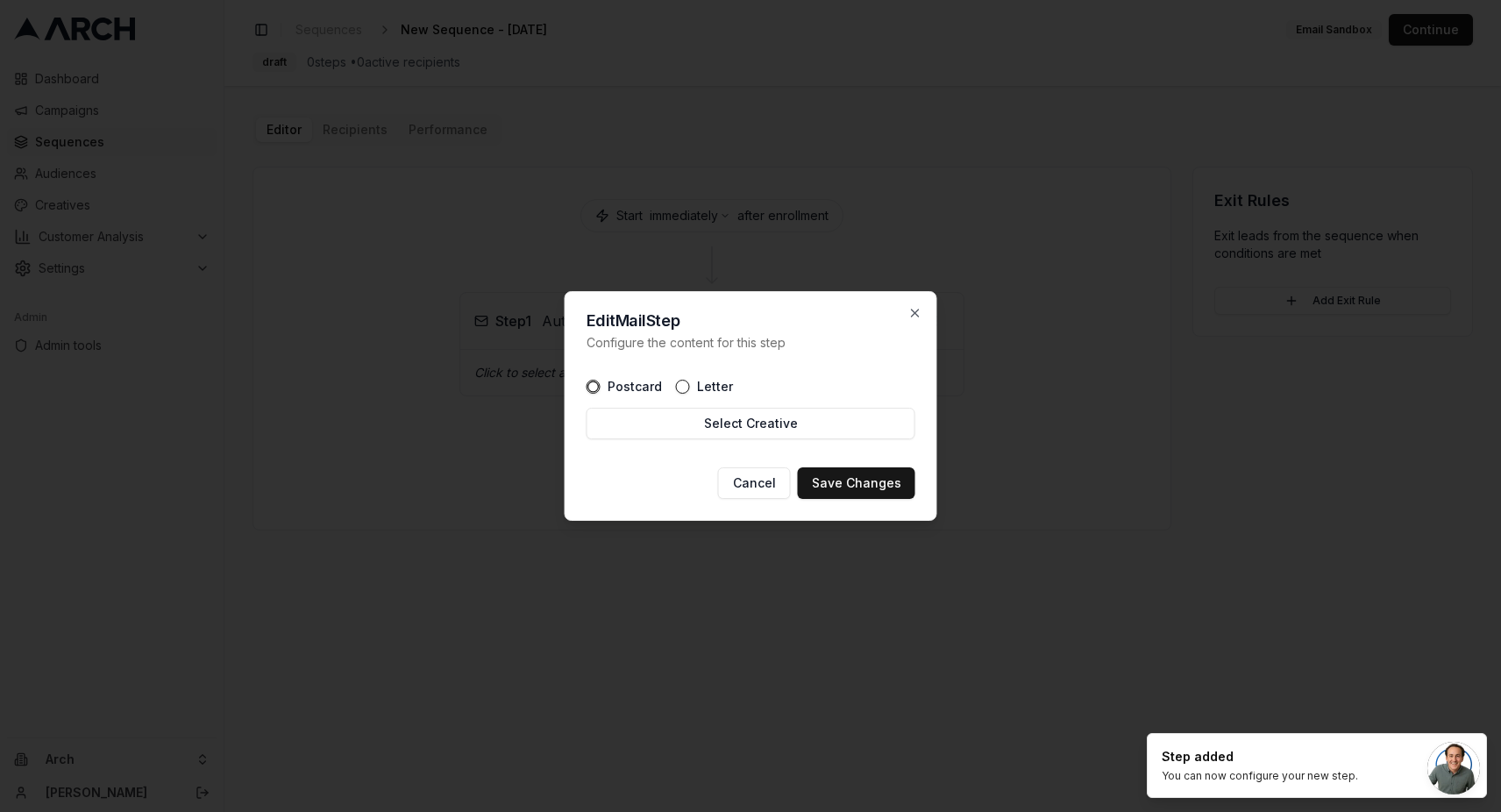
click at [593, 382] on icon "button" at bounding box center [593, 386] width 12 height 12
click at [659, 426] on button "Select Creative" at bounding box center [750, 423] width 328 height 32
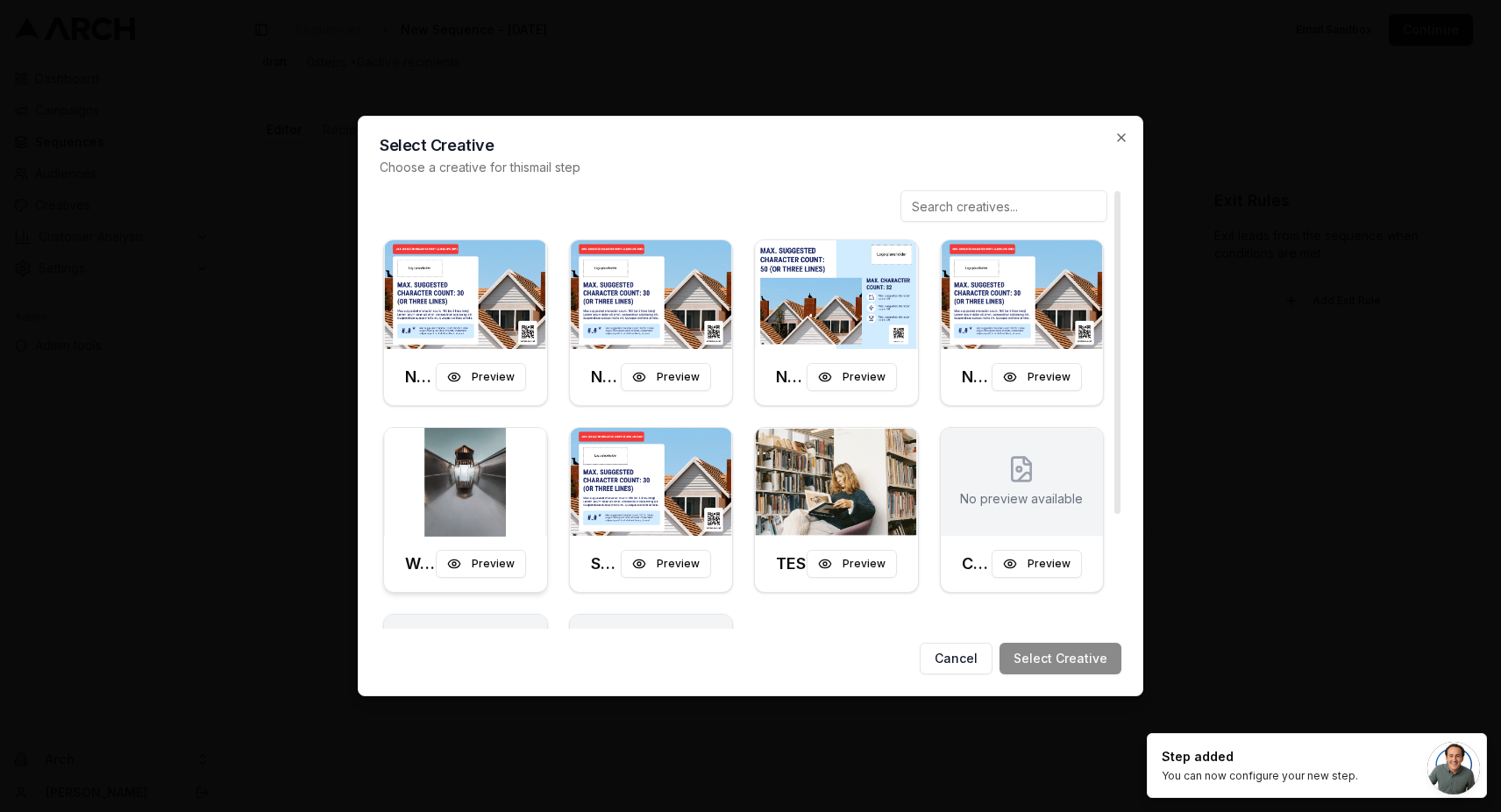
click at [532, 517] on img at bounding box center [465, 483] width 163 height 109
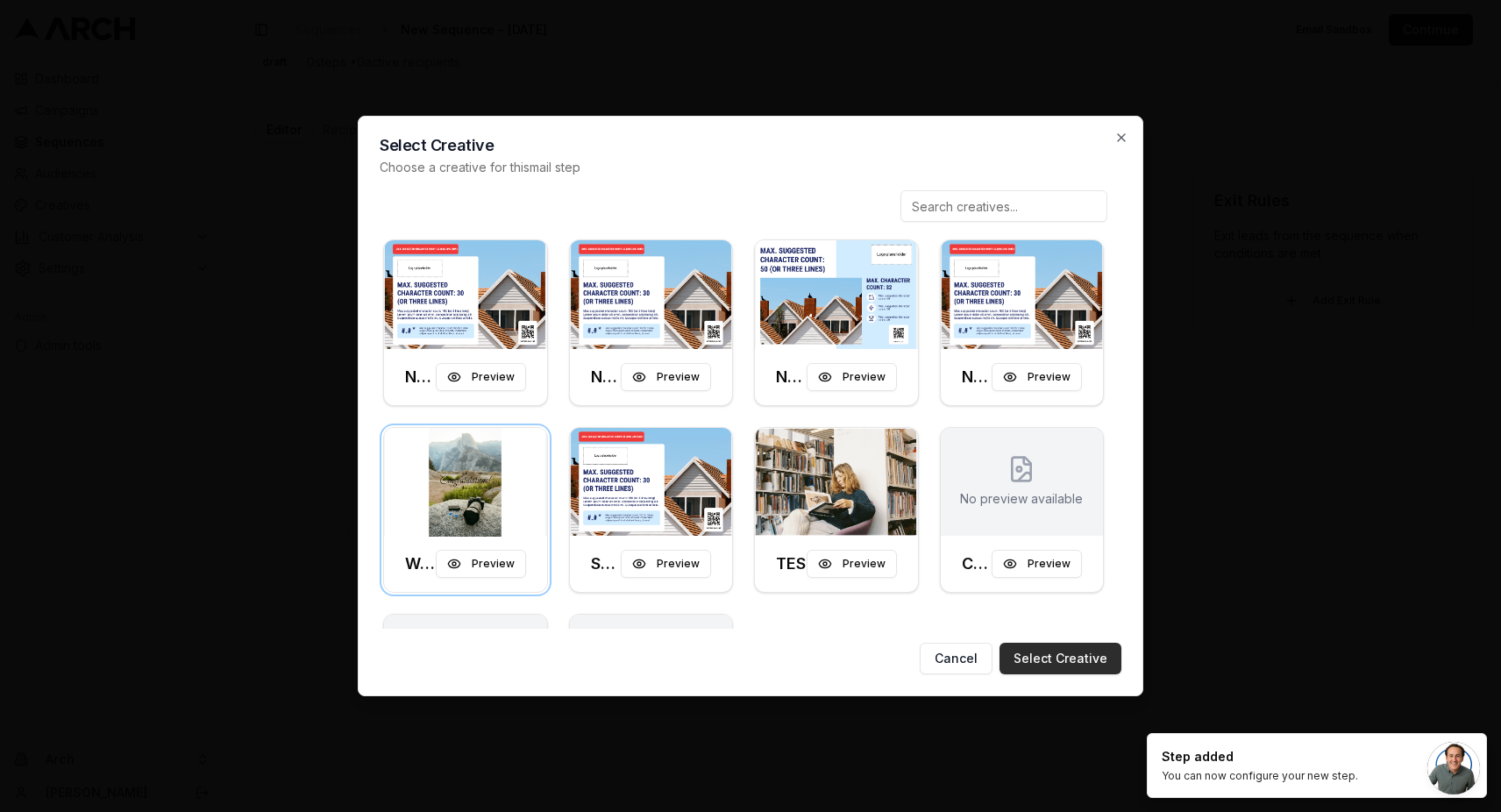
click at [1043, 664] on button "Select Creative" at bounding box center [1060, 659] width 121 height 32
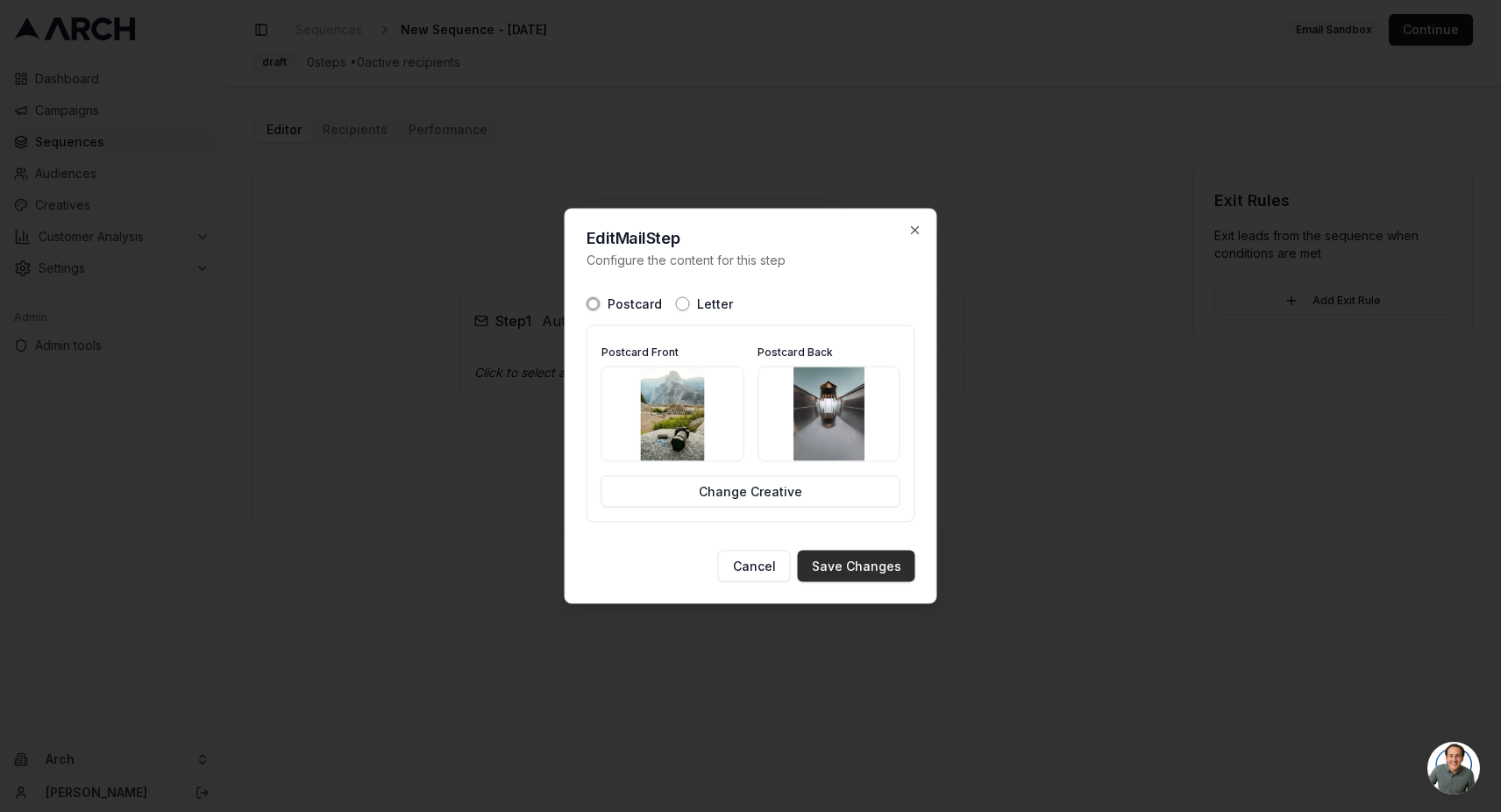
click at [835, 570] on button "Save Changes" at bounding box center [856, 566] width 118 height 32
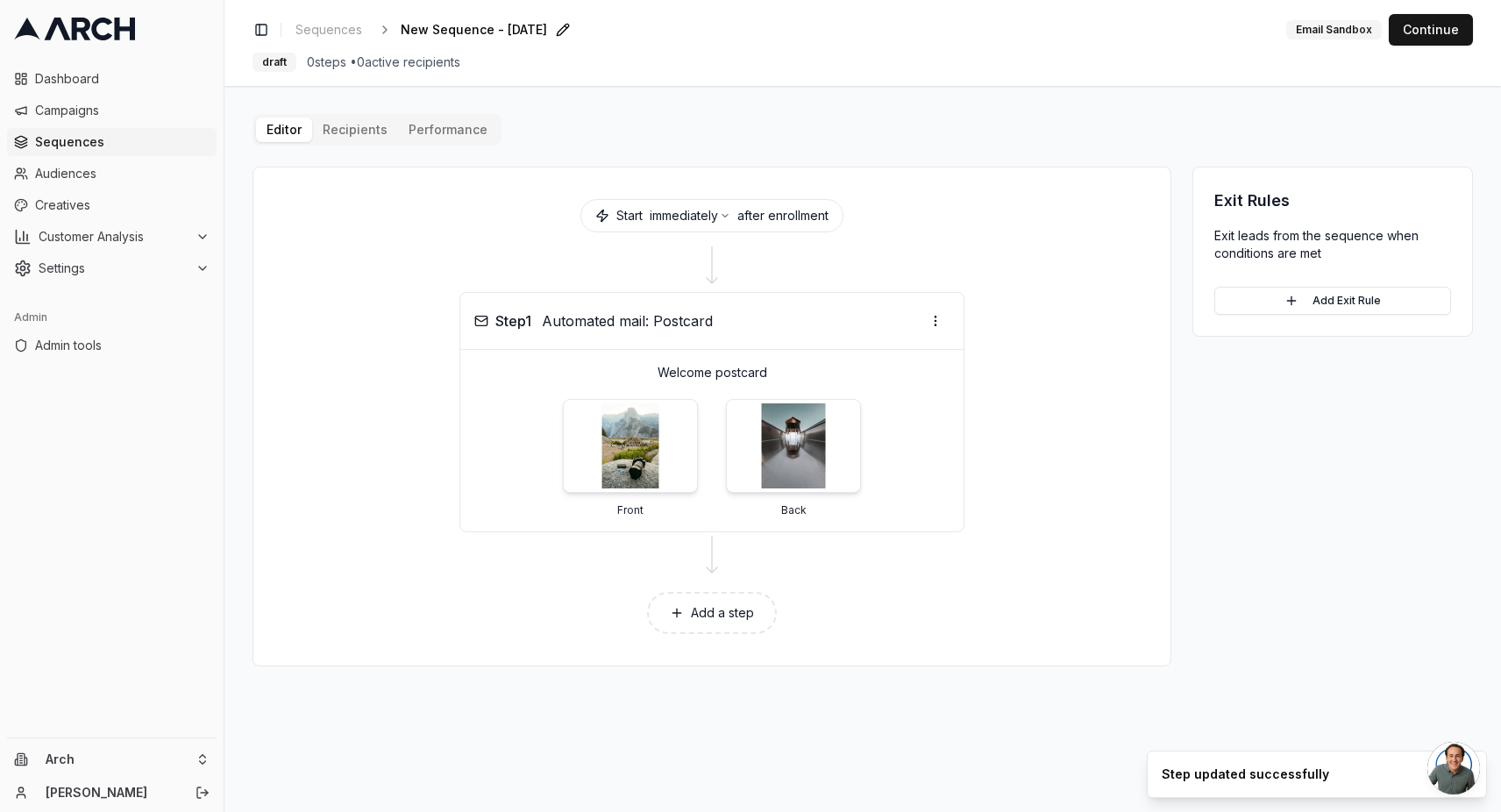
click at [455, 36] on span "New Sequence - Oct 2, 2025" at bounding box center [474, 29] width 147 height 18
type input "Lob postcard 3"
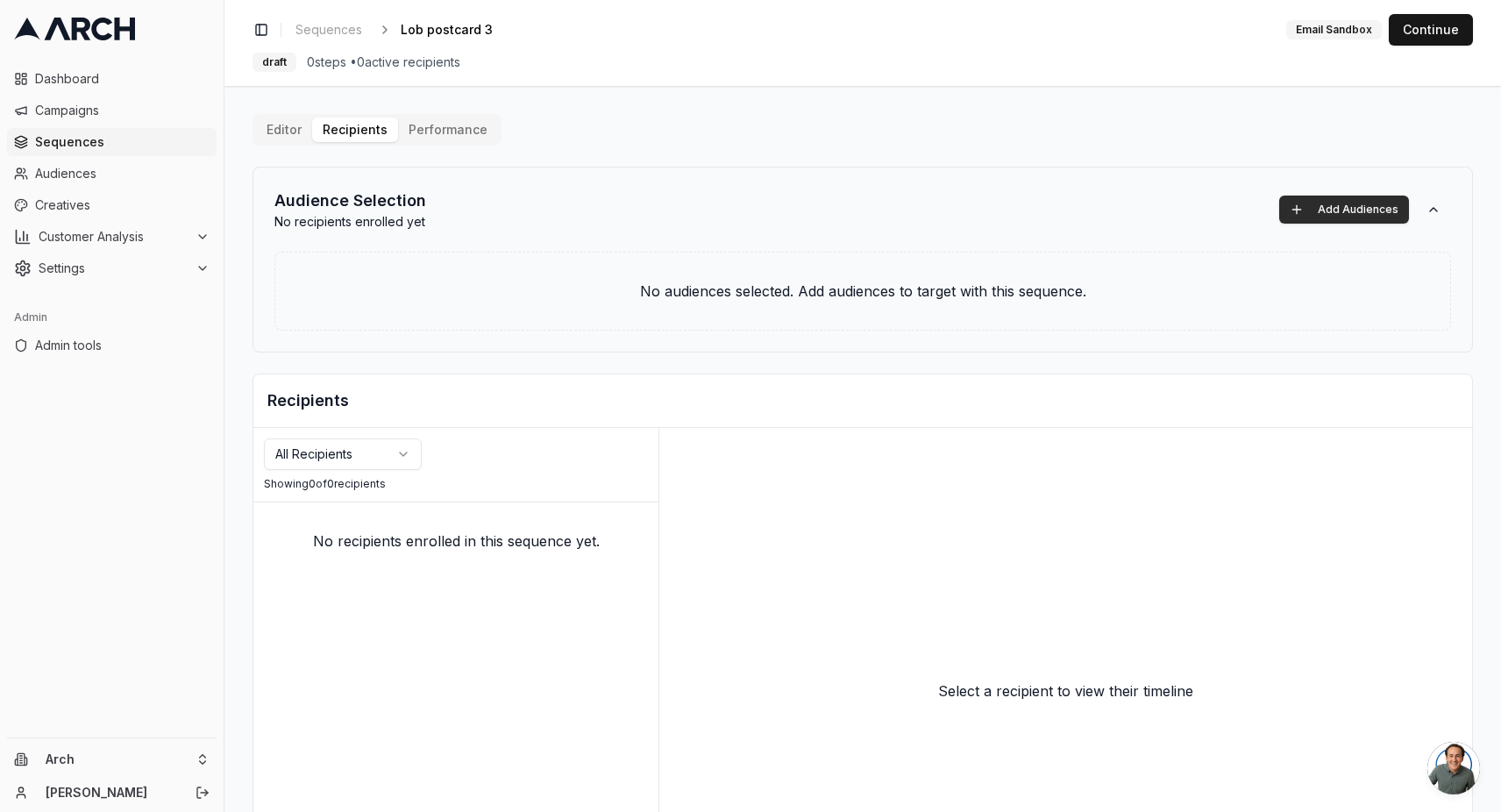
click at [1335, 197] on button "Add Audiences" at bounding box center [1344, 210] width 130 height 28
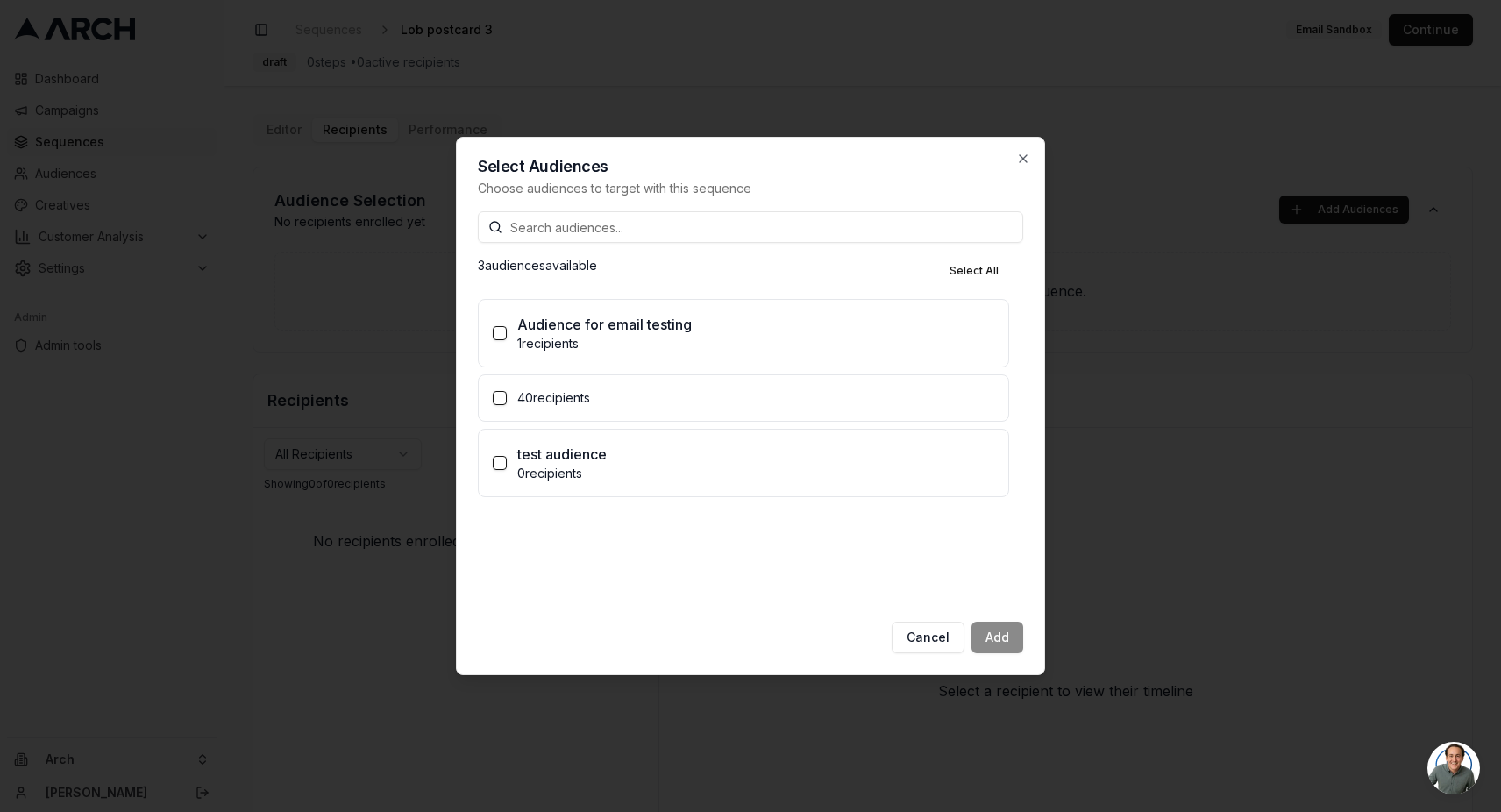
click at [535, 397] on p "40 recipients" at bounding box center [756, 398] width 477 height 18
click at [506, 397] on button "40 recipients" at bounding box center [500, 398] width 14 height 14
click at [556, 445] on label "Set enrollment limit" at bounding box center [604, 439] width 119 height 18
click at [535, 445] on button "Set enrollment limit" at bounding box center [527, 439] width 14 height 14
drag, startPoint x: 613, startPoint y: 473, endPoint x: 542, endPoint y: 471, distance: 71.0
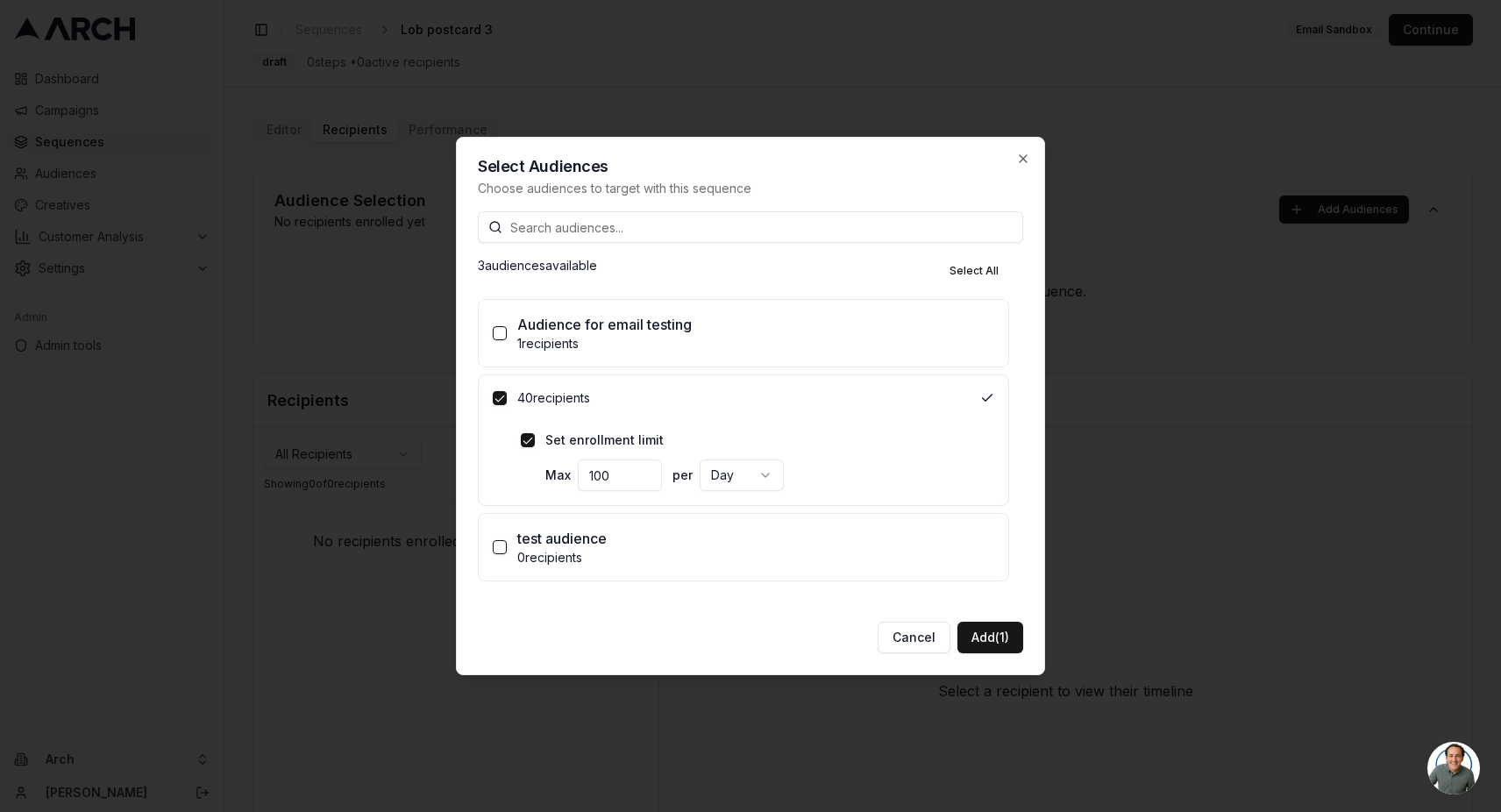
click at [542, 473] on div "Set enrollment limit Max 100 per Day" at bounding box center [757, 460] width 473 height 59
type input "3"
click at [993, 667] on div "Select Audiences Choose audiences to target with this sequence 3 audience s ava…" at bounding box center [750, 406] width 589 height 538
click at [1005, 641] on button "Add (1)" at bounding box center [990, 638] width 66 height 32
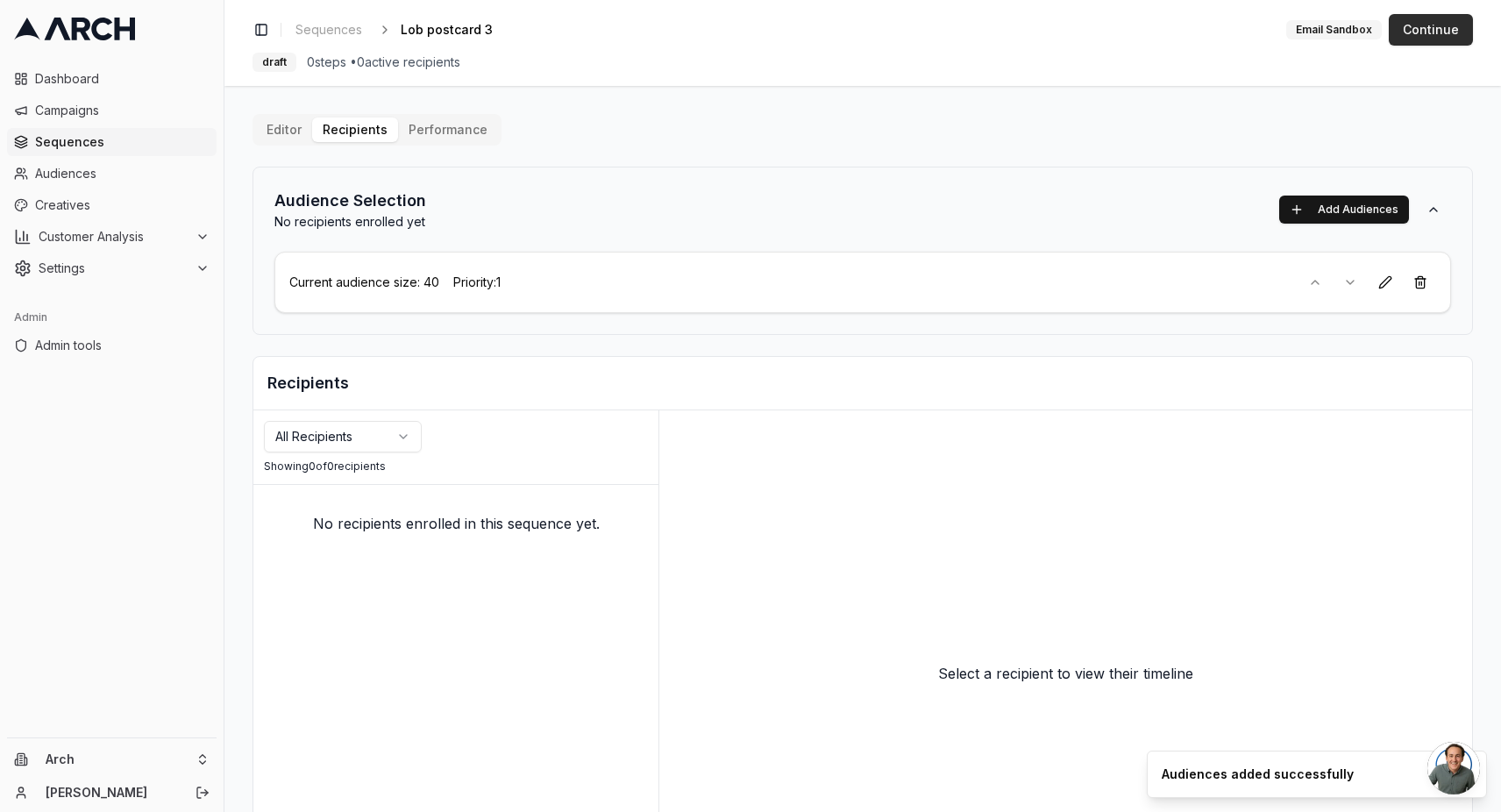
click at [1428, 28] on button "Continue" at bounding box center [1430, 30] width 84 height 32
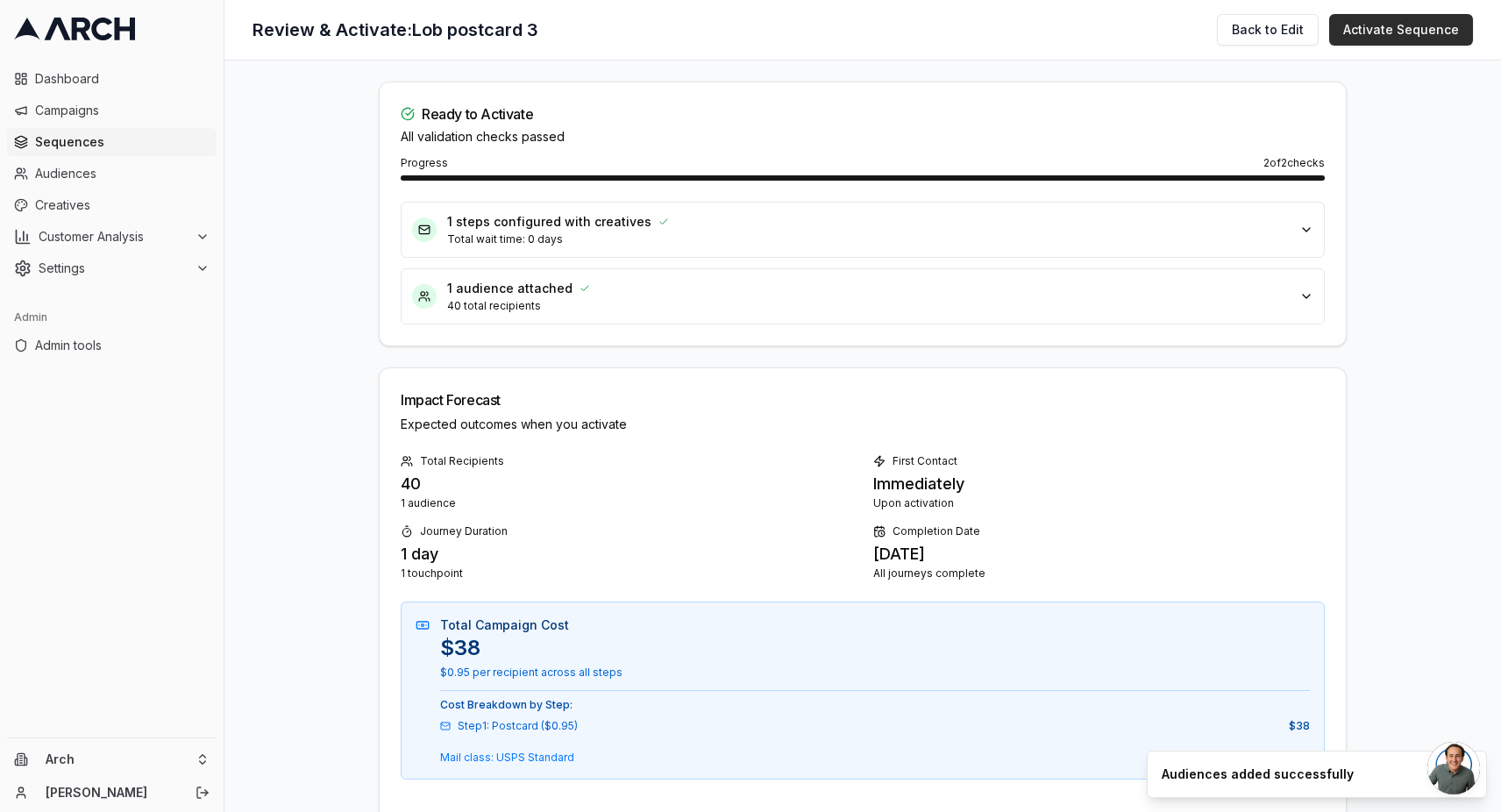
click at [1414, 39] on button "Activate Sequence" at bounding box center [1400, 30] width 144 height 32
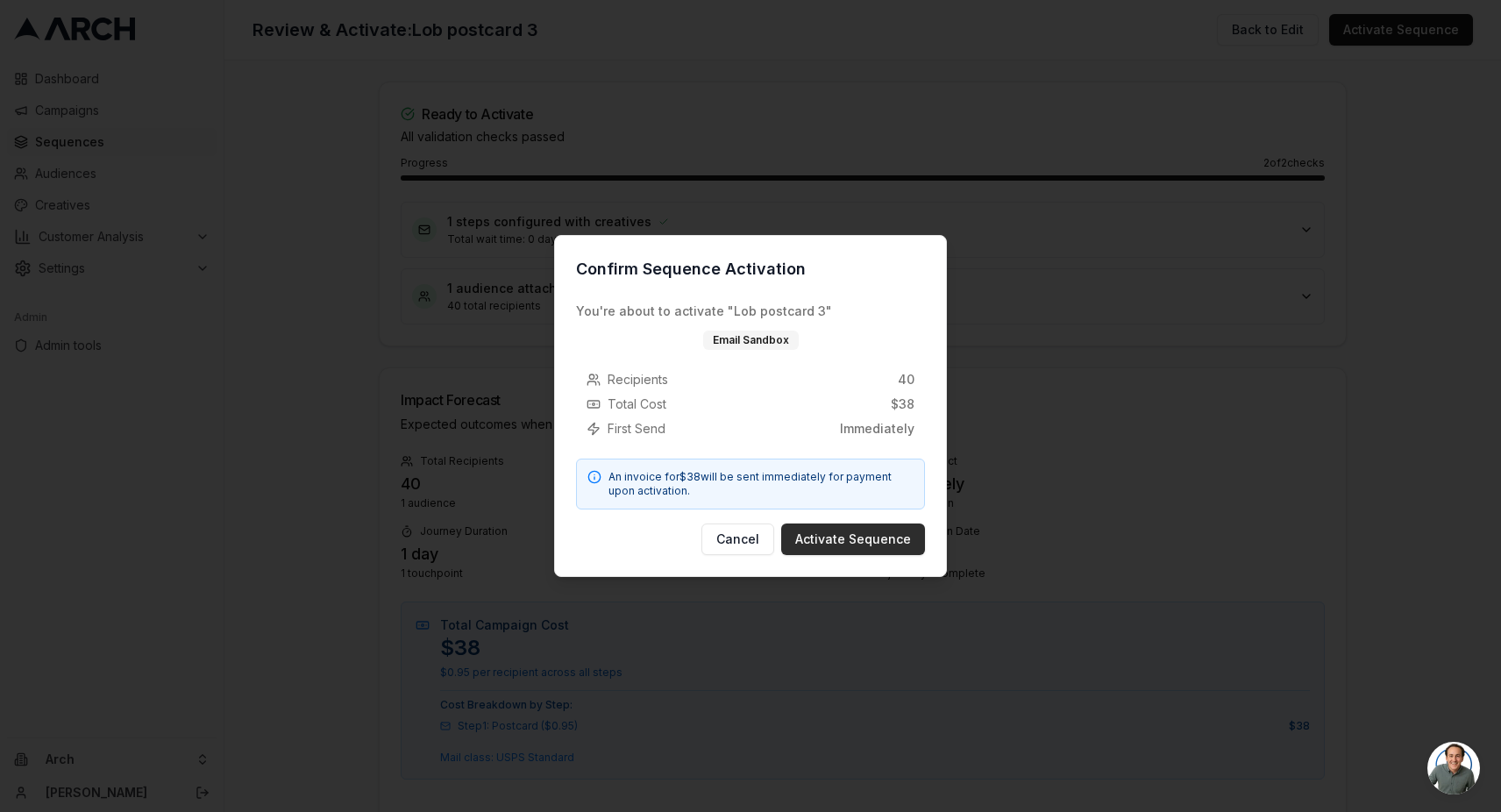
click at [824, 545] on button "Activate Sequence" at bounding box center [853, 539] width 144 height 32
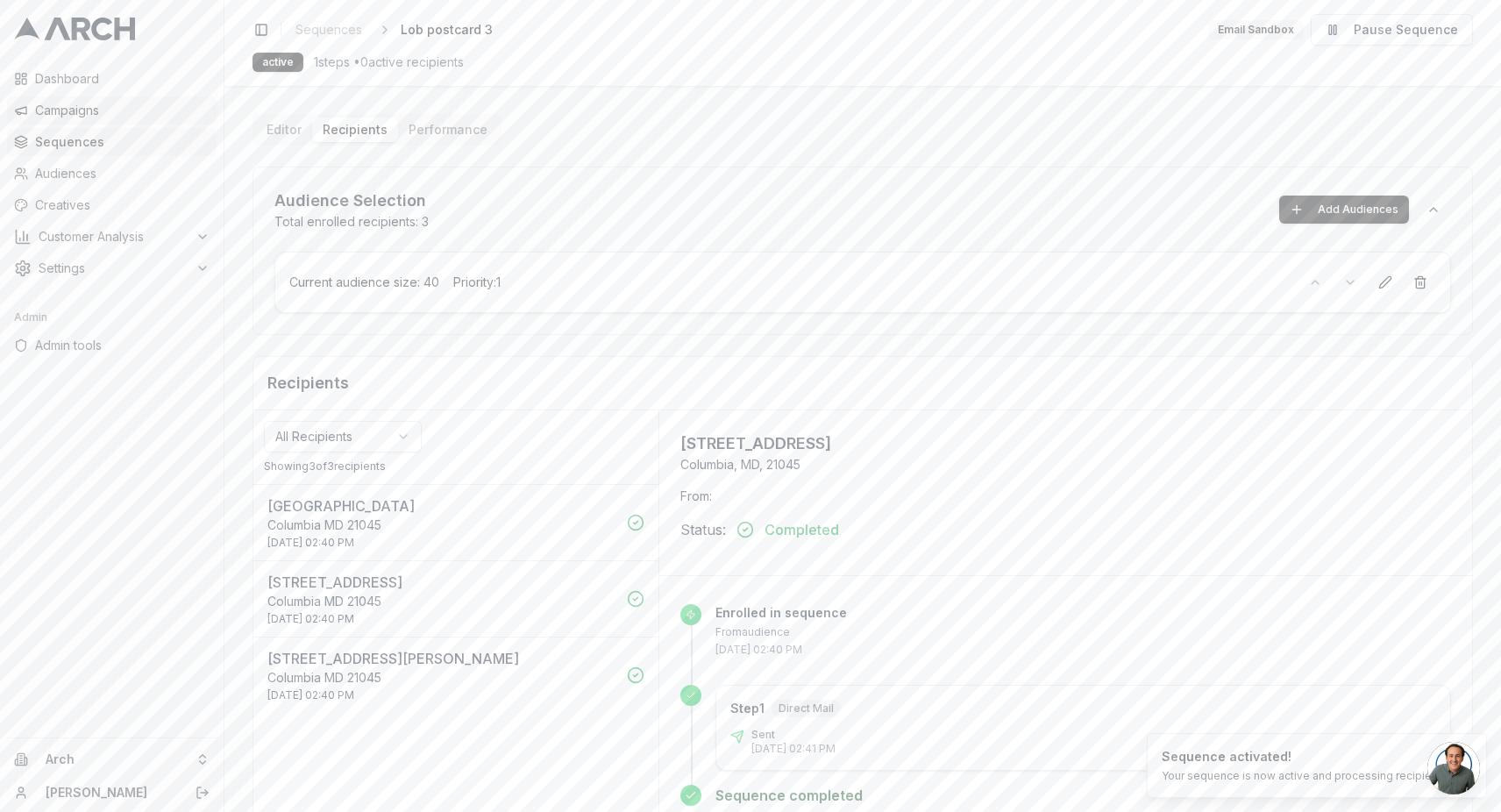
click at [92, 121] on link "Campaigns" at bounding box center [111, 110] width 210 height 28
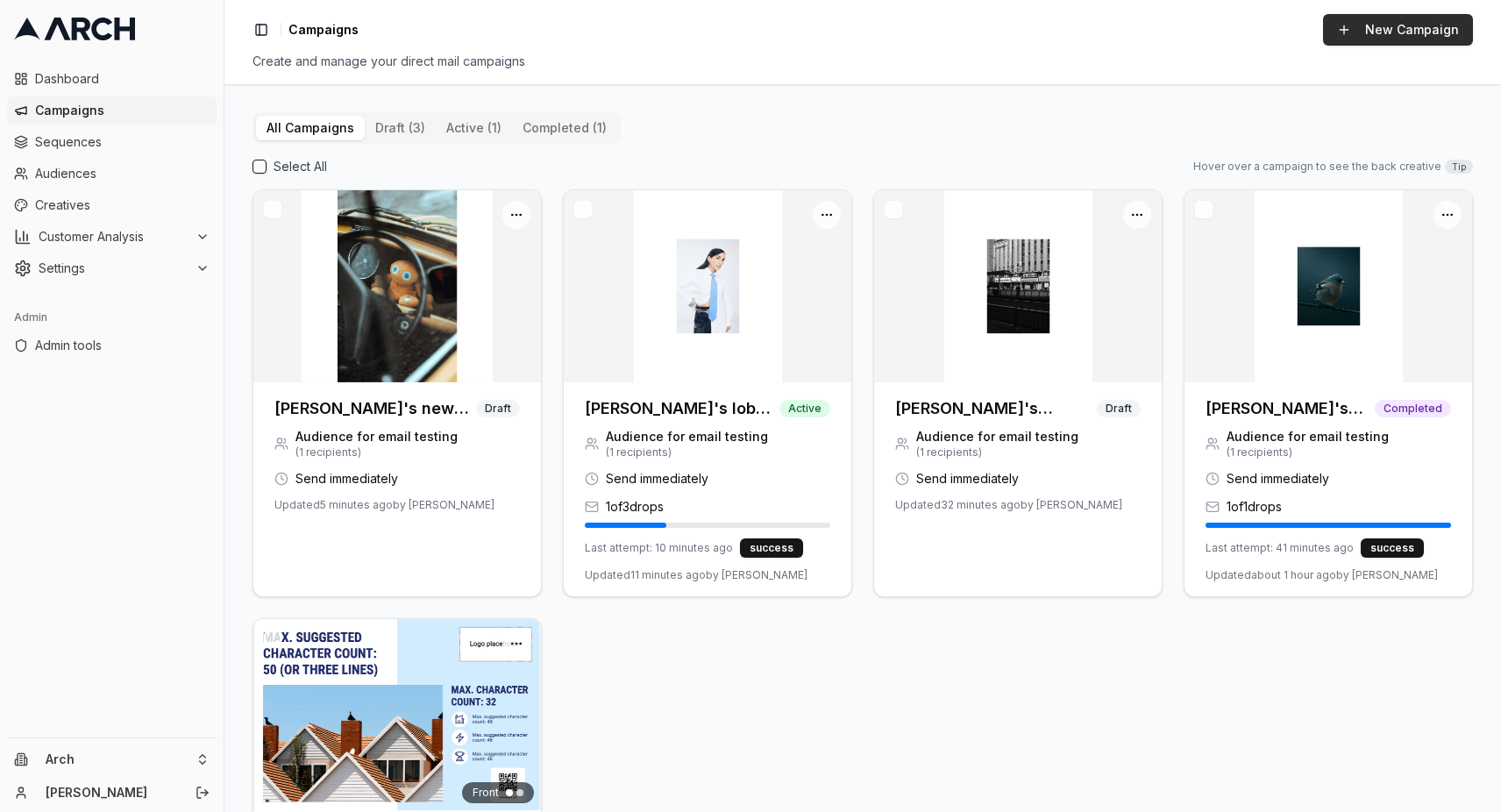
click at [1423, 27] on button "New Campaign" at bounding box center [1397, 30] width 150 height 32
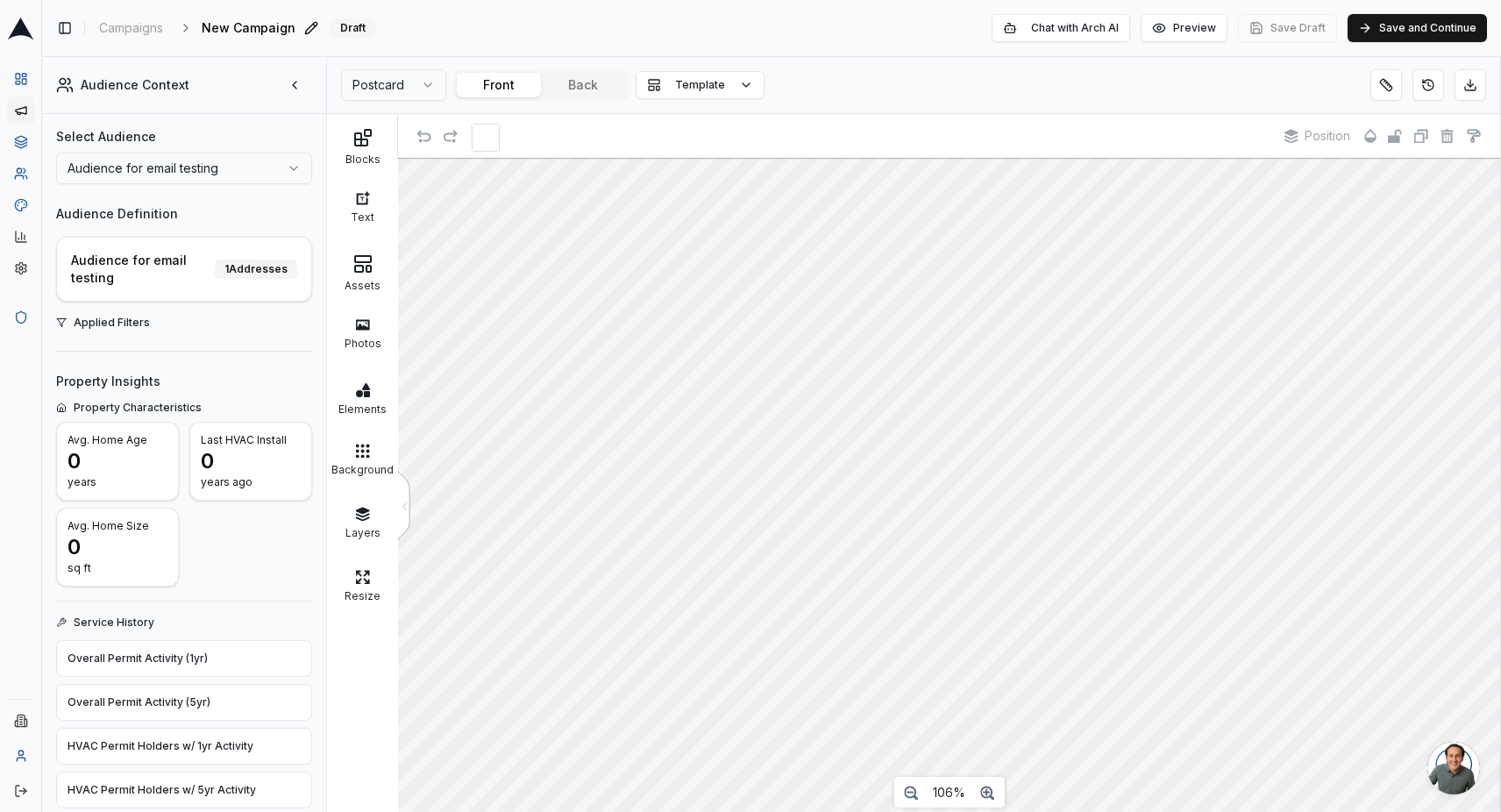
click at [269, 29] on span "New Campaign" at bounding box center [248, 27] width 94 height 18
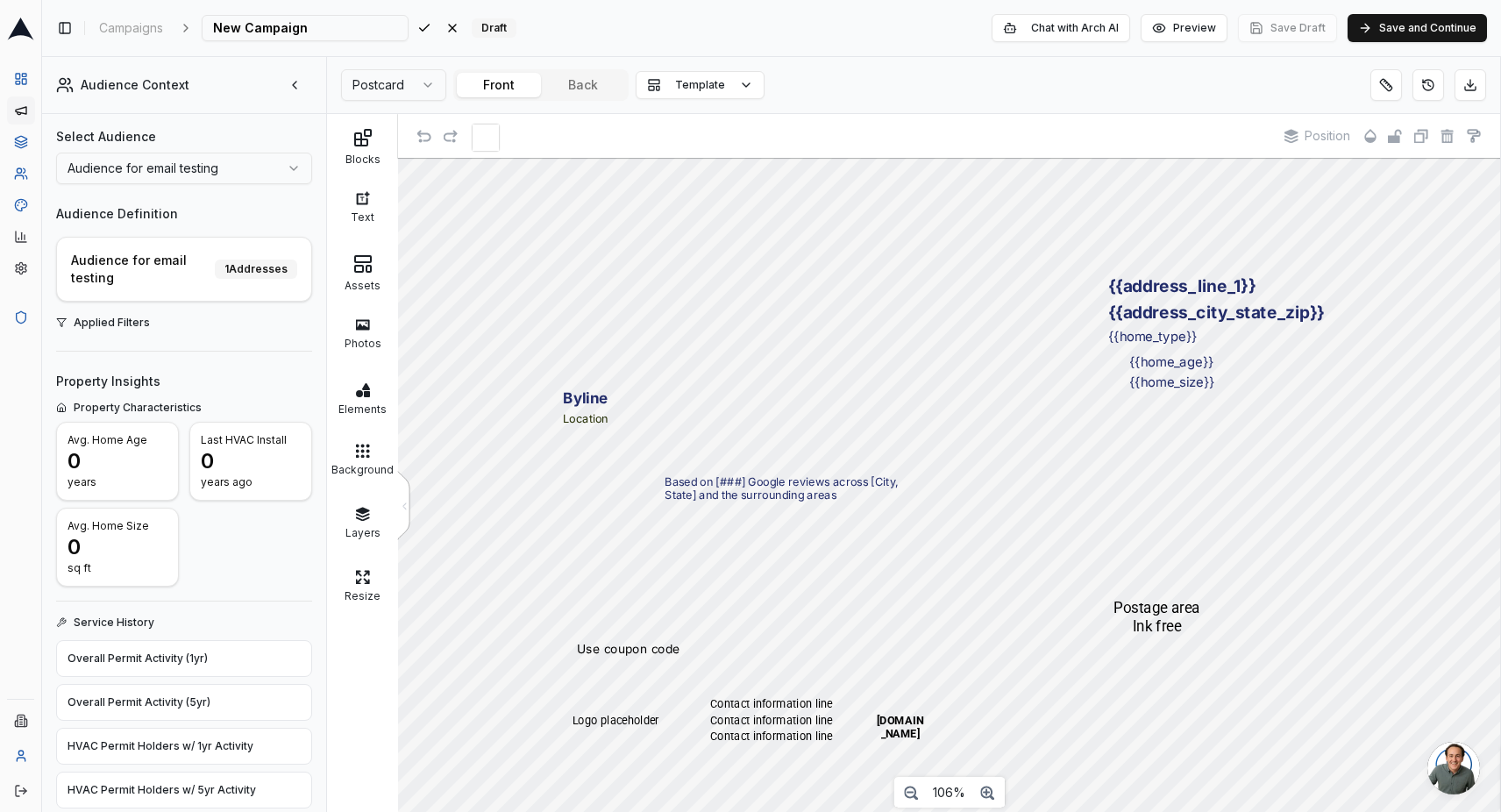
type input "L"
